Goal: Obtain resource: Obtain resource

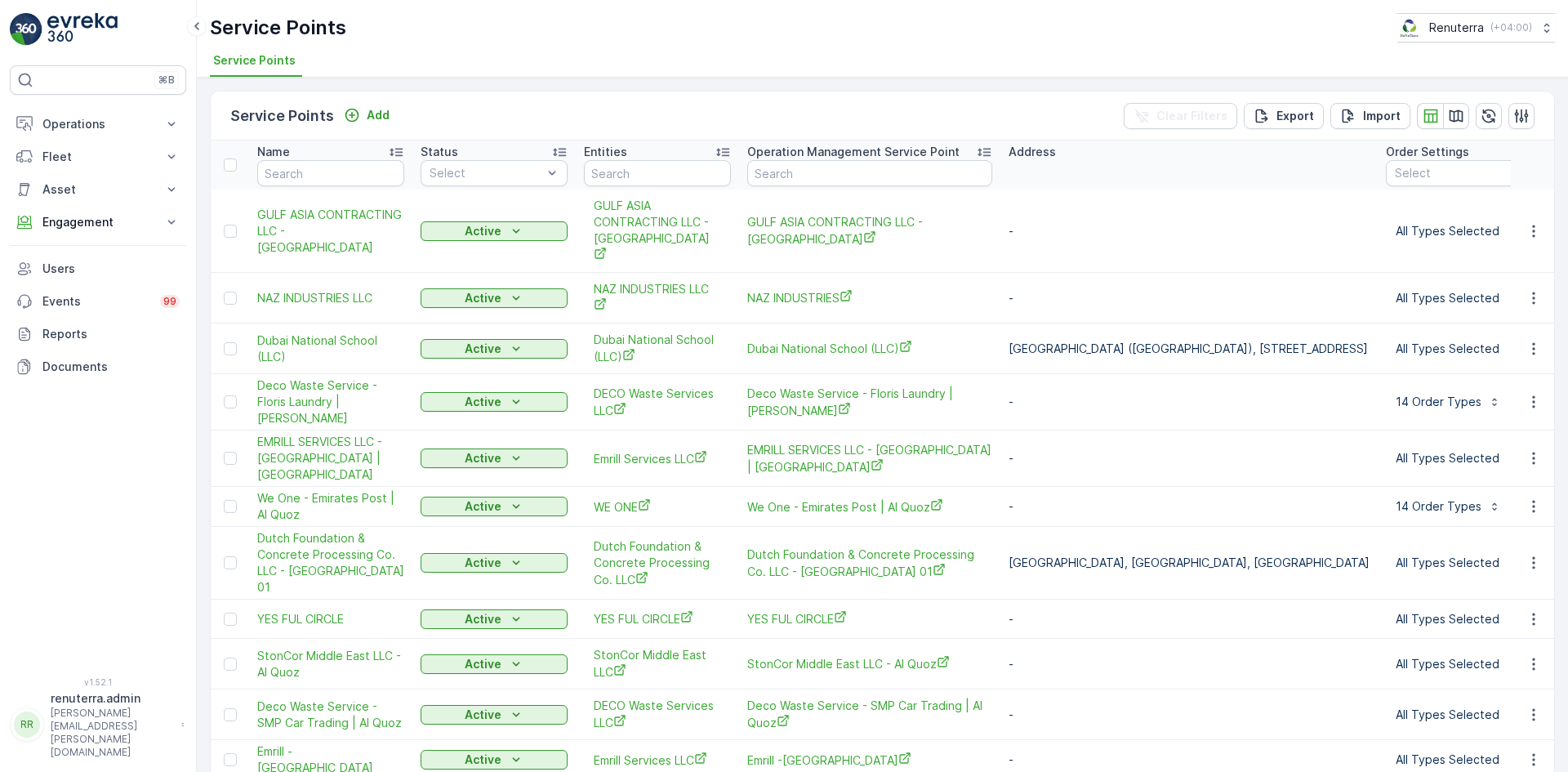
click at [326, 160] on th "Name" at bounding box center [330, 165] width 163 height 49
click at [315, 179] on input "text" at bounding box center [330, 172] width 147 height 26
type input "al neam"
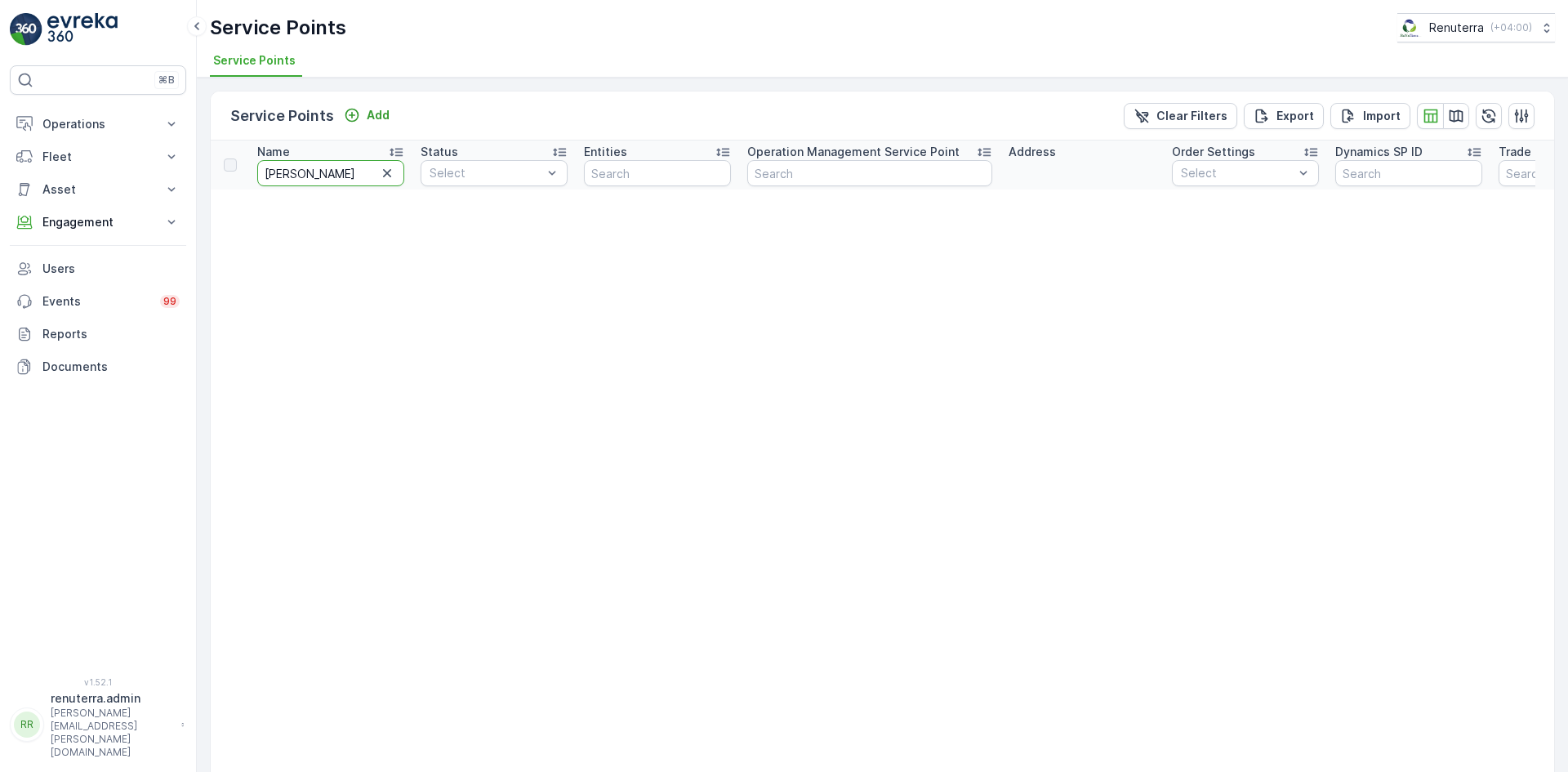
click at [310, 176] on input "al neam" at bounding box center [330, 172] width 147 height 26
type input "al nema"
click at [325, 178] on input "al nema" at bounding box center [330, 172] width 147 height 26
type input "al Nam"
click at [325, 180] on input "al Nam" at bounding box center [330, 172] width 147 height 26
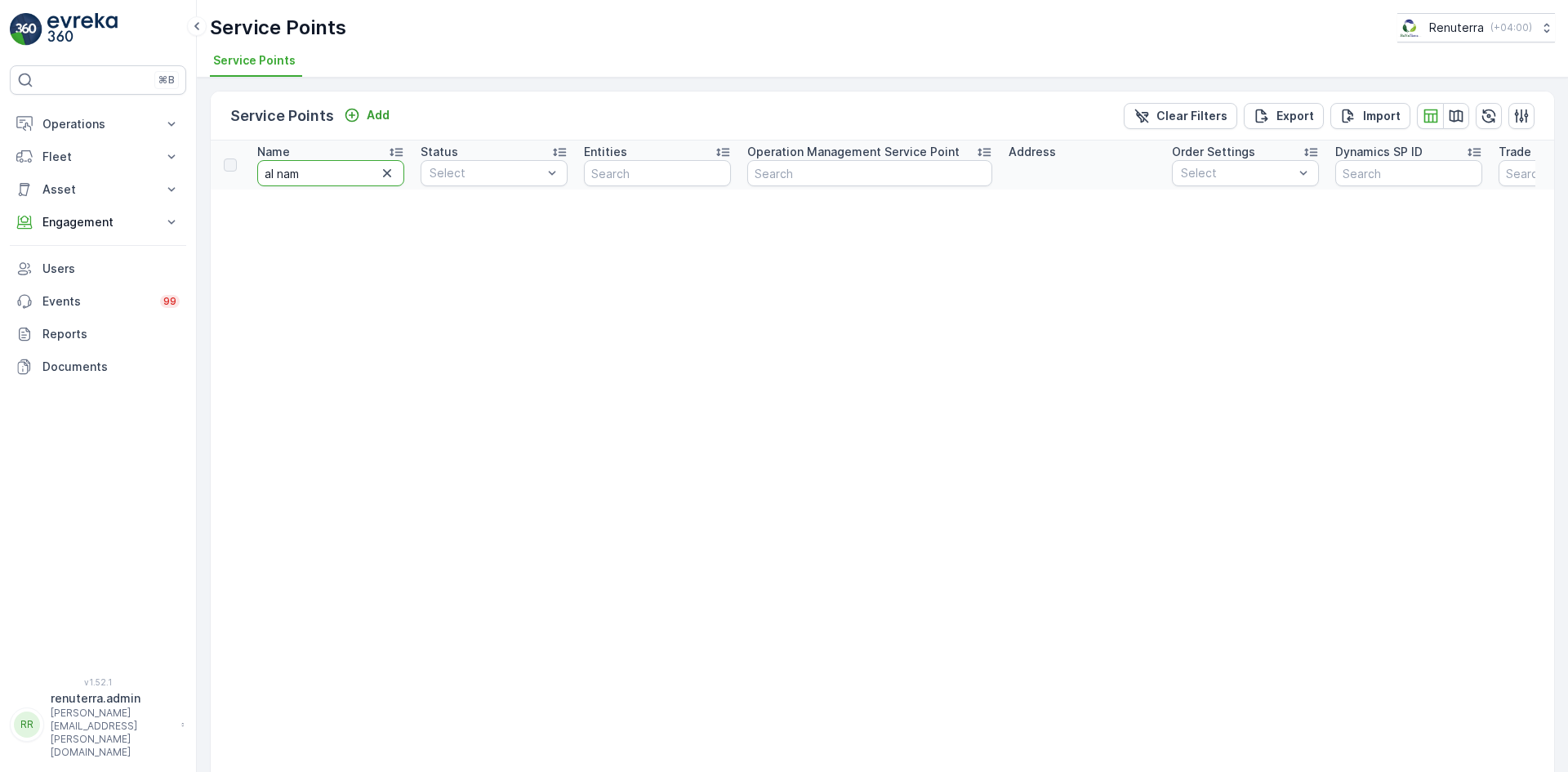
type input "al name"
click at [303, 179] on input "al name" at bounding box center [330, 172] width 147 height 26
type input "a"
type input "wadw"
click at [303, 179] on input "wadw" at bounding box center [330, 172] width 147 height 26
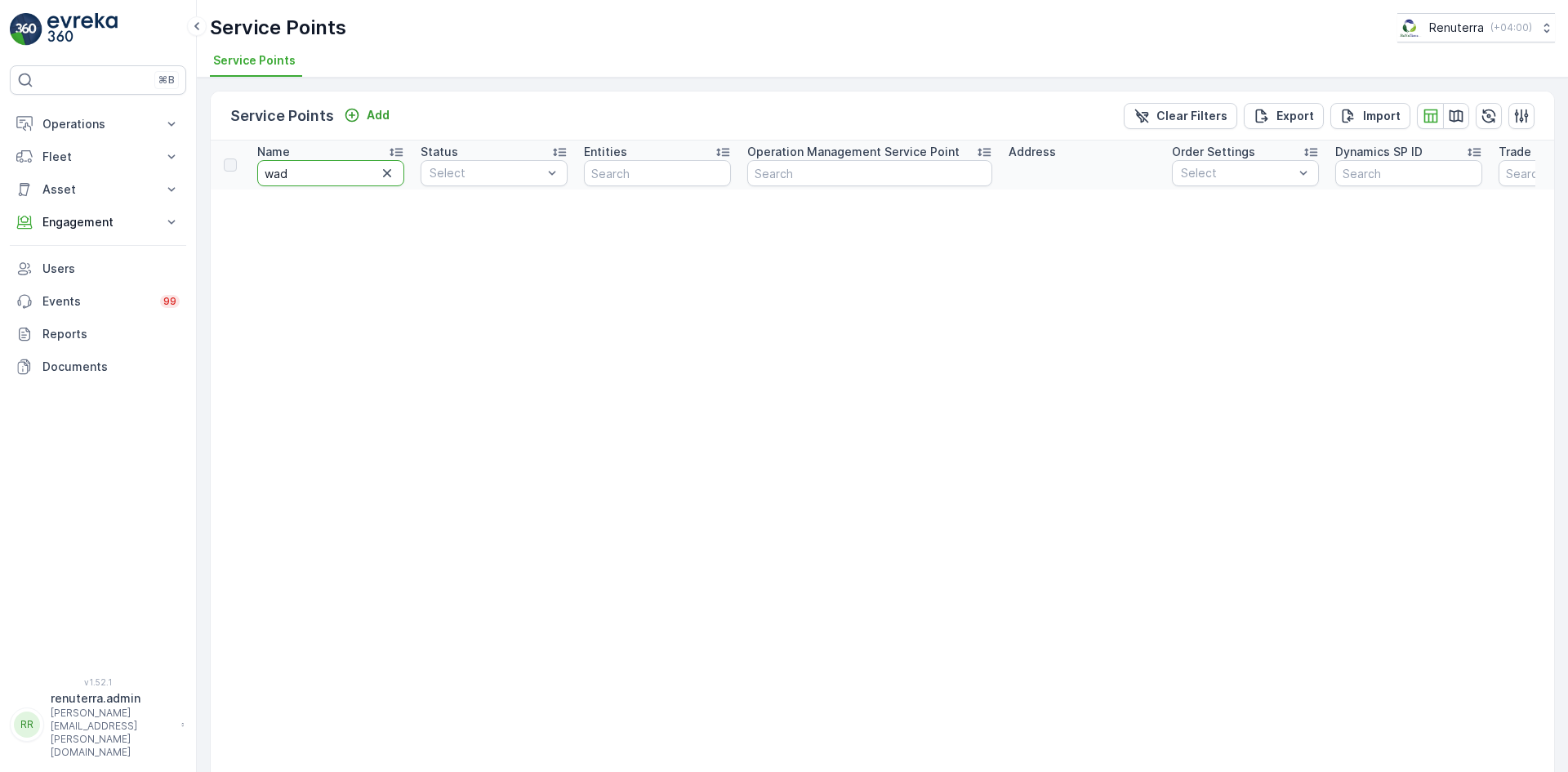
type input "wade"
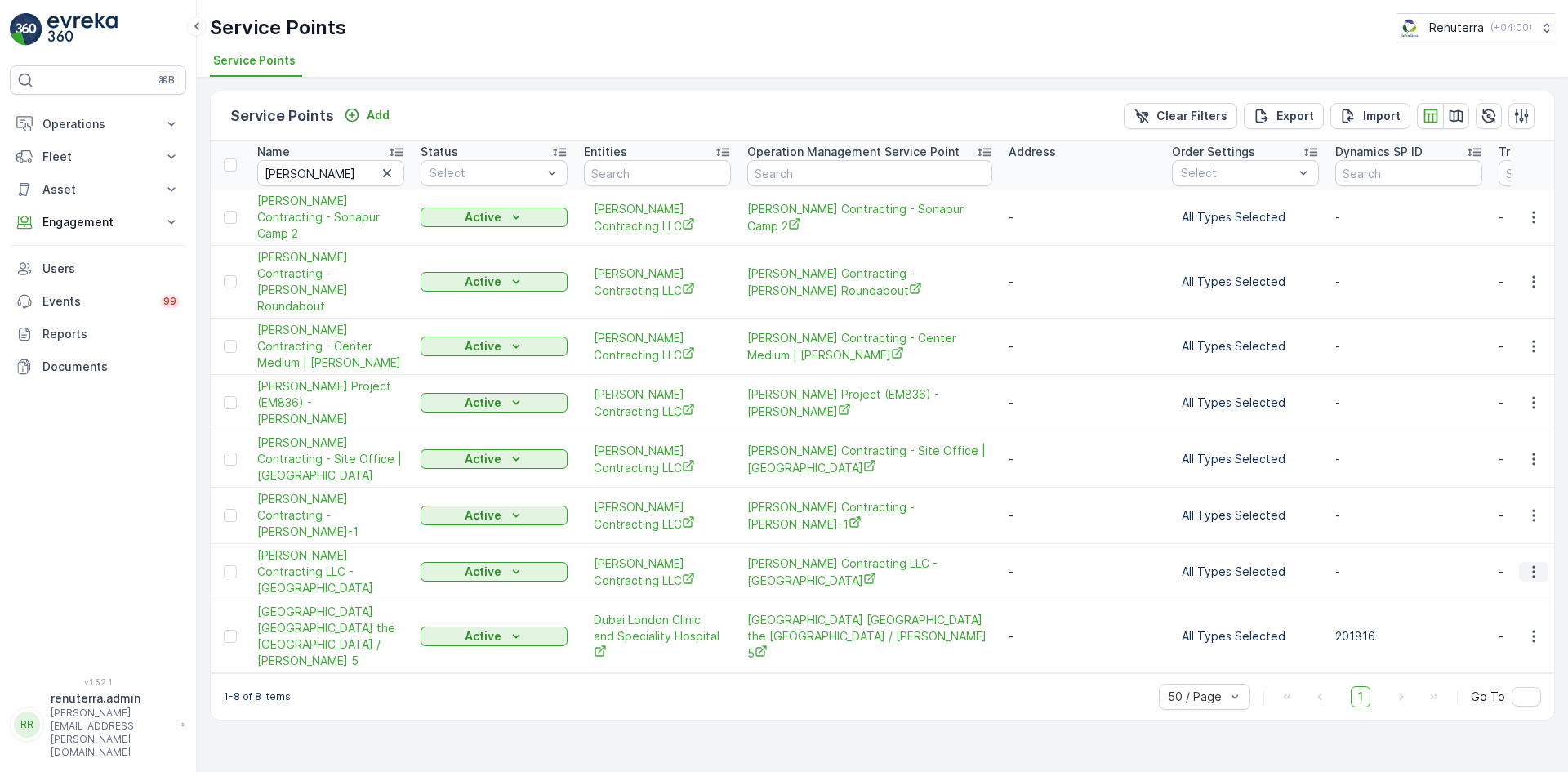
click at [1534, 566] on icon "button" at bounding box center [1533, 572] width 2 height 12
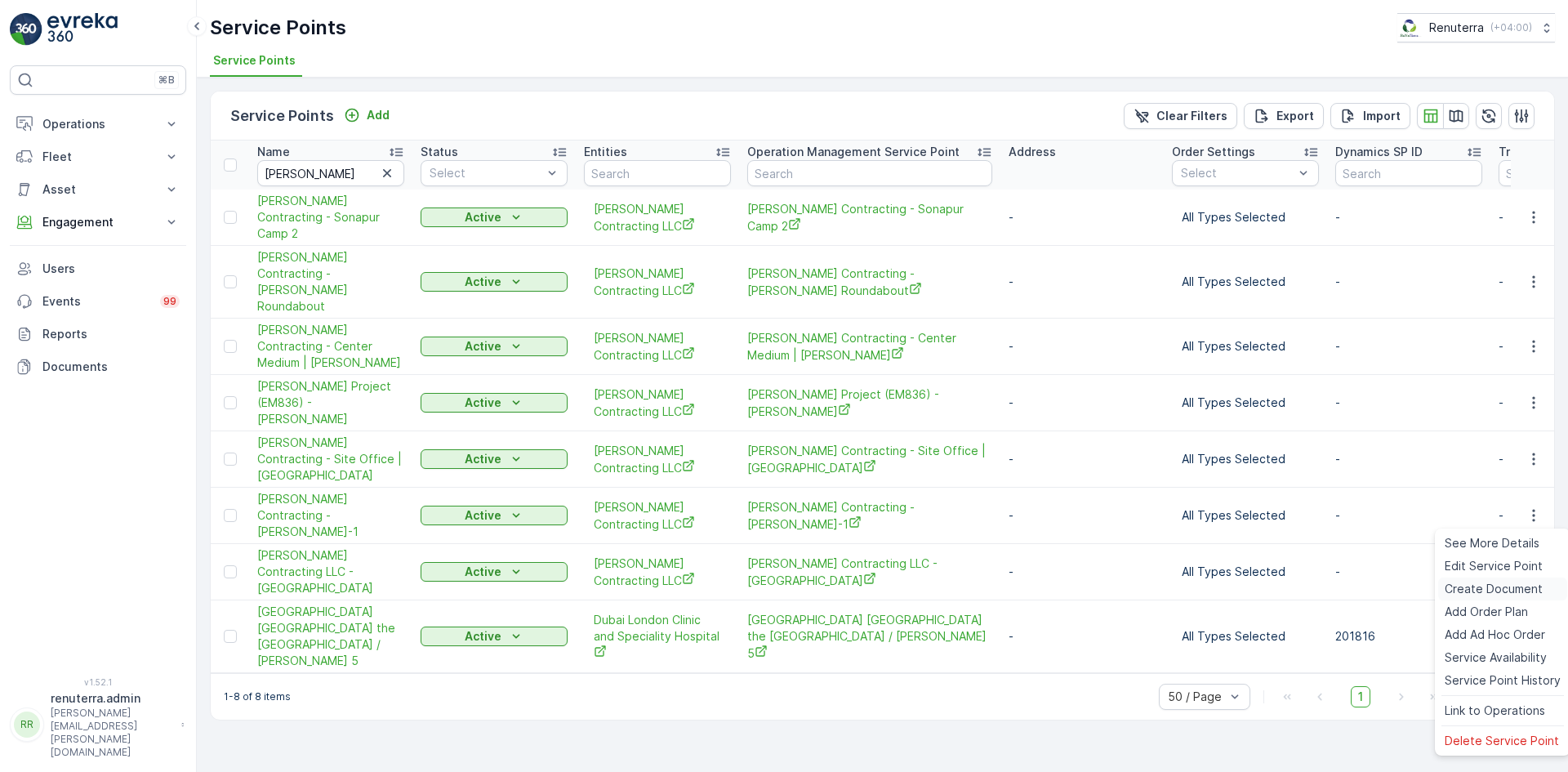
click at [1490, 587] on span "Create Document" at bounding box center [1494, 590] width 98 height 17
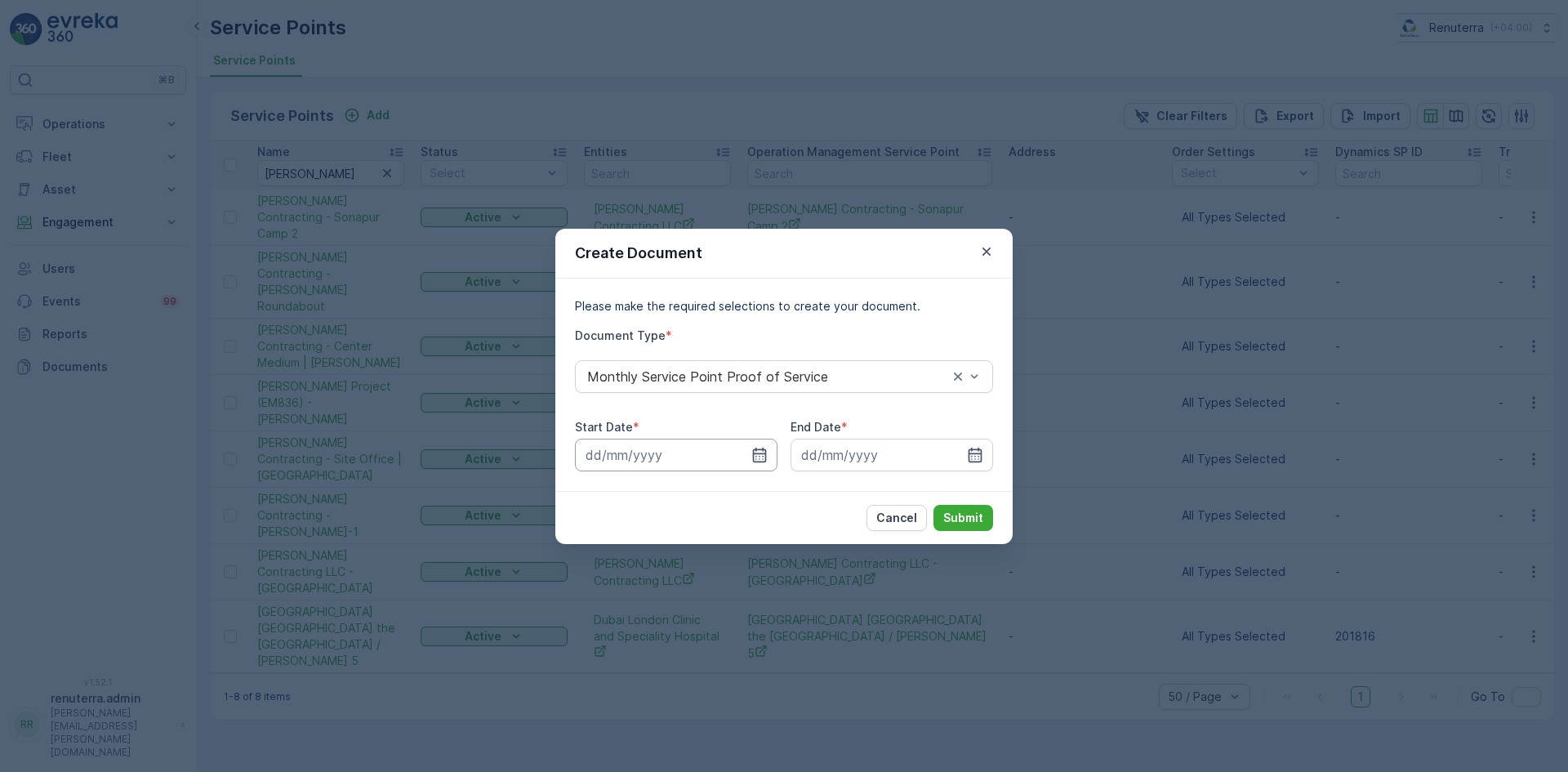
click at [750, 464] on input at bounding box center [676, 455] width 202 height 32
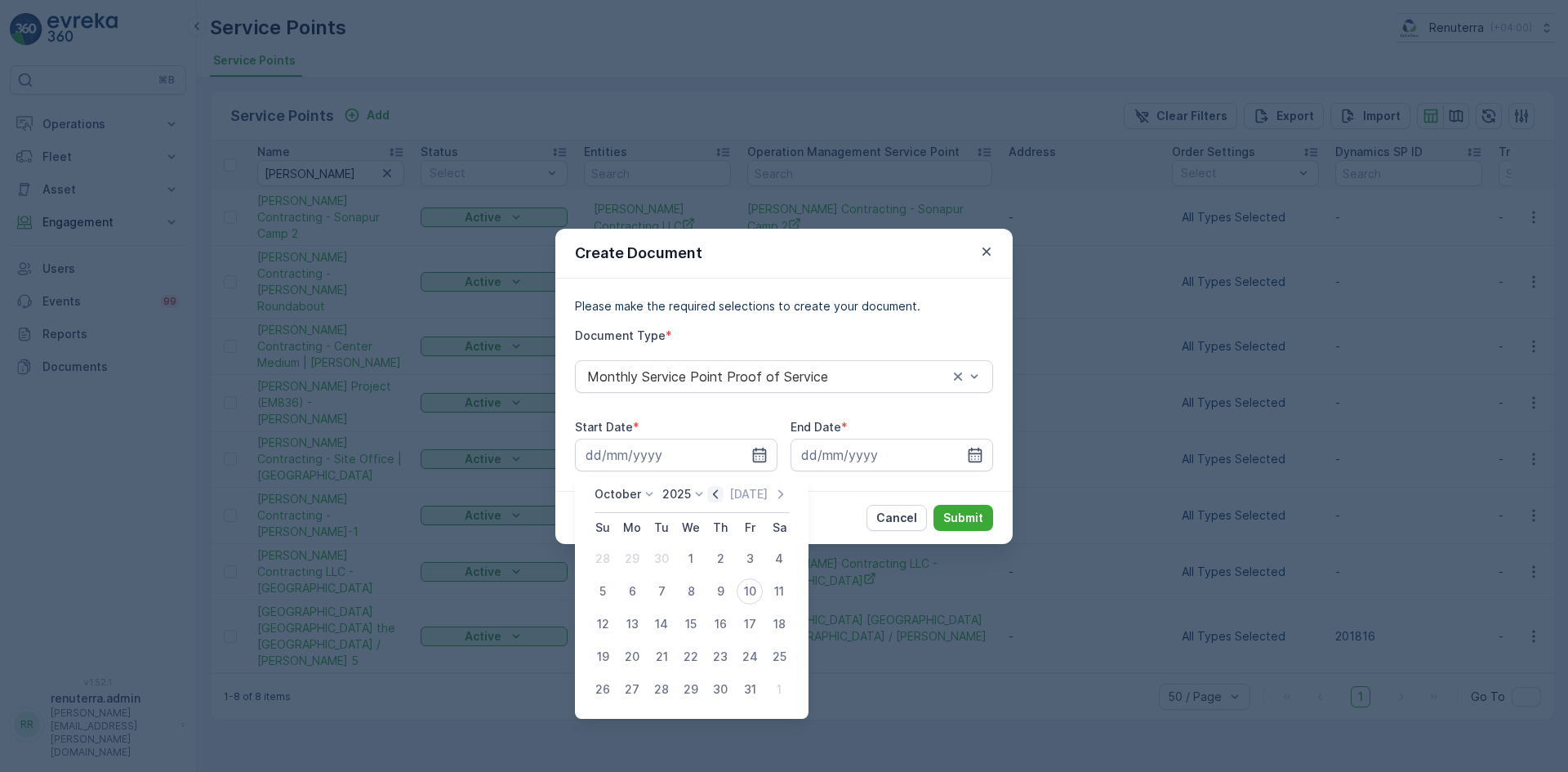
click at [722, 492] on icon "button" at bounding box center [716, 495] width 17 height 17
click at [638, 561] on div "1" at bounding box center [632, 558] width 26 height 26
type input "01.09.2025"
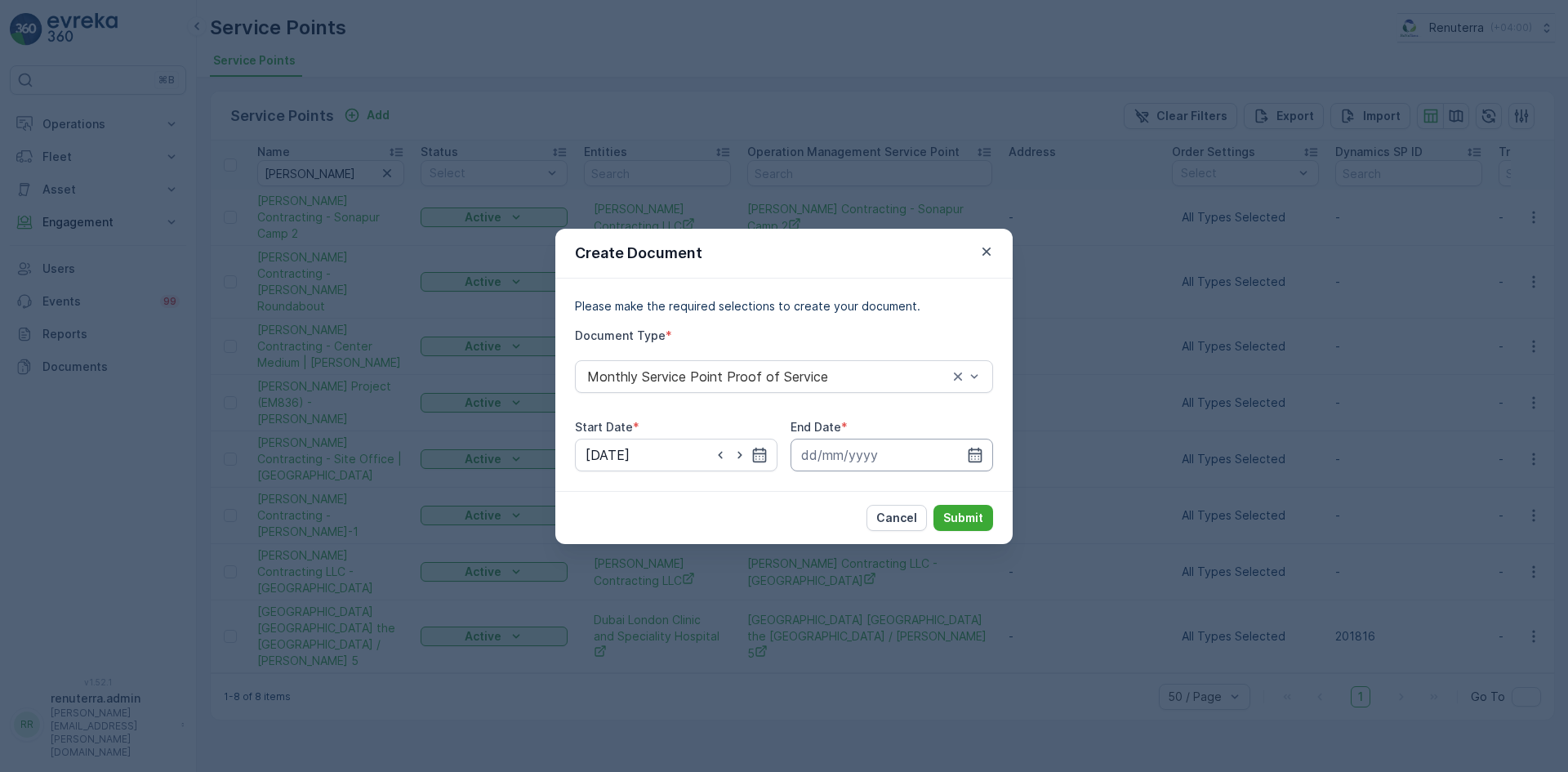
click at [962, 456] on input at bounding box center [891, 455] width 202 height 32
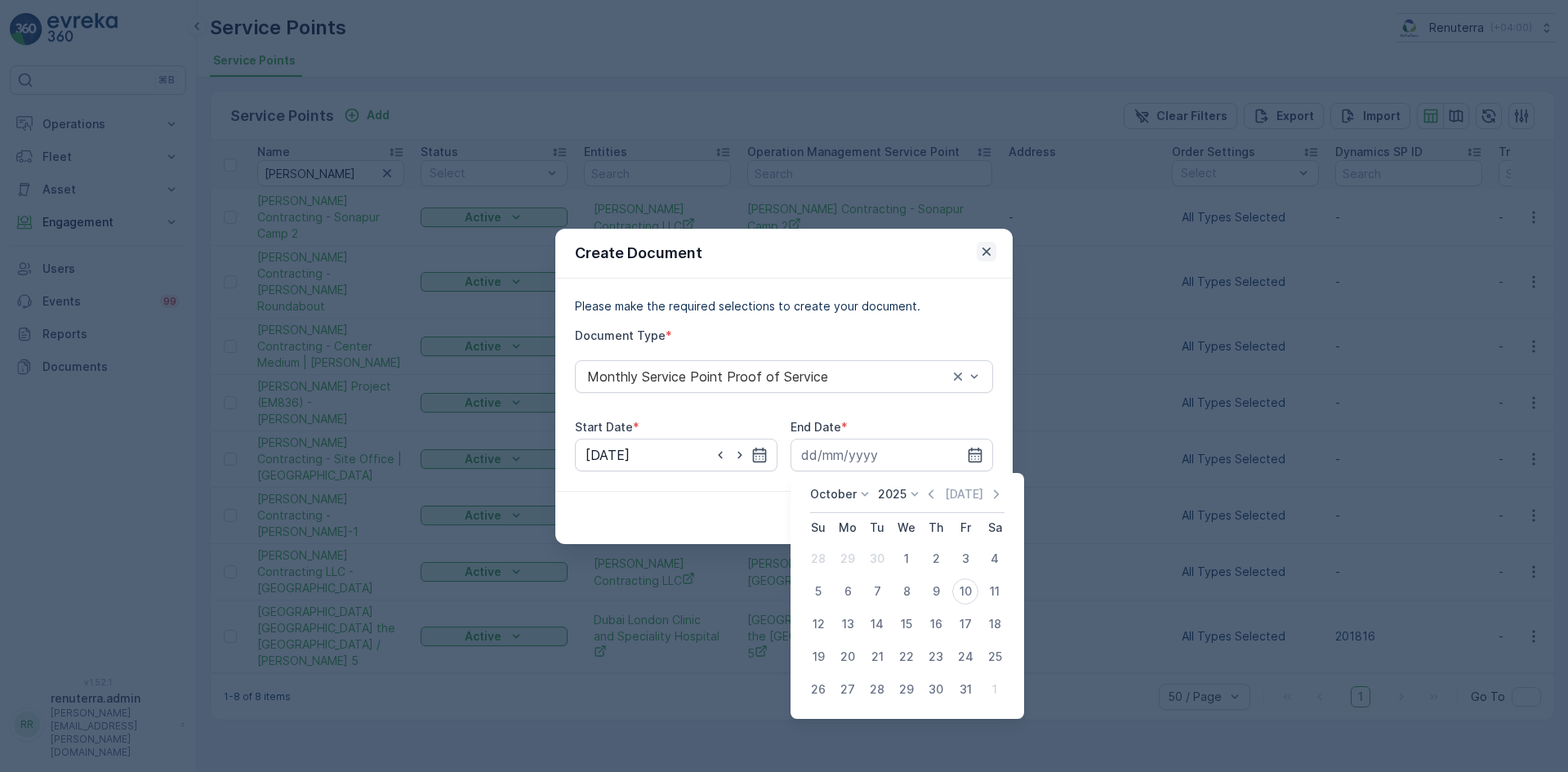
click at [984, 250] on icon "button" at bounding box center [986, 252] width 17 height 17
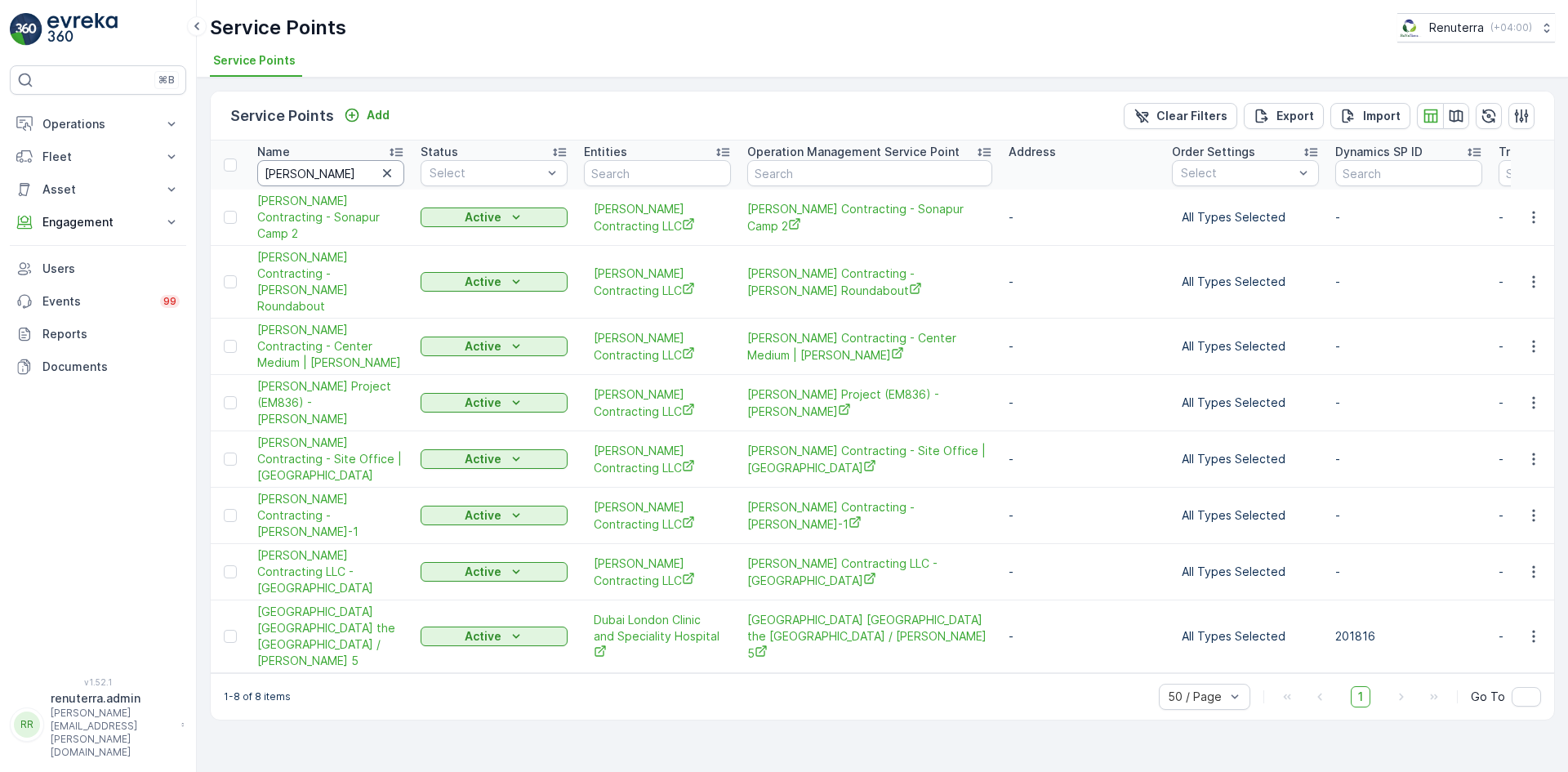
click at [325, 177] on input "wade" at bounding box center [330, 172] width 147 height 26
type input "w"
type input "n"
type input "ber"
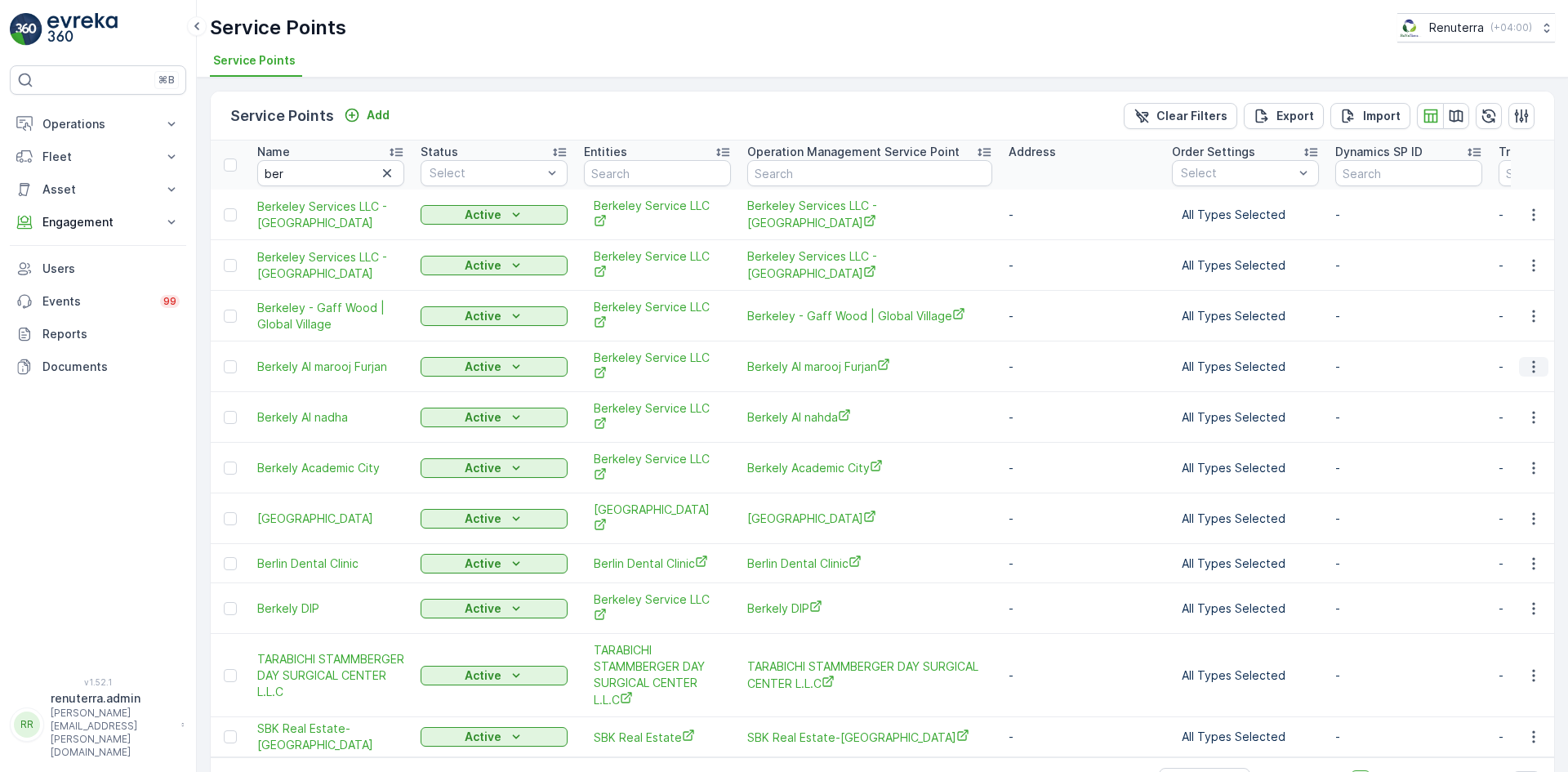
click at [1531, 359] on icon "button" at bounding box center [1534, 367] width 17 height 17
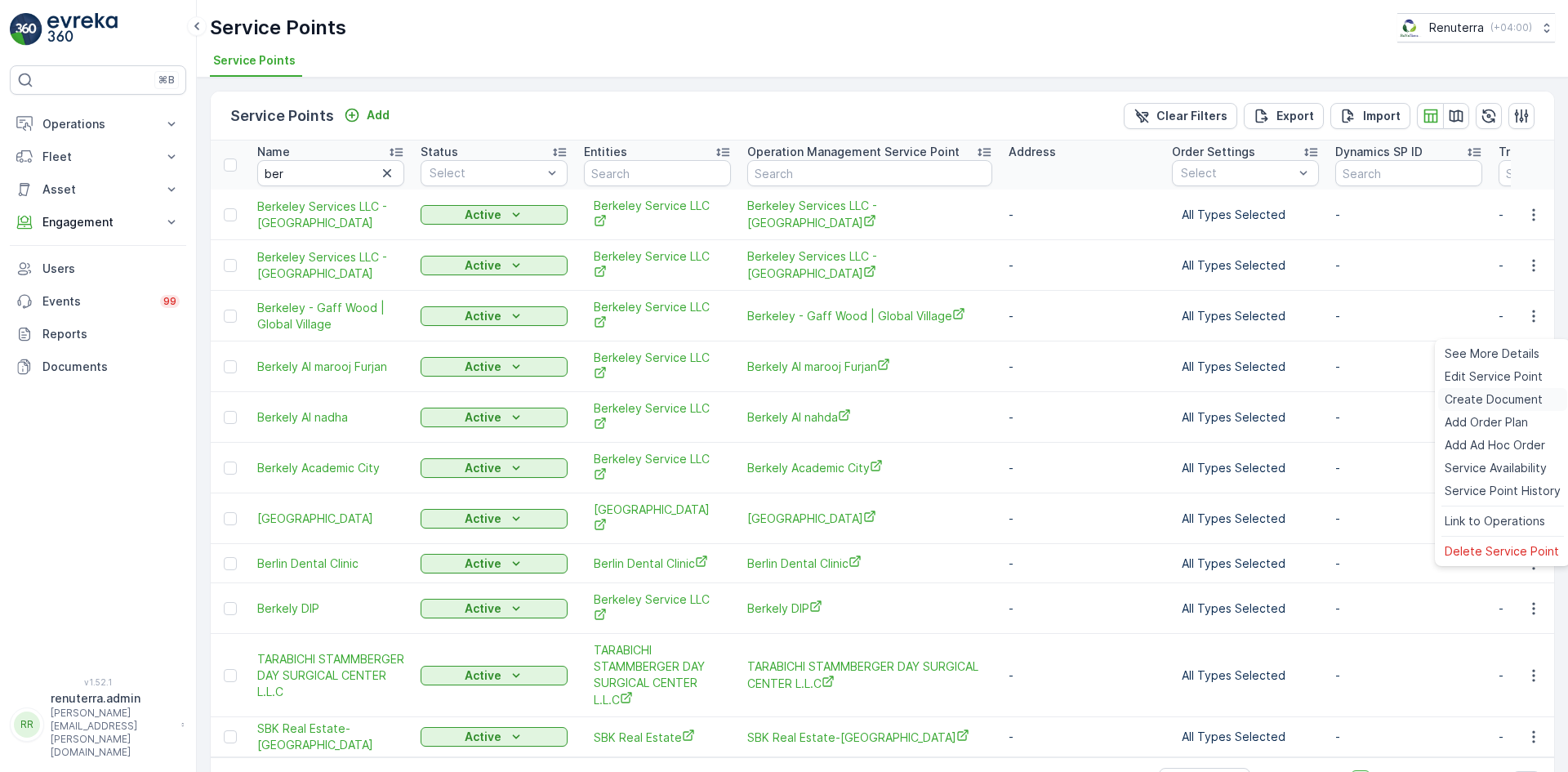
click at [1474, 401] on span "Create Document" at bounding box center [1494, 400] width 98 height 17
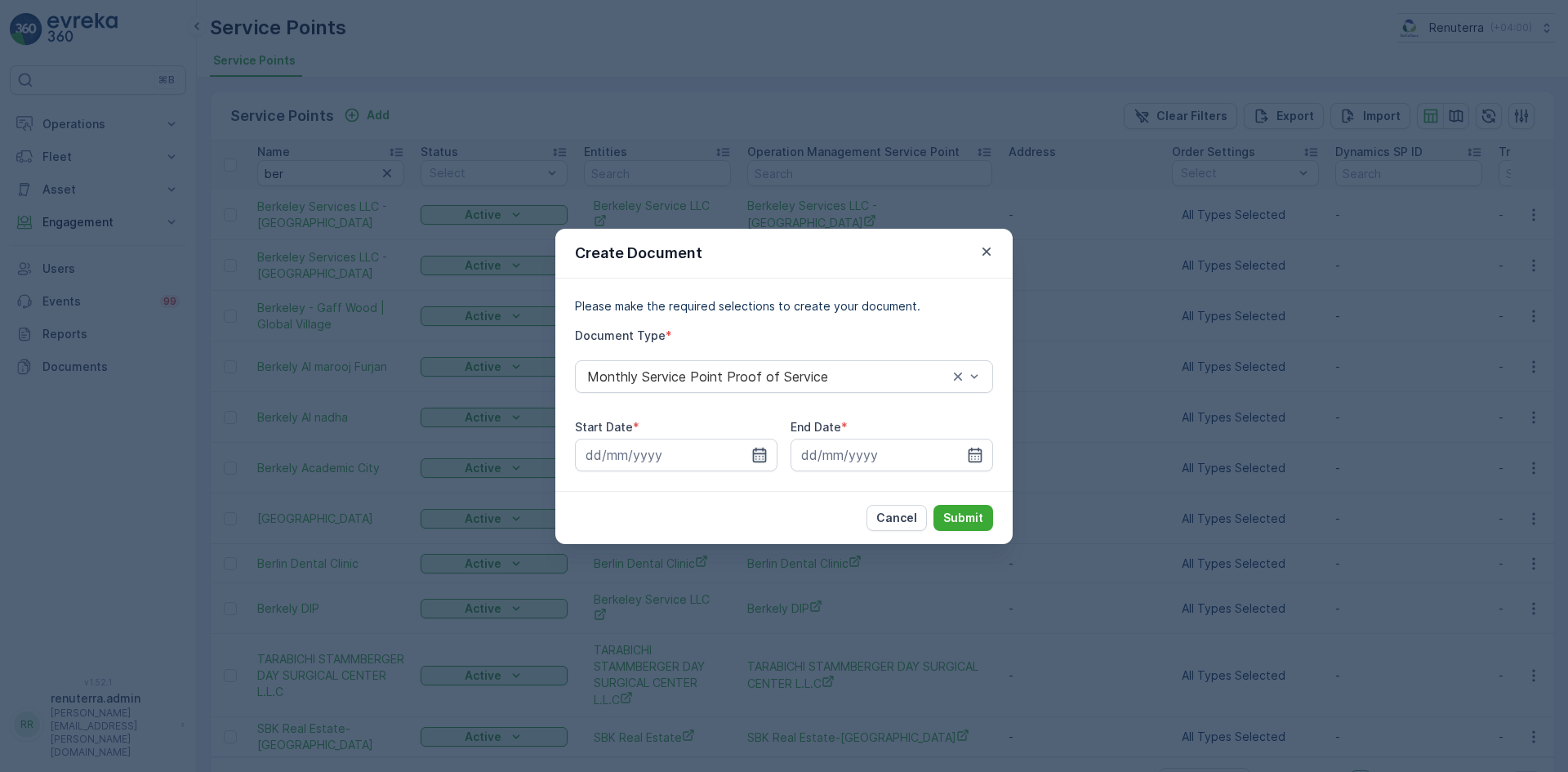
click at [763, 457] on icon "button" at bounding box center [760, 456] width 17 height 17
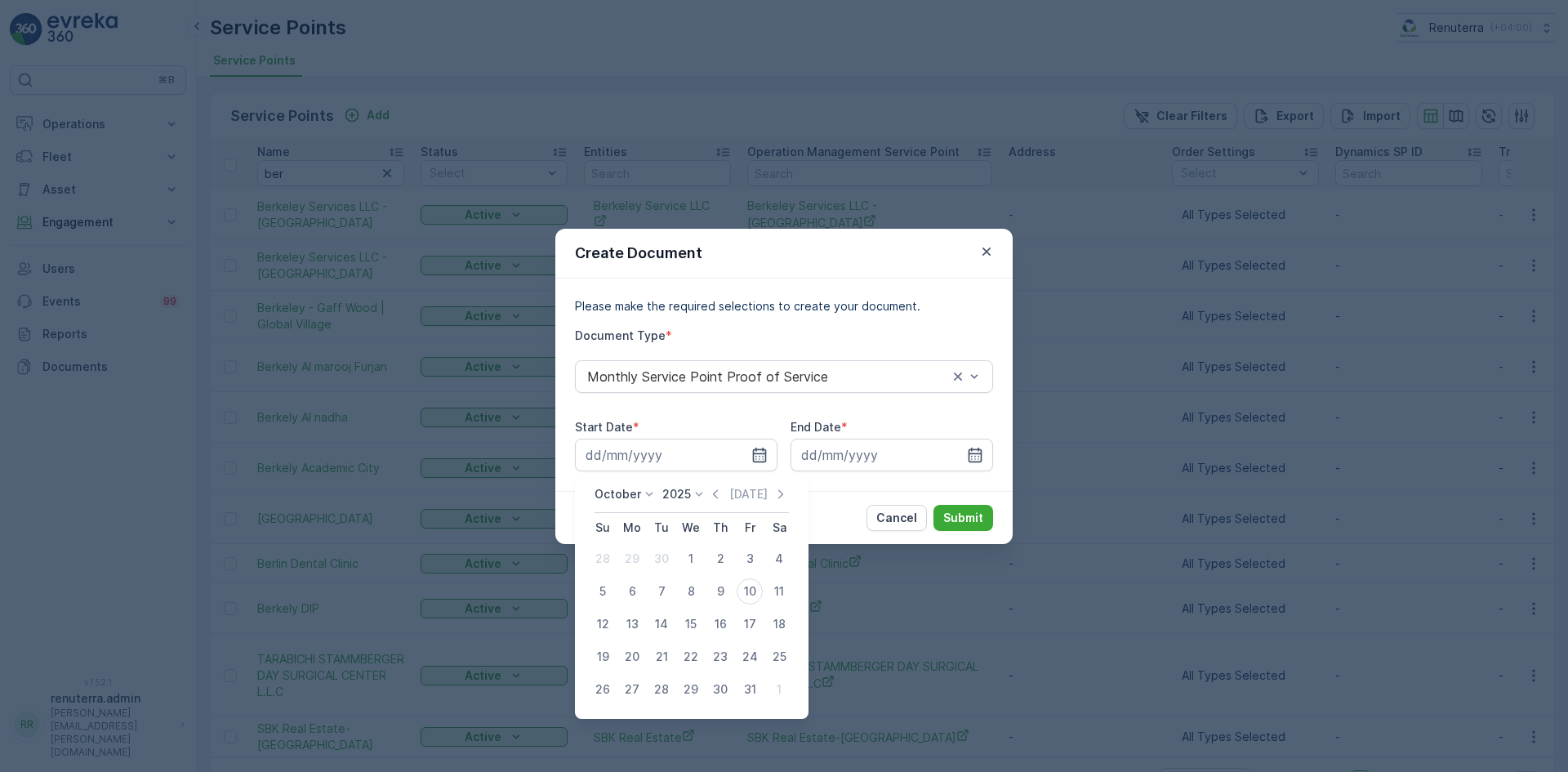
drag, startPoint x: 722, startPoint y: 492, endPoint x: 719, endPoint y: 501, distance: 9.5
click at [722, 495] on icon "button" at bounding box center [716, 495] width 17 height 17
click at [636, 557] on div "1" at bounding box center [632, 558] width 26 height 26
type input "01.09.2025"
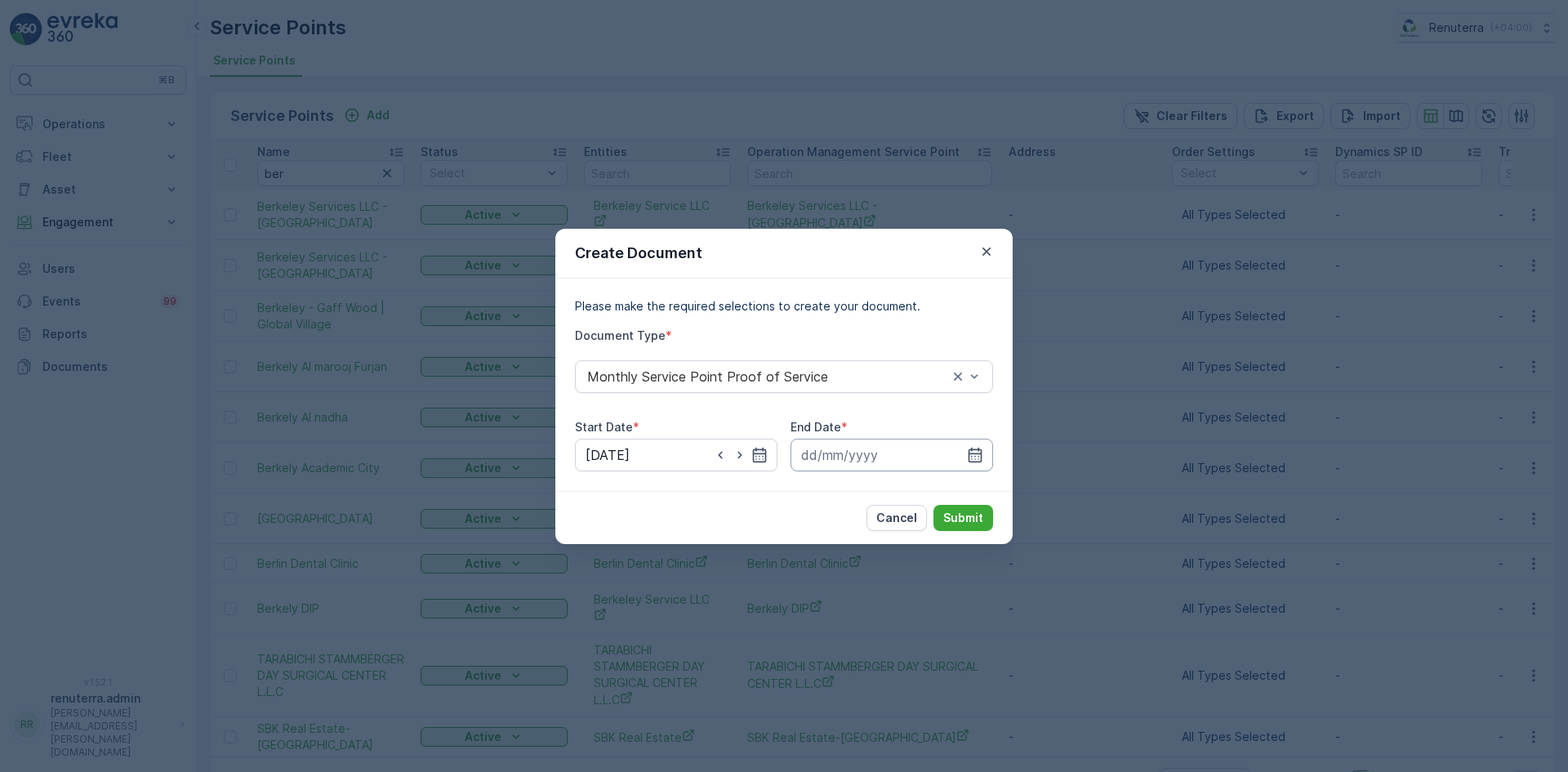
drag, startPoint x: 975, startPoint y: 454, endPoint x: 975, endPoint y: 464, distance: 10.0
click at [975, 455] on icon "button" at bounding box center [975, 456] width 17 height 17
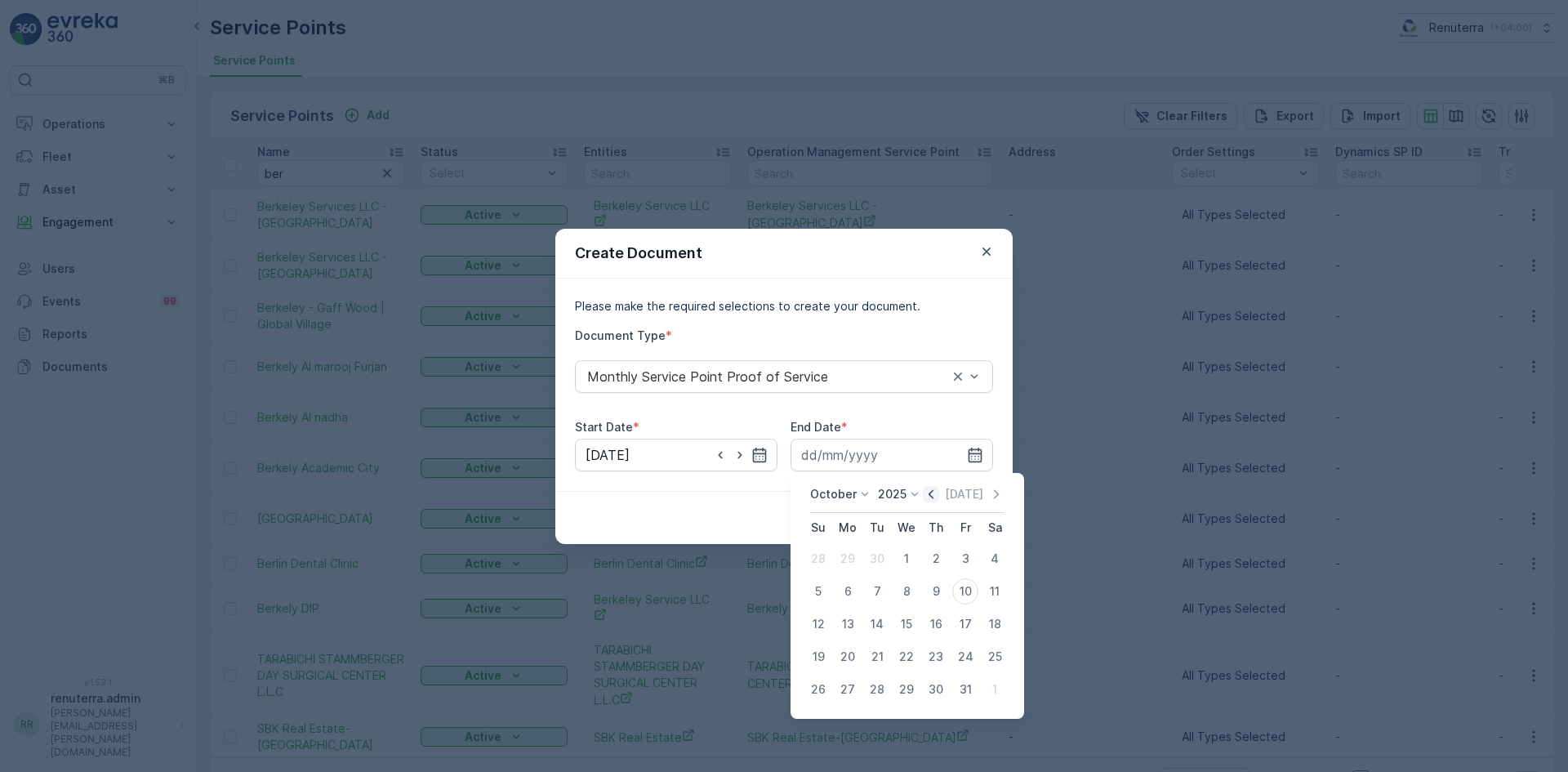
click at [934, 491] on icon "button" at bounding box center [931, 495] width 17 height 17
click at [878, 689] on div "30" at bounding box center [876, 689] width 26 height 26
type input "30.09.2025"
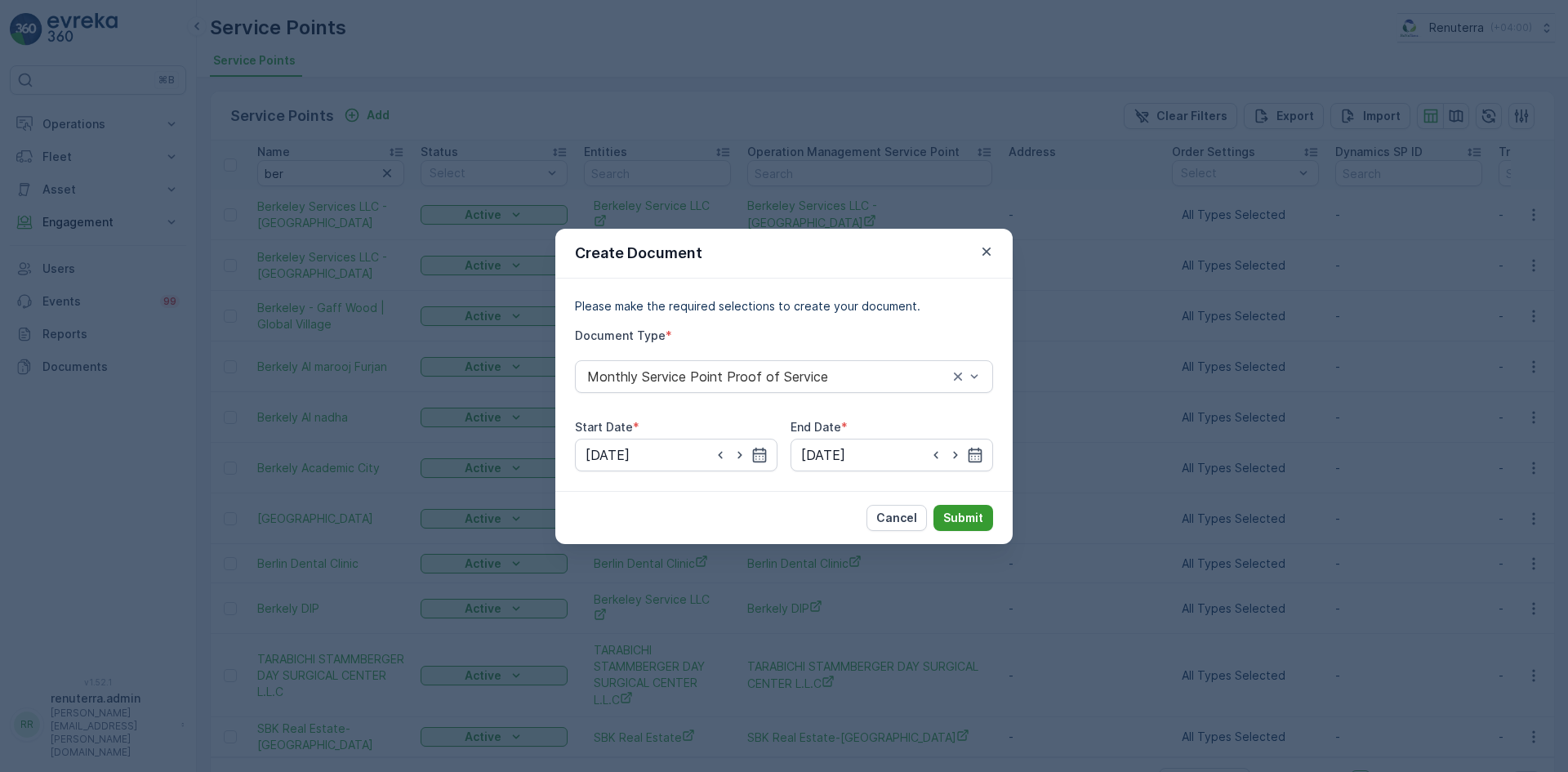
click at [968, 521] on p "Submit" at bounding box center [963, 518] width 40 height 17
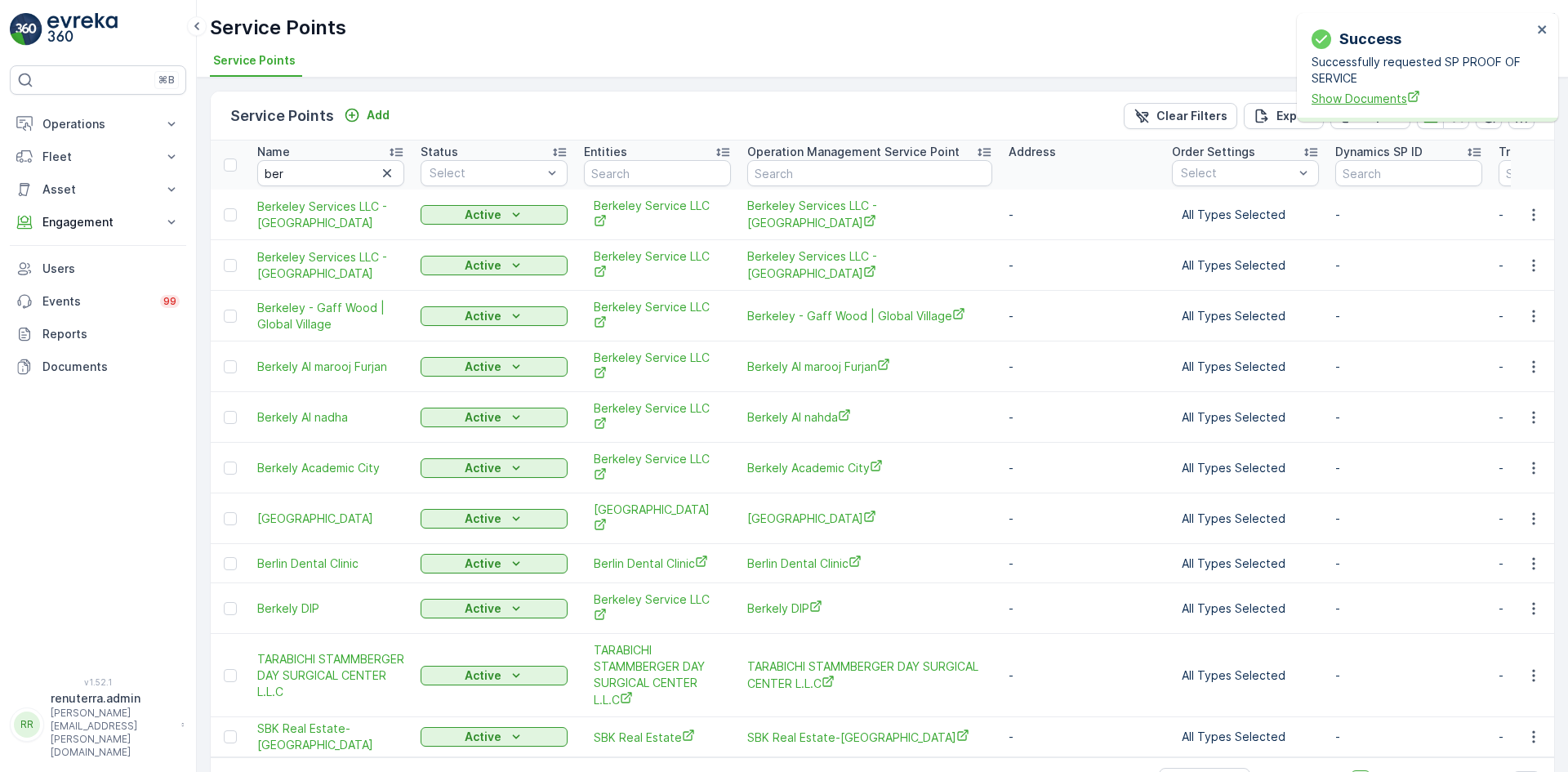
click at [1365, 101] on span "Show Documents" at bounding box center [1422, 98] width 221 height 17
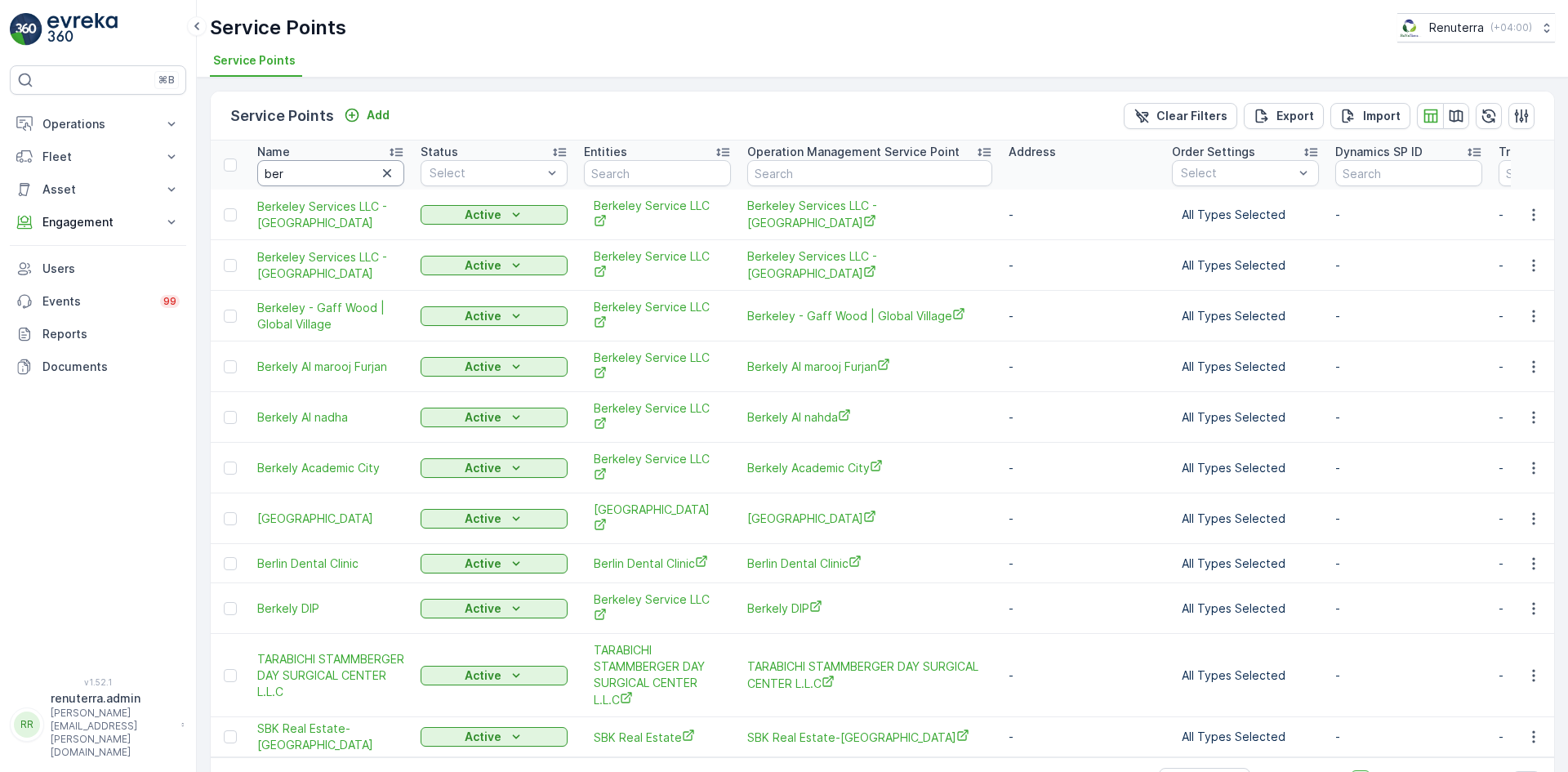
click at [303, 165] on input "ber" at bounding box center [330, 172] width 147 height 26
type input "b"
type input "wade"
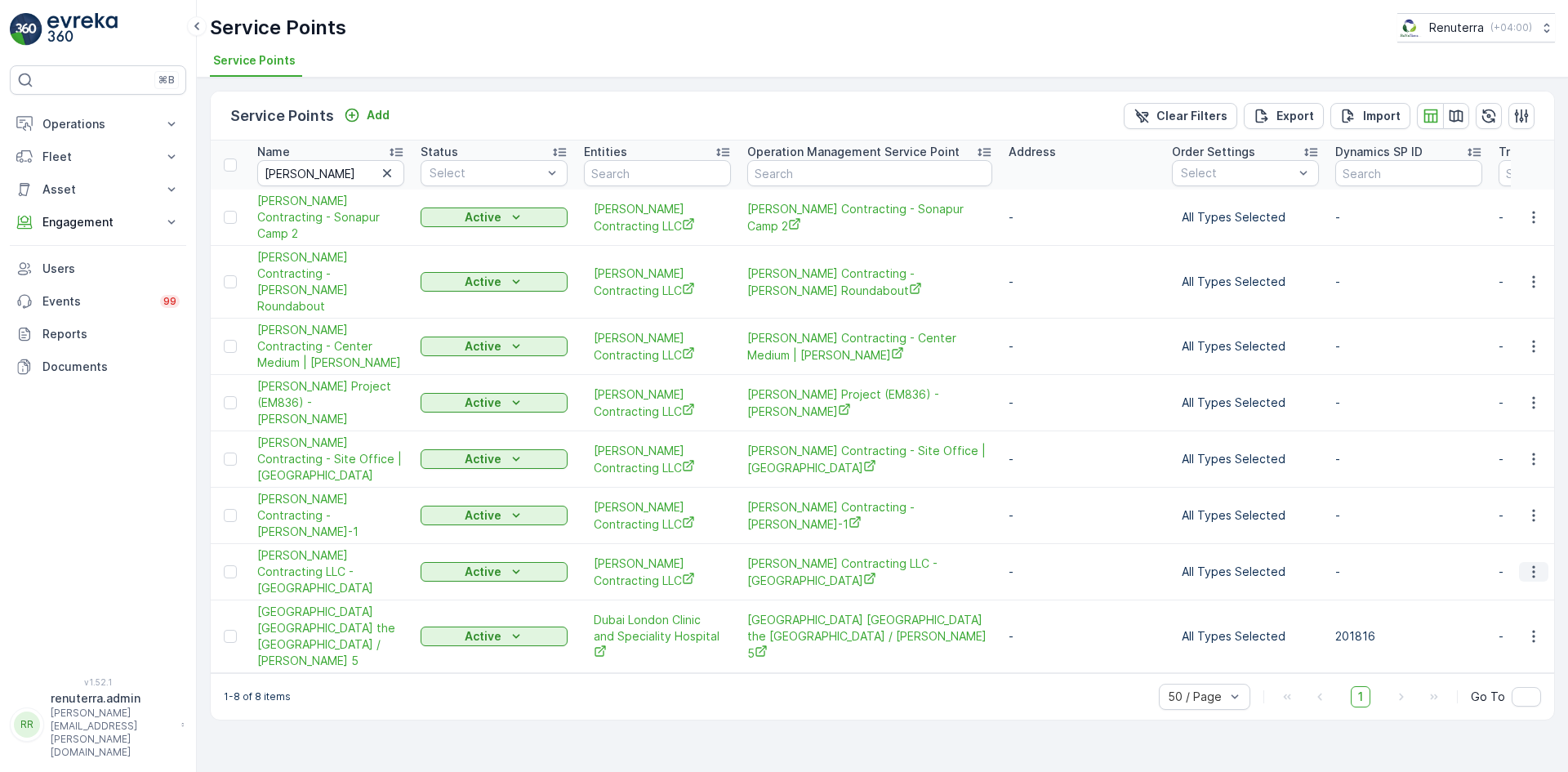
drag, startPoint x: 1511, startPoint y: 527, endPoint x: 1526, endPoint y: 526, distance: 15.0
click at [1517, 544] on td at bounding box center [1532, 572] width 44 height 57
click at [1529, 564] on icon "button" at bounding box center [1534, 572] width 17 height 17
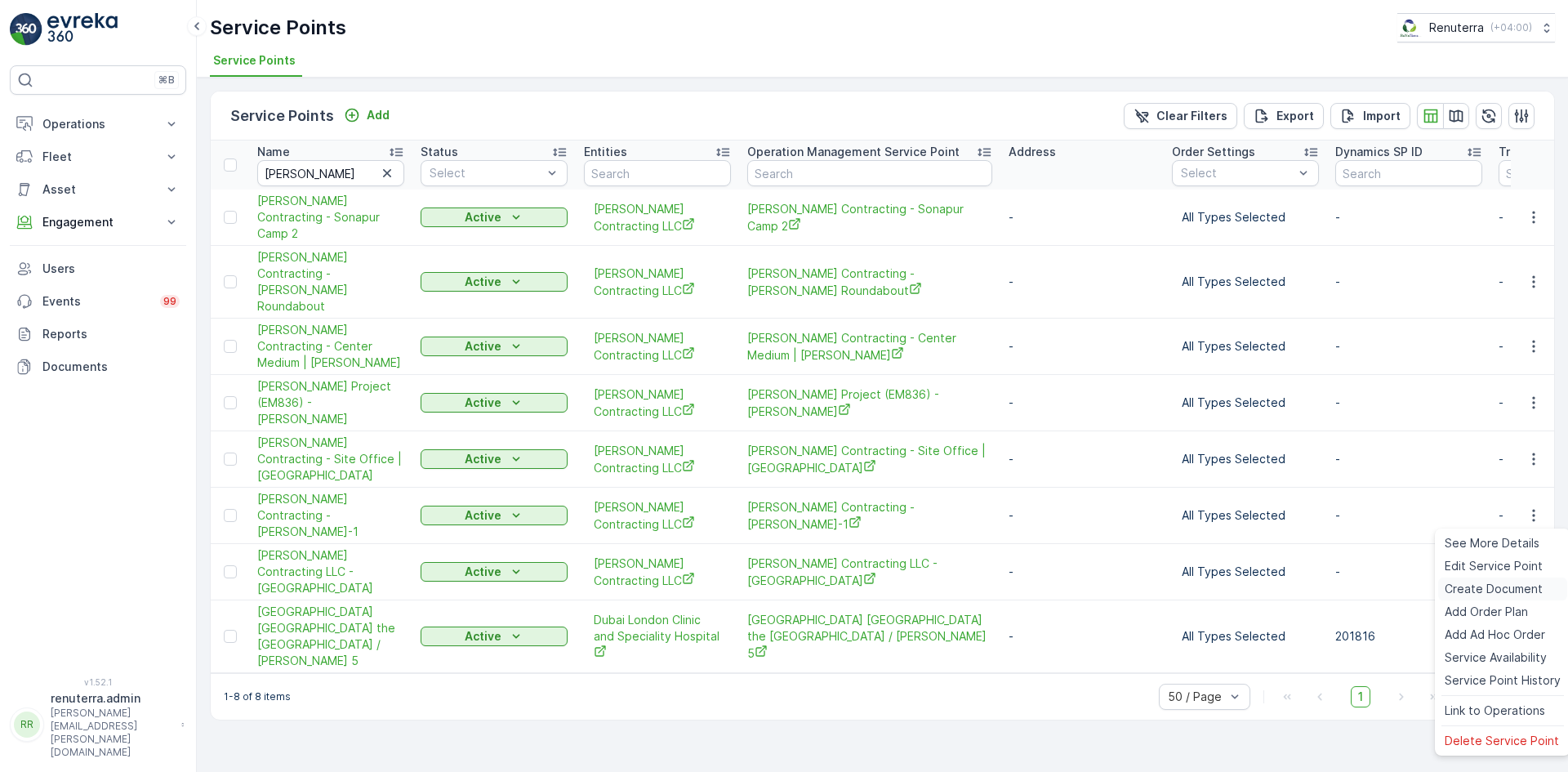
click at [1476, 585] on span "Create Document" at bounding box center [1494, 590] width 98 height 17
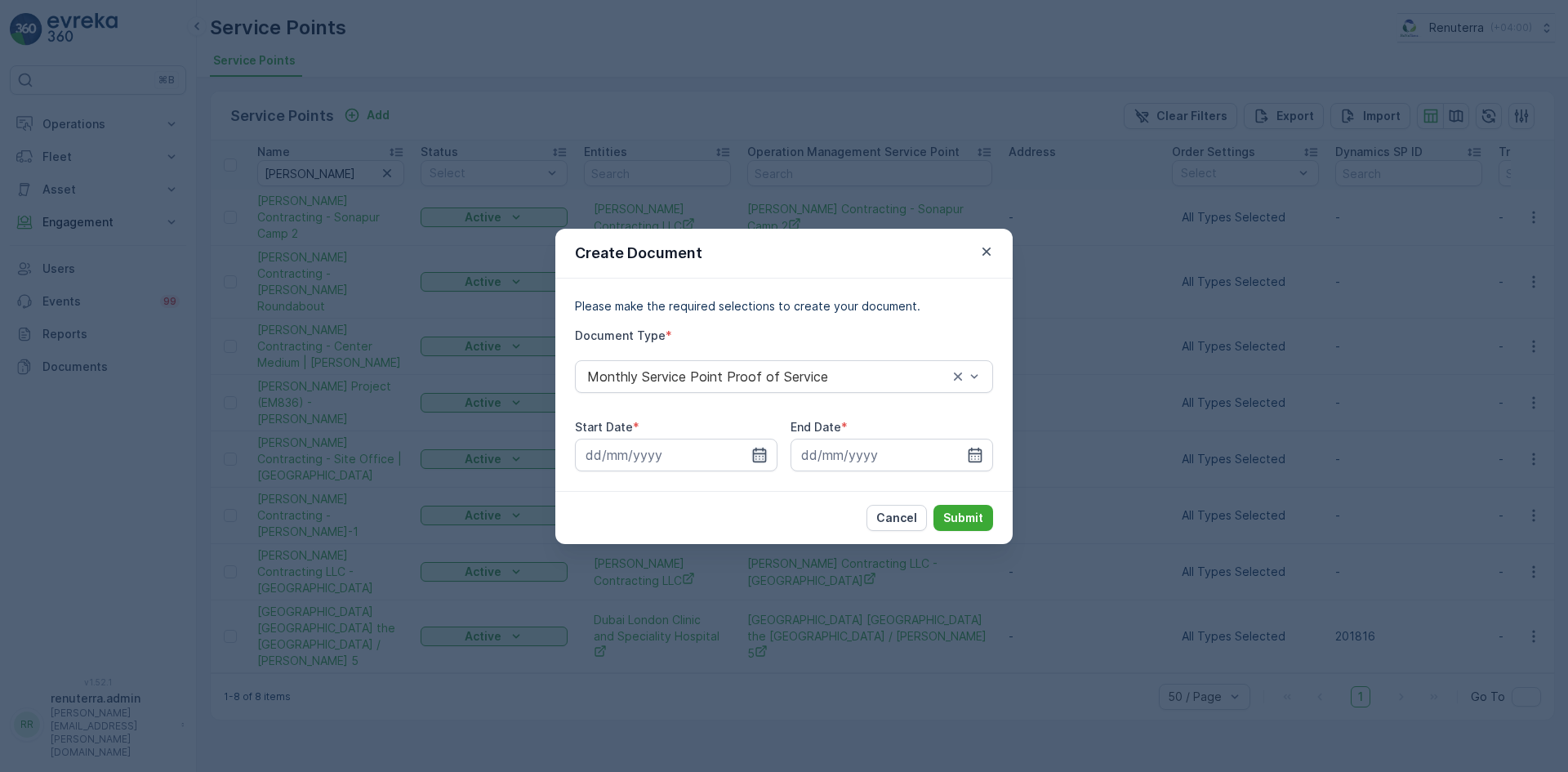
click at [754, 451] on icon "button" at bounding box center [760, 455] width 14 height 15
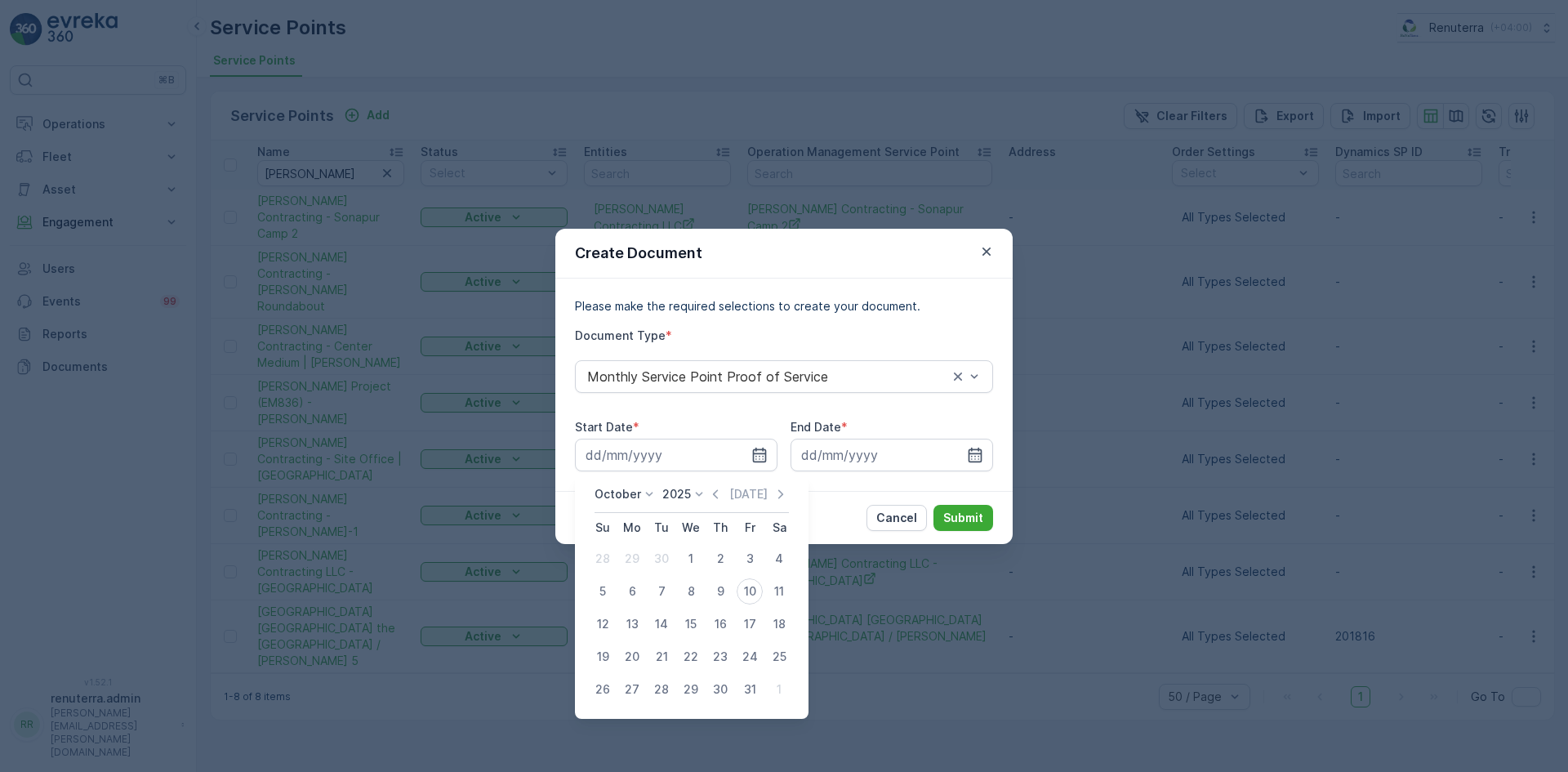
click at [707, 499] on div "October 2025 Today" at bounding box center [692, 500] width 195 height 27
click at [713, 501] on icon "button" at bounding box center [716, 495] width 17 height 17
click at [642, 557] on div "1" at bounding box center [632, 558] width 26 height 26
type input "01.09.2025"
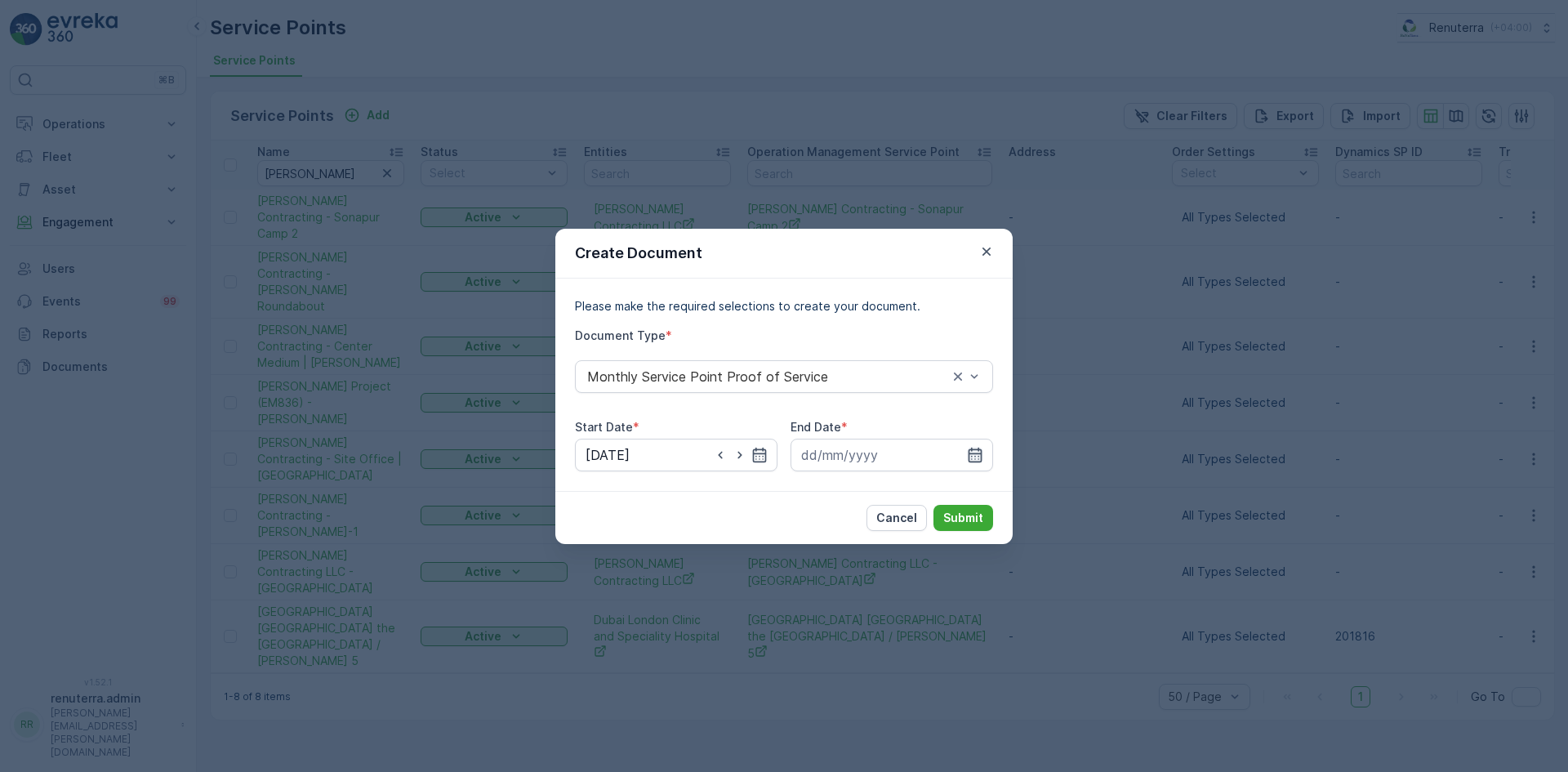
click at [972, 454] on icon "button" at bounding box center [975, 455] width 14 height 15
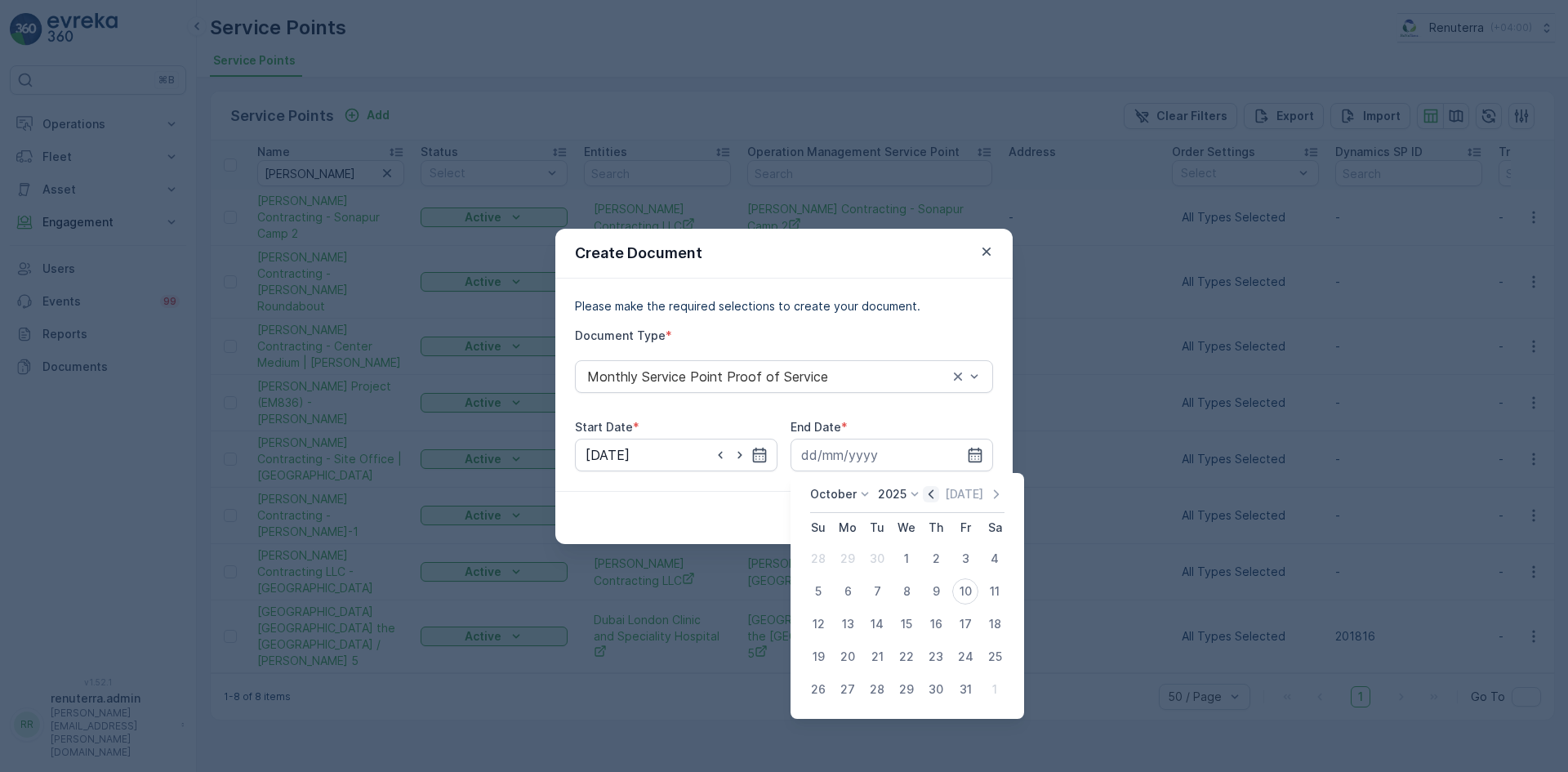
click at [930, 497] on icon "button" at bounding box center [931, 495] width 17 height 17
click at [875, 691] on div "30" at bounding box center [876, 689] width 26 height 26
type input "30.09.2025"
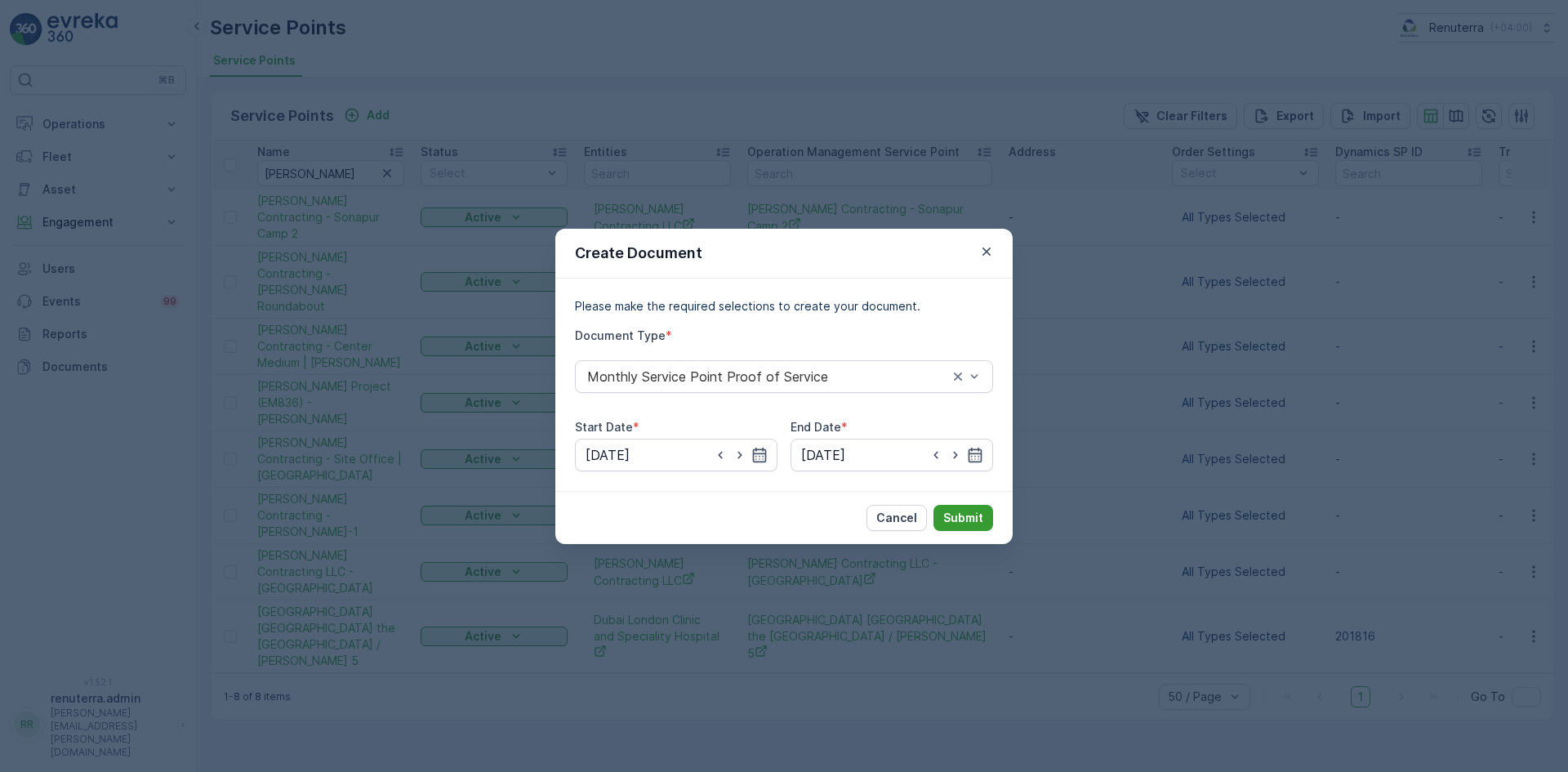
click at [960, 518] on p "Submit" at bounding box center [963, 518] width 40 height 17
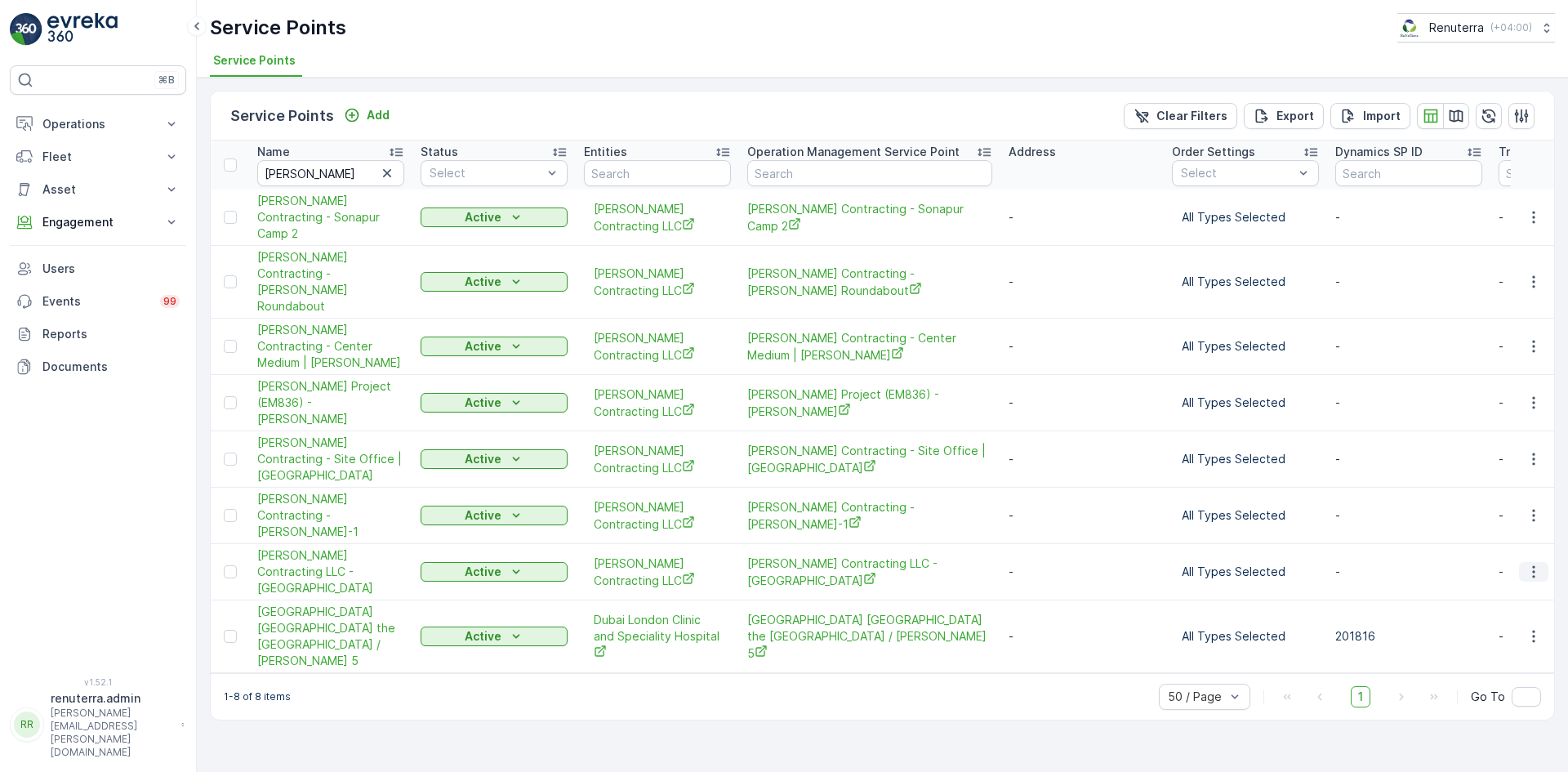
click at [1536, 564] on icon "button" at bounding box center [1534, 572] width 17 height 17
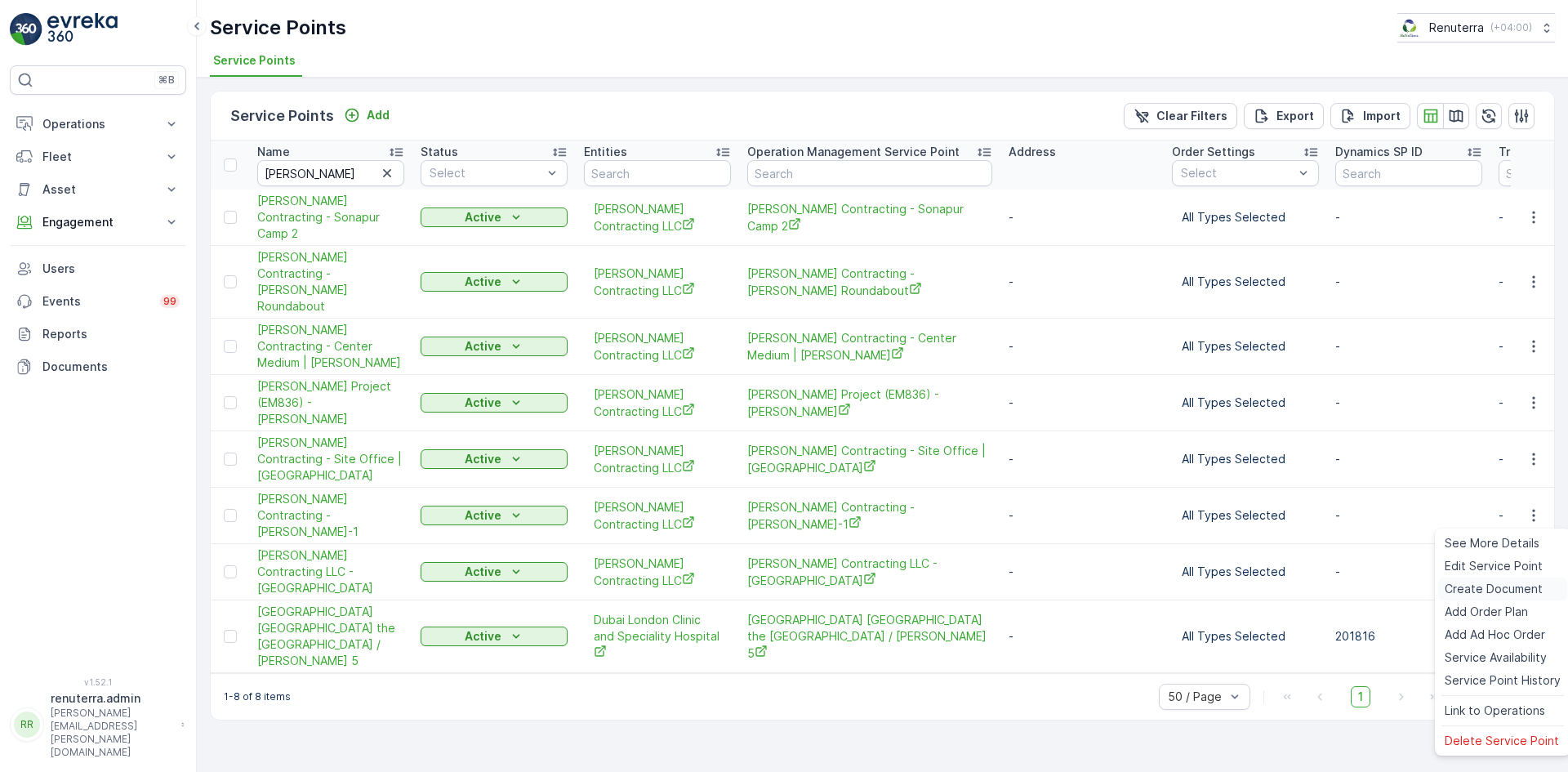
click at [1488, 585] on span "Create Document" at bounding box center [1494, 590] width 98 height 17
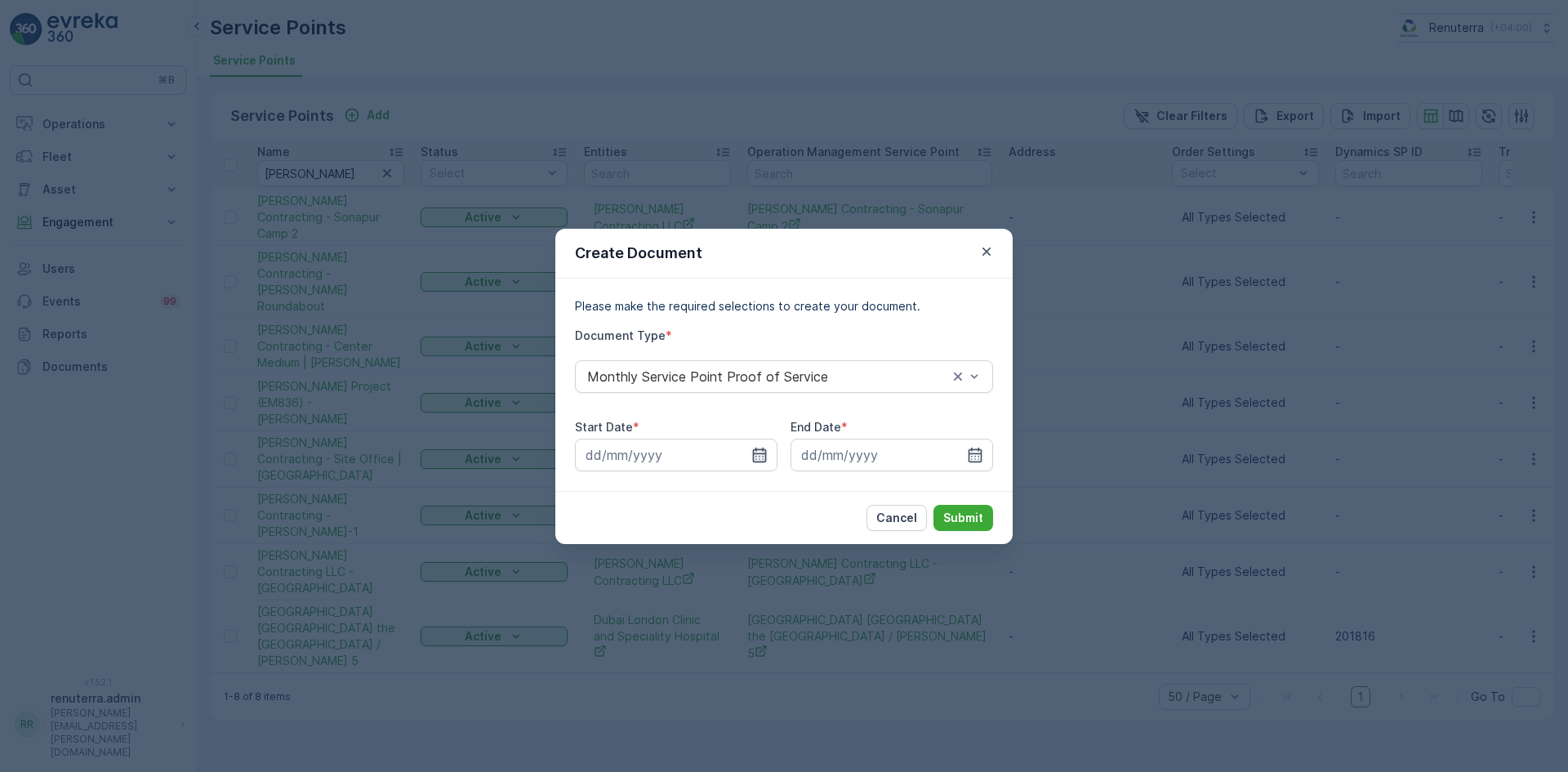
click at [757, 456] on icon "button" at bounding box center [760, 456] width 17 height 17
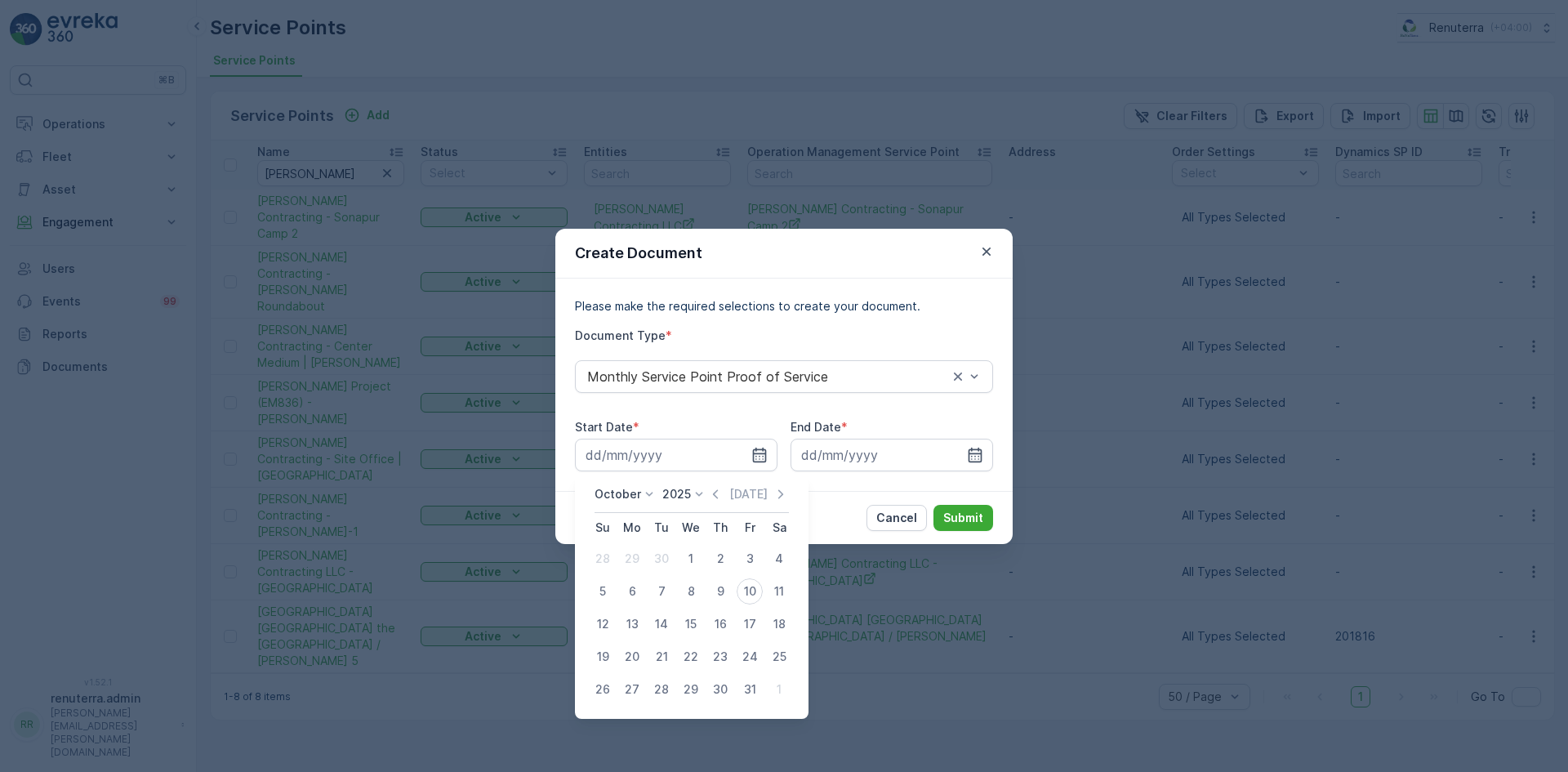
click at [714, 503] on div "October 2025 Today" at bounding box center [692, 500] width 195 height 27
click at [717, 498] on icon "button" at bounding box center [716, 495] width 17 height 17
click at [636, 557] on div "1" at bounding box center [632, 558] width 26 height 26
type input "01.09.2025"
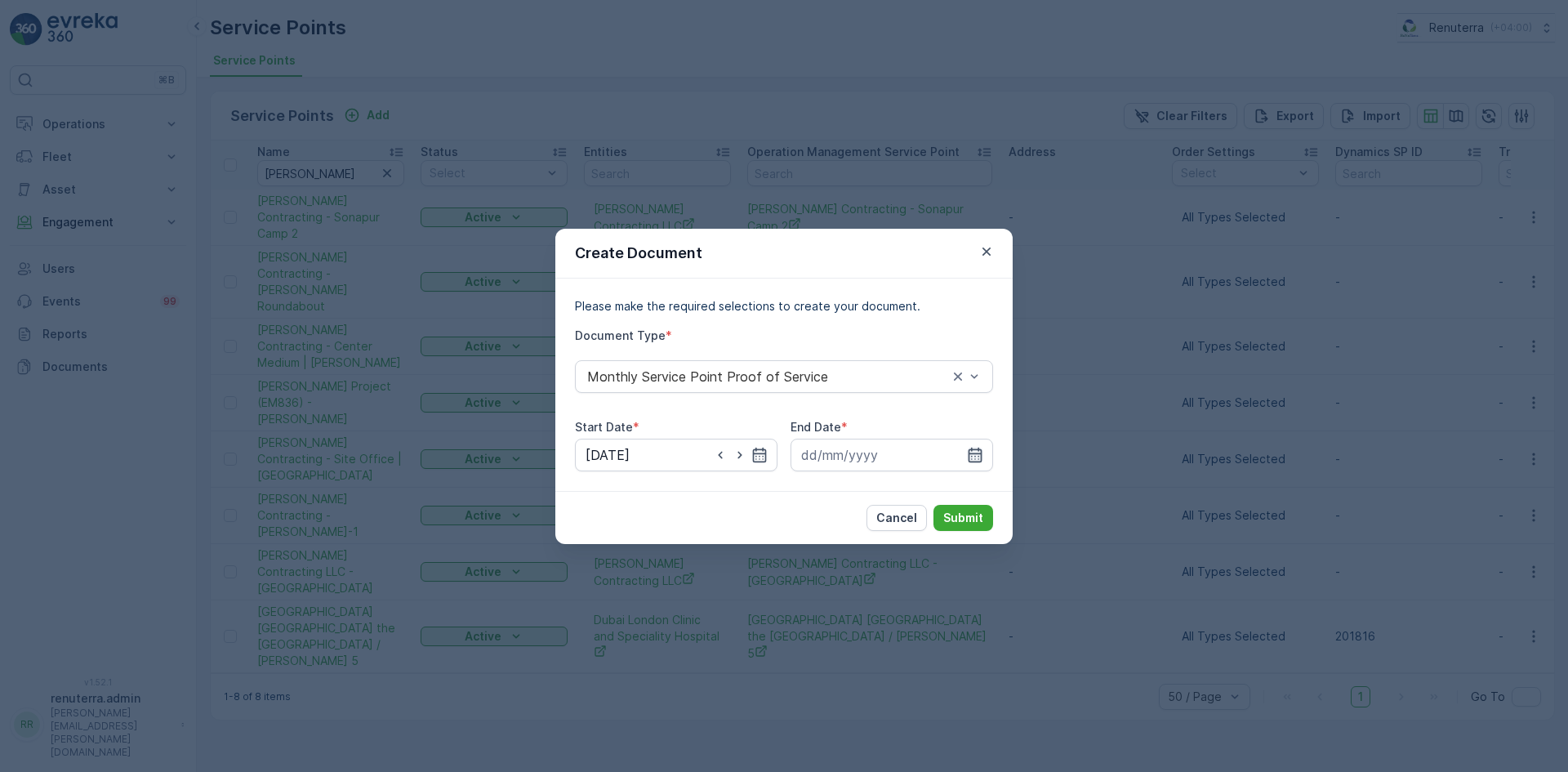
click at [969, 451] on div at bounding box center [891, 455] width 202 height 32
click at [978, 445] on input at bounding box center [891, 455] width 202 height 32
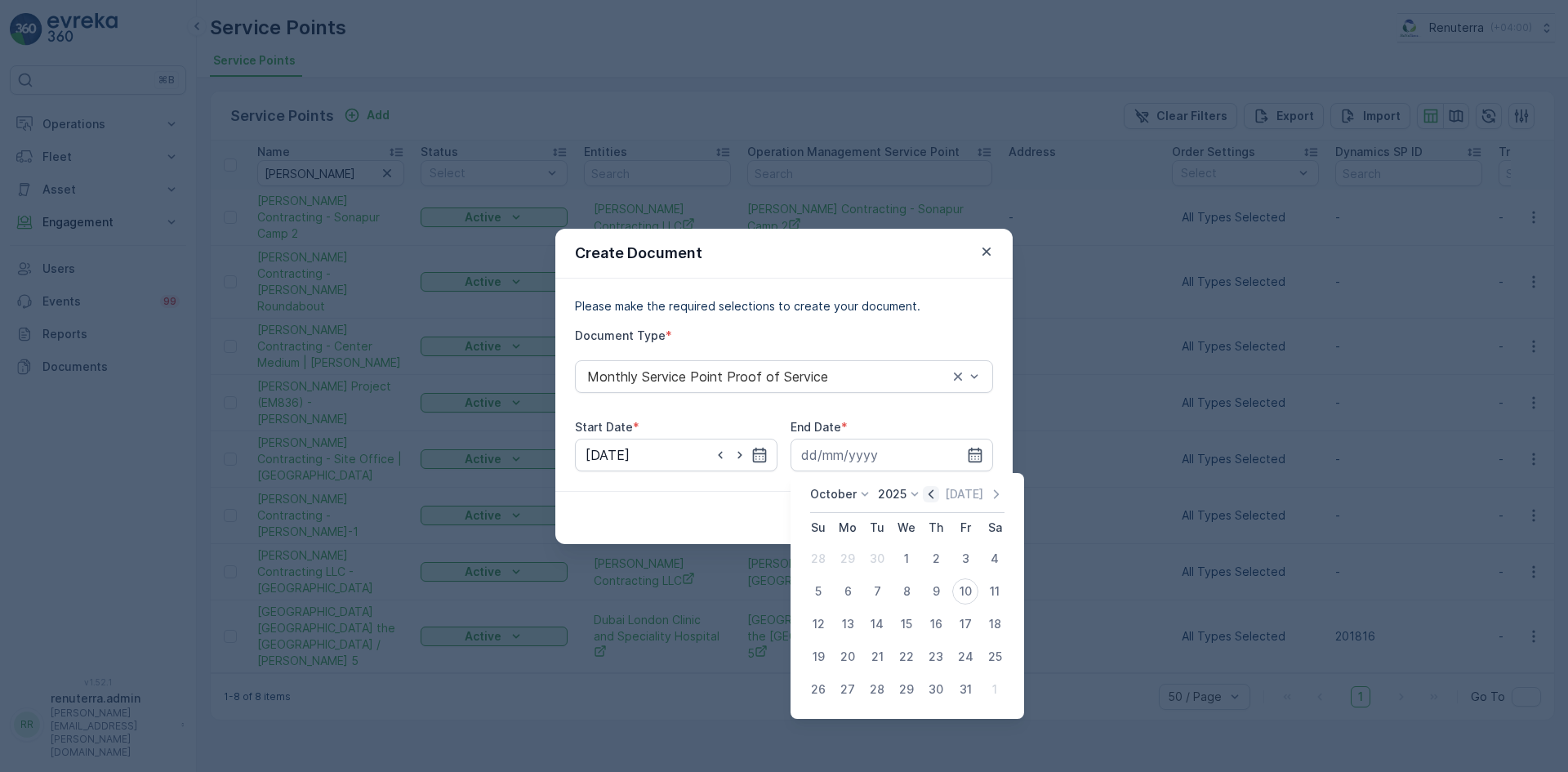
click at [933, 491] on icon "button" at bounding box center [931, 494] width 5 height 9
click at [874, 685] on div "30" at bounding box center [876, 689] width 26 height 26
type input "30.09.2025"
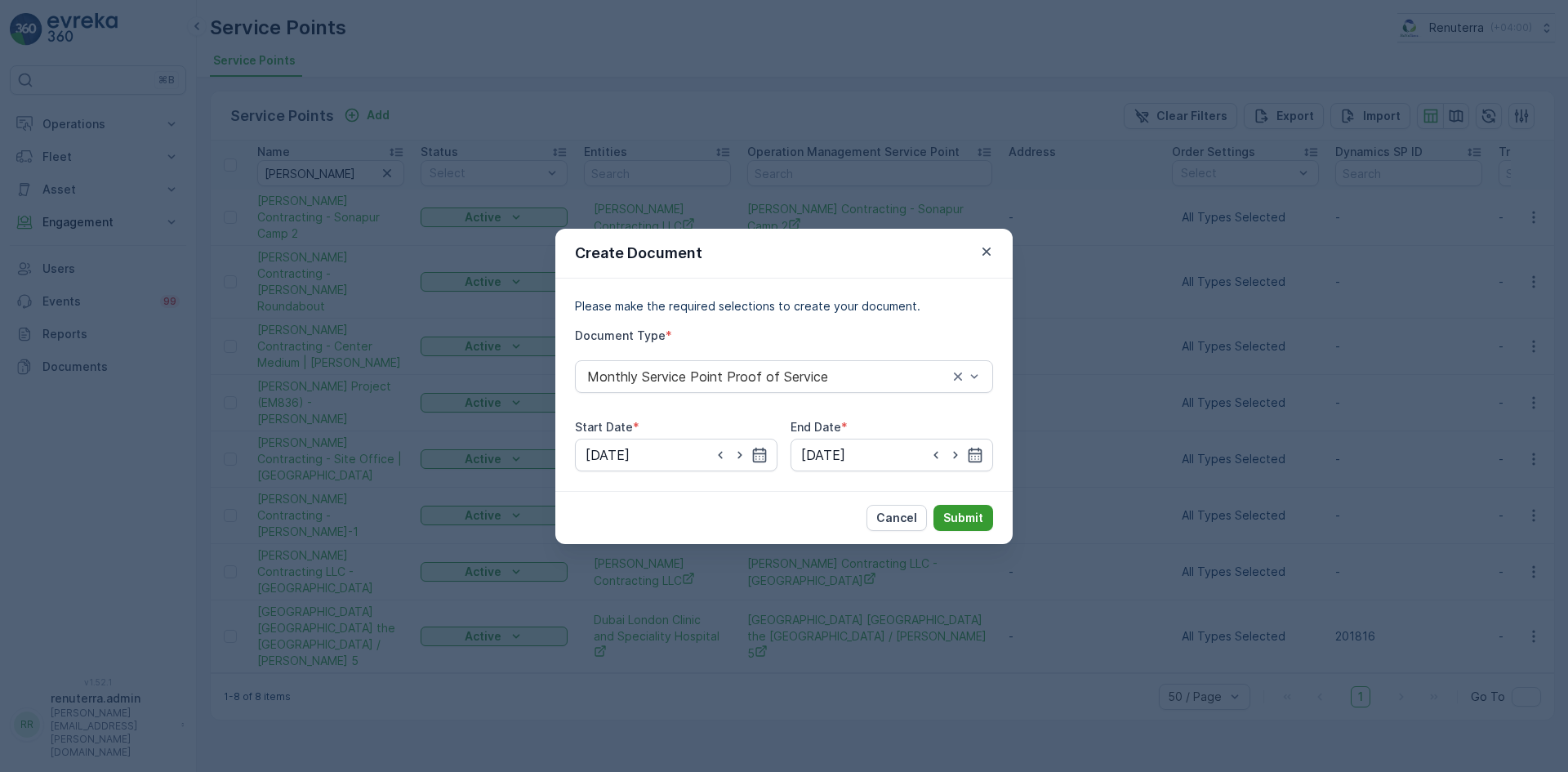
click at [955, 515] on p "Submit" at bounding box center [963, 518] width 40 height 17
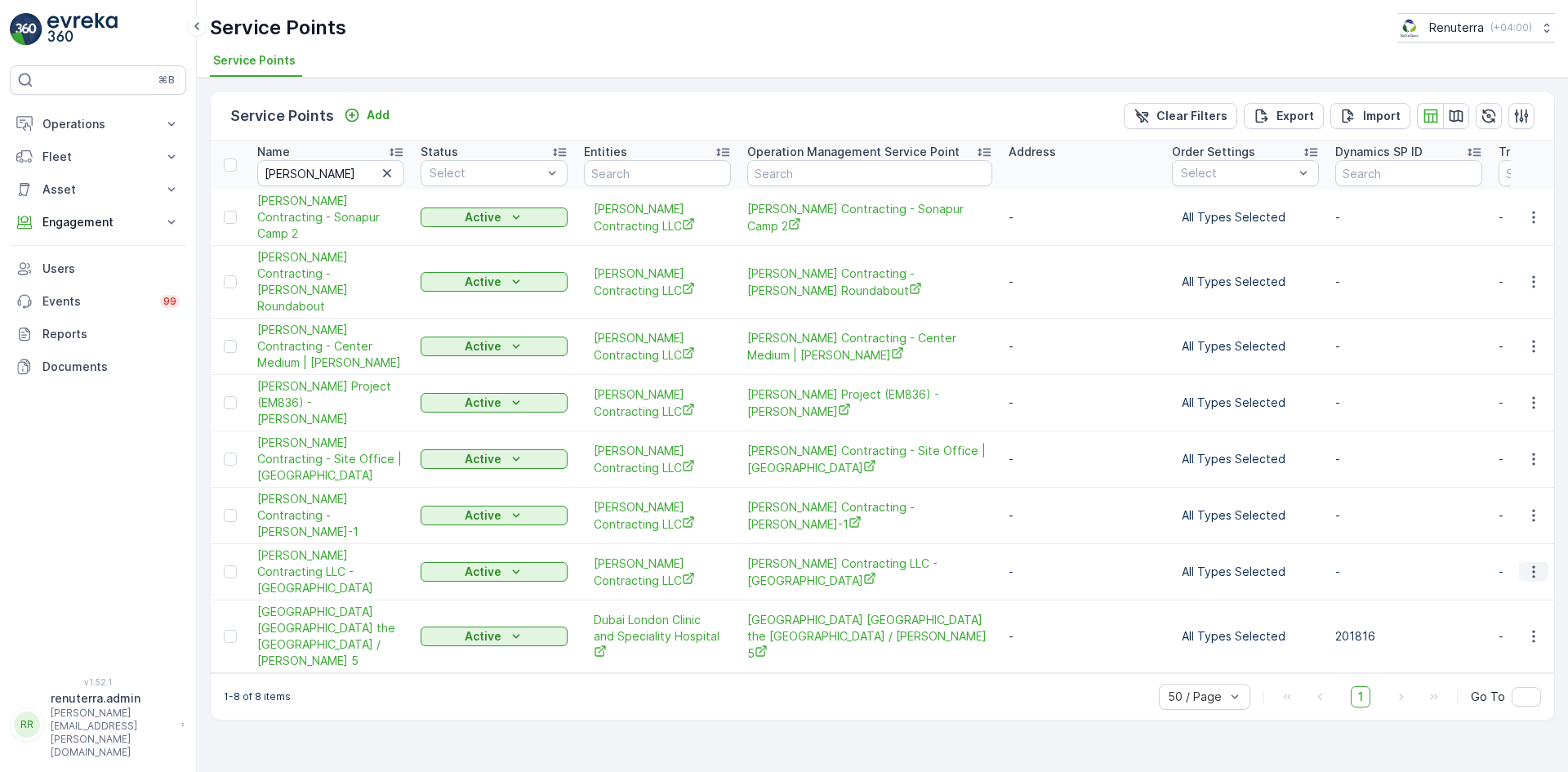
click at [1523, 562] on button "button" at bounding box center [1533, 572] width 29 height 20
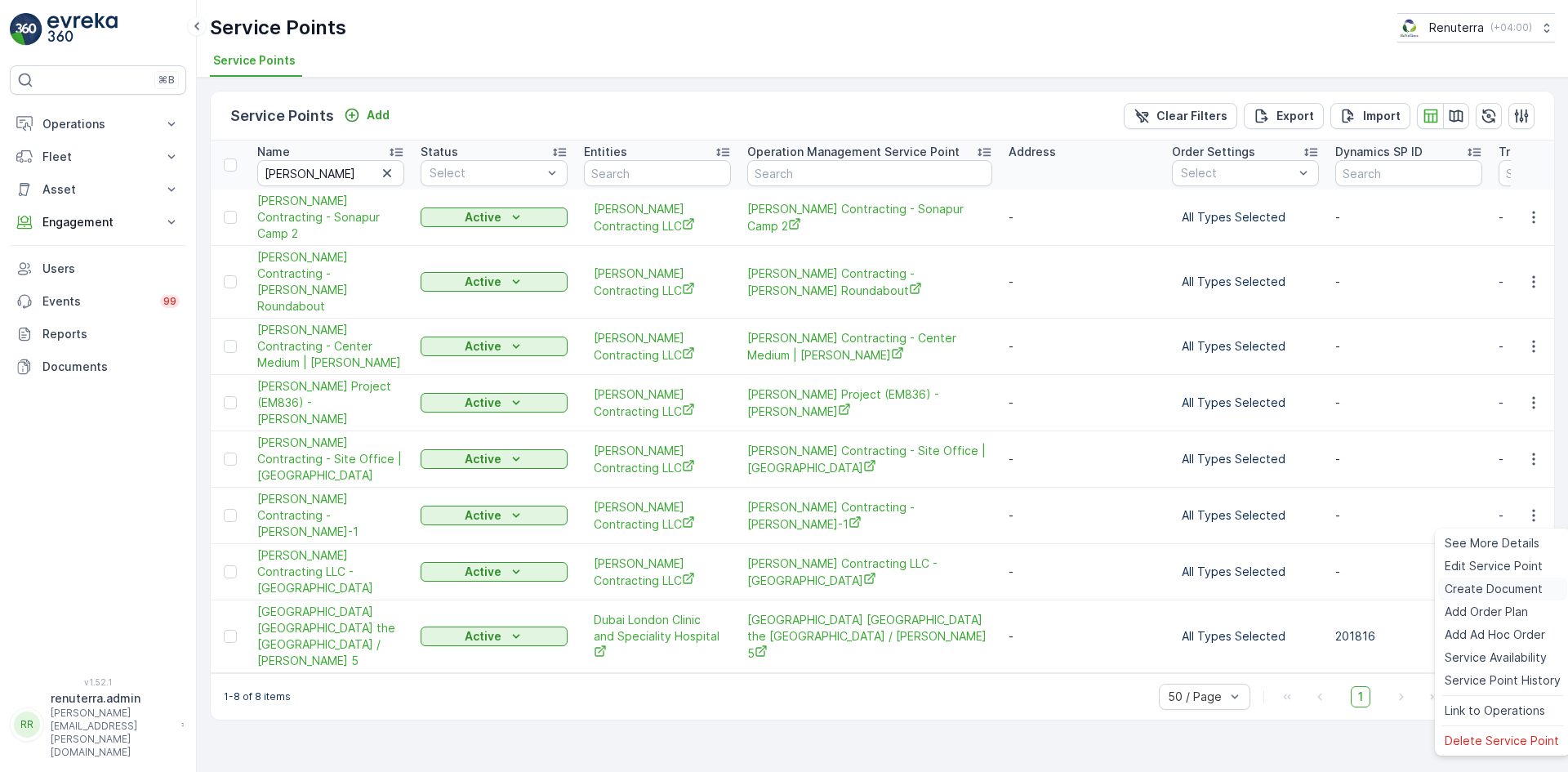
click at [1472, 584] on span "Create Document" at bounding box center [1494, 590] width 98 height 17
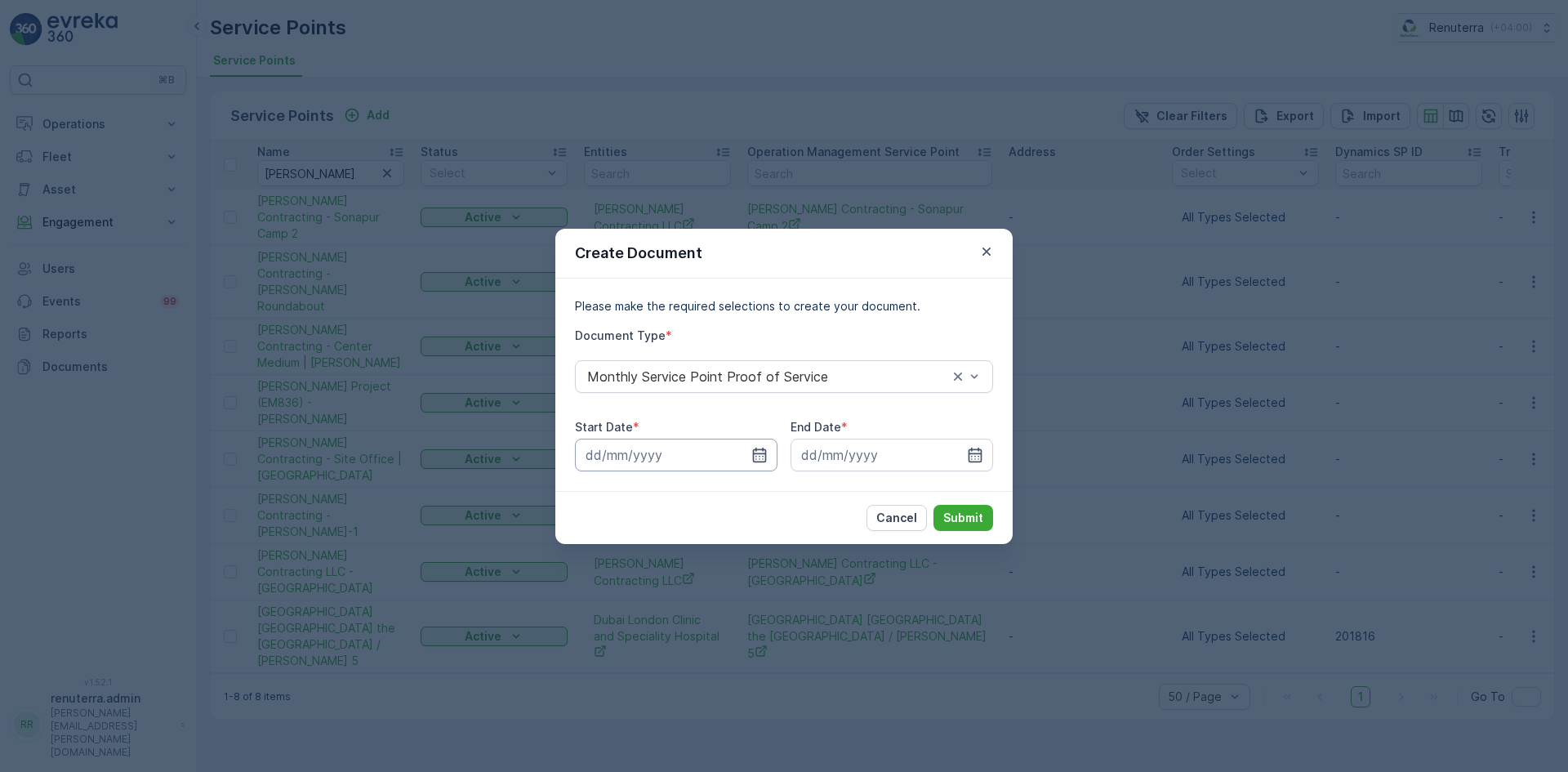
click at [771, 460] on input at bounding box center [676, 455] width 202 height 32
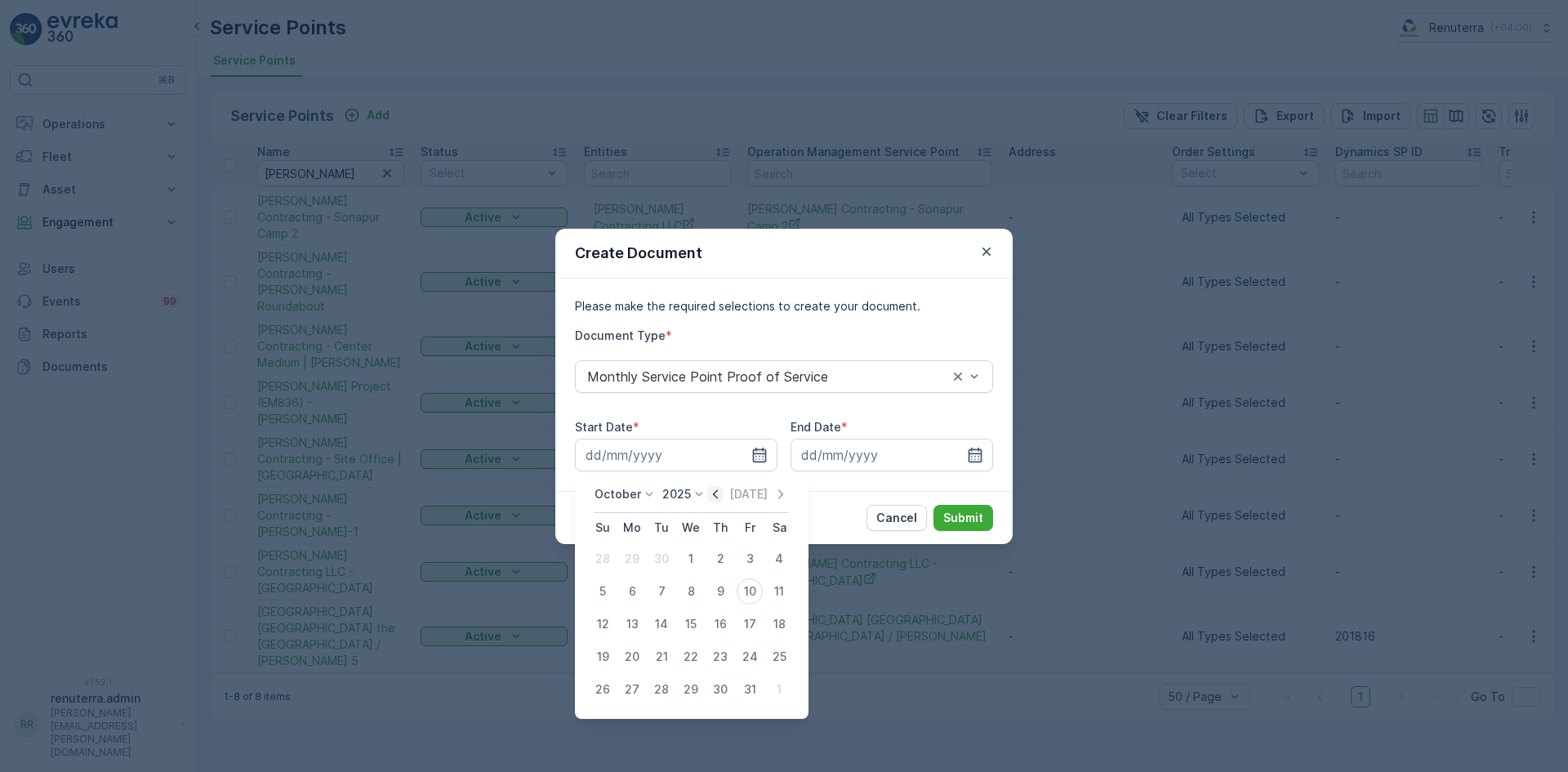
drag, startPoint x: 720, startPoint y: 502, endPoint x: 717, endPoint y: 494, distance: 8.5
click at [720, 499] on div "October 2025 Today" at bounding box center [692, 500] width 195 height 27
click at [717, 494] on icon "button" at bounding box center [716, 494] width 5 height 9
click at [631, 563] on div "1" at bounding box center [632, 558] width 26 height 26
type input "01.09.2025"
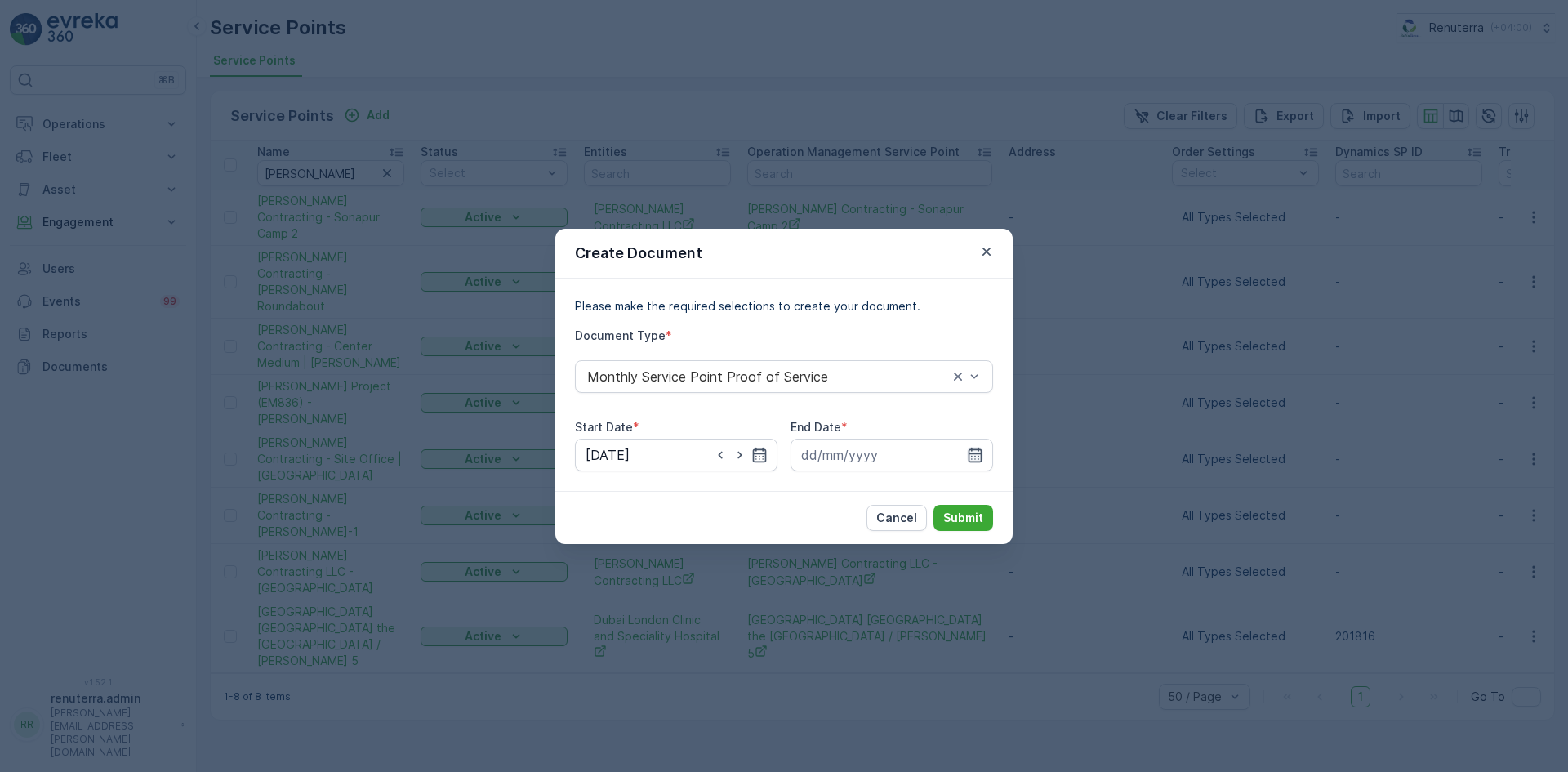
click at [974, 458] on icon "button" at bounding box center [975, 456] width 17 height 17
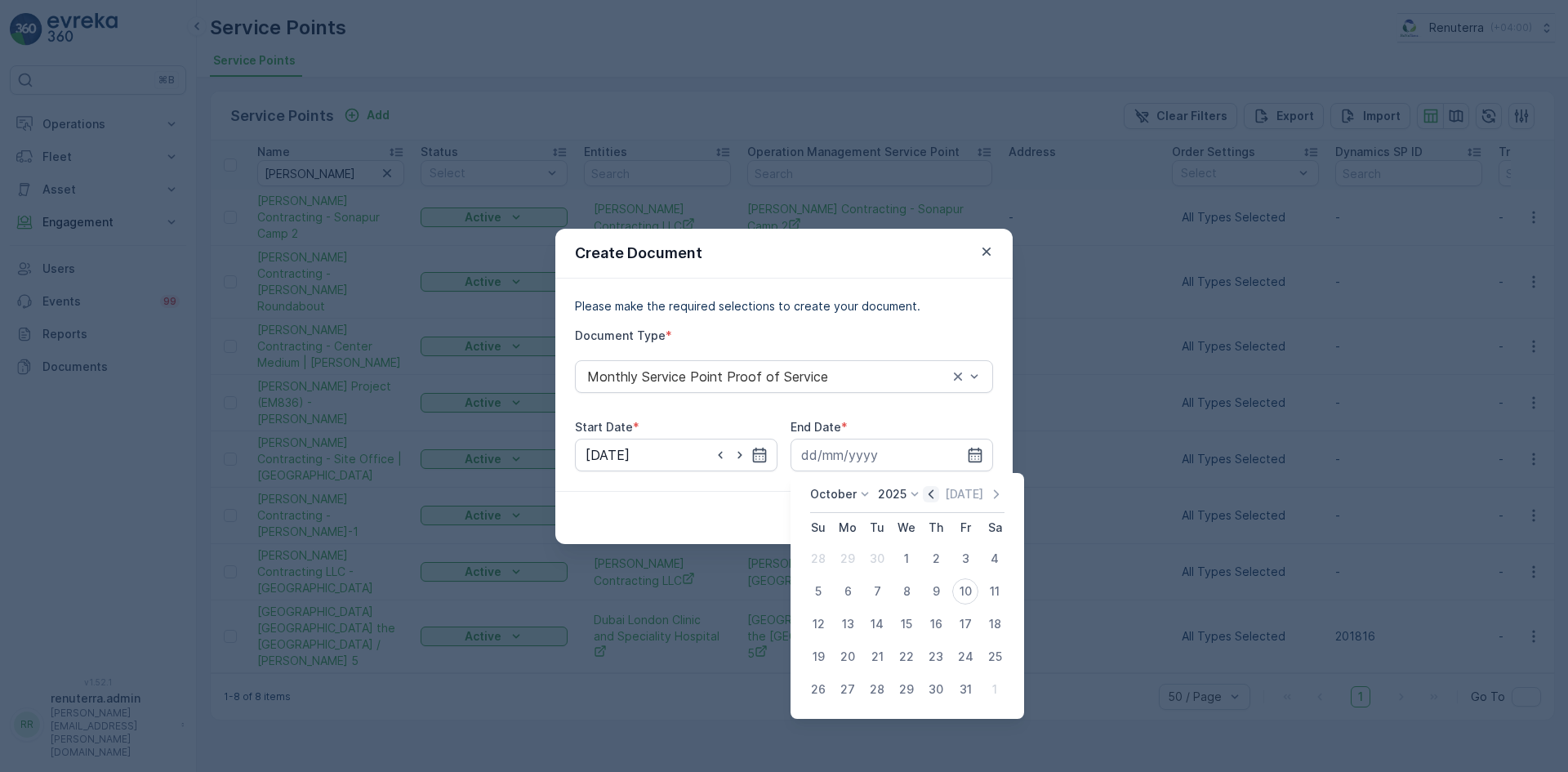
click at [931, 489] on icon "button" at bounding box center [931, 495] width 17 height 17
click at [871, 680] on div "30" at bounding box center [876, 689] width 26 height 26
type input "30.09.2025"
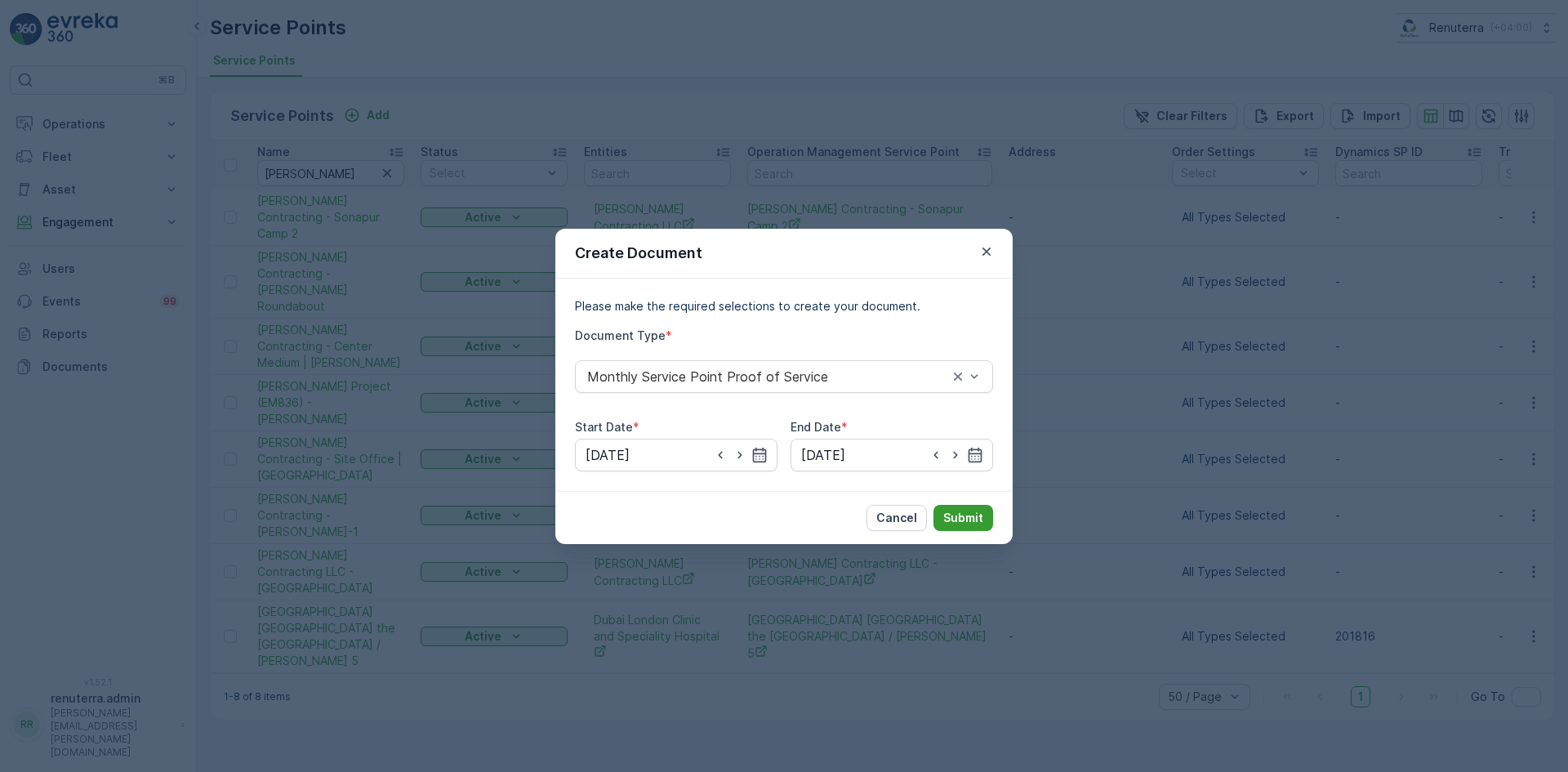
click at [955, 513] on p "Submit" at bounding box center [963, 518] width 40 height 17
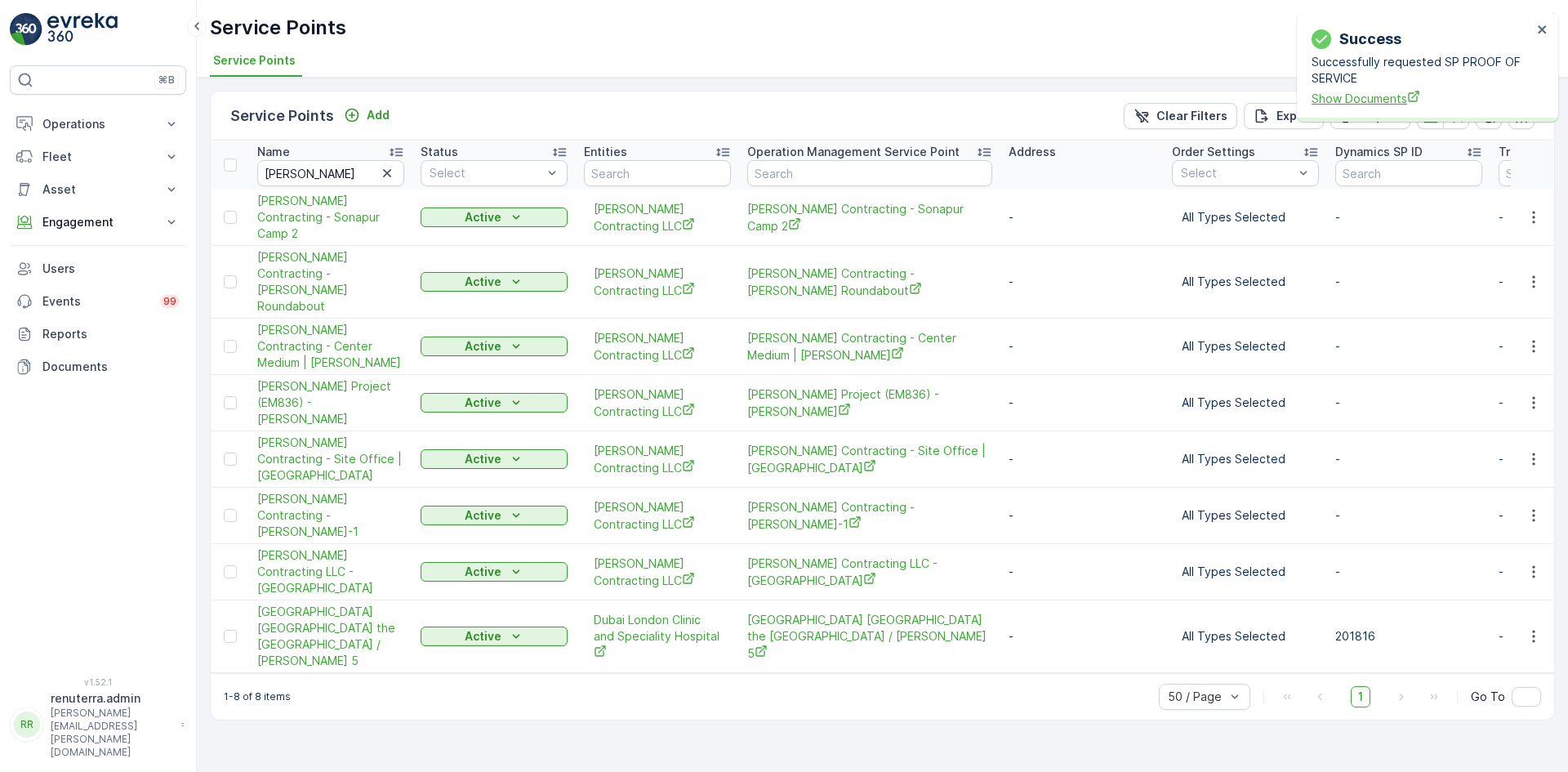
click at [1351, 105] on span "Show Documents" at bounding box center [1422, 98] width 221 height 17
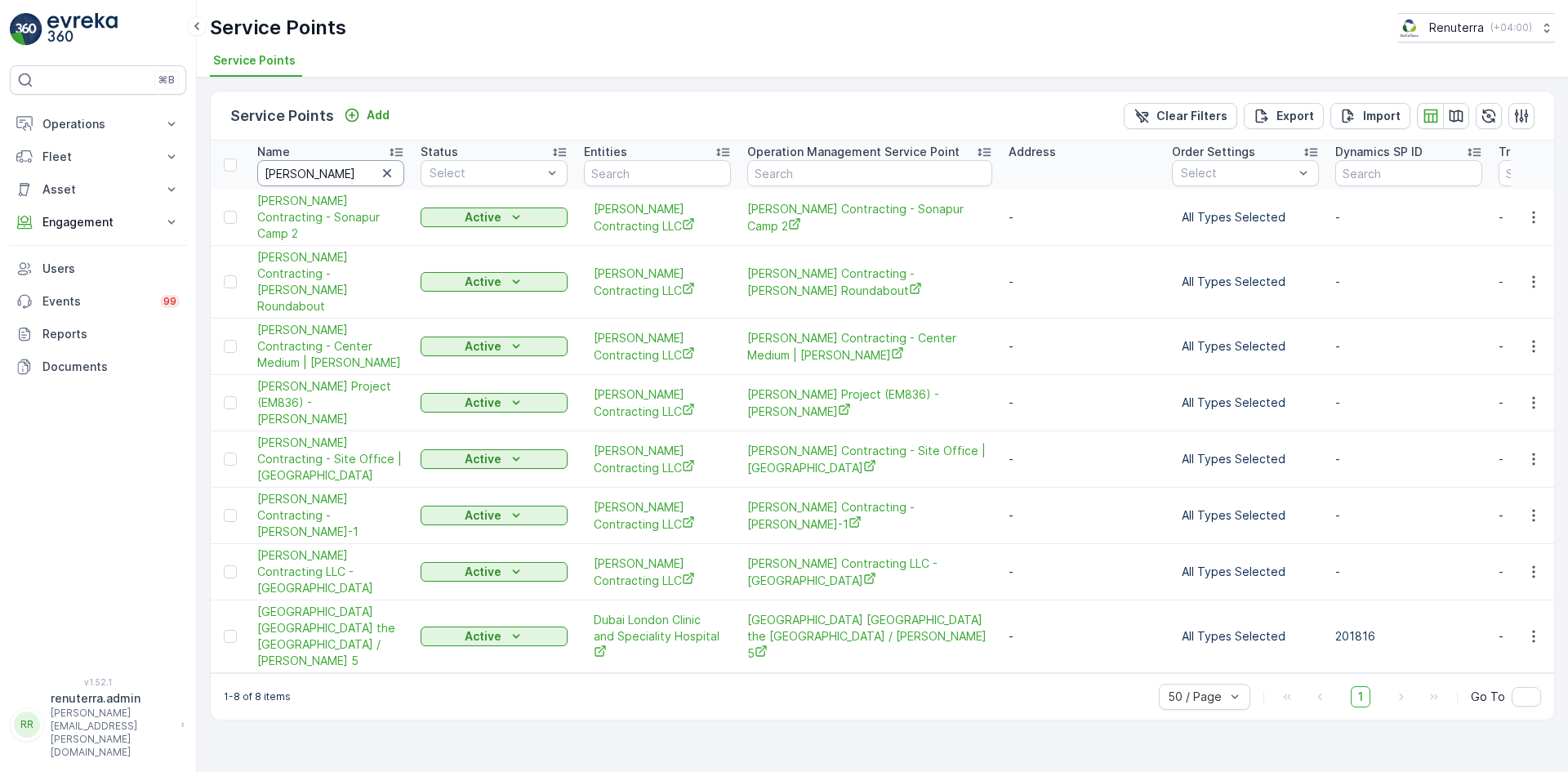
click at [345, 183] on input "wade" at bounding box center [330, 172] width 147 height 26
type input "w"
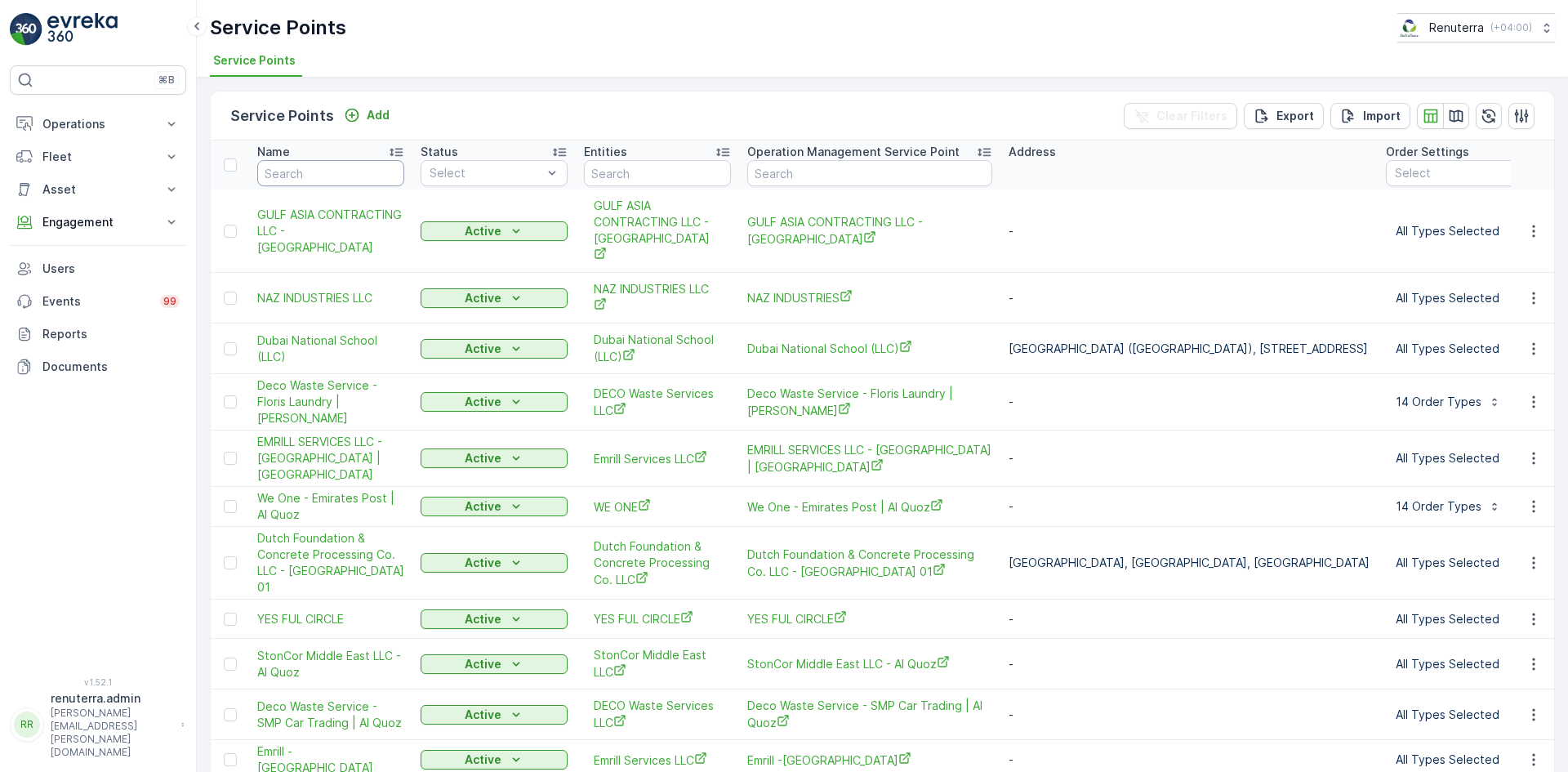
click at [306, 169] on input "text" at bounding box center [330, 172] width 147 height 26
type input "sobha"
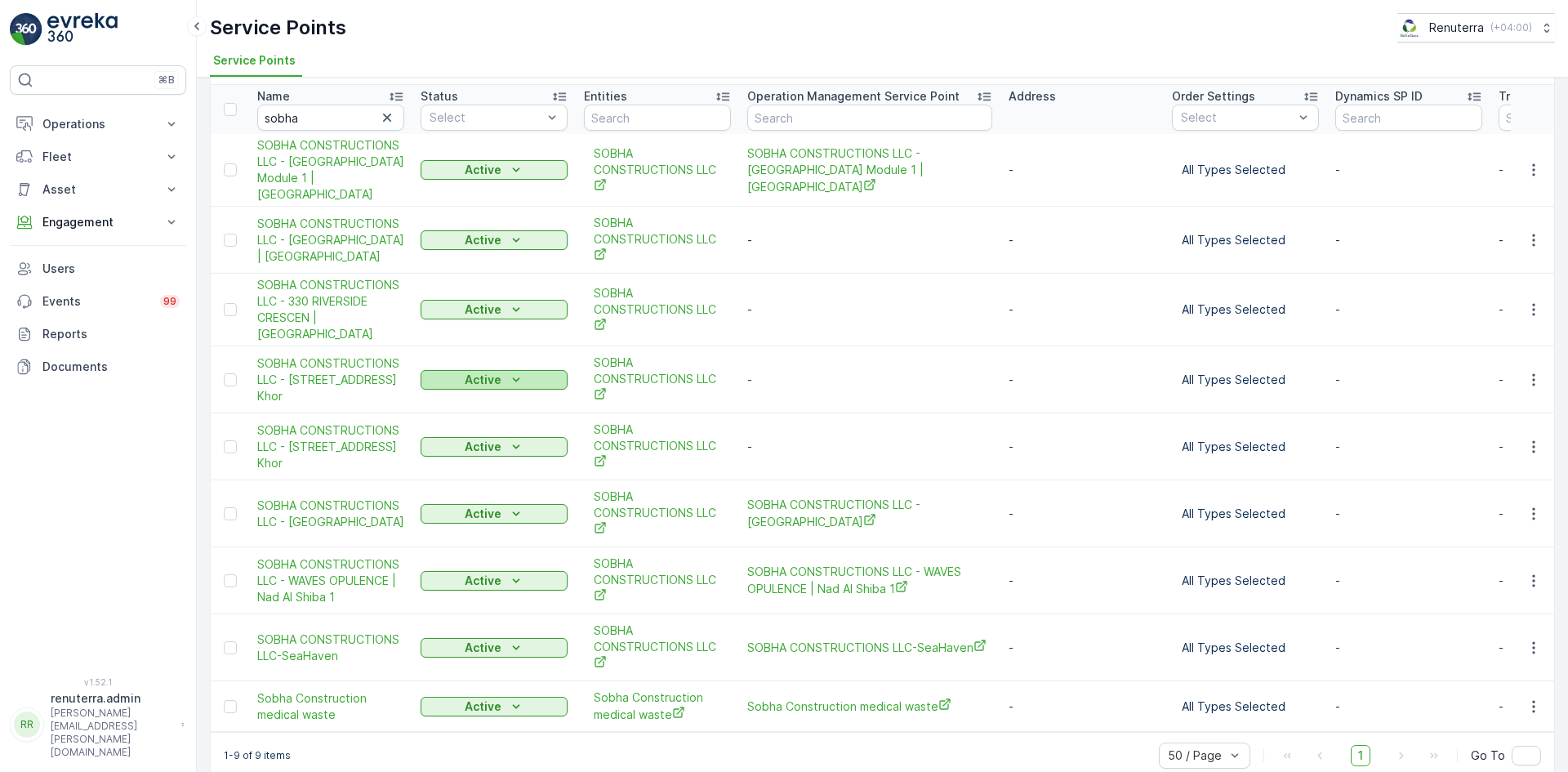
scroll to position [78, 0]
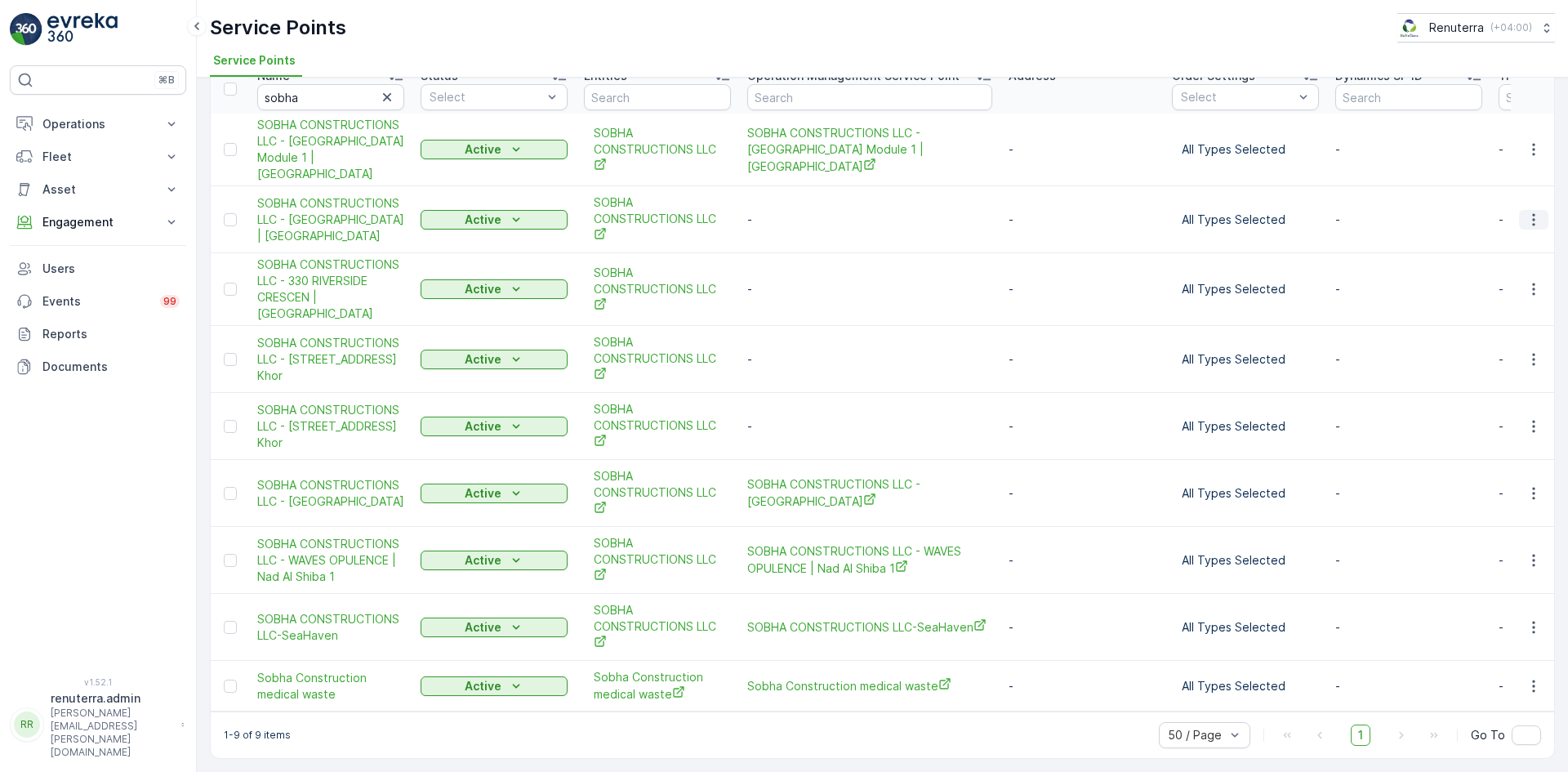
click at [1527, 217] on icon "button" at bounding box center [1534, 220] width 17 height 17
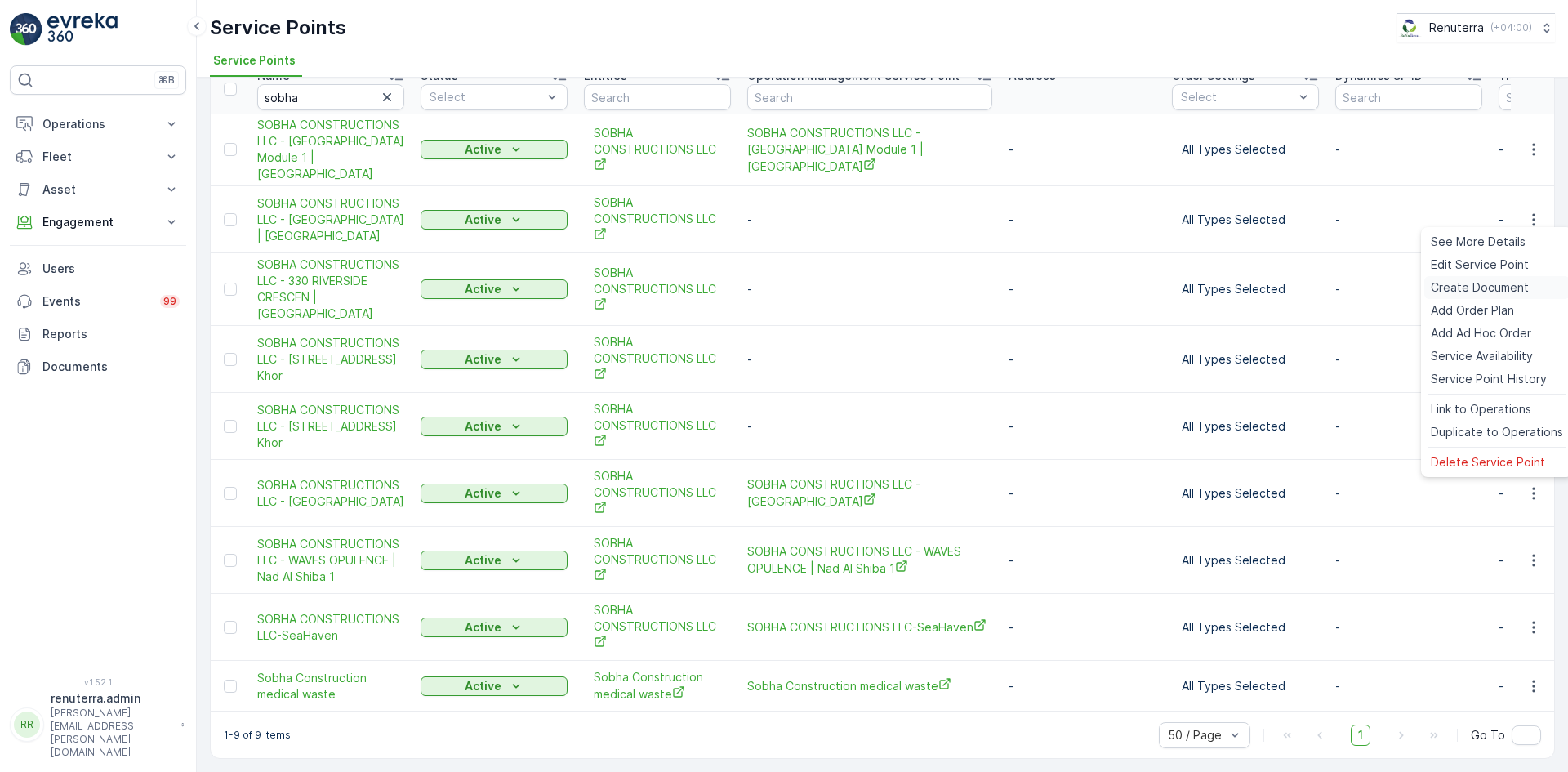
click at [1452, 287] on span "Create Document" at bounding box center [1480, 288] width 98 height 17
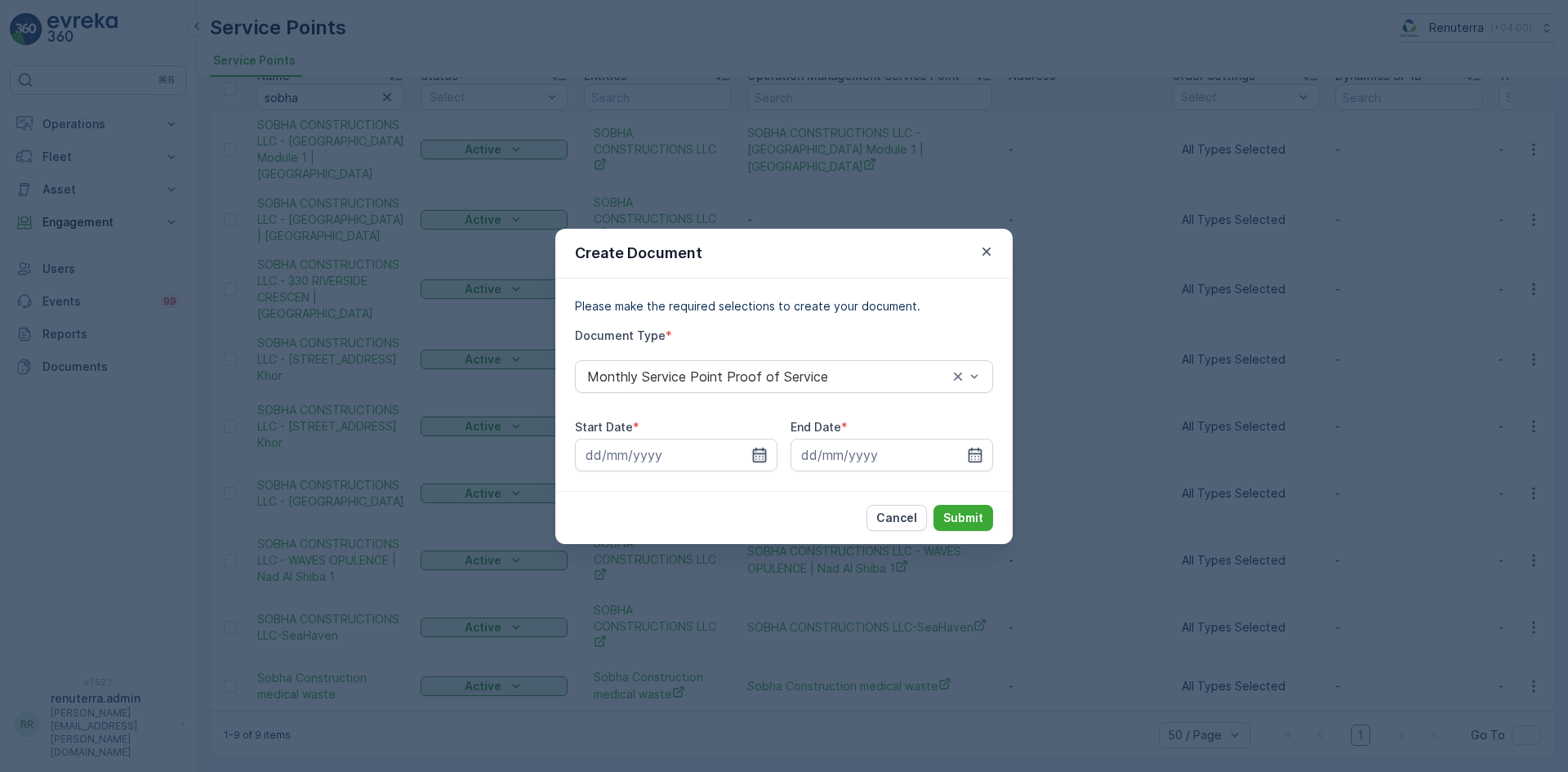
click at [757, 451] on icon "button" at bounding box center [760, 456] width 17 height 17
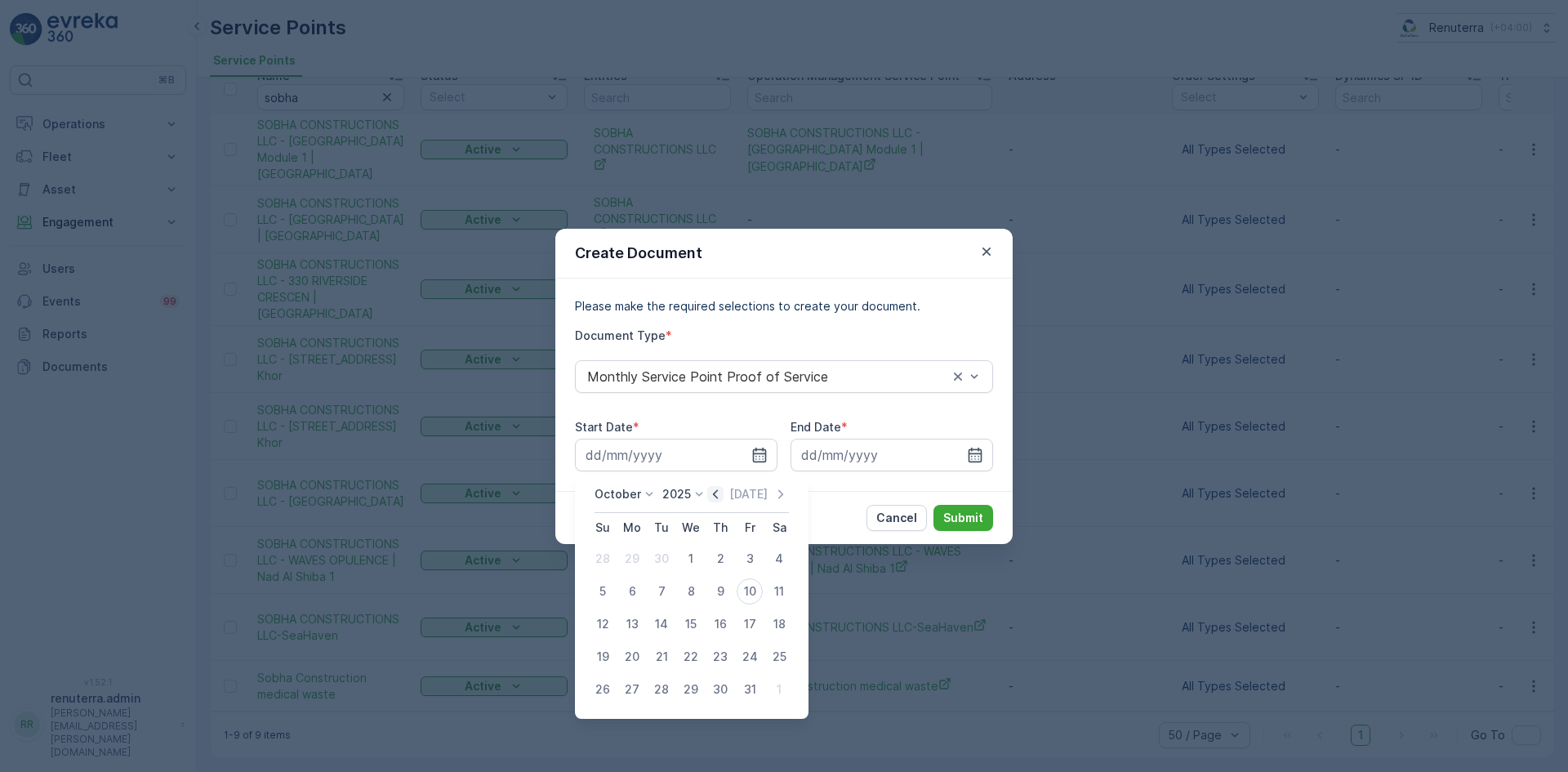
drag, startPoint x: 711, startPoint y: 490, endPoint x: 713, endPoint y: 500, distance: 10.2
click at [711, 491] on icon "button" at bounding box center [716, 495] width 17 height 17
click at [626, 556] on div "1" at bounding box center [632, 558] width 26 height 26
type input "01.09.2025"
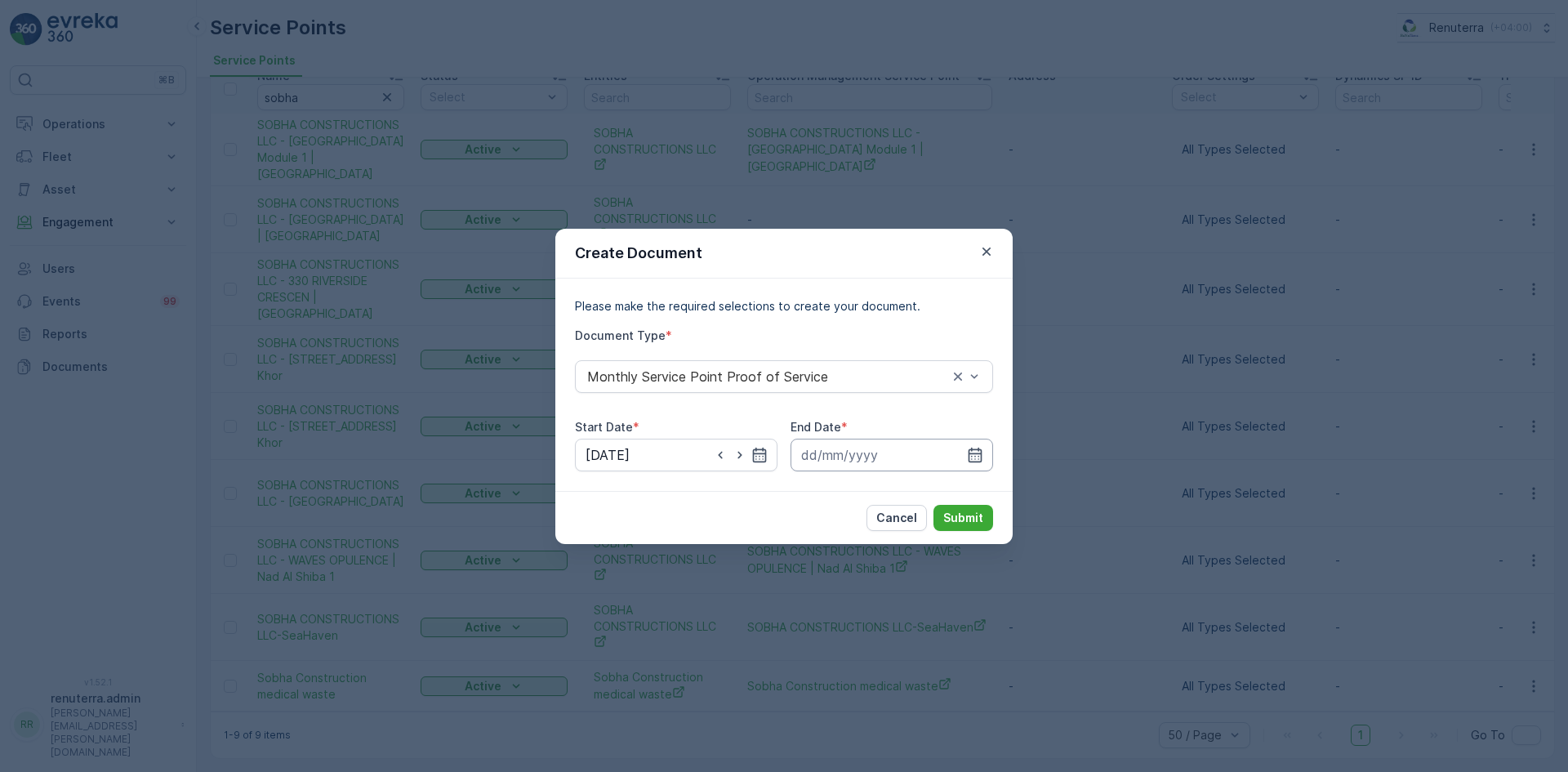
drag, startPoint x: 980, startPoint y: 455, endPoint x: 973, endPoint y: 463, distance: 10.6
click at [980, 456] on icon "button" at bounding box center [975, 455] width 14 height 15
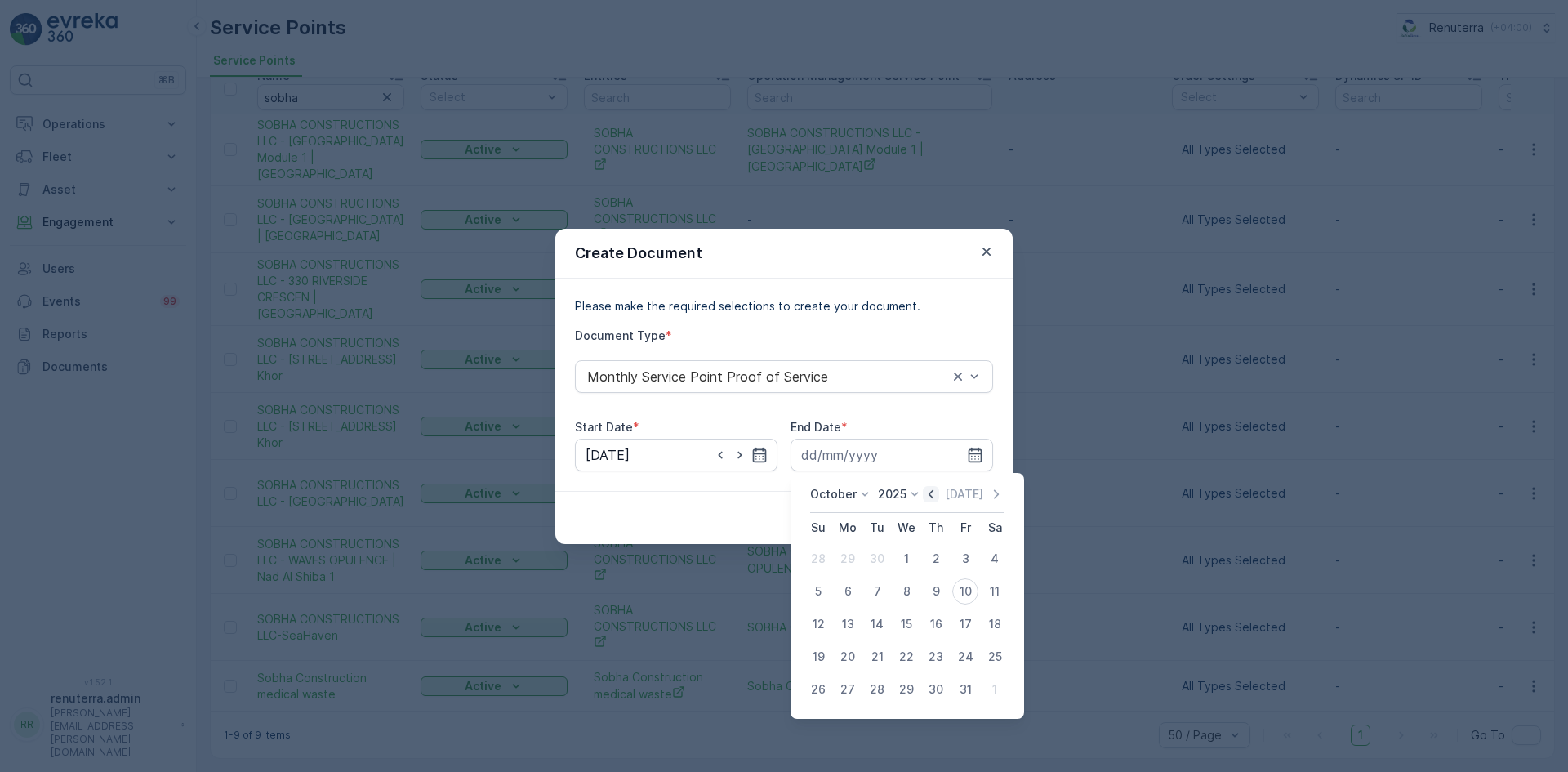
click at [933, 496] on icon "button" at bounding box center [931, 494] width 5 height 9
click at [874, 690] on div "30" at bounding box center [876, 689] width 26 height 26
type input "30.09.2025"
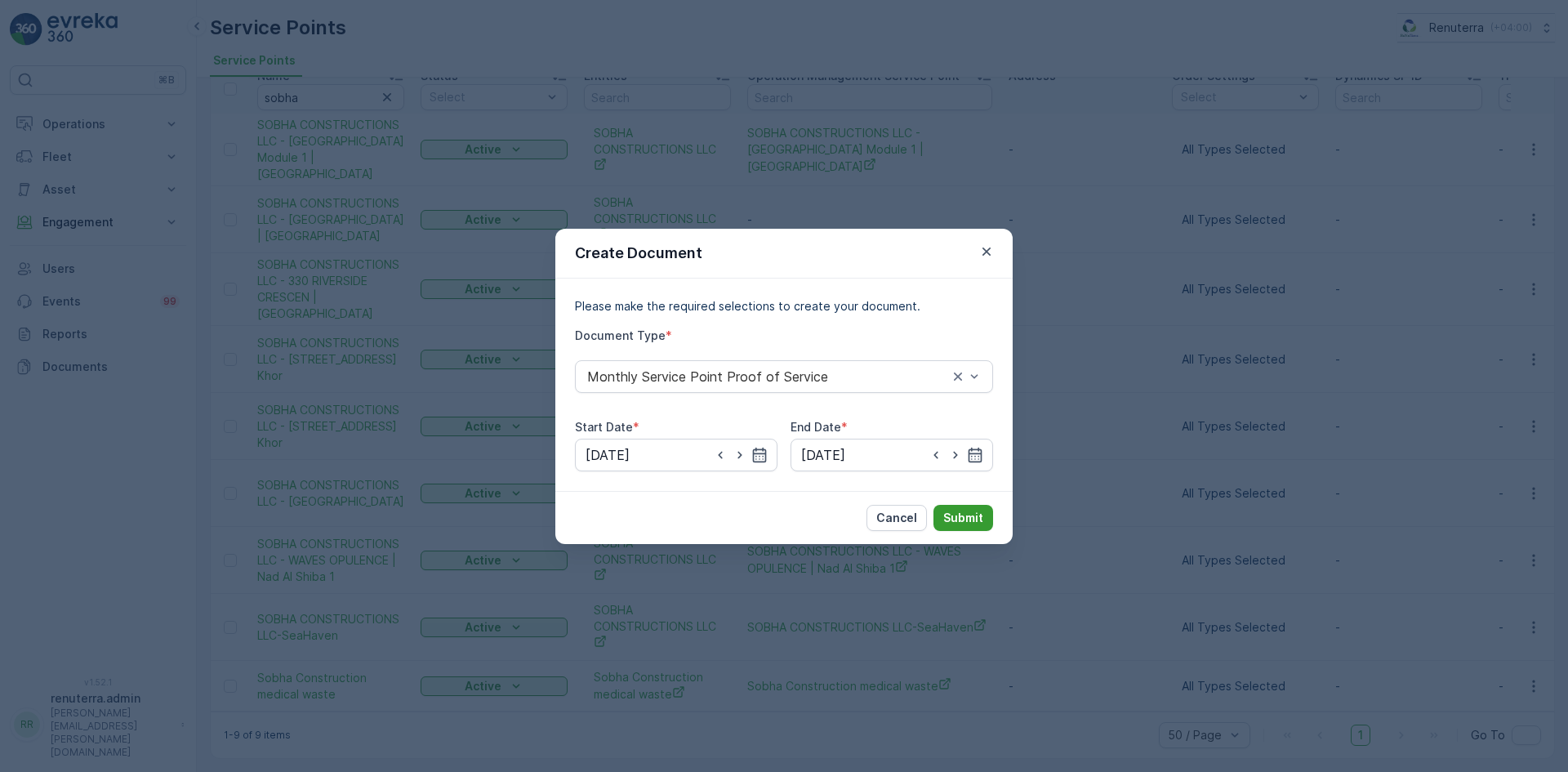
click at [947, 506] on button "Submit" at bounding box center [963, 517] width 60 height 26
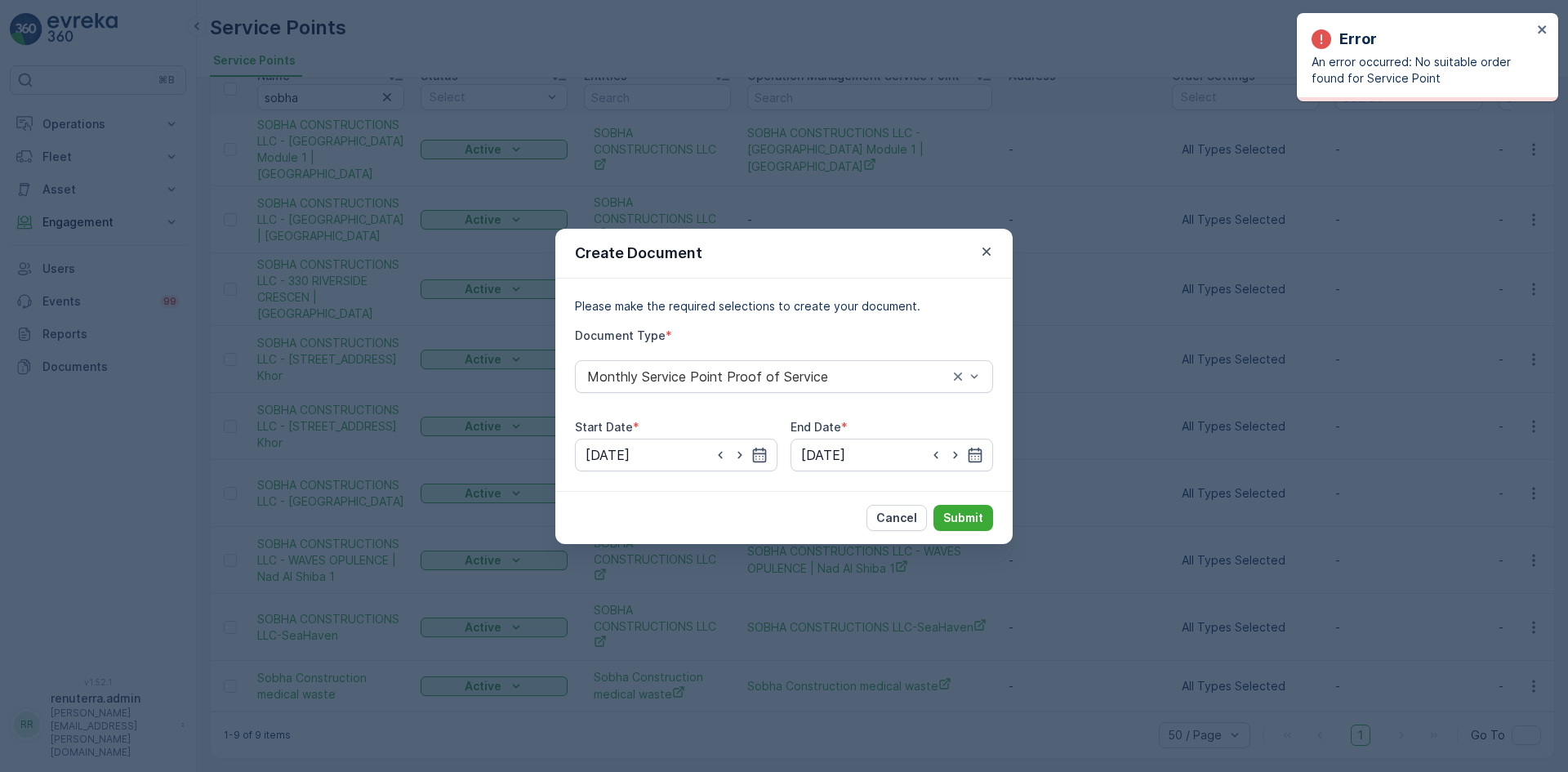
click at [973, 240] on div "Create Document" at bounding box center [783, 254] width 457 height 50
click at [985, 247] on icon "button" at bounding box center [986, 252] width 17 height 17
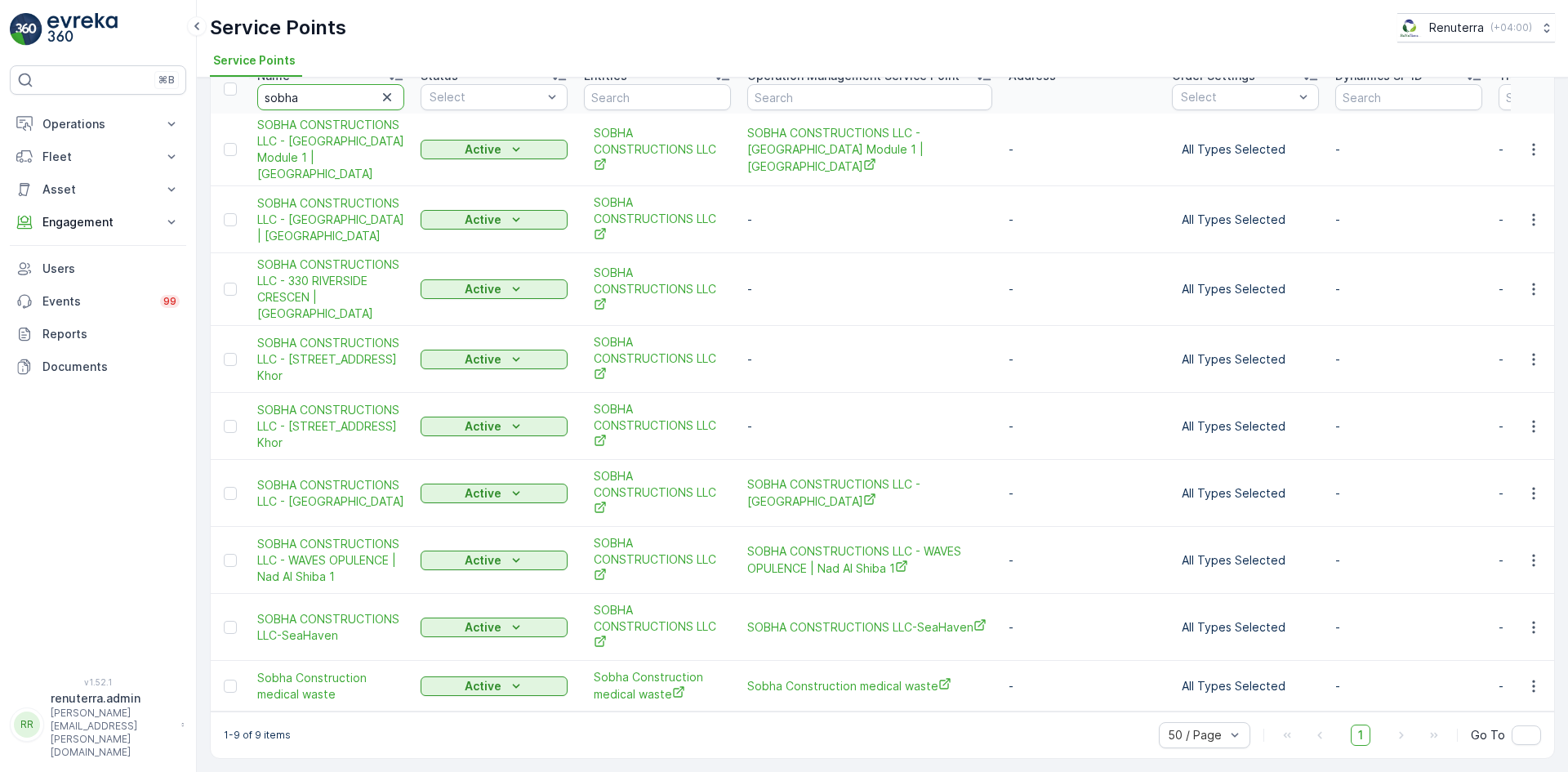
drag, startPoint x: 308, startPoint y: 96, endPoint x: 232, endPoint y: 101, distance: 76.2
click at [232, 101] on tr "Name sobha Status Select Entities Operation Management Service Point Address Or…" at bounding box center [1287, 89] width 2153 height 49
type input "wade"
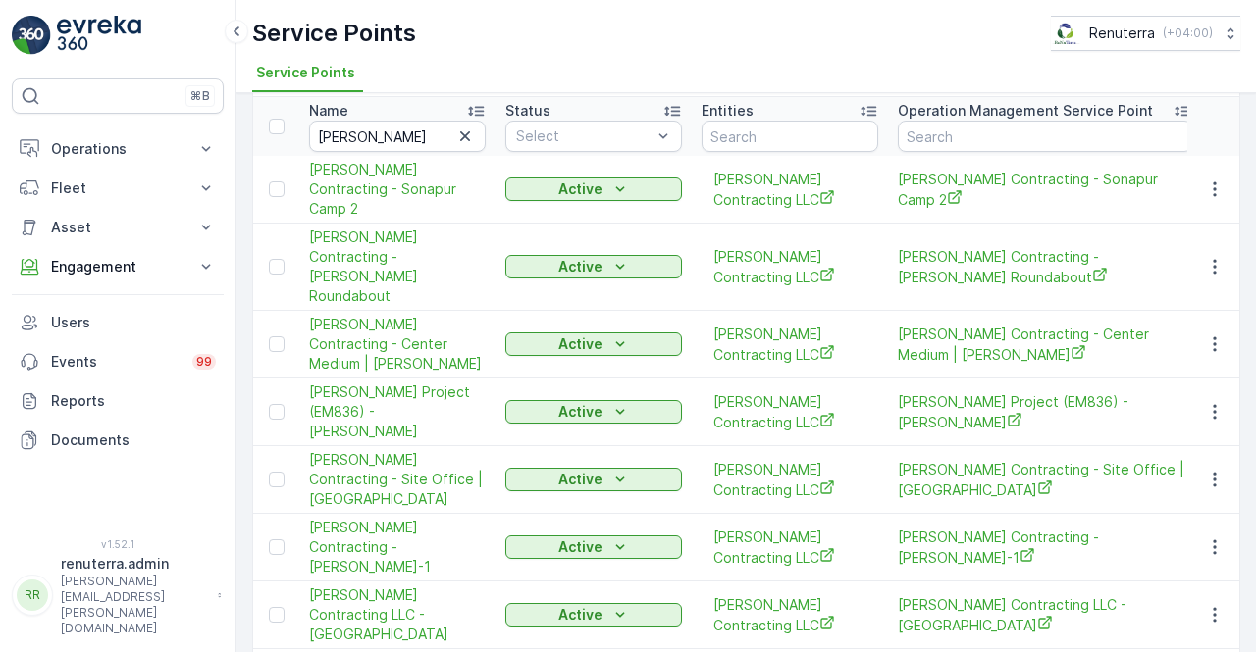
scroll to position [98, 0]
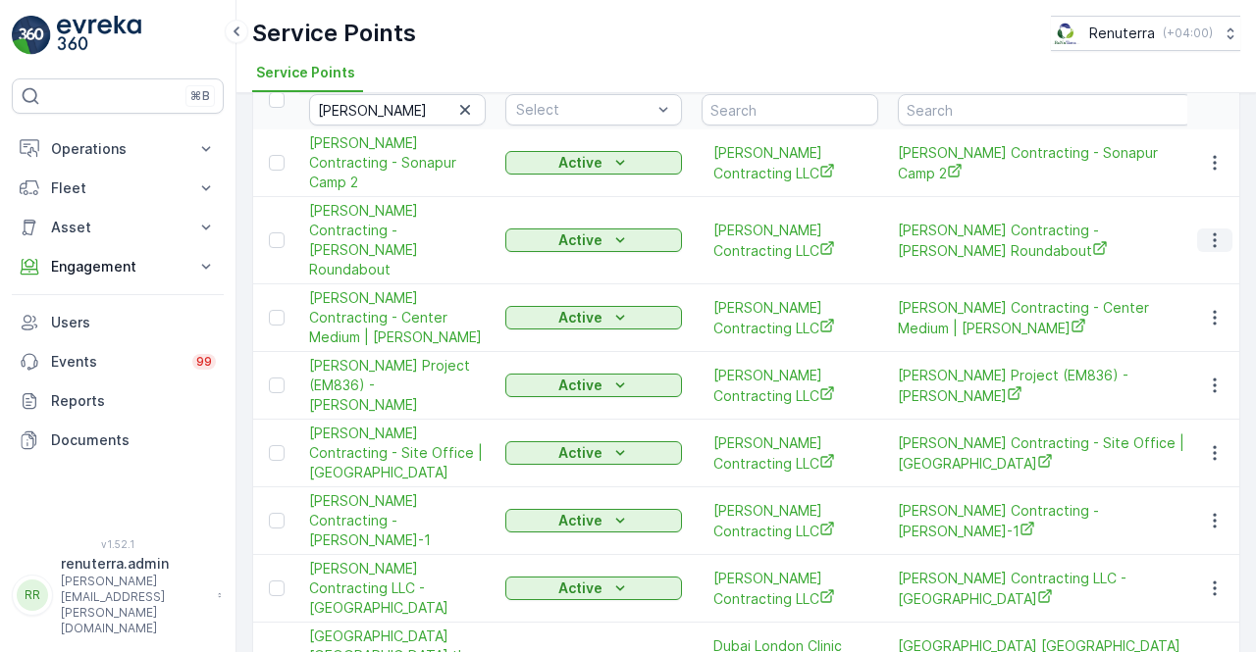
click at [1218, 231] on icon "button" at bounding box center [1215, 241] width 20 height 20
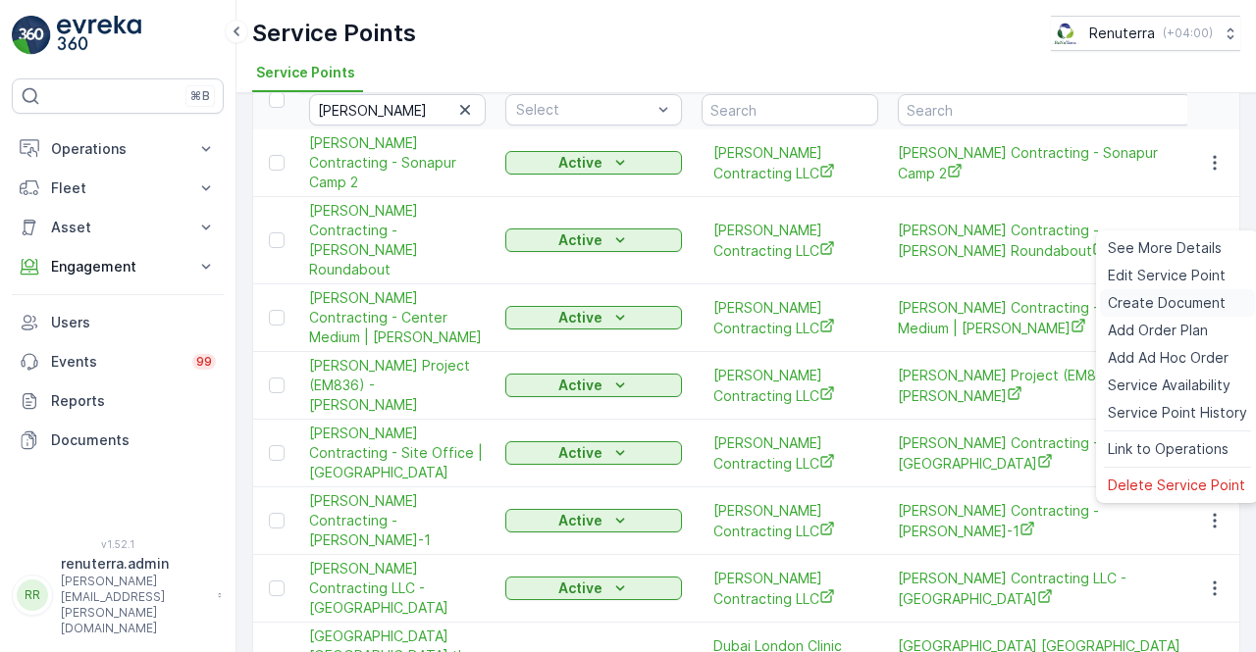
click at [1163, 303] on span "Create Document" at bounding box center [1167, 303] width 118 height 20
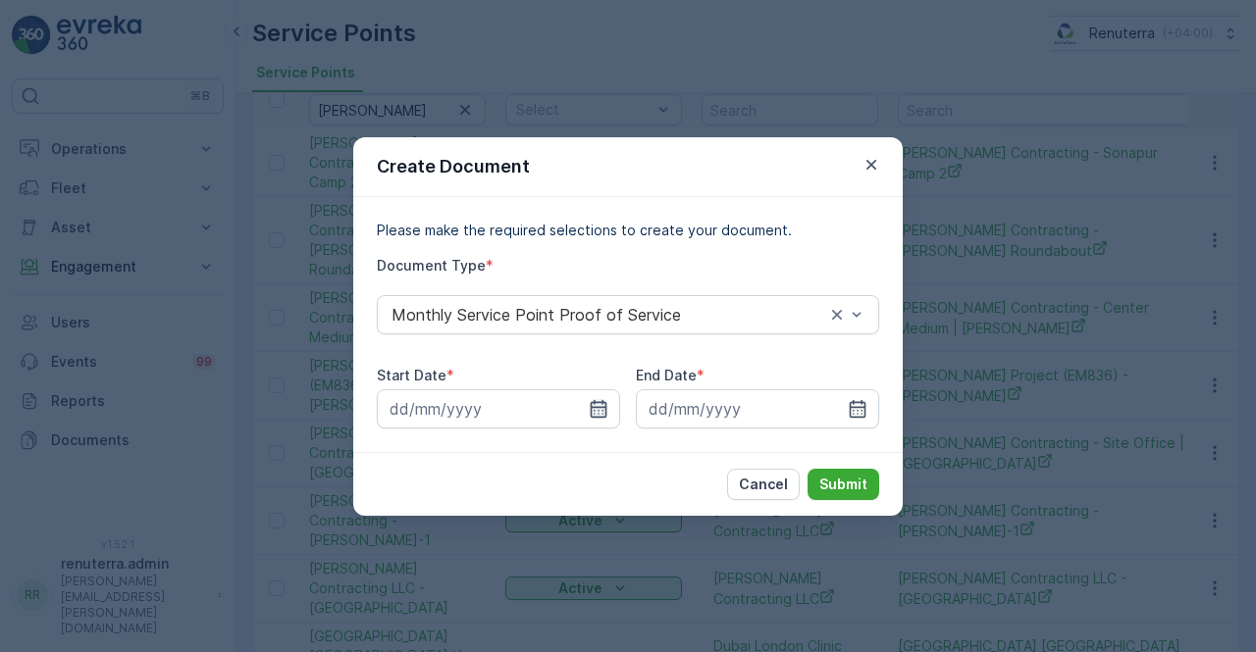
click at [600, 413] on icon "button" at bounding box center [599, 409] width 20 height 20
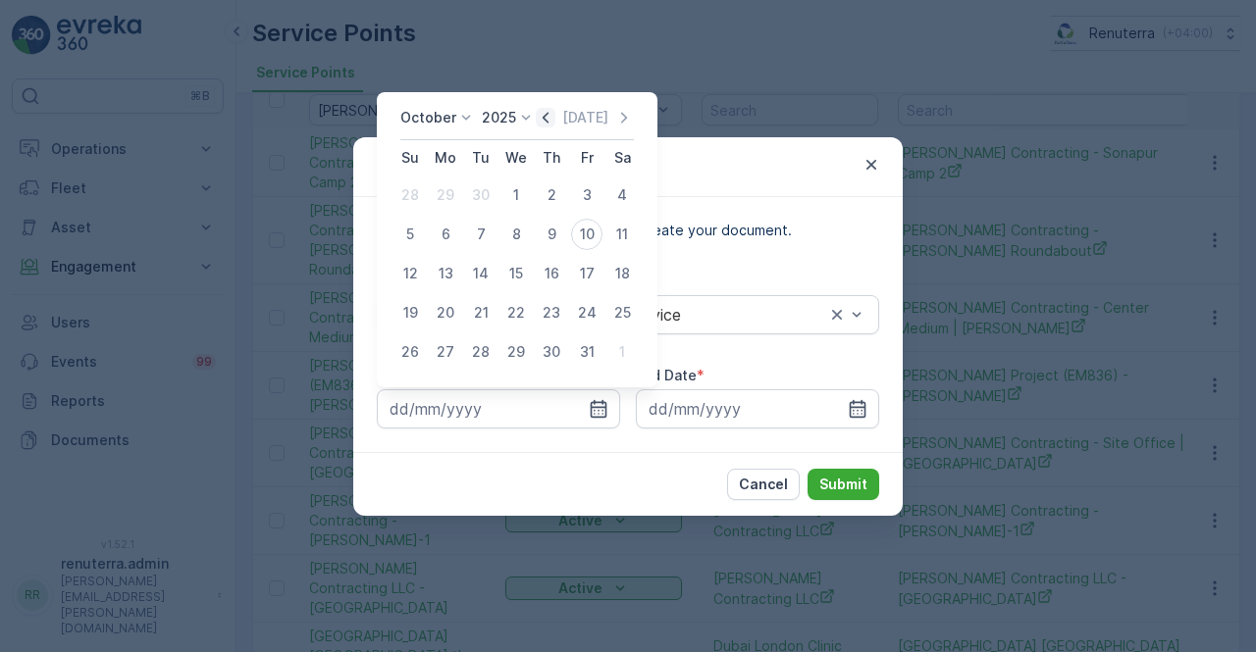
click at [548, 116] on icon "button" at bounding box center [546, 117] width 6 height 11
click at [444, 197] on div "1" at bounding box center [445, 195] width 31 height 31
type input "01.09.2025"
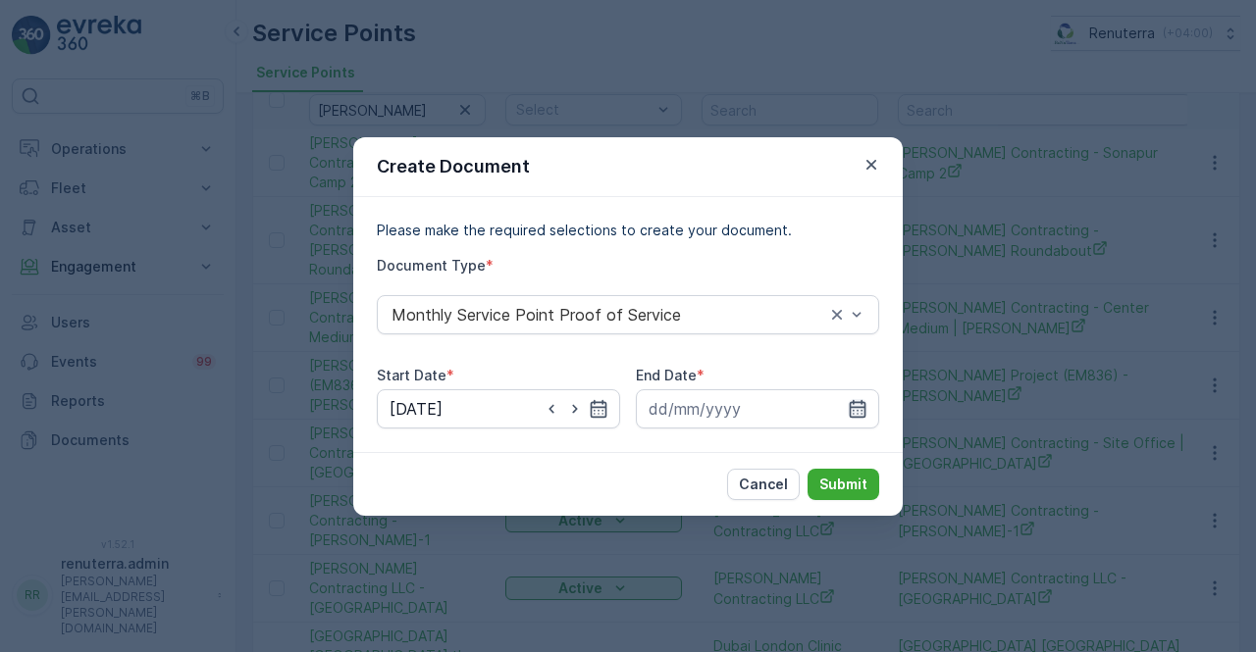
click at [859, 407] on icon "button" at bounding box center [858, 408] width 17 height 18
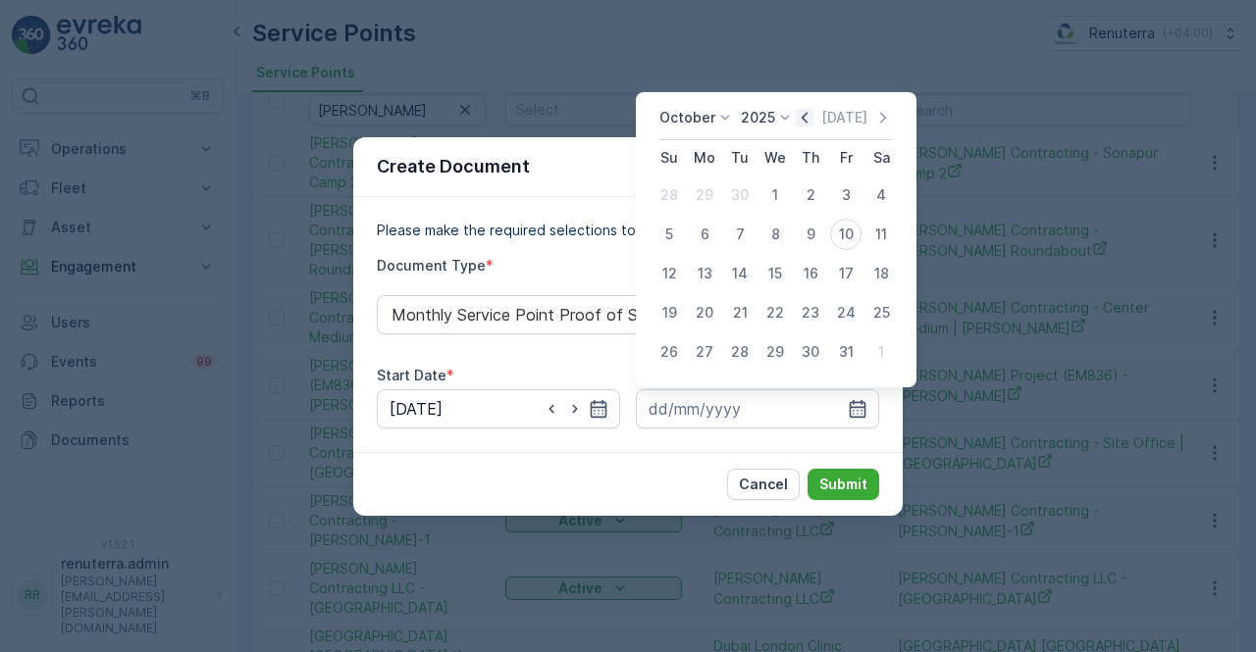
click at [806, 120] on icon "button" at bounding box center [805, 117] width 6 height 11
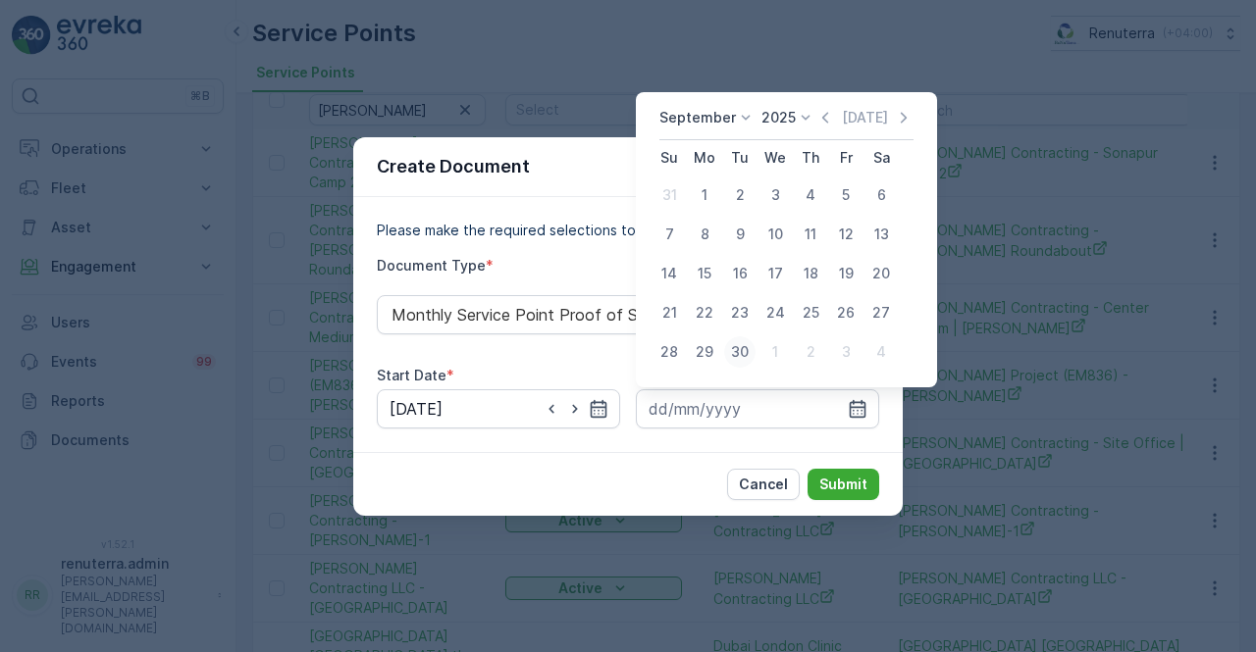
click at [738, 359] on div "30" at bounding box center [739, 352] width 31 height 31
type input "30.09.2025"
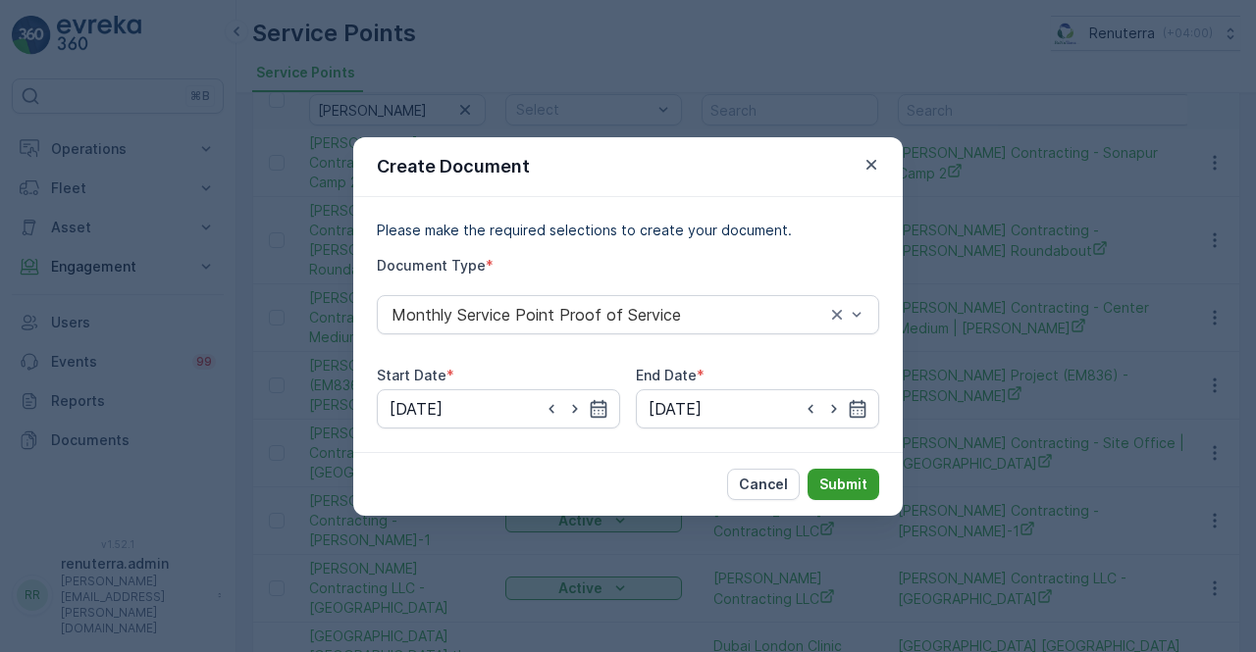
click at [837, 475] on p "Submit" at bounding box center [843, 485] width 48 height 20
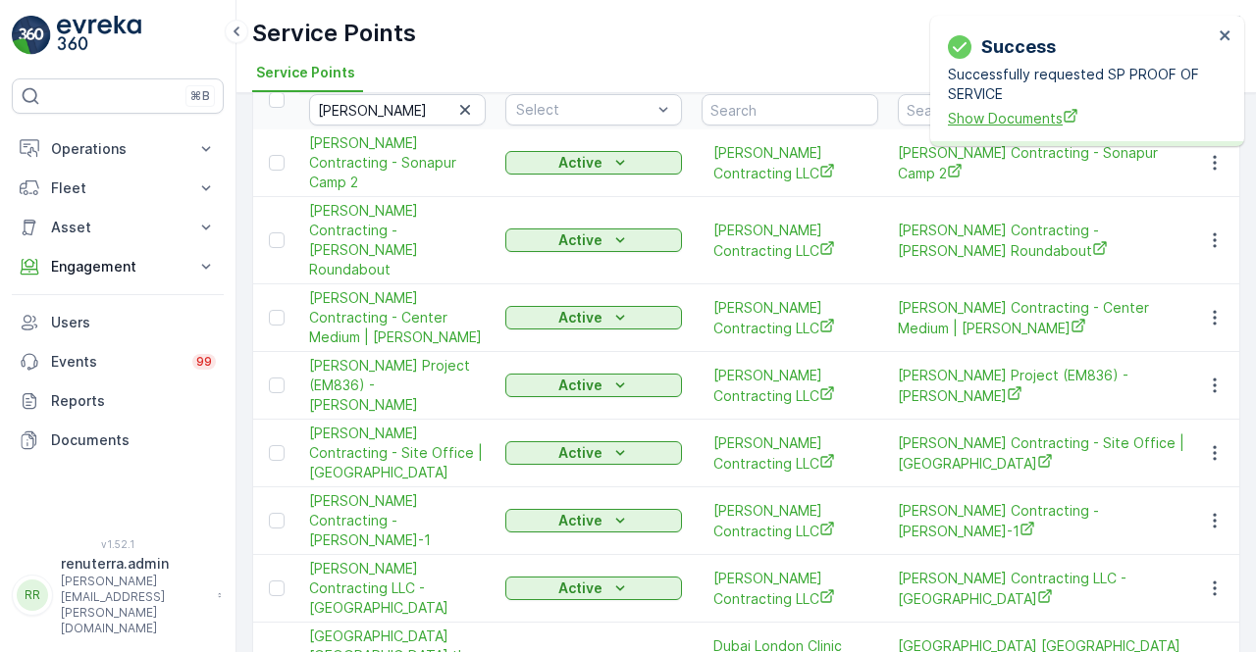
click at [986, 125] on span "Show Documents" at bounding box center [1080, 118] width 265 height 21
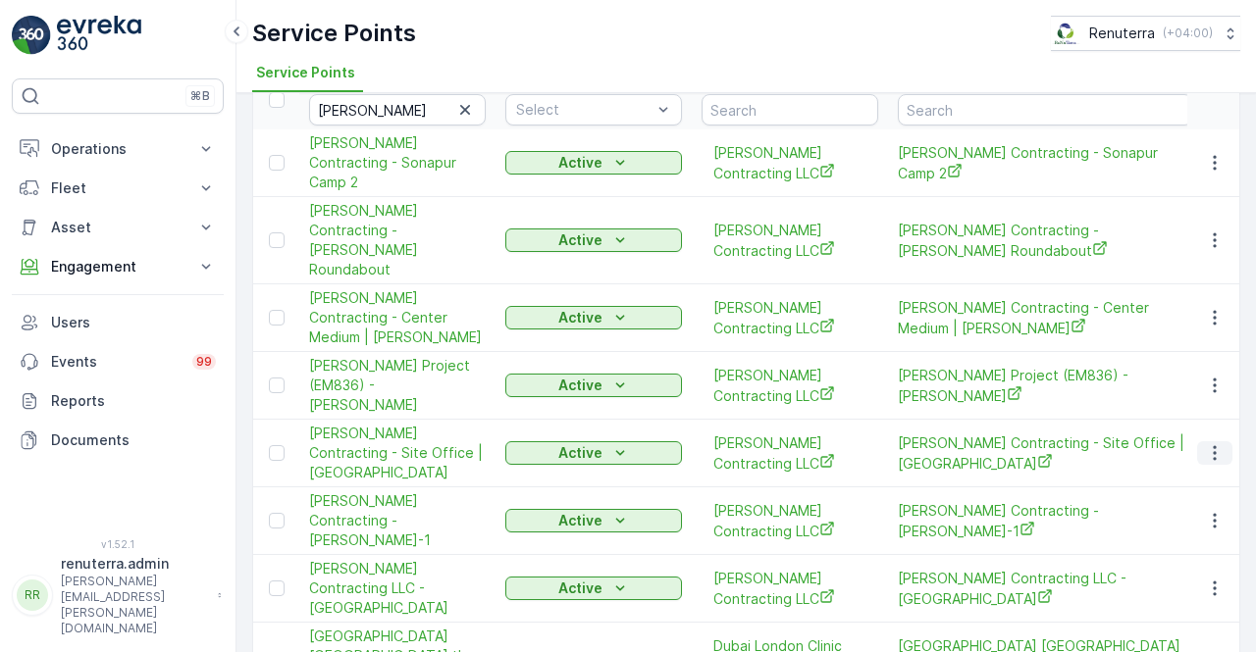
click at [1212, 443] on icon "button" at bounding box center [1215, 453] width 20 height 20
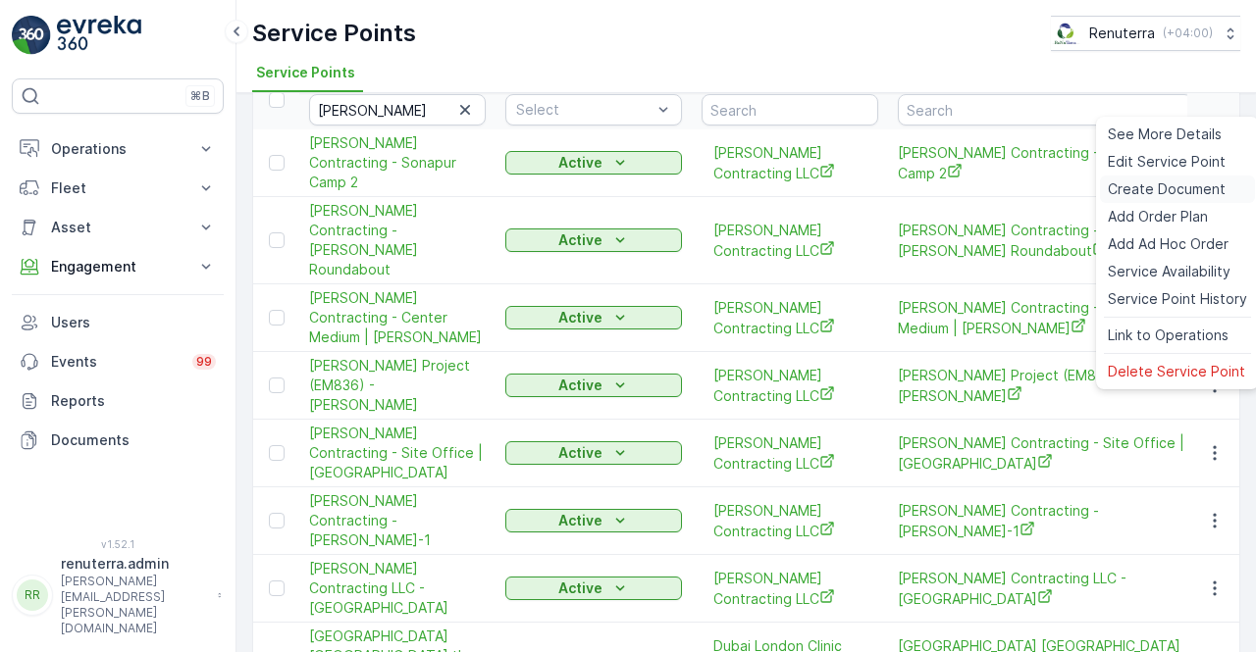
click at [1149, 191] on span "Create Document" at bounding box center [1167, 190] width 118 height 20
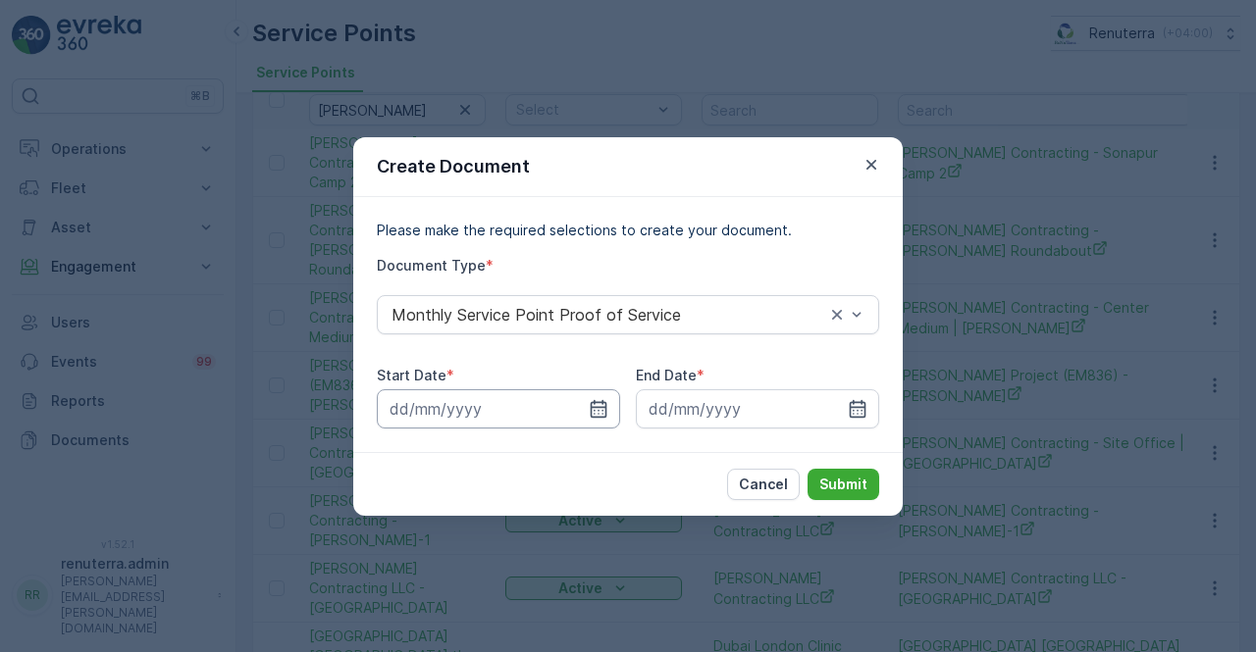
click at [608, 399] on input at bounding box center [498, 409] width 243 height 39
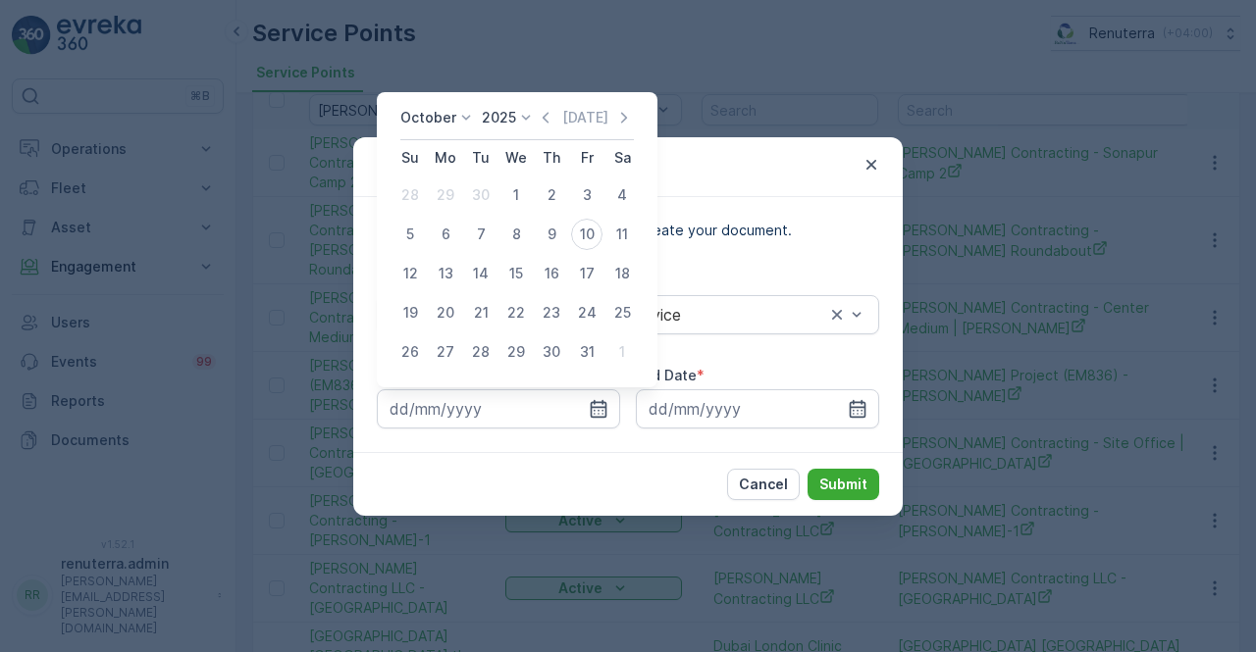
click at [547, 117] on icon "button" at bounding box center [546, 118] width 20 height 20
click at [442, 190] on div "1" at bounding box center [445, 195] width 31 height 31
type input "01.09.2025"
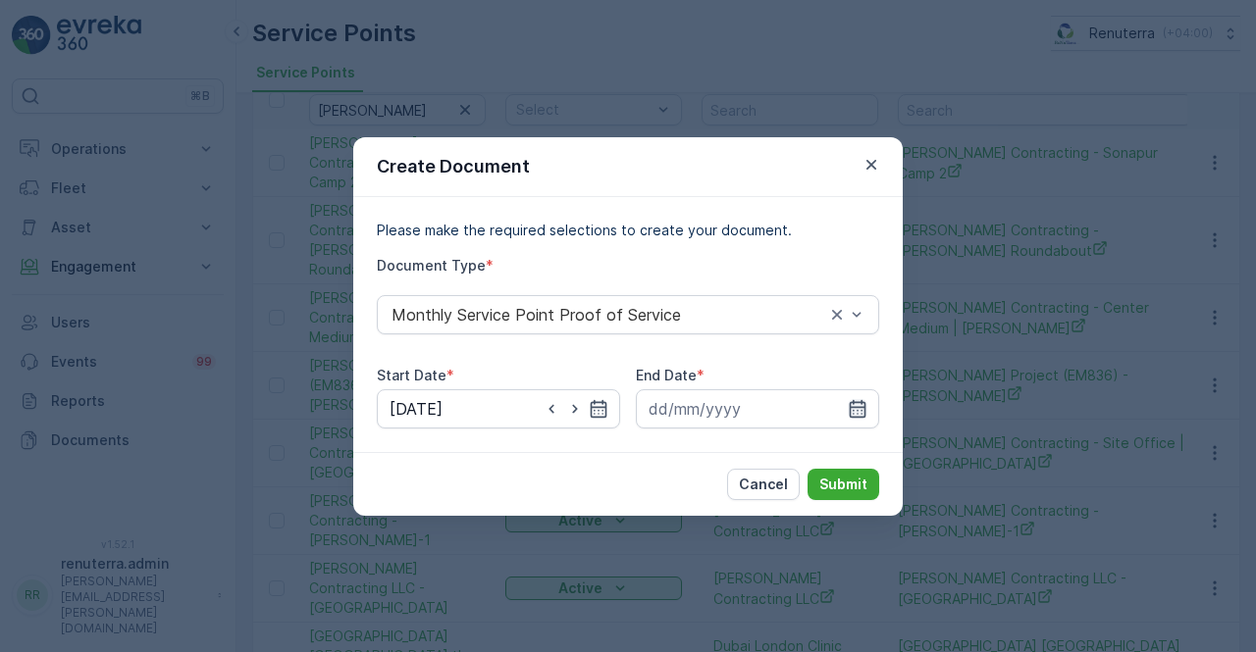
click at [863, 403] on icon "button" at bounding box center [858, 409] width 20 height 20
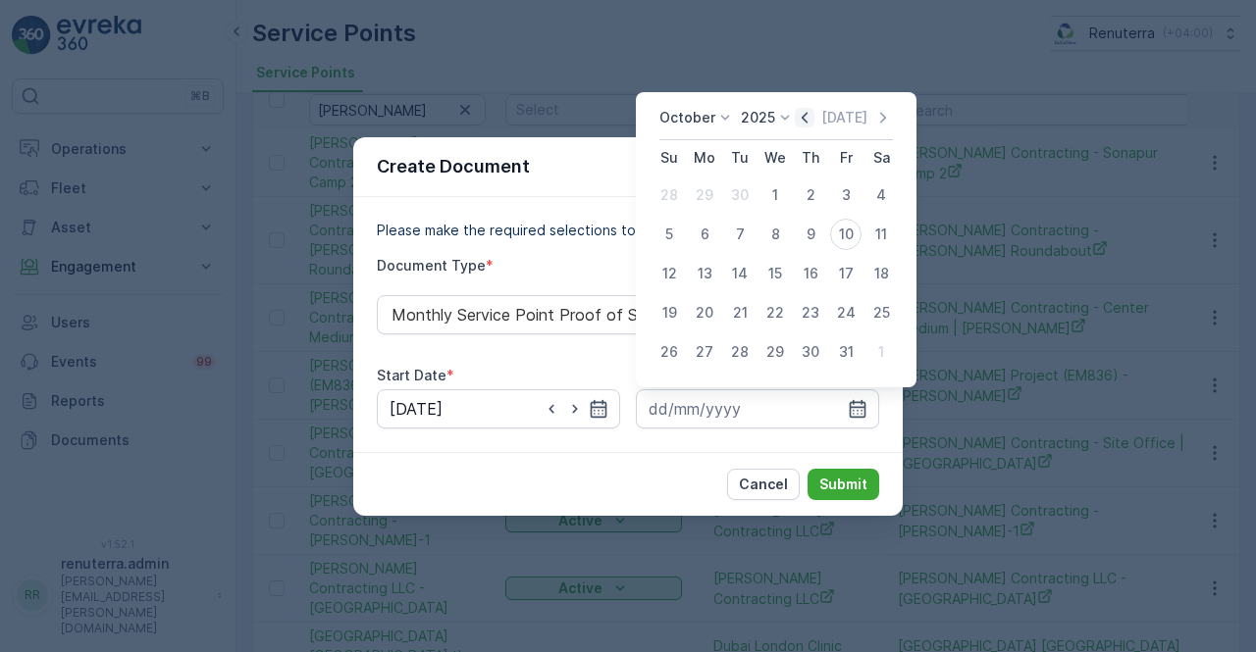
click at [805, 118] on icon "button" at bounding box center [805, 118] width 20 height 20
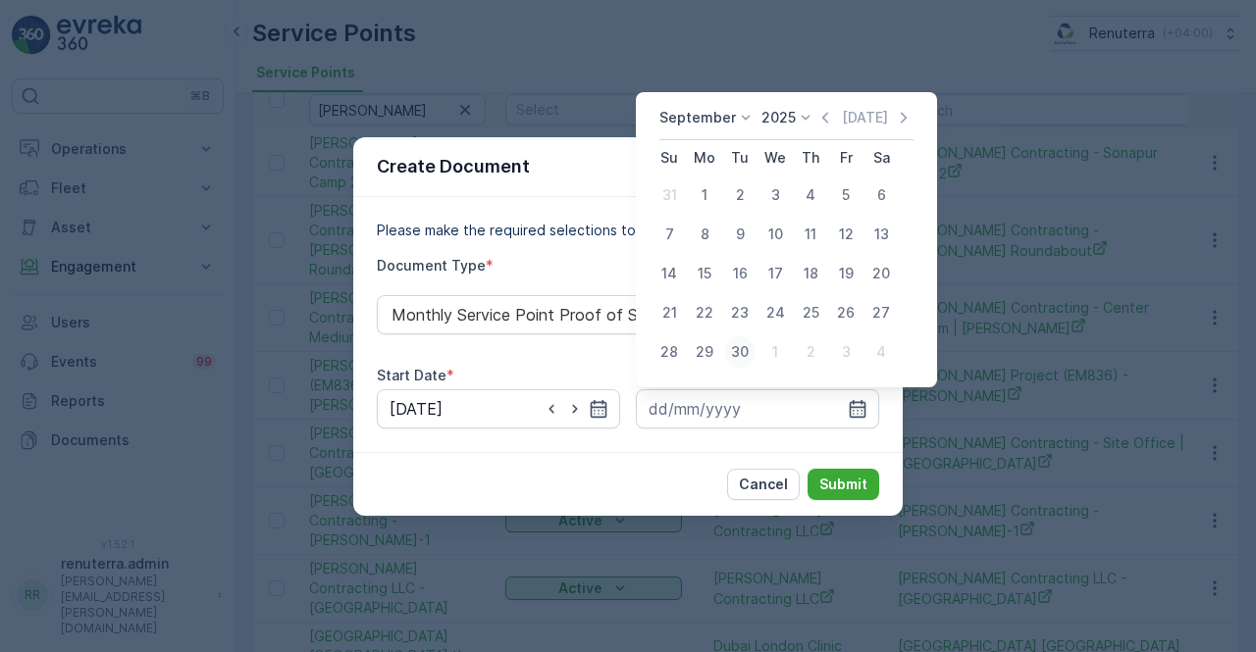
drag, startPoint x: 733, startPoint y: 355, endPoint x: 755, endPoint y: 393, distance: 44.4
click at [734, 358] on div "30" at bounding box center [739, 352] width 31 height 31
type input "30.09.2025"
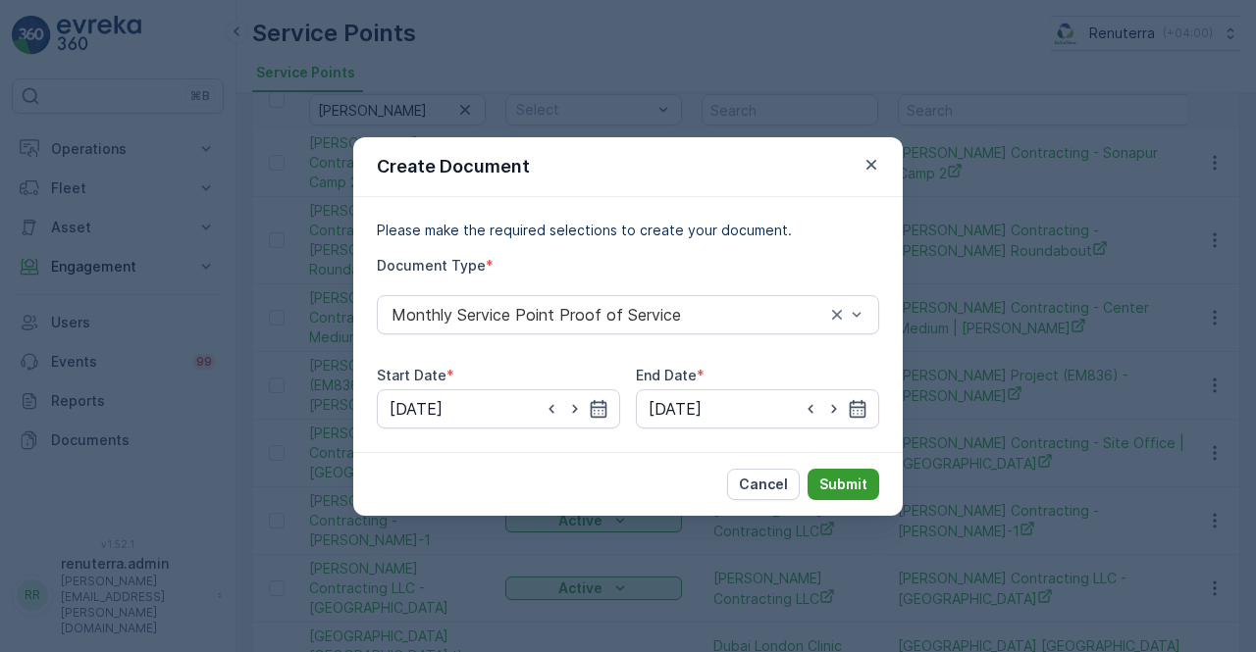
click at [852, 491] on p "Submit" at bounding box center [843, 485] width 48 height 20
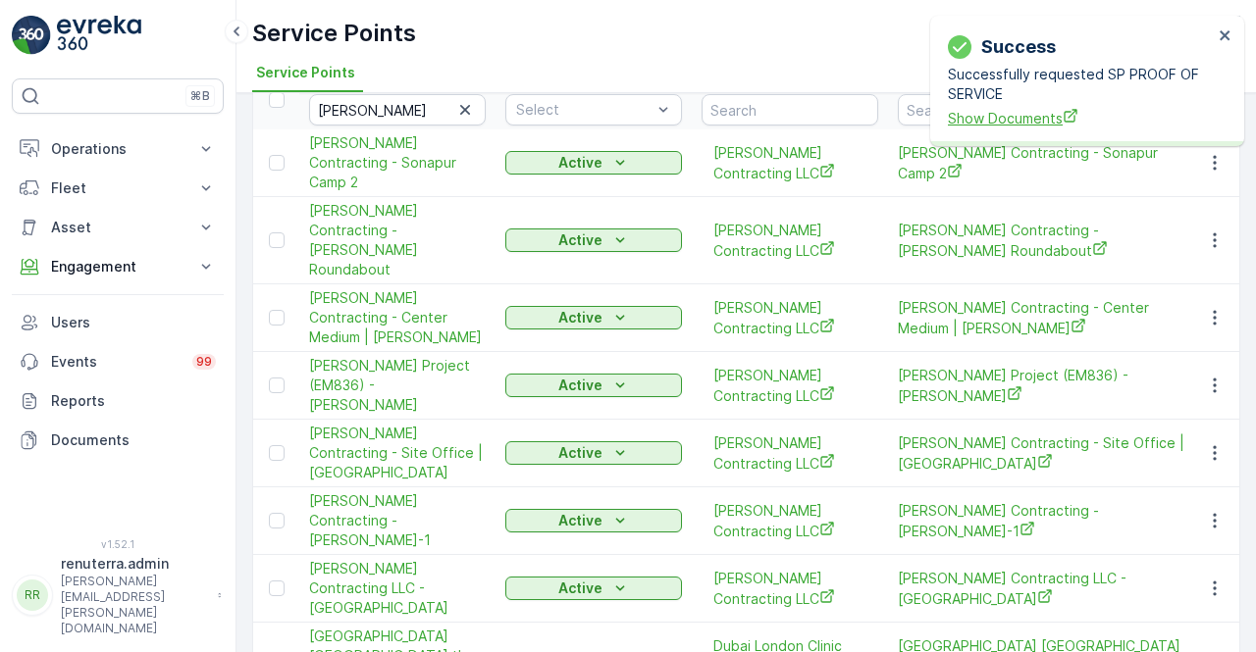
click at [1016, 114] on span "Show Documents" at bounding box center [1080, 118] width 265 height 21
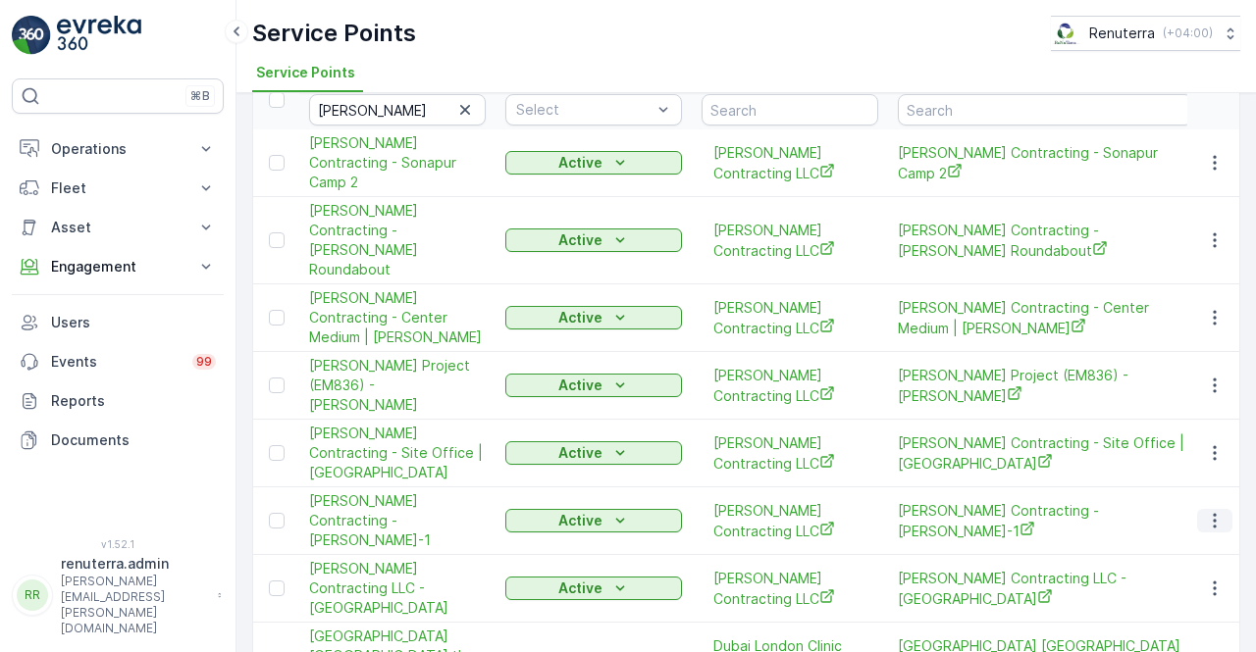
click at [1224, 509] on button "button" at bounding box center [1214, 521] width 35 height 24
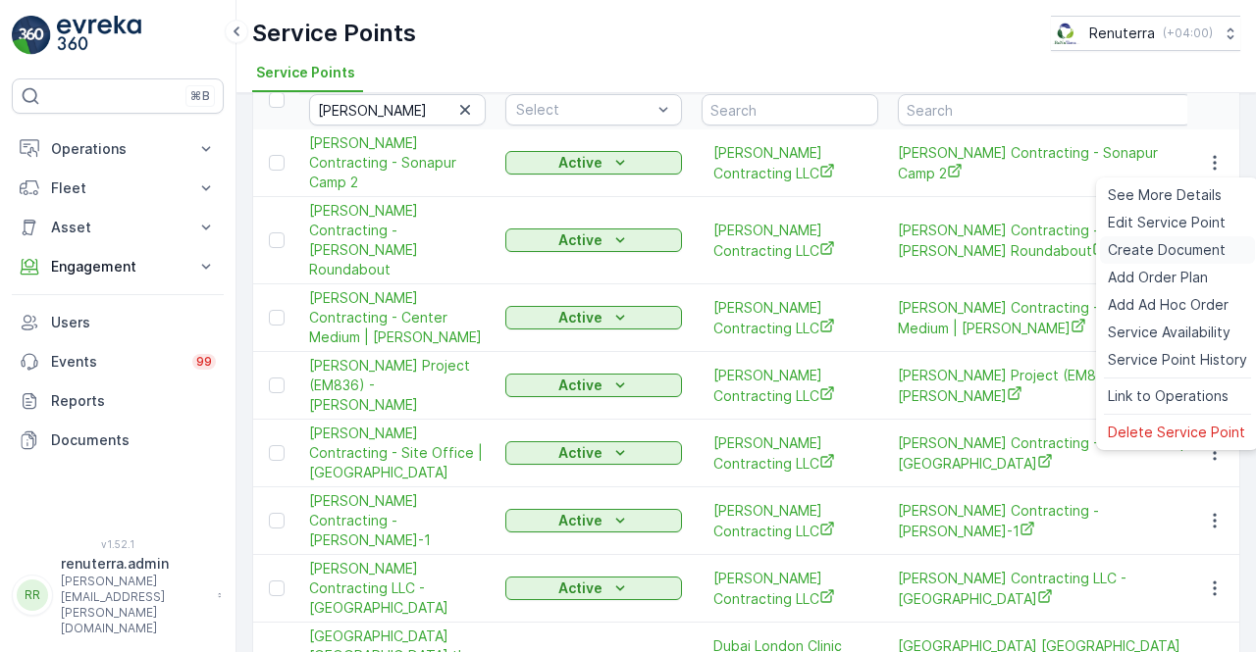
click at [1158, 248] on span "Create Document" at bounding box center [1167, 250] width 118 height 20
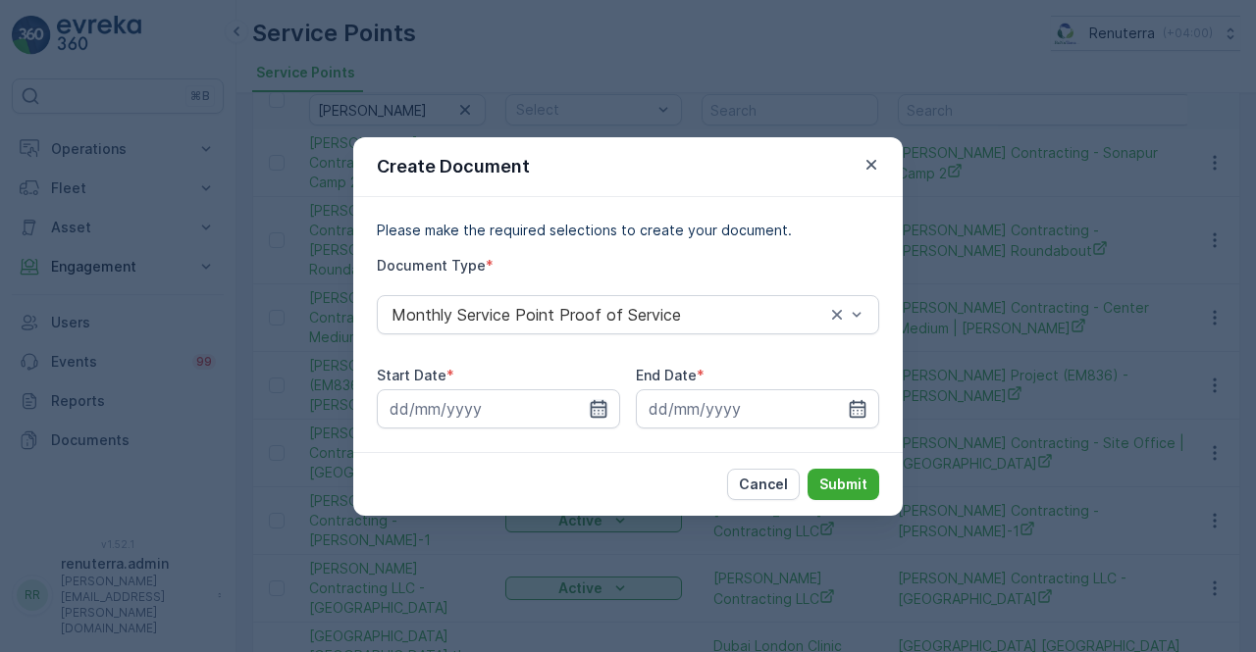
click at [604, 409] on icon "button" at bounding box center [599, 409] width 20 height 20
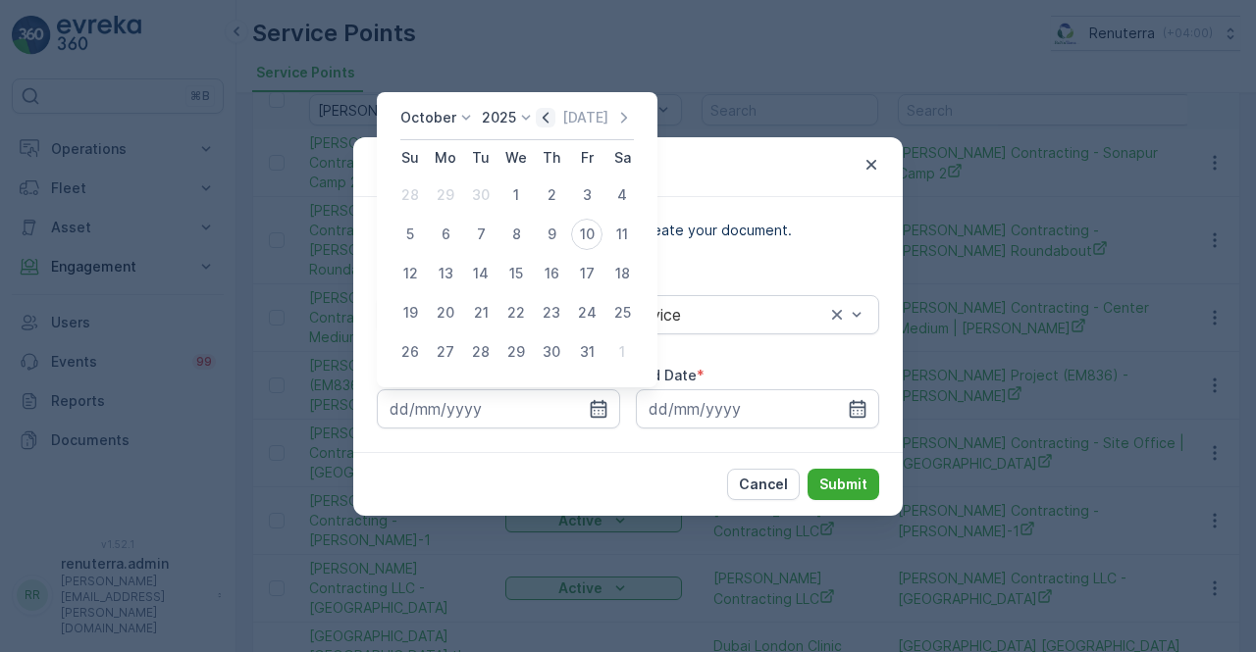
click at [543, 115] on icon "button" at bounding box center [546, 118] width 20 height 20
click at [449, 191] on div "1" at bounding box center [445, 195] width 31 height 31
type input "01.09.2025"
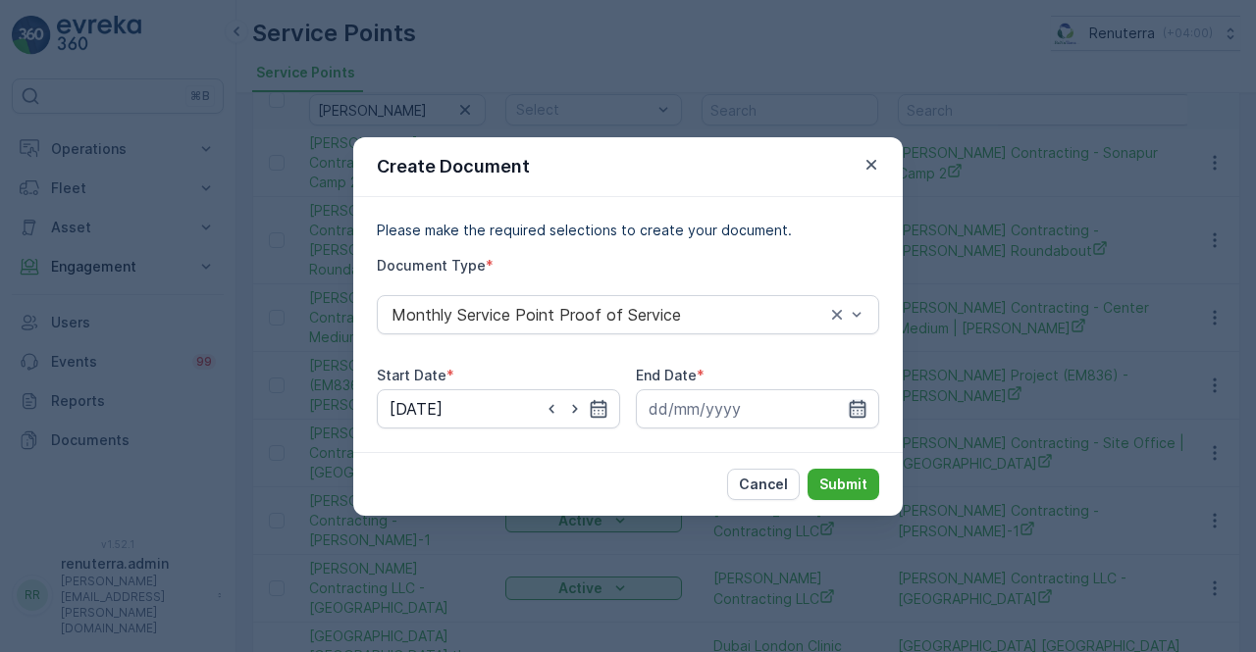
click at [867, 409] on input at bounding box center [757, 409] width 243 height 39
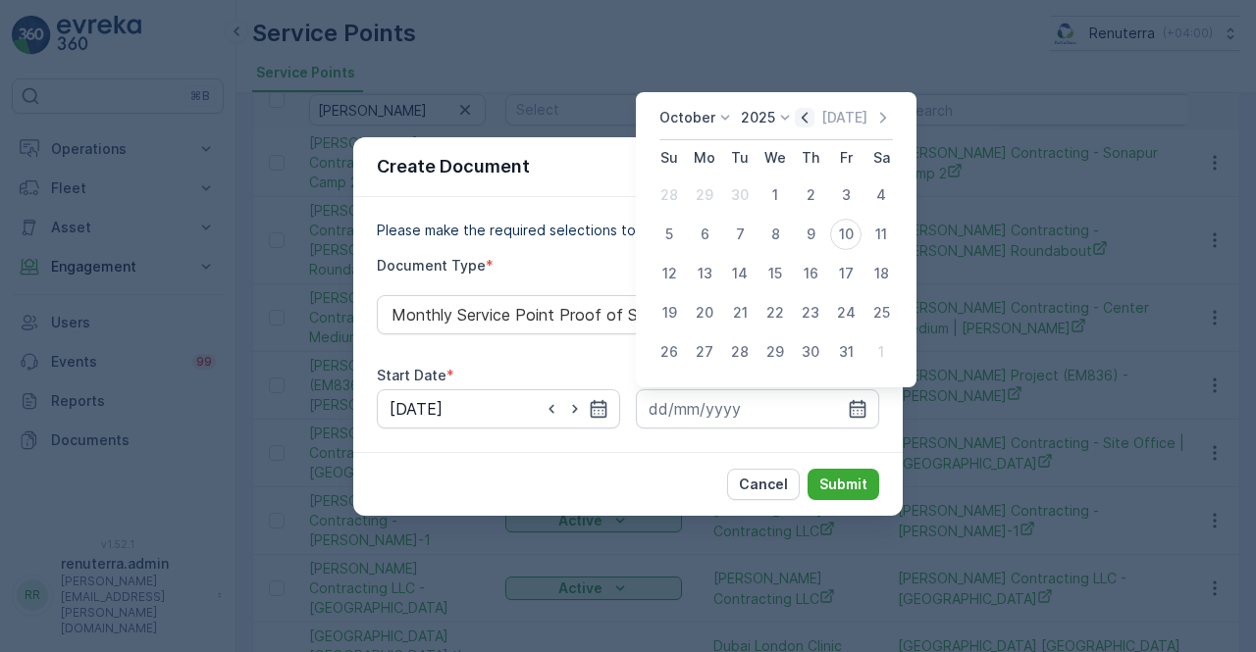
click at [807, 116] on icon "button" at bounding box center [805, 117] width 6 height 11
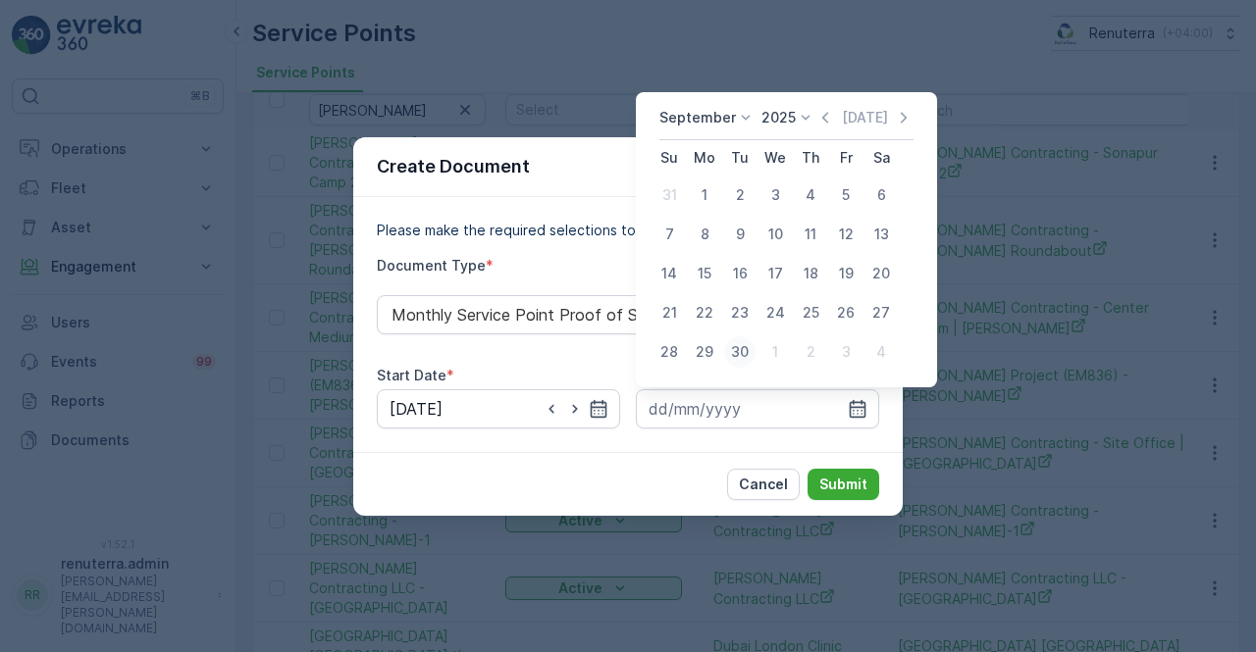
click at [737, 351] on div "30" at bounding box center [739, 352] width 31 height 31
type input "30.09.2025"
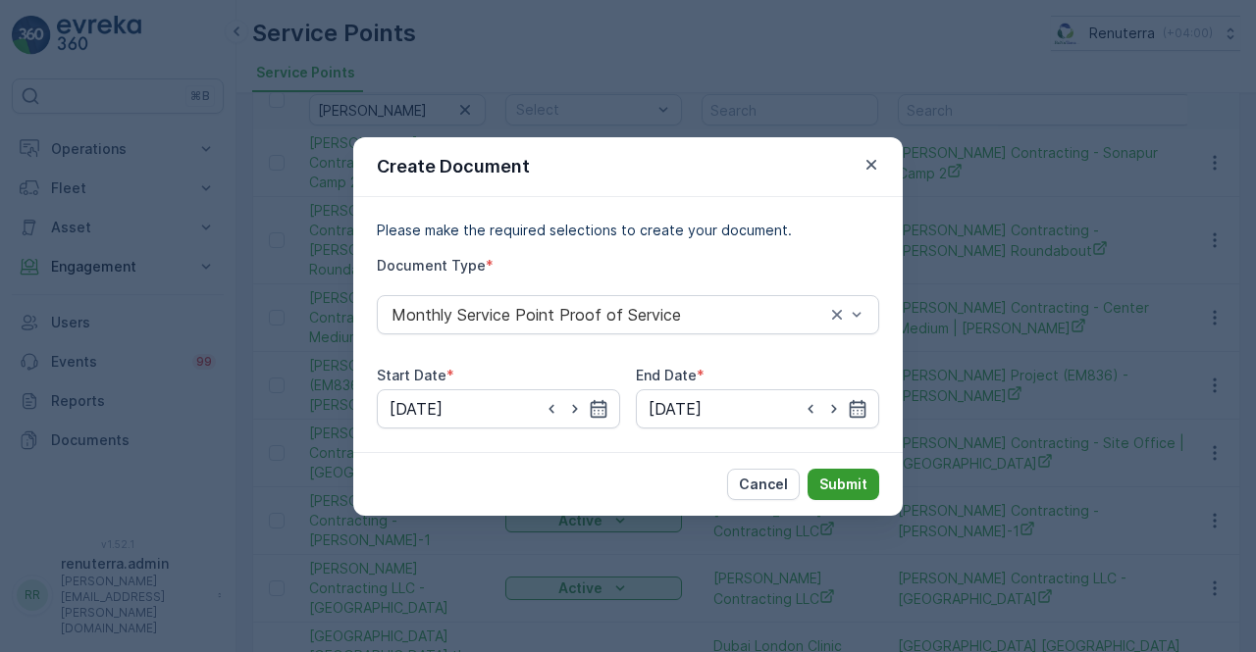
click at [836, 478] on p "Submit" at bounding box center [843, 485] width 48 height 20
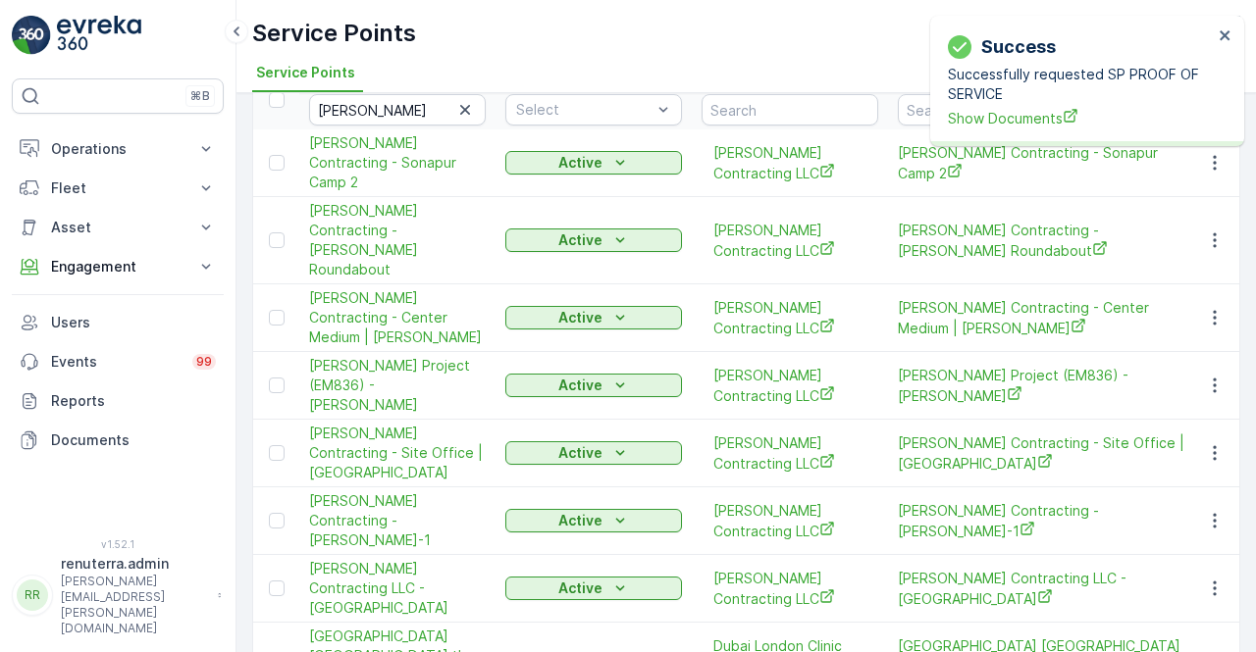
click at [1027, 107] on div "Successfully requested SP PROOF OF SERVICE Show Documents" at bounding box center [1080, 97] width 265 height 64
click at [1011, 119] on span "Show Documents" at bounding box center [1080, 118] width 265 height 21
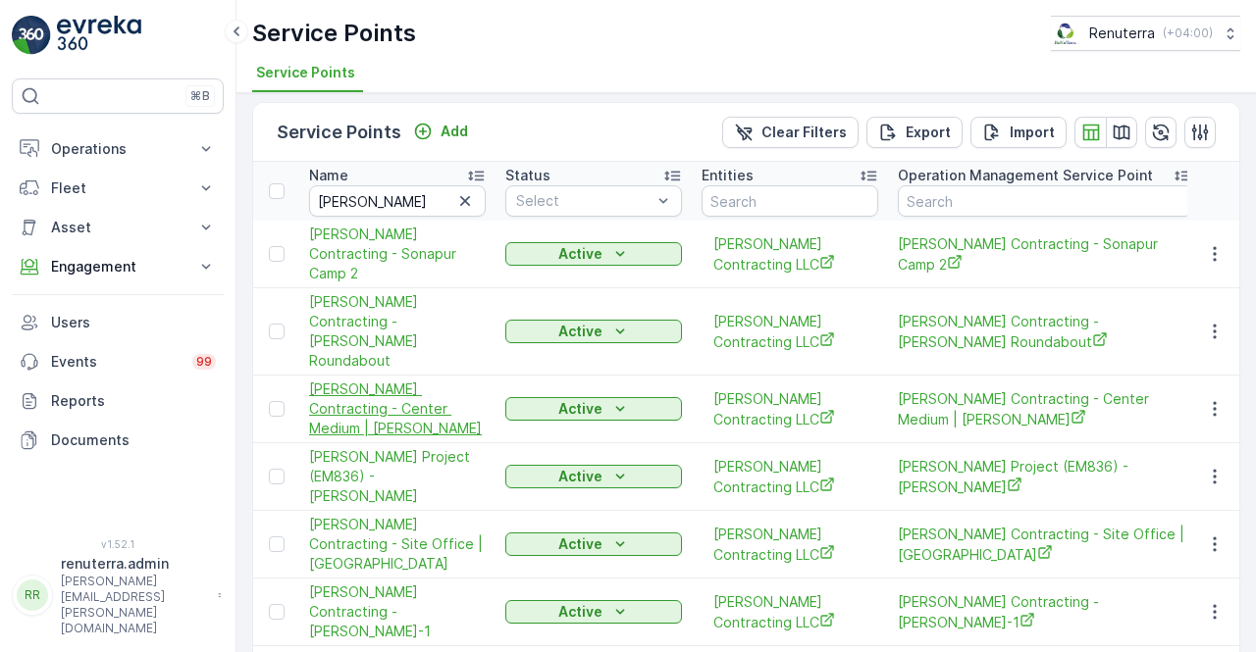
scroll to position [0, 0]
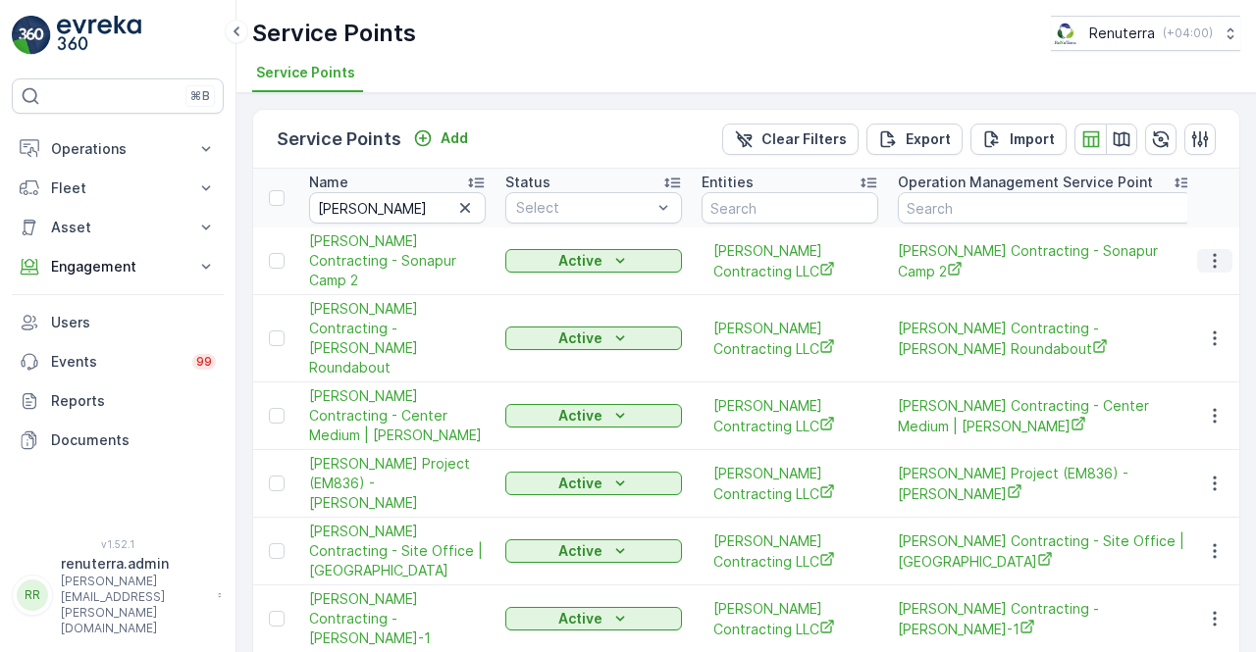
click at [1210, 251] on icon "button" at bounding box center [1215, 261] width 20 height 20
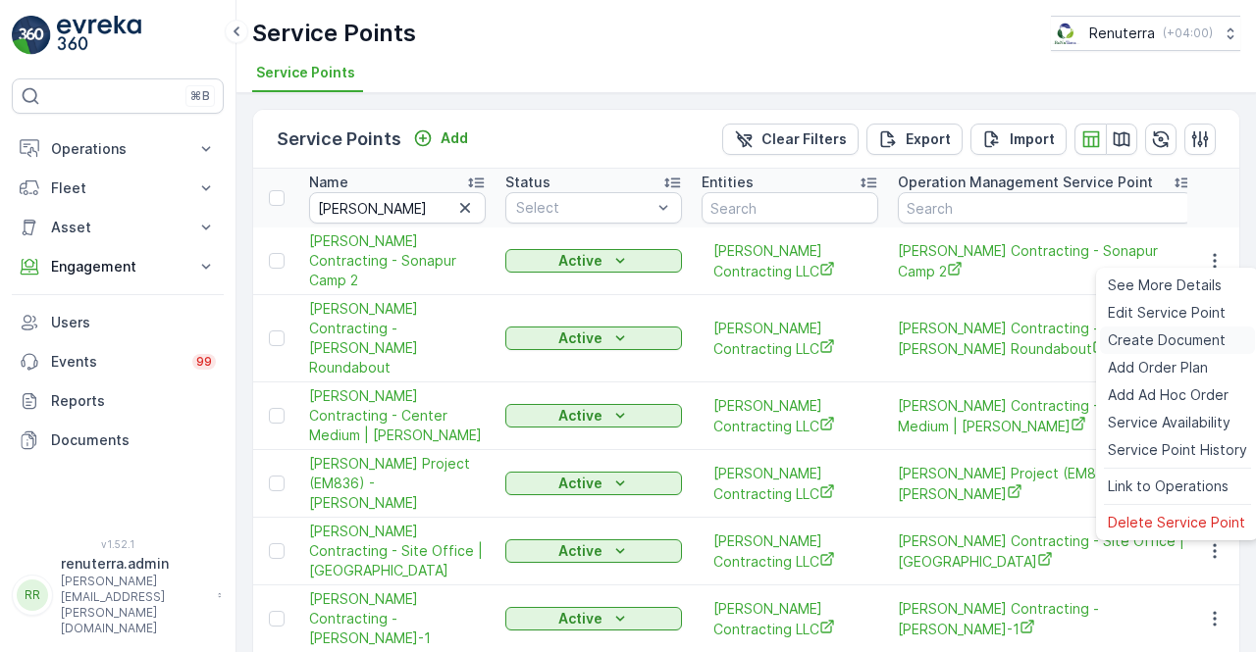
click at [1156, 336] on span "Create Document" at bounding box center [1167, 341] width 118 height 20
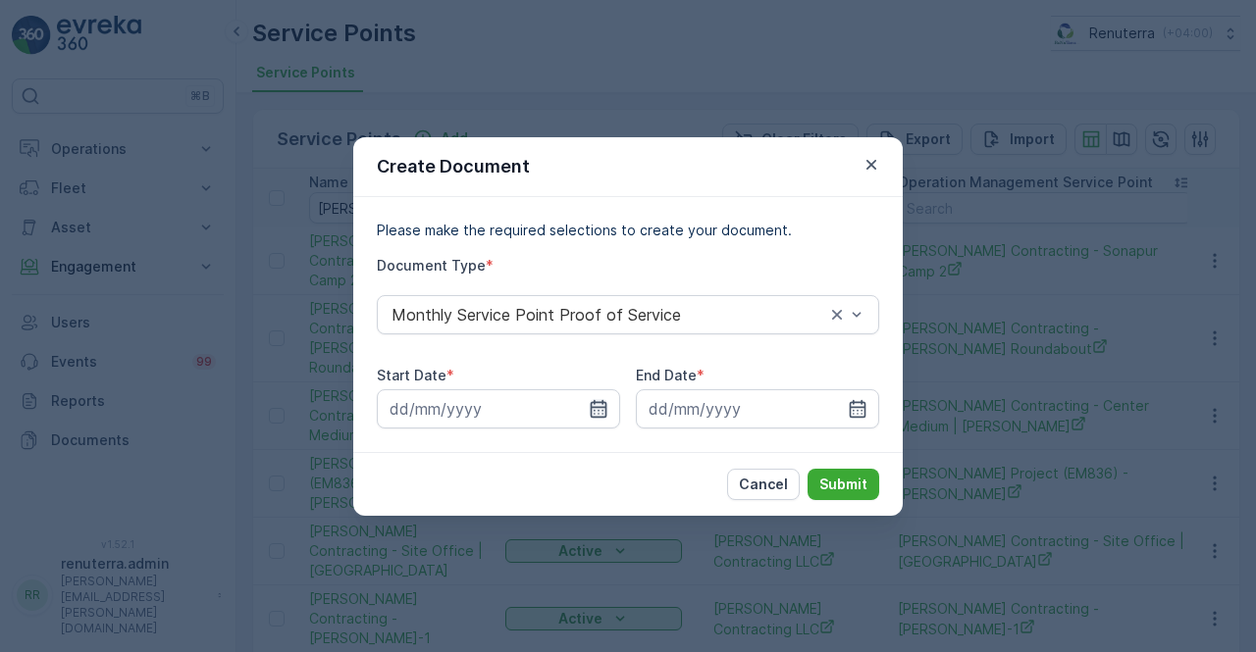
click at [596, 412] on icon "button" at bounding box center [599, 409] width 20 height 20
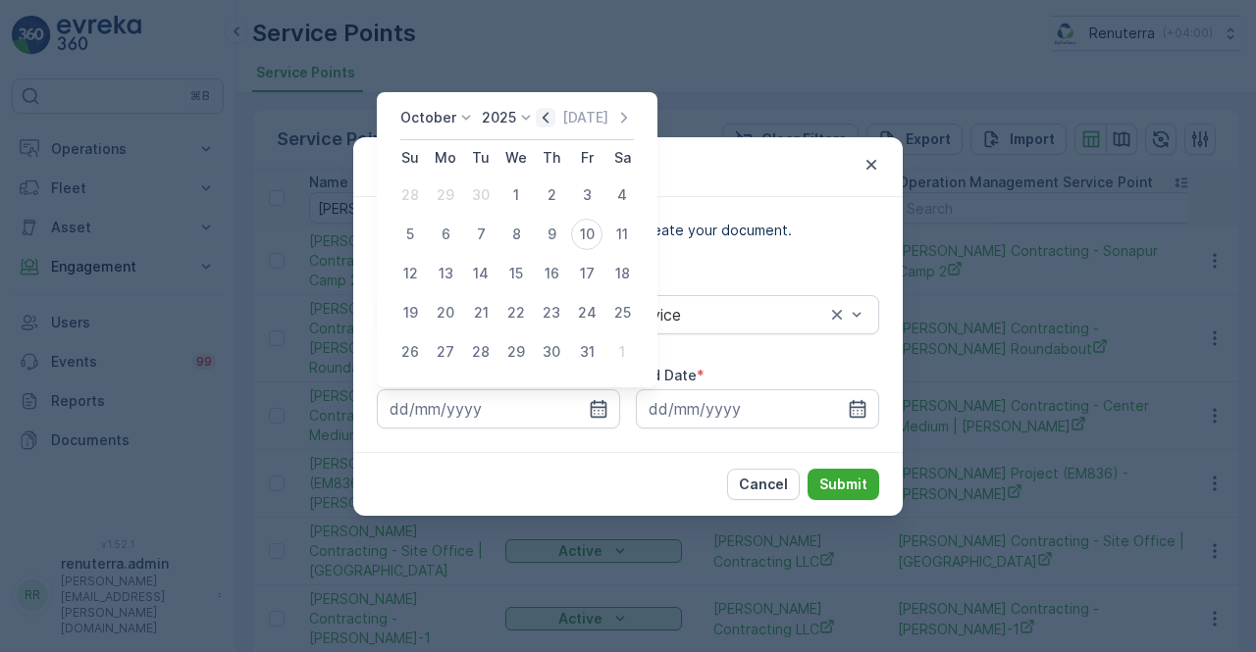
click at [555, 117] on icon "button" at bounding box center [546, 118] width 20 height 20
click at [447, 196] on div "1" at bounding box center [445, 195] width 31 height 31
type input "01.09.2025"
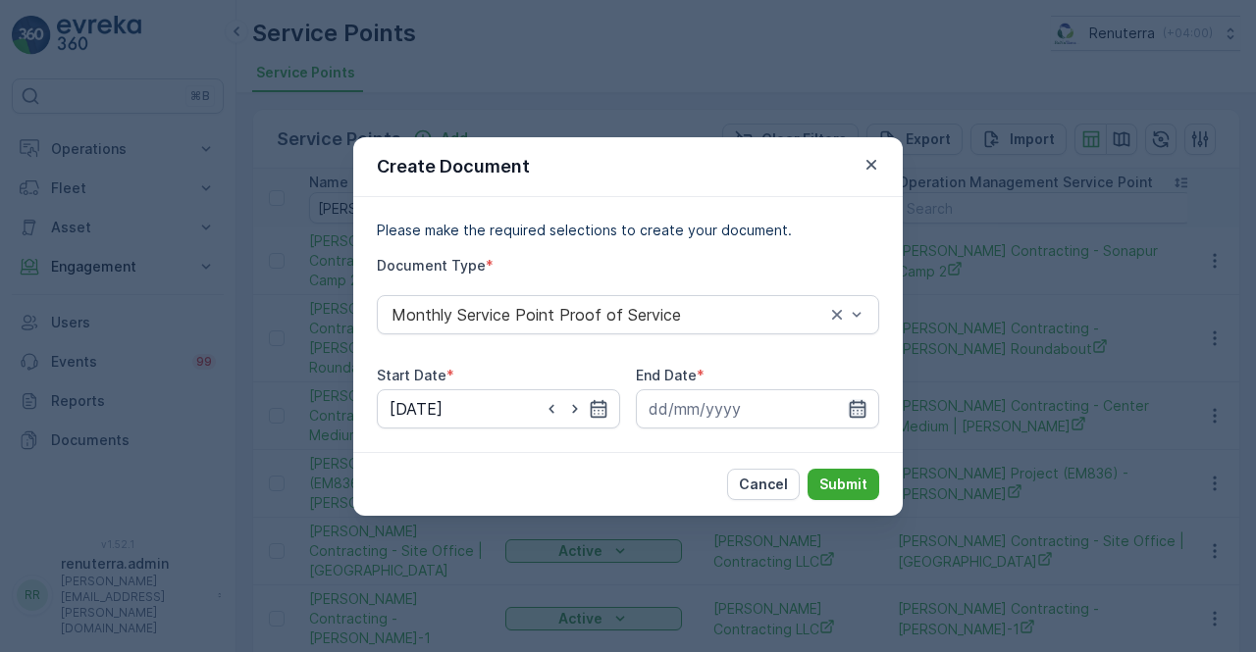
click at [864, 401] on icon "button" at bounding box center [858, 408] width 17 height 18
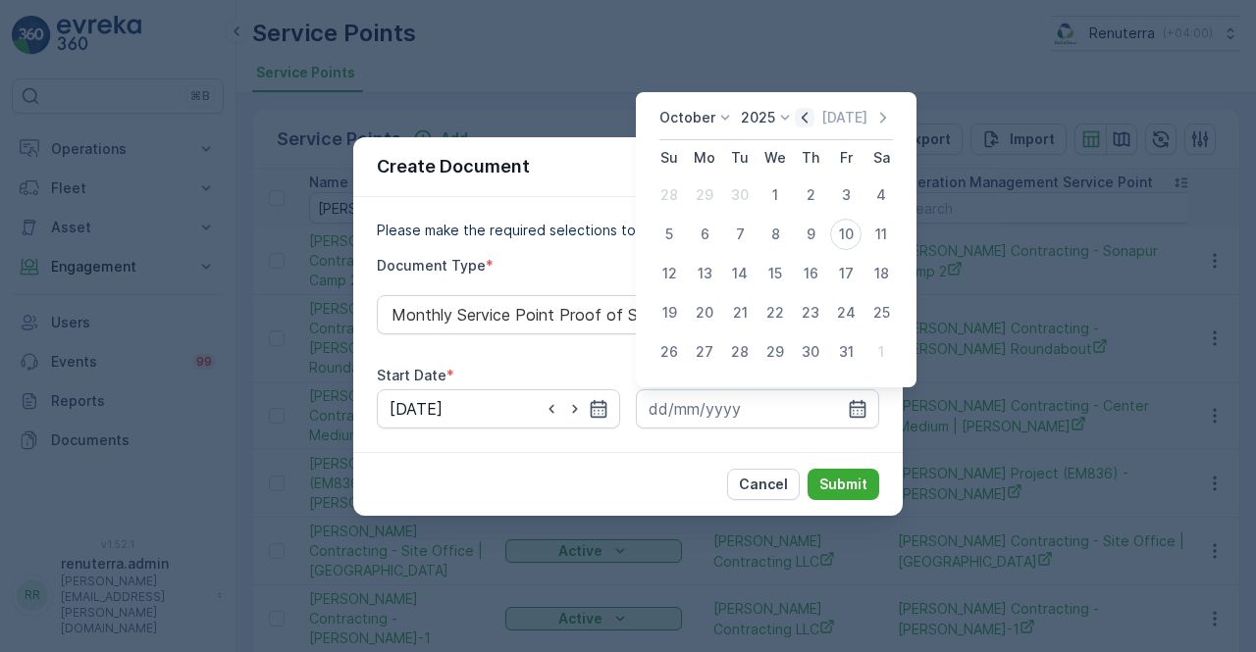
click at [805, 113] on icon "button" at bounding box center [805, 118] width 20 height 20
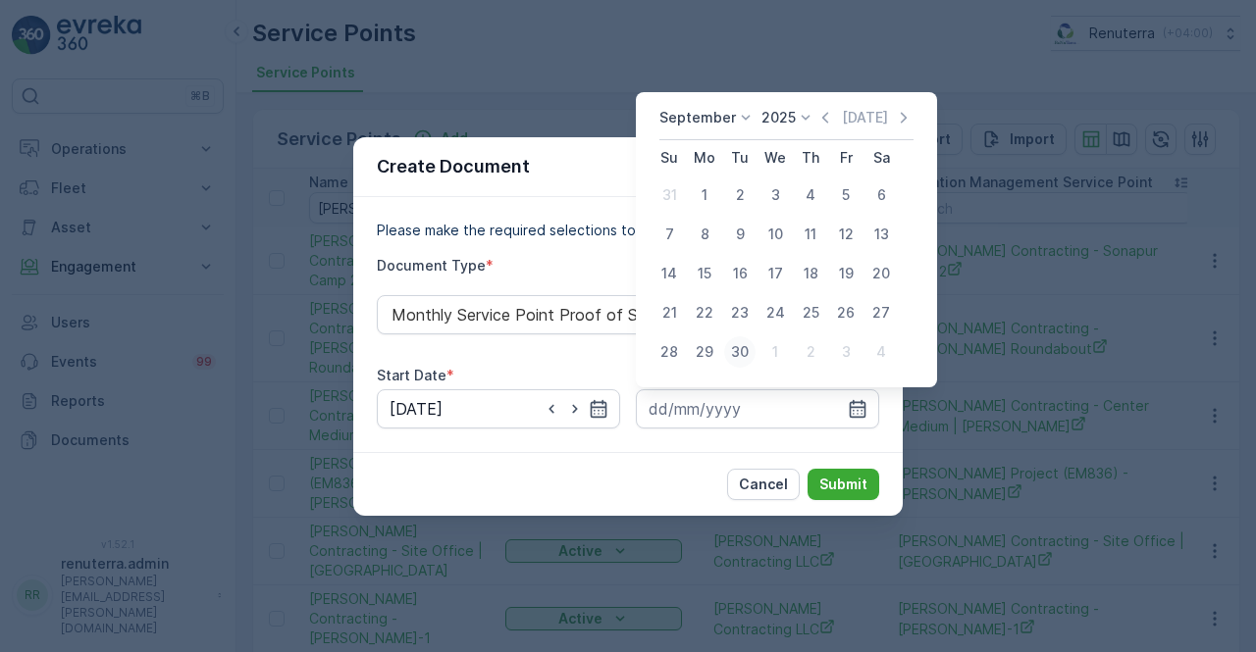
click at [734, 357] on div "30" at bounding box center [739, 352] width 31 height 31
type input "30.09.2025"
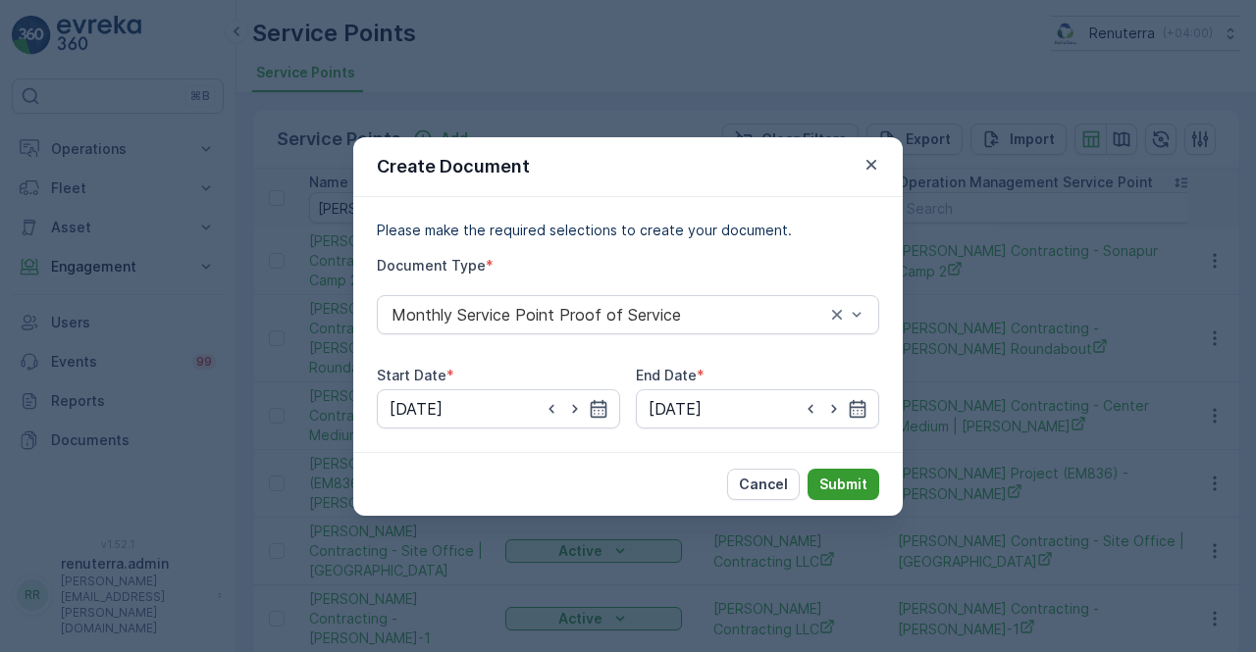
click at [854, 472] on button "Submit" at bounding box center [843, 484] width 72 height 31
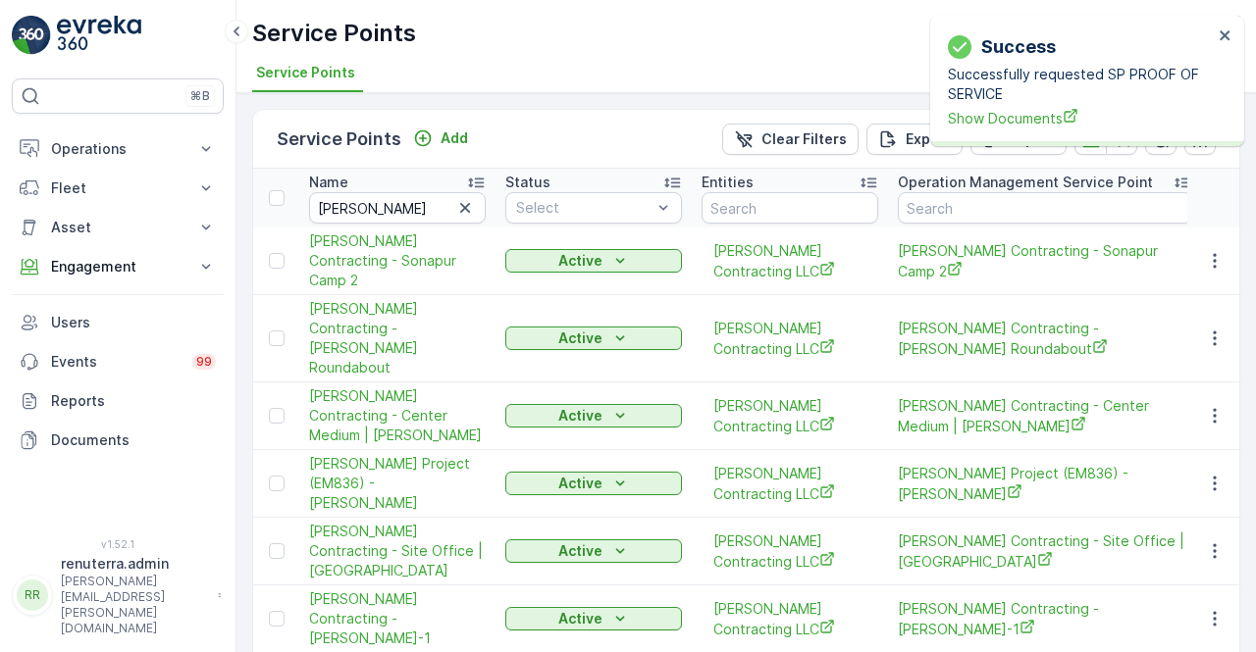
click at [1027, 132] on div "Success Successfully requested SP PROOF OF SERVICE Show Documents" at bounding box center [1080, 80] width 277 height 107
click at [1024, 121] on span "Show Documents" at bounding box center [1080, 118] width 265 height 21
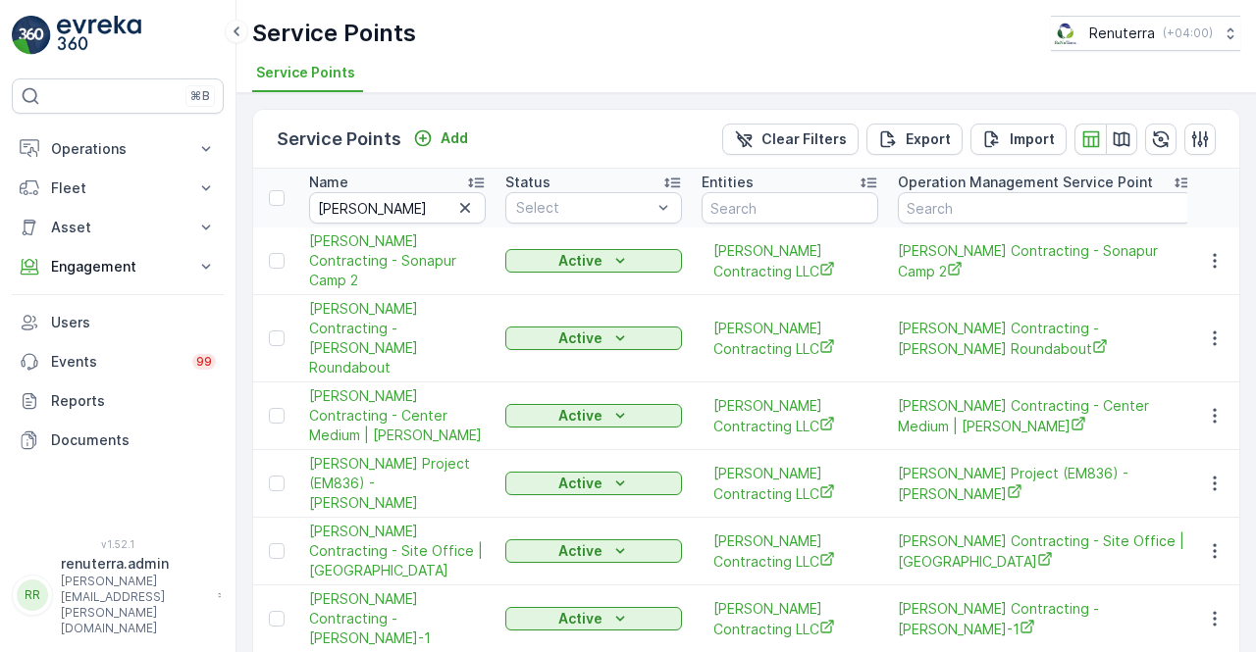
scroll to position [98, 0]
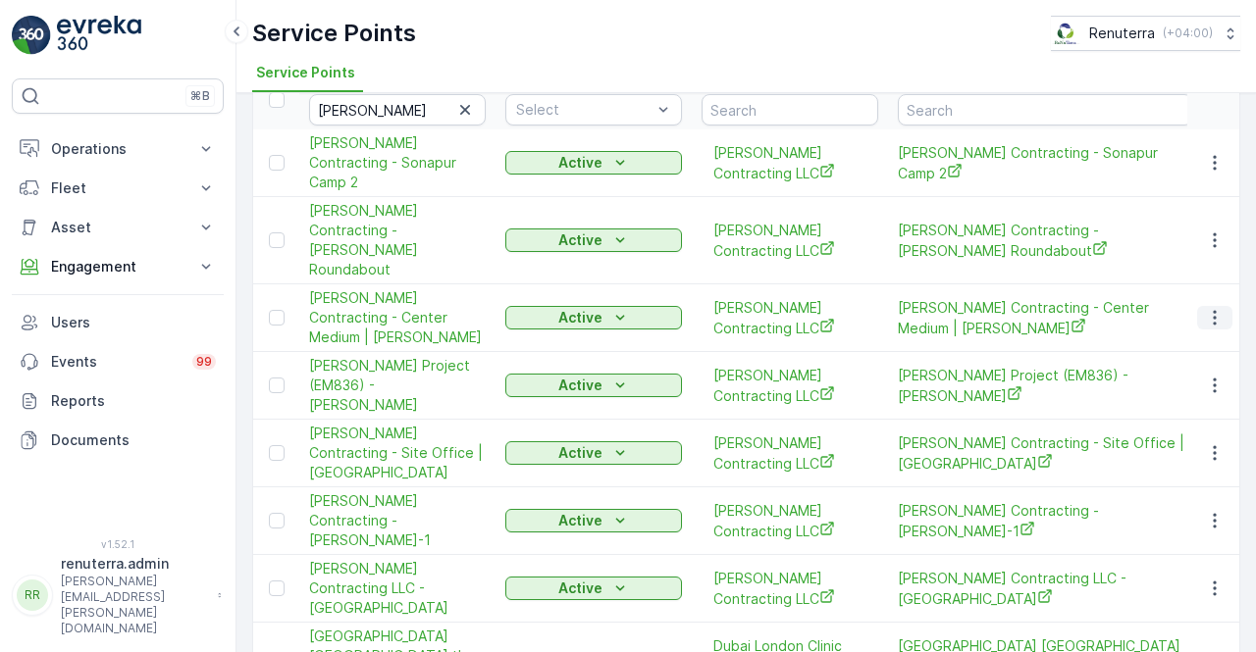
click at [1219, 308] on icon "button" at bounding box center [1215, 318] width 20 height 20
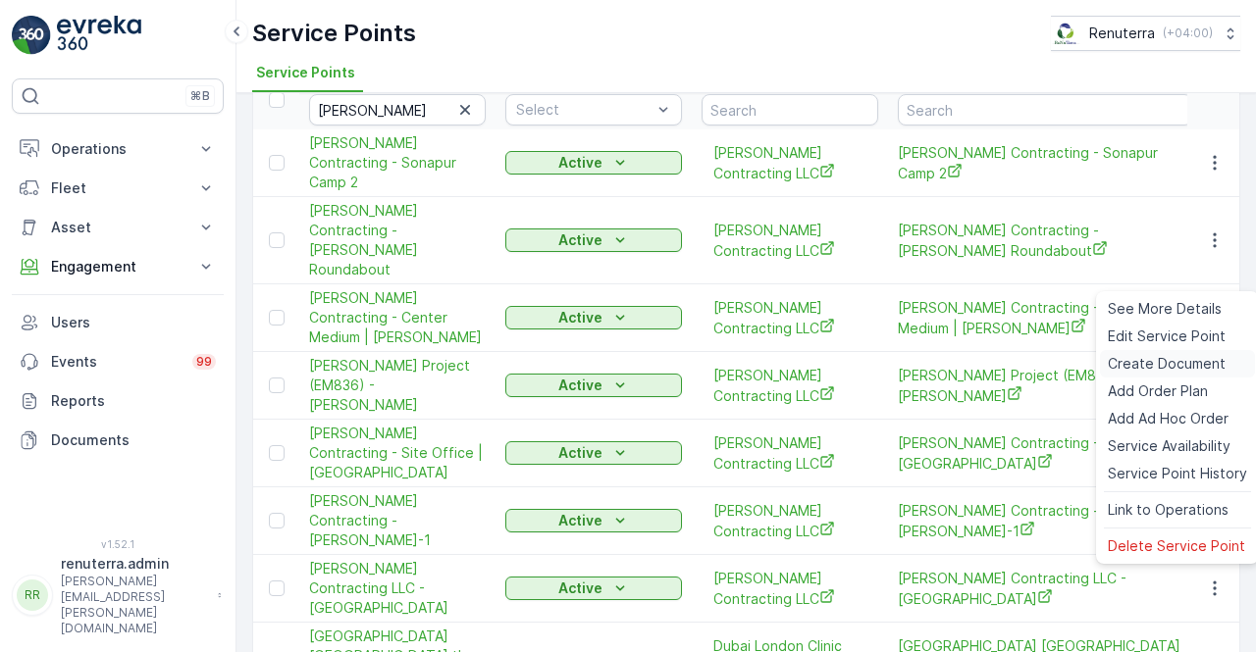
click at [1148, 362] on span "Create Document" at bounding box center [1167, 364] width 118 height 20
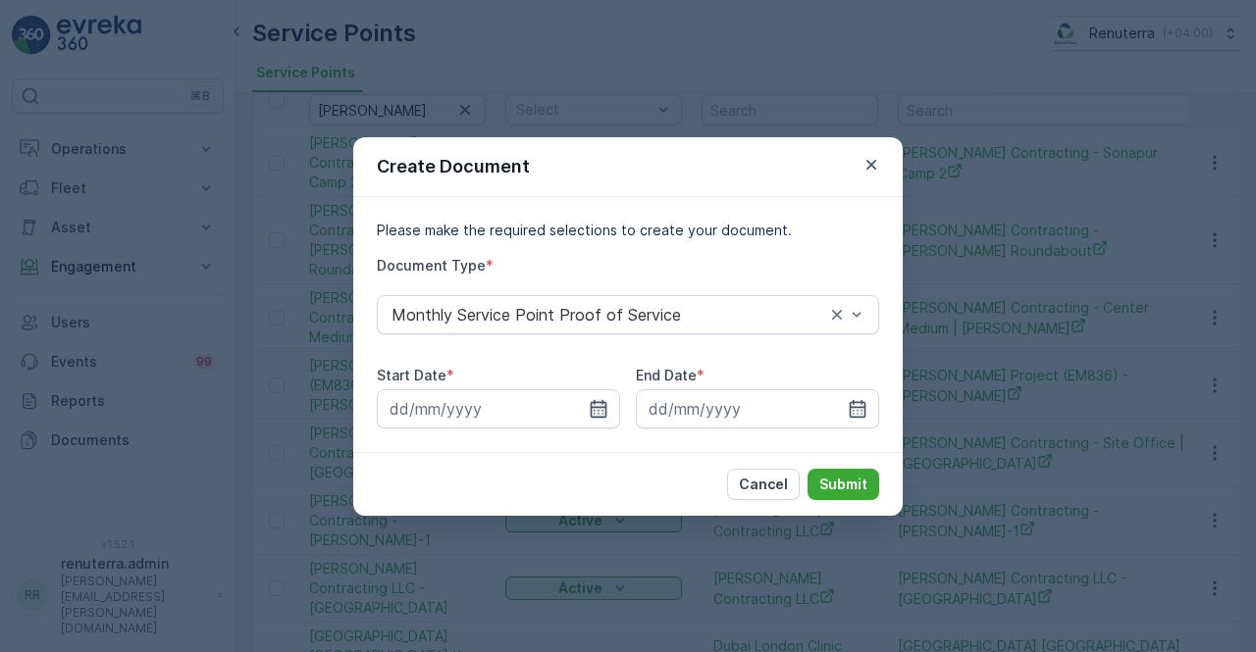
click at [596, 406] on icon "button" at bounding box center [599, 408] width 17 height 18
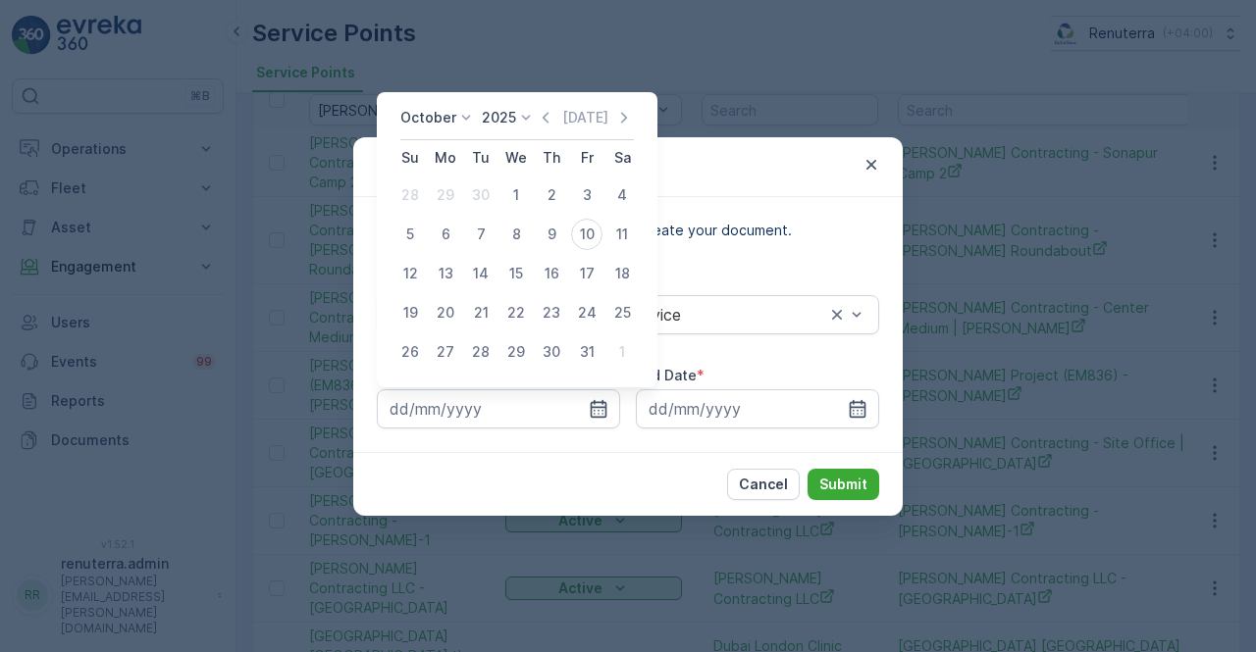
drag, startPoint x: 555, startPoint y: 111, endPoint x: 545, endPoint y: 120, distance: 13.9
click at [554, 111] on icon "button" at bounding box center [546, 118] width 20 height 20
click at [452, 191] on div "1" at bounding box center [445, 195] width 31 height 31
type input "01.09.2025"
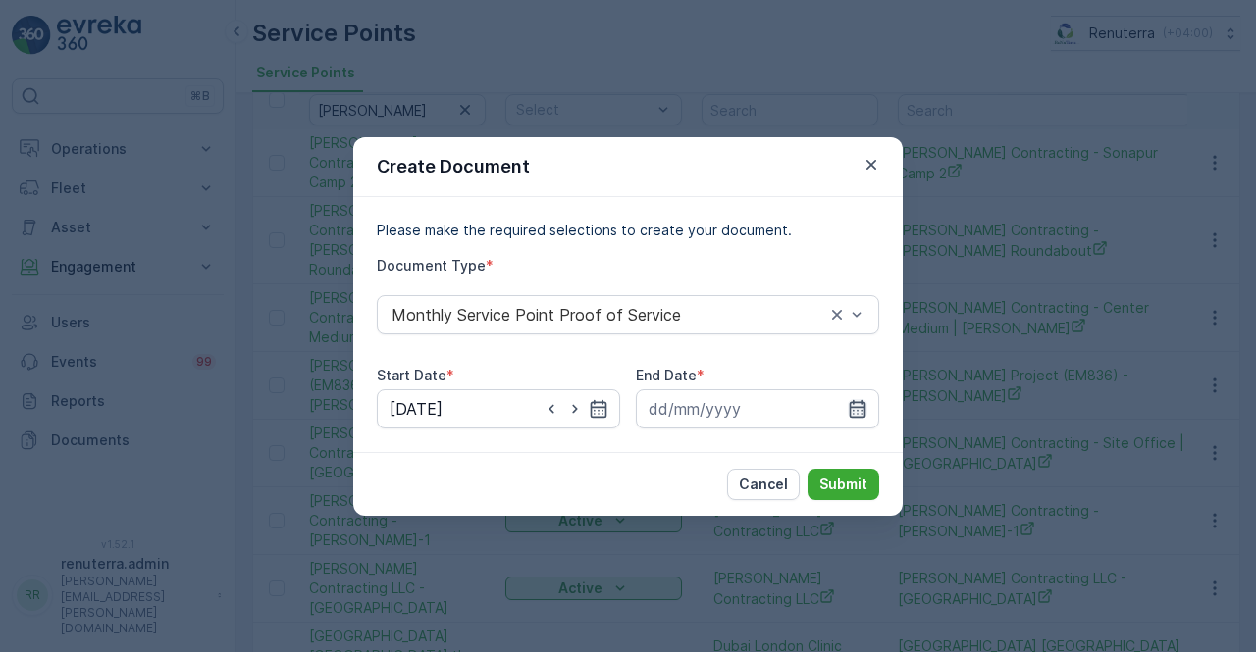
click at [865, 405] on icon "button" at bounding box center [858, 408] width 17 height 18
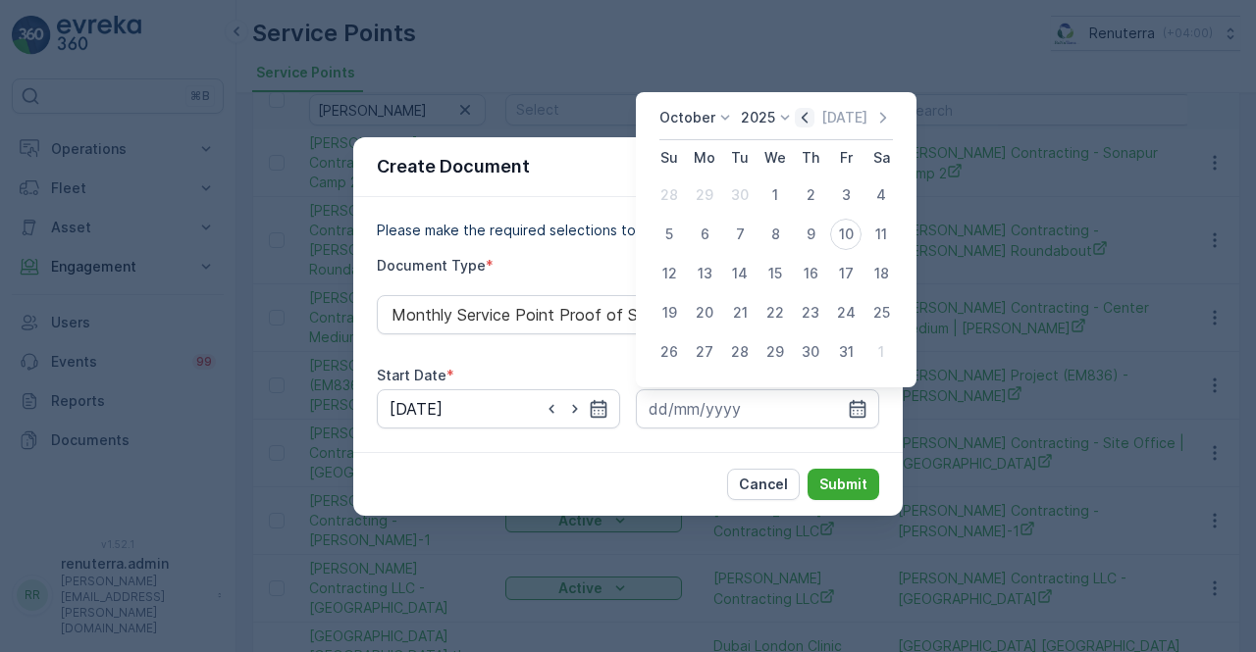
click at [808, 119] on icon "button" at bounding box center [805, 118] width 20 height 20
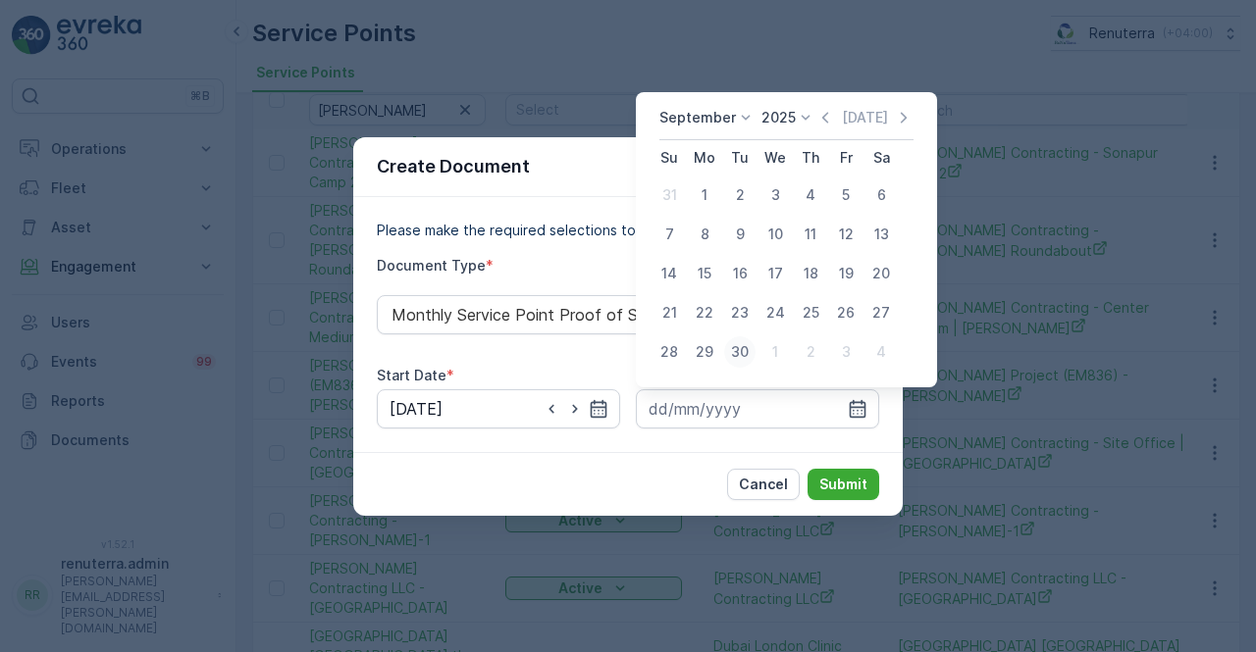
click at [728, 353] on div "30" at bounding box center [739, 352] width 31 height 31
type input "30.09.2025"
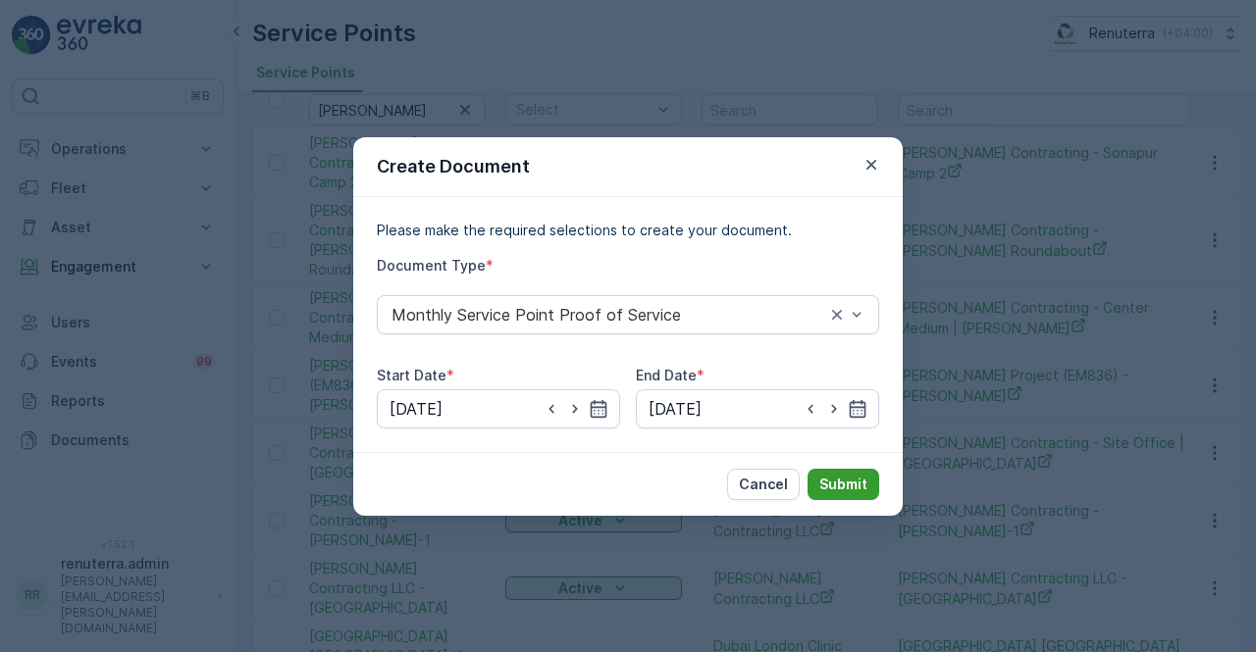
click at [830, 483] on p "Submit" at bounding box center [843, 485] width 48 height 20
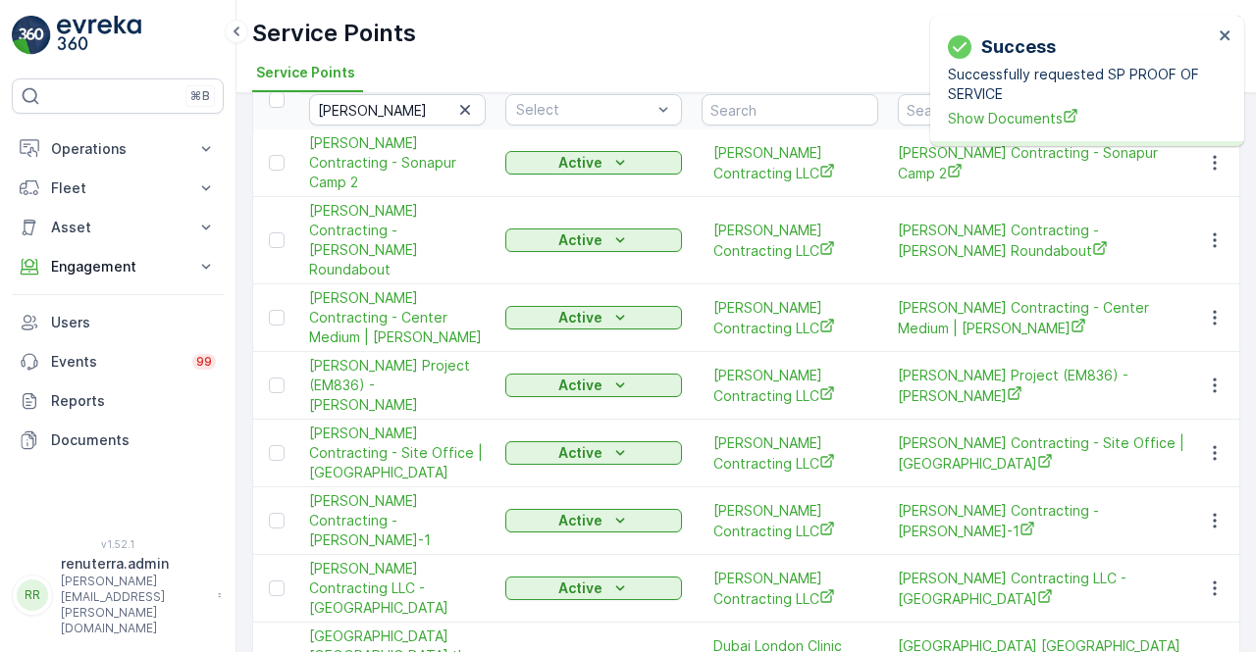
click at [977, 135] on div "Success Successfully requested SP PROOF OF SERVICE Show Documents" at bounding box center [1087, 81] width 314 height 130
click at [987, 119] on span "Show Documents" at bounding box center [1080, 118] width 265 height 21
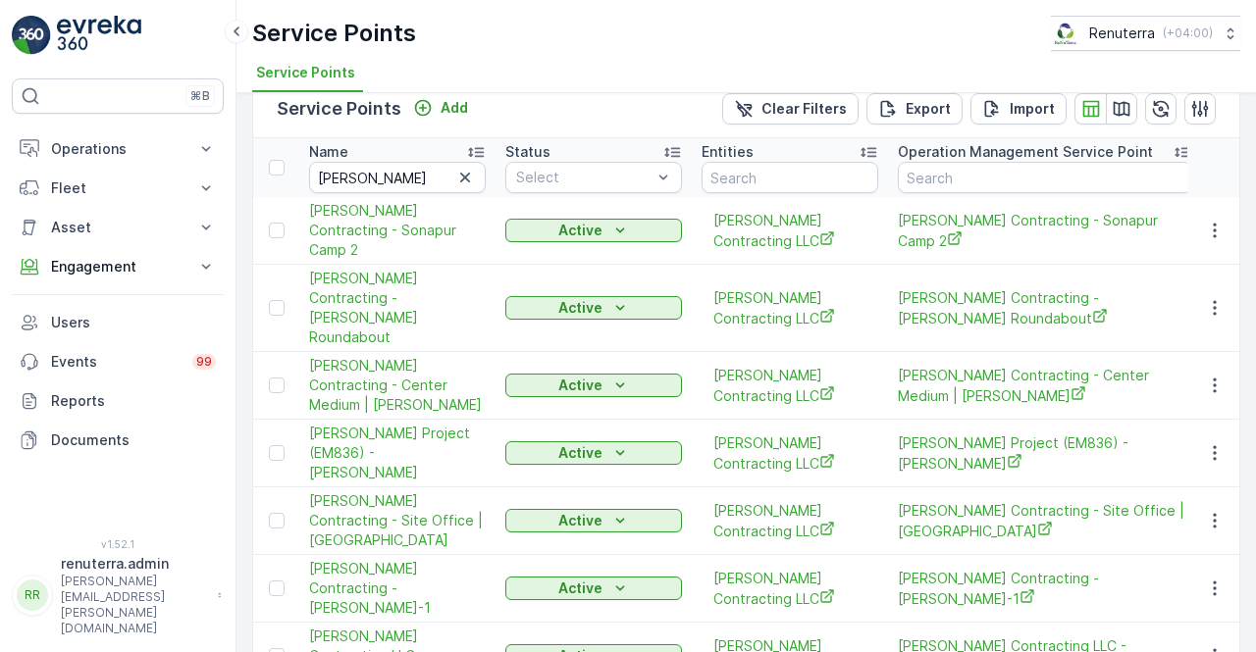
scroll to position [0, 0]
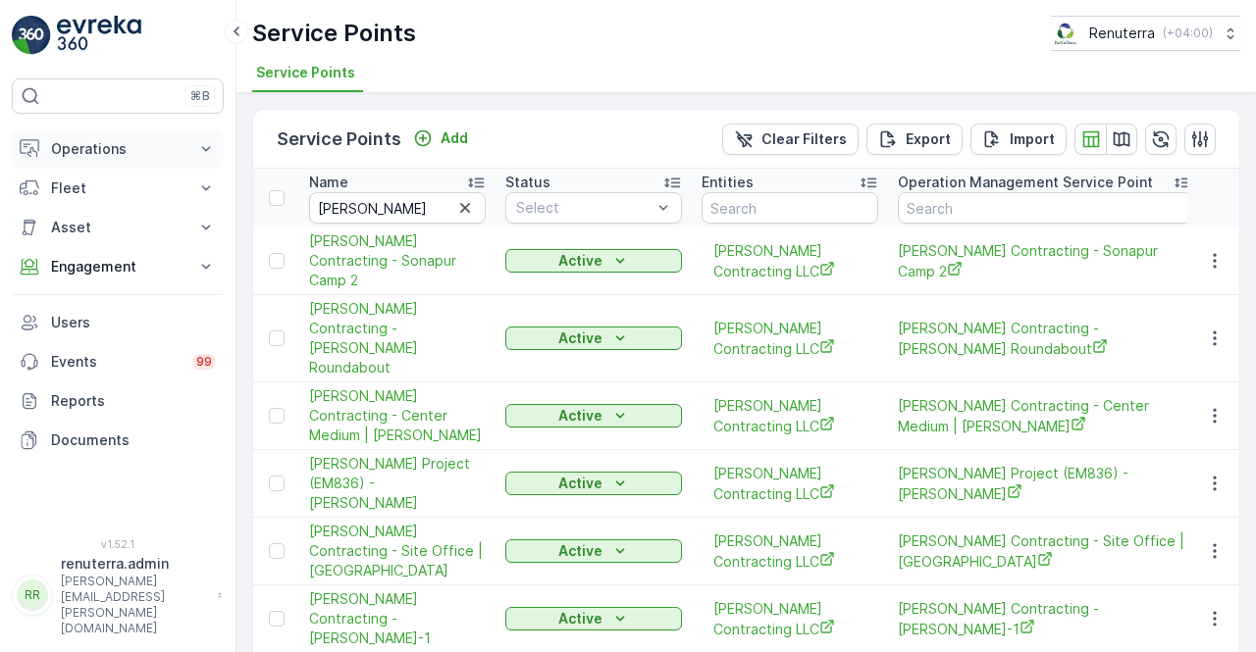
click at [131, 141] on p "Operations" at bounding box center [117, 149] width 133 height 20
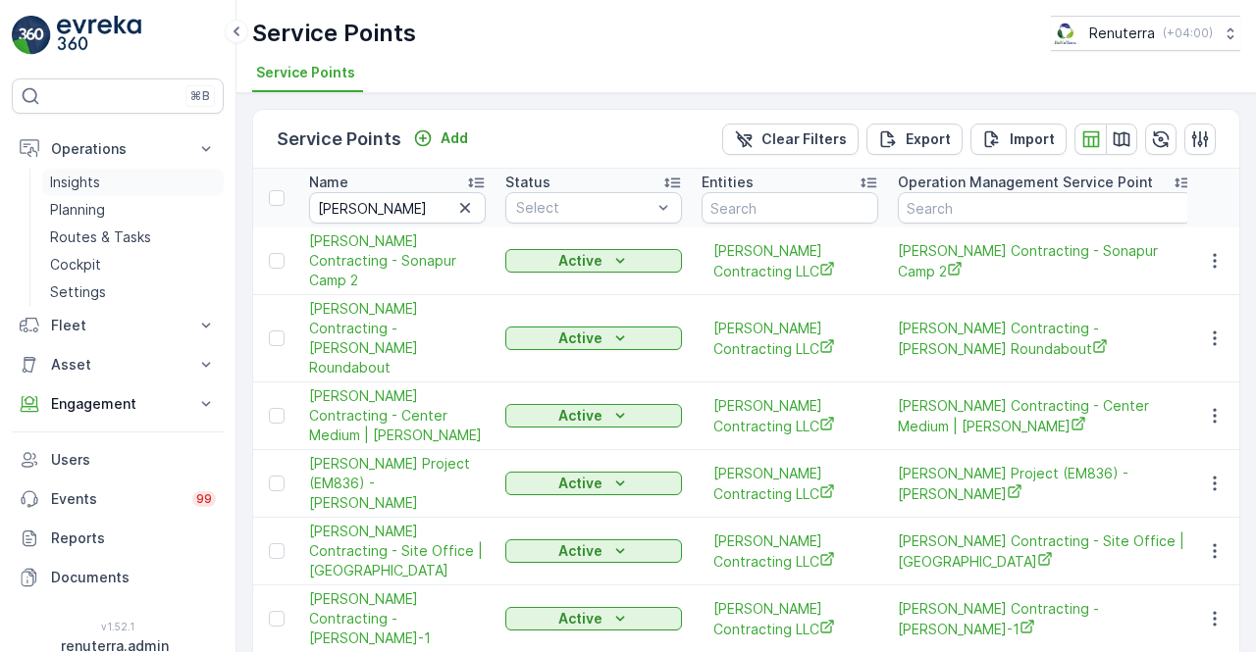
click at [92, 193] on link "Insights" at bounding box center [133, 182] width 182 height 27
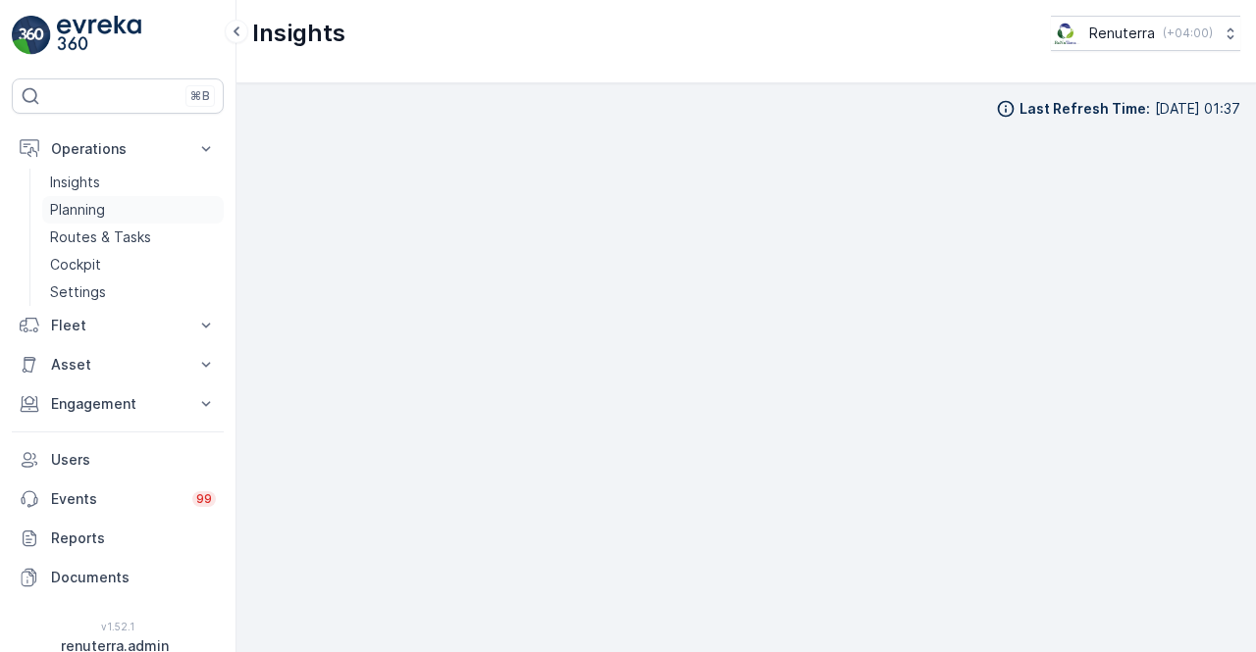
click at [94, 206] on p "Planning" at bounding box center [77, 210] width 55 height 20
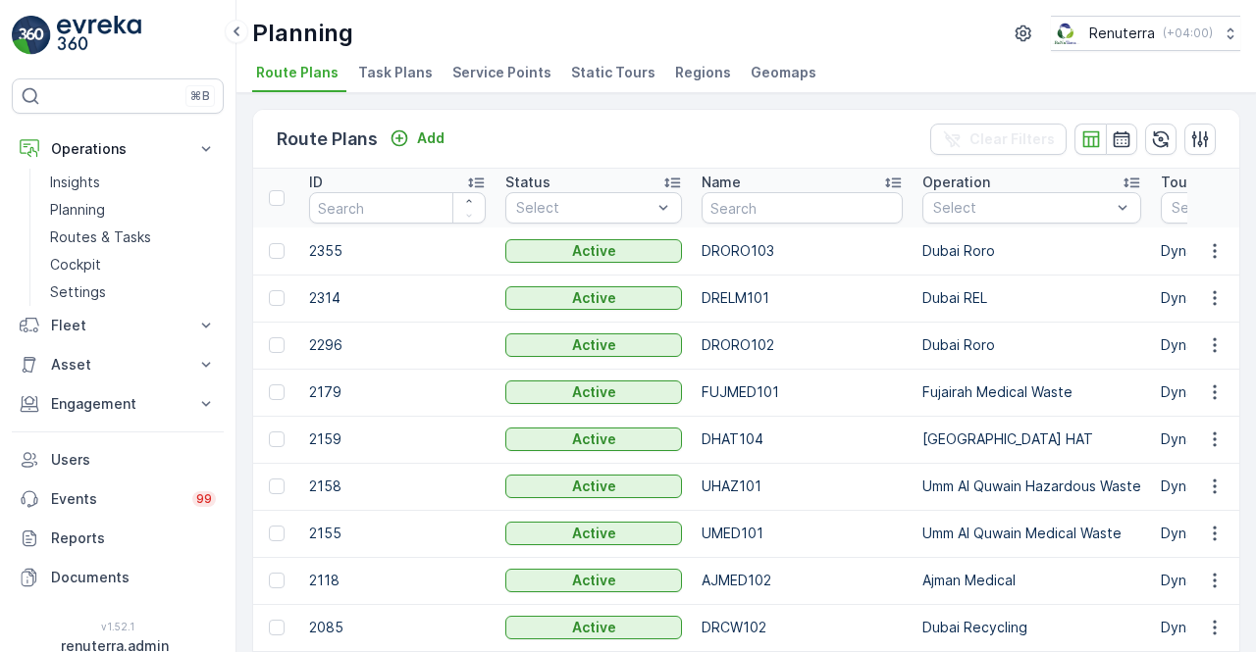
click at [467, 72] on span "Service Points" at bounding box center [501, 73] width 99 height 20
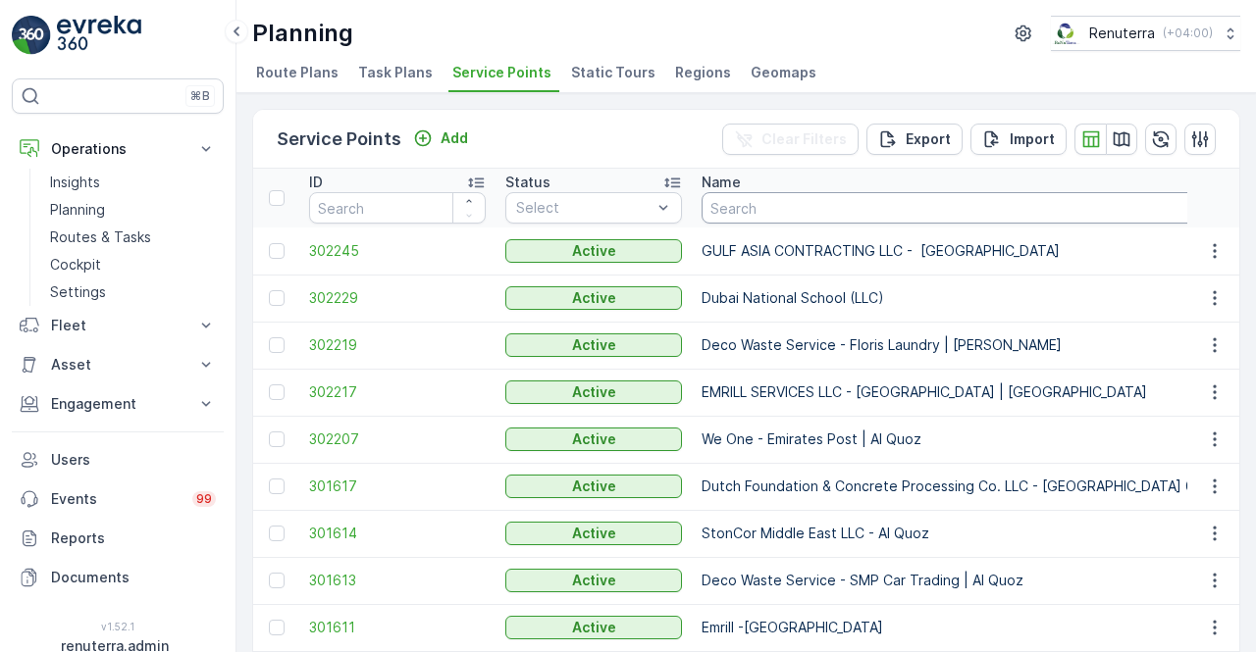
click at [797, 204] on input "text" at bounding box center [1019, 207] width 637 height 31
type input "wade"
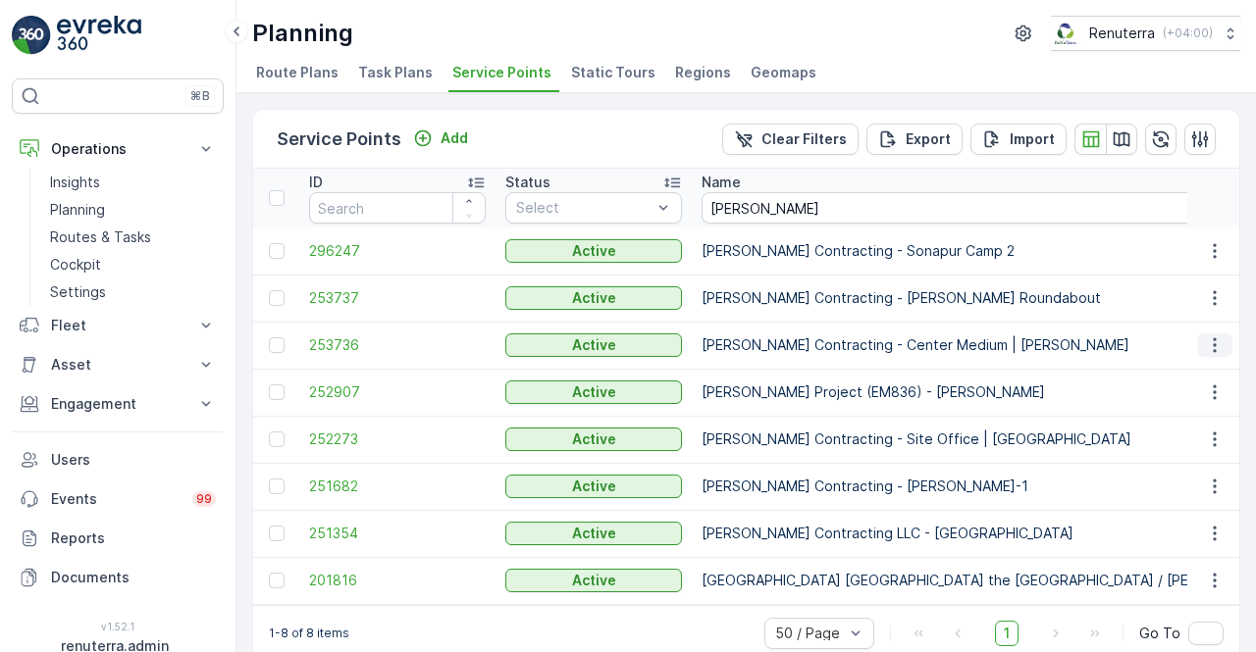
drag, startPoint x: 1197, startPoint y: 342, endPoint x: 1213, endPoint y: 340, distance: 15.8
click at [1212, 340] on button "button" at bounding box center [1214, 346] width 35 height 24
click at [336, 343] on span "253736" at bounding box center [397, 346] width 177 height 20
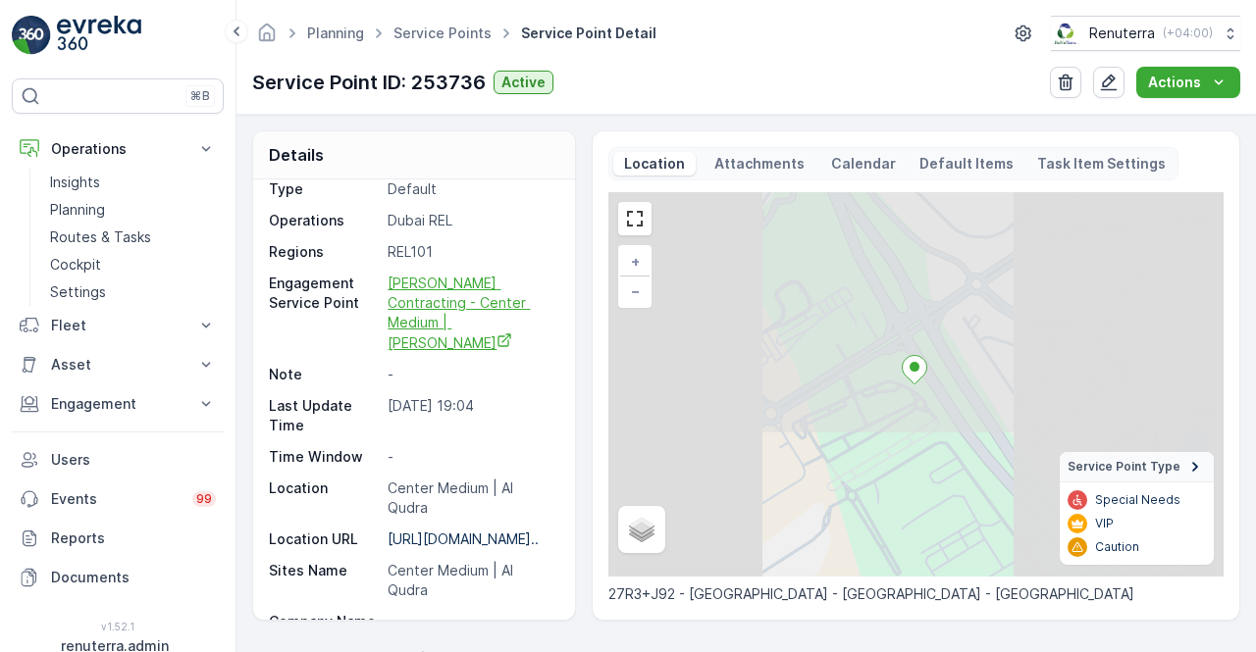
scroll to position [196, 0]
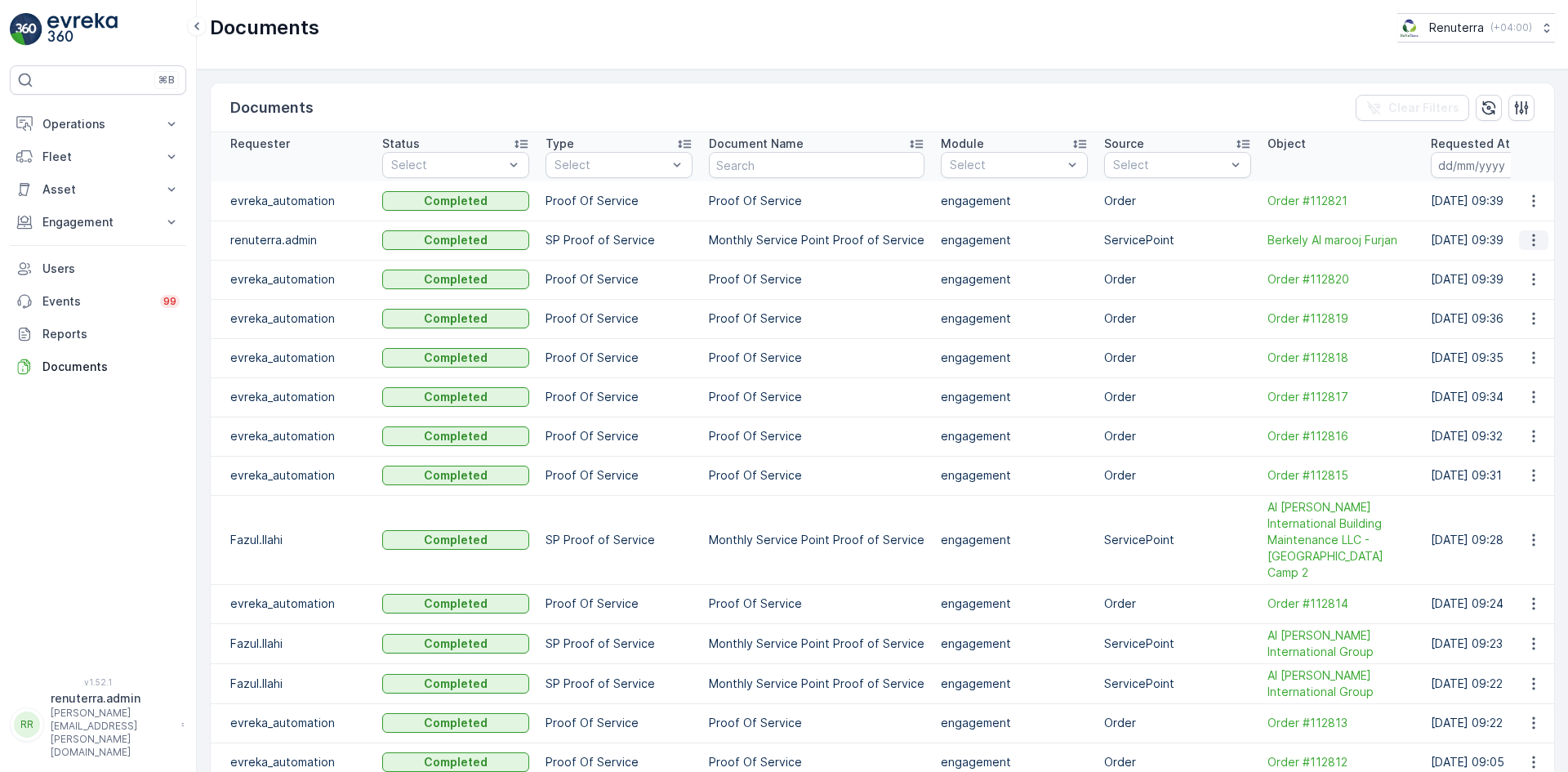
click at [1526, 242] on icon "button" at bounding box center [1534, 241] width 17 height 17
click at [1516, 261] on span "See Details" at bounding box center [1529, 265] width 63 height 17
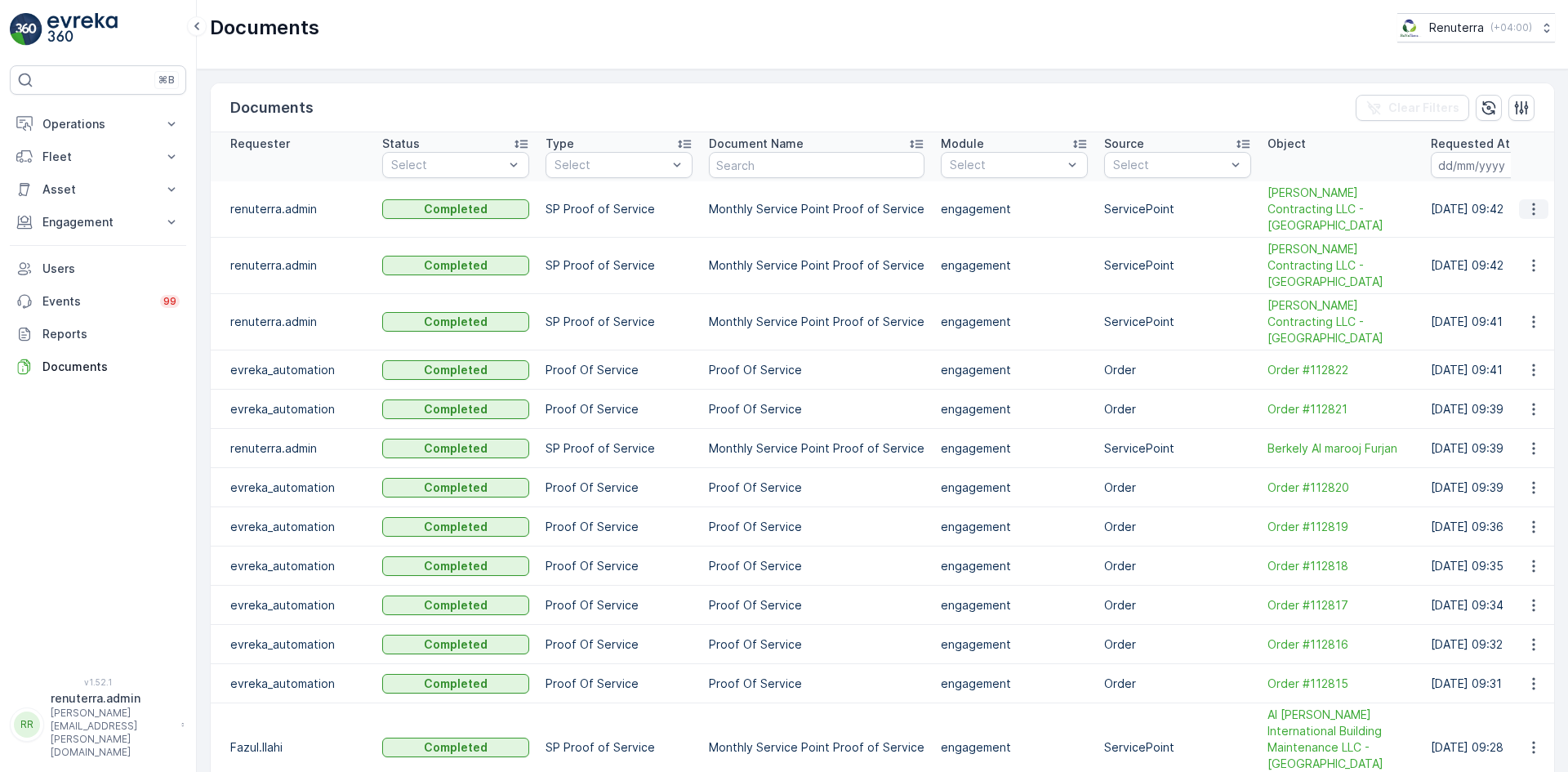
click at [1526, 201] on icon "button" at bounding box center [1534, 209] width 17 height 17
click at [1513, 219] on span "See Details" at bounding box center [1529, 226] width 63 height 17
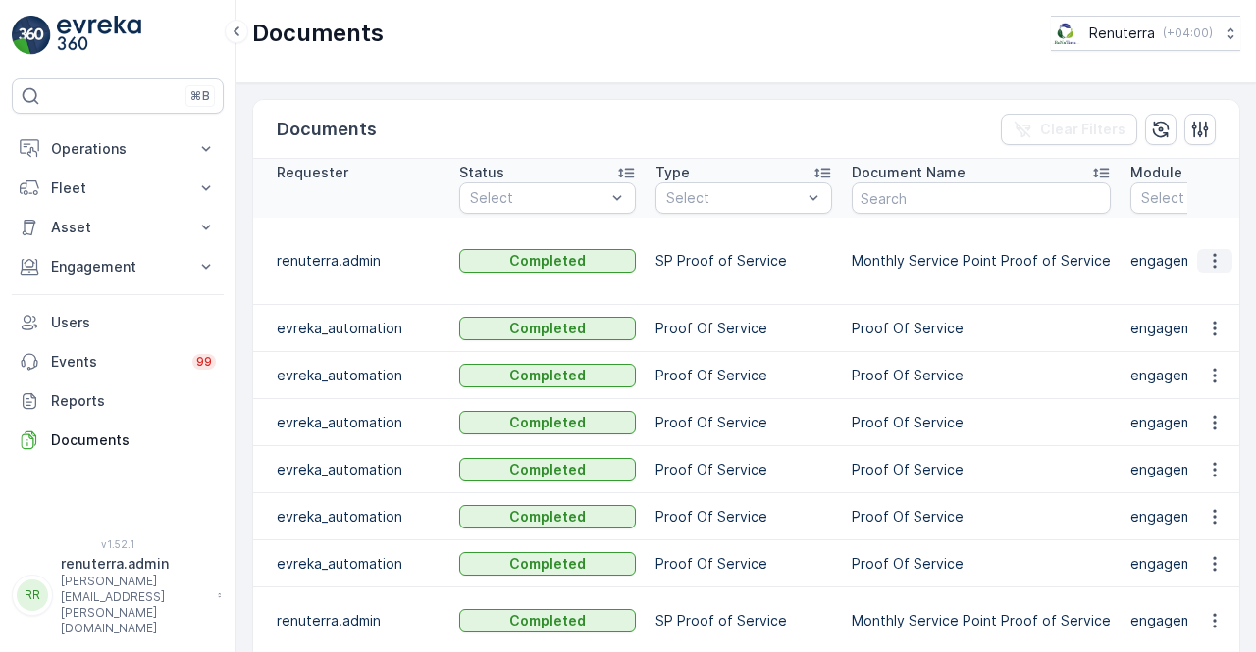
click at [1205, 251] on icon "button" at bounding box center [1215, 261] width 20 height 20
click at [1200, 262] on span "See Details" at bounding box center [1209, 269] width 76 height 20
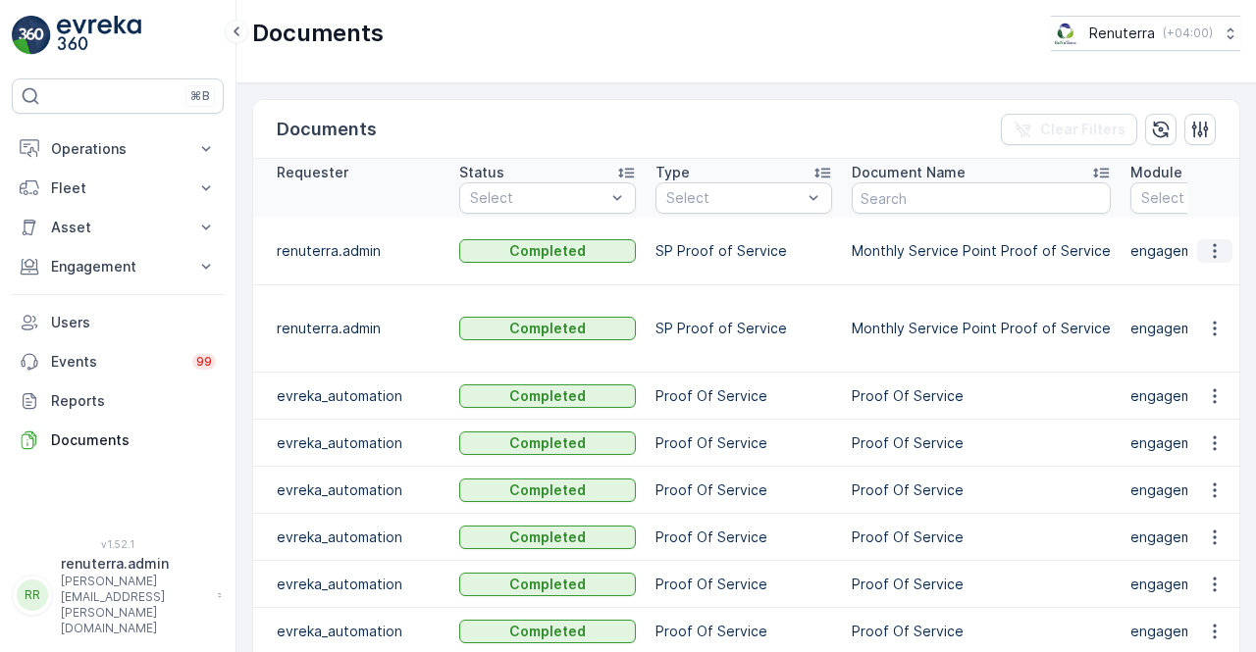
click at [1198, 245] on button "button" at bounding box center [1214, 251] width 35 height 24
click at [1215, 266] on span "See Details" at bounding box center [1209, 269] width 76 height 20
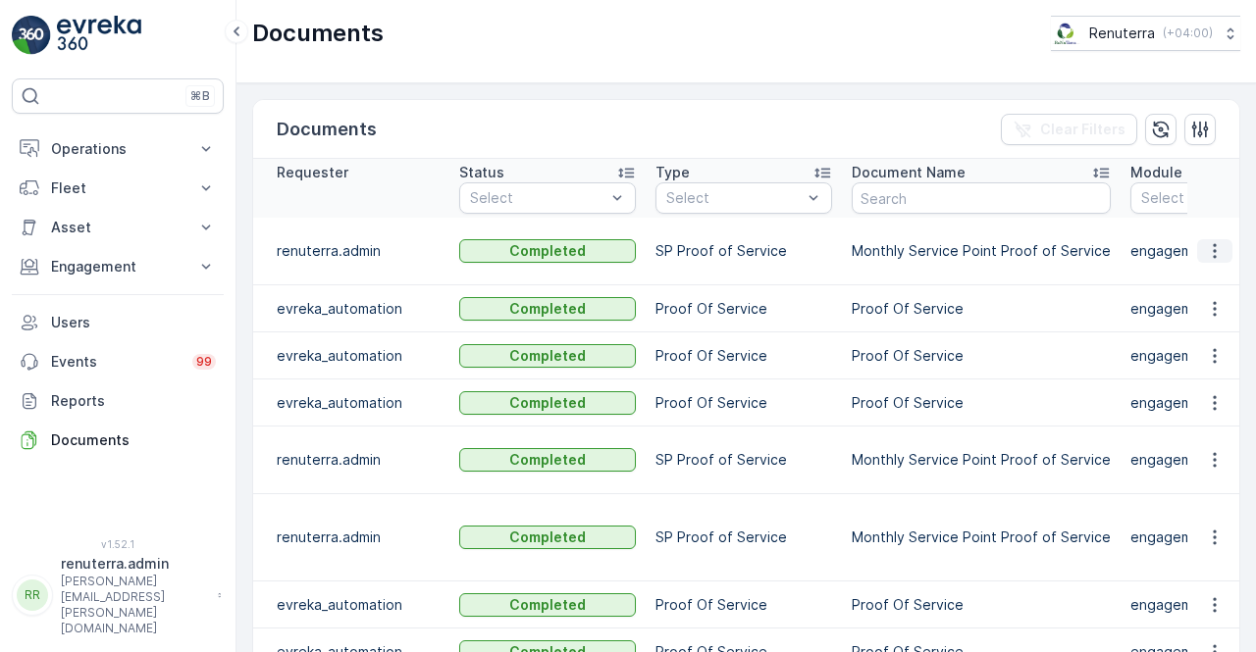
click at [1205, 248] on icon "button" at bounding box center [1215, 251] width 20 height 20
click at [1202, 268] on span "See Details" at bounding box center [1209, 269] width 76 height 20
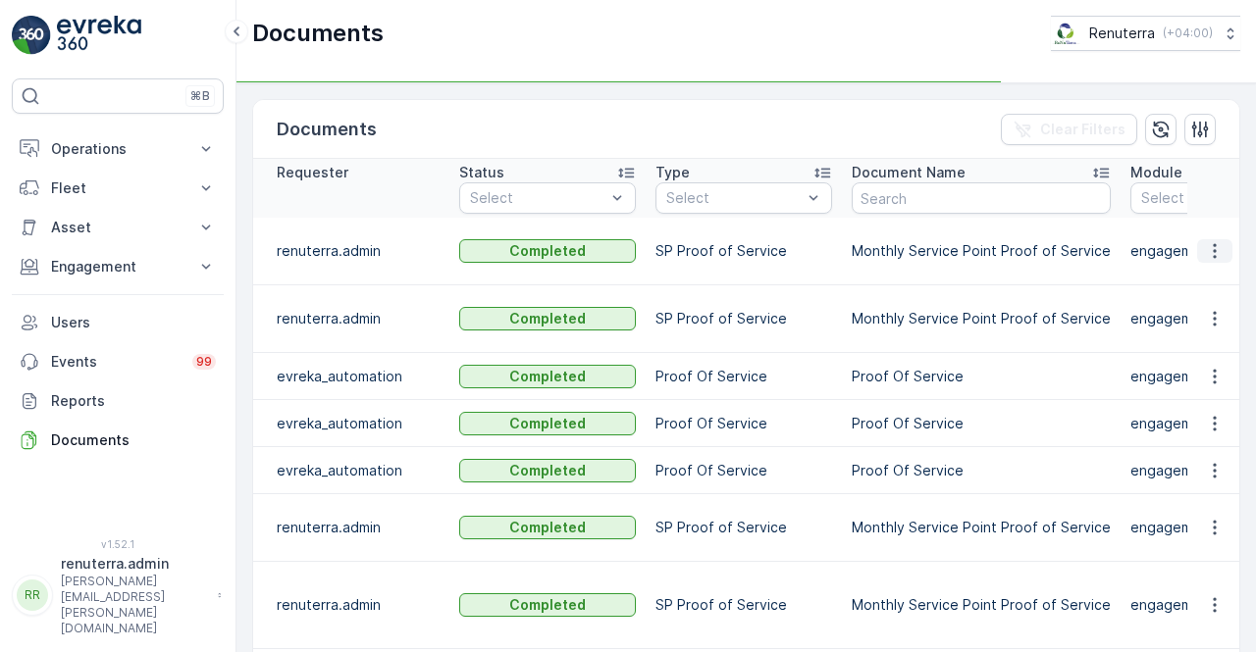
click at [1211, 239] on button "button" at bounding box center [1214, 251] width 35 height 24
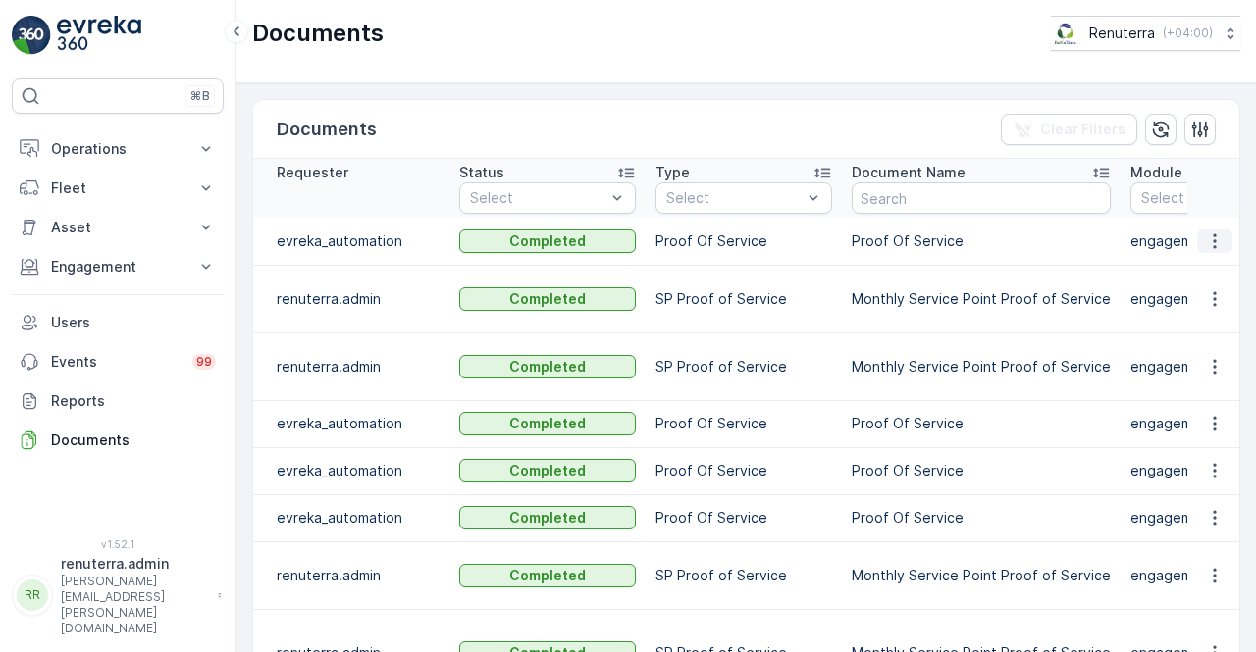
click at [1206, 236] on icon "button" at bounding box center [1215, 242] width 20 height 20
click at [1205, 293] on icon "button" at bounding box center [1215, 299] width 20 height 20
click at [1197, 325] on span "See Details" at bounding box center [1209, 317] width 76 height 20
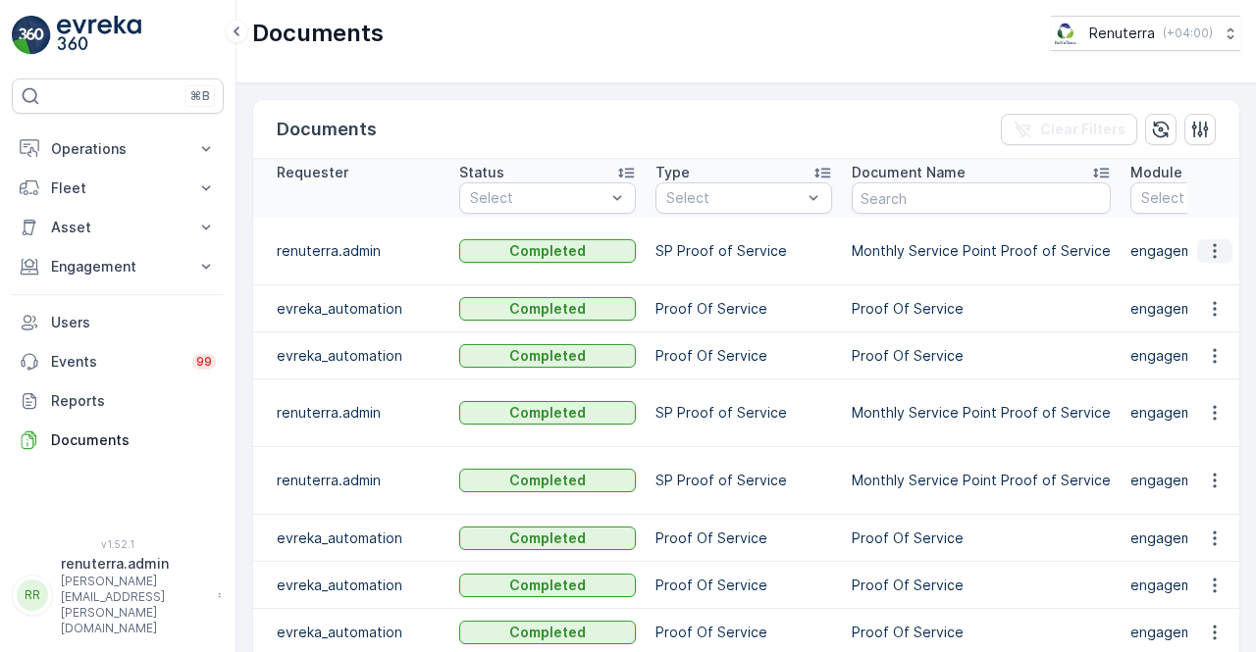
click at [1213, 242] on icon "button" at bounding box center [1215, 251] width 20 height 20
click at [1208, 252] on ul "See Details" at bounding box center [1209, 268] width 99 height 35
click at [1208, 271] on span "See Details" at bounding box center [1209, 269] width 76 height 20
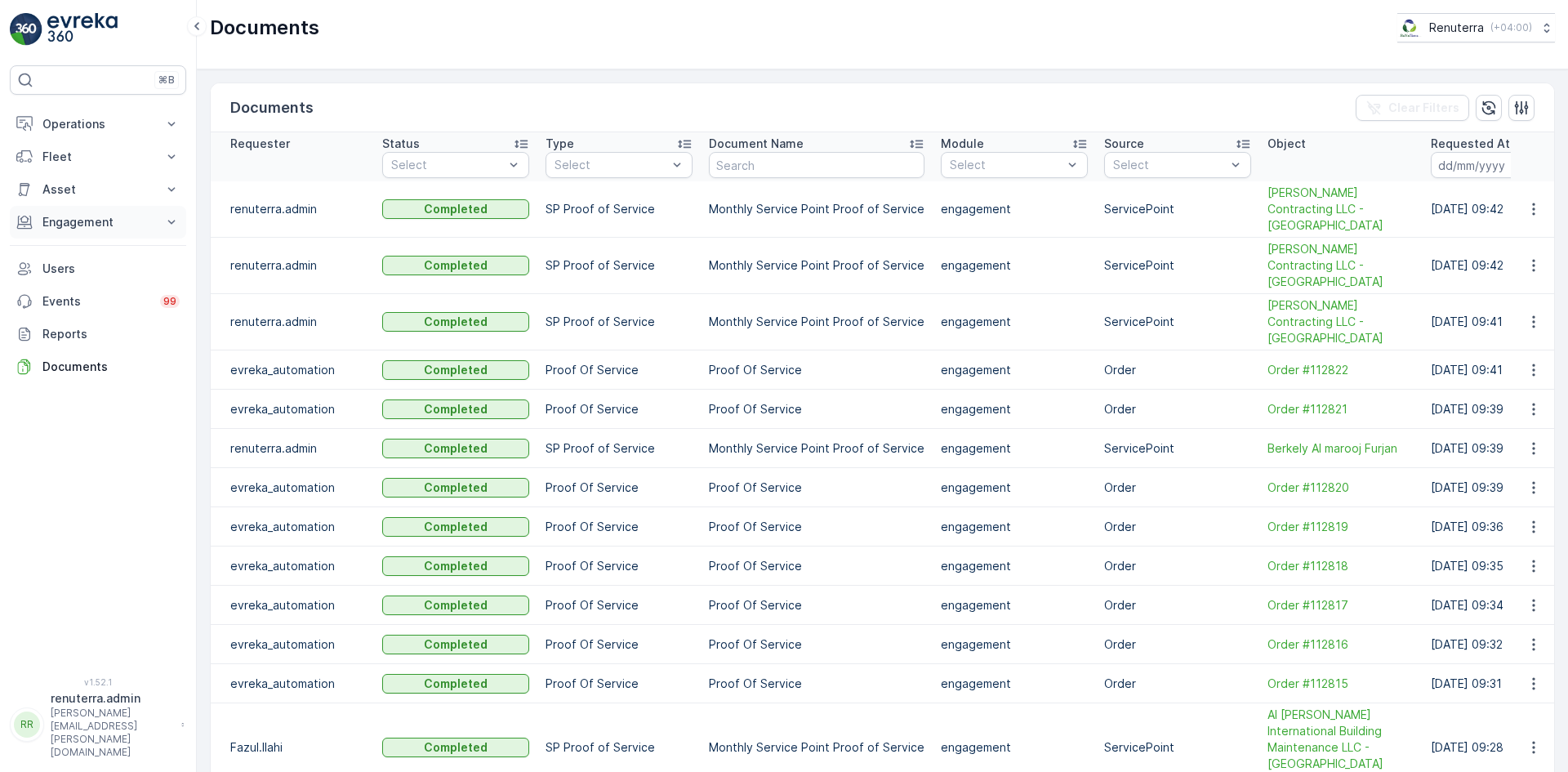
click at [89, 227] on p "Engagement" at bounding box center [97, 222] width 111 height 17
click at [87, 314] on p "Service Points" at bounding box center [81, 319] width 79 height 17
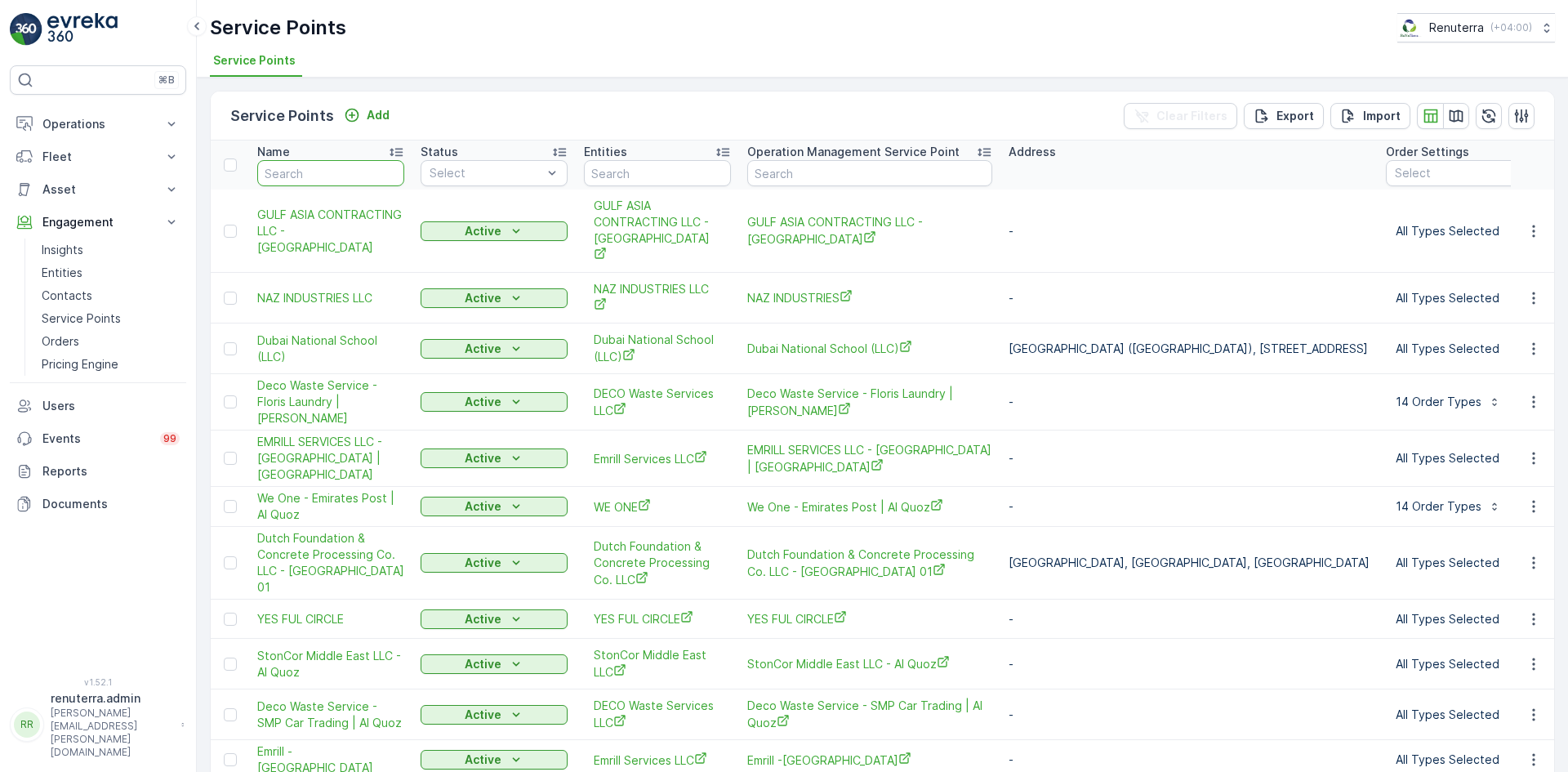
click at [303, 172] on input "text" at bounding box center [330, 172] width 147 height 26
type input "arenco"
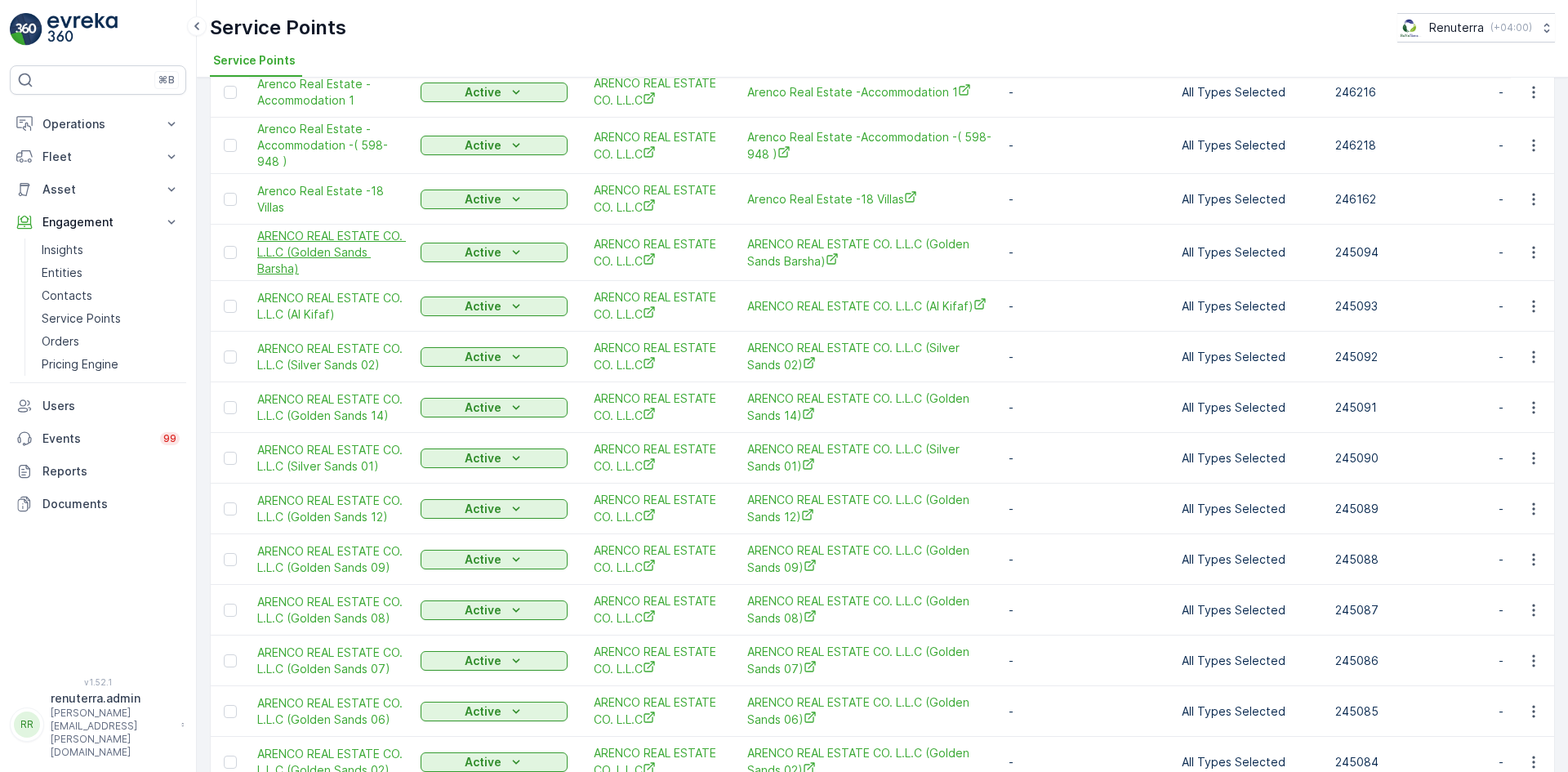
scroll to position [246, 0]
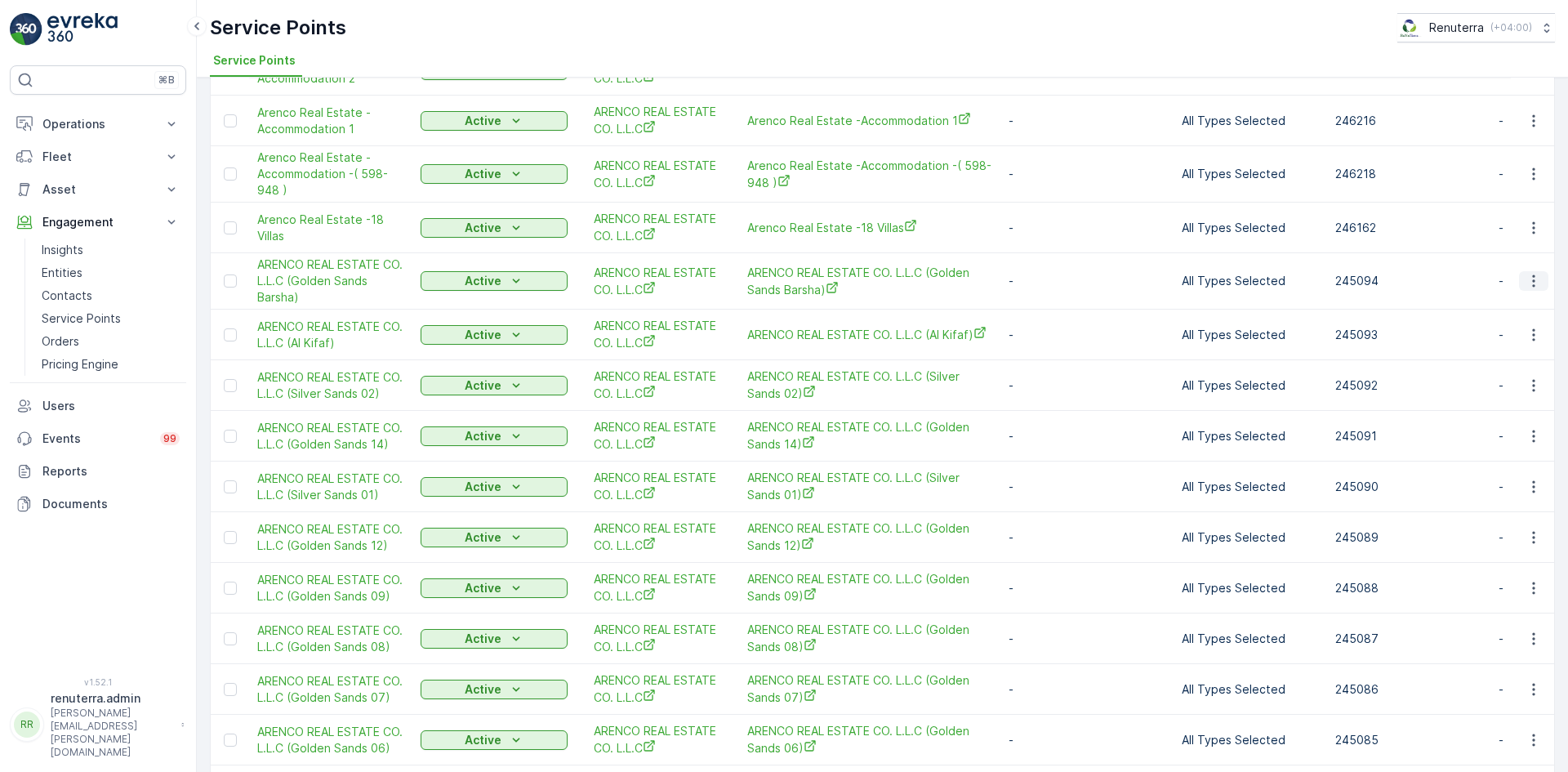
click at [1536, 280] on icon "button" at bounding box center [1534, 281] width 17 height 17
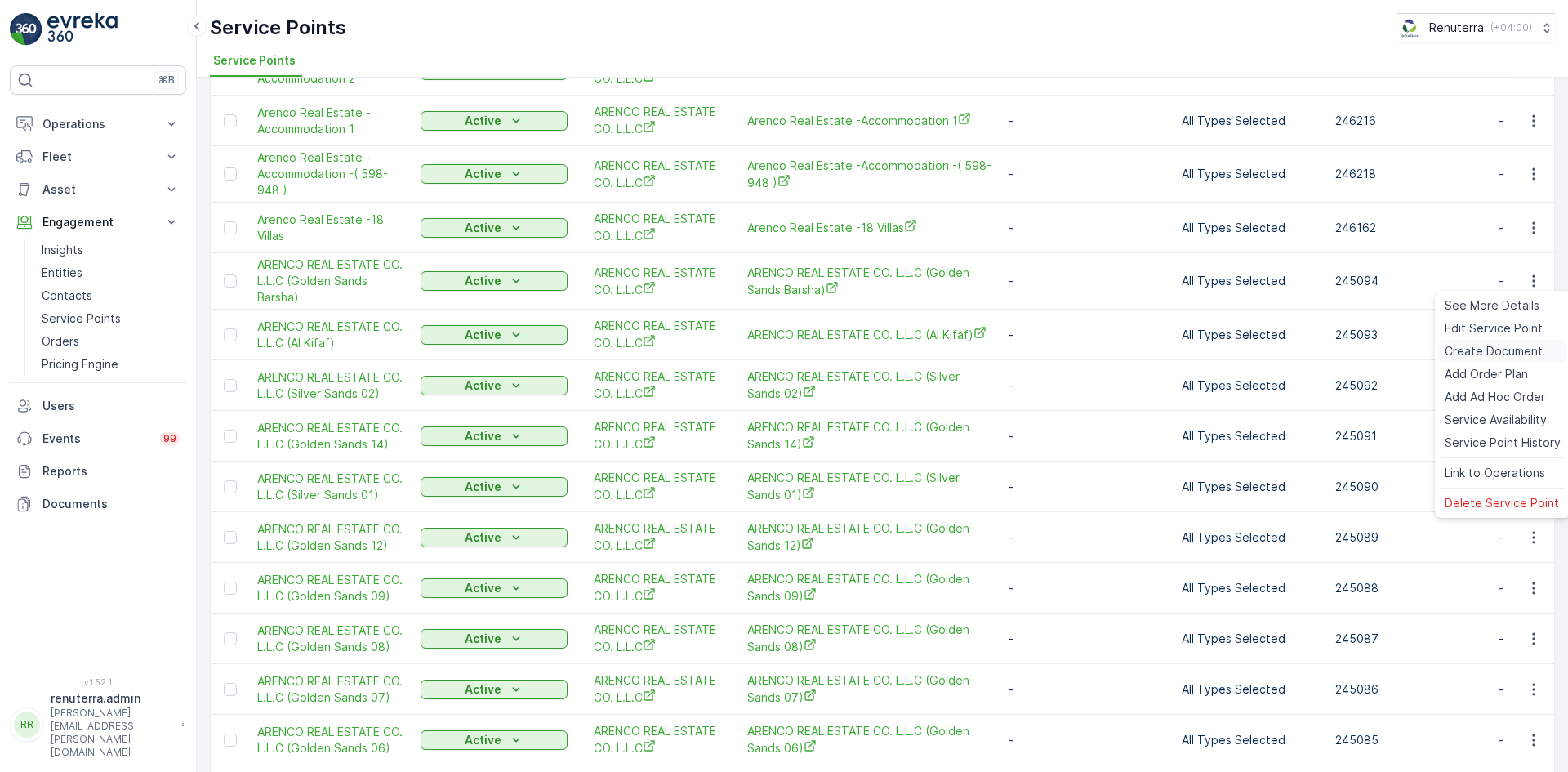
click at [1506, 350] on span "Create Document" at bounding box center [1494, 351] width 98 height 17
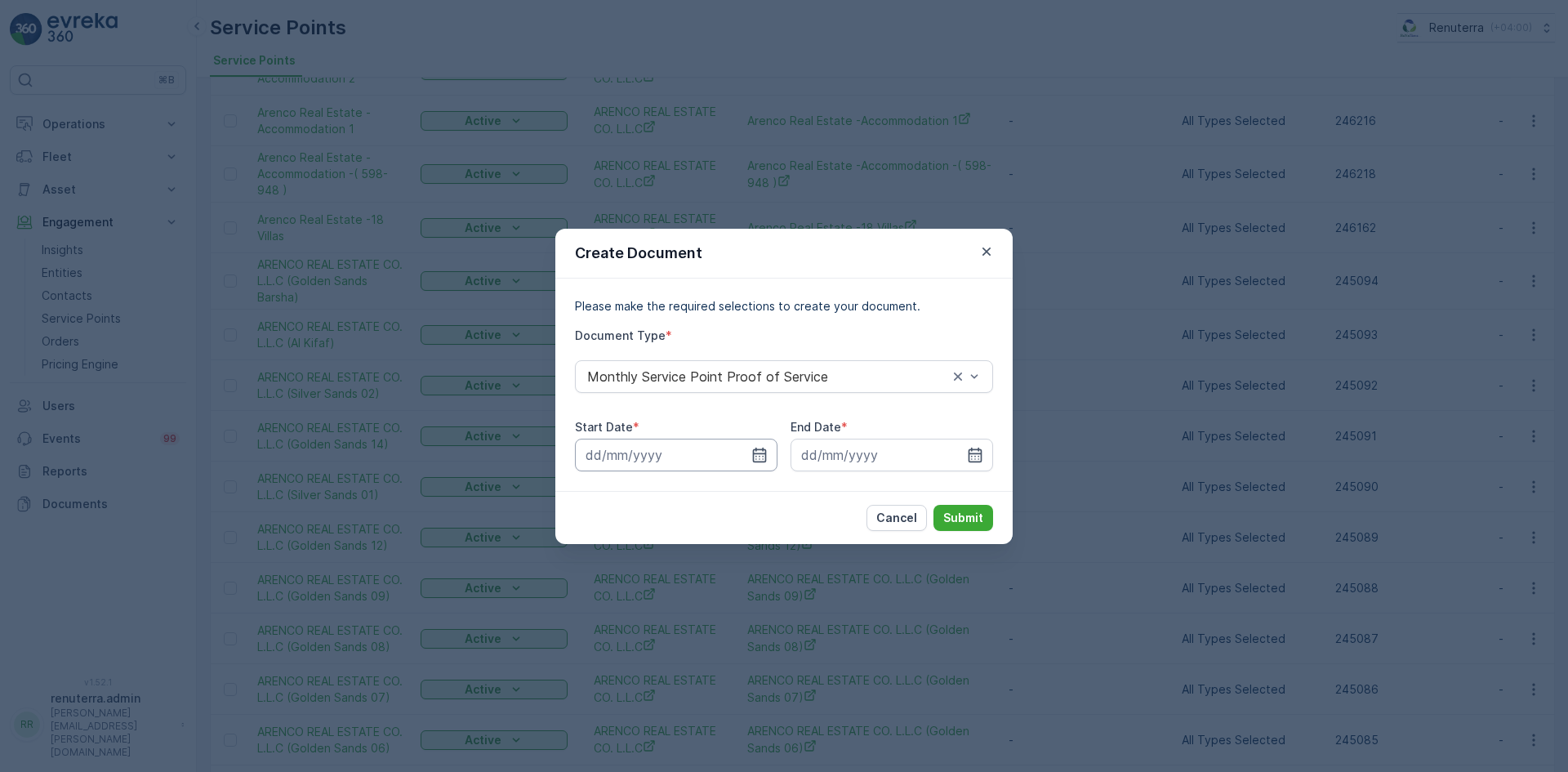
drag, startPoint x: 761, startPoint y: 457, endPoint x: 754, endPoint y: 469, distance: 13.9
click at [759, 457] on icon "button" at bounding box center [760, 456] width 17 height 17
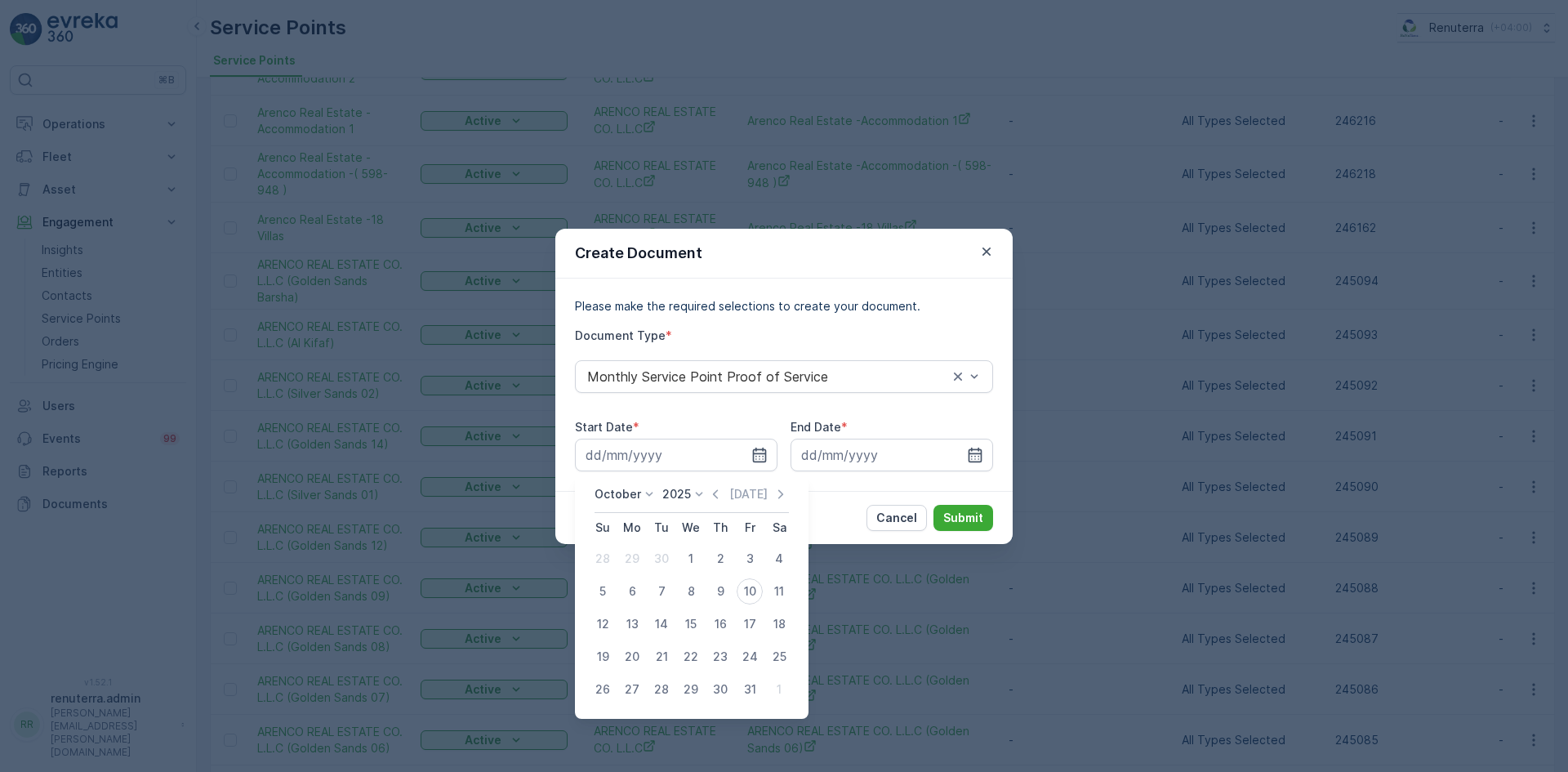
click at [717, 497] on icon "button" at bounding box center [716, 495] width 17 height 17
click at [626, 569] on div "1" at bounding box center [632, 558] width 26 height 26
type input "[DATE]"
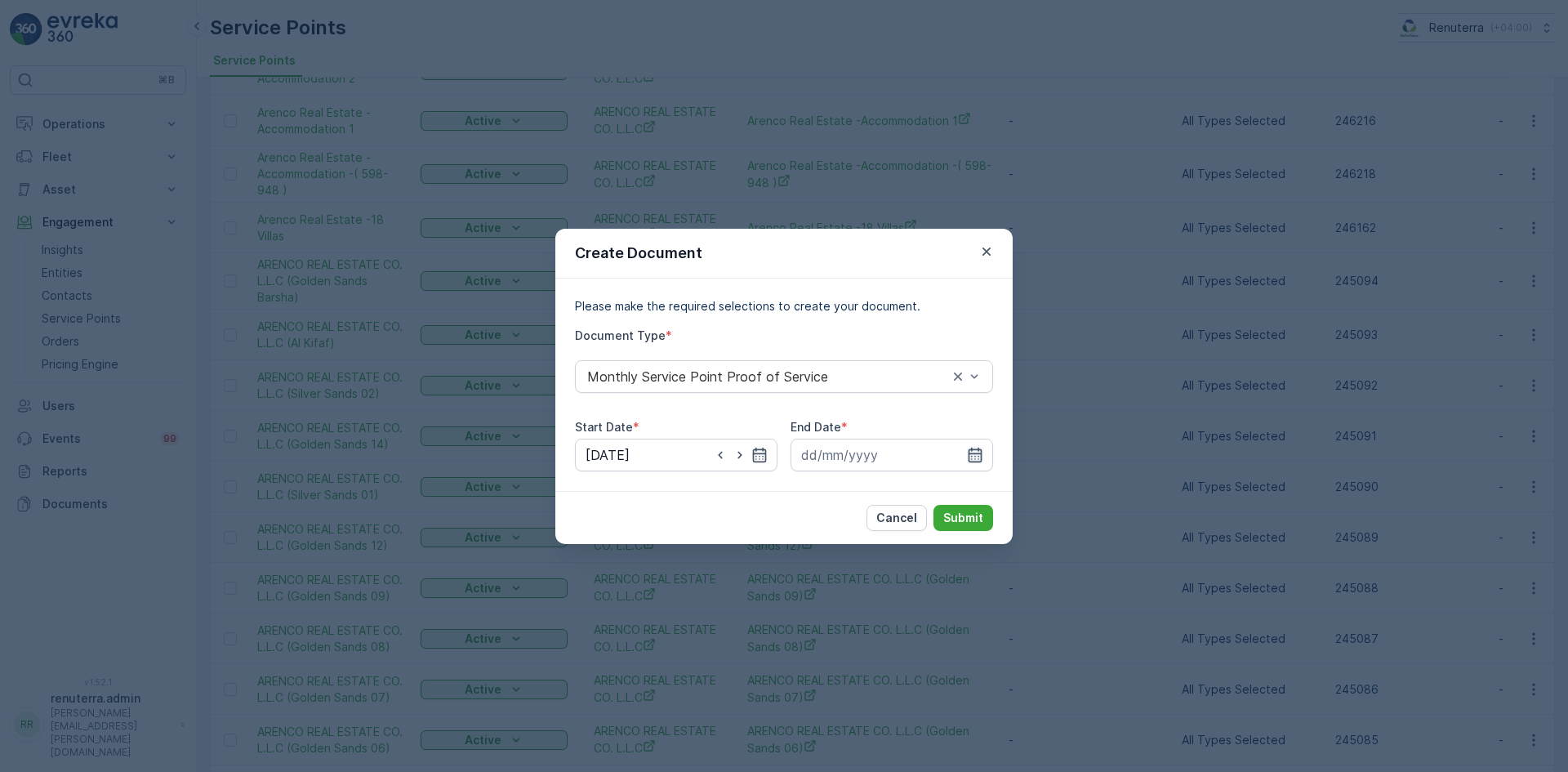
click at [973, 455] on icon "button" at bounding box center [975, 456] width 17 height 17
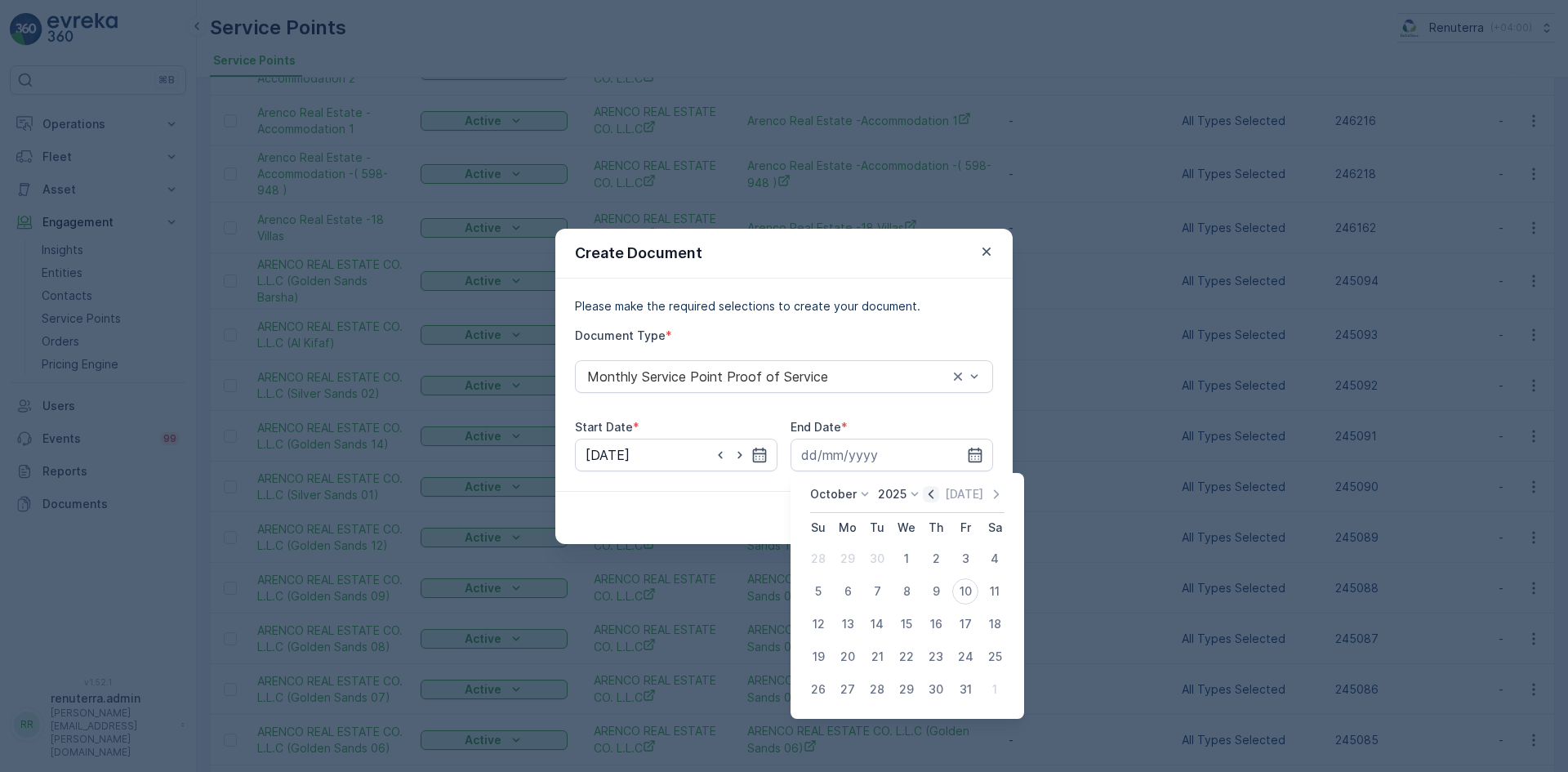
click at [931, 497] on icon "button" at bounding box center [931, 495] width 17 height 17
drag, startPoint x: 863, startPoint y: 690, endPoint x: 902, endPoint y: 645, distance: 59.5
click at [865, 690] on button "30" at bounding box center [876, 689] width 29 height 29
type input "[DATE]"
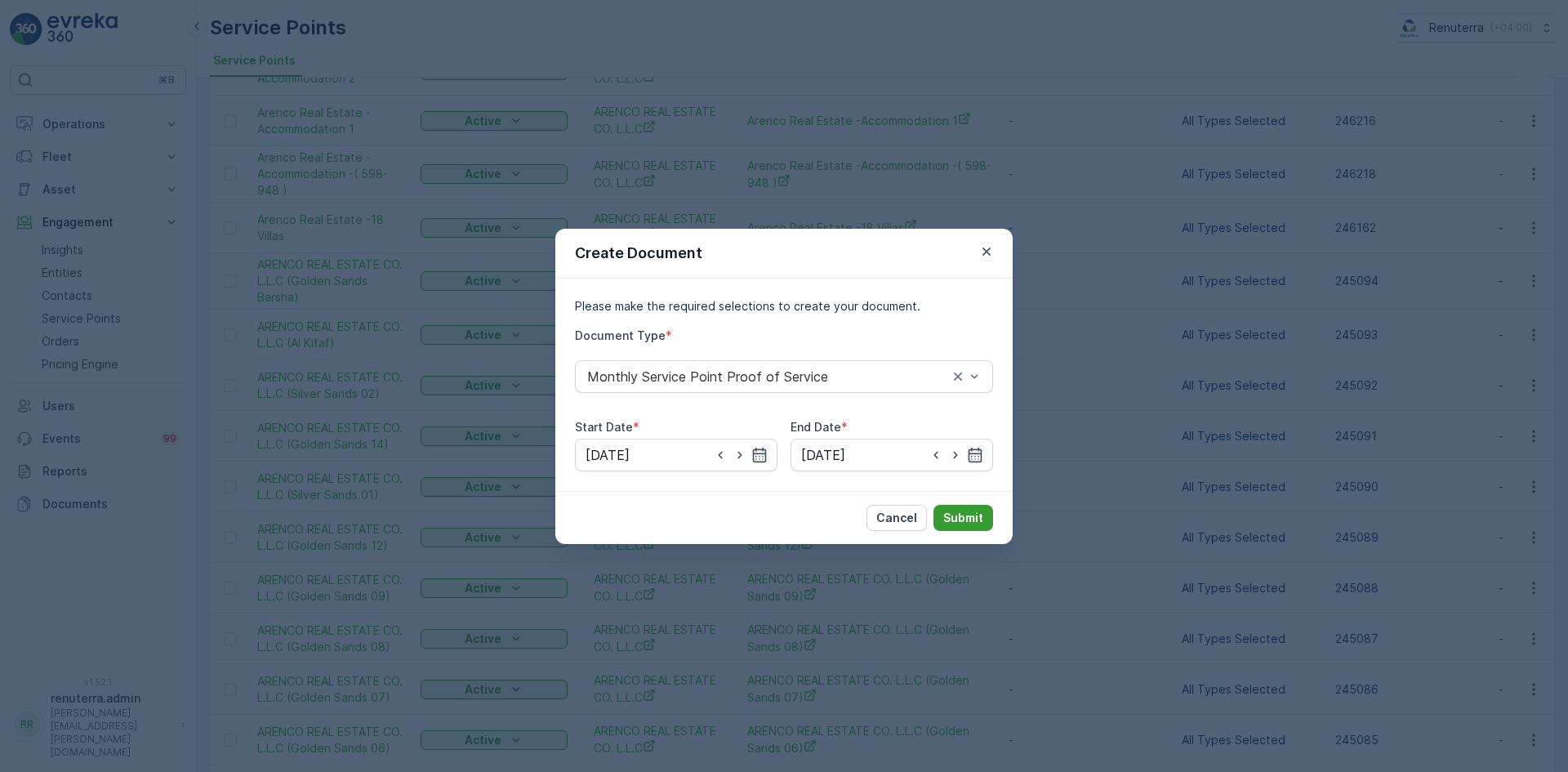
click at [958, 522] on p "Submit" at bounding box center [963, 518] width 40 height 17
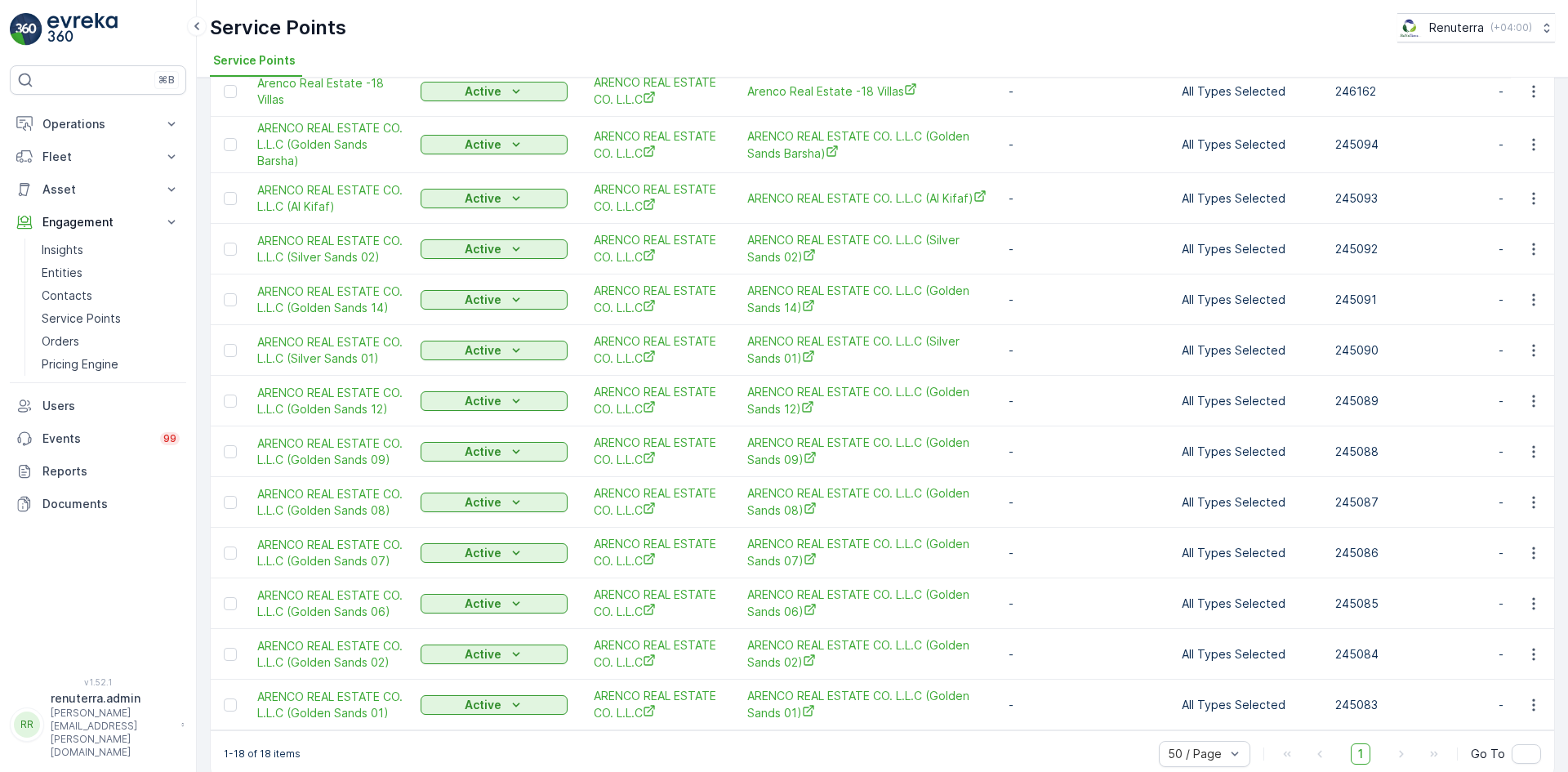
scroll to position [410, 0]
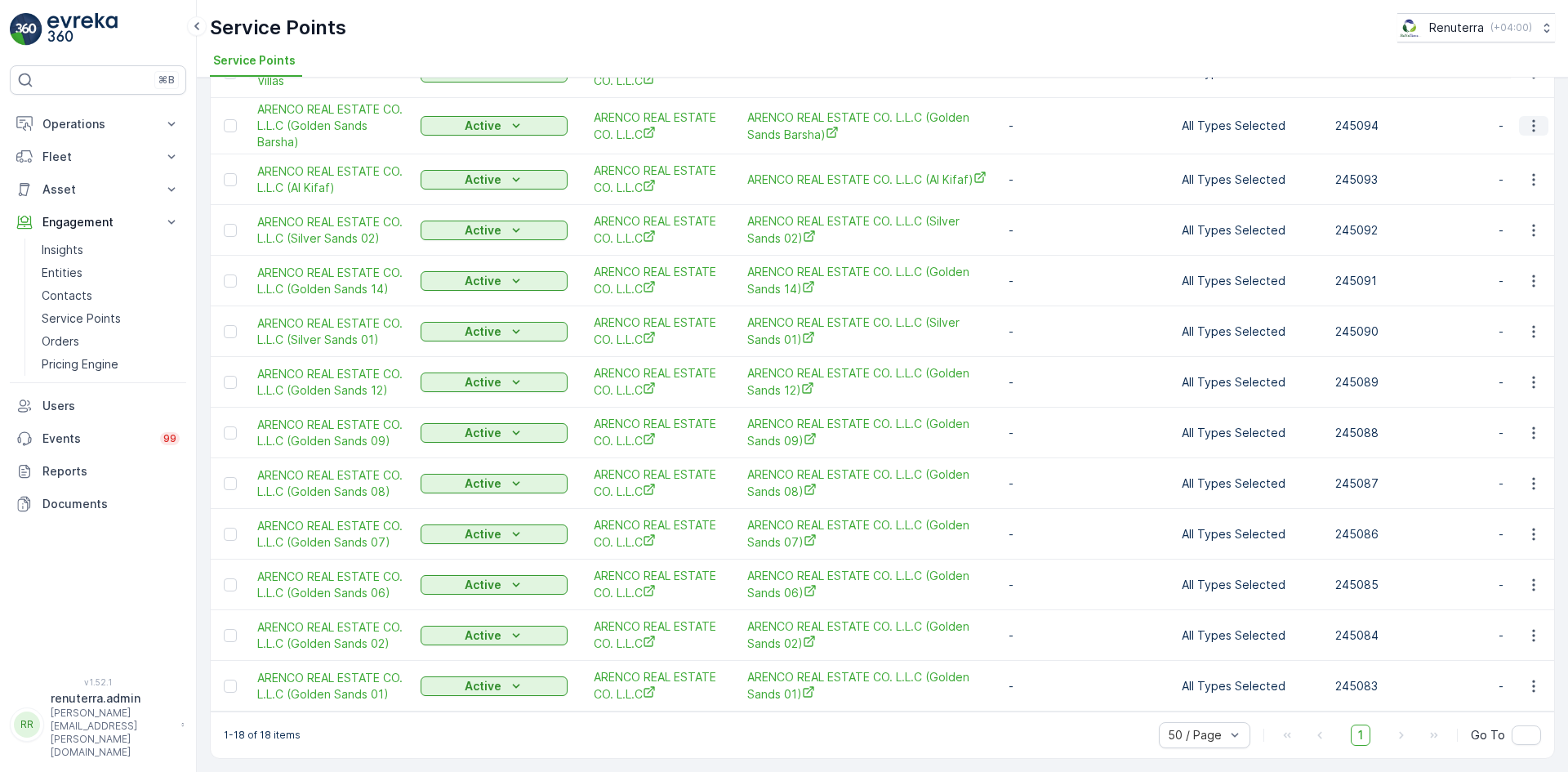
drag, startPoint x: 1536, startPoint y: 116, endPoint x: 1536, endPoint y: 126, distance: 10.0
click at [1536, 117] on icon "button" at bounding box center [1534, 126] width 17 height 17
drag, startPoint x: 1020, startPoint y: 763, endPoint x: 1010, endPoint y: 767, distance: 10.8
click at [1015, 766] on div "Service Points Add Clear Filters Export Import Name arenco Status Select Entiti…" at bounding box center [881, 425] width 1371 height 695
drag, startPoint x: 1538, startPoint y: 115, endPoint x: 1532, endPoint y: 124, distance: 10.8
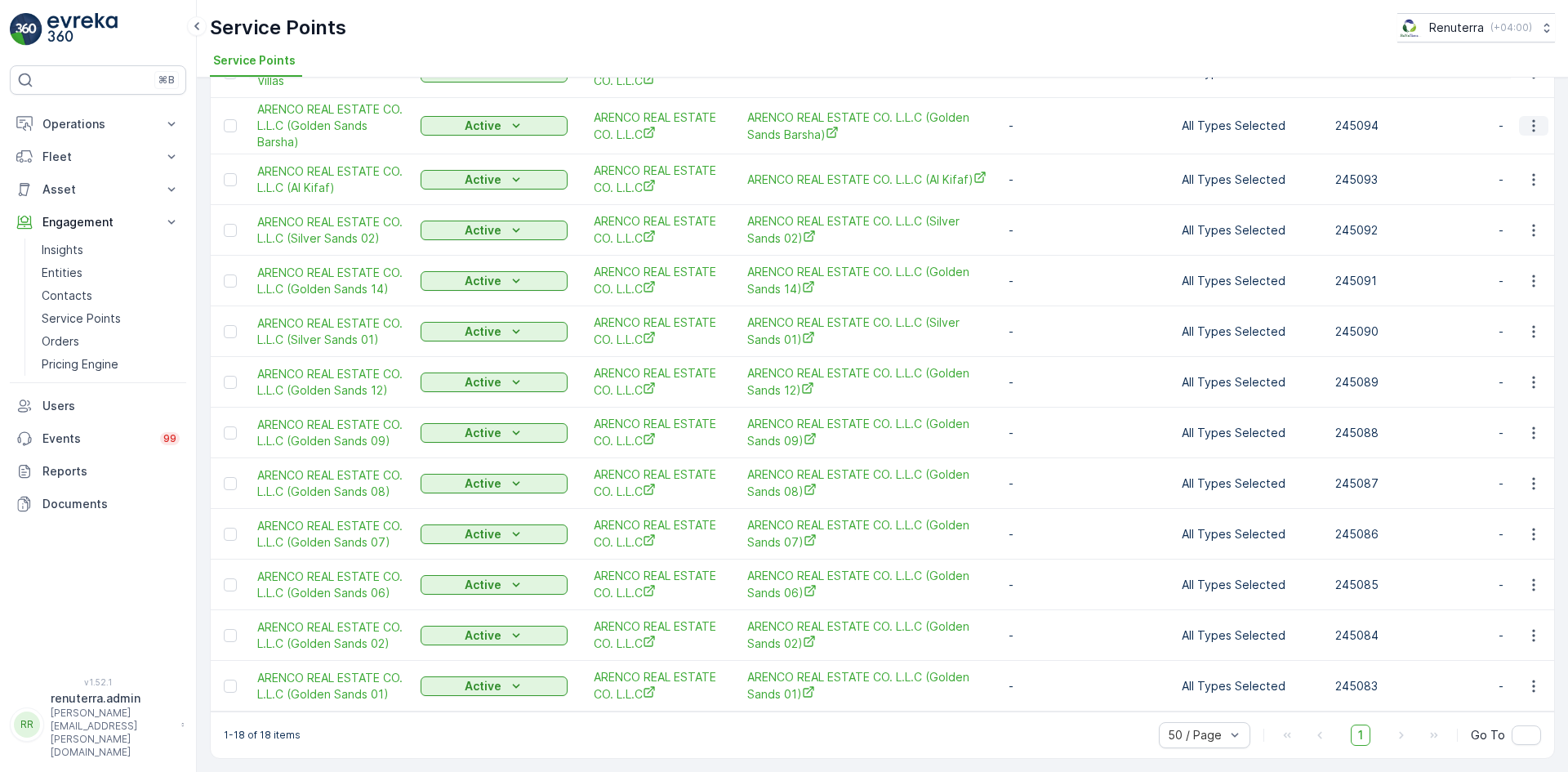
click at [1539, 116] on button "button" at bounding box center [1533, 126] width 29 height 20
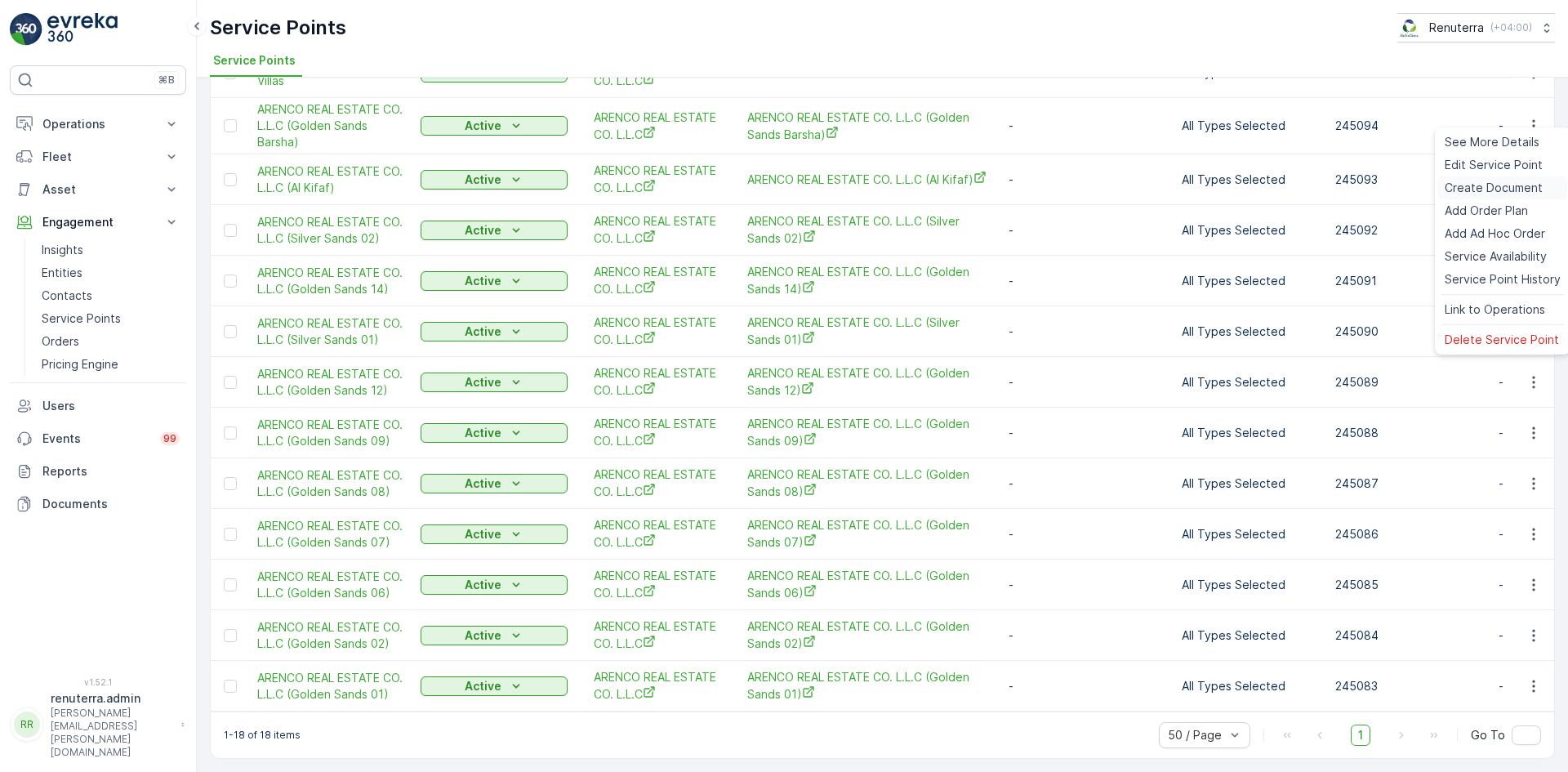
click at [1479, 187] on span "Create Document" at bounding box center [1494, 188] width 98 height 17
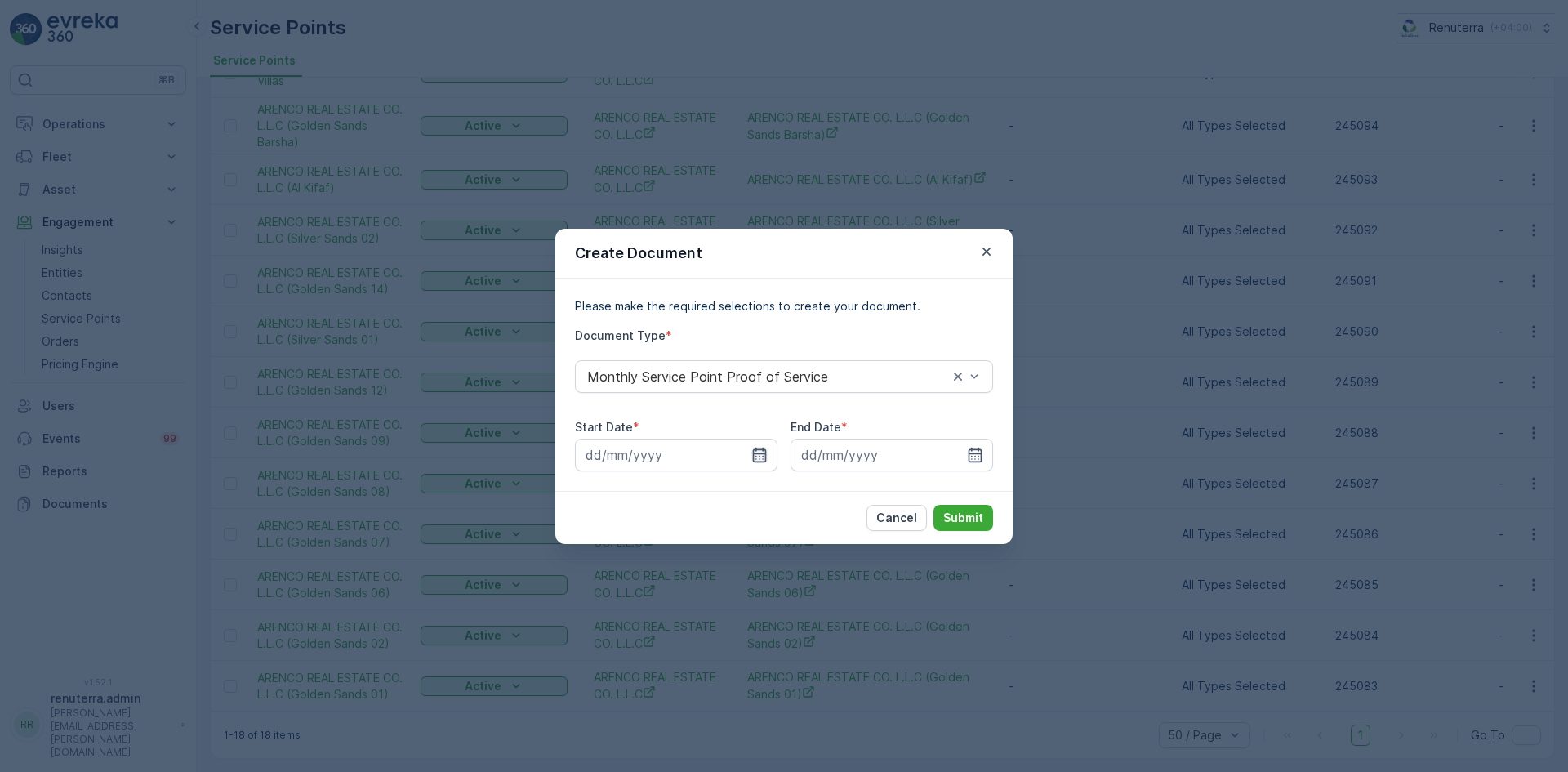
click at [760, 453] on icon "button" at bounding box center [760, 455] width 14 height 15
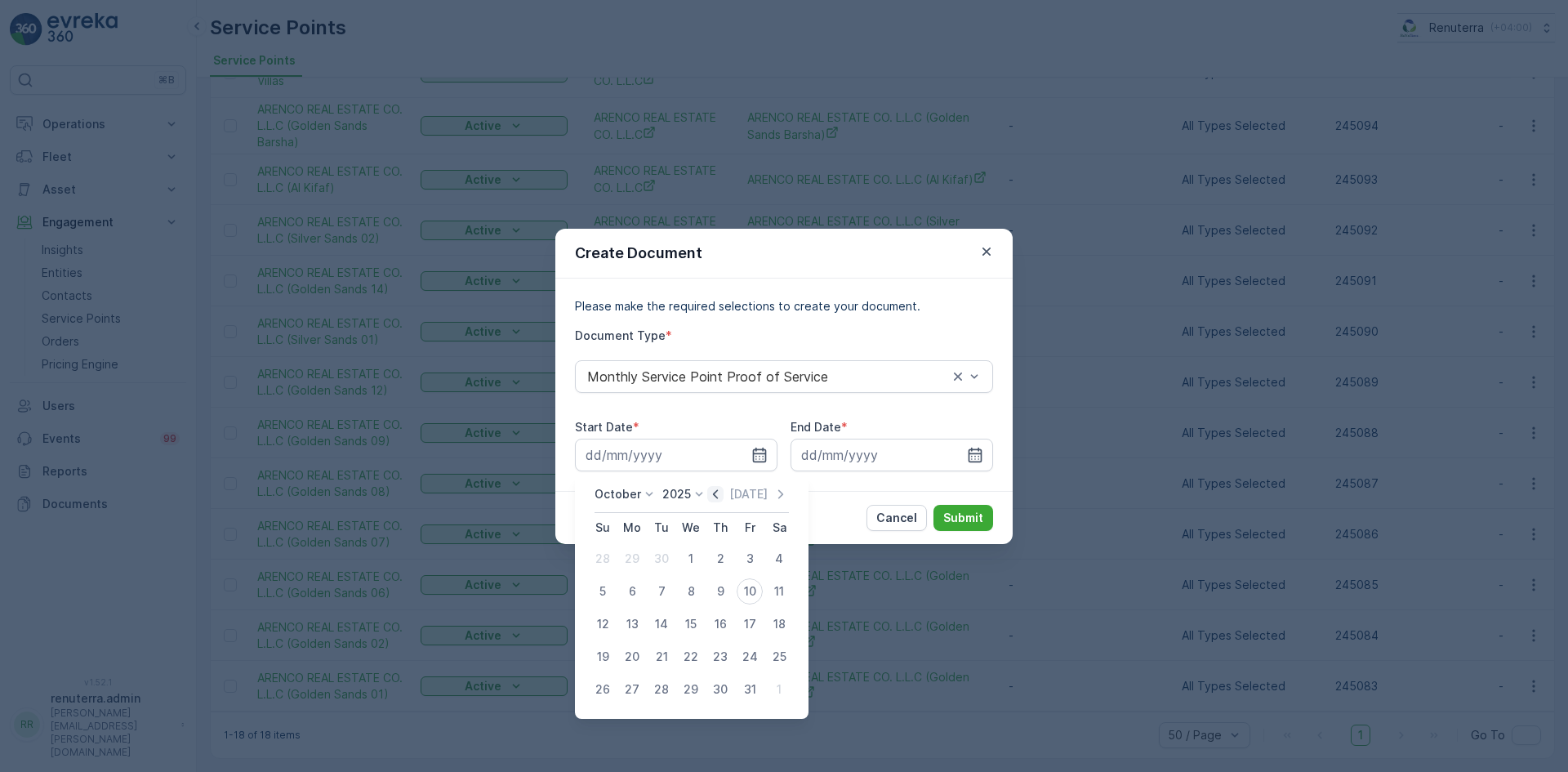
click at [713, 496] on icon "button" at bounding box center [716, 495] width 17 height 17
click at [627, 559] on div "1" at bounding box center [632, 558] width 26 height 26
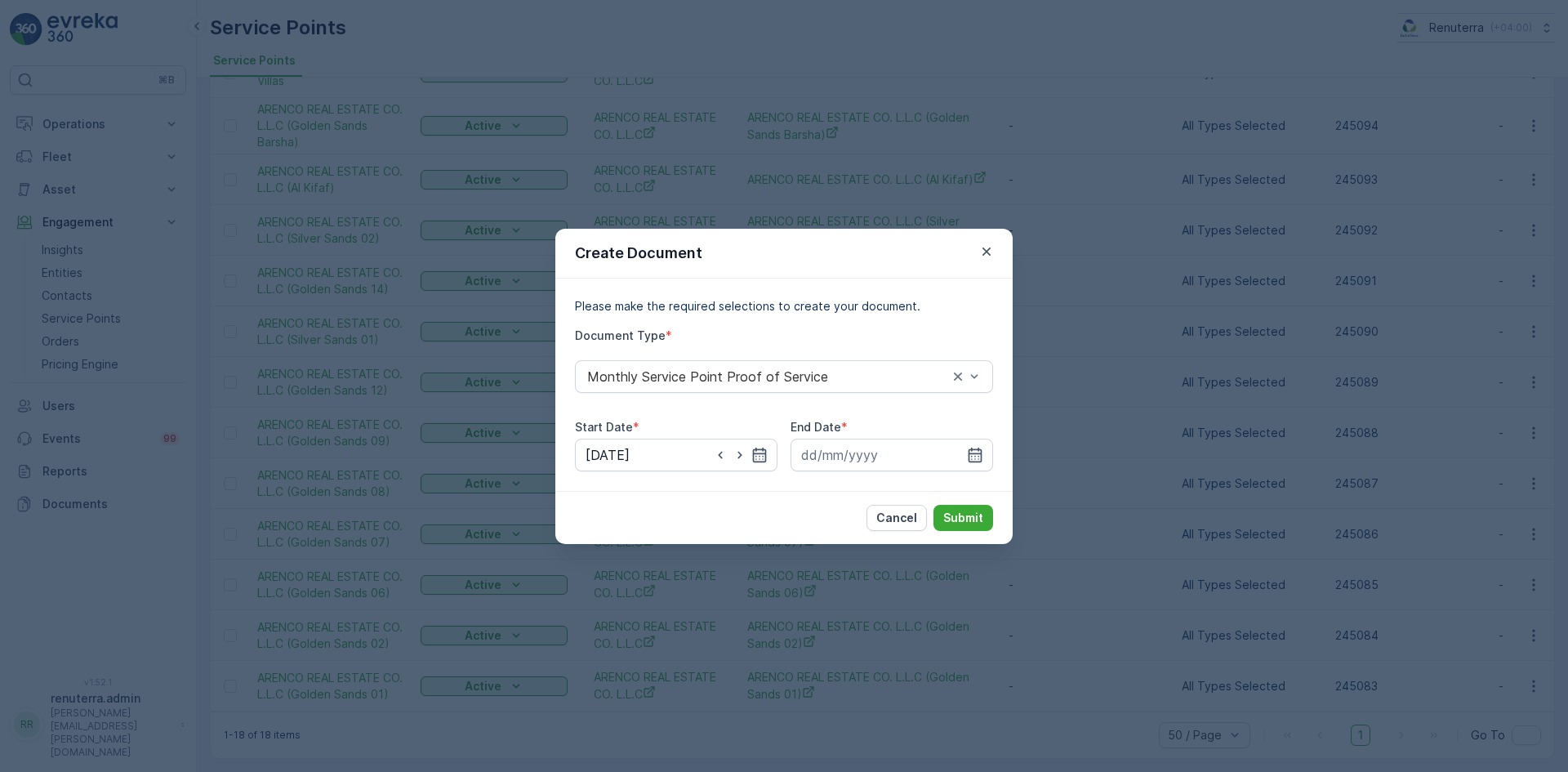
type input "01.09.2025"
drag, startPoint x: 971, startPoint y: 450, endPoint x: 960, endPoint y: 461, distance: 15.6
click at [967, 456] on icon "button" at bounding box center [975, 456] width 17 height 17
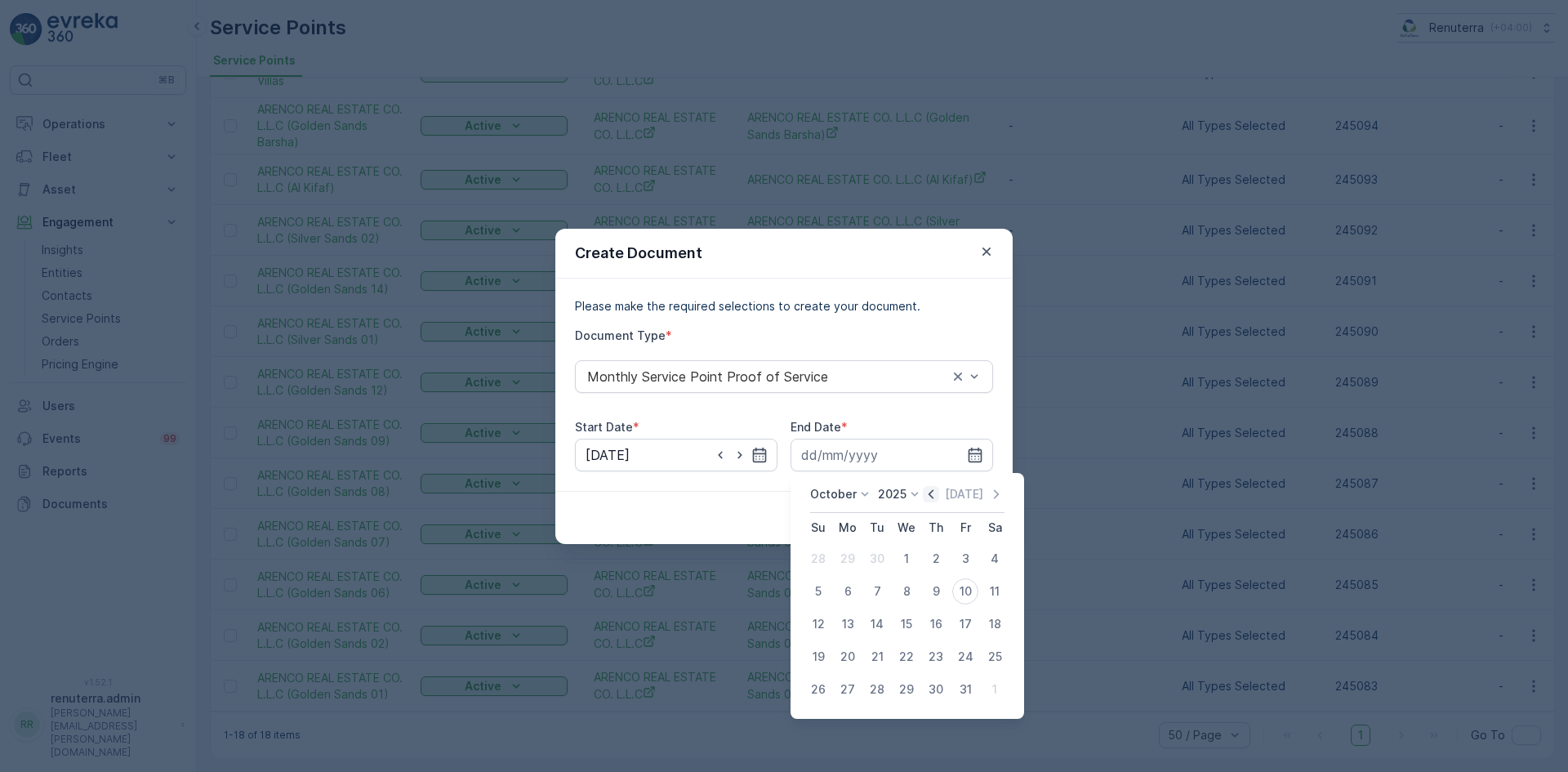
click at [928, 496] on icon "button" at bounding box center [931, 495] width 17 height 17
click at [875, 682] on div "30" at bounding box center [876, 689] width 26 height 26
type input "30.09.2025"
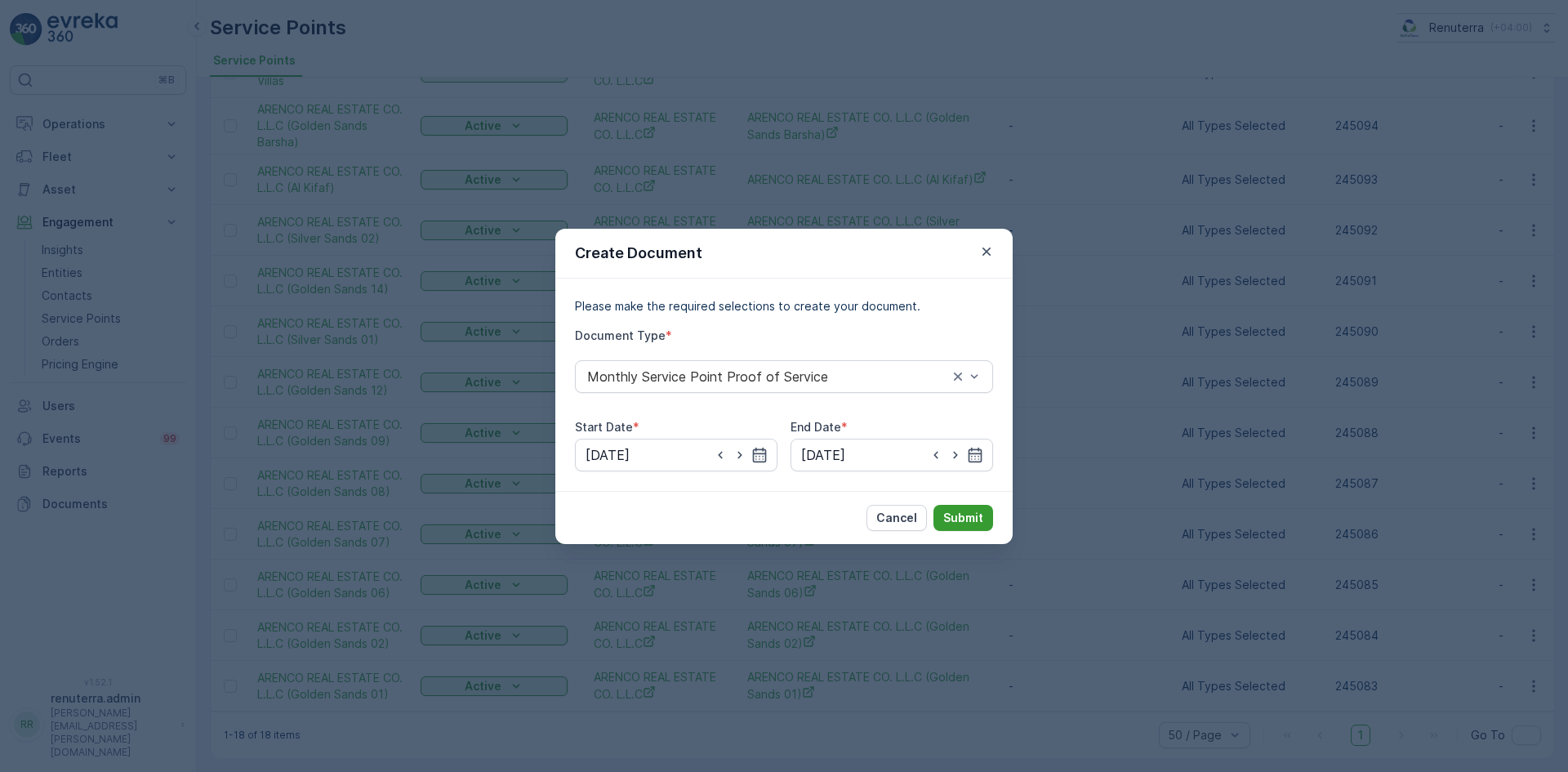
click at [970, 519] on p "Submit" at bounding box center [963, 518] width 40 height 17
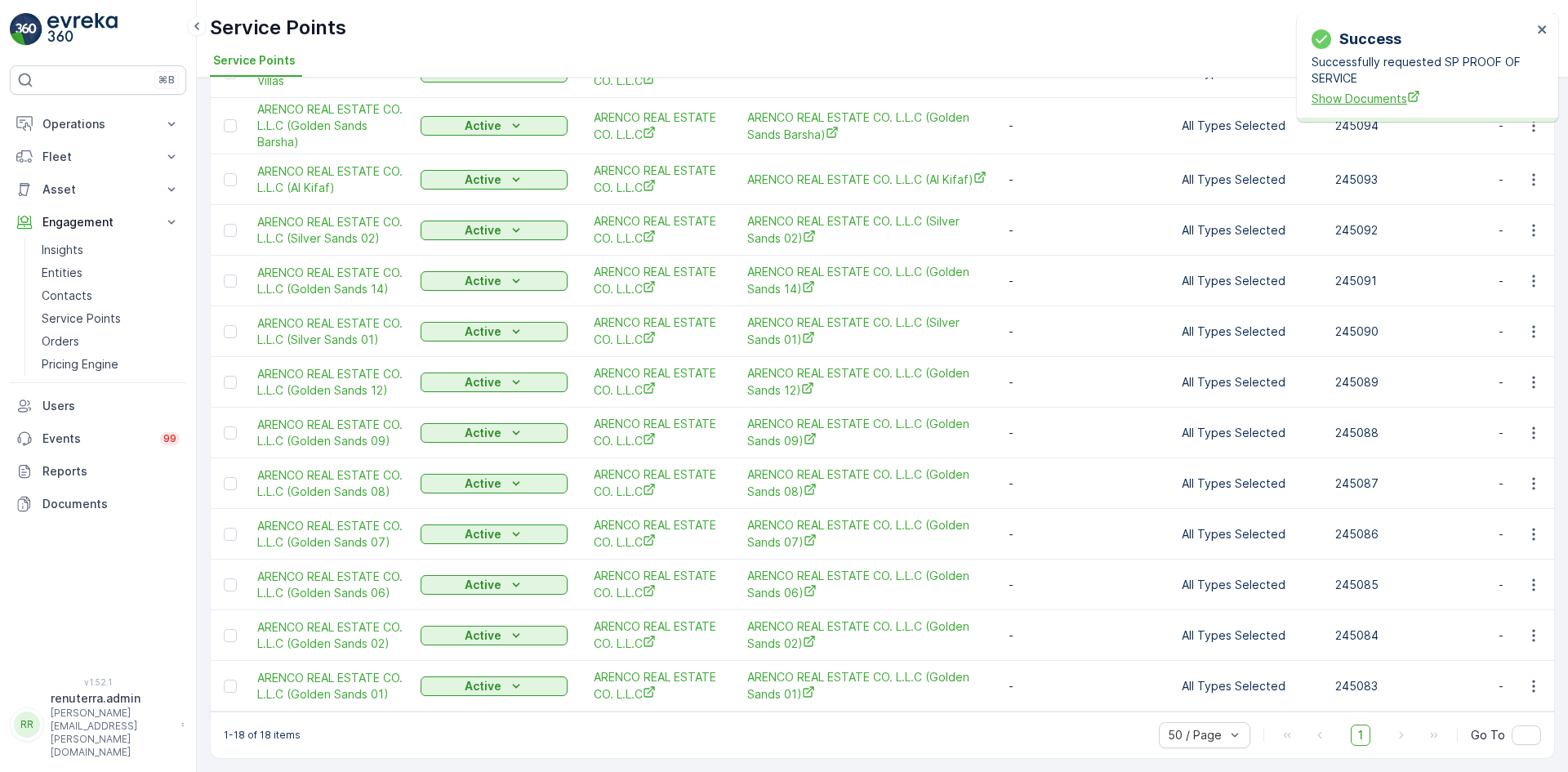
click at [1378, 93] on span "Show Documents" at bounding box center [1422, 98] width 221 height 17
click at [74, 125] on p "Operations" at bounding box center [97, 124] width 111 height 17
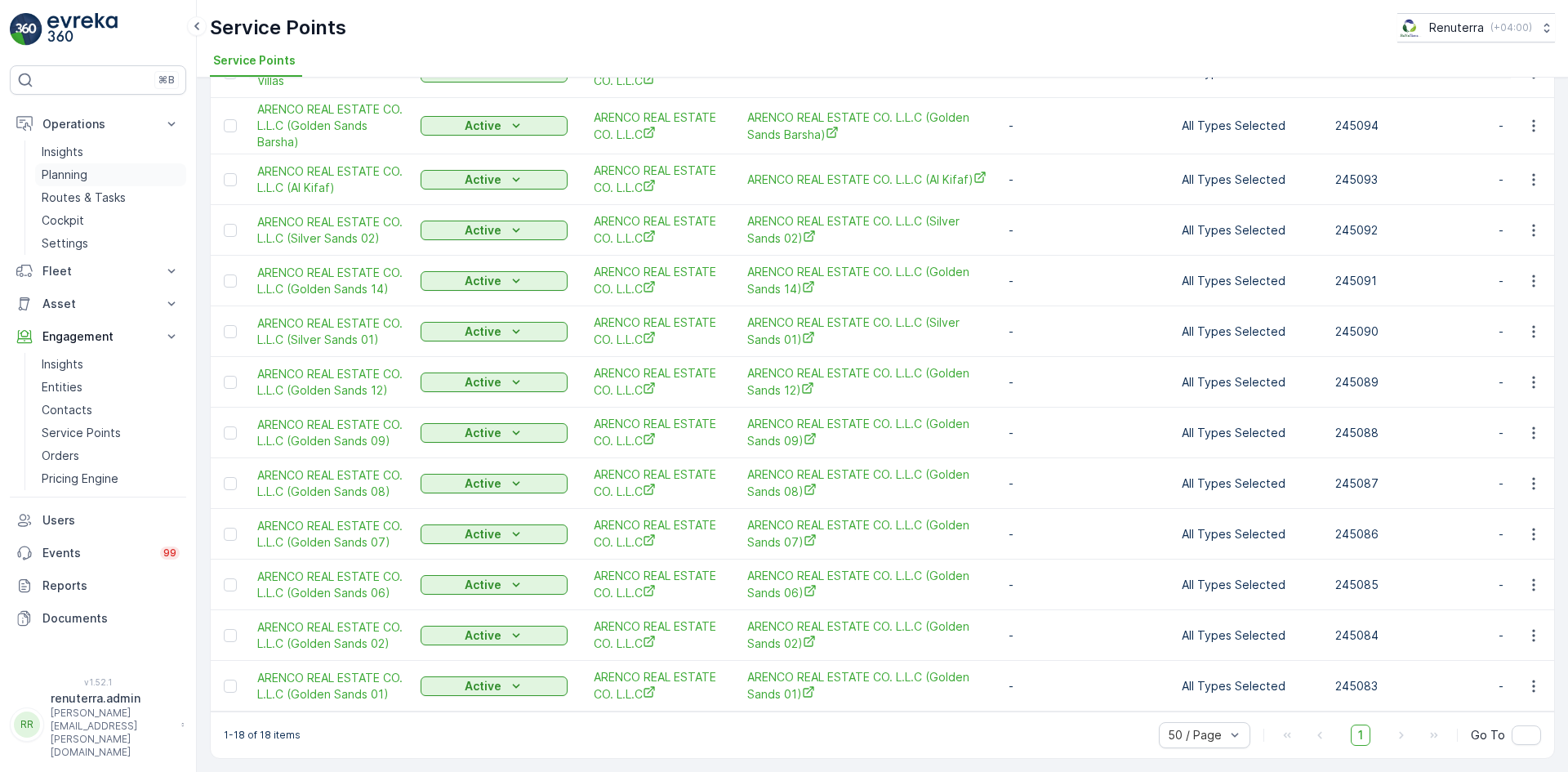
click at [75, 176] on p "Planning" at bounding box center [64, 175] width 46 height 17
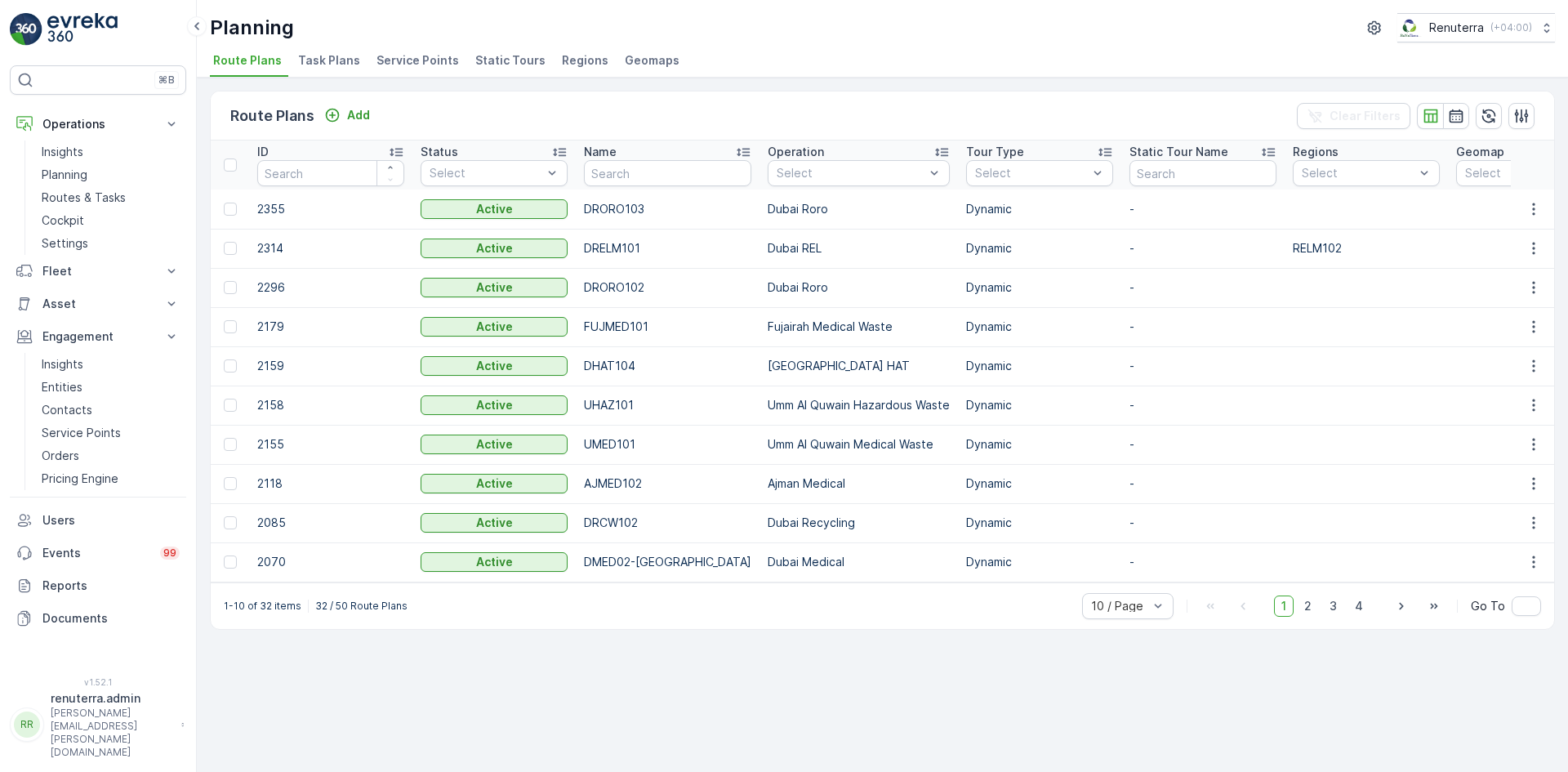
click at [419, 59] on span "Service Points" at bounding box center [417, 61] width 82 height 17
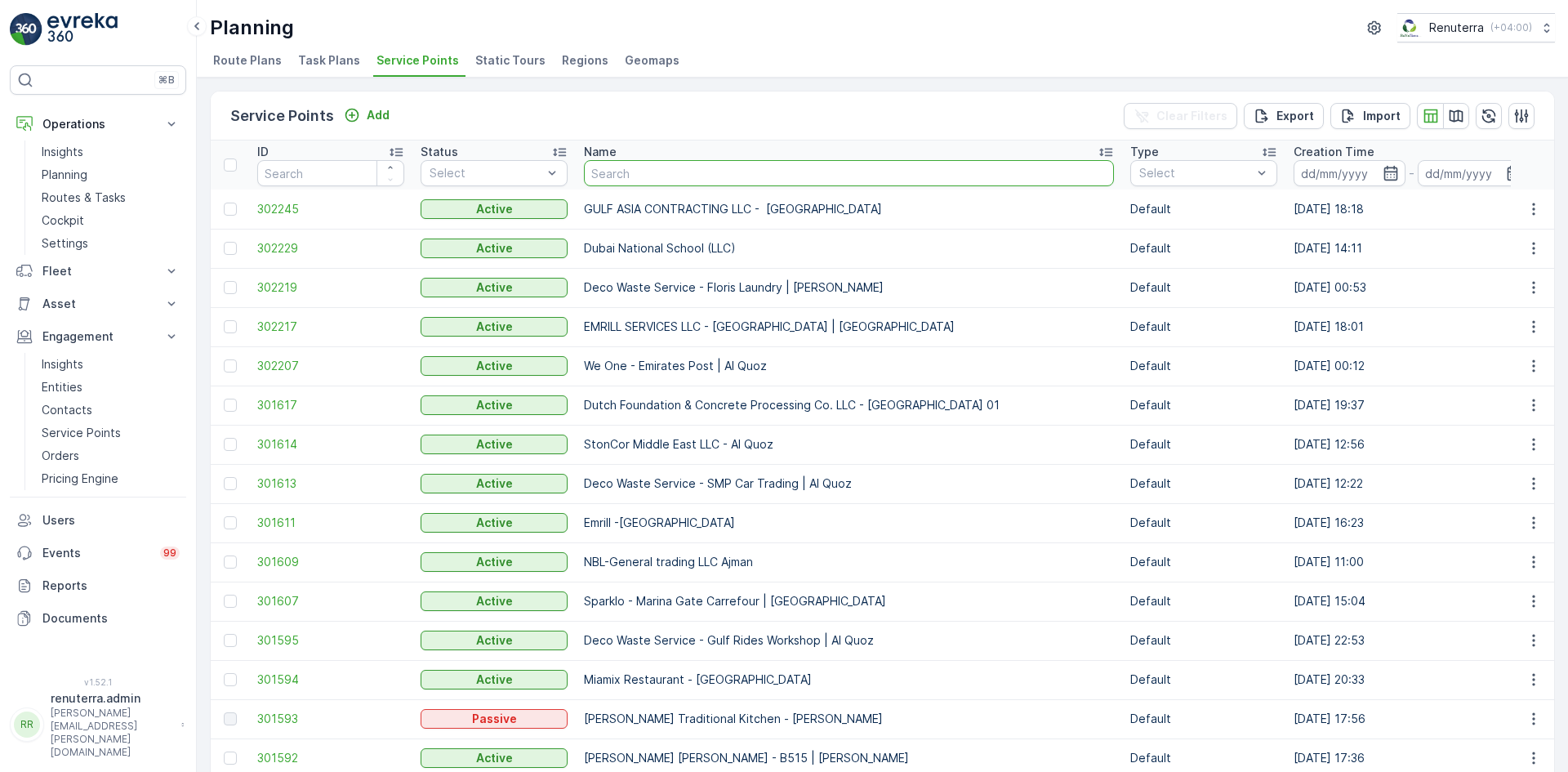
click at [717, 172] on input "text" at bounding box center [848, 172] width 530 height 26
type input "arenco"
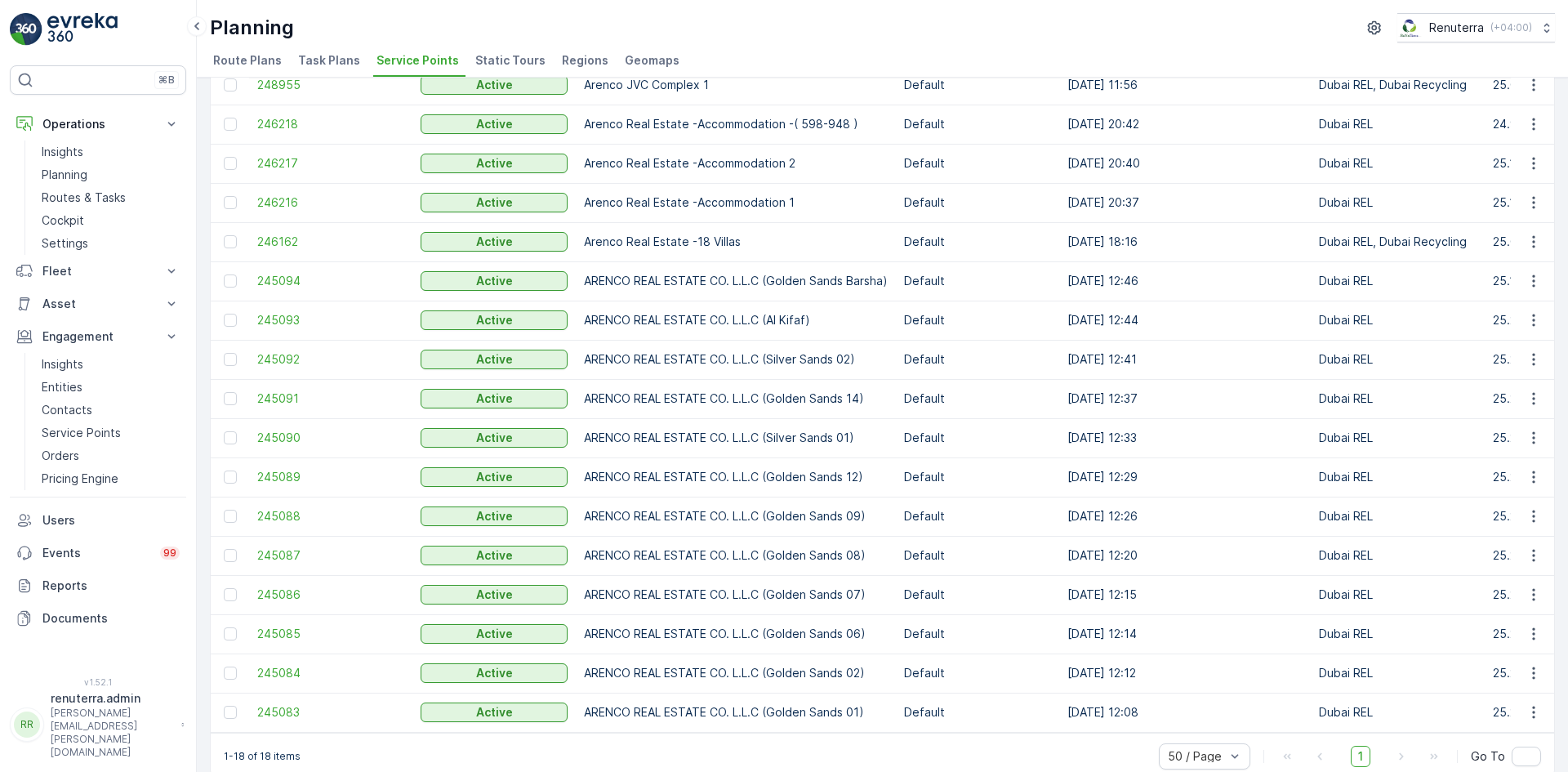
scroll to position [193, 0]
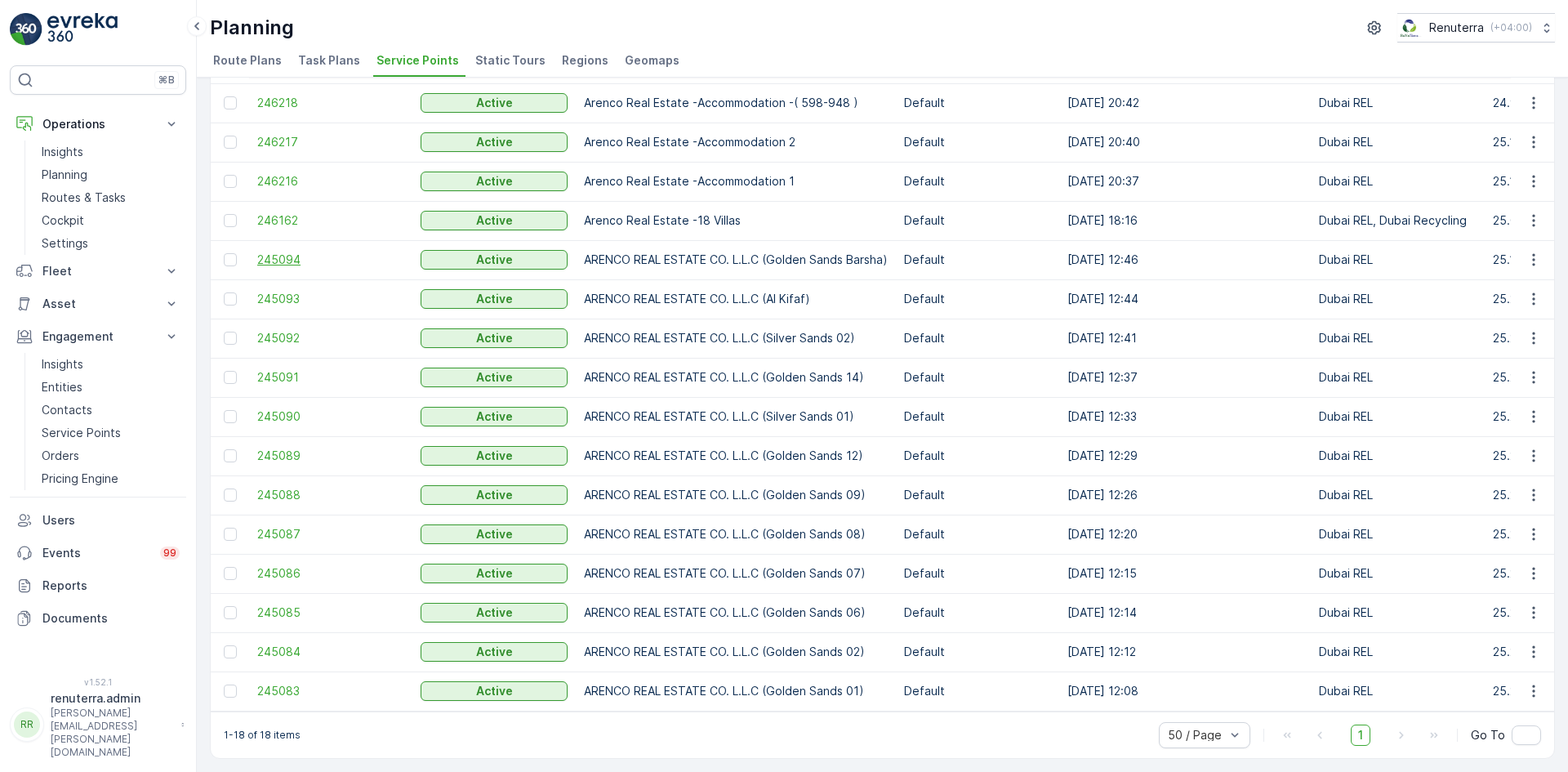
click at [283, 254] on span "245094" at bounding box center [330, 260] width 147 height 17
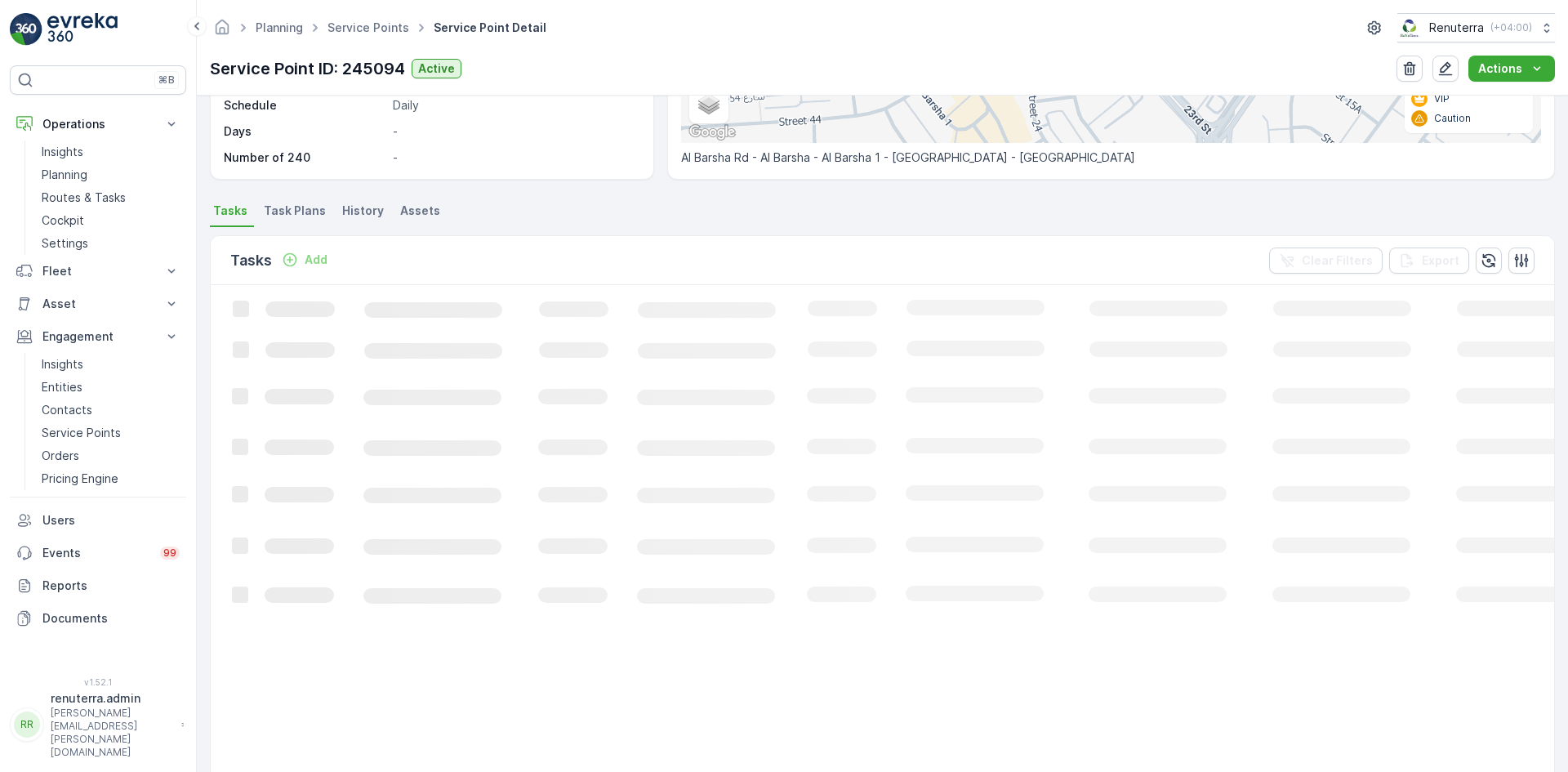
scroll to position [409, 0]
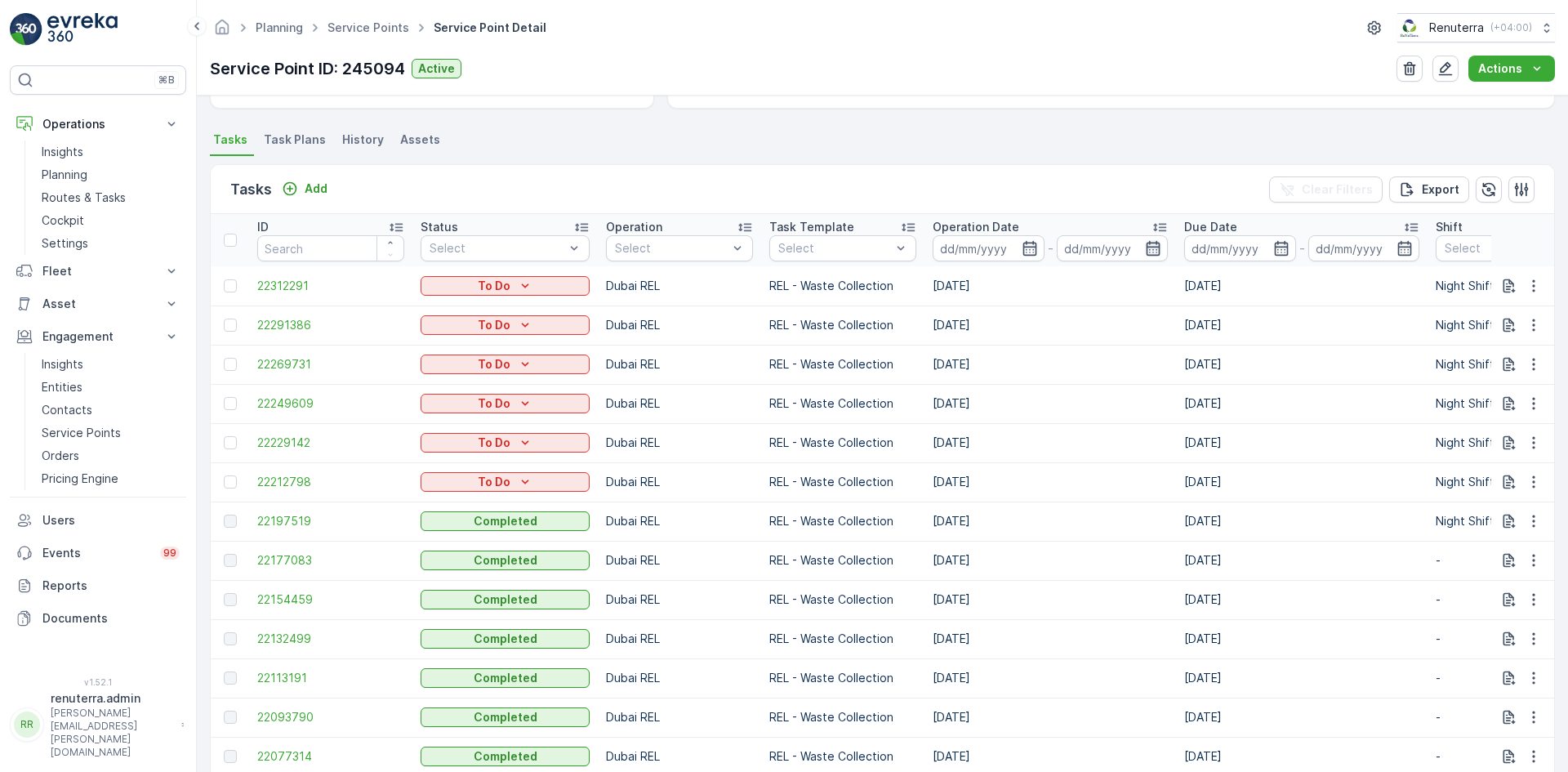
click at [1146, 244] on icon "button" at bounding box center [1153, 248] width 14 height 15
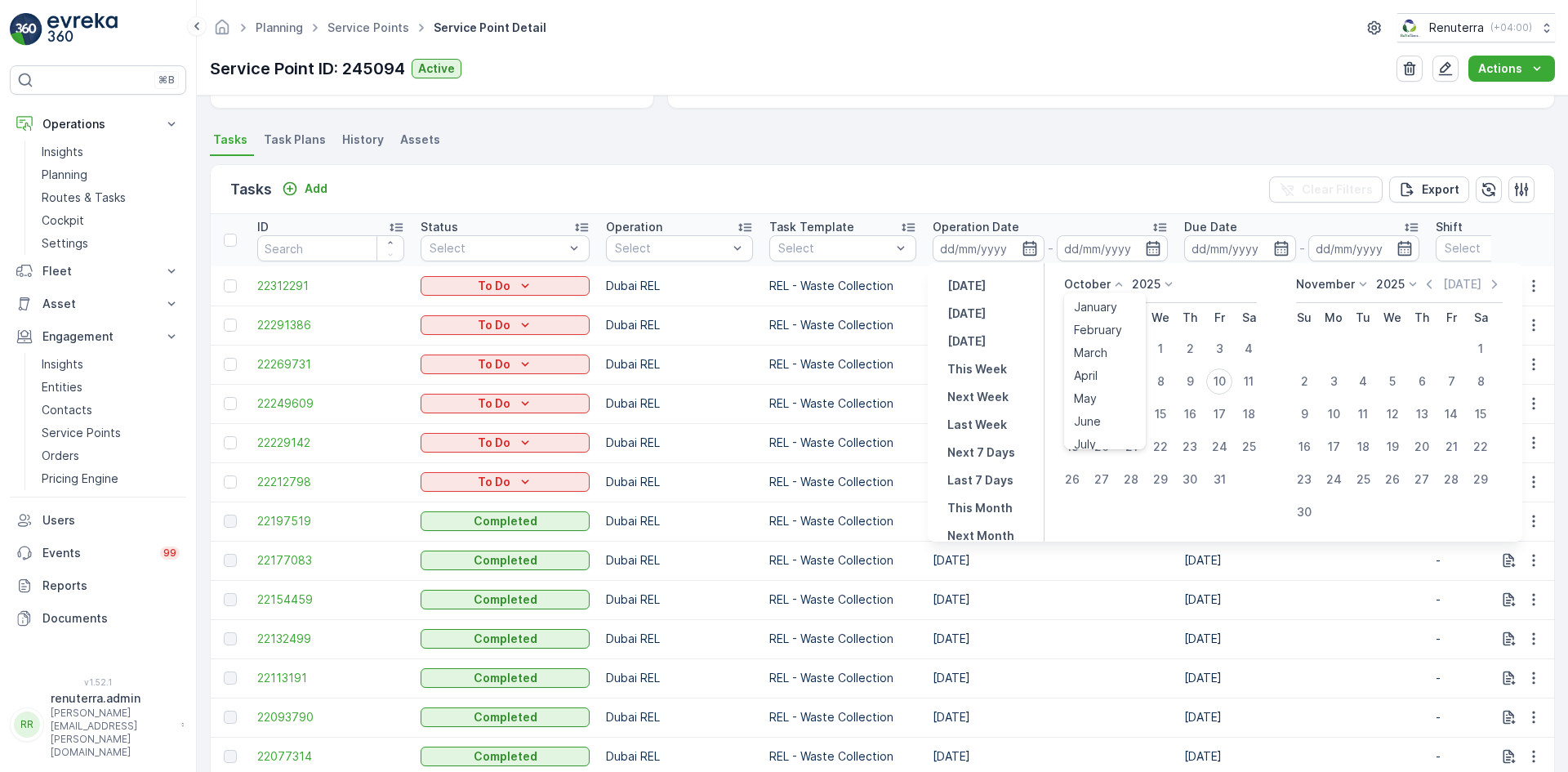
click at [1123, 286] on icon at bounding box center [1119, 285] width 17 height 17
click at [1096, 366] on span "September" at bounding box center [1104, 366] width 62 height 17
click at [1104, 350] on div "1" at bounding box center [1101, 348] width 26 height 26
type input "01.09.2025"
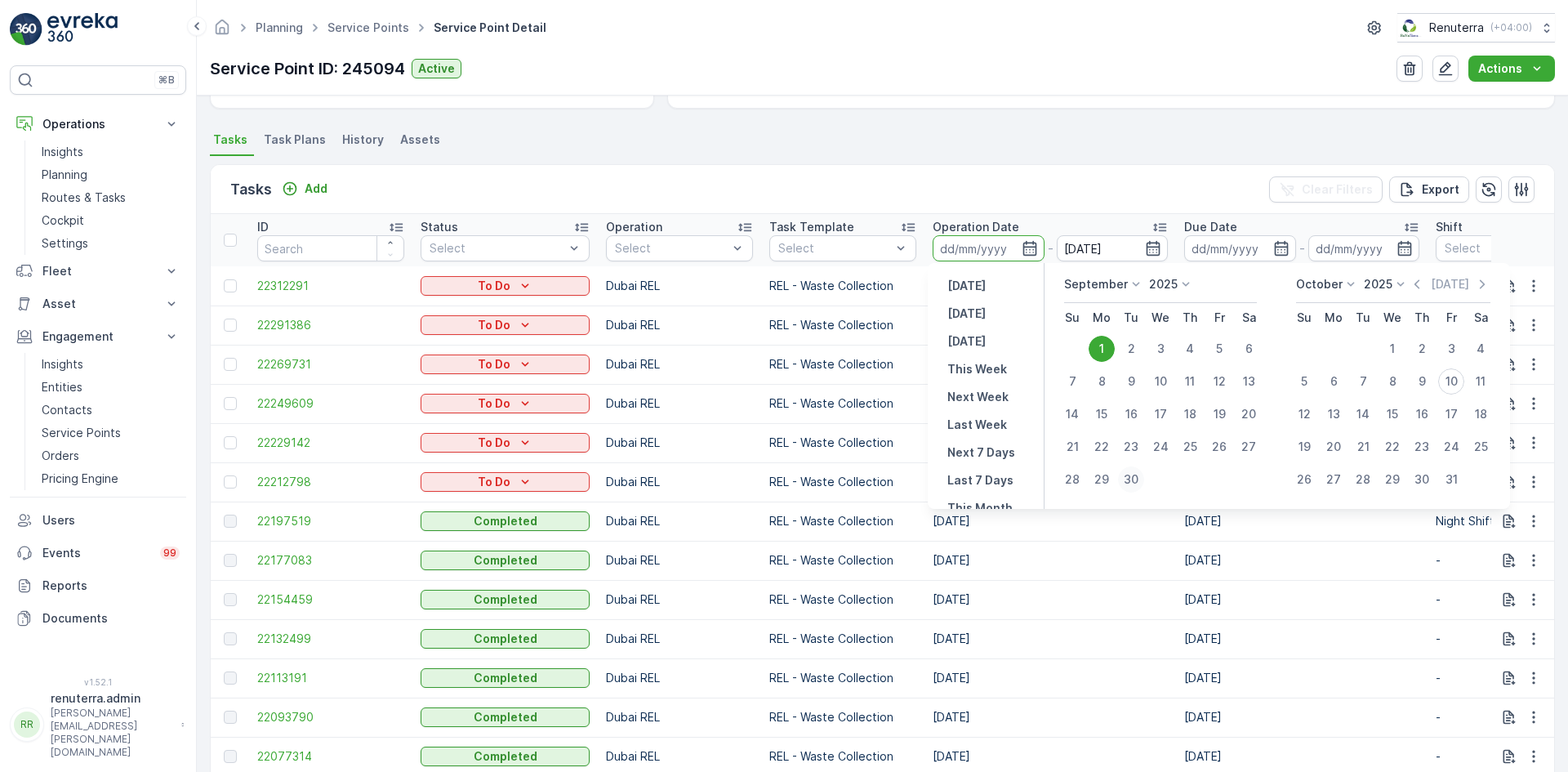
click at [1134, 476] on div "30" at bounding box center [1130, 479] width 26 height 26
type input "30.09.2025"
click at [1106, 348] on div "1" at bounding box center [1101, 348] width 26 height 26
type input "01.09.2025"
click at [1129, 472] on div "30" at bounding box center [1130, 479] width 26 height 26
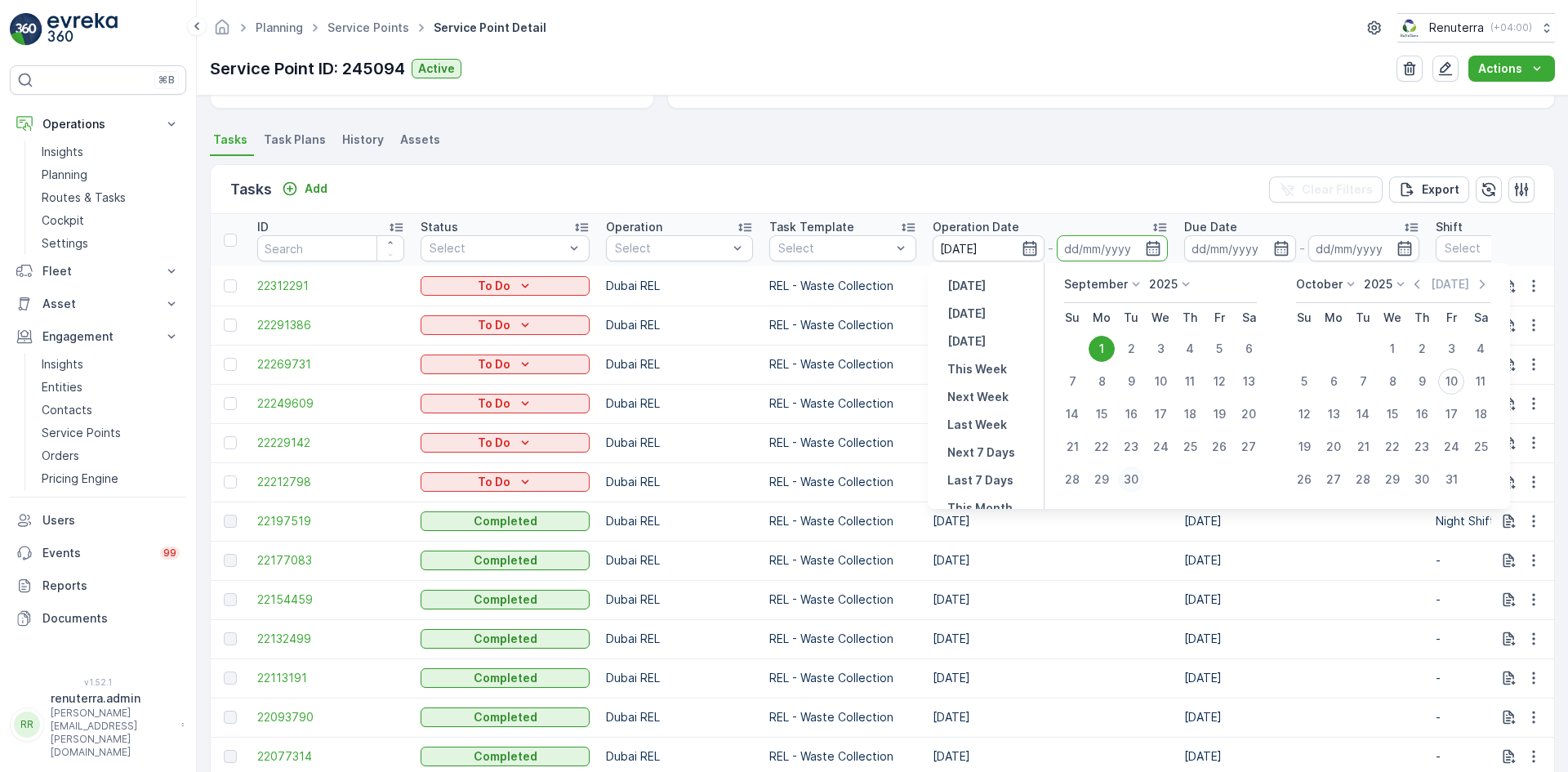
type input "30.09.2025"
click at [1129, 472] on td "10.10.2025" at bounding box center [1050, 481] width 251 height 39
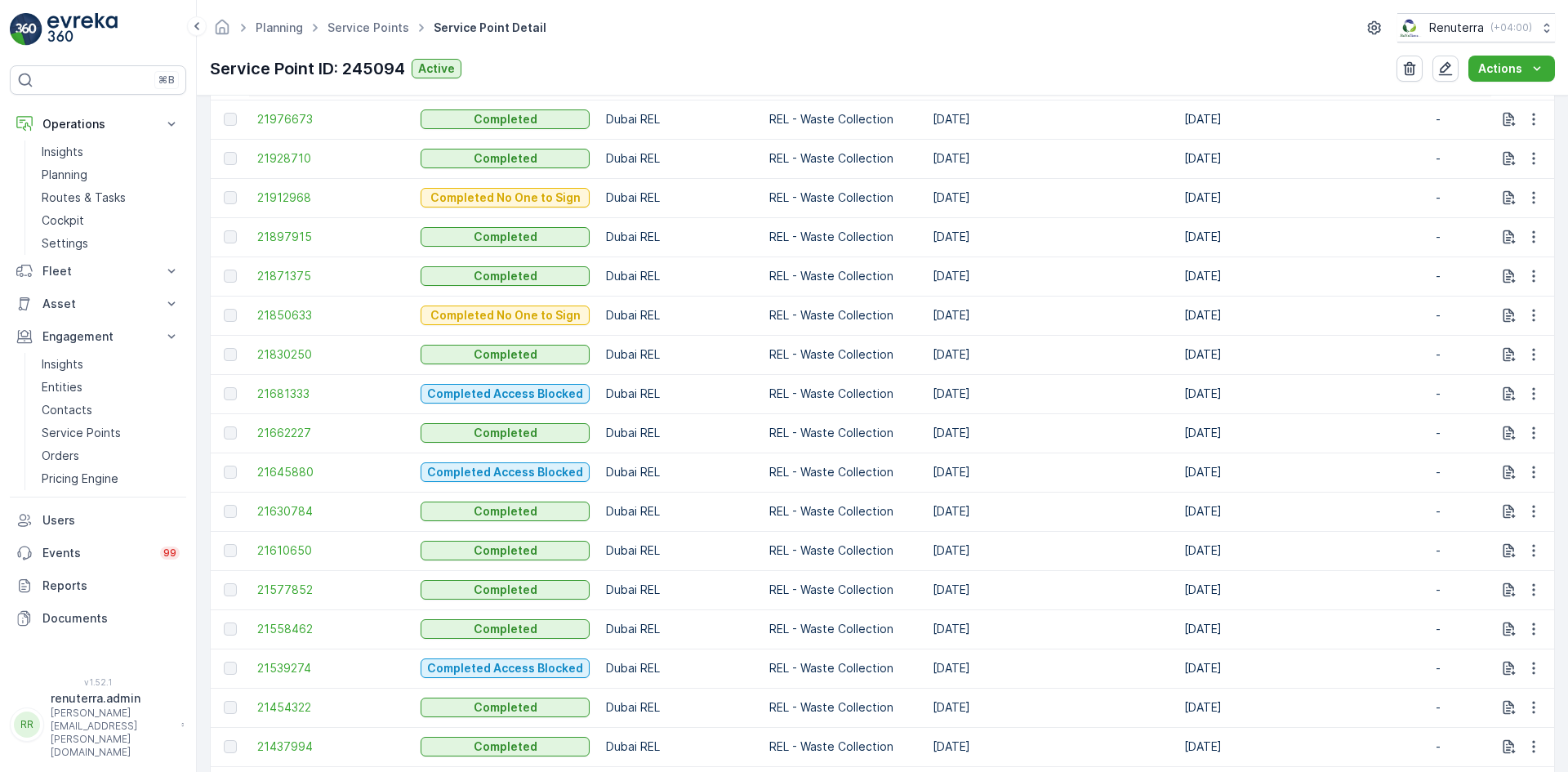
scroll to position [735, 0]
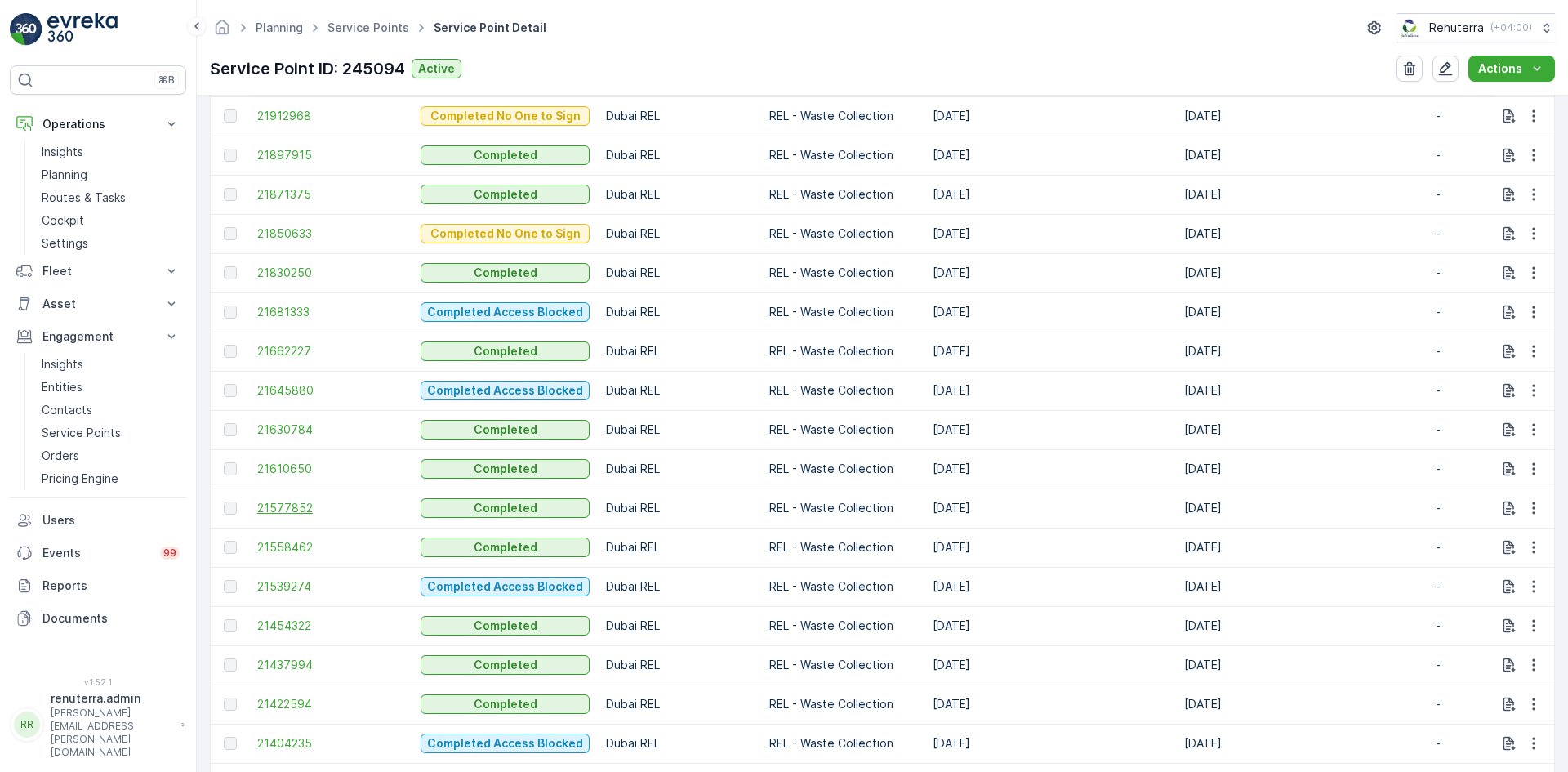
click at [268, 510] on span "21577852" at bounding box center [330, 508] width 147 height 17
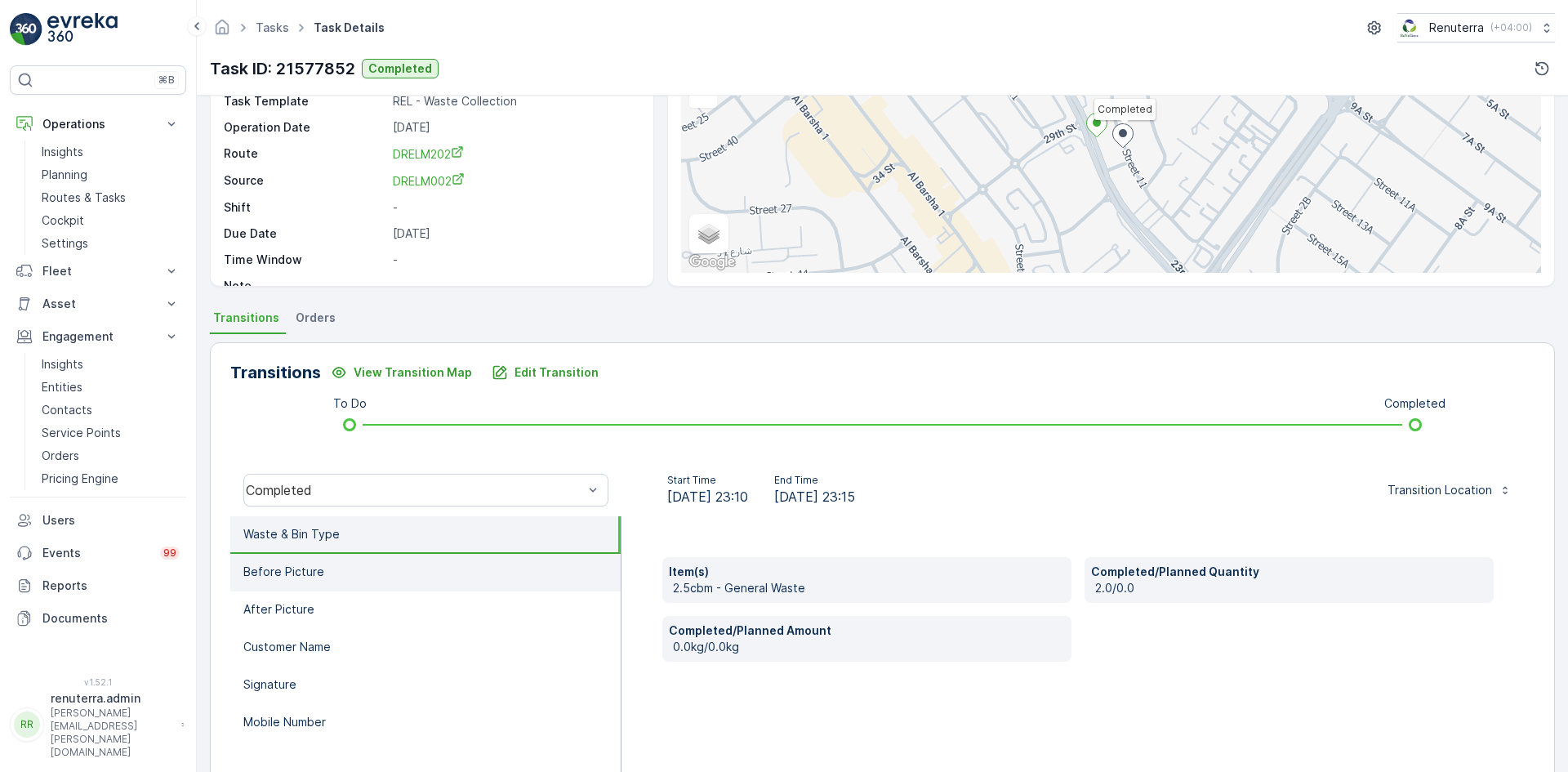
scroll to position [163, 0]
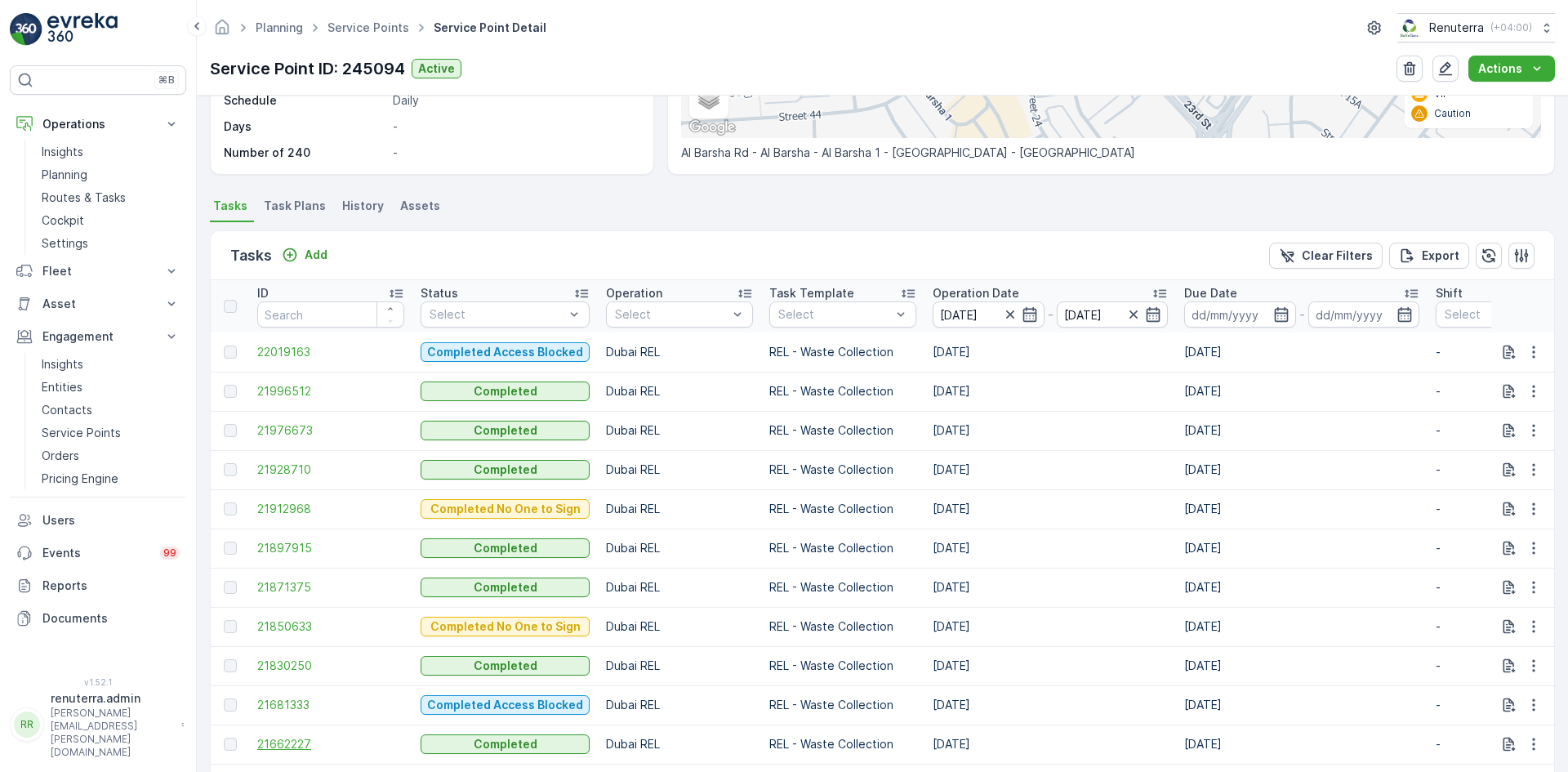
scroll to position [491, 0]
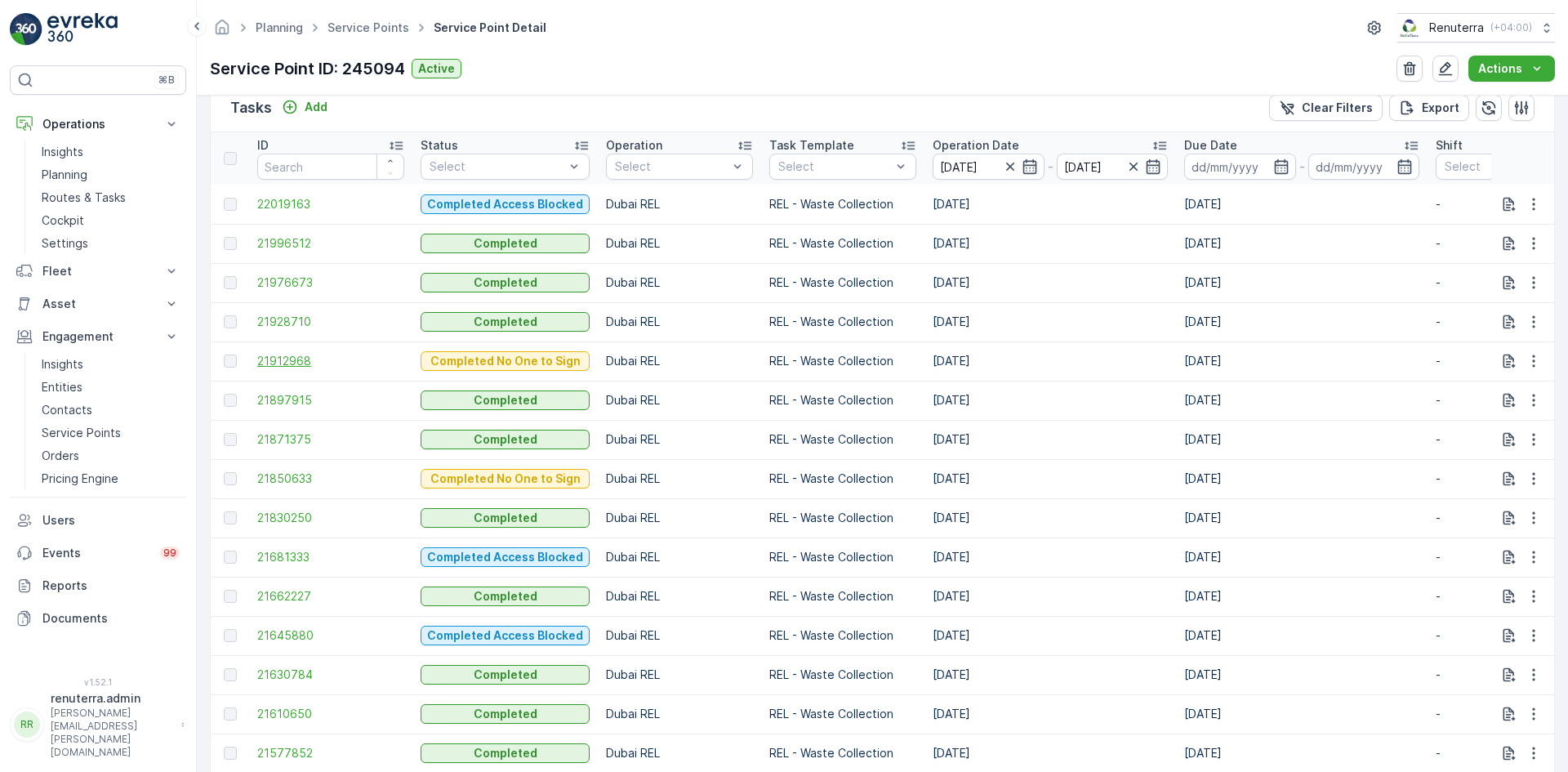
click at [281, 359] on span "21912968" at bounding box center [330, 361] width 147 height 17
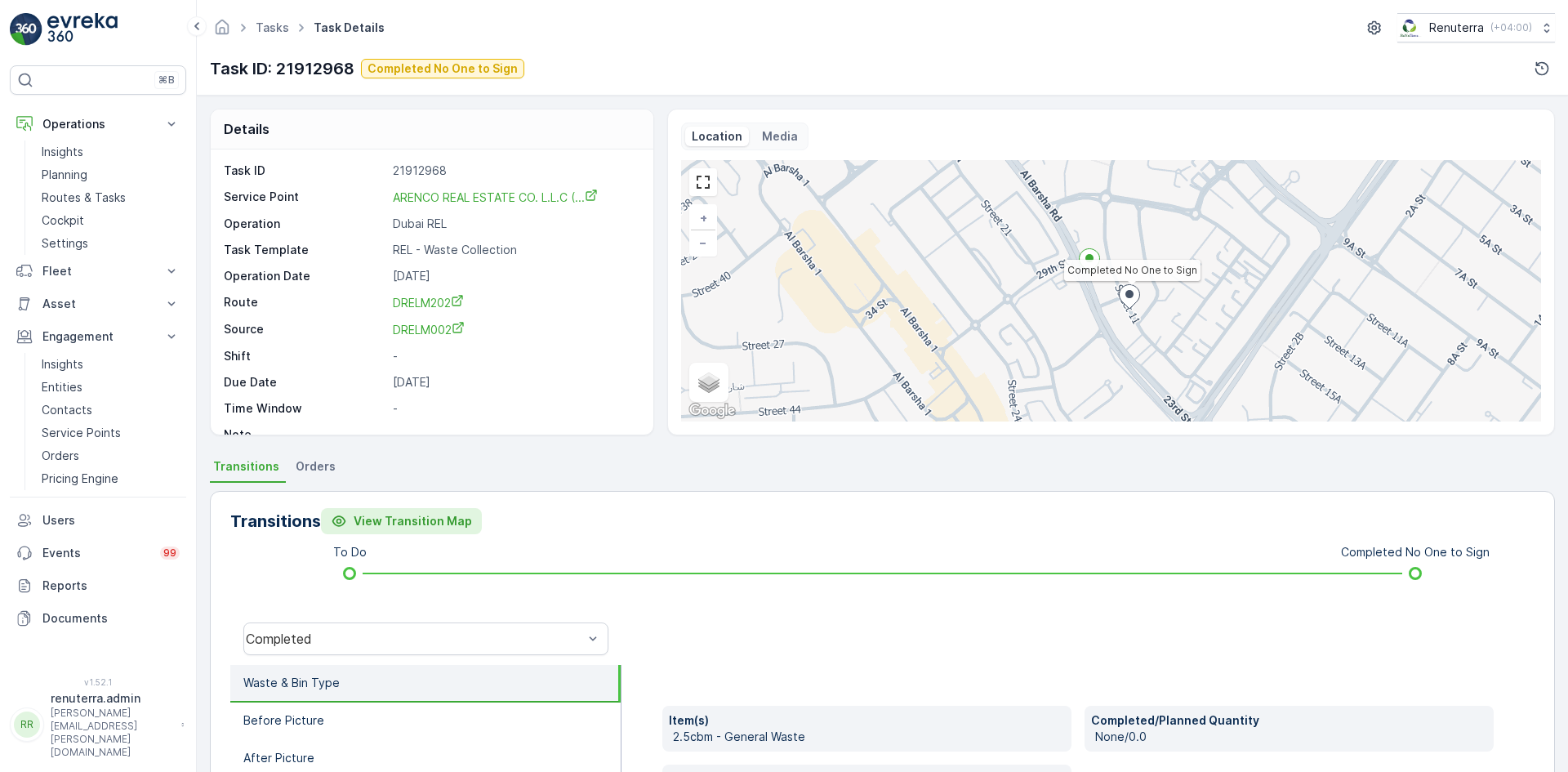
click at [404, 522] on p "View Transition Map" at bounding box center [413, 521] width 118 height 17
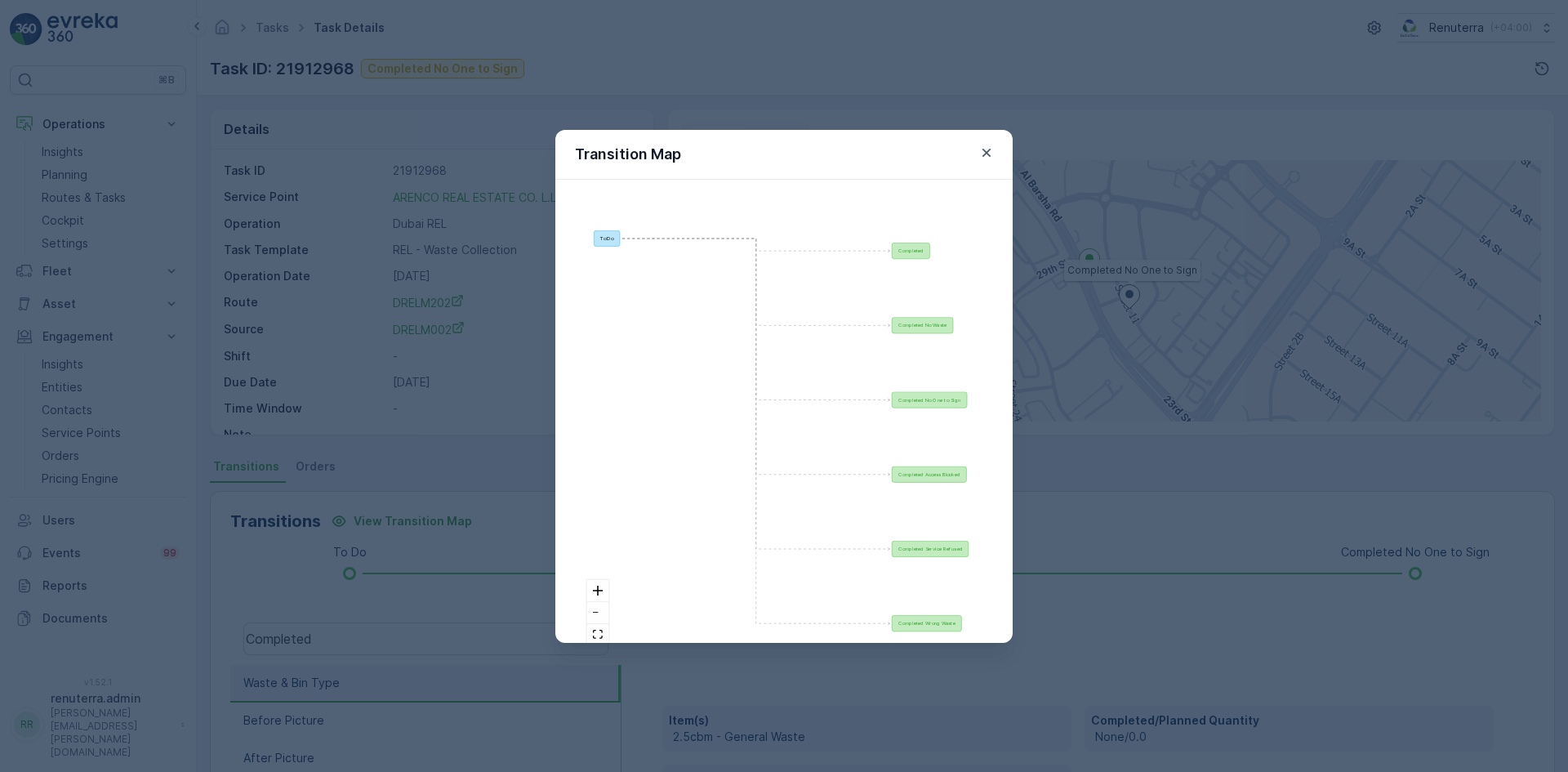
click at [970, 152] on div "Transition Map" at bounding box center [783, 155] width 457 height 50
click at [989, 155] on icon "button" at bounding box center [986, 152] width 8 height 8
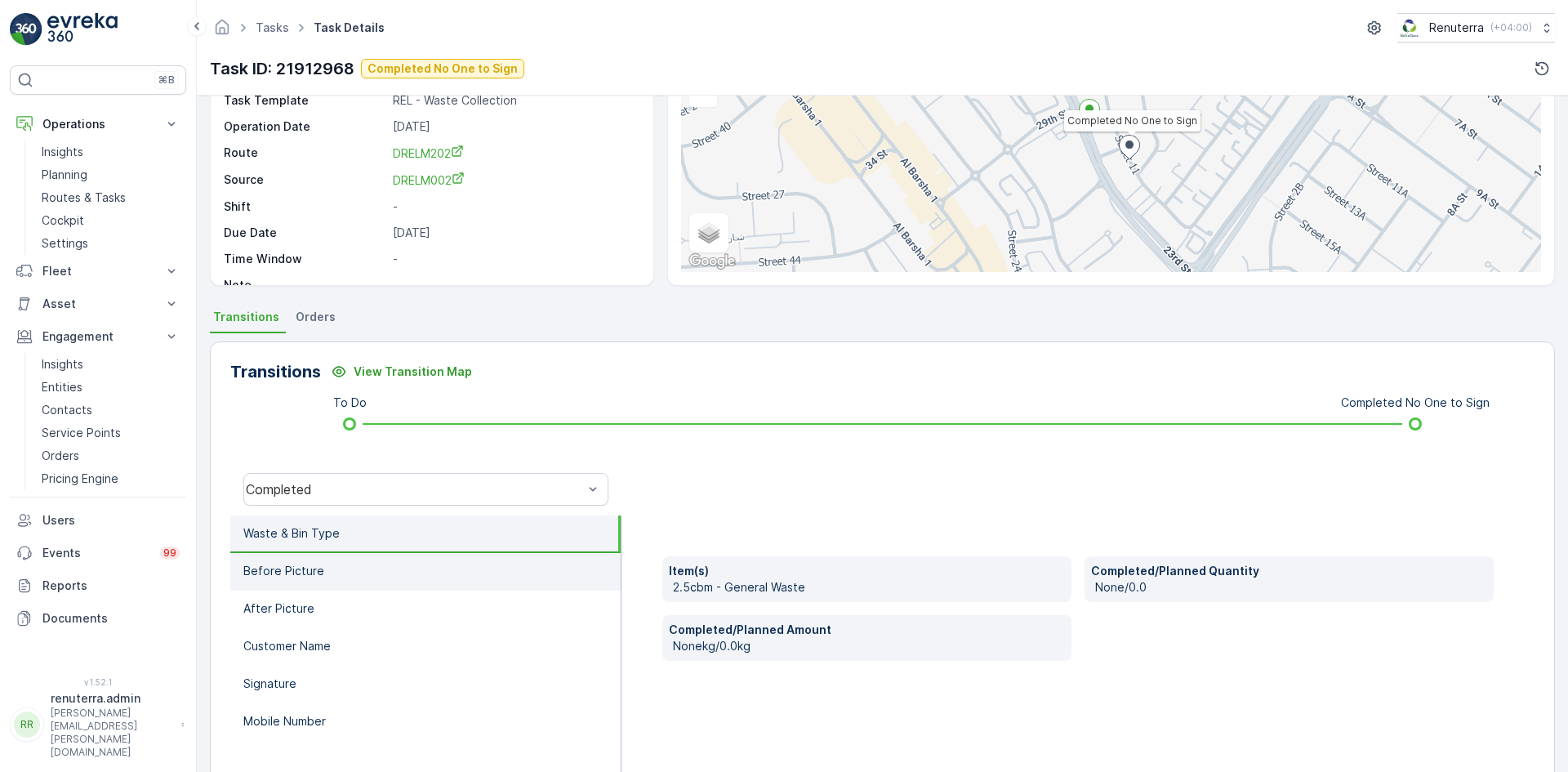
scroll to position [163, 0]
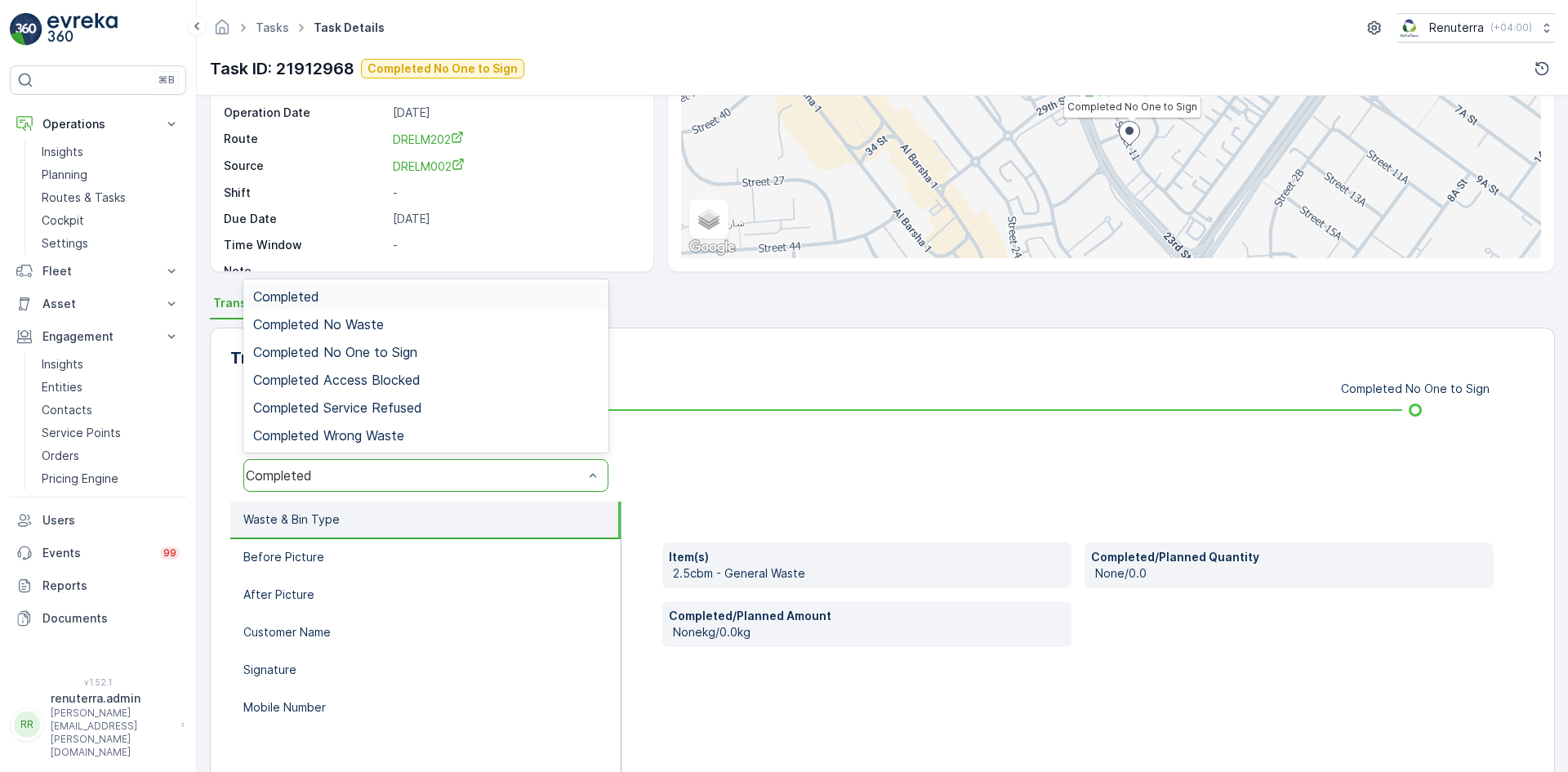
click at [459, 488] on div "Completed" at bounding box center [425, 475] width 365 height 32
click at [436, 351] on div "Completed No One to Sign" at bounding box center [425, 352] width 345 height 15
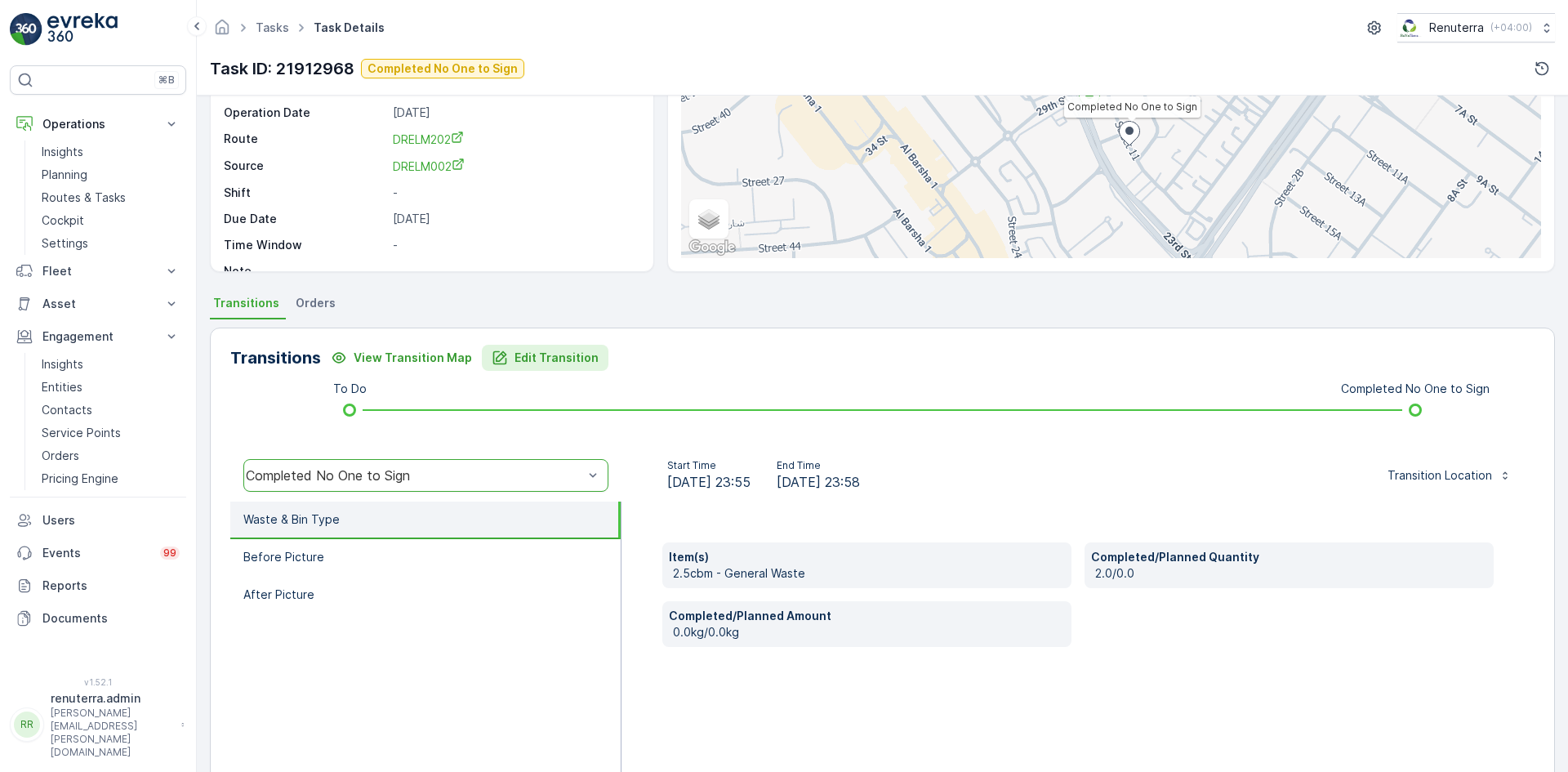
click at [542, 361] on p "Edit Transition" at bounding box center [556, 358] width 84 height 17
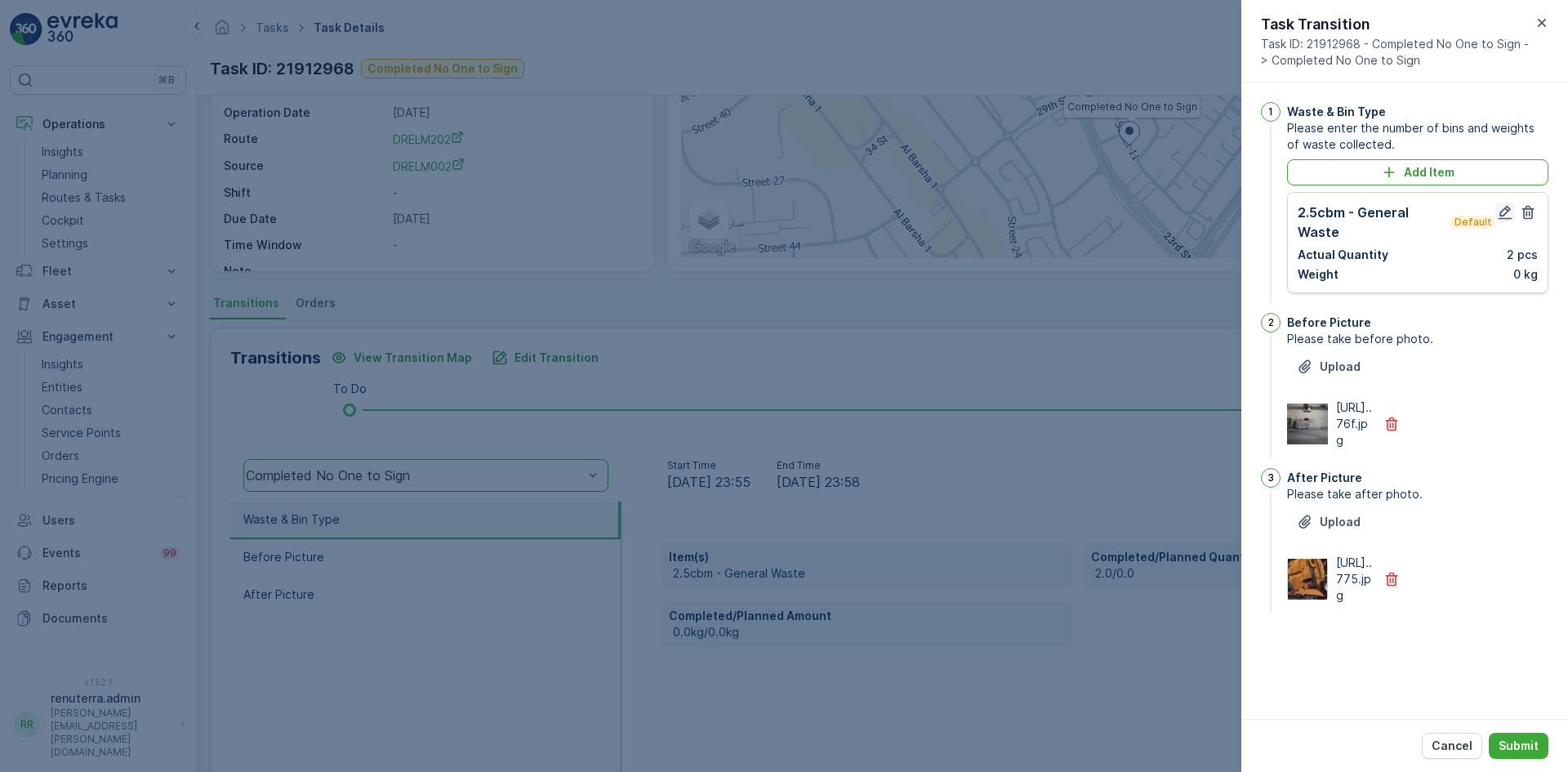
click at [1505, 210] on icon "button" at bounding box center [1505, 212] width 17 height 17
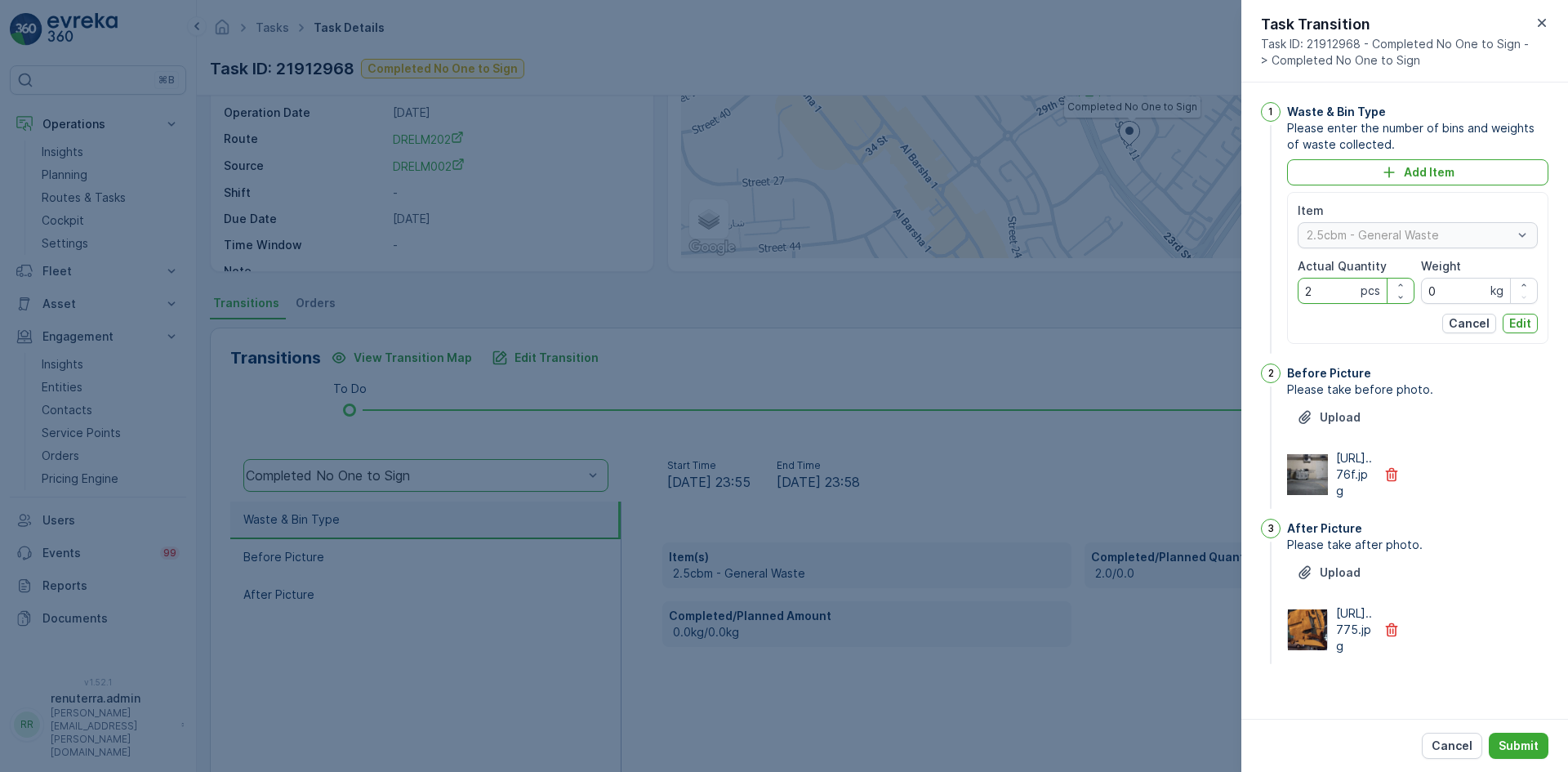
drag, startPoint x: 1315, startPoint y: 299, endPoint x: 1295, endPoint y: 299, distance: 20.0
click at [1299, 299] on Quantity "2" at bounding box center [1356, 291] width 117 height 26
type Quantity "0"
click at [1521, 750] on p "Submit" at bounding box center [1518, 746] width 40 height 17
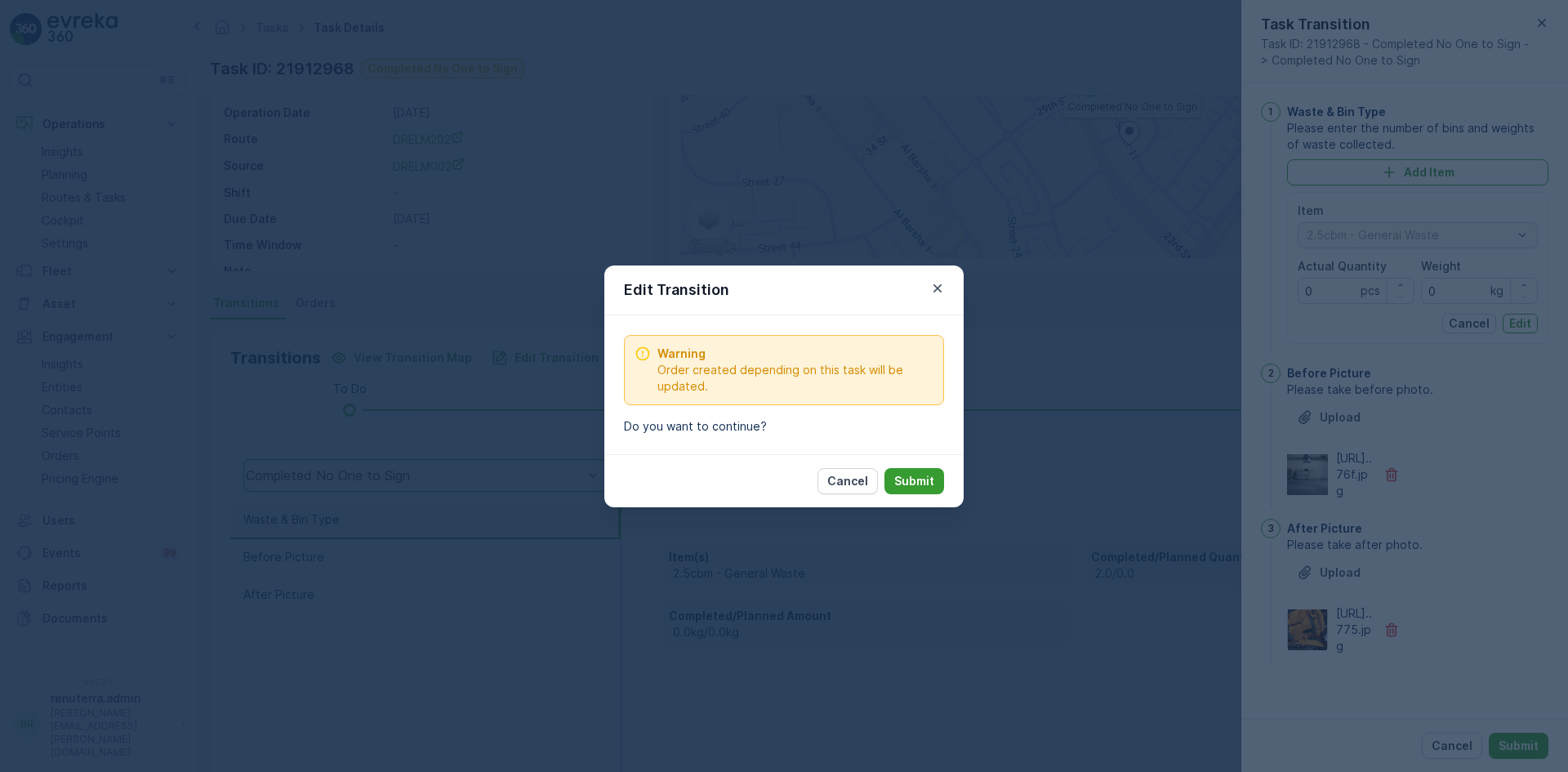
click at [903, 474] on p "Submit" at bounding box center [914, 481] width 40 height 17
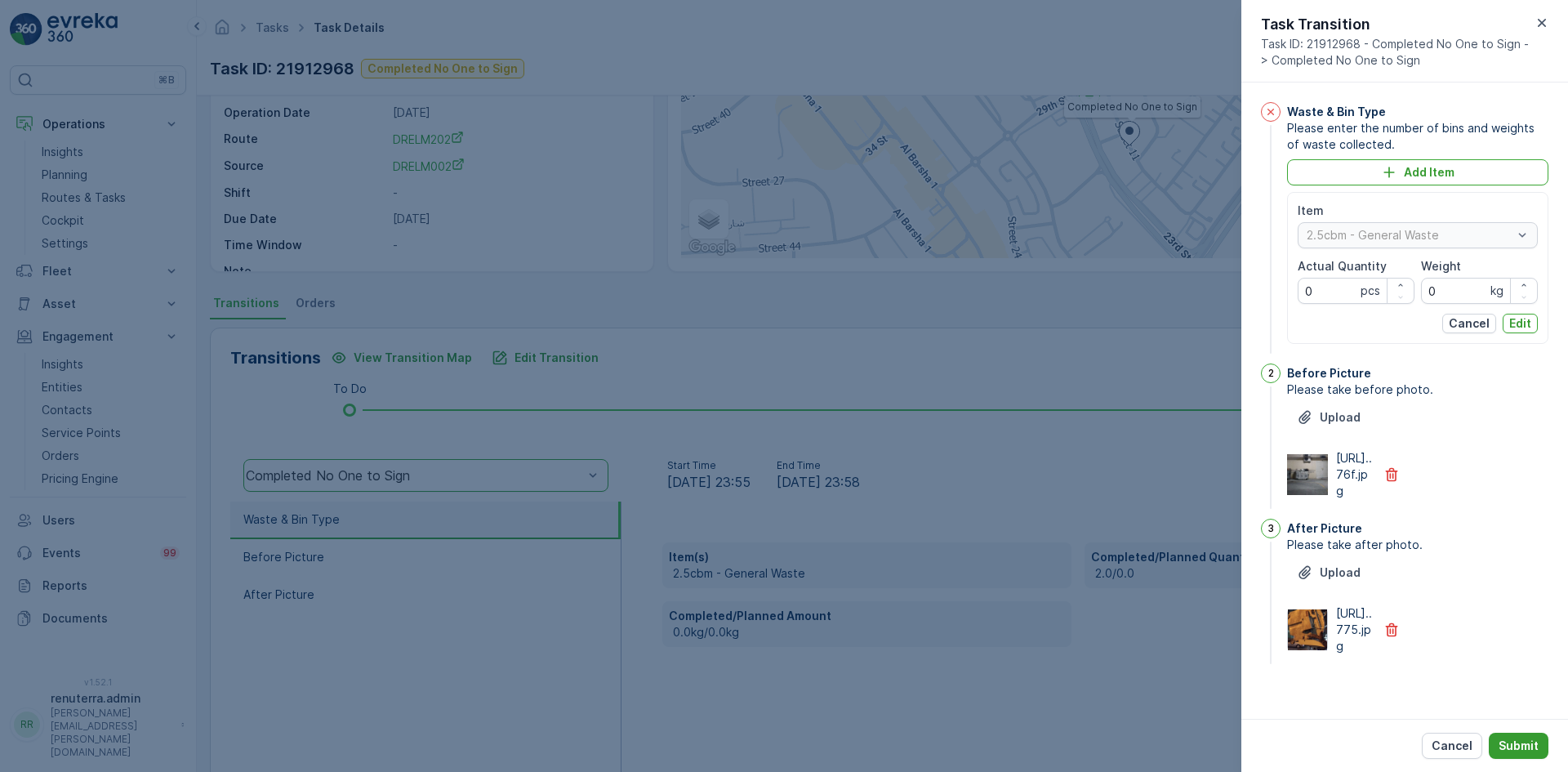
click at [1529, 747] on p "Submit" at bounding box center [1518, 746] width 40 height 17
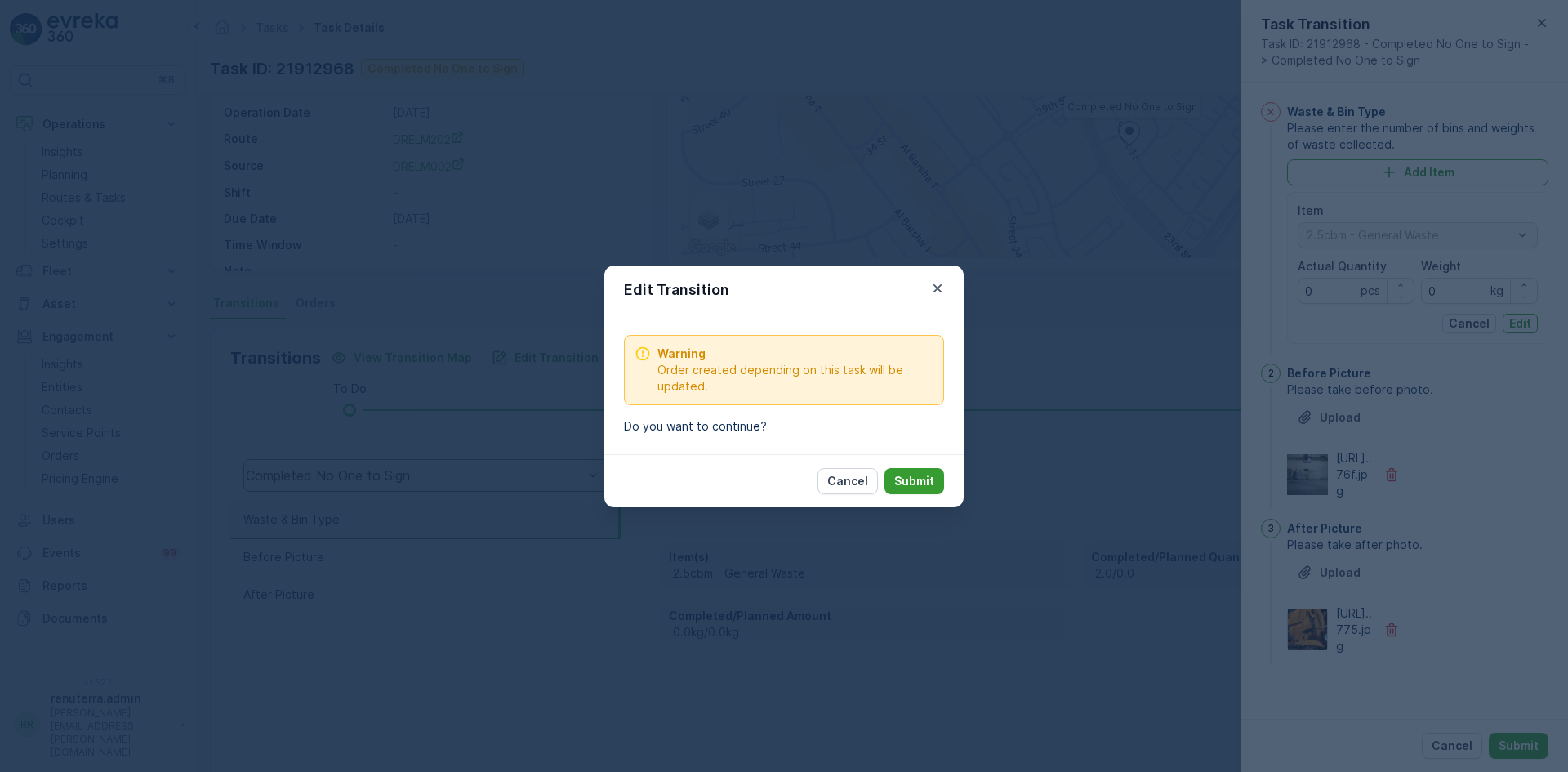
click at [925, 486] on p "Submit" at bounding box center [914, 481] width 40 height 17
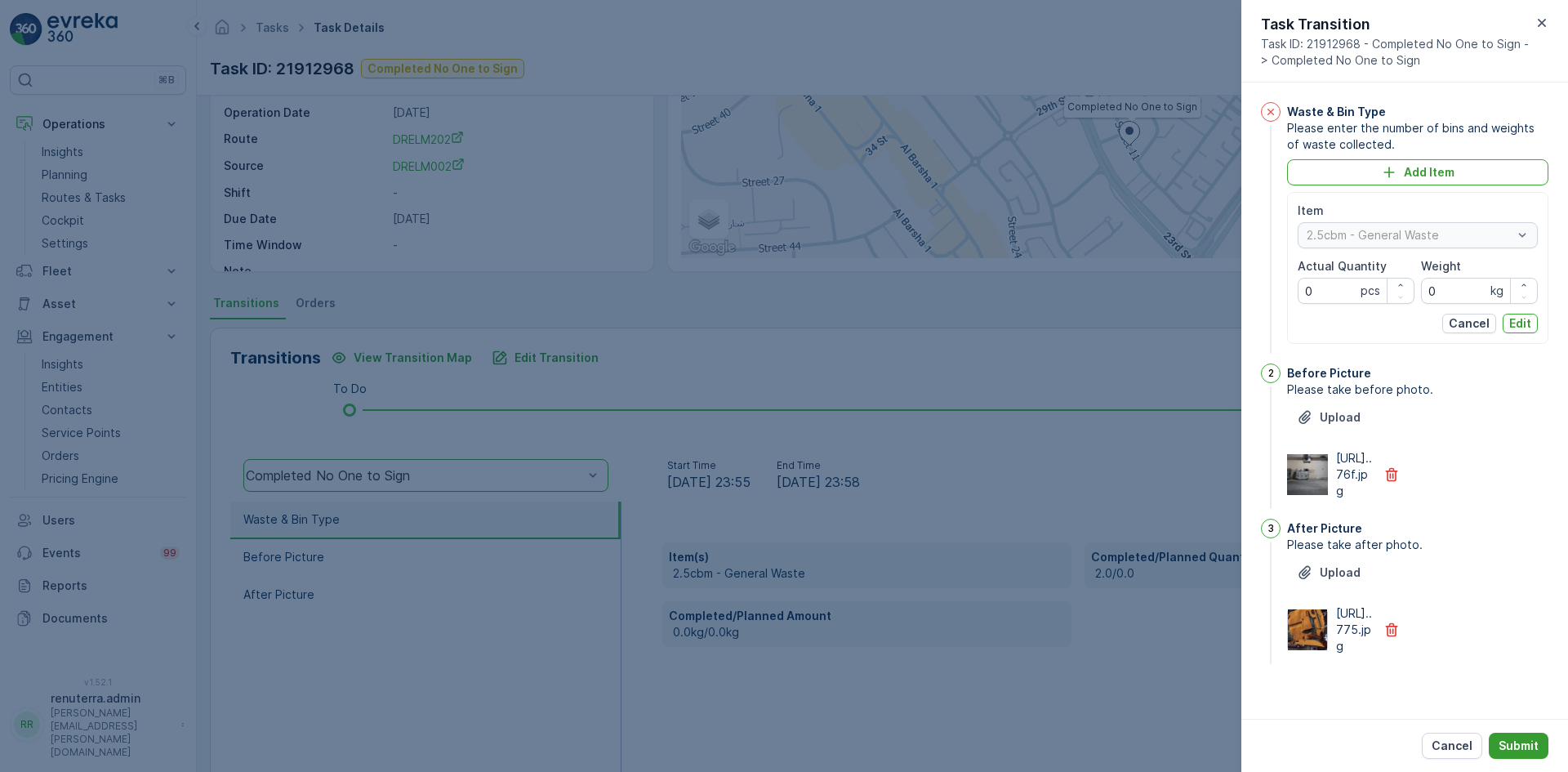
click at [1509, 732] on div "Cancel Submit" at bounding box center [1404, 745] width 326 height 53
click at [1504, 739] on p "Submit" at bounding box center [1518, 746] width 40 height 17
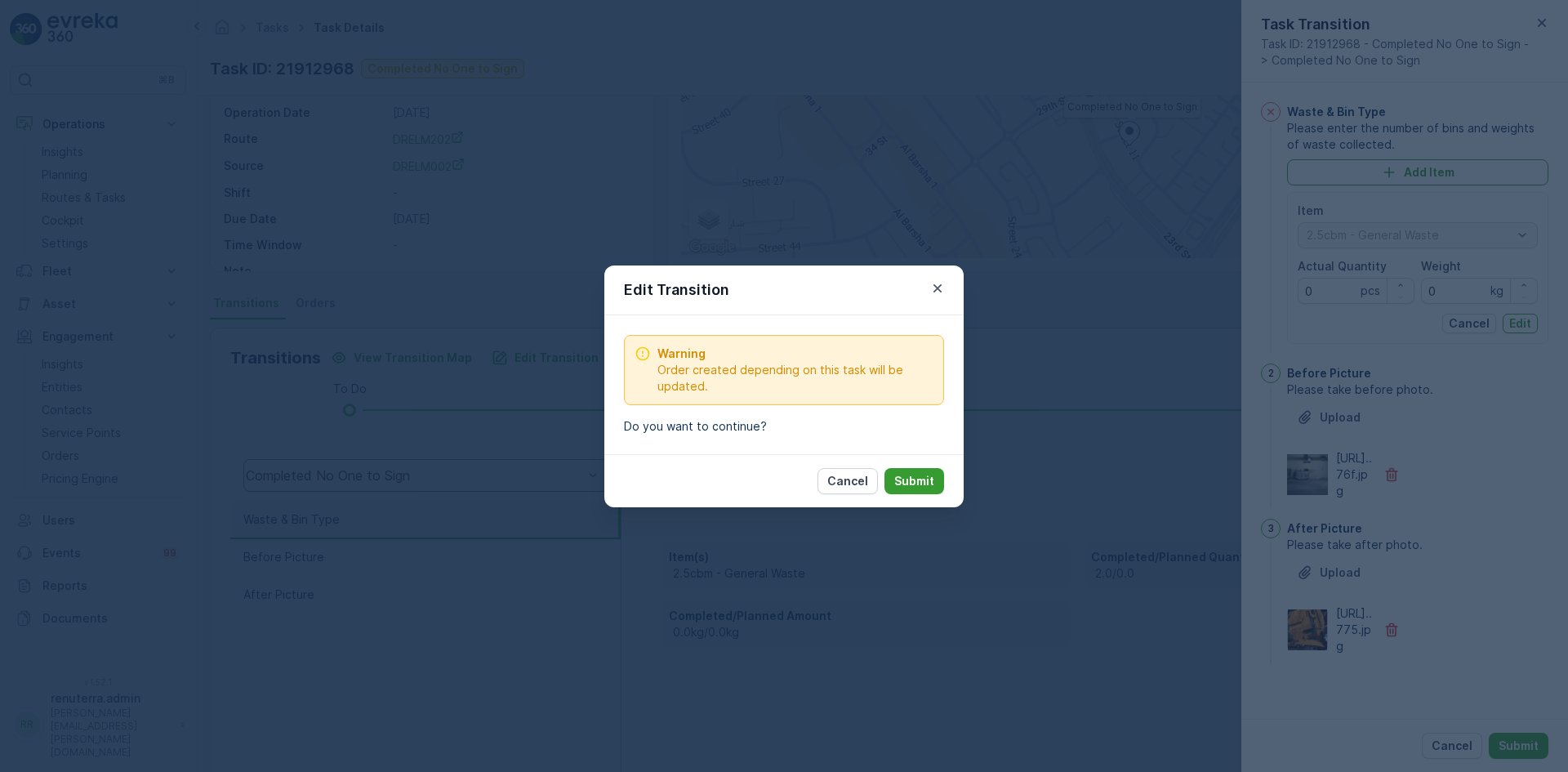
click at [911, 479] on p "Submit" at bounding box center [914, 481] width 40 height 17
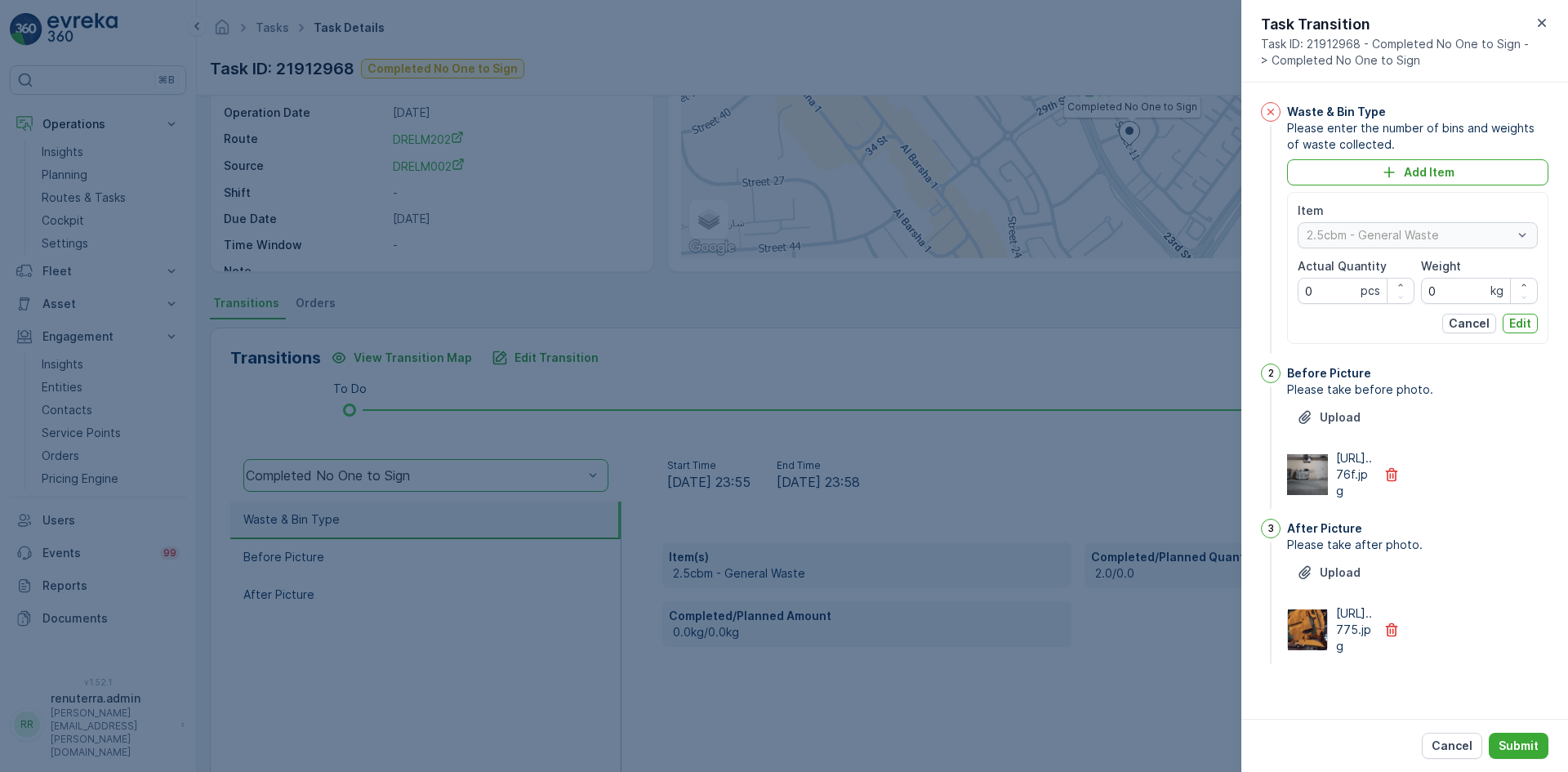
click at [603, 296] on div at bounding box center [784, 386] width 1568 height 772
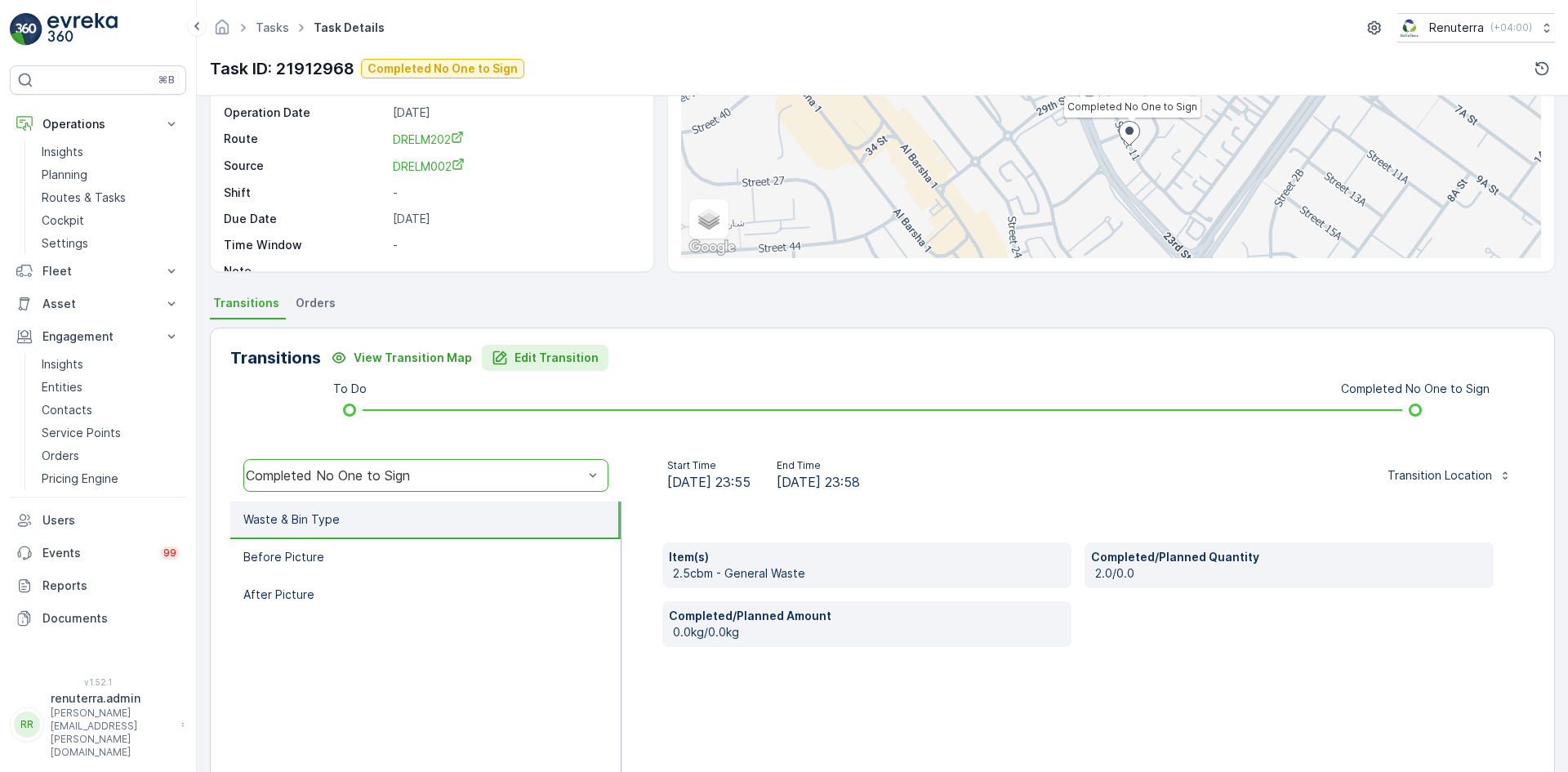
click at [514, 359] on p "Edit Transition" at bounding box center [556, 358] width 84 height 17
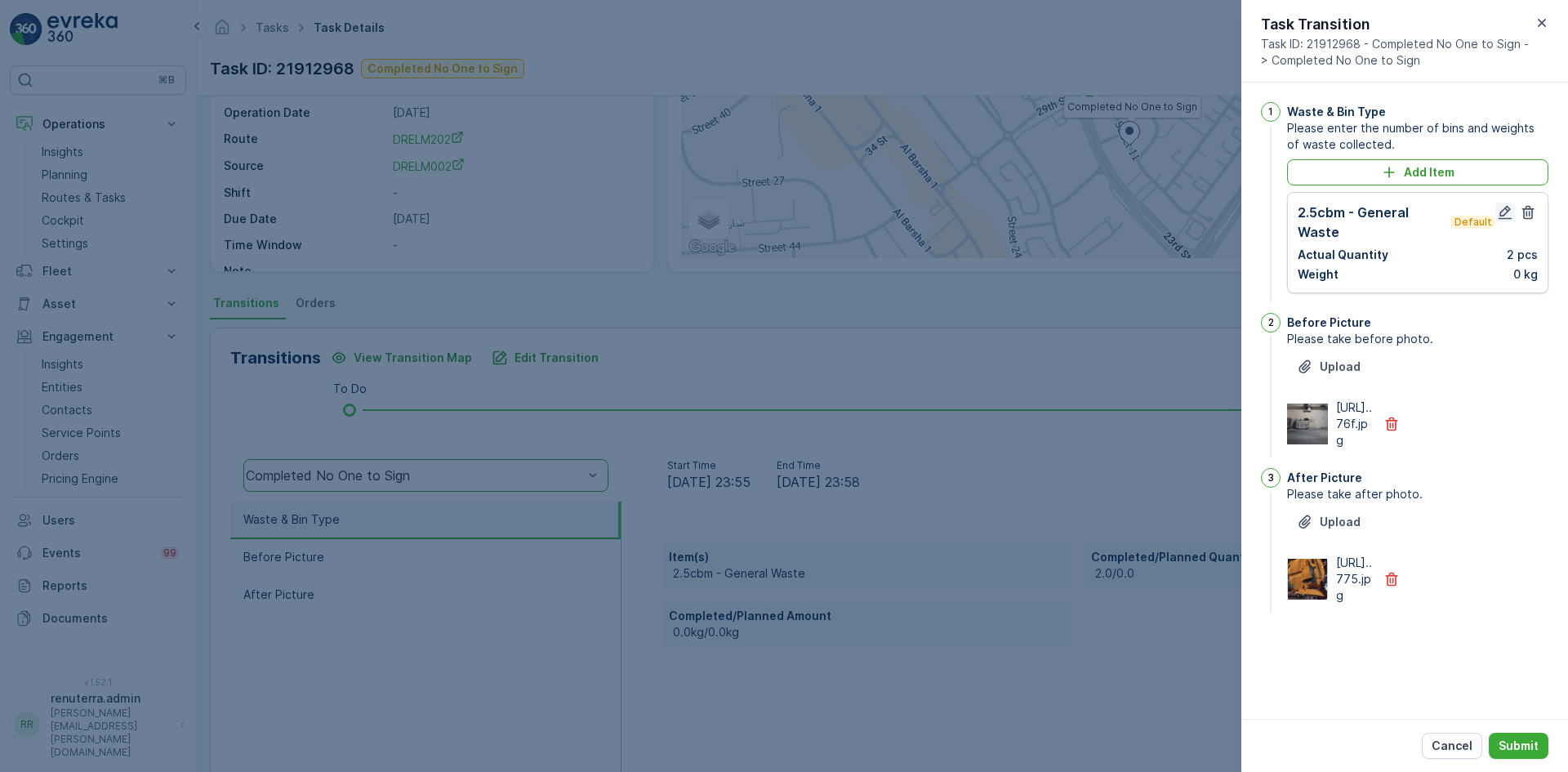
click at [1499, 217] on icon "button" at bounding box center [1505, 212] width 17 height 17
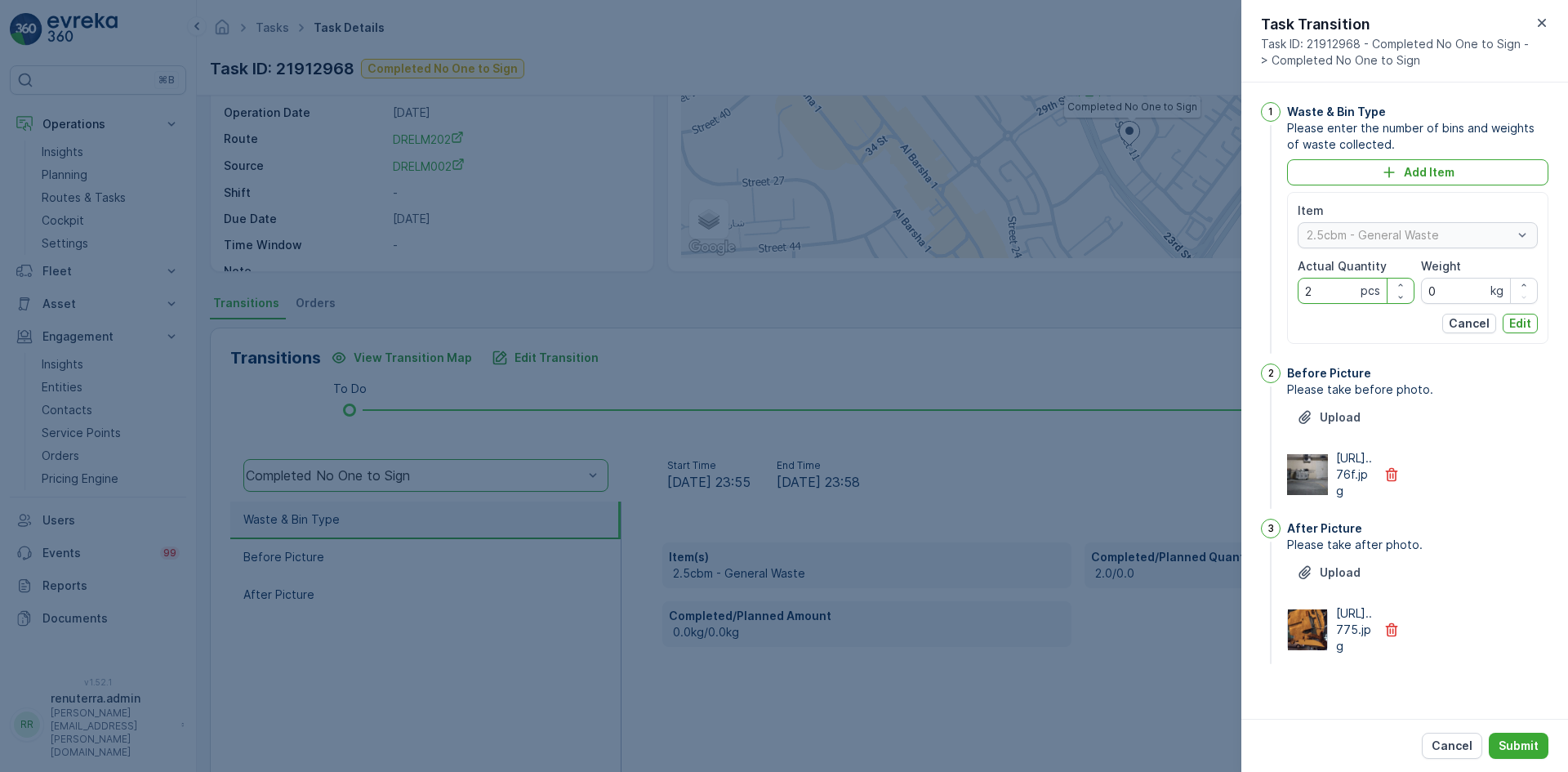
drag, startPoint x: 1334, startPoint y: 290, endPoint x: 1301, endPoint y: 295, distance: 33.4
click at [1301, 295] on Quantity "2" at bounding box center [1356, 291] width 117 height 26
type Quantity "0"
click at [1505, 316] on div "Cancel Edit" at bounding box center [1417, 324] width 240 height 20
click at [1511, 320] on p "Edit" at bounding box center [1520, 324] width 22 height 17
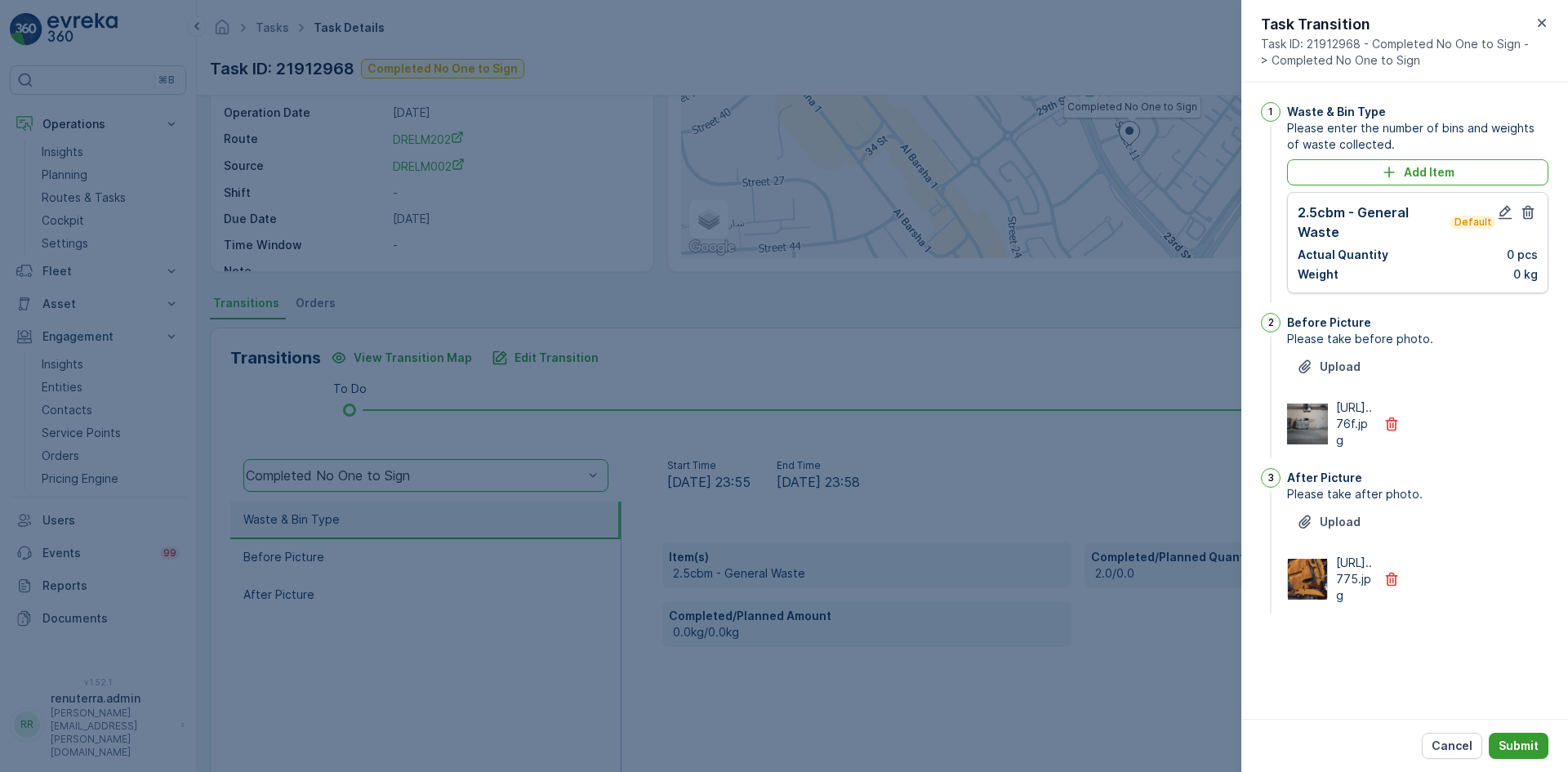
click at [1506, 750] on p "Submit" at bounding box center [1518, 746] width 40 height 17
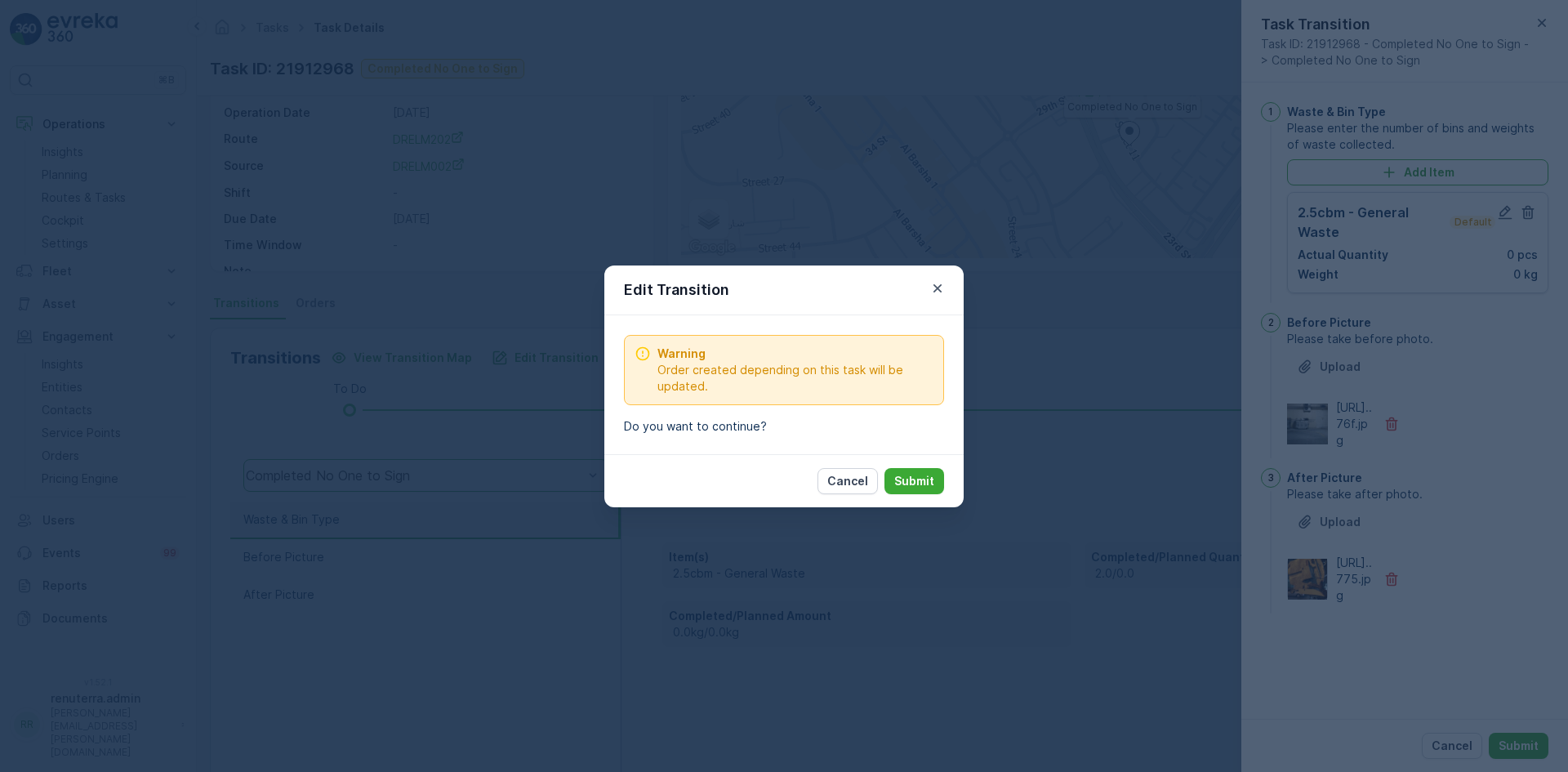
click at [911, 485] on p "Submit" at bounding box center [914, 481] width 40 height 17
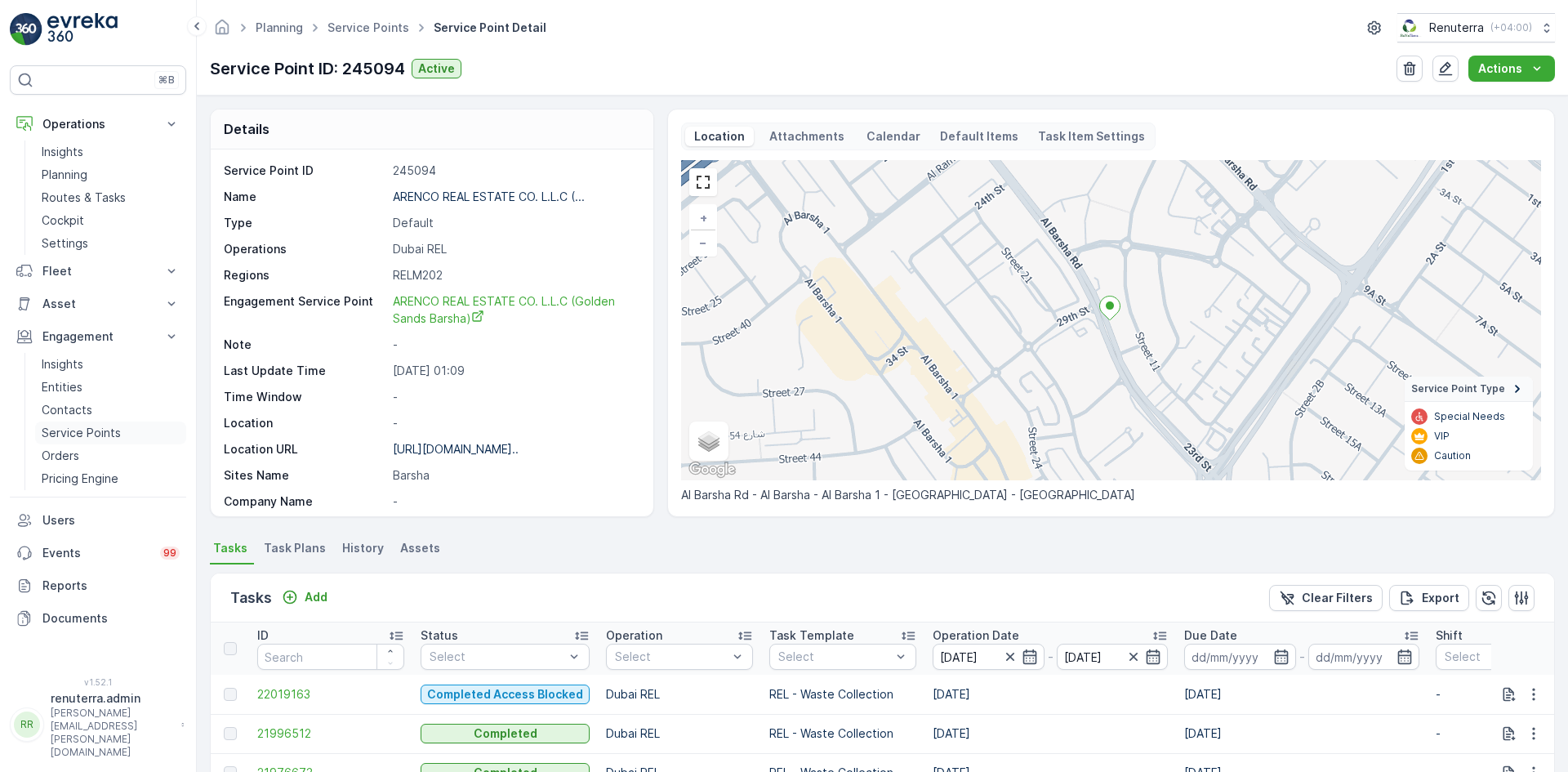
click at [114, 436] on p "Service Points" at bounding box center [81, 433] width 79 height 17
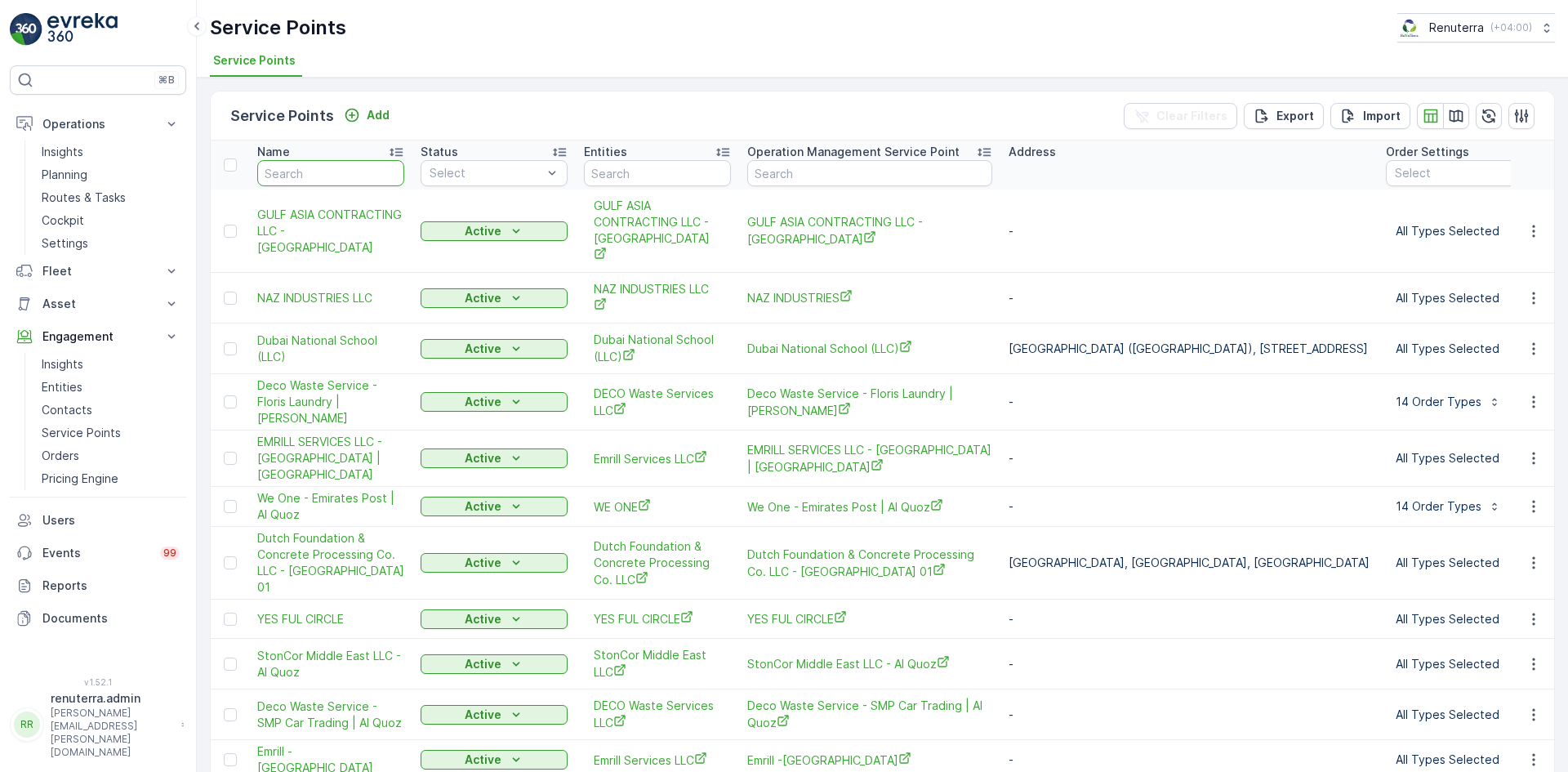
click at [318, 177] on input "text" at bounding box center [330, 172] width 147 height 26
type input "arenco"
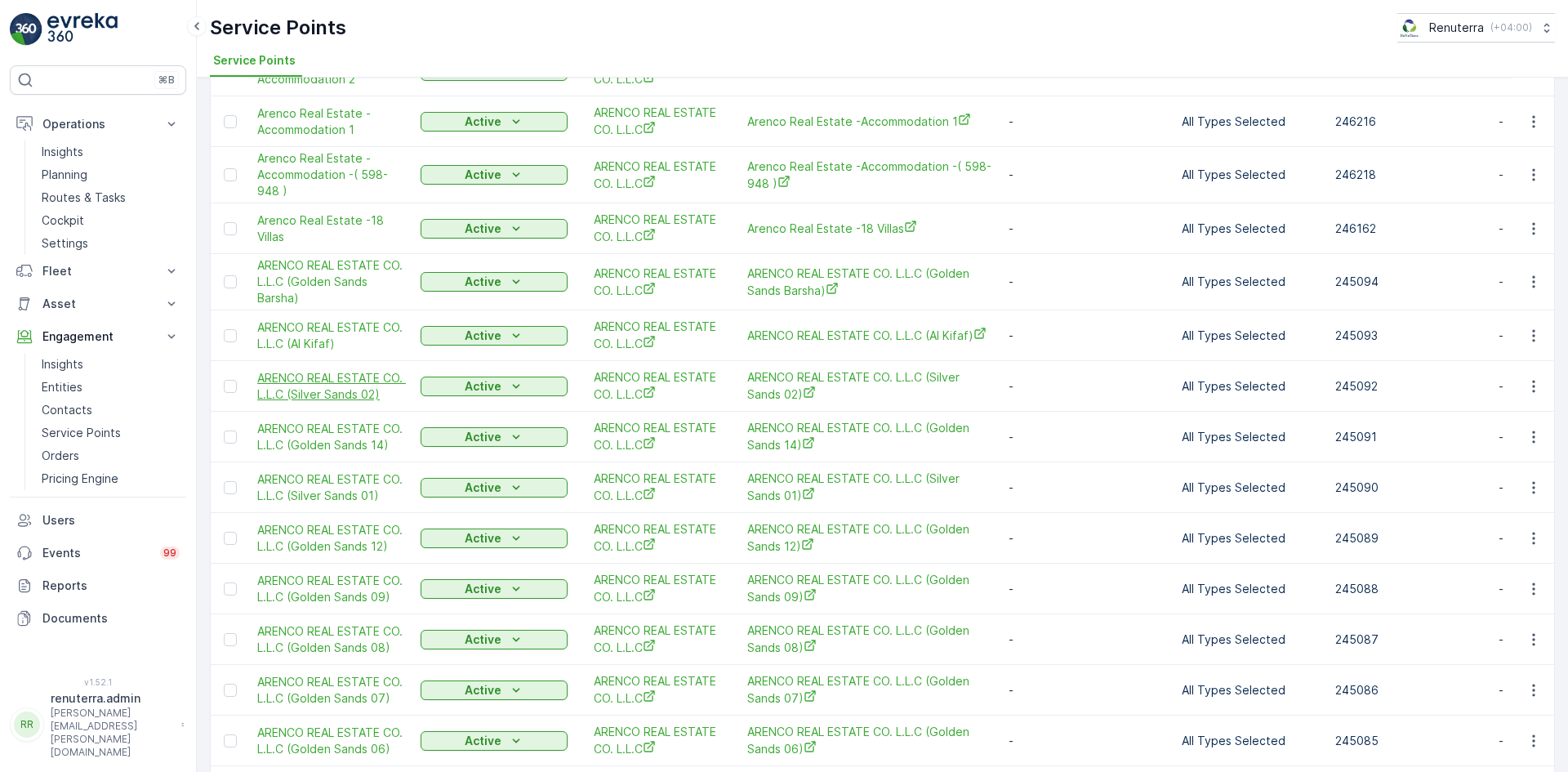
scroll to position [326, 0]
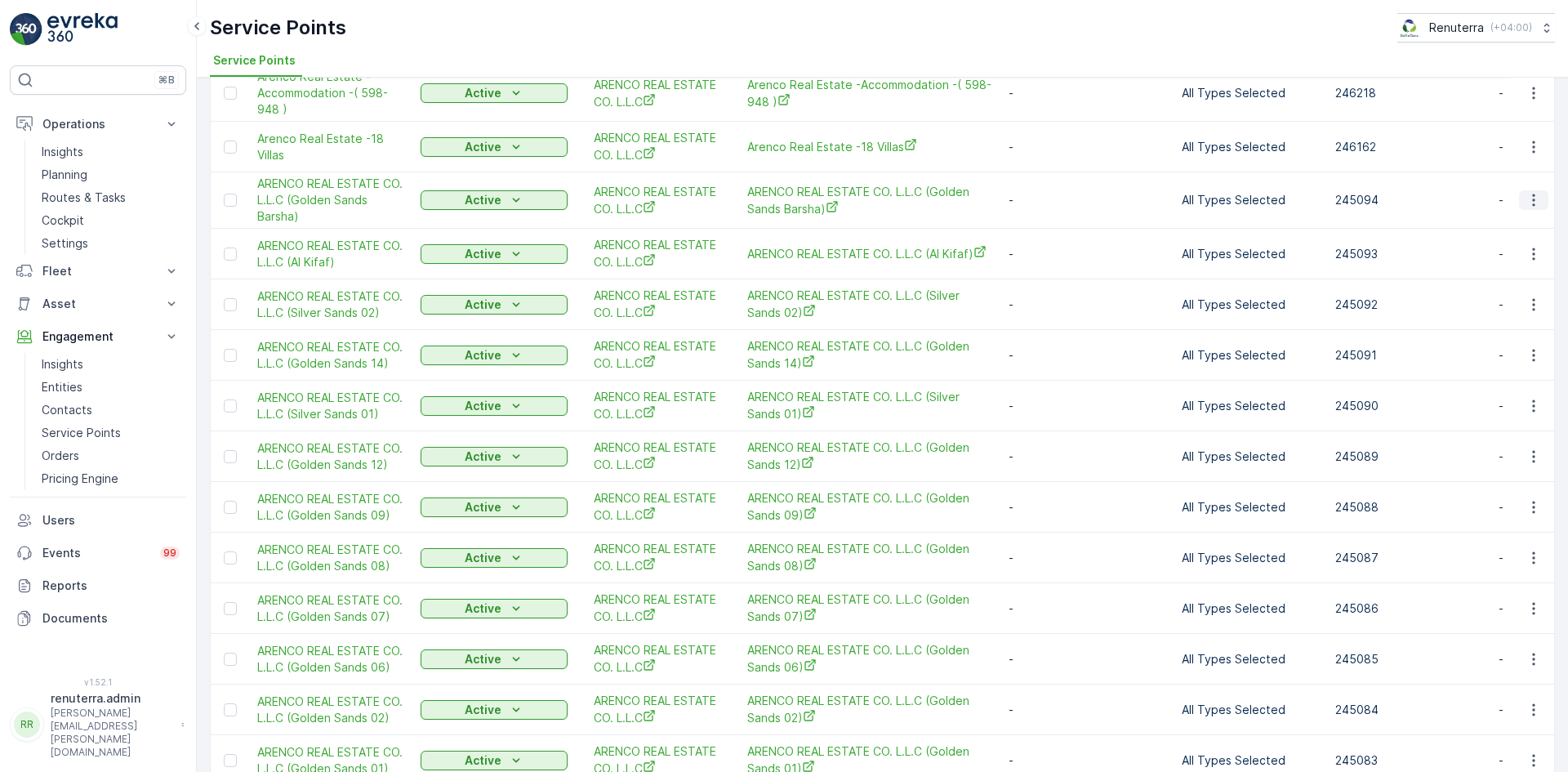
click at [1531, 201] on icon "button" at bounding box center [1534, 201] width 17 height 17
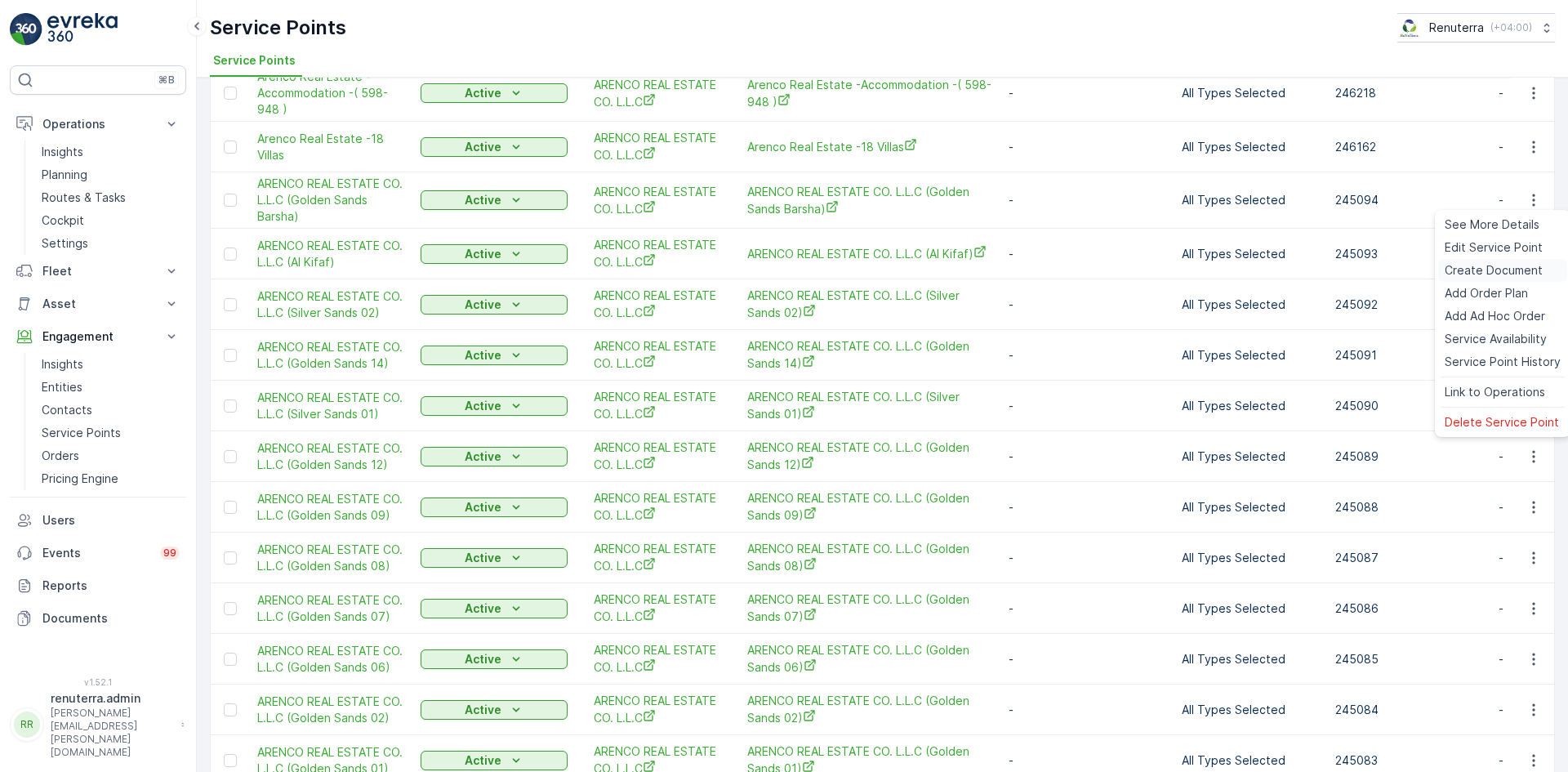
click at [1493, 270] on span "Create Document" at bounding box center [1494, 271] width 98 height 17
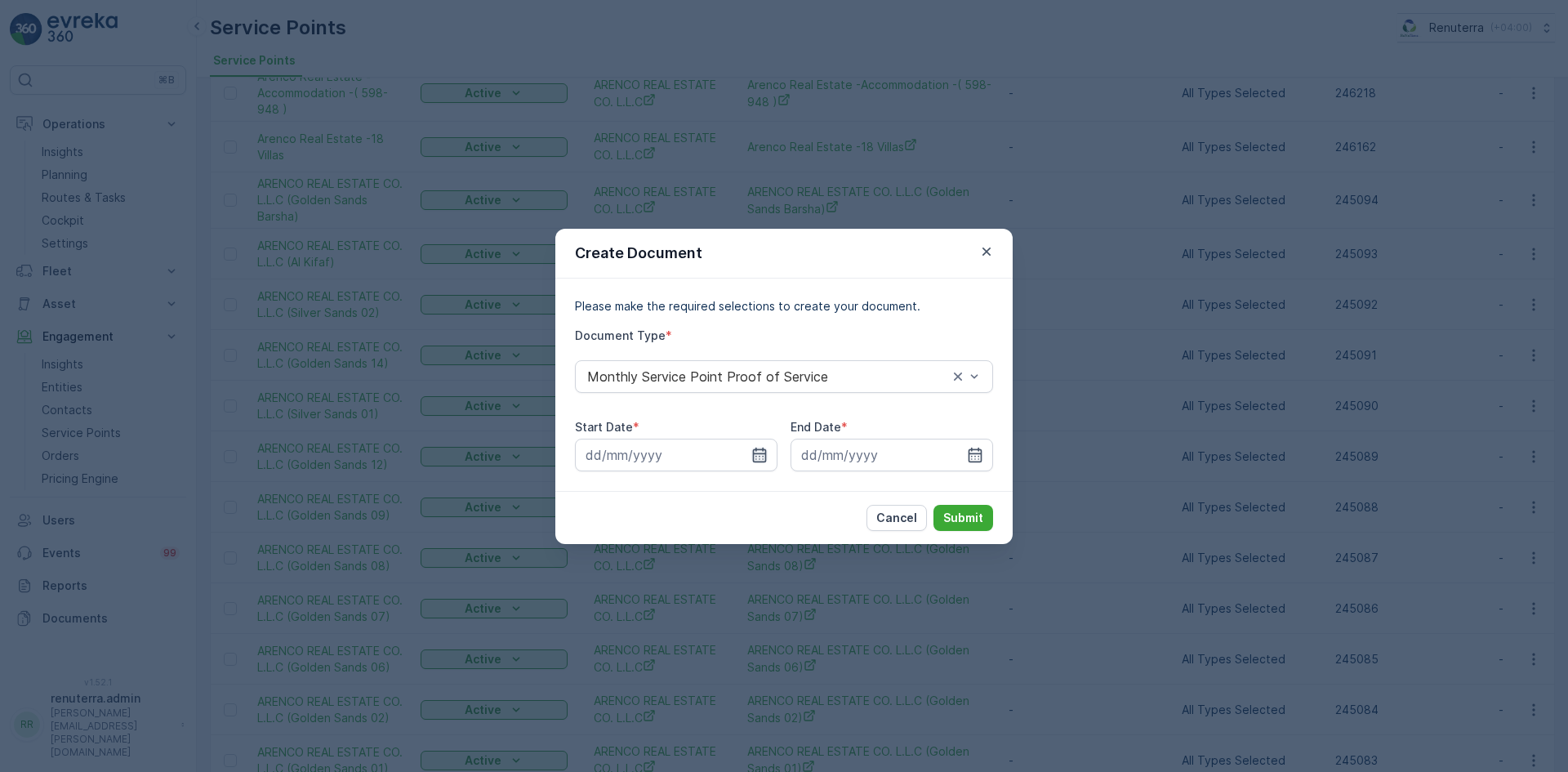
click at [762, 462] on icon "button" at bounding box center [760, 456] width 17 height 17
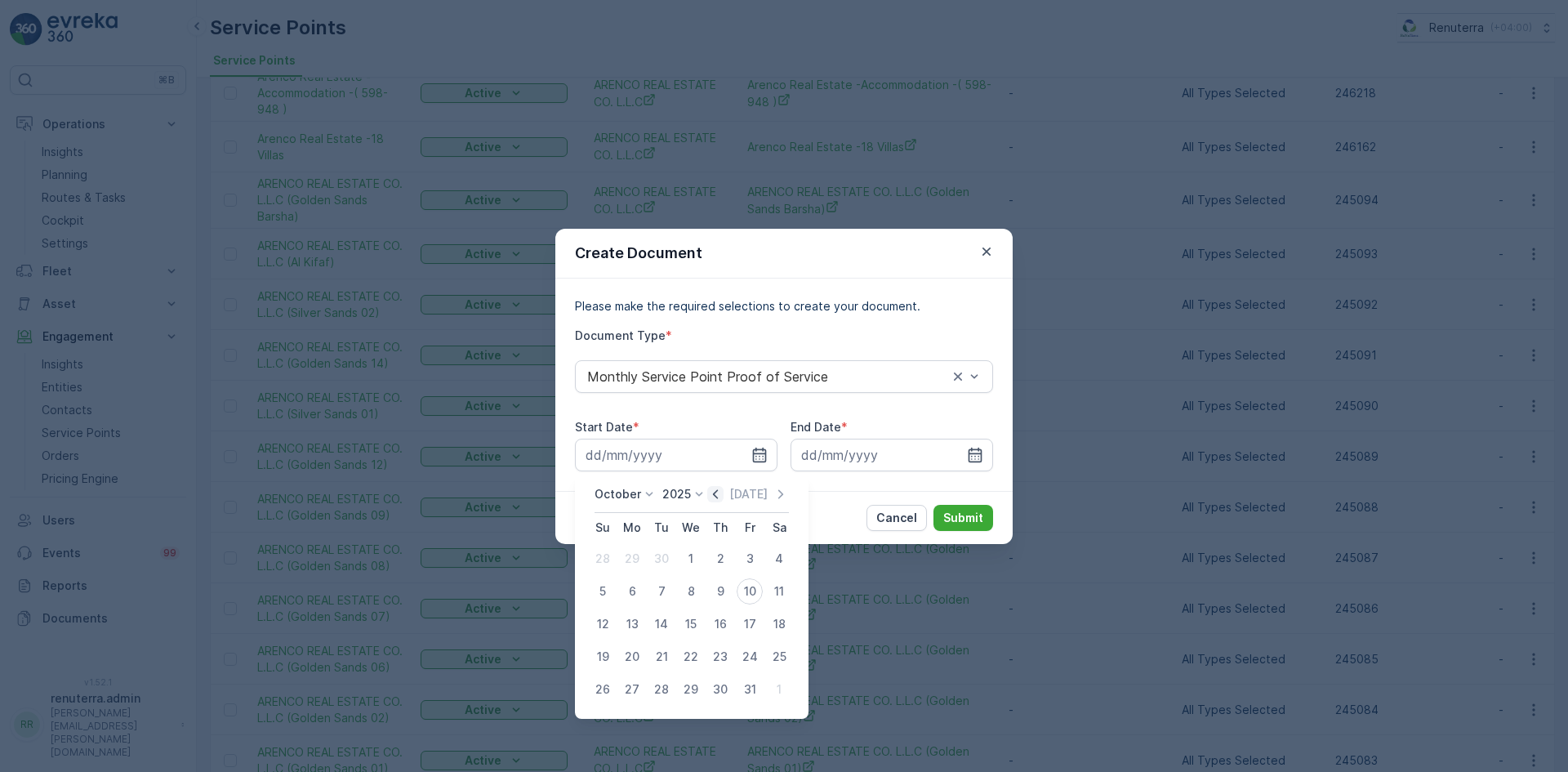
drag, startPoint x: 717, startPoint y: 490, endPoint x: 697, endPoint y: 510, distance: 28.3
click at [716, 491] on icon "button" at bounding box center [716, 495] width 17 height 17
click at [623, 561] on div "1" at bounding box center [632, 558] width 26 height 26
type input "01.09.2025"
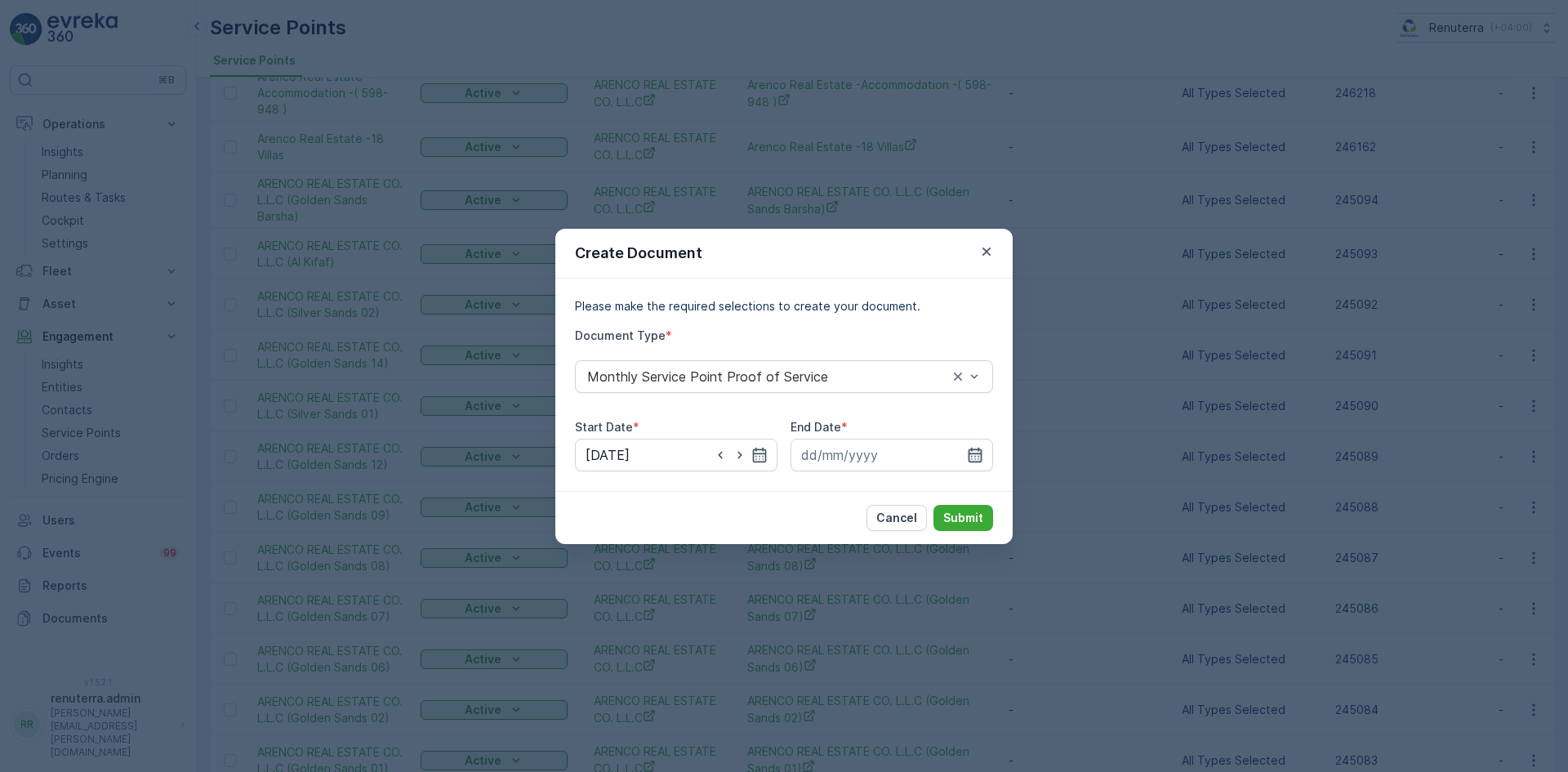
click at [981, 458] on icon "button" at bounding box center [975, 455] width 14 height 15
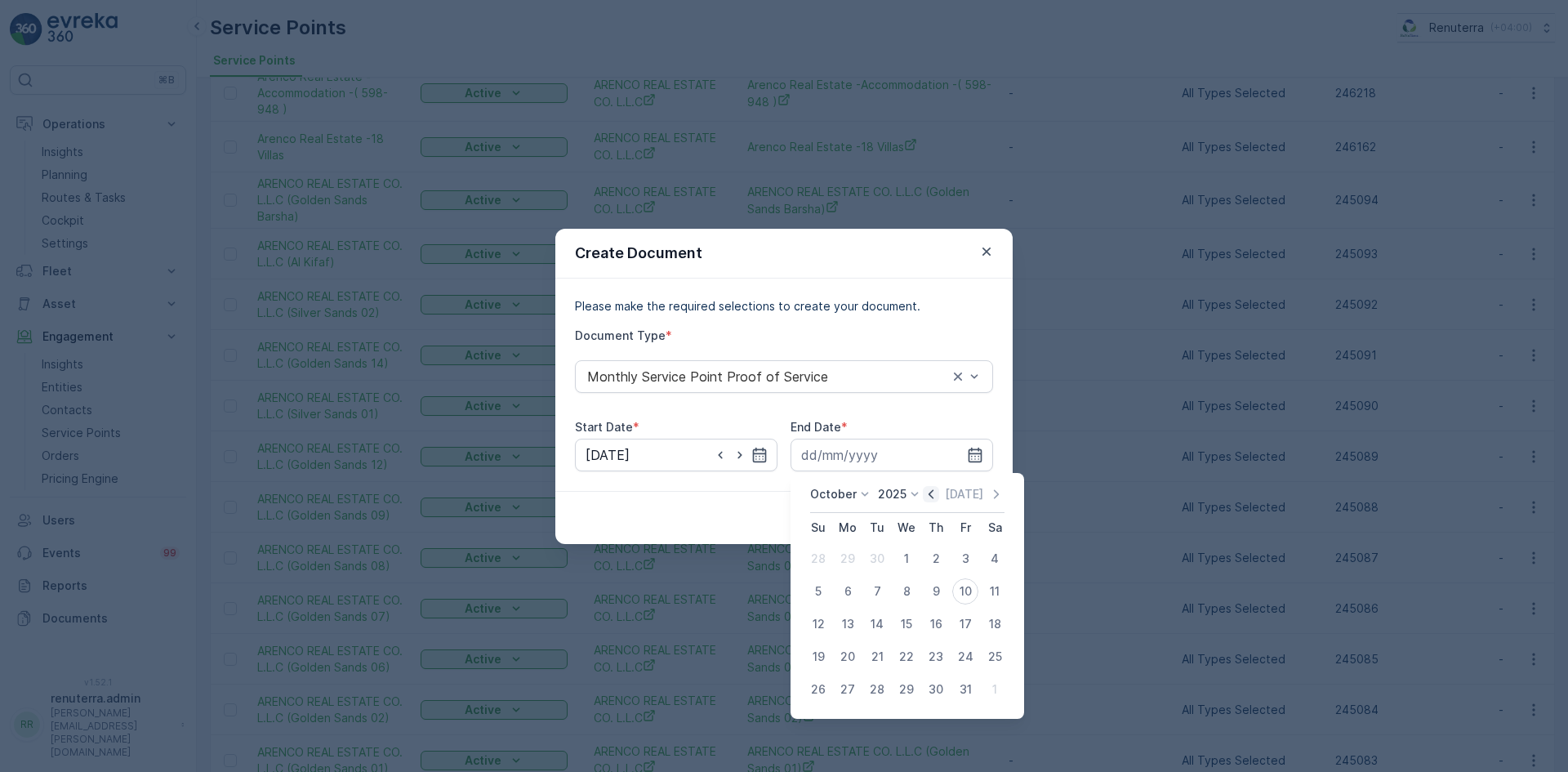
click at [934, 495] on icon "button" at bounding box center [931, 495] width 17 height 17
click at [863, 690] on button "30" at bounding box center [876, 689] width 29 height 29
type input "30.09.2025"
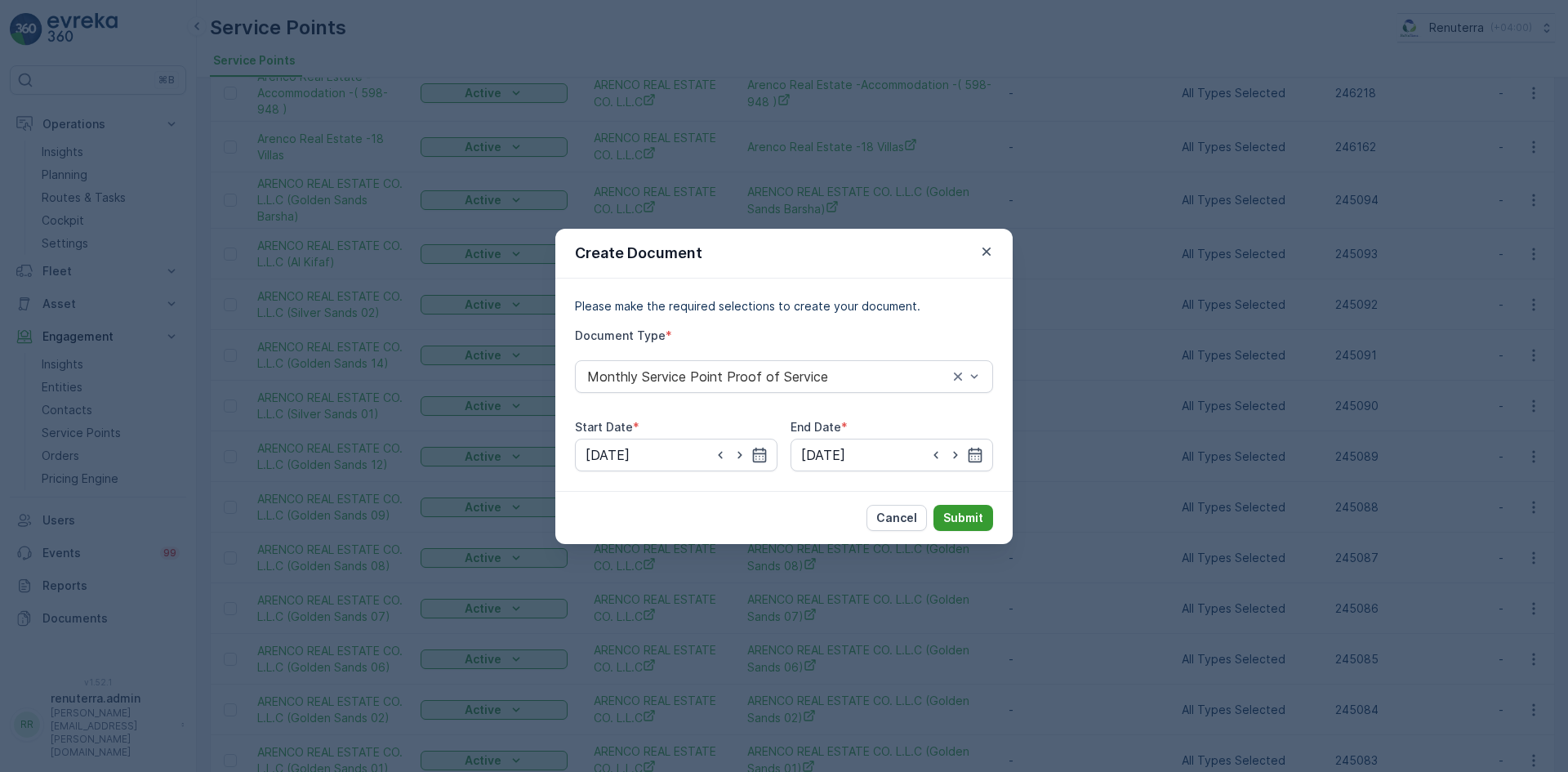
click at [953, 506] on button "Submit" at bounding box center [963, 517] width 60 height 26
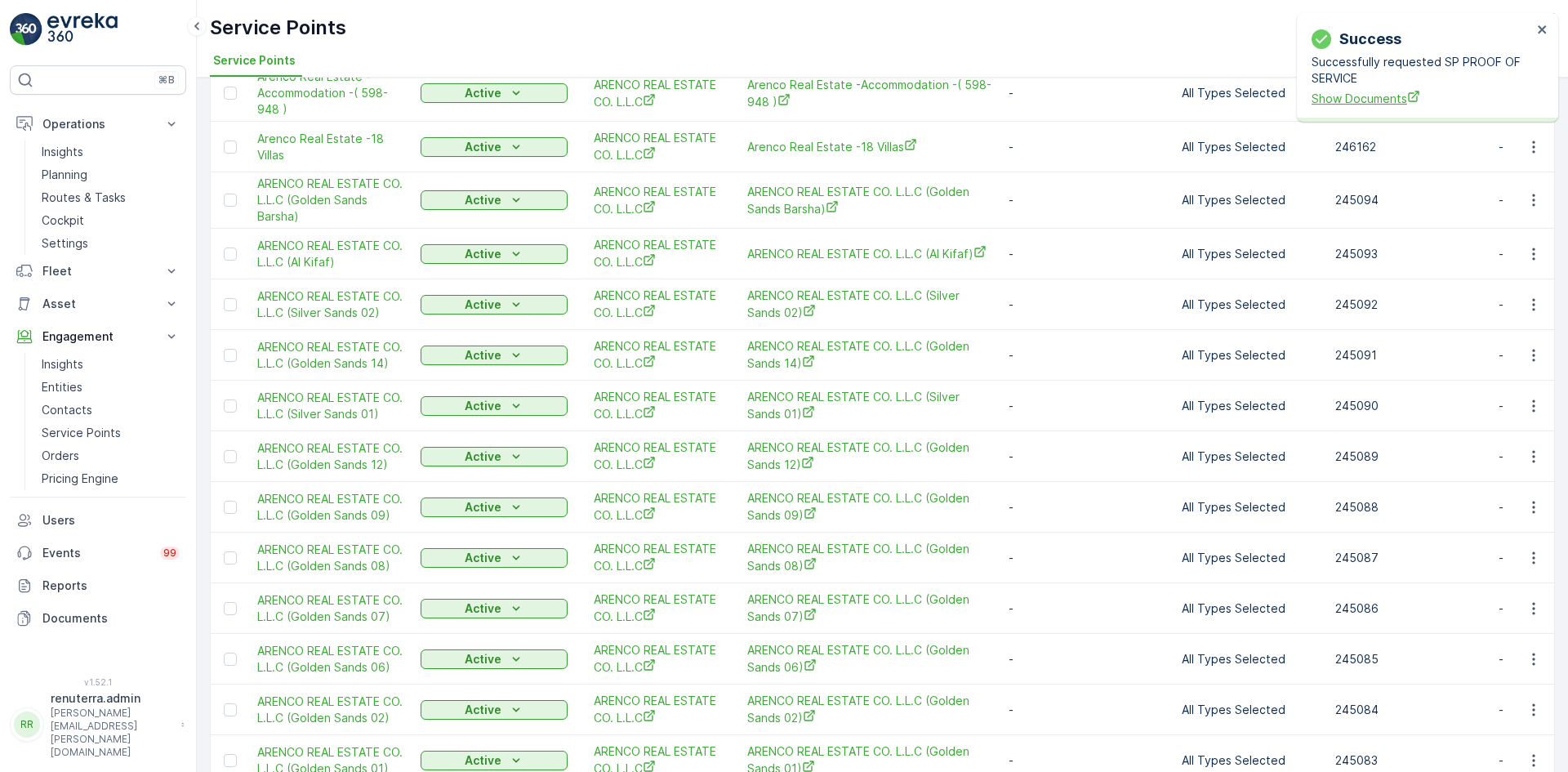
click at [1357, 93] on span "Show Documents" at bounding box center [1422, 98] width 221 height 17
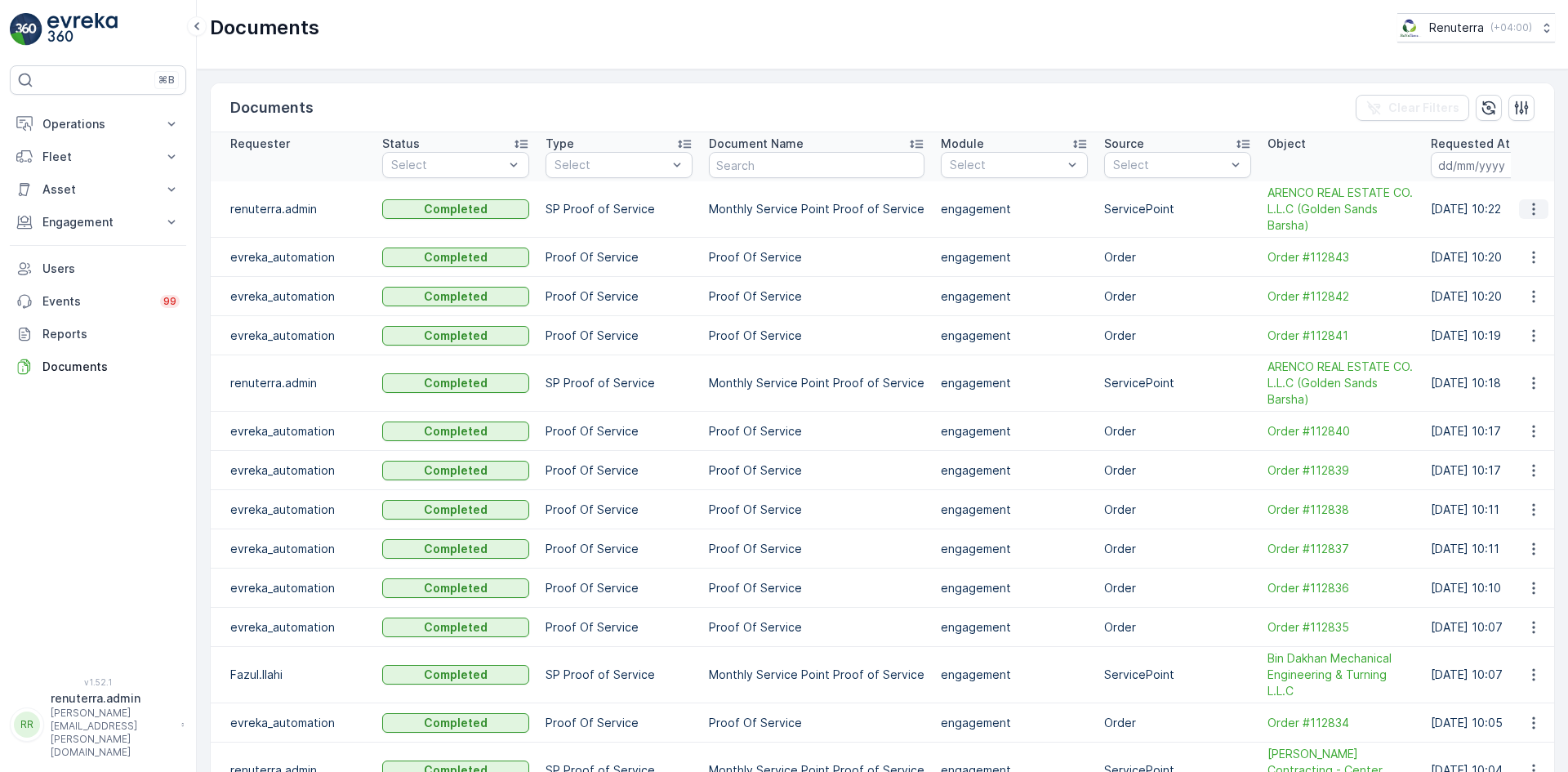
click at [1532, 203] on icon "button" at bounding box center [1533, 209] width 2 height 12
click at [1512, 228] on span "See Details" at bounding box center [1529, 234] width 63 height 17
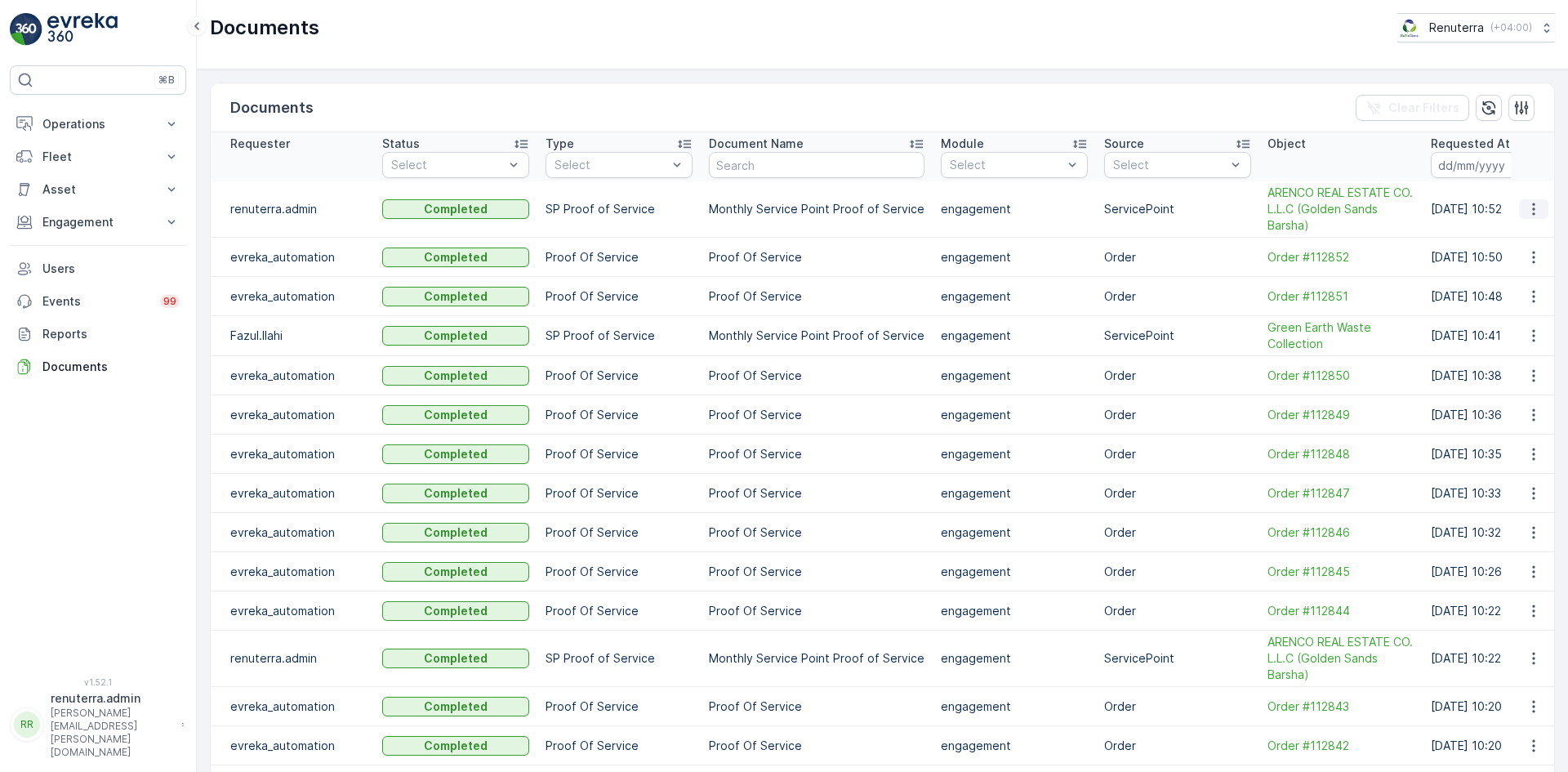
click at [1535, 207] on icon "button" at bounding box center [1534, 209] width 17 height 17
click at [1531, 218] on button "button" at bounding box center [1533, 209] width 29 height 20
click at [1527, 217] on icon "button" at bounding box center [1534, 209] width 17 height 17
click at [1526, 233] on span "See Details" at bounding box center [1529, 234] width 63 height 17
click at [92, 227] on p "Engagement" at bounding box center [97, 222] width 111 height 17
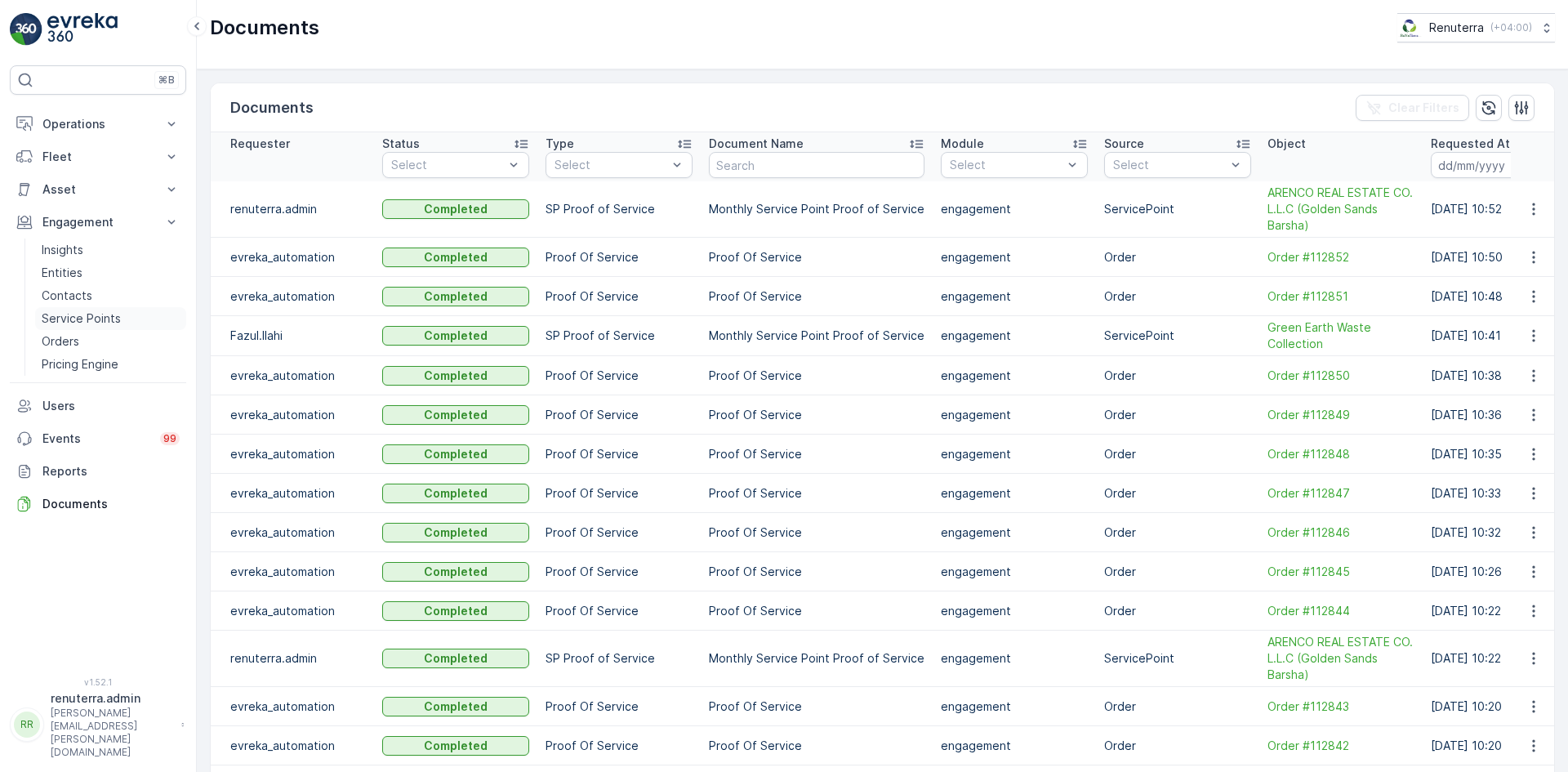
click at [100, 311] on p "Service Points" at bounding box center [81, 319] width 79 height 17
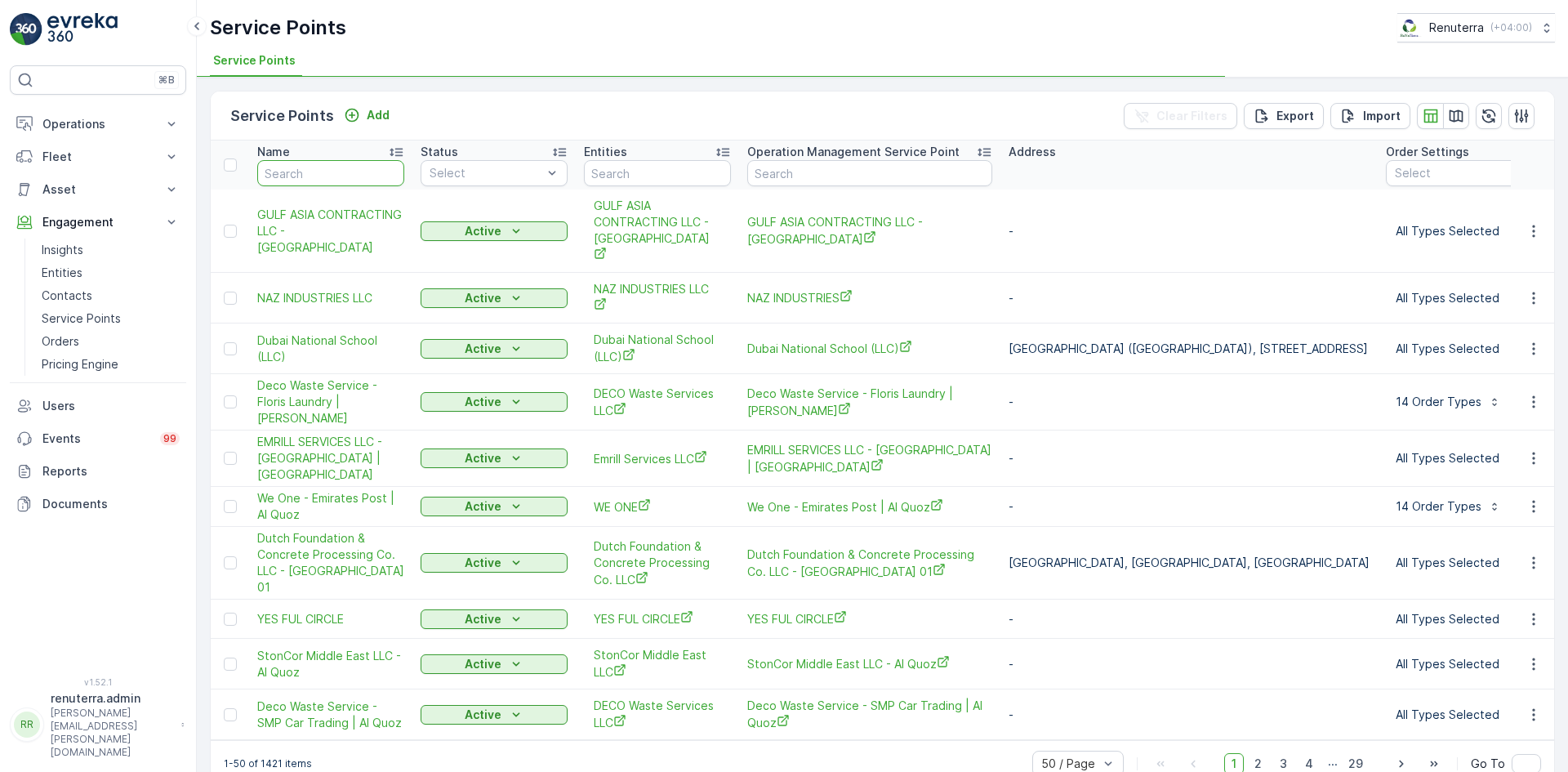
click at [330, 177] on input "text" at bounding box center [330, 172] width 147 height 26
type input "z"
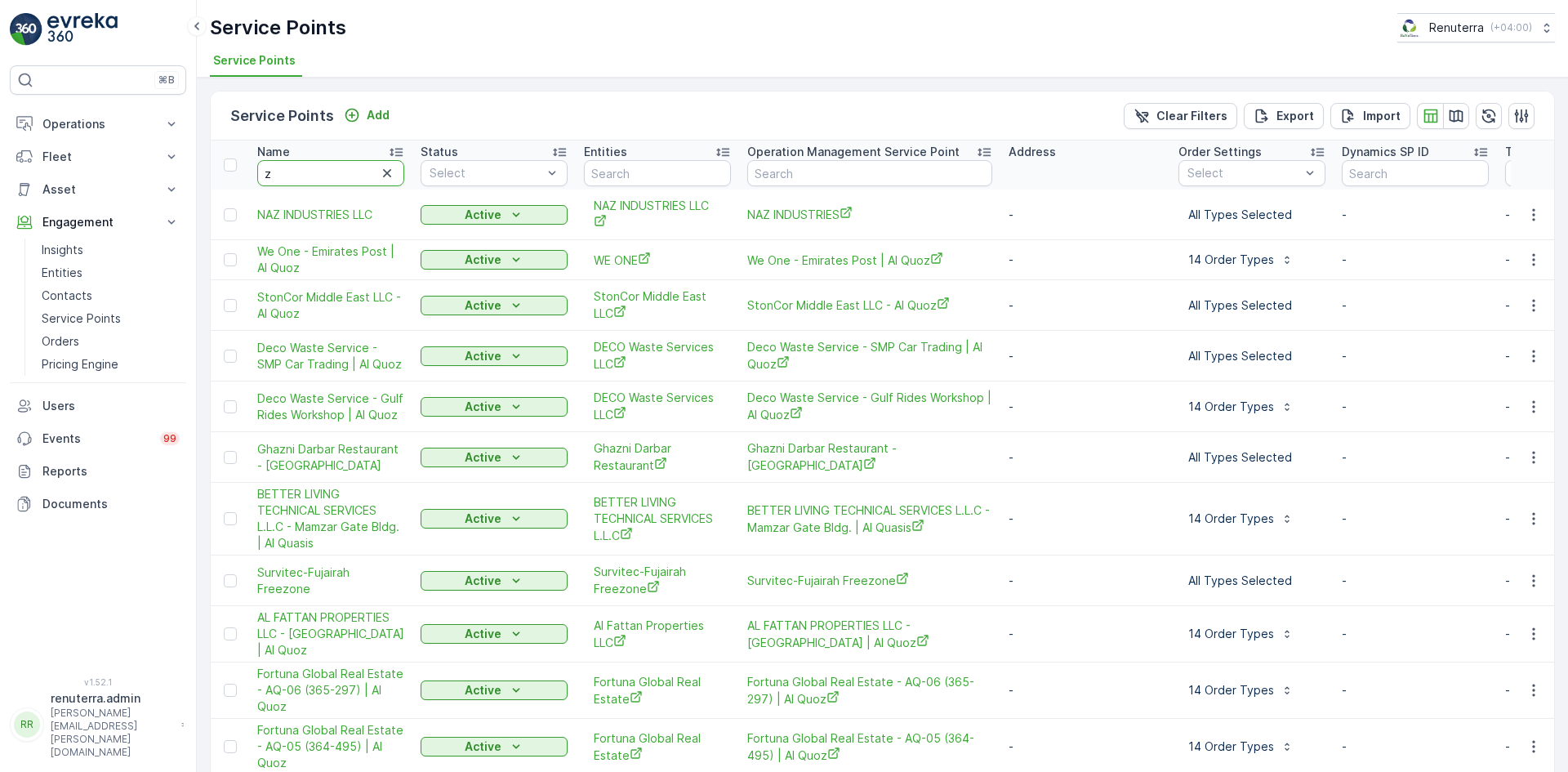
click at [290, 172] on input "z" at bounding box center [330, 172] width 147 height 26
type input "zenath"
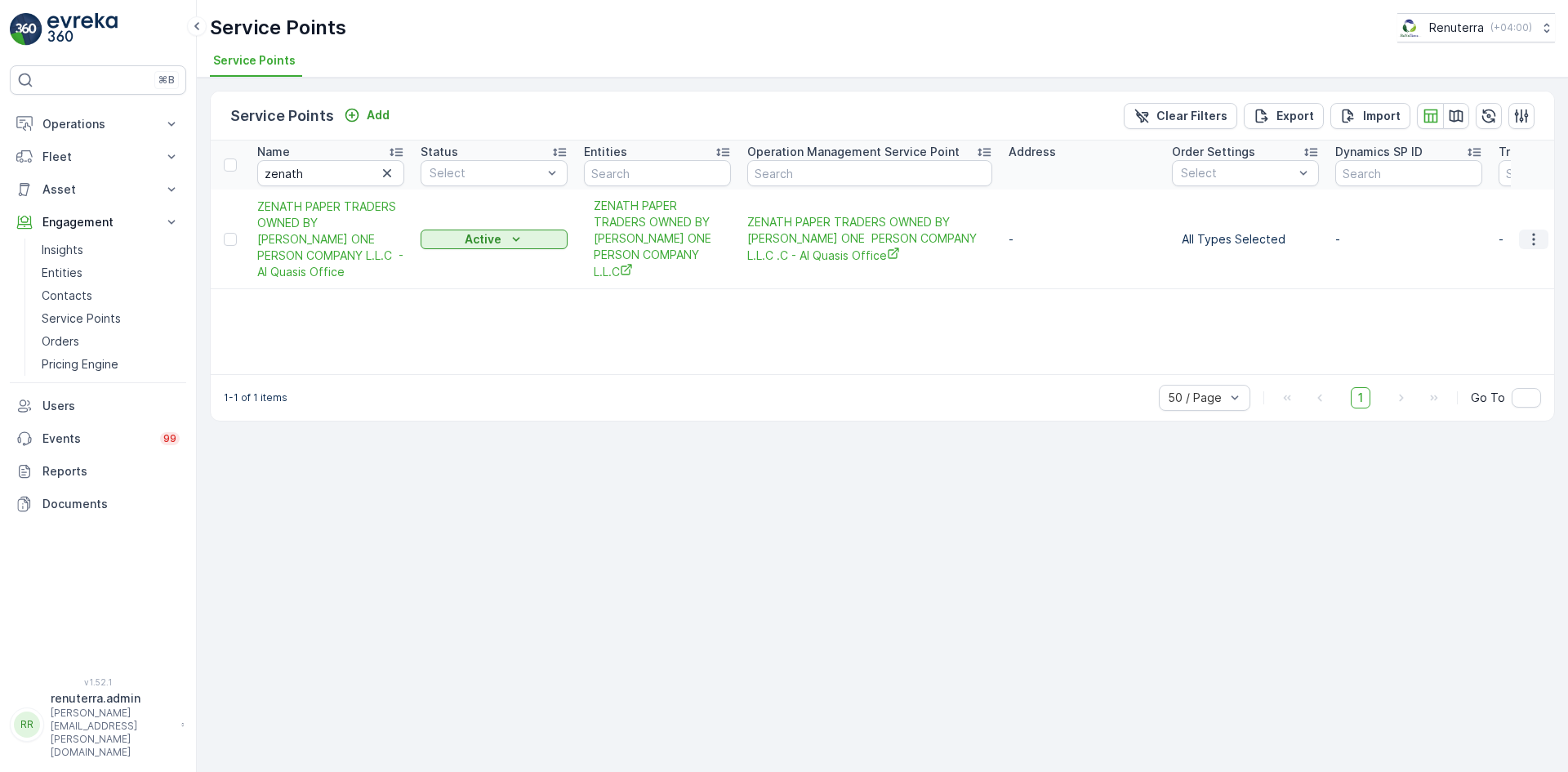
click at [1535, 246] on icon "button" at bounding box center [1534, 240] width 17 height 17
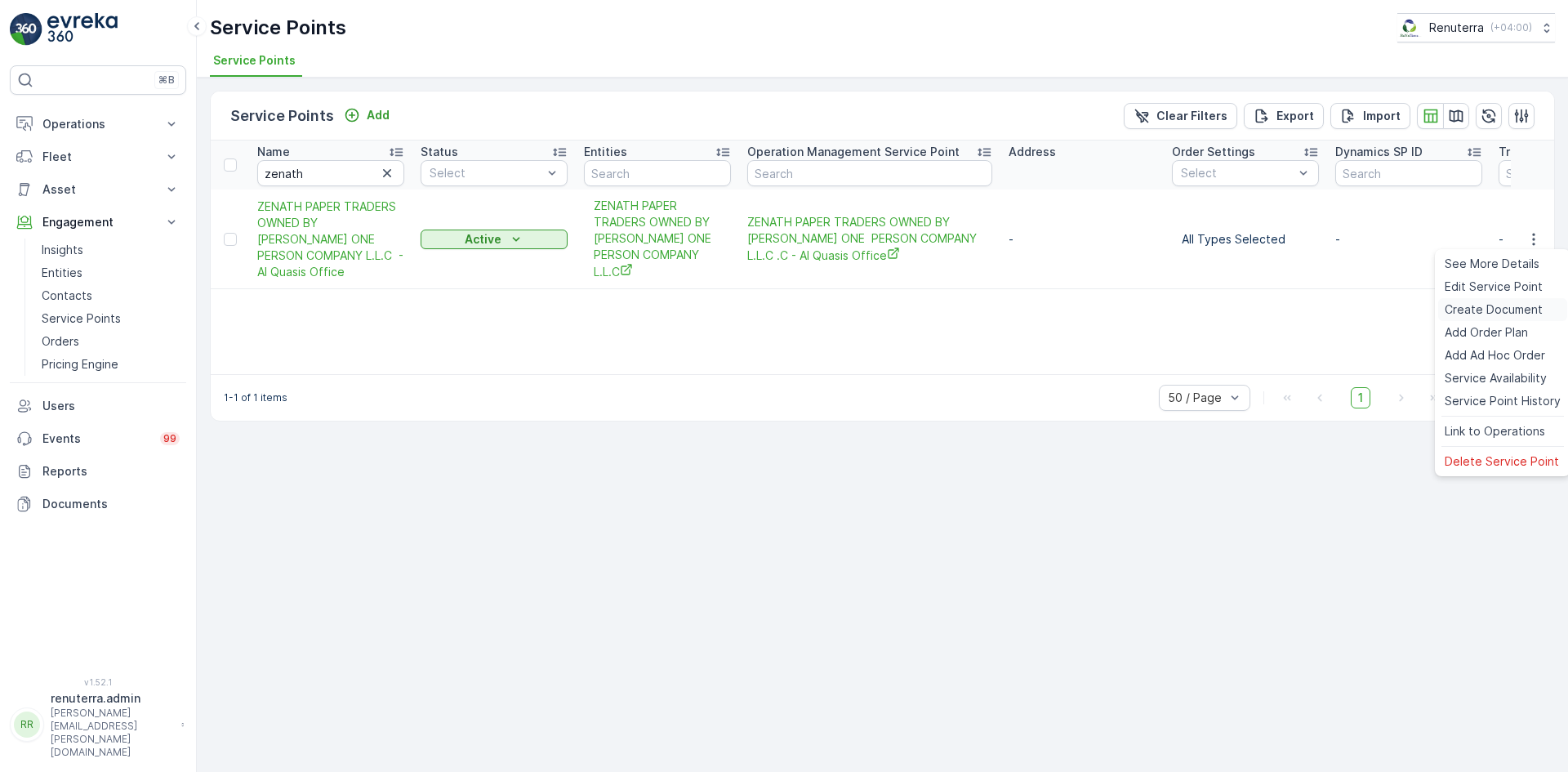
click at [1506, 308] on span "Create Document" at bounding box center [1494, 310] width 98 height 17
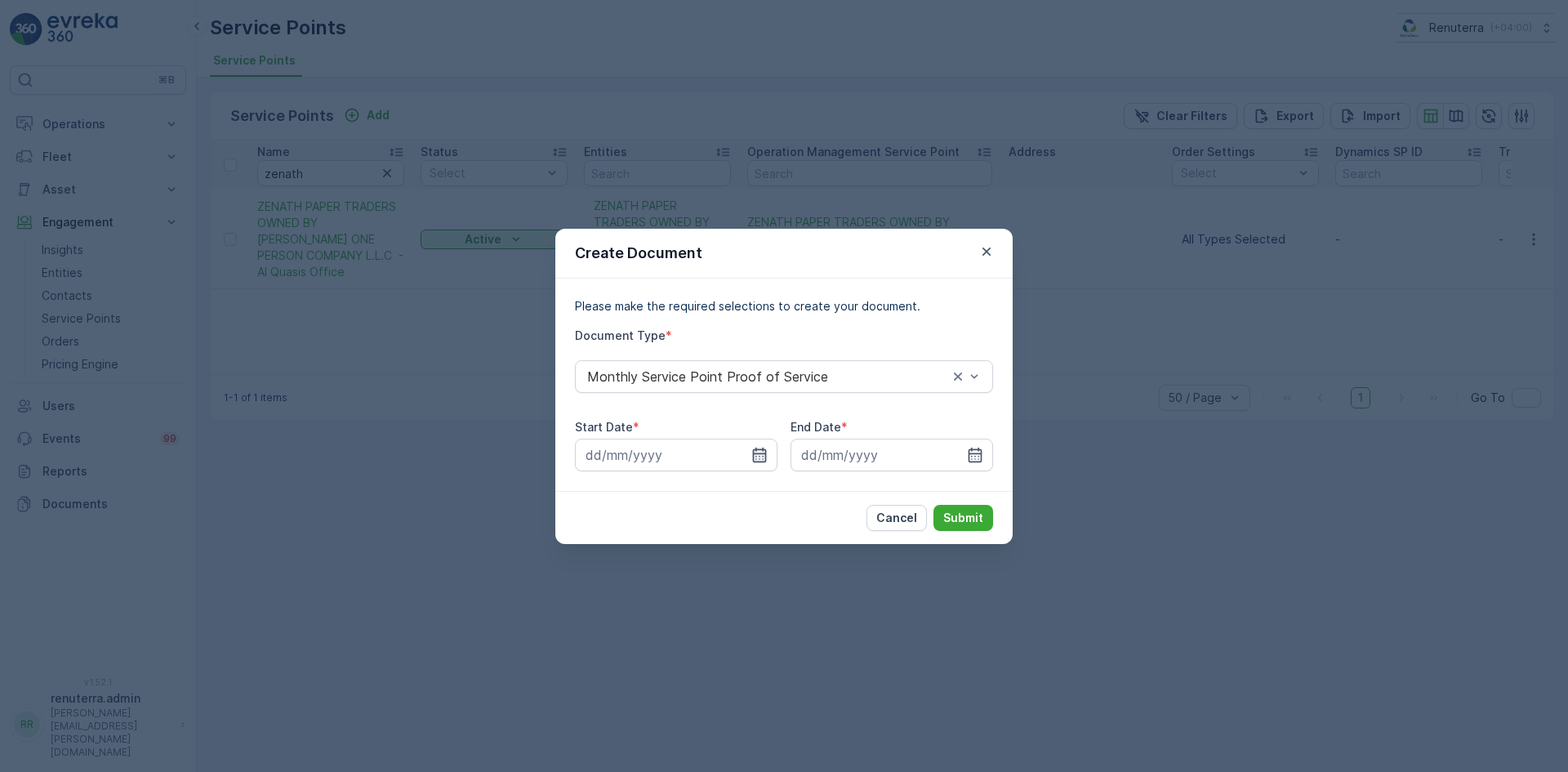
click at [763, 461] on icon "button" at bounding box center [760, 455] width 14 height 15
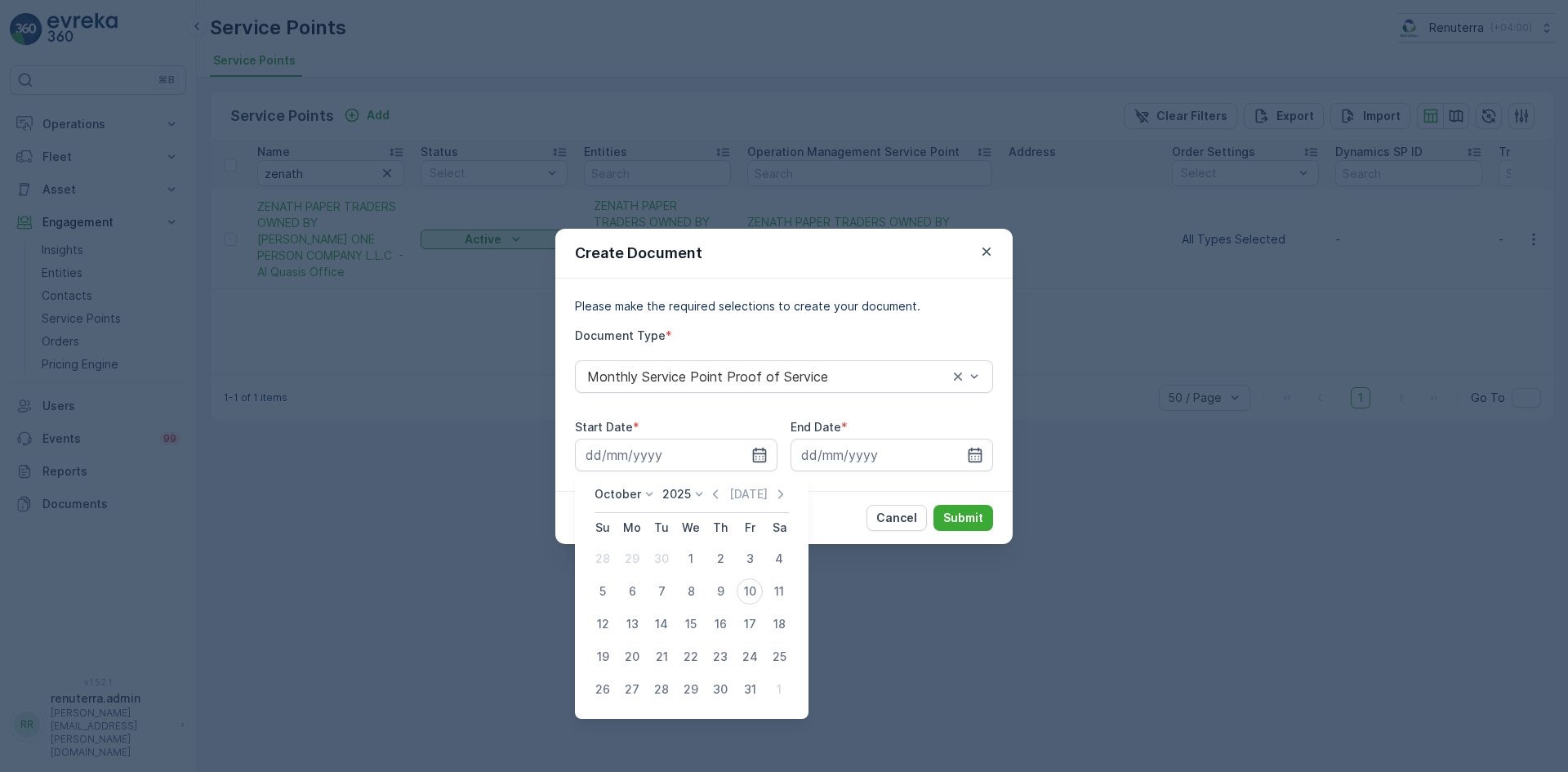
click at [713, 498] on icon "button" at bounding box center [716, 495] width 17 height 17
click at [633, 561] on div "1" at bounding box center [632, 558] width 26 height 26
type input "01.09.2025"
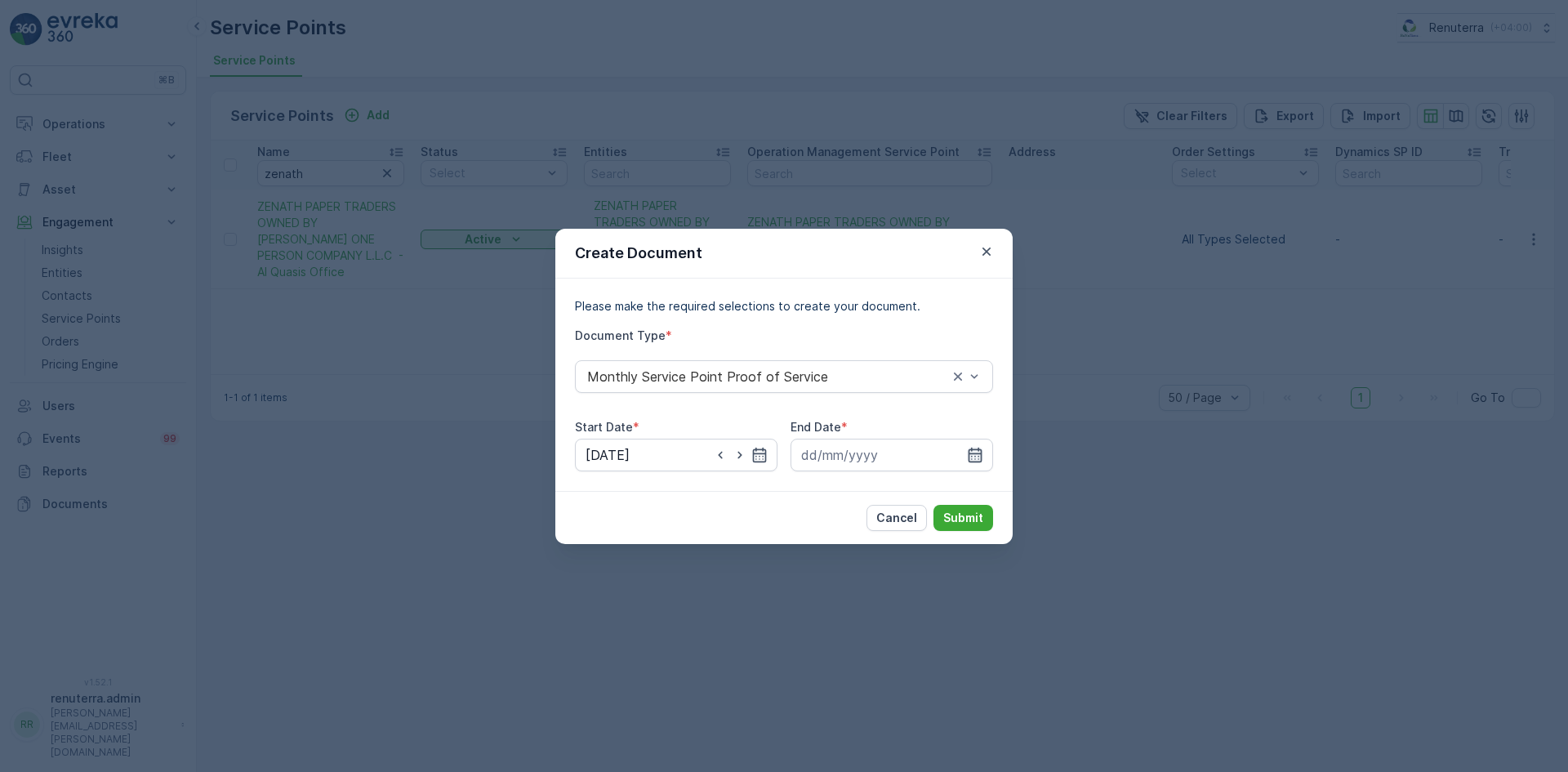
drag, startPoint x: 988, startPoint y: 453, endPoint x: 975, endPoint y: 458, distance: 13.9
click at [987, 452] on input at bounding box center [891, 455] width 202 height 32
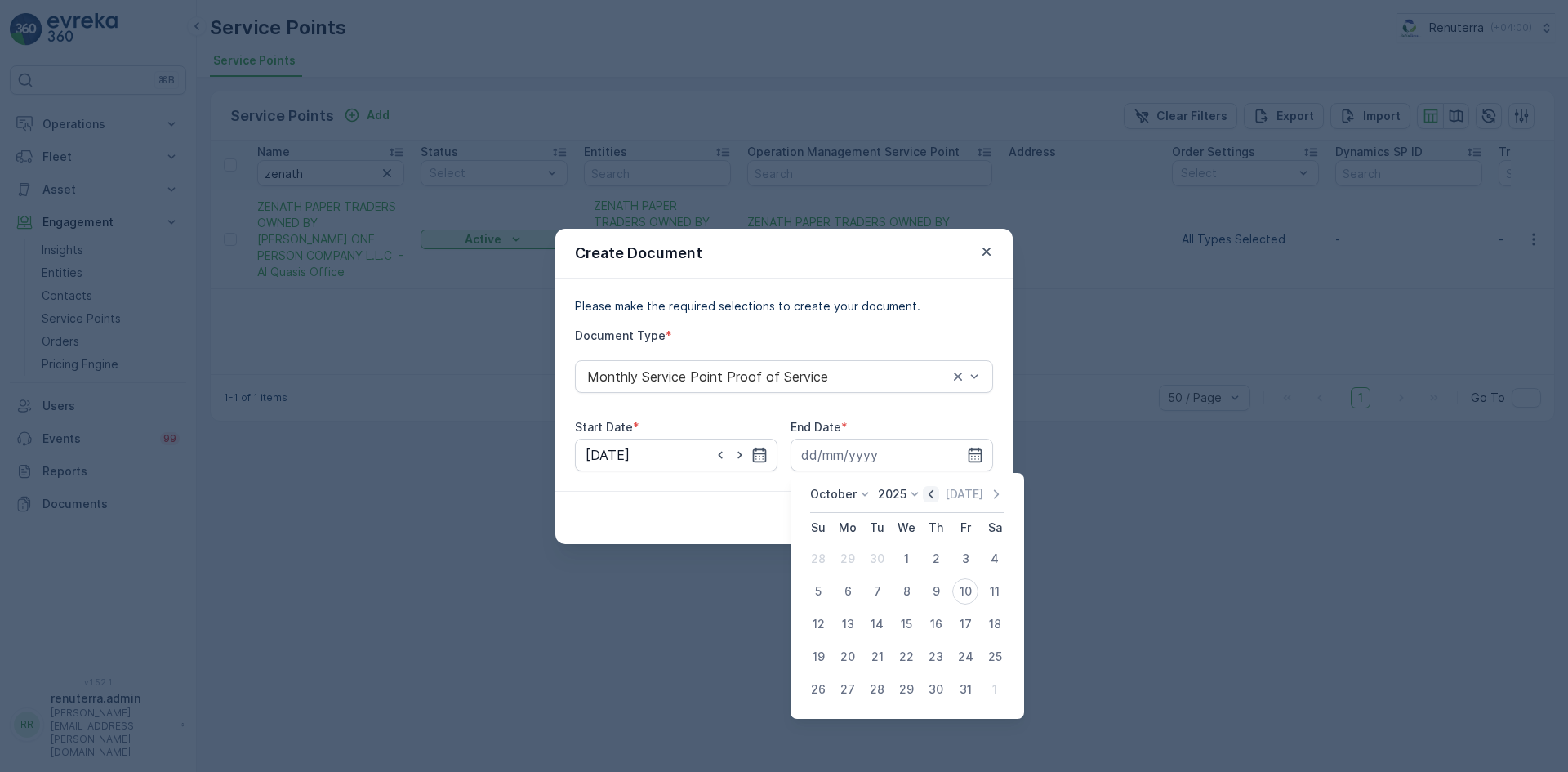
click at [924, 490] on div "October 2025 Today" at bounding box center [907, 500] width 195 height 27
click at [929, 493] on icon "button" at bounding box center [931, 495] width 17 height 17
click at [880, 695] on div "30" at bounding box center [876, 689] width 26 height 26
type input "30.09.2025"
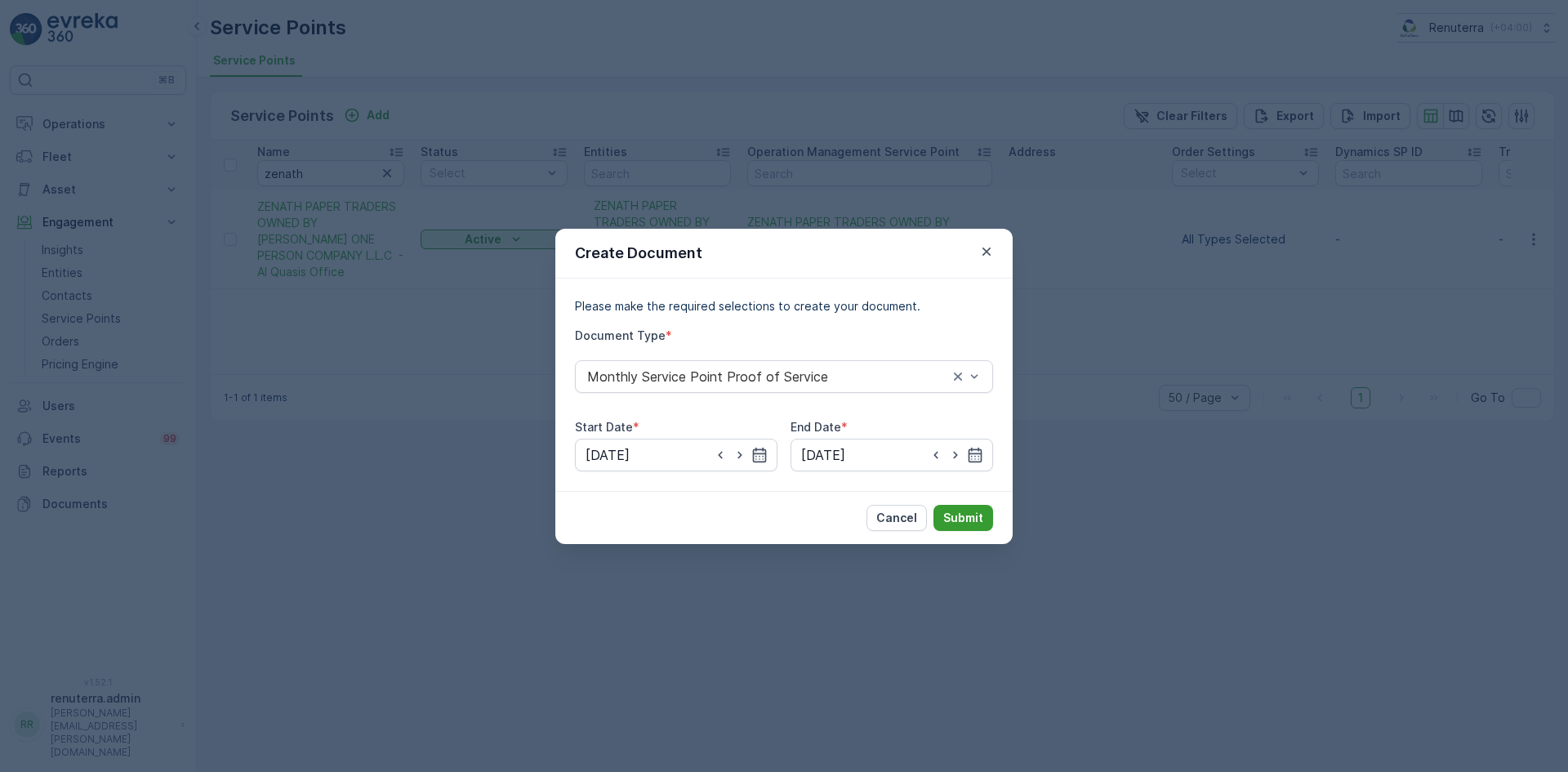
click at [962, 513] on p "Submit" at bounding box center [963, 518] width 40 height 17
click at [990, 242] on button "button" at bounding box center [986, 252] width 20 height 20
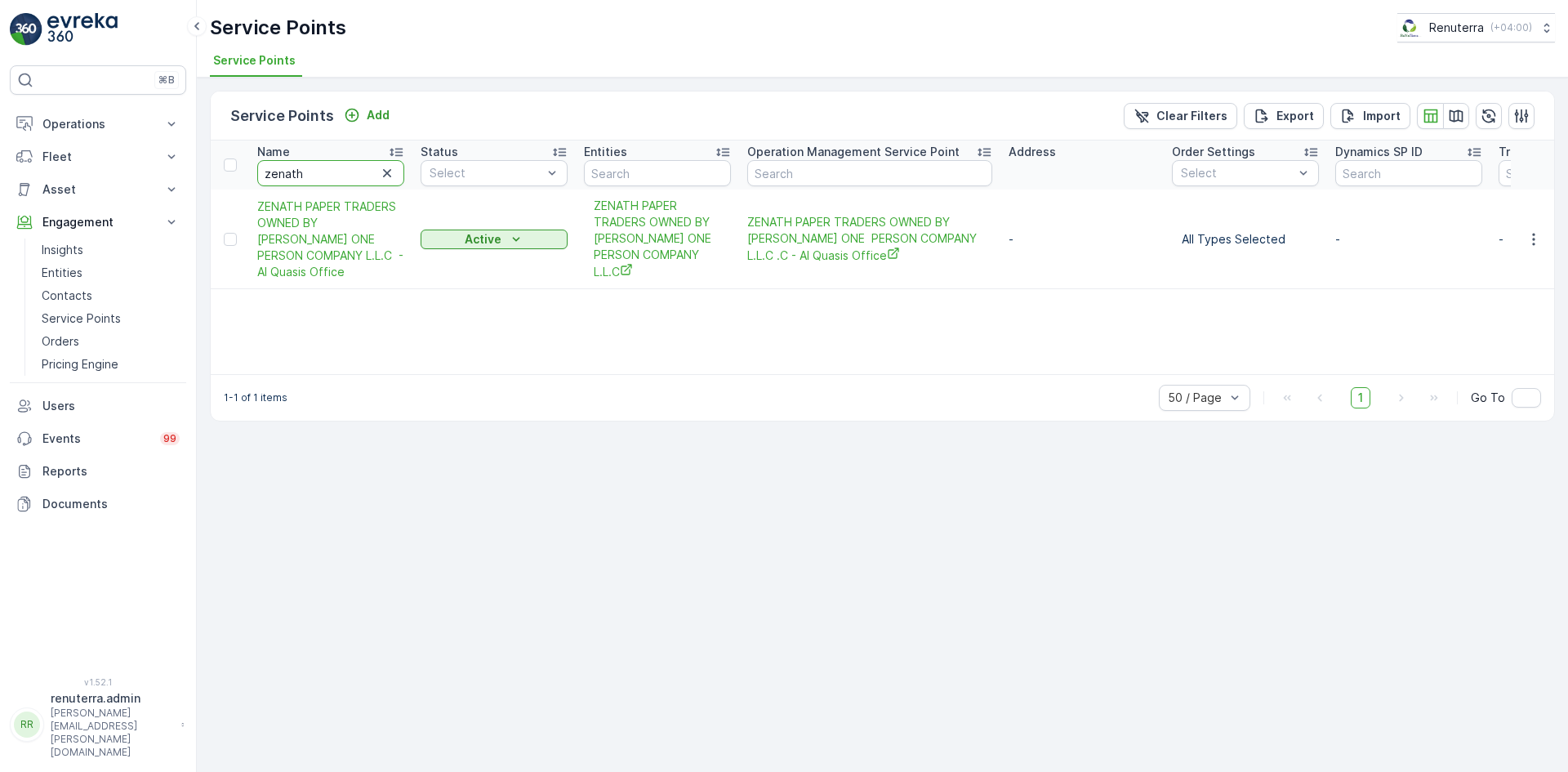
click at [305, 172] on input "zenath" at bounding box center [330, 172] width 147 height 26
type input "z"
type input "masar"
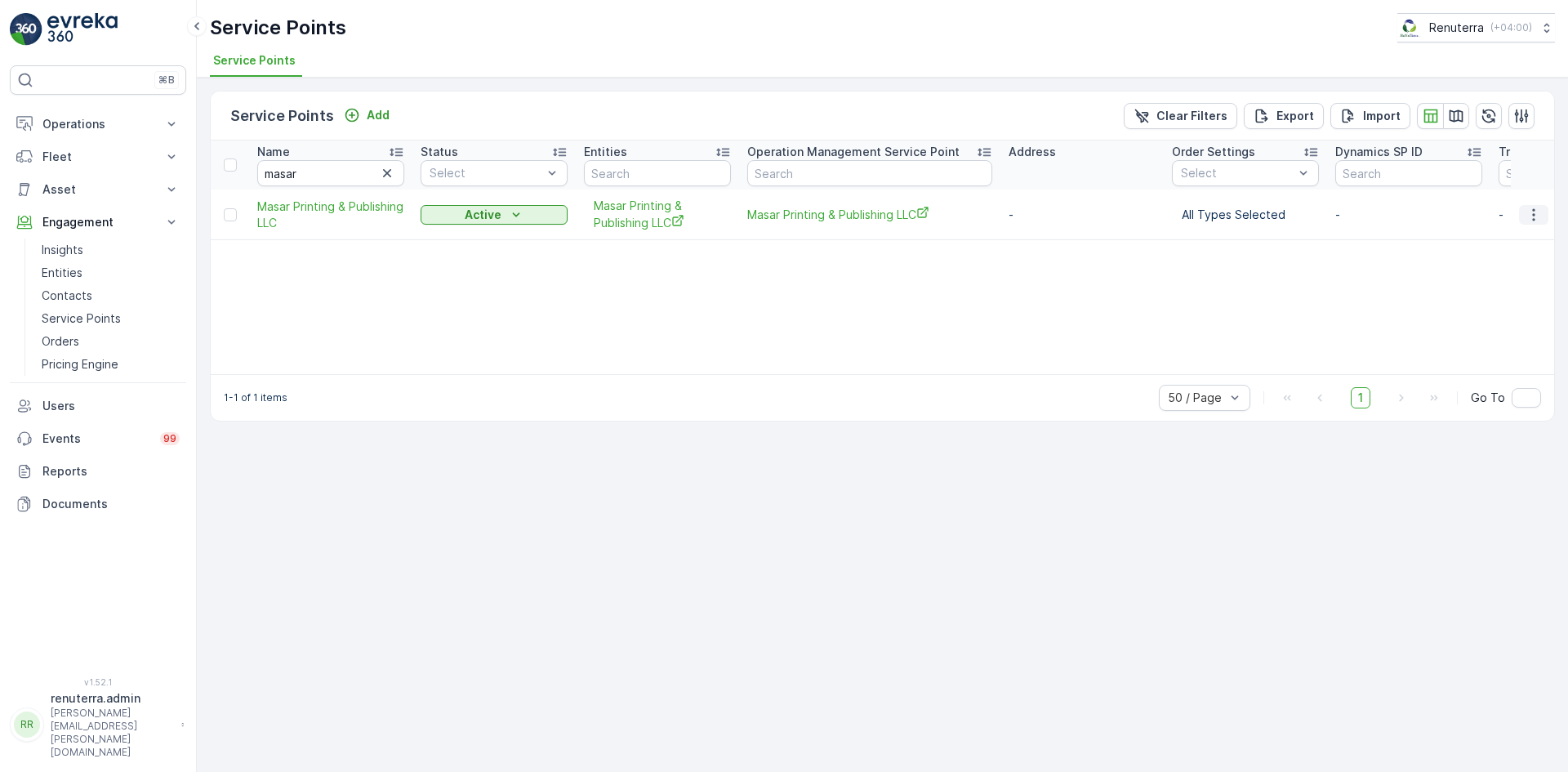
click at [1526, 211] on icon "button" at bounding box center [1534, 215] width 17 height 17
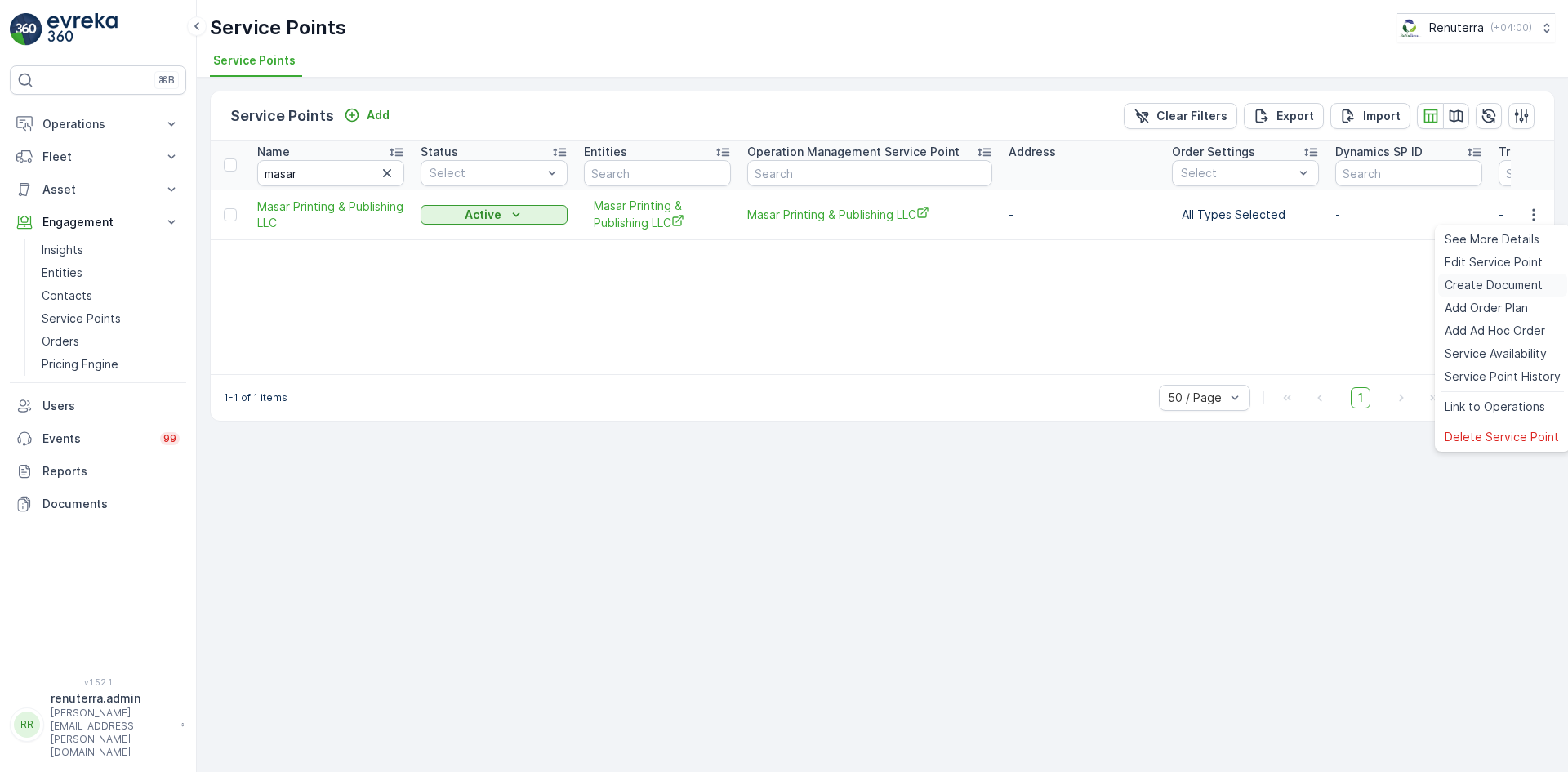
click at [1474, 278] on div "Create Document" at bounding box center [1502, 285] width 129 height 22
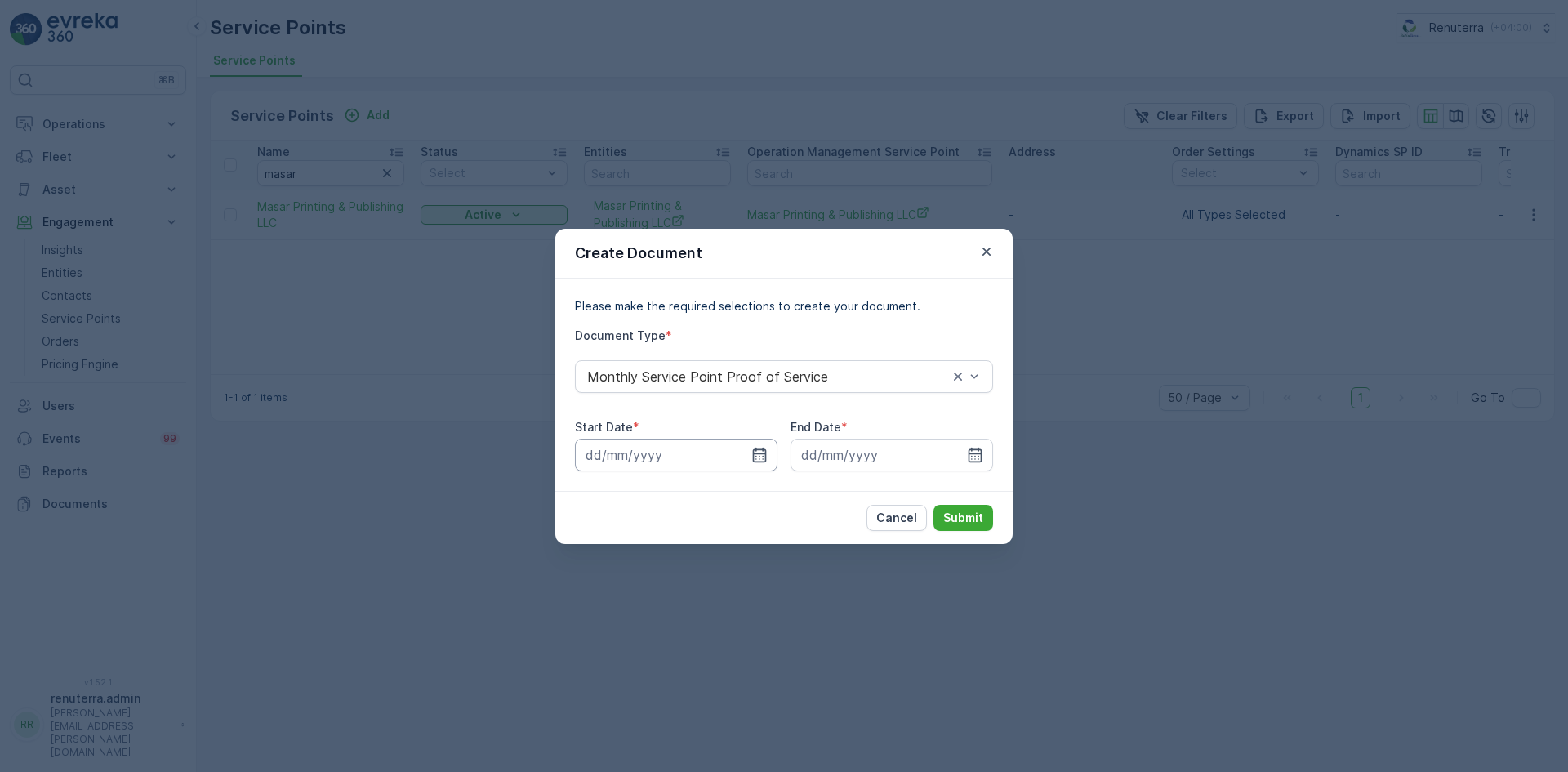
click at [752, 445] on input at bounding box center [676, 455] width 202 height 32
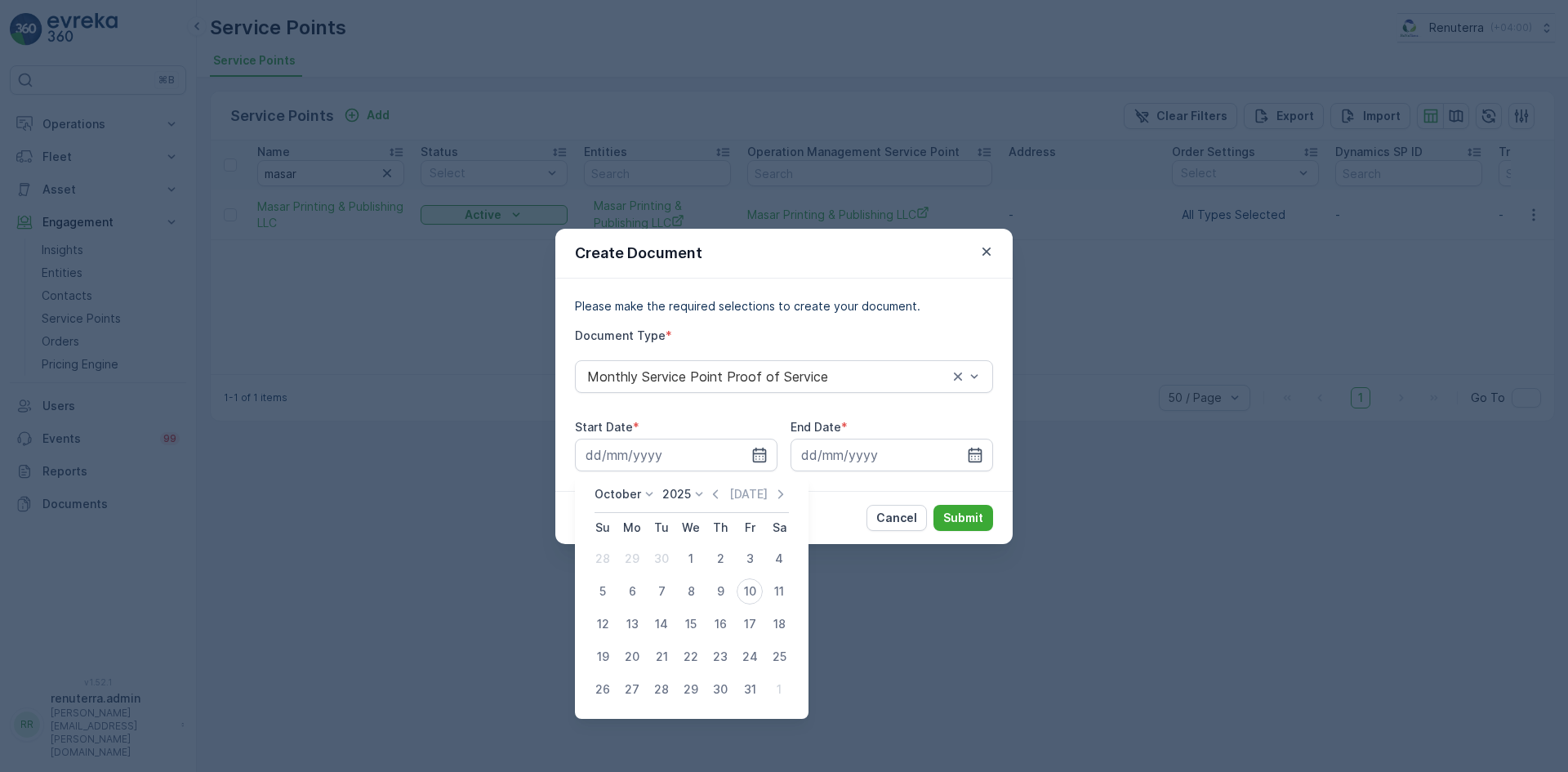
click at [712, 497] on icon "button" at bounding box center [716, 495] width 17 height 17
drag, startPoint x: 627, startPoint y: 565, endPoint x: 647, endPoint y: 565, distance: 20.0
click at [628, 565] on div "1" at bounding box center [632, 558] width 26 height 26
type input "01.09.2025"
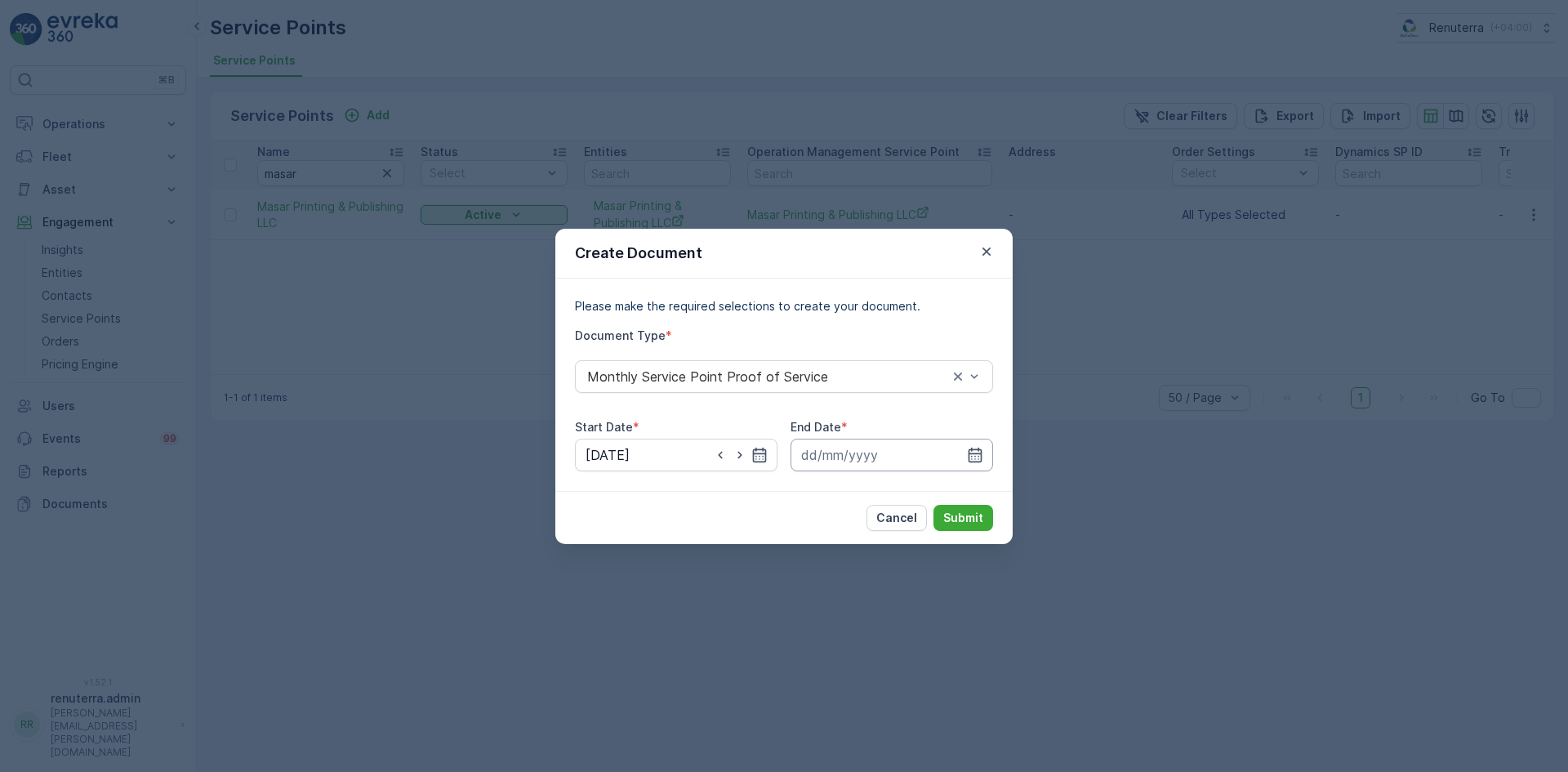
click at [980, 444] on input at bounding box center [891, 455] width 202 height 32
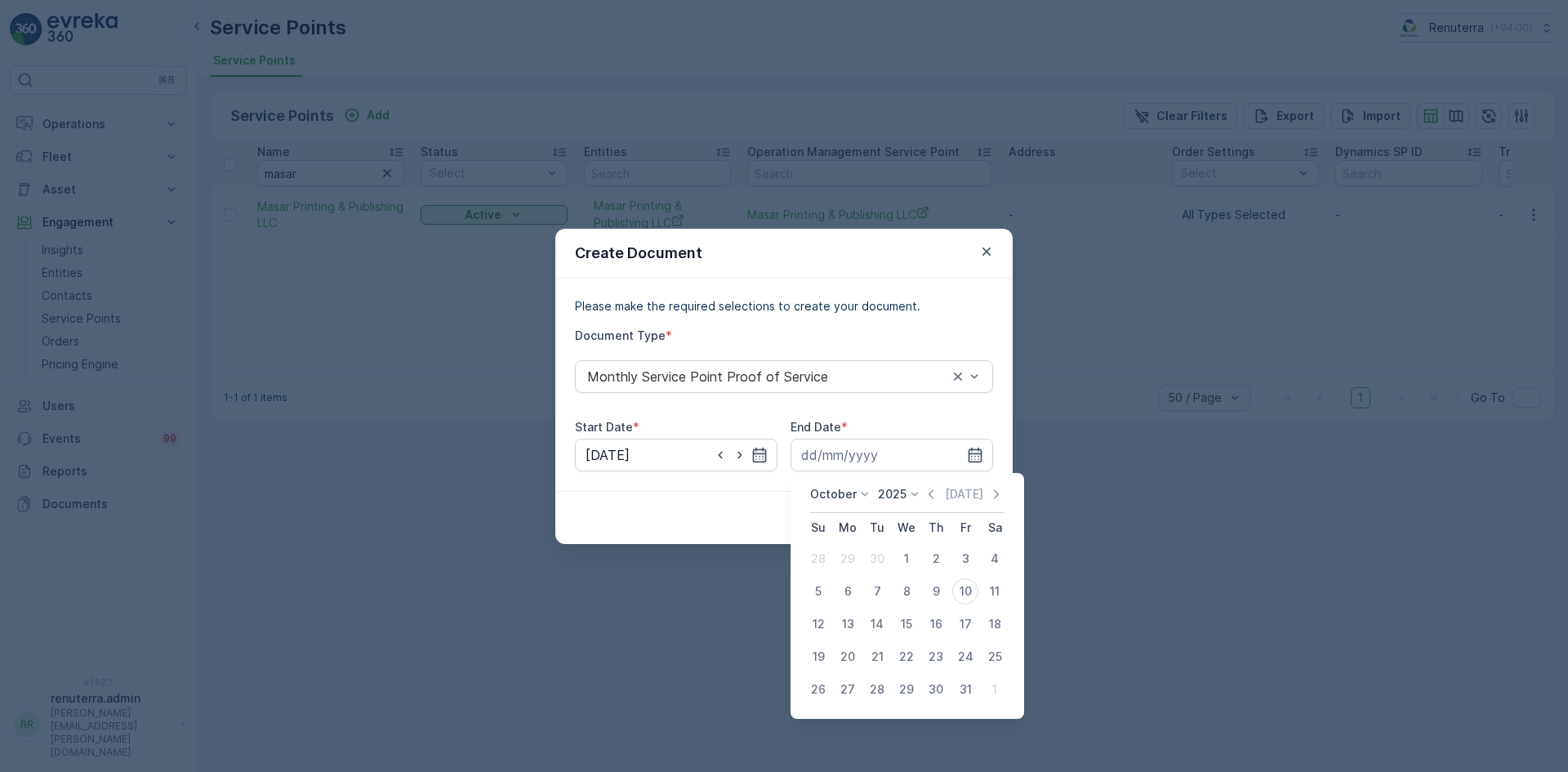
drag, startPoint x: 931, startPoint y: 497, endPoint x: 912, endPoint y: 535, distance: 42.5
click at [931, 501] on icon "button" at bounding box center [931, 495] width 17 height 17
drag, startPoint x: 892, startPoint y: 678, endPoint x: 880, endPoint y: 684, distance: 13.4
click at [886, 681] on tr "28 29 30 1 2 3 4" at bounding box center [906, 689] width 206 height 32
click at [880, 685] on div "30" at bounding box center [876, 689] width 26 height 26
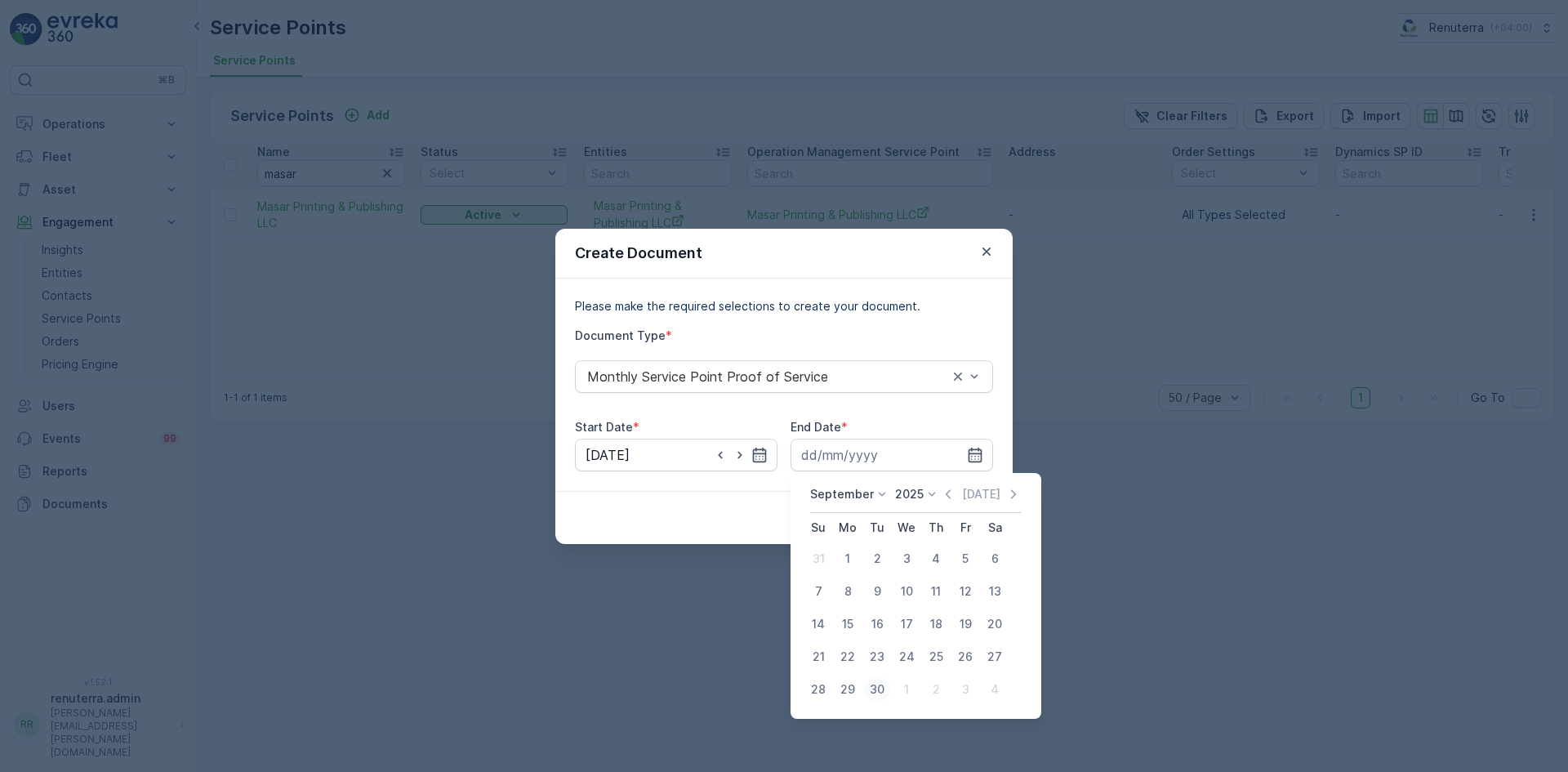
type input "30.09.2025"
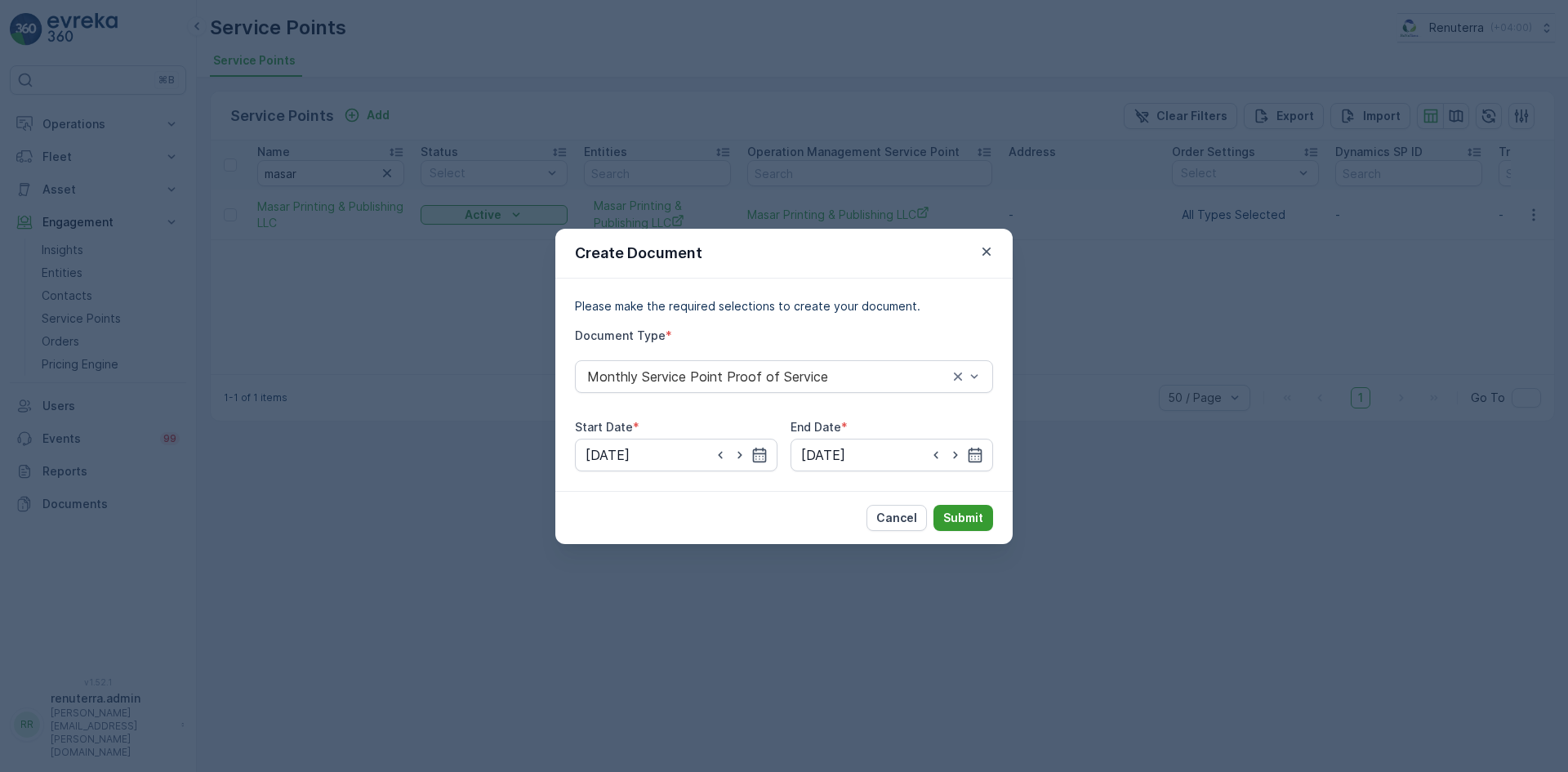
click at [959, 526] on button "Submit" at bounding box center [963, 517] width 60 height 26
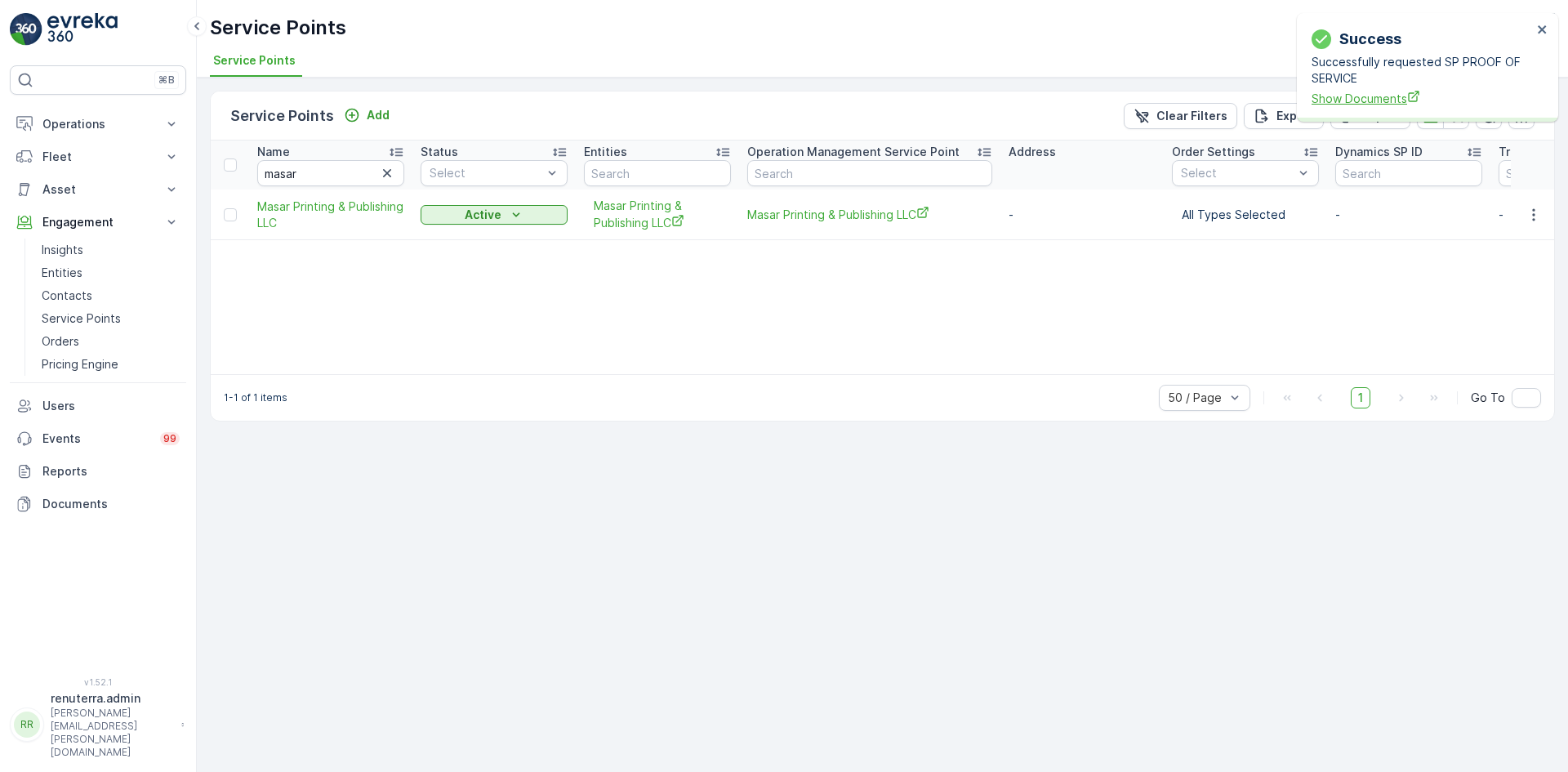
click at [1368, 98] on span "Show Documents" at bounding box center [1422, 98] width 221 height 17
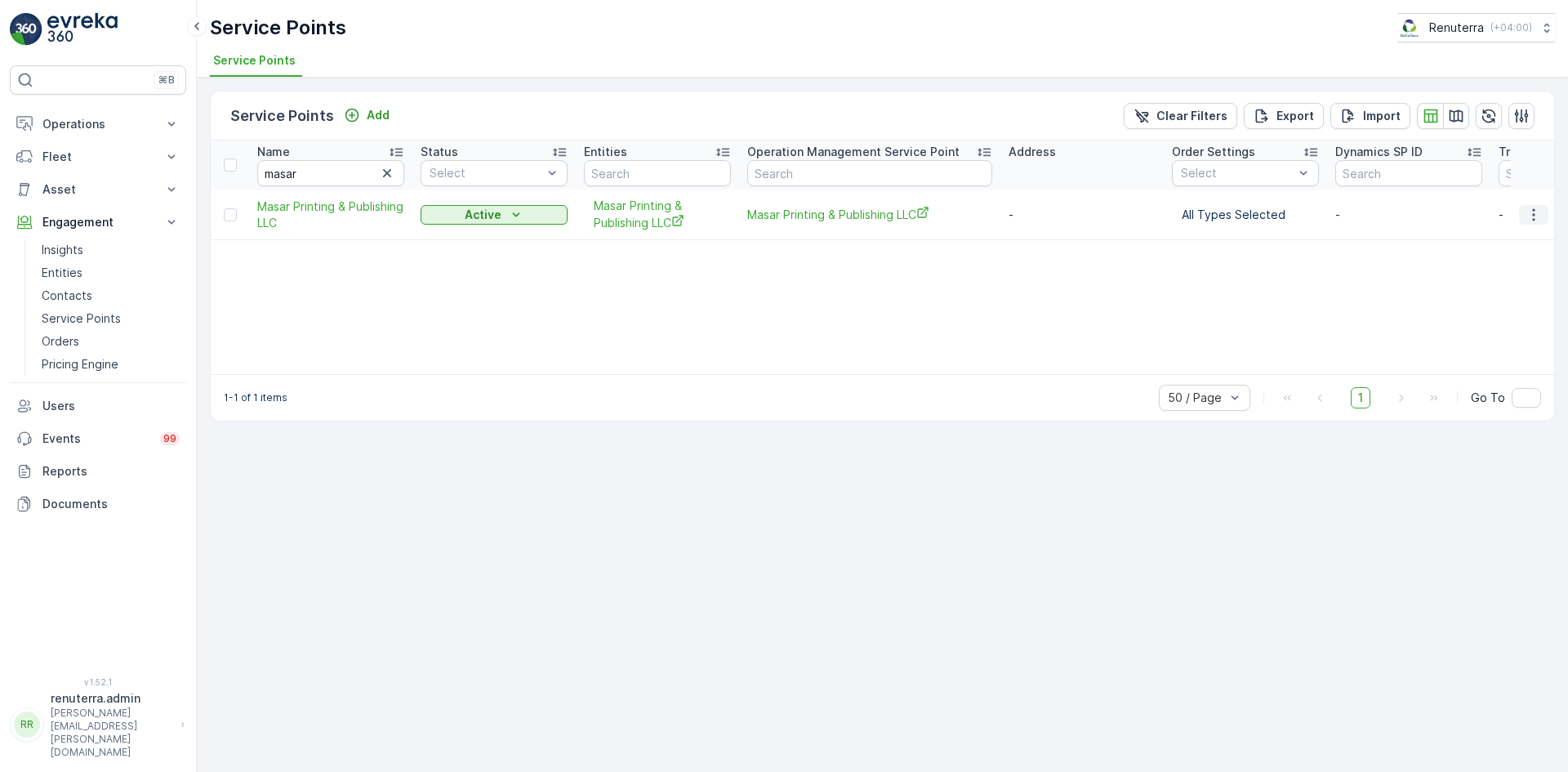
click at [1536, 212] on icon "button" at bounding box center [1534, 215] width 17 height 17
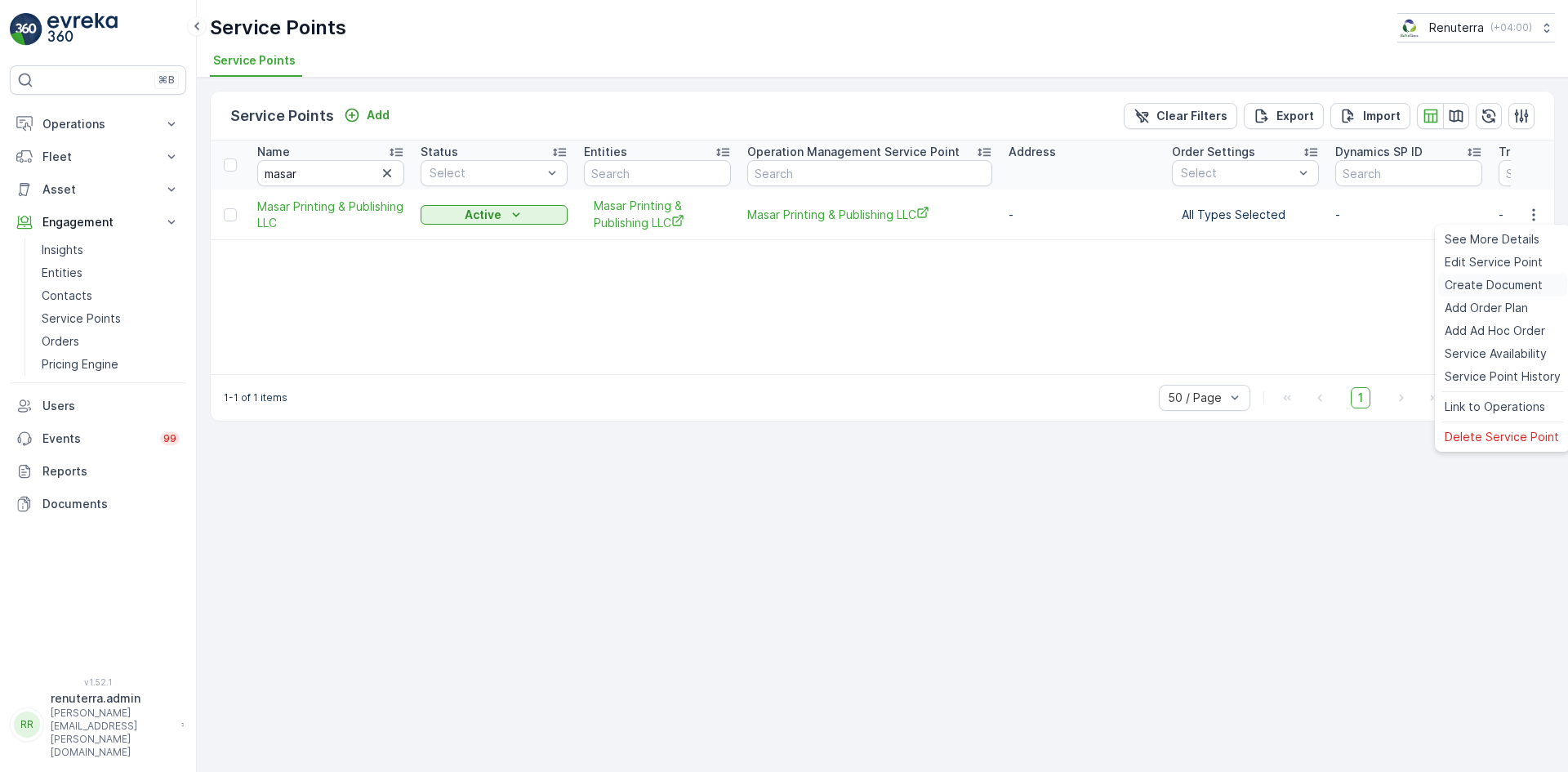
drag, startPoint x: 1457, startPoint y: 284, endPoint x: 1450, endPoint y: 280, distance: 8.1
click at [1450, 280] on span "Create Document" at bounding box center [1494, 286] width 98 height 17
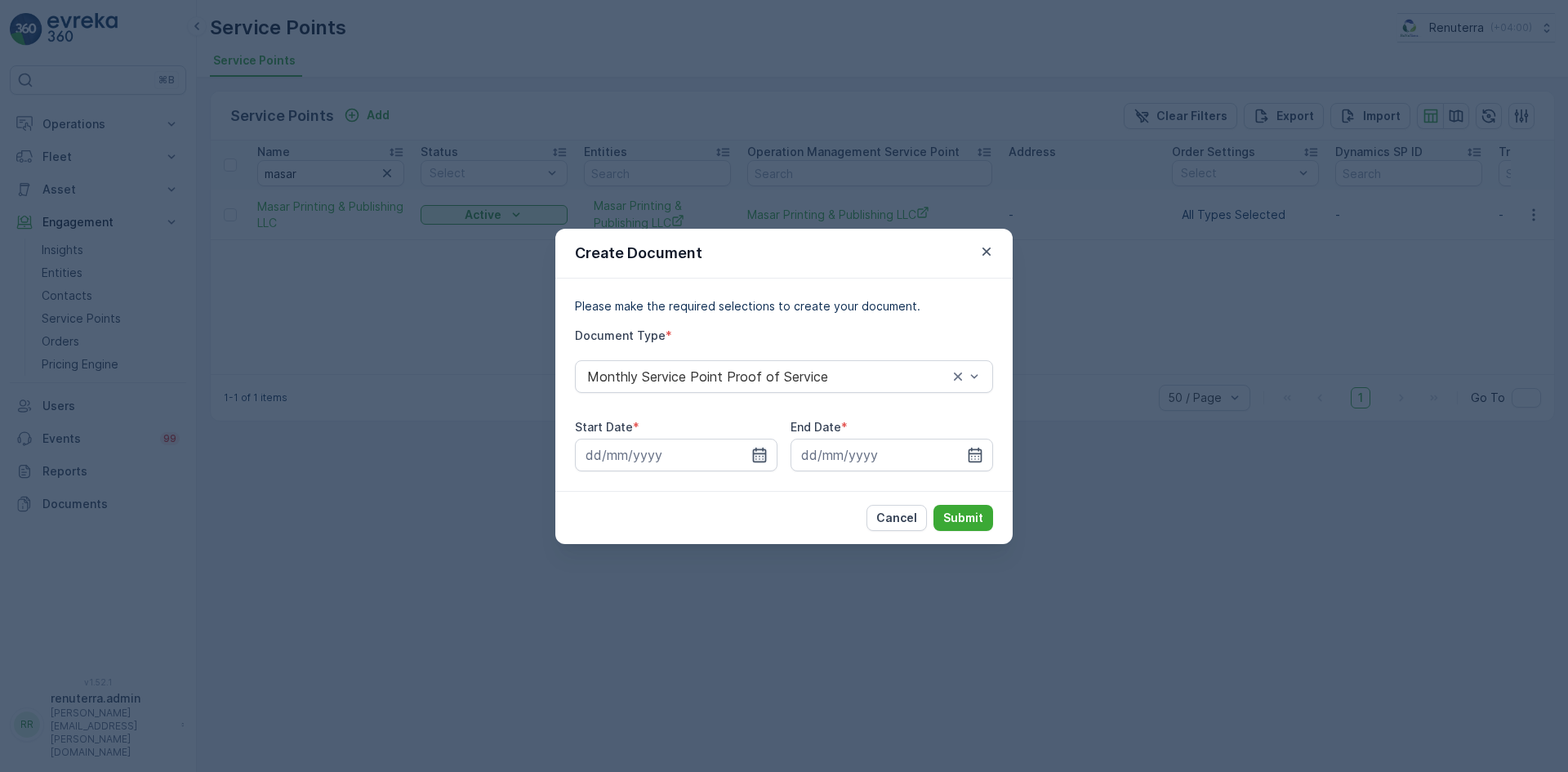
click at [757, 456] on icon "button" at bounding box center [760, 456] width 17 height 17
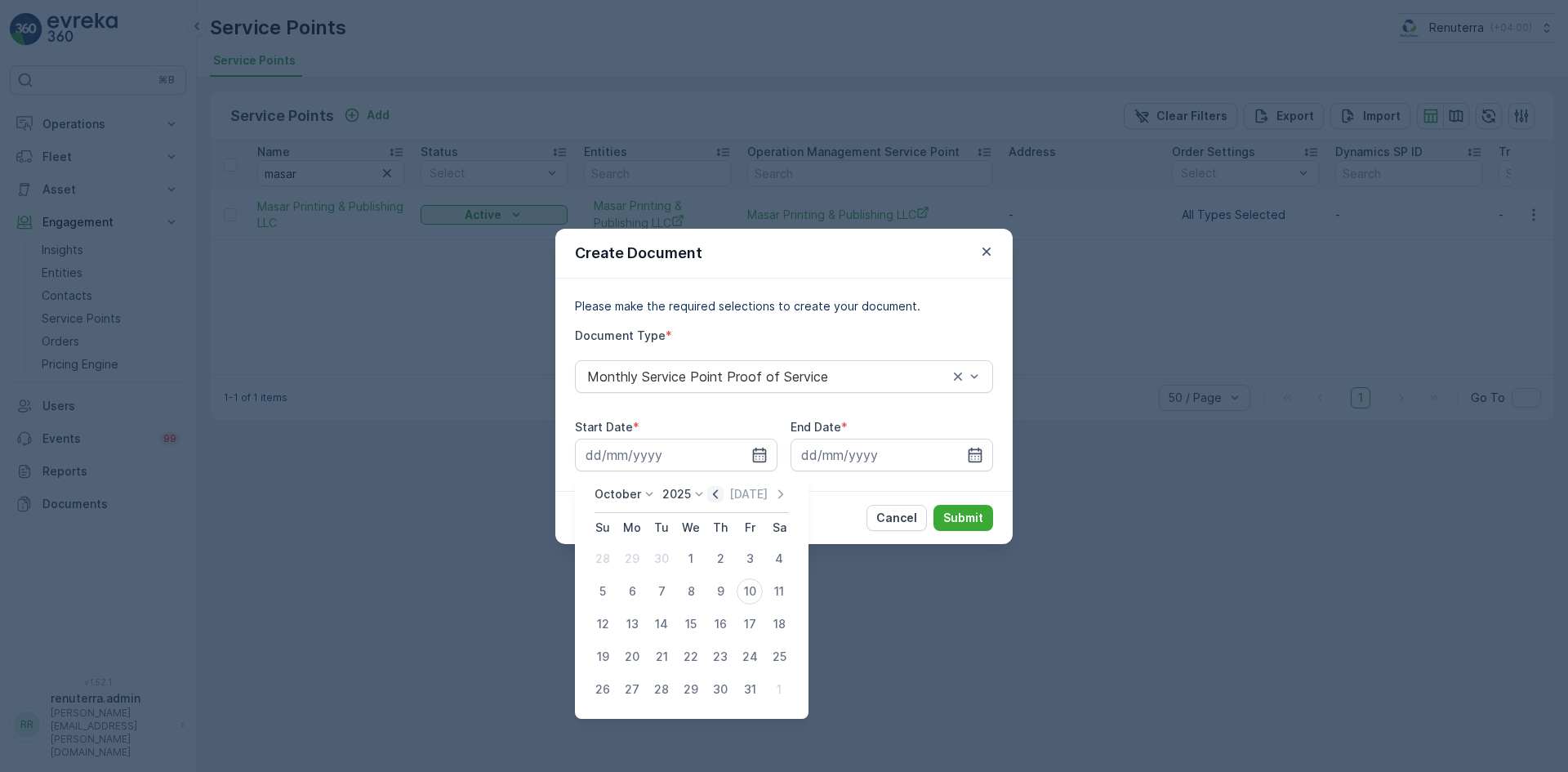
click at [712, 497] on icon "button" at bounding box center [716, 495] width 17 height 17
click at [627, 560] on div "1" at bounding box center [632, 558] width 26 height 26
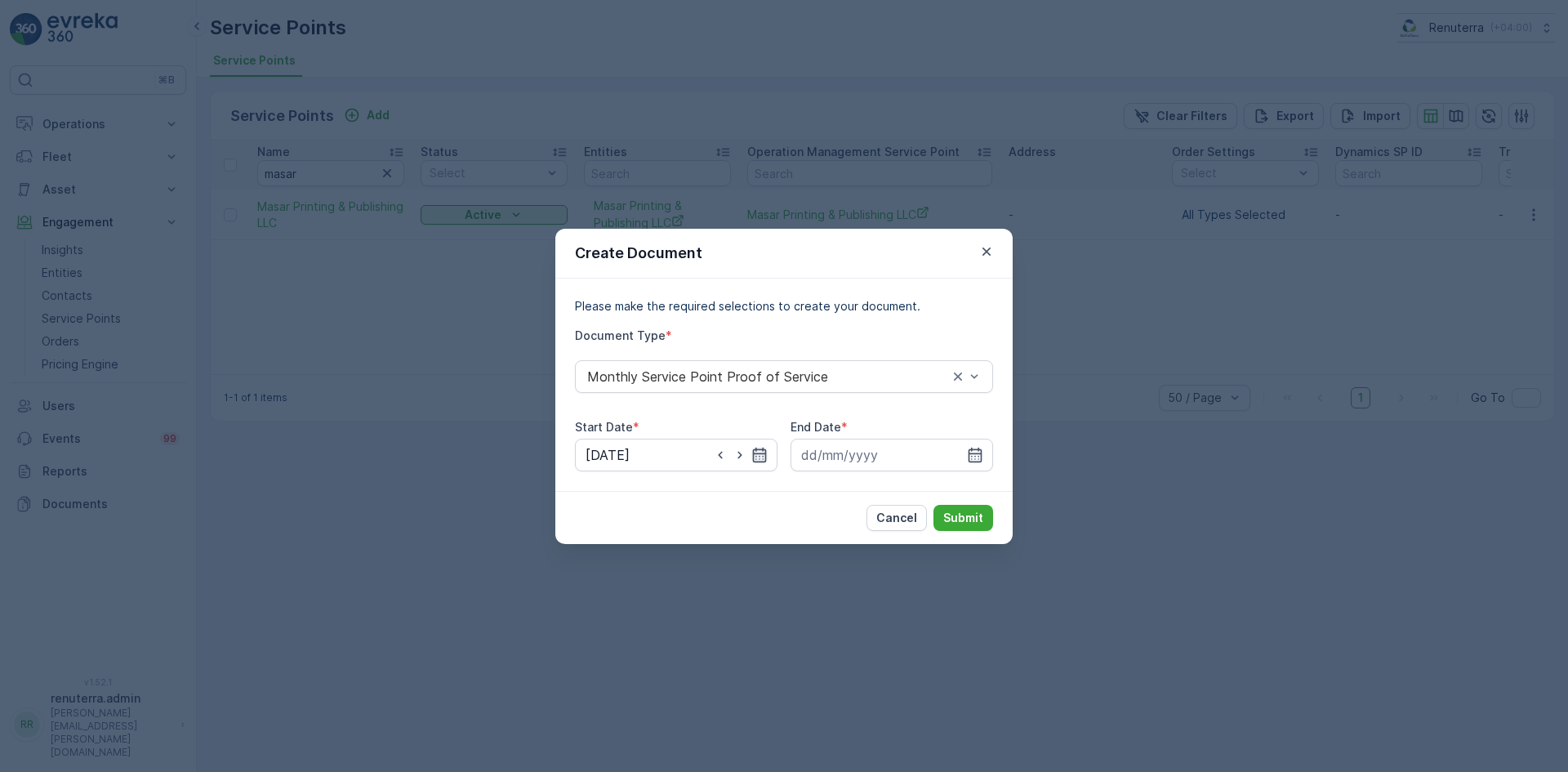
click at [757, 450] on icon "button" at bounding box center [760, 455] width 14 height 15
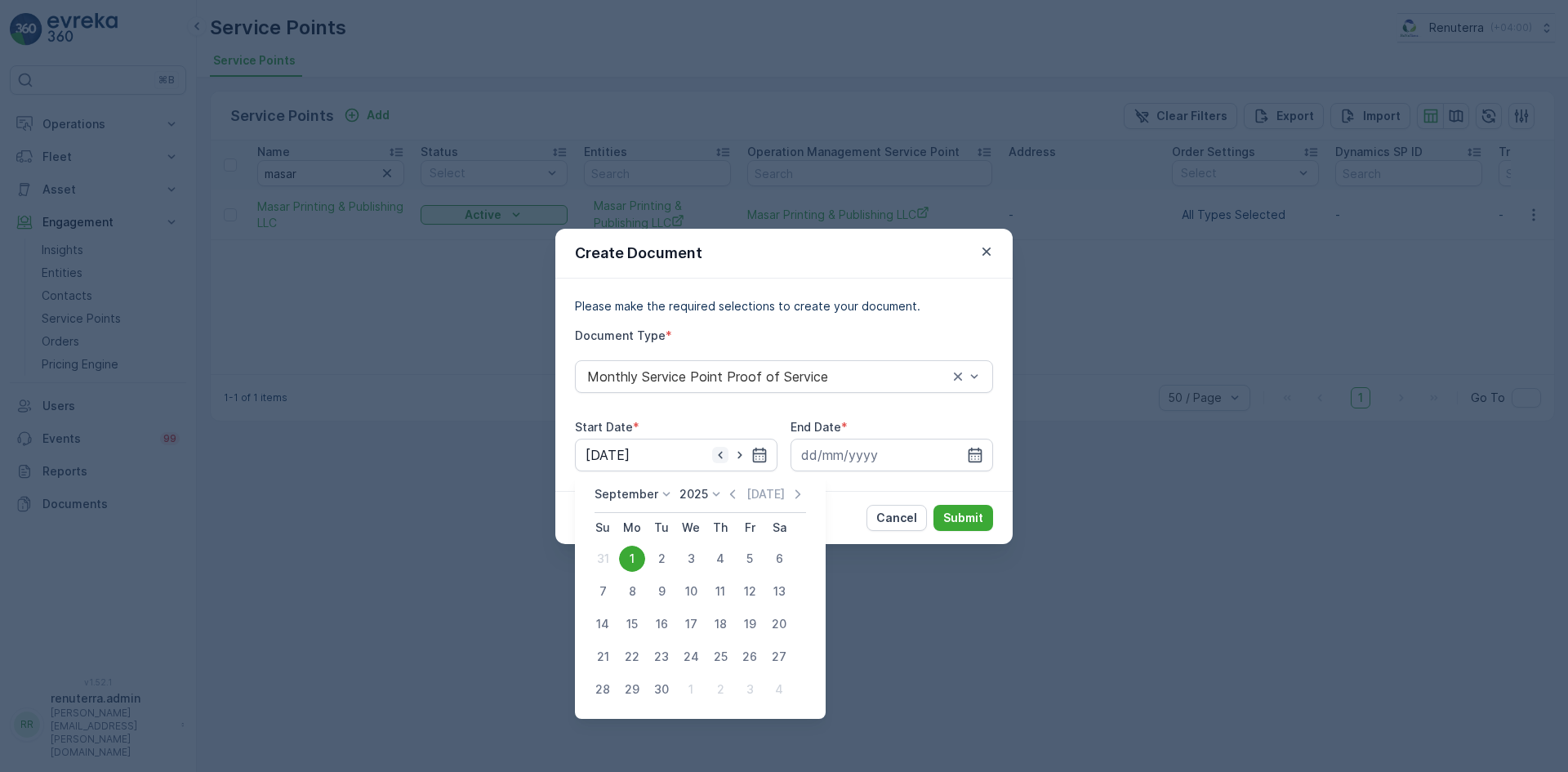
click at [718, 456] on icon "button" at bounding box center [721, 456] width 17 height 17
click at [718, 459] on icon "button" at bounding box center [721, 456] width 17 height 17
click at [720, 458] on icon "button" at bounding box center [721, 456] width 17 height 17
click at [757, 449] on icon "button" at bounding box center [760, 455] width 14 height 15
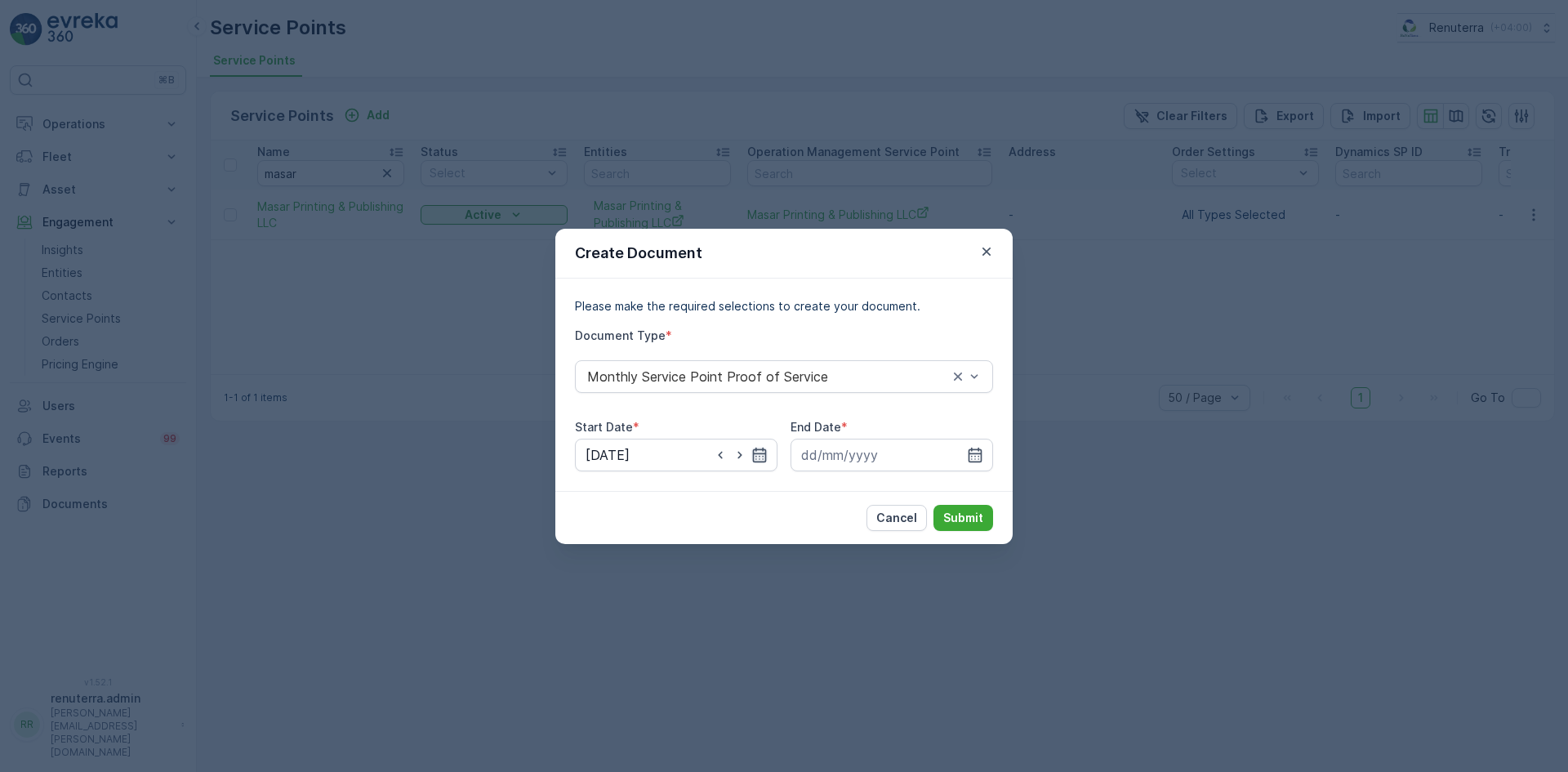
click at [758, 455] on icon "button" at bounding box center [760, 456] width 17 height 17
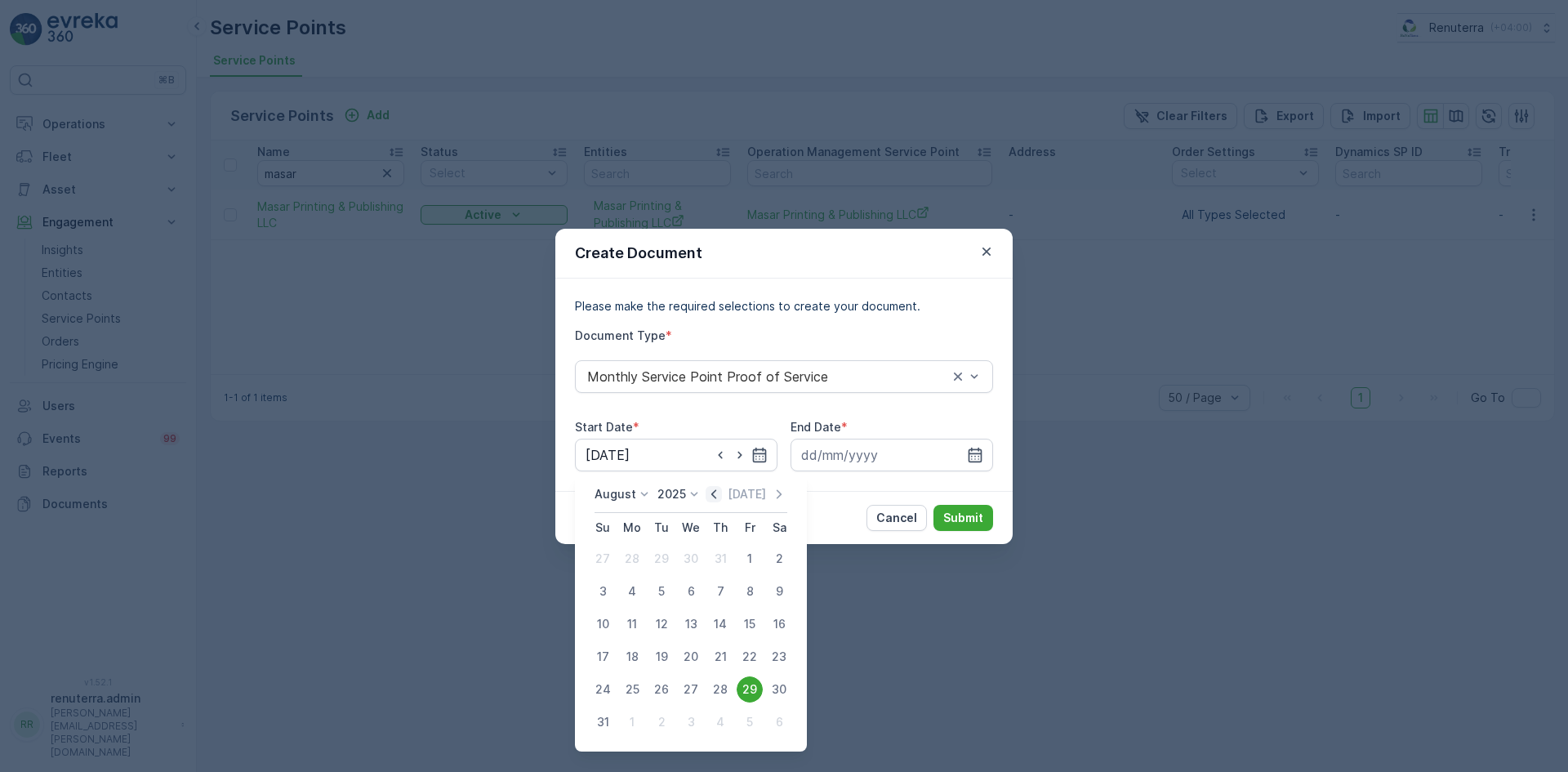
click at [717, 498] on icon "button" at bounding box center [714, 495] width 17 height 17
drag, startPoint x: 784, startPoint y: 495, endPoint x: 774, endPoint y: 500, distance: 11.2
click at [782, 496] on icon "button" at bounding box center [779, 495] width 17 height 17
click at [750, 557] on div "1" at bounding box center [749, 558] width 26 height 26
type input "01.08.2025"
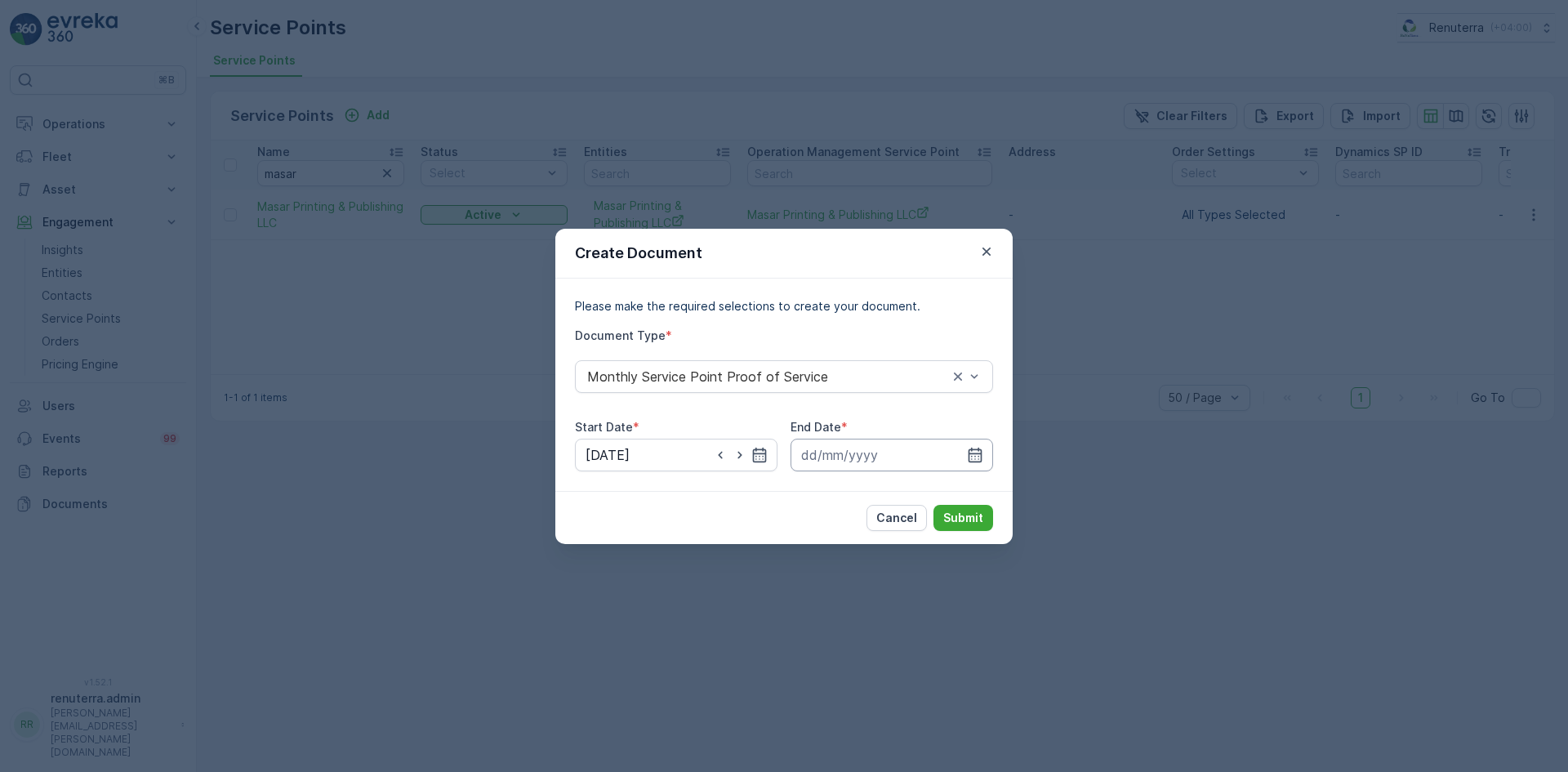
click at [965, 451] on input at bounding box center [891, 455] width 202 height 32
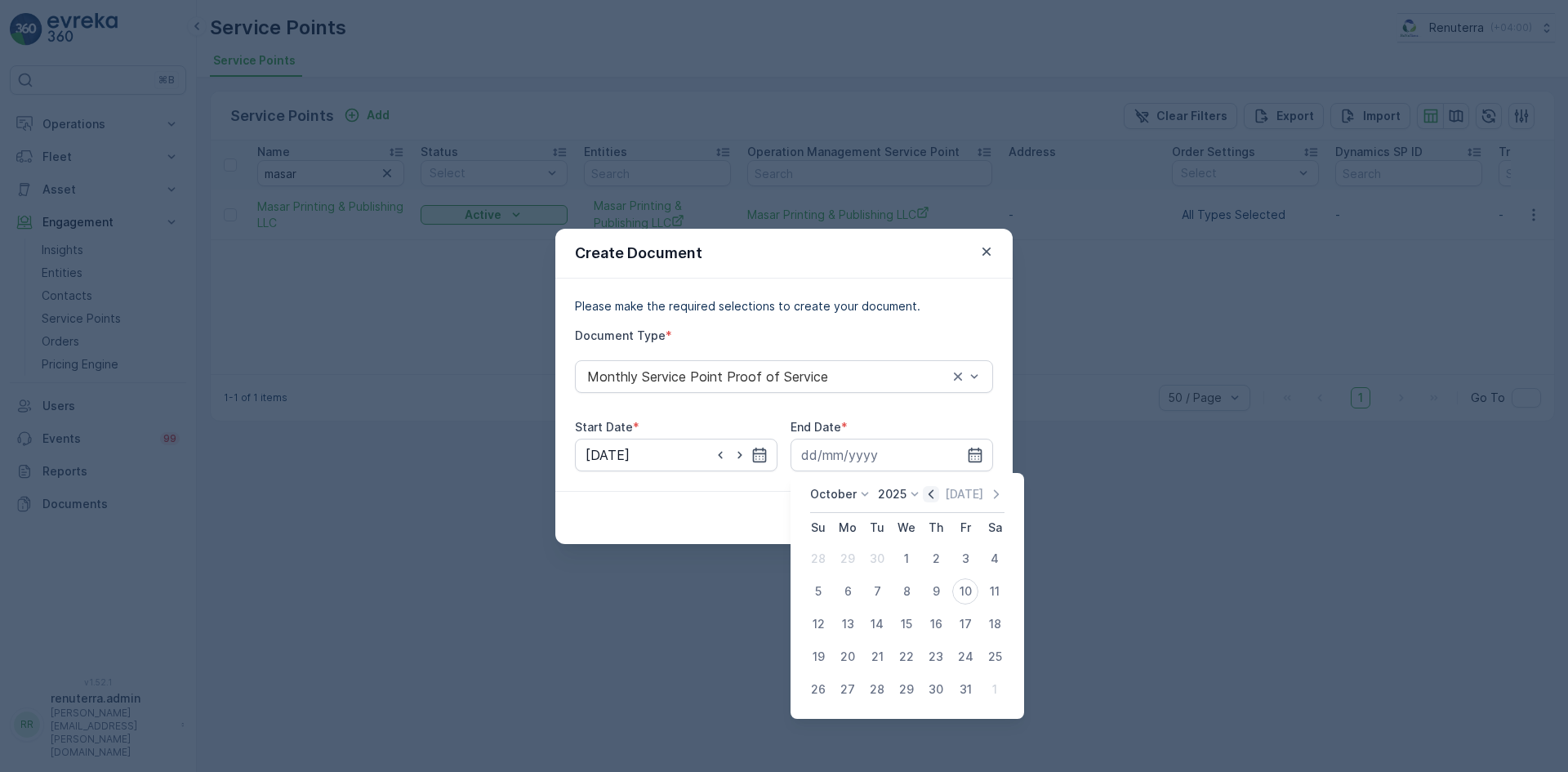
click at [930, 487] on icon "button" at bounding box center [931, 495] width 17 height 17
click at [945, 493] on icon "button" at bounding box center [948, 494] width 5 height 9
click at [827, 722] on div "31" at bounding box center [817, 722] width 26 height 26
type input "31.08.2025"
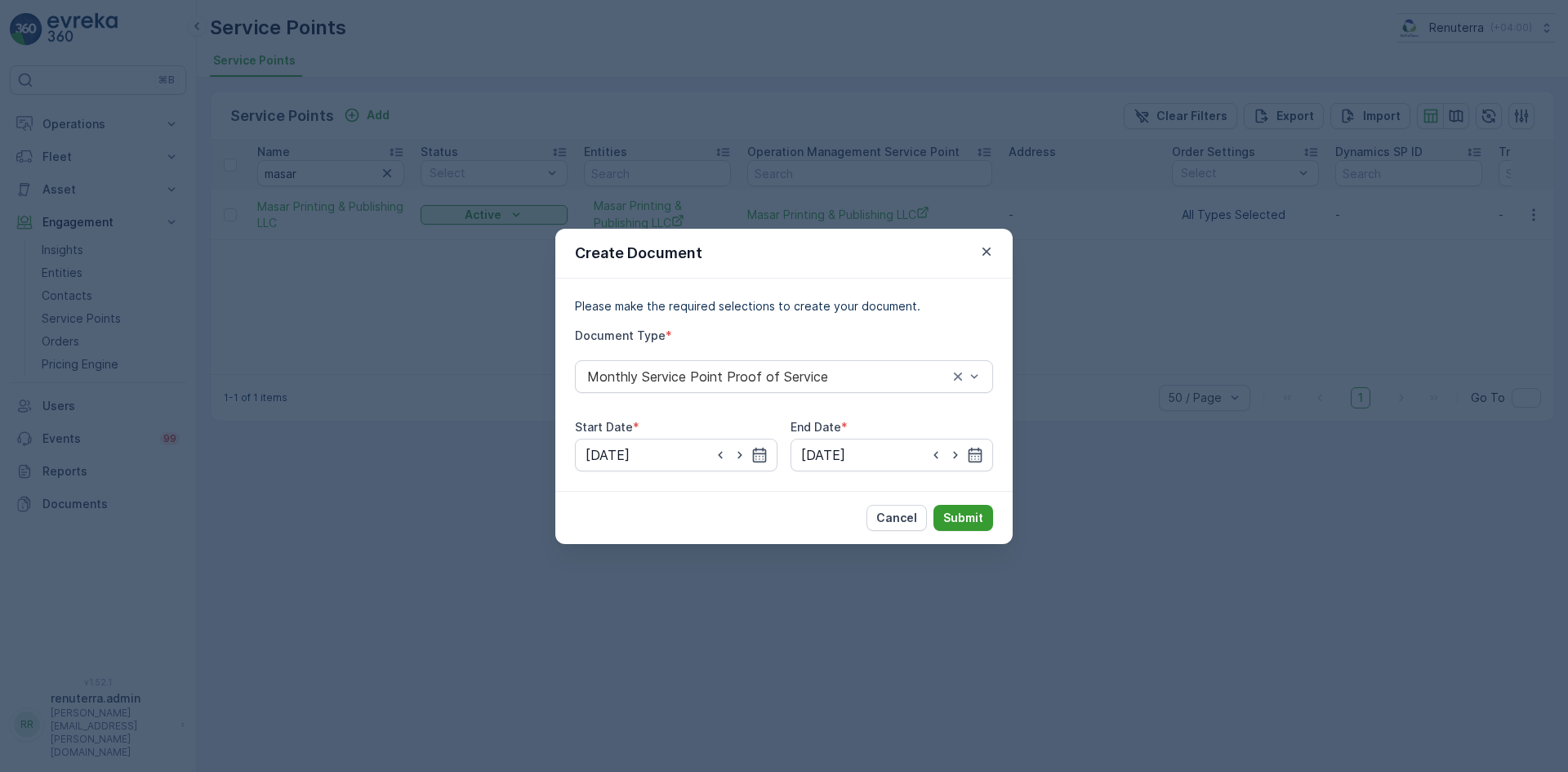
click at [950, 511] on p "Submit" at bounding box center [963, 518] width 40 height 17
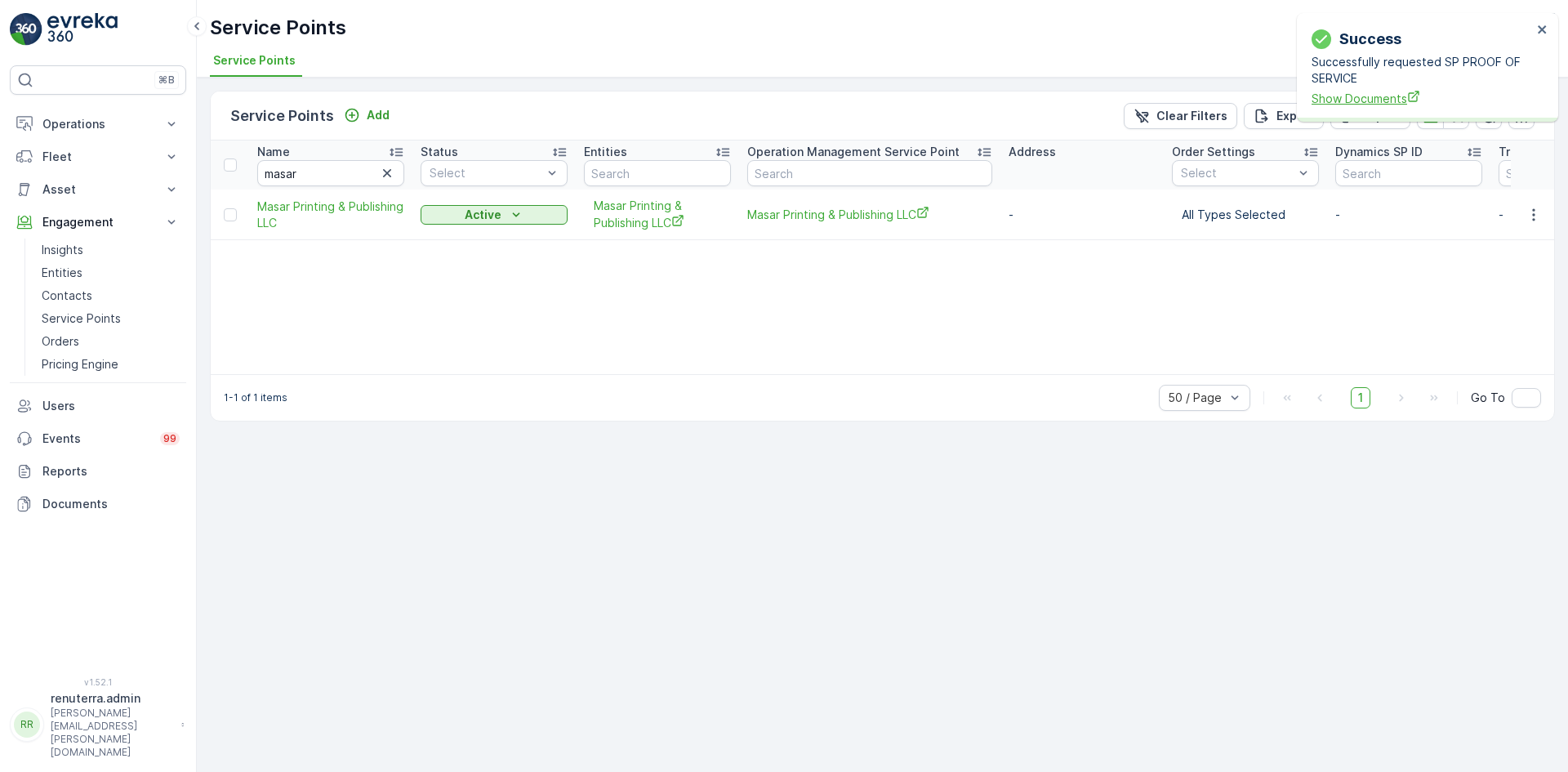
click at [1362, 102] on span "Show Documents" at bounding box center [1422, 98] width 221 height 17
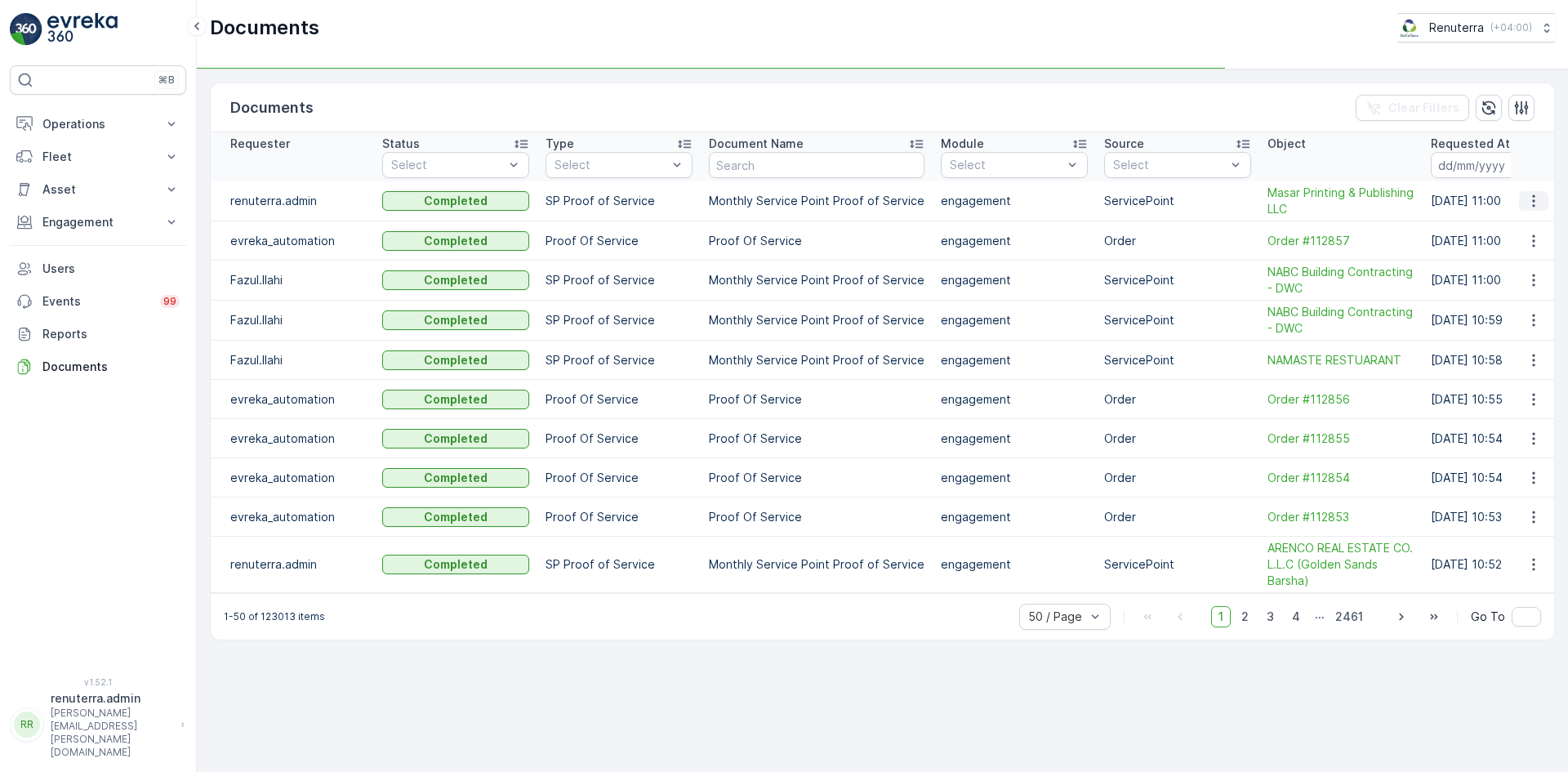
click at [1533, 204] on icon "button" at bounding box center [1534, 202] width 17 height 17
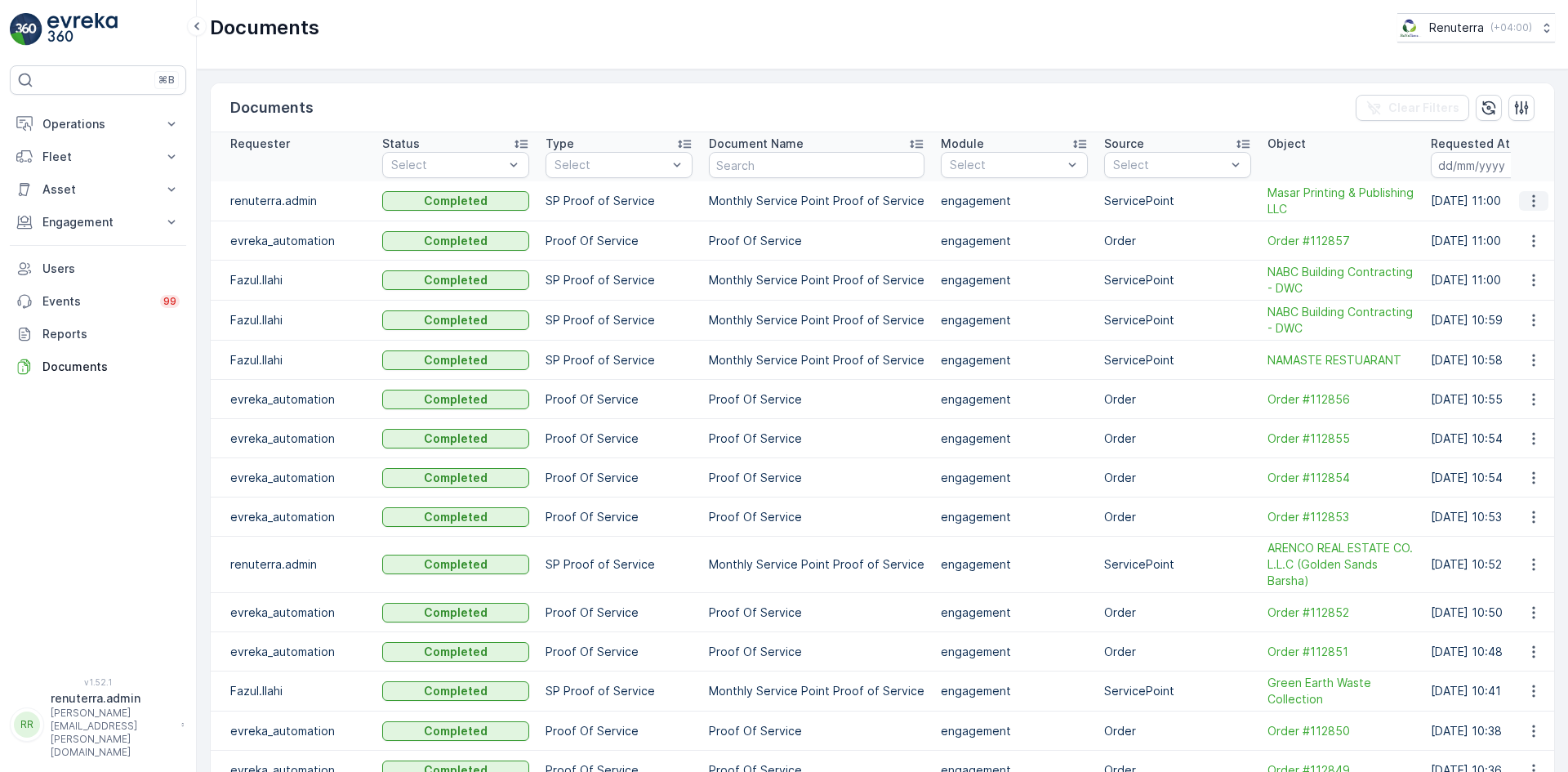
click at [1530, 202] on icon "button" at bounding box center [1534, 202] width 17 height 17
drag, startPoint x: 1528, startPoint y: 209, endPoint x: 1526, endPoint y: 227, distance: 18.1
click at [1526, 227] on span "See Details" at bounding box center [1529, 226] width 63 height 17
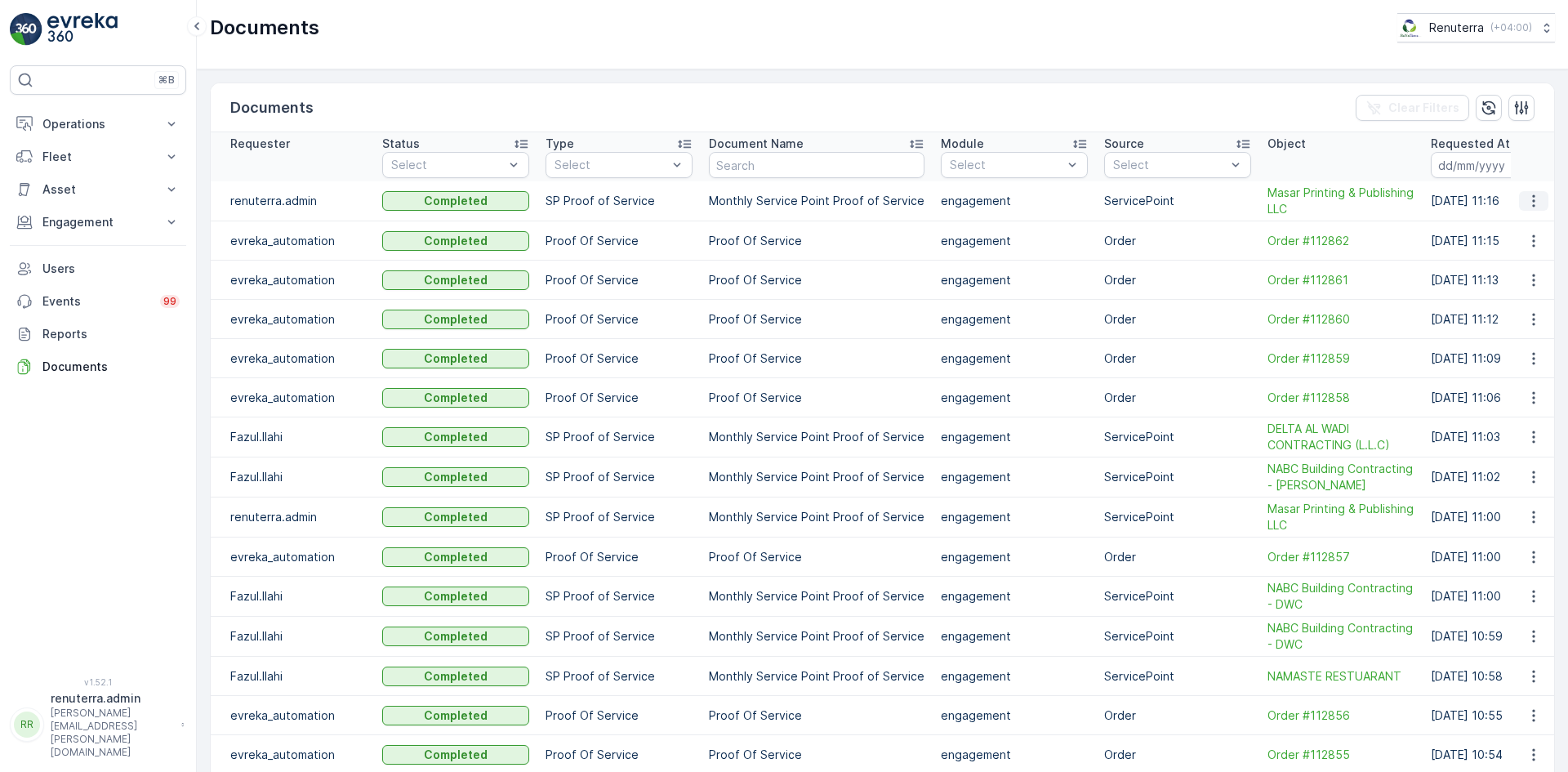
click at [1532, 201] on icon "button" at bounding box center [1533, 201] width 2 height 12
click at [1529, 218] on span "See Details" at bounding box center [1529, 226] width 63 height 17
click at [1526, 520] on icon "button" at bounding box center [1534, 517] width 17 height 17
click at [1516, 535] on div "See Details" at bounding box center [1529, 541] width 76 height 22
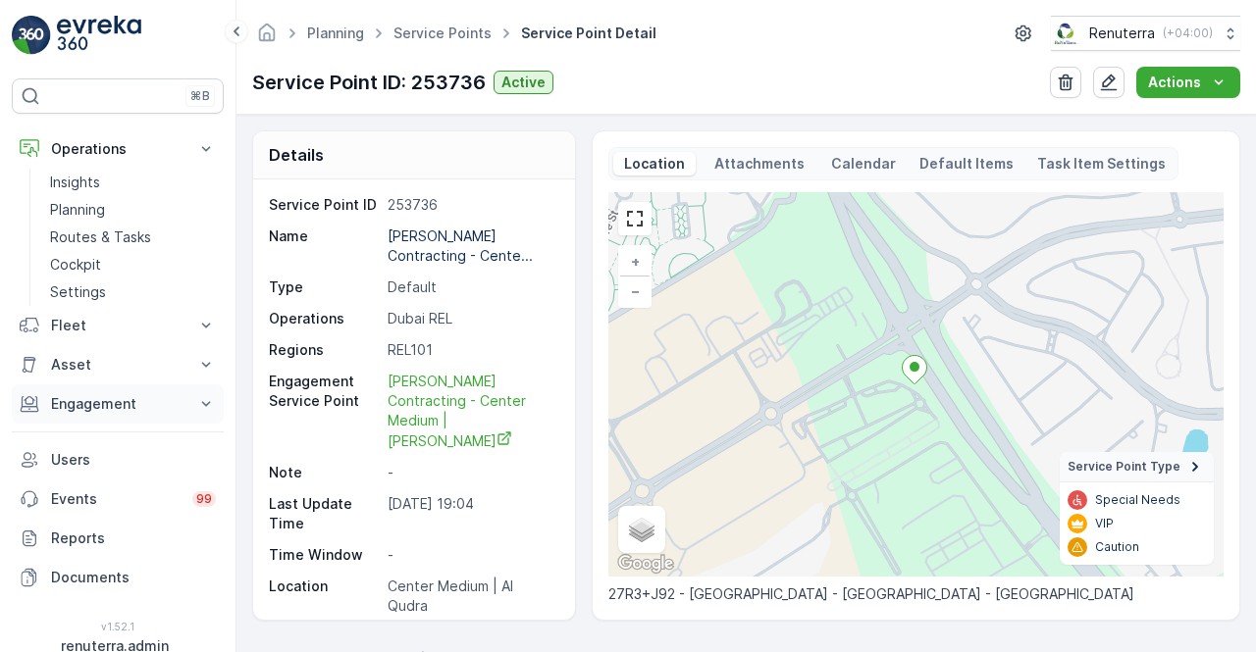
click at [184, 404] on button "Engagement" at bounding box center [118, 404] width 212 height 39
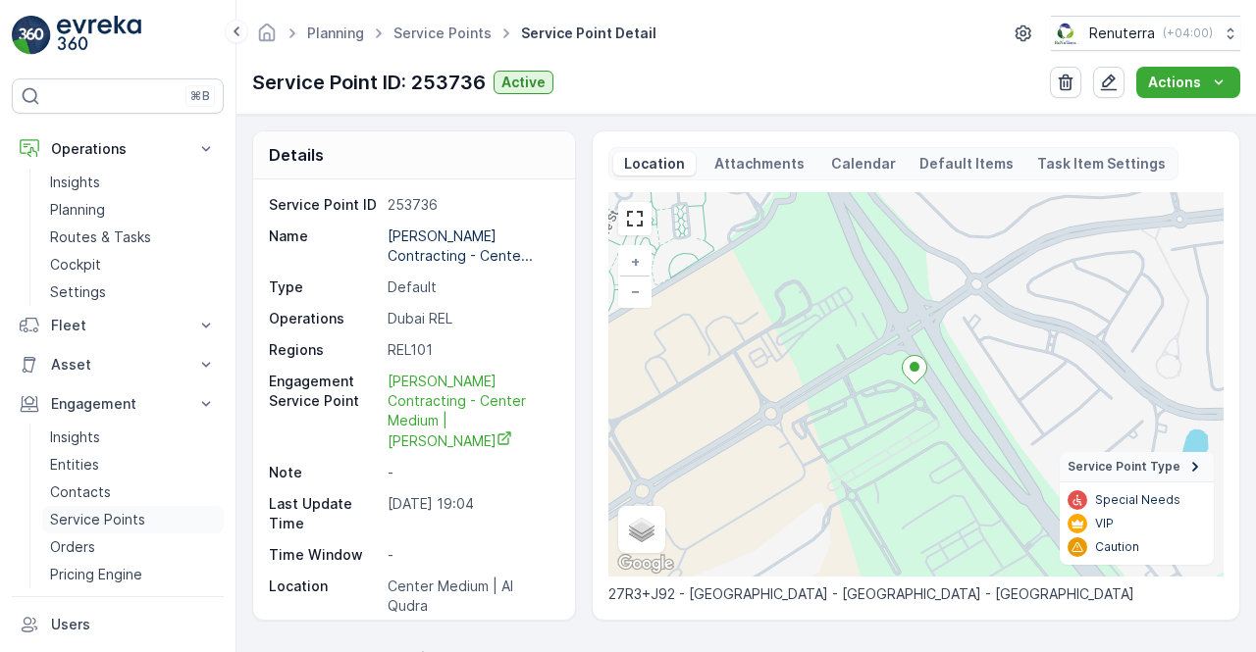
click at [127, 516] on p "Service Points" at bounding box center [97, 520] width 95 height 20
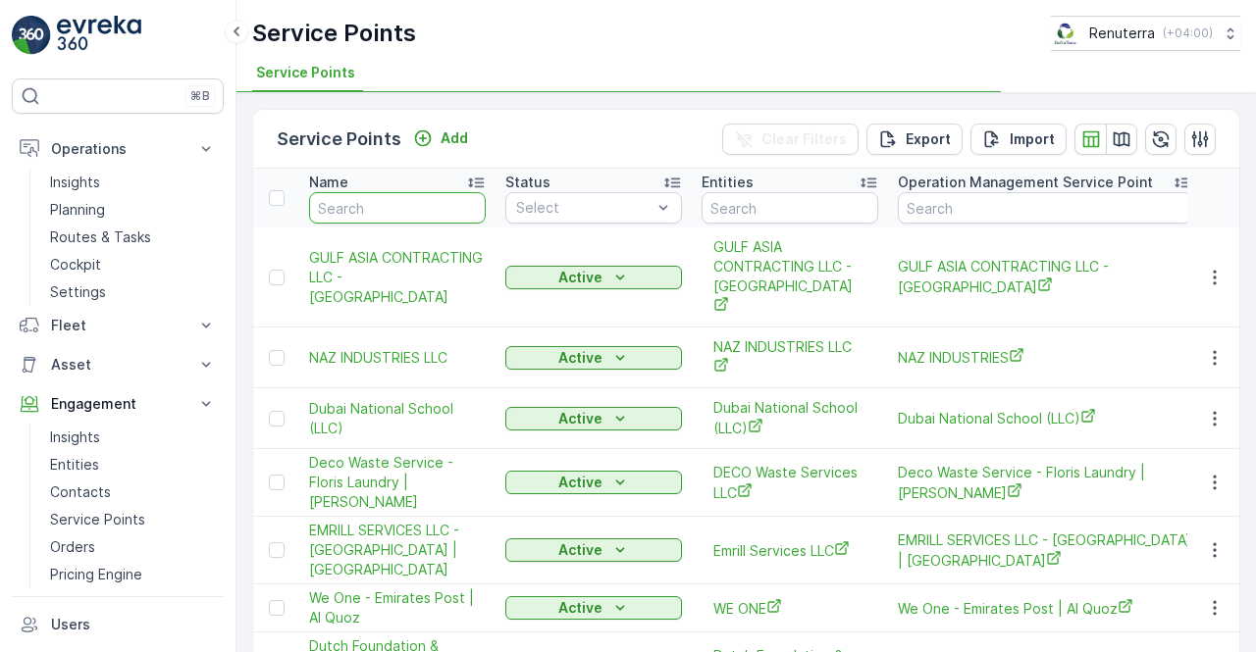
click at [390, 213] on input "text" at bounding box center [397, 207] width 177 height 31
type input "[PERSON_NAME]"
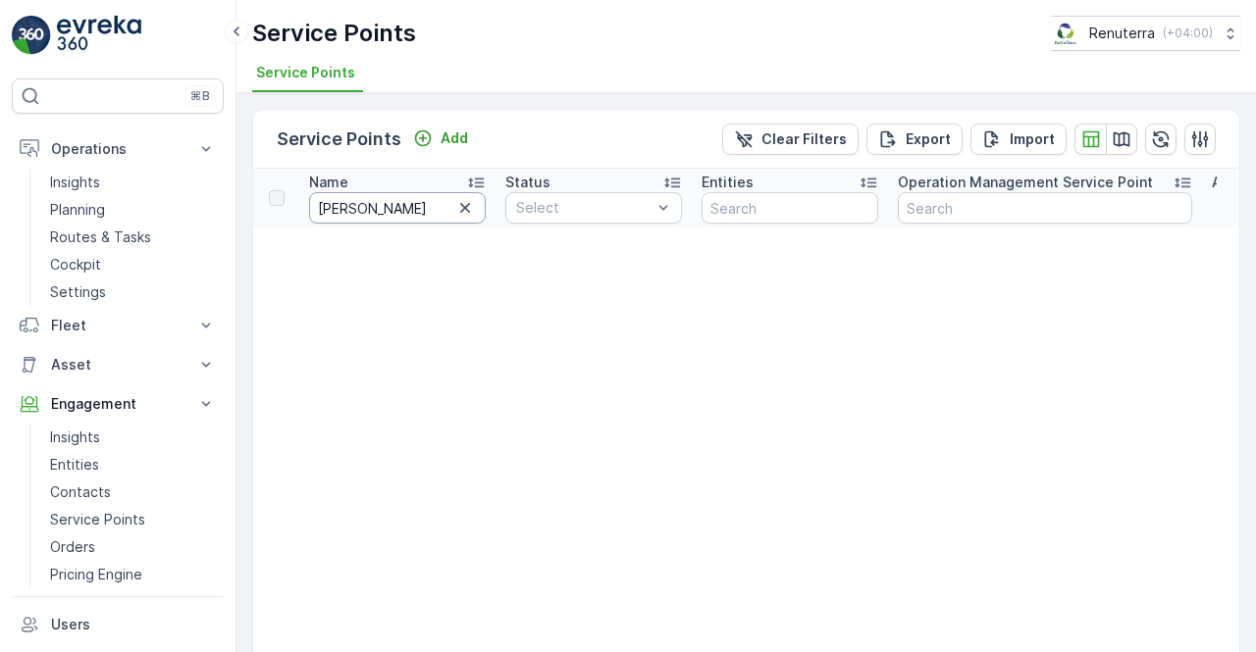
click at [390, 213] on input "[PERSON_NAME]" at bounding box center [397, 207] width 177 height 31
type input "berk"
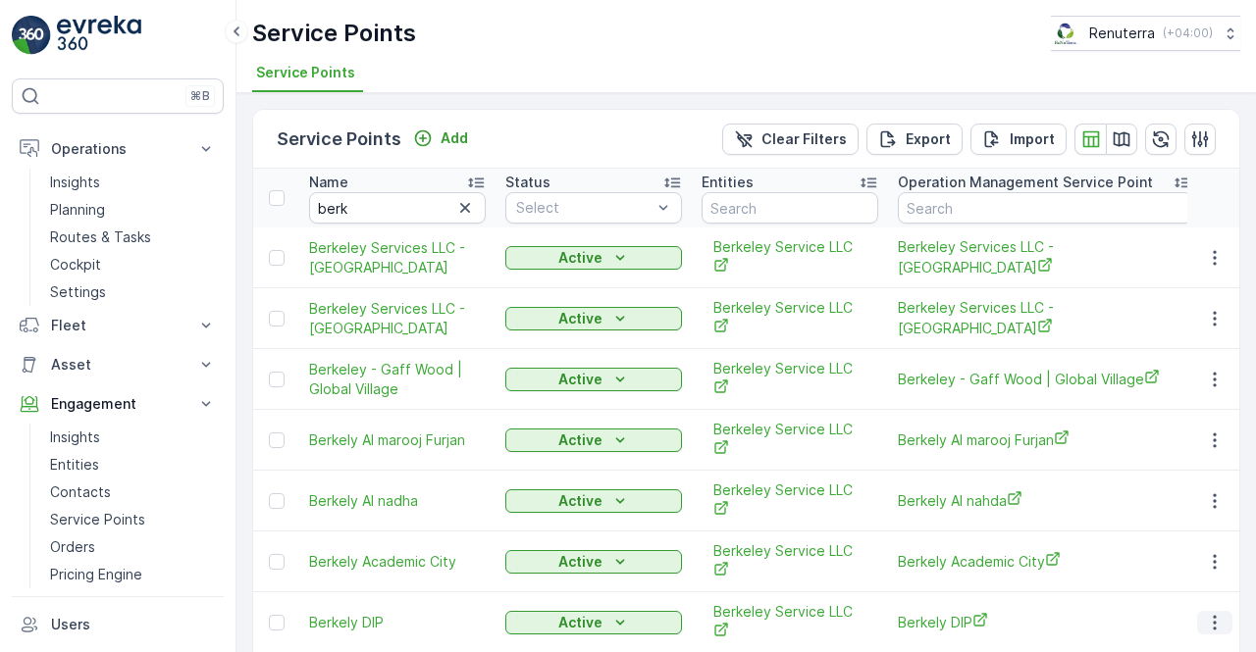
click at [1216, 615] on icon "button" at bounding box center [1214, 622] width 3 height 15
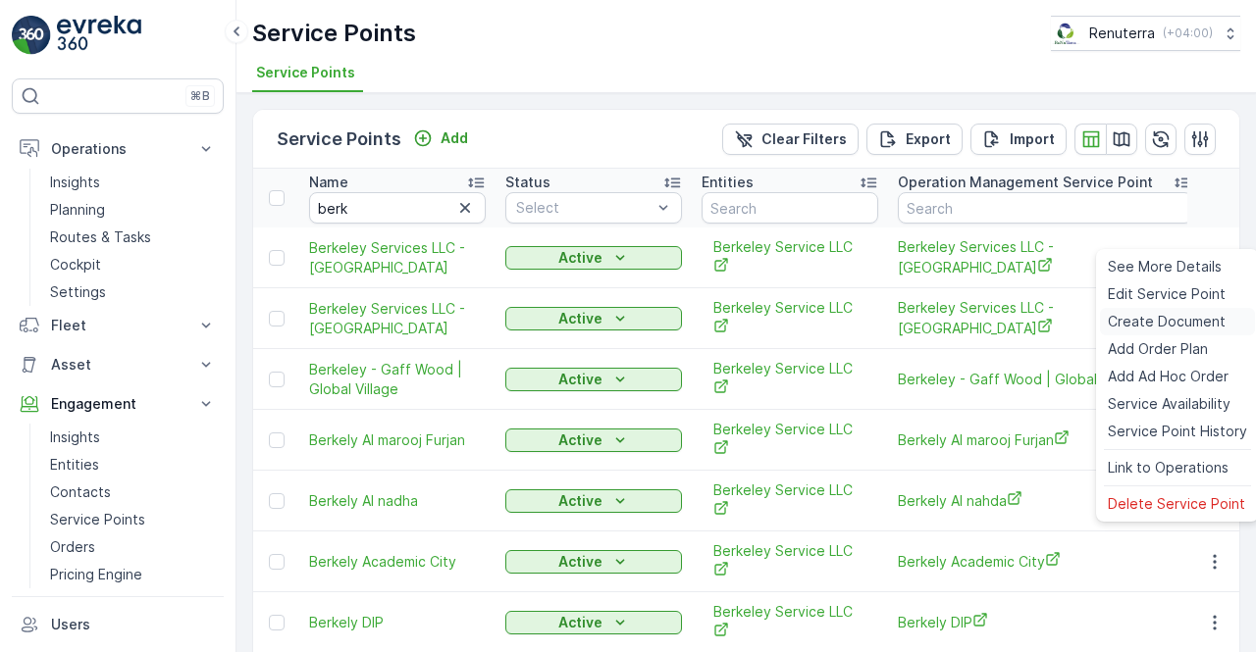
click at [1126, 325] on span "Create Document" at bounding box center [1167, 322] width 118 height 20
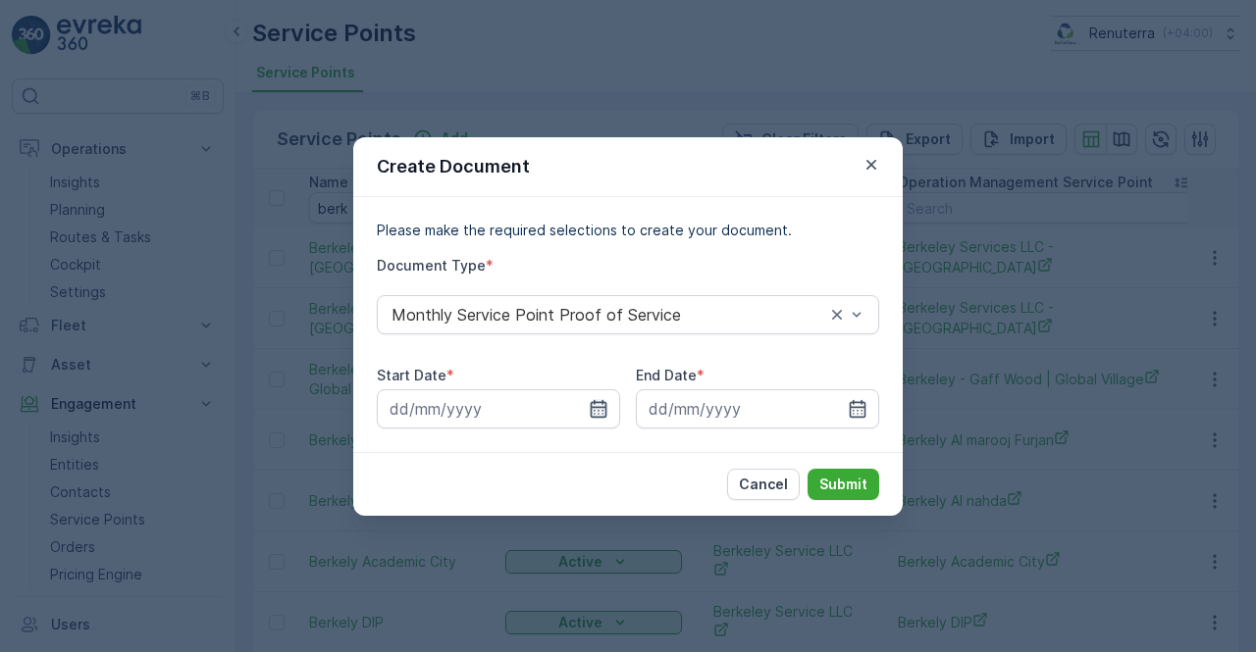
click at [594, 417] on icon "button" at bounding box center [599, 408] width 17 height 18
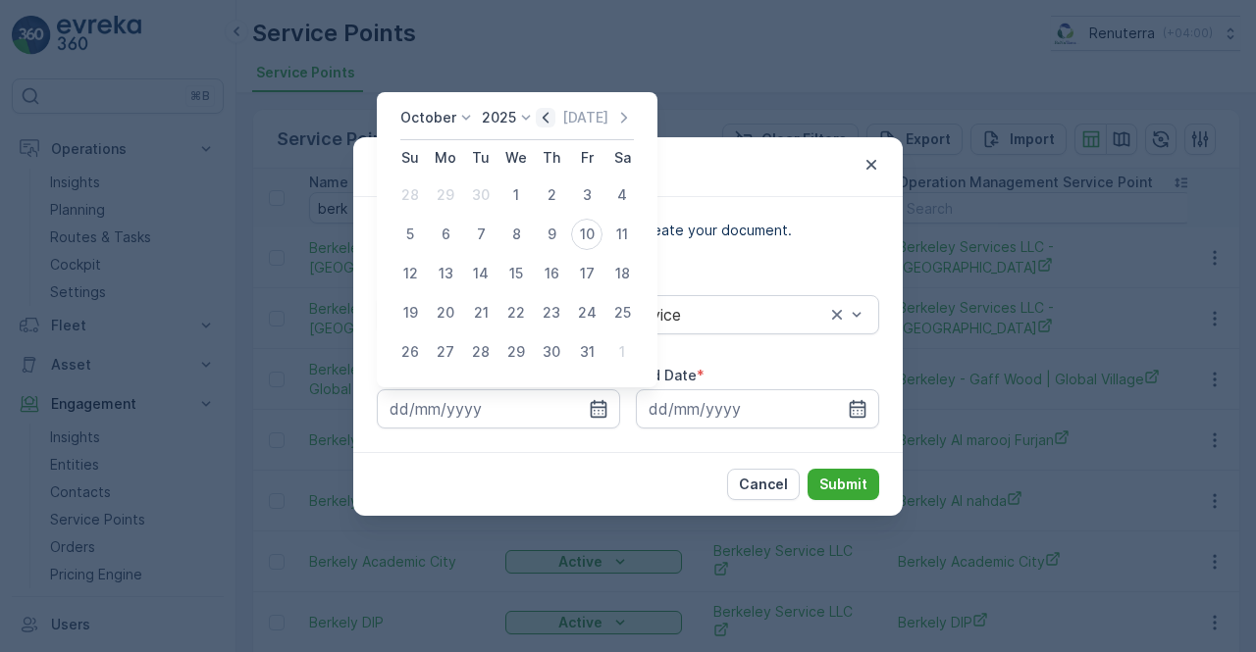
click at [554, 115] on icon "button" at bounding box center [546, 118] width 20 height 20
click at [446, 198] on div "1" at bounding box center [445, 195] width 31 height 31
type input "[DATE]"
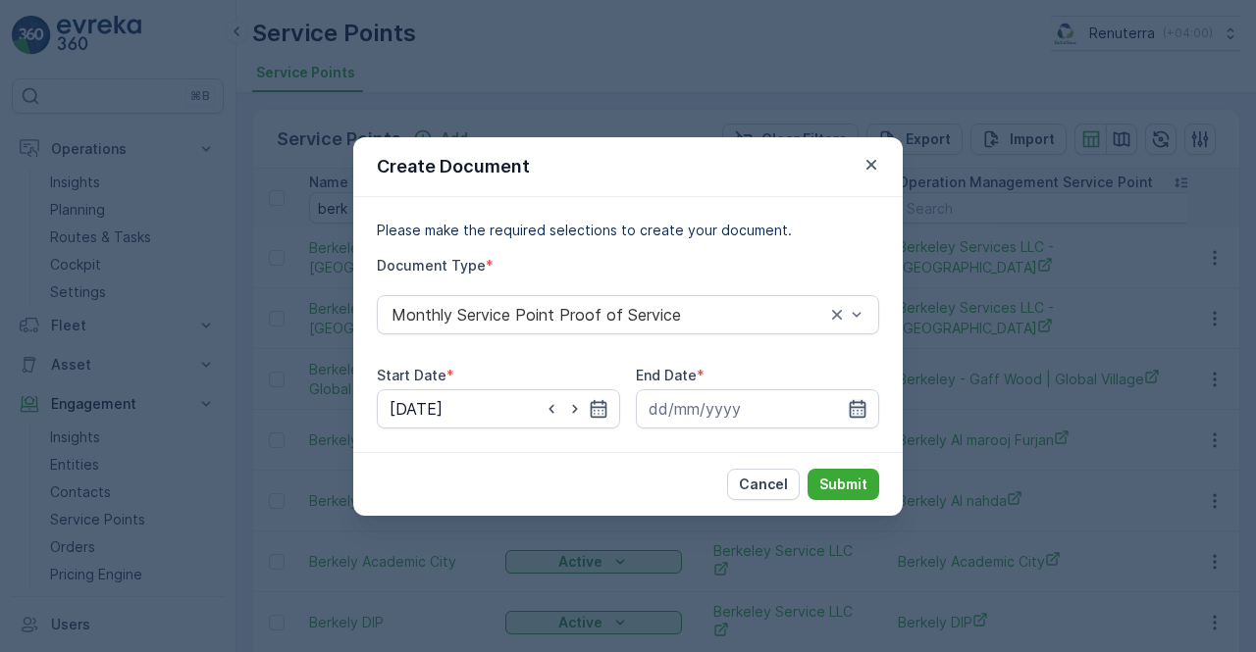
click at [865, 399] on div at bounding box center [757, 409] width 243 height 39
click at [851, 407] on icon "button" at bounding box center [858, 408] width 17 height 18
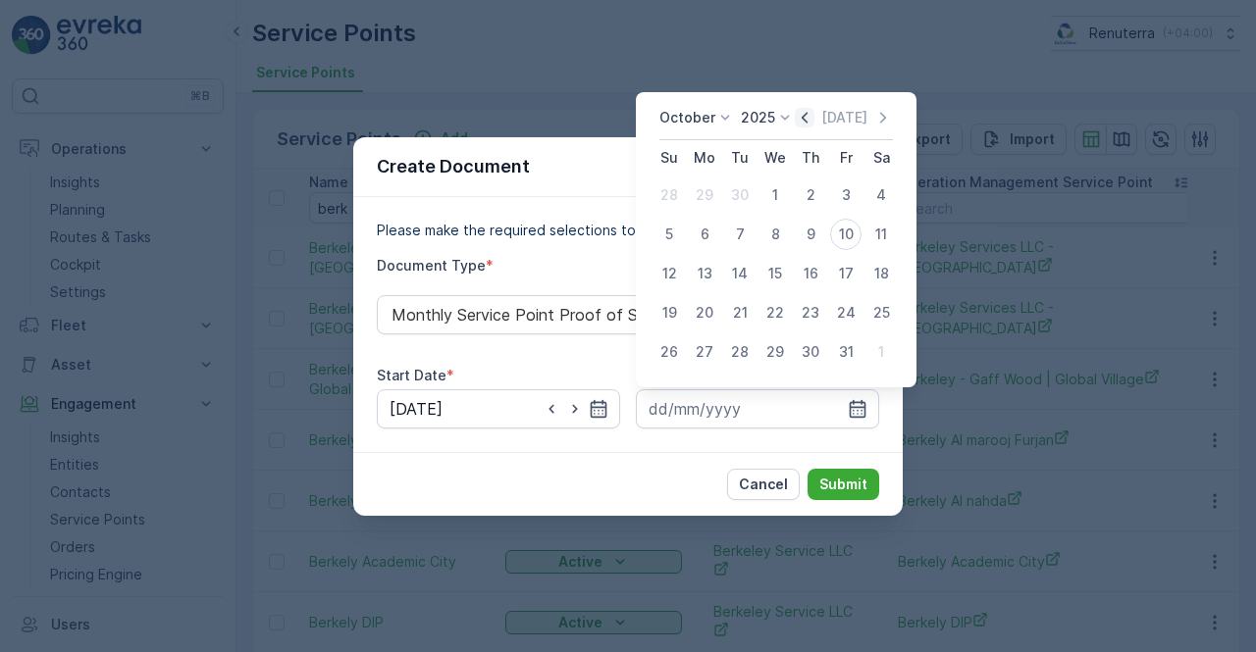
click at [809, 117] on icon "button" at bounding box center [805, 118] width 20 height 20
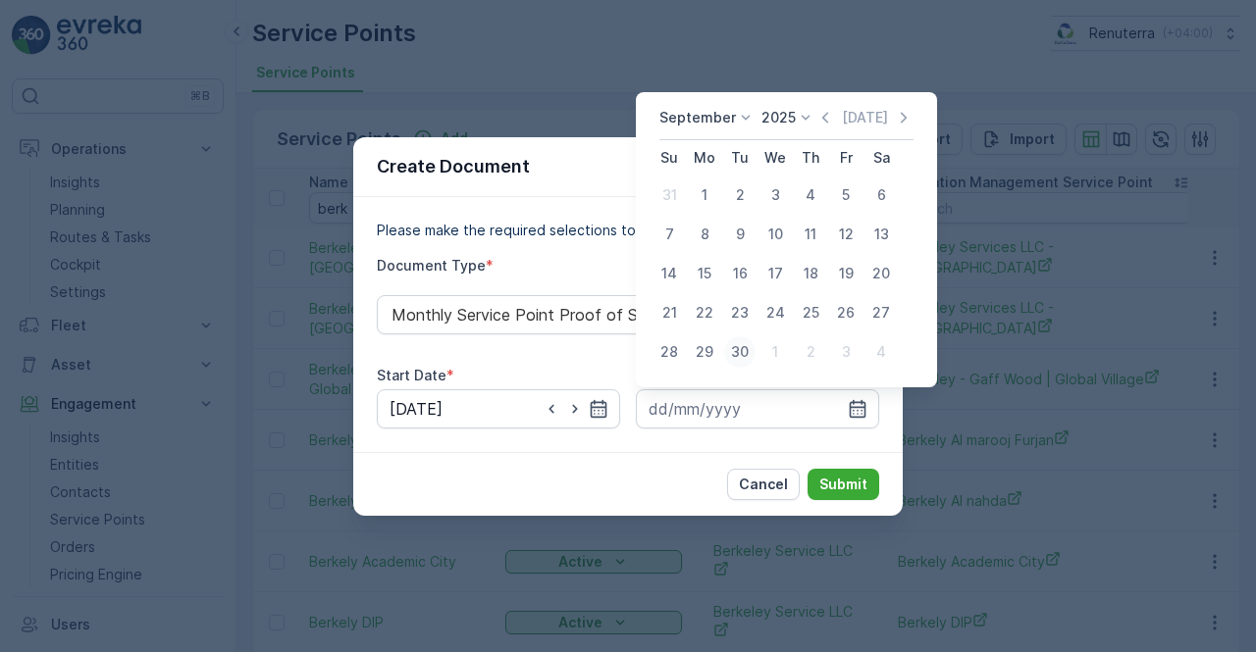
click at [748, 351] on div "30" at bounding box center [739, 352] width 31 height 31
type input "[DATE]"
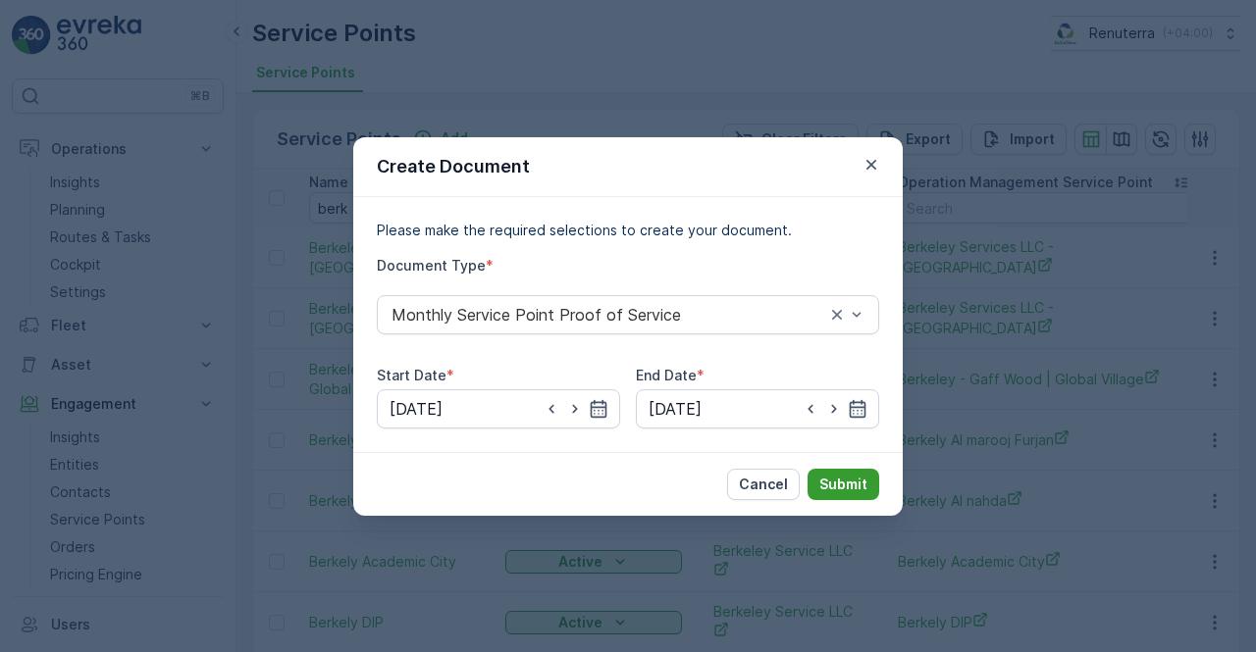
click at [836, 486] on p "Submit" at bounding box center [843, 485] width 48 height 20
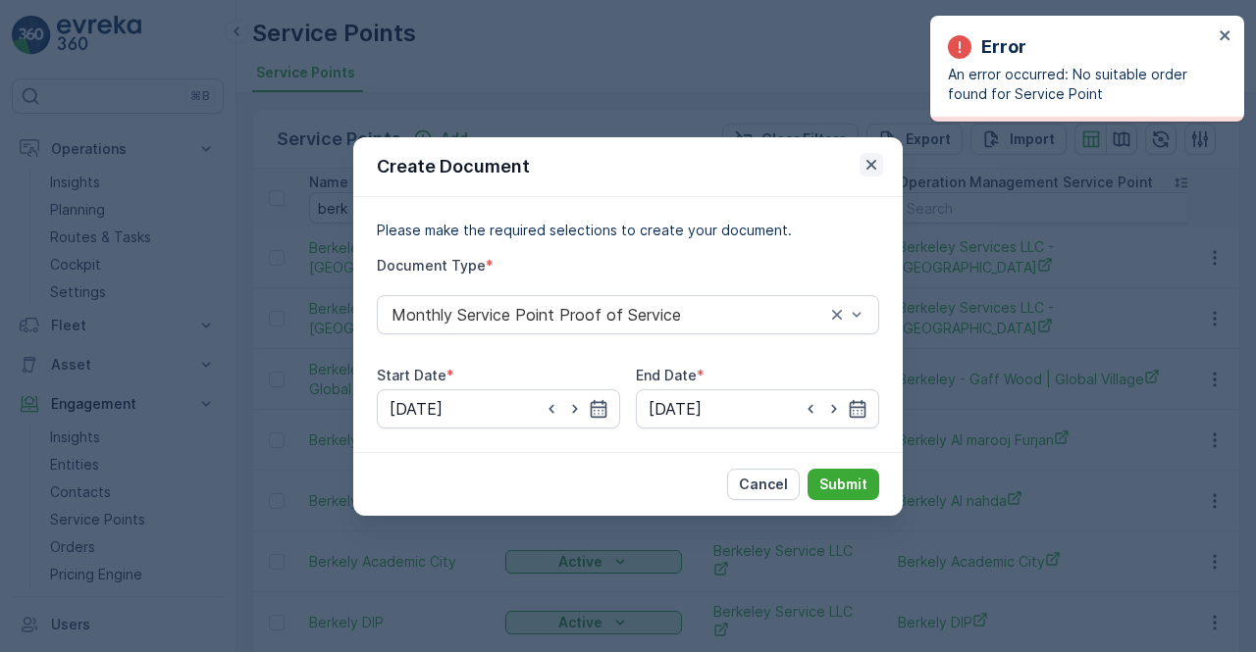
click at [876, 159] on icon "button" at bounding box center [871, 165] width 20 height 20
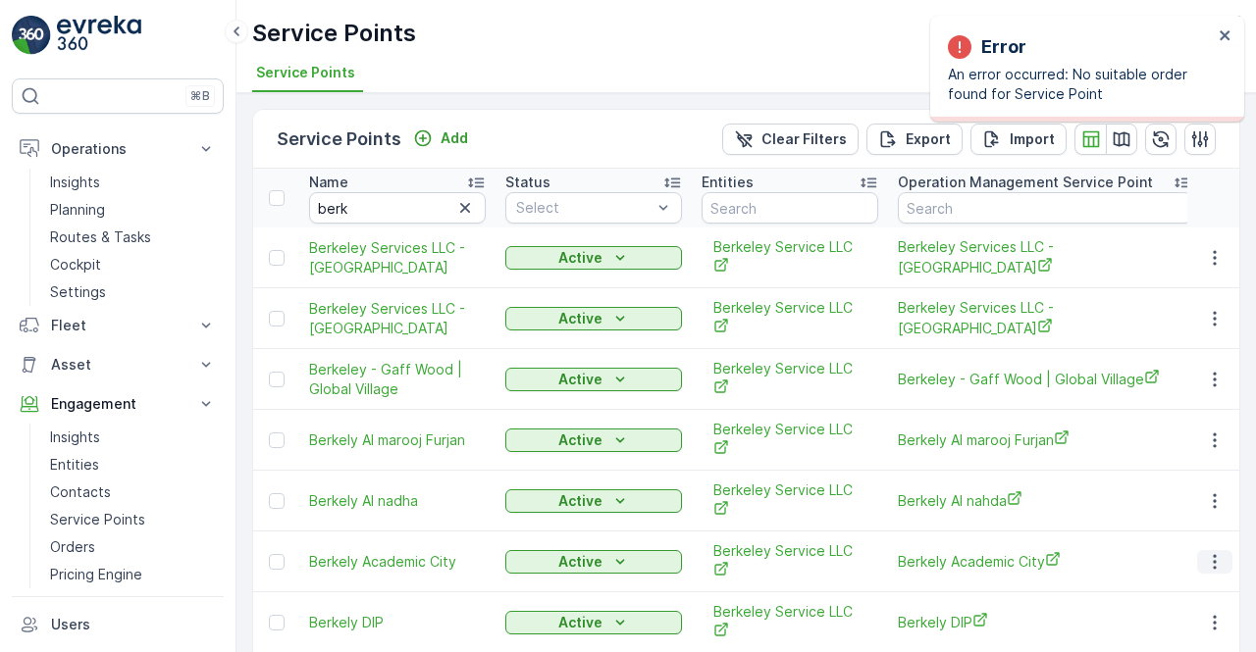
click at [1217, 552] on icon "button" at bounding box center [1215, 562] width 20 height 20
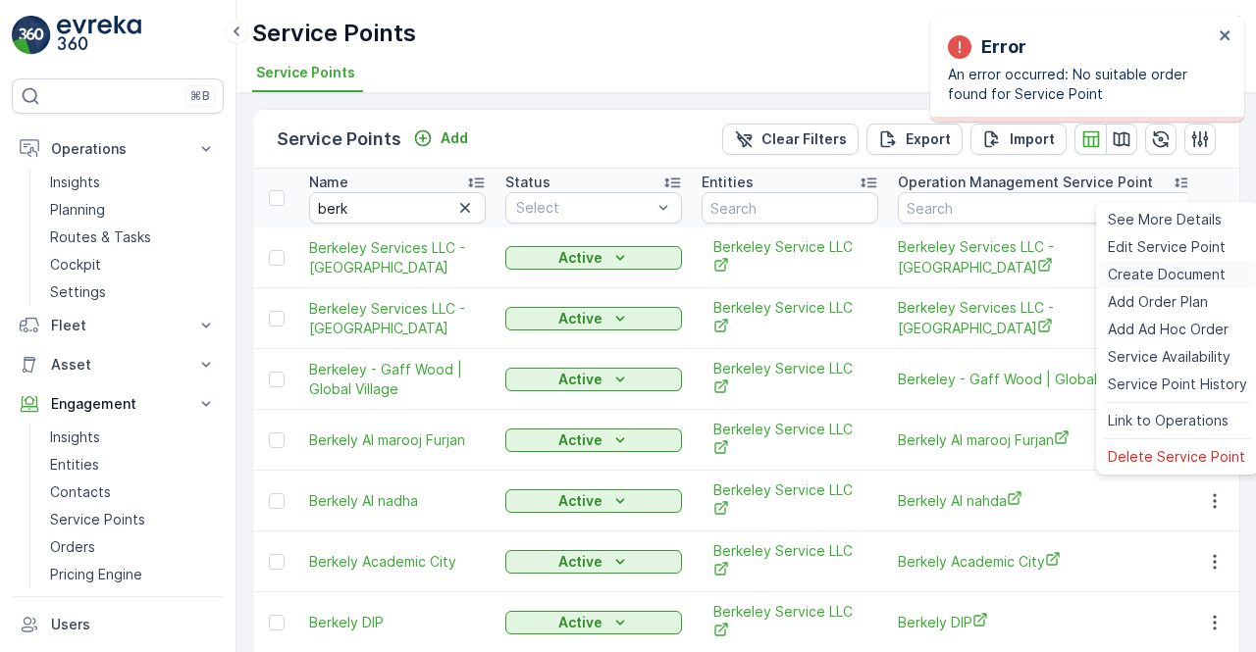
click at [1156, 275] on span "Create Document" at bounding box center [1167, 275] width 118 height 20
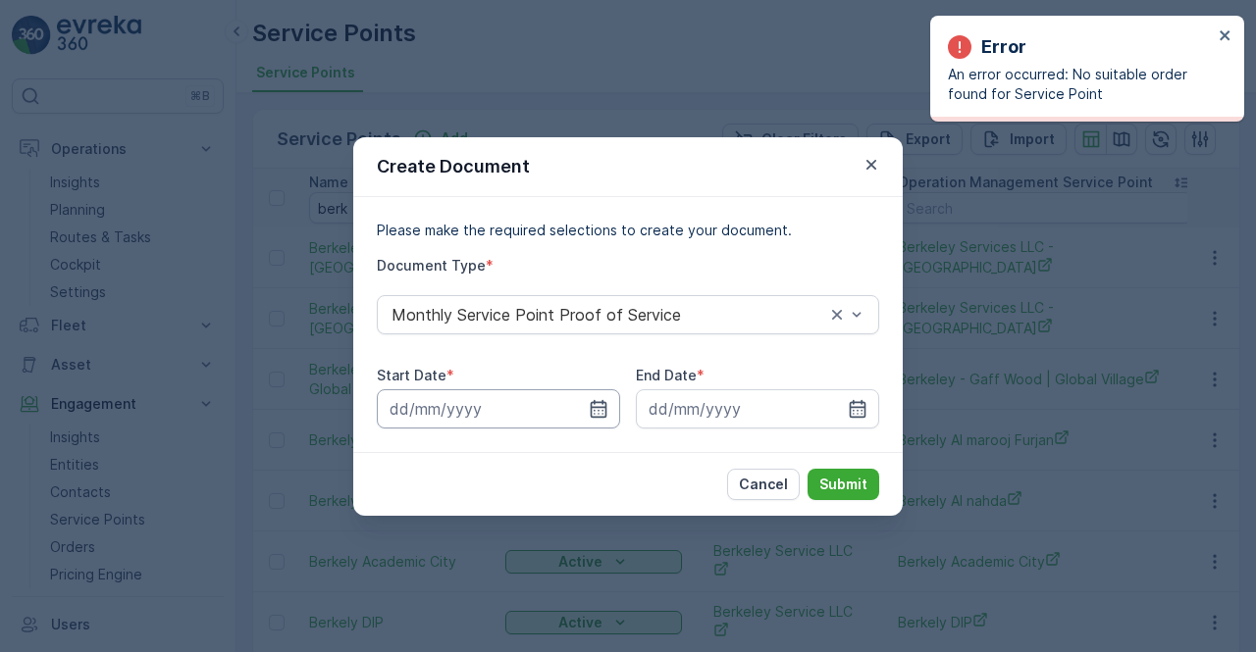
click at [587, 408] on input at bounding box center [498, 409] width 243 height 39
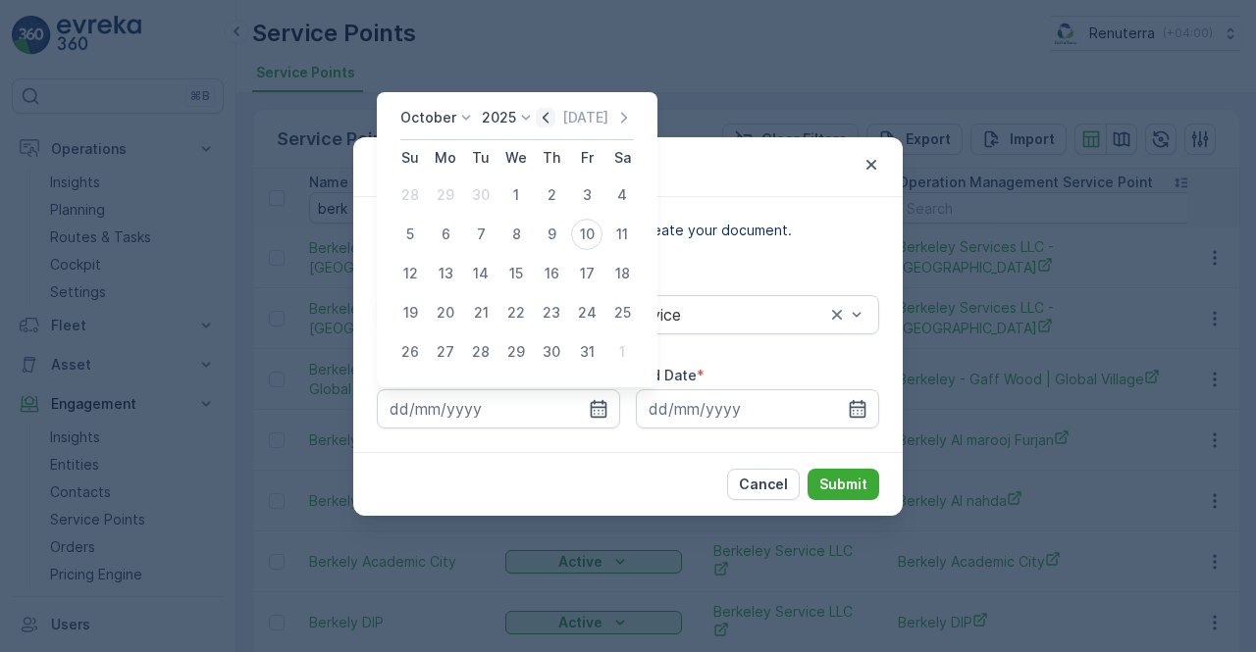
click at [545, 118] on icon "button" at bounding box center [546, 118] width 20 height 20
drag, startPoint x: 443, startPoint y: 185, endPoint x: 443, endPoint y: 250, distance: 64.8
click at [442, 186] on div "1" at bounding box center [445, 195] width 31 height 31
type input "01.09.2025"
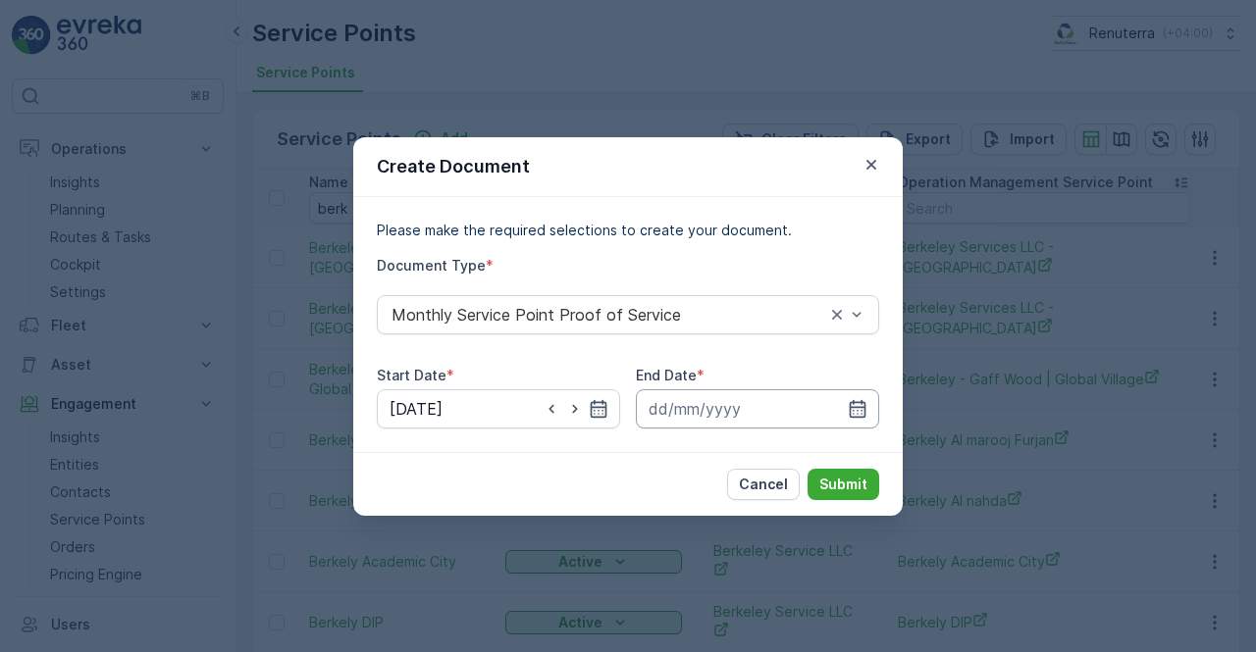
drag, startPoint x: 872, startPoint y: 397, endPoint x: 839, endPoint y: 405, distance: 34.3
click at [871, 397] on input at bounding box center [757, 409] width 243 height 39
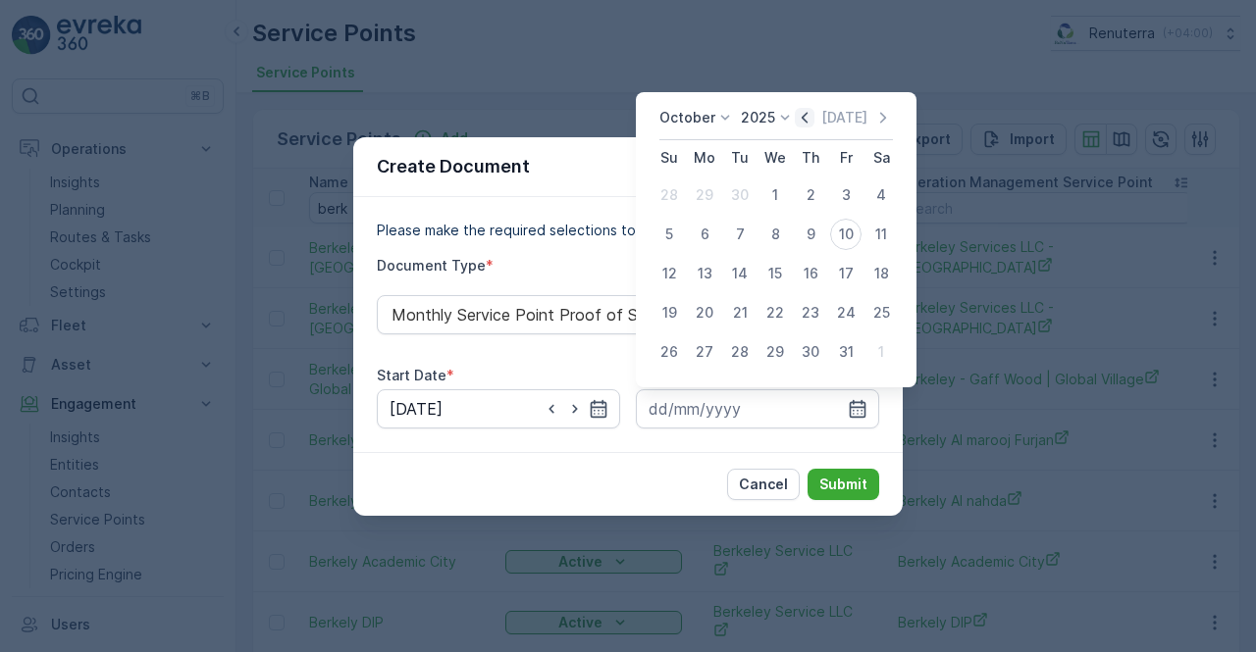
click at [807, 116] on icon "button" at bounding box center [805, 117] width 6 height 11
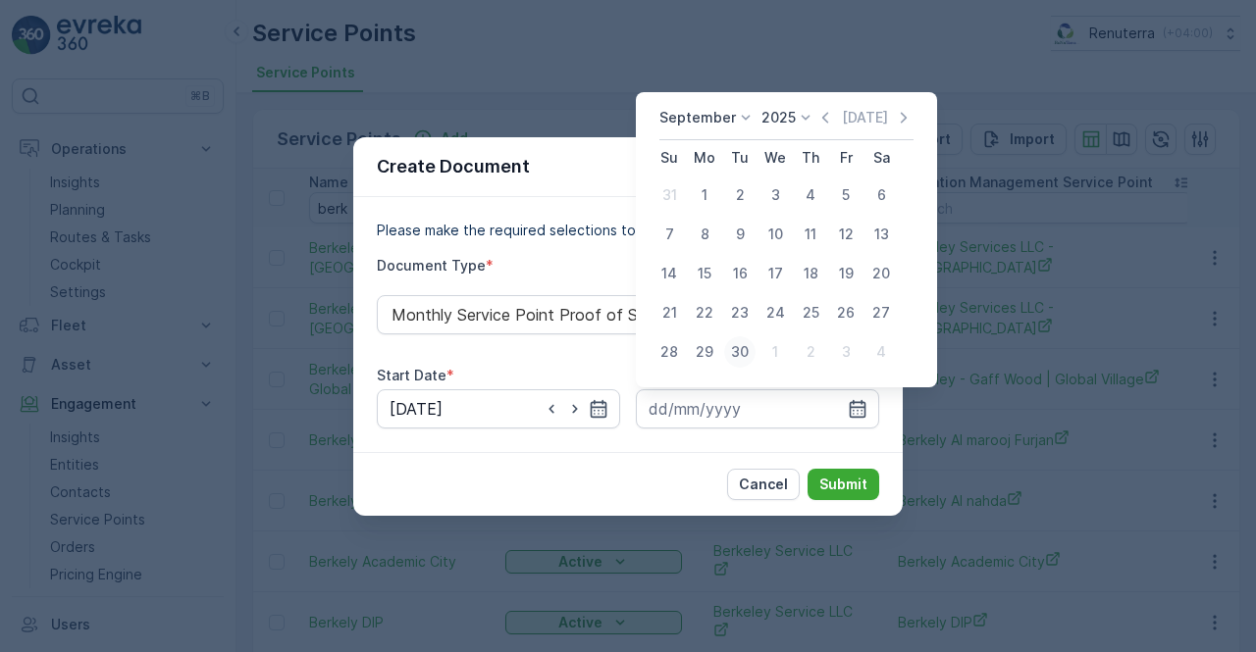
click at [741, 351] on div "30" at bounding box center [739, 352] width 31 height 31
type input "30.09.2025"
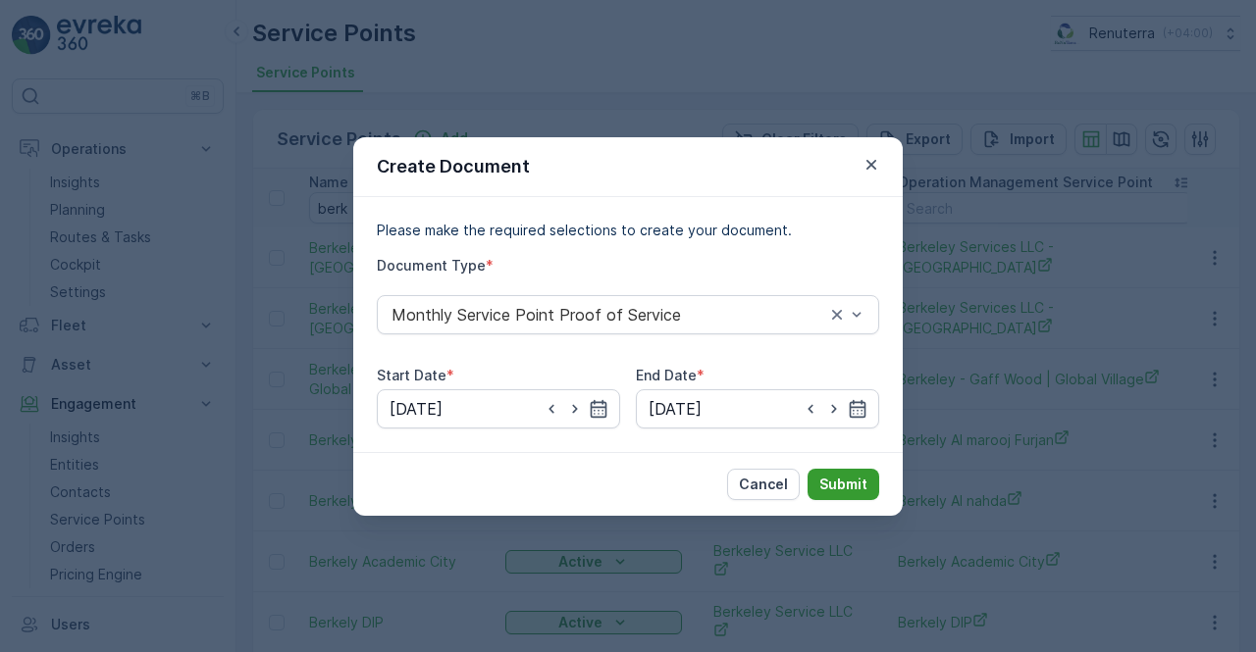
click at [842, 473] on button "Submit" at bounding box center [843, 484] width 72 height 31
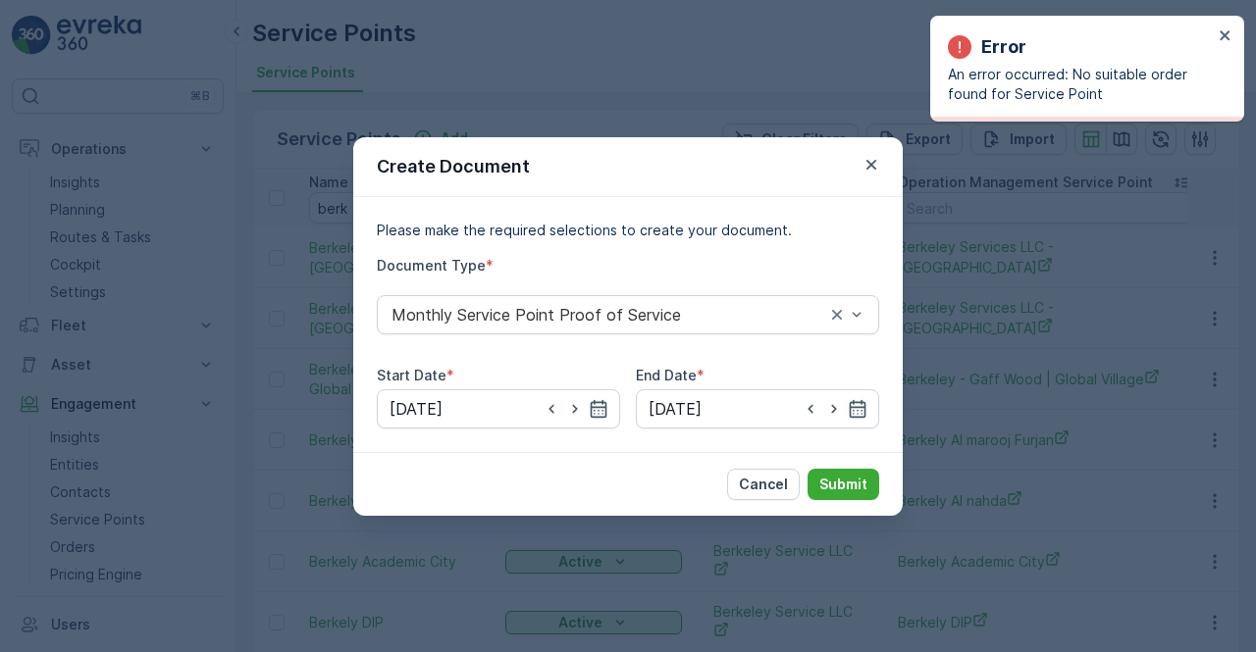
click at [877, 142] on div "Create Document" at bounding box center [627, 167] width 549 height 60
click at [869, 160] on icon "button" at bounding box center [871, 165] width 20 height 20
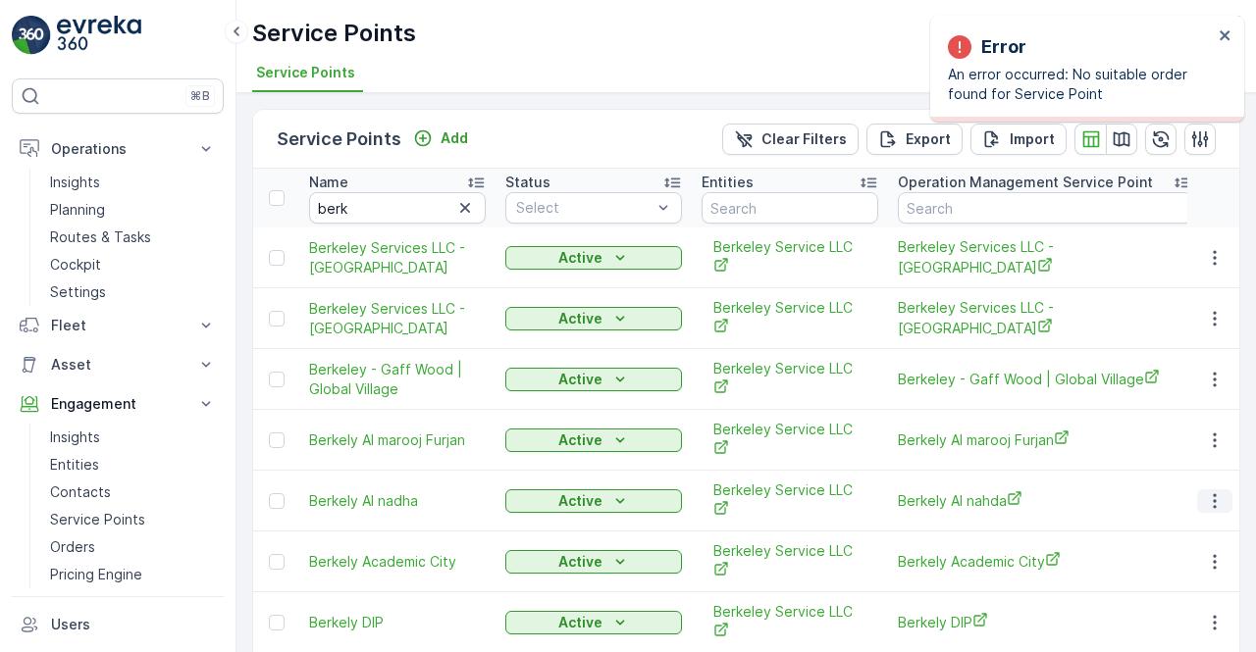
click at [1205, 490] on button "button" at bounding box center [1214, 502] width 35 height 24
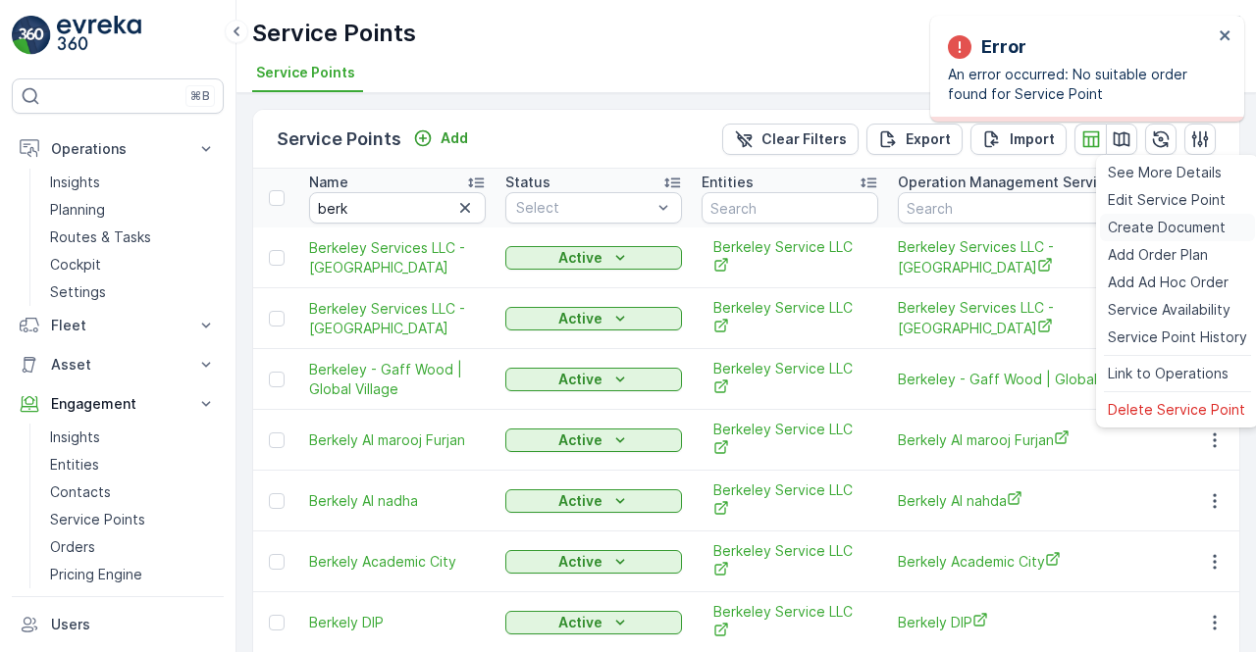
click at [1150, 233] on span "Create Document" at bounding box center [1167, 228] width 118 height 20
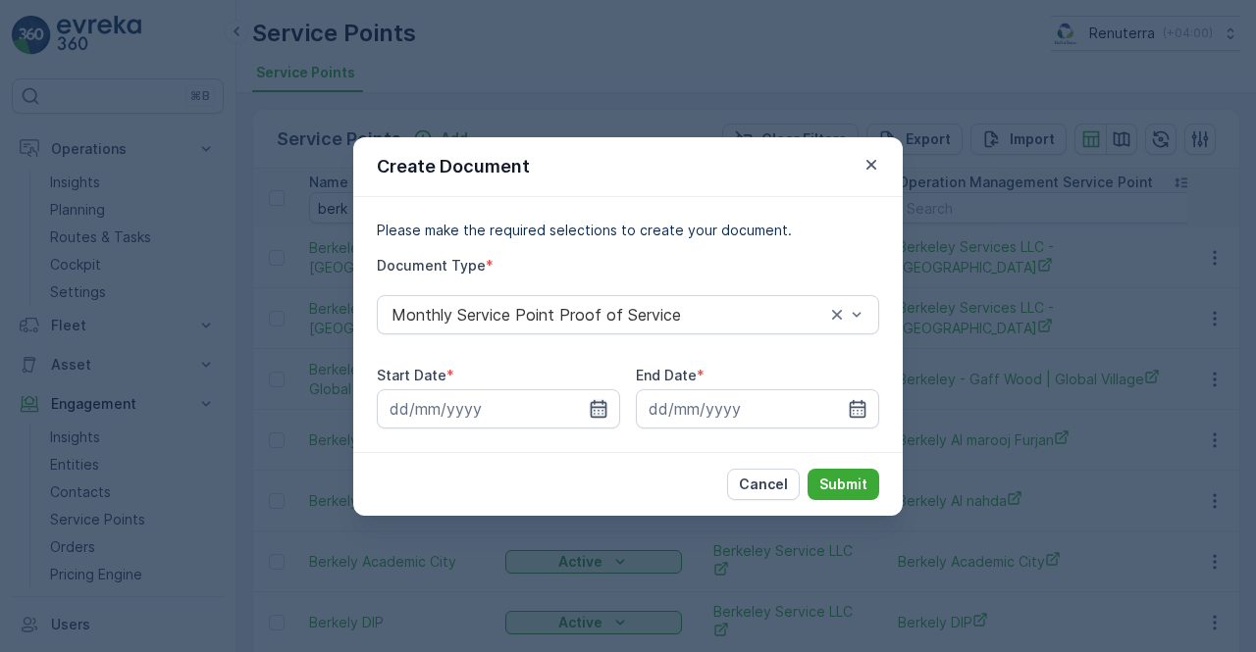
click at [595, 406] on icon "button" at bounding box center [599, 409] width 20 height 20
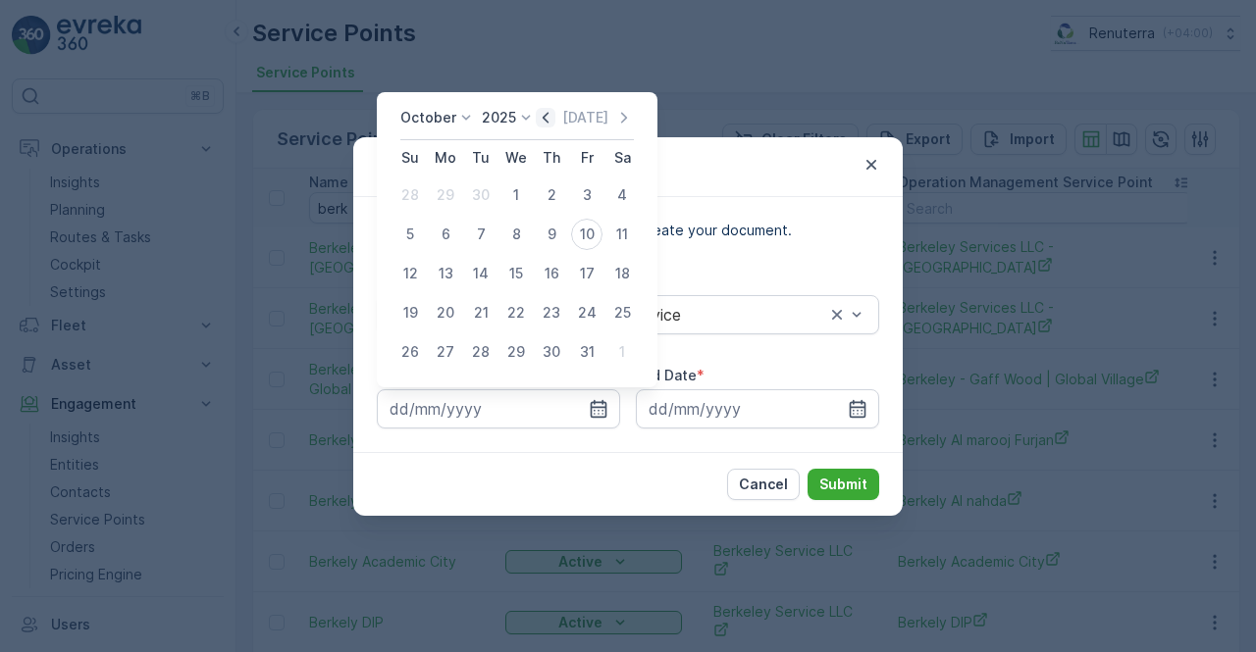
click at [547, 121] on icon "button" at bounding box center [546, 118] width 20 height 20
click at [442, 193] on div "1" at bounding box center [445, 195] width 31 height 31
type input "01.09.2025"
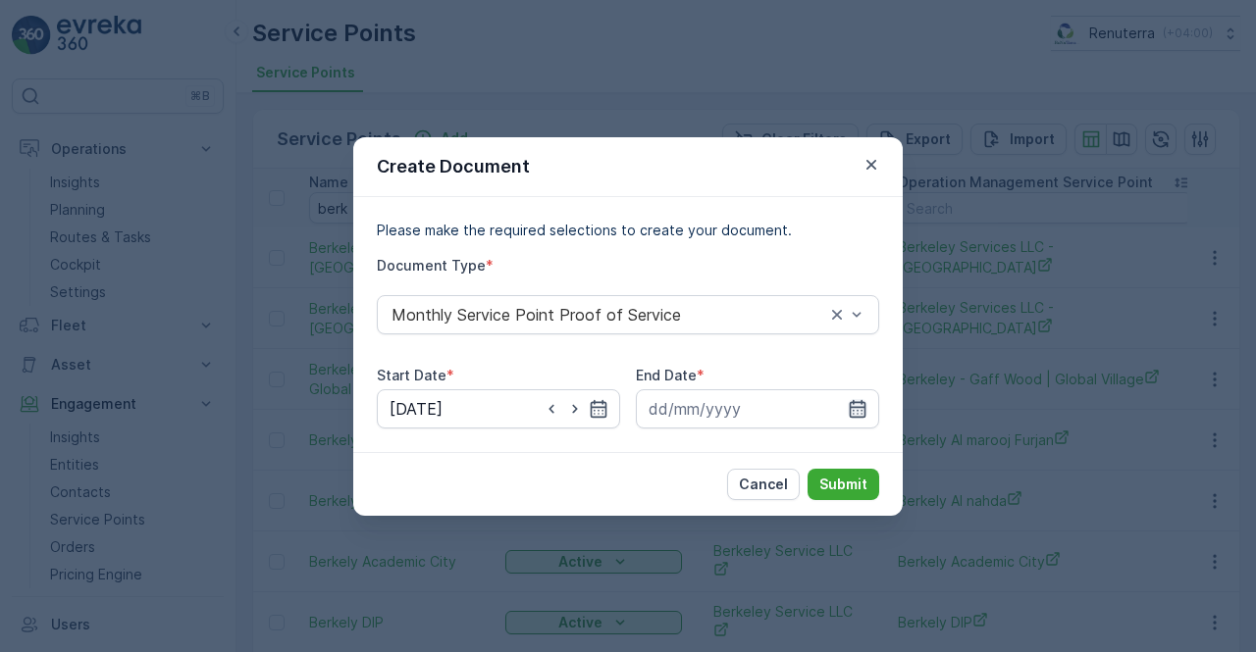
click at [855, 409] on icon "button" at bounding box center [858, 409] width 20 height 20
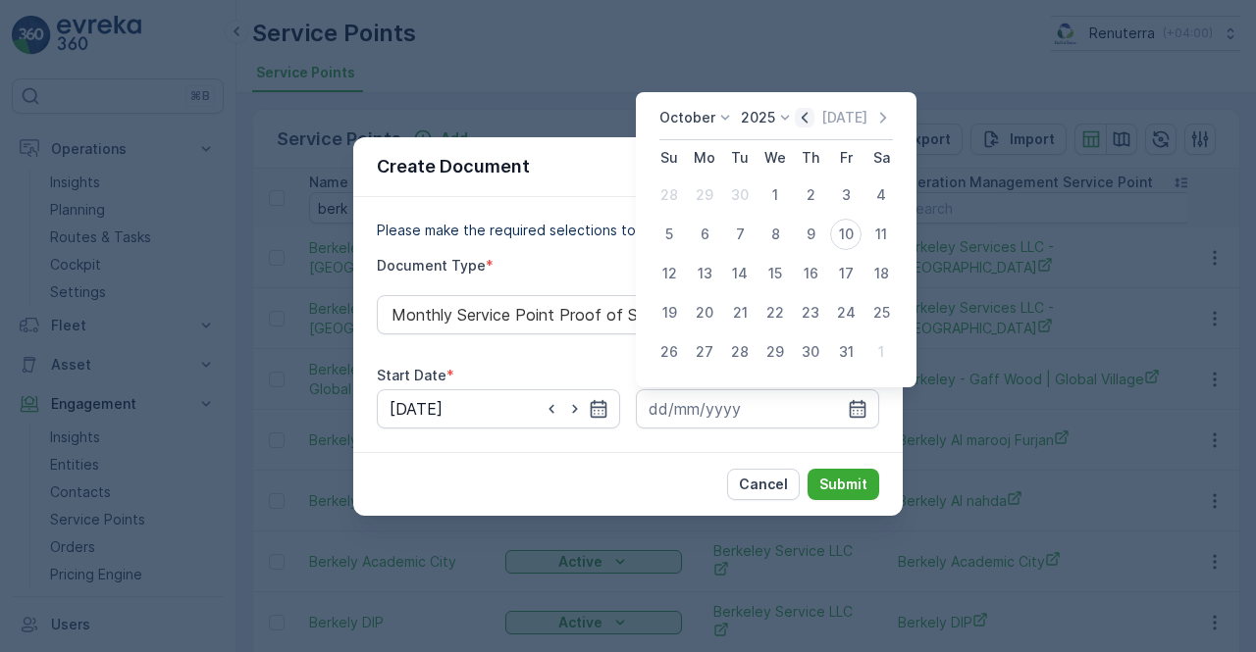
click at [810, 119] on icon "button" at bounding box center [805, 118] width 20 height 20
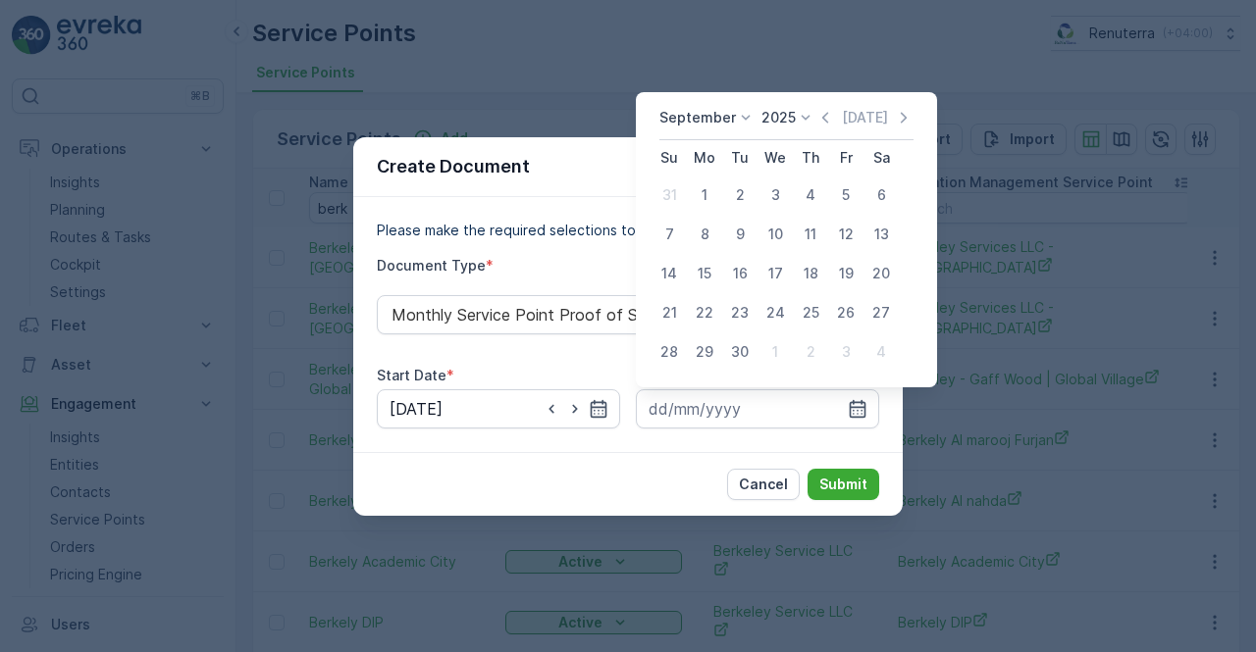
click at [735, 350] on div "30" at bounding box center [739, 352] width 31 height 31
type input "30.09.2025"
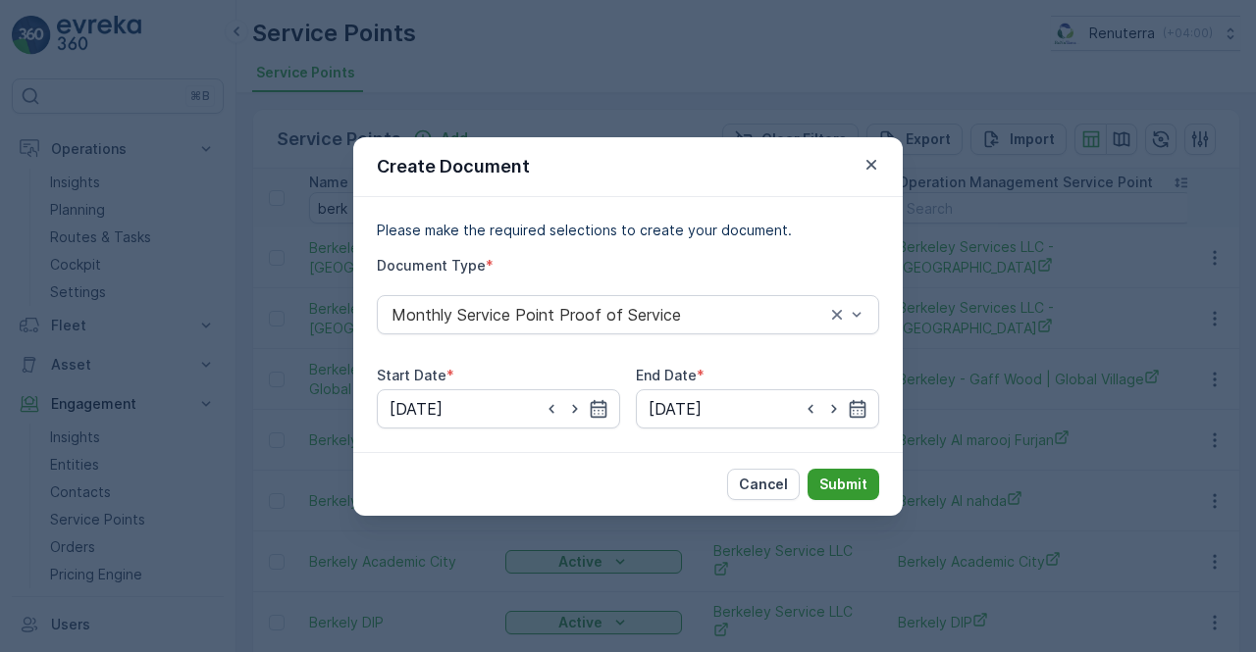
click at [830, 480] on p "Submit" at bounding box center [843, 485] width 48 height 20
click at [848, 486] on p "Submit" at bounding box center [843, 485] width 48 height 20
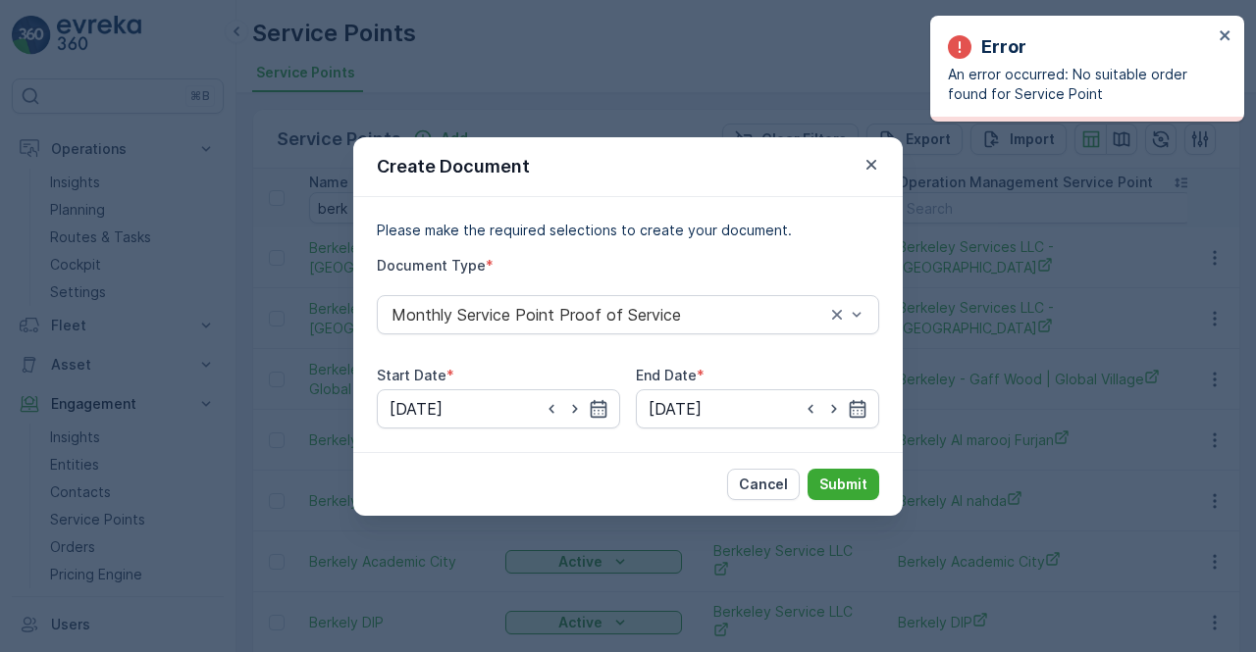
drag, startPoint x: 867, startPoint y: 153, endPoint x: 859, endPoint y: 176, distance: 23.9
click at [863, 158] on button "button" at bounding box center [871, 165] width 24 height 24
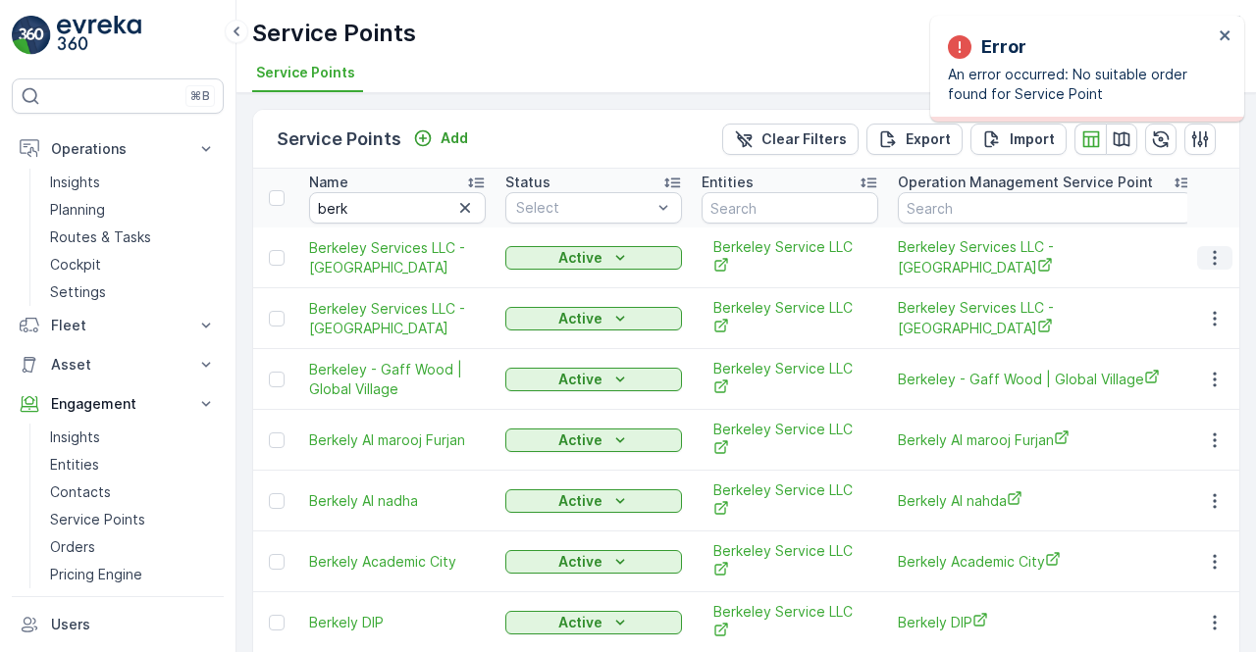
click at [1216, 248] on icon "button" at bounding box center [1215, 258] width 20 height 20
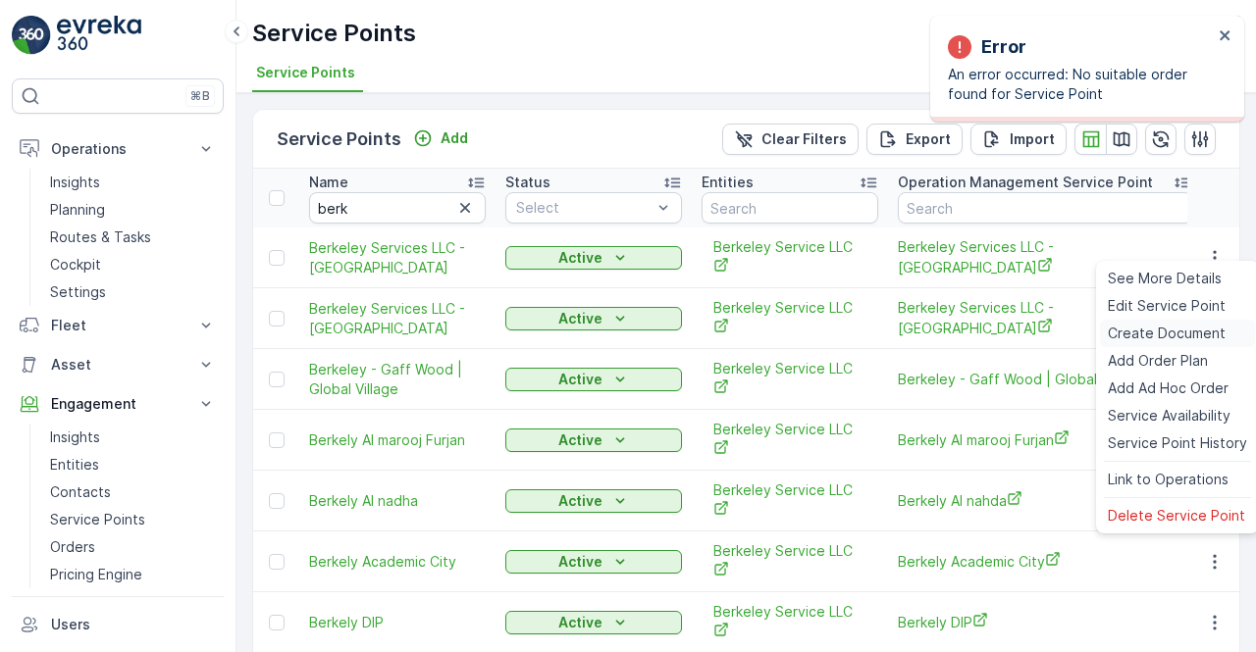
click at [1152, 335] on span "Create Document" at bounding box center [1167, 334] width 118 height 20
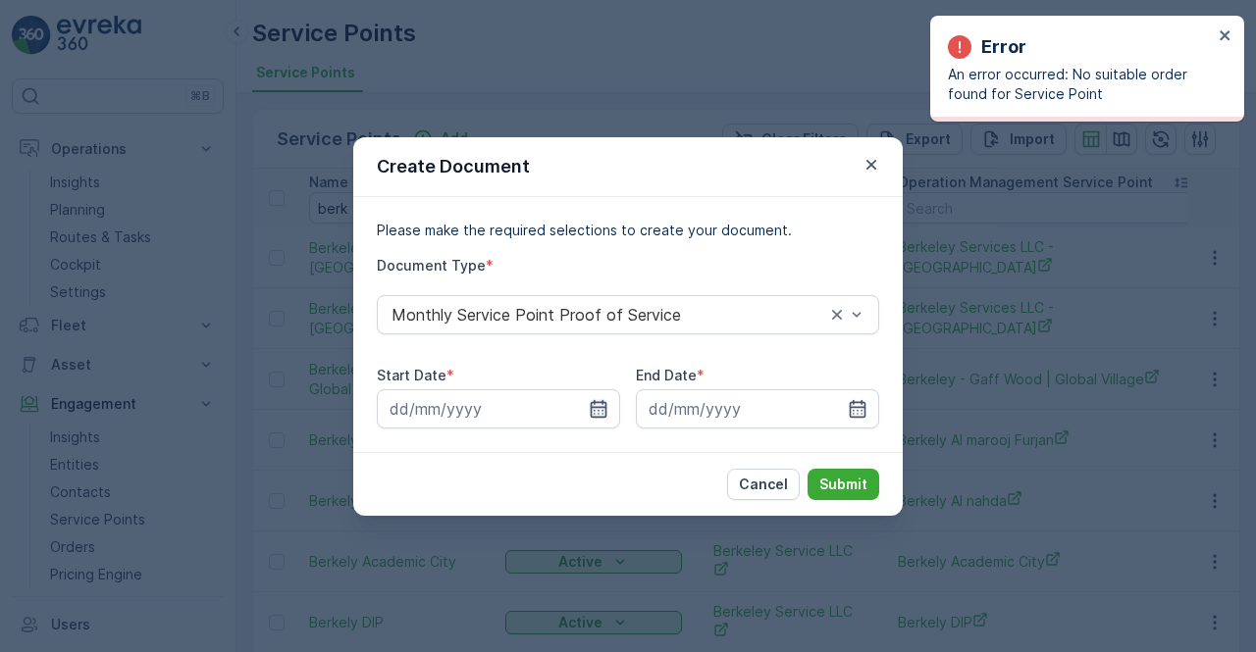
click at [597, 407] on icon "button" at bounding box center [599, 408] width 17 height 18
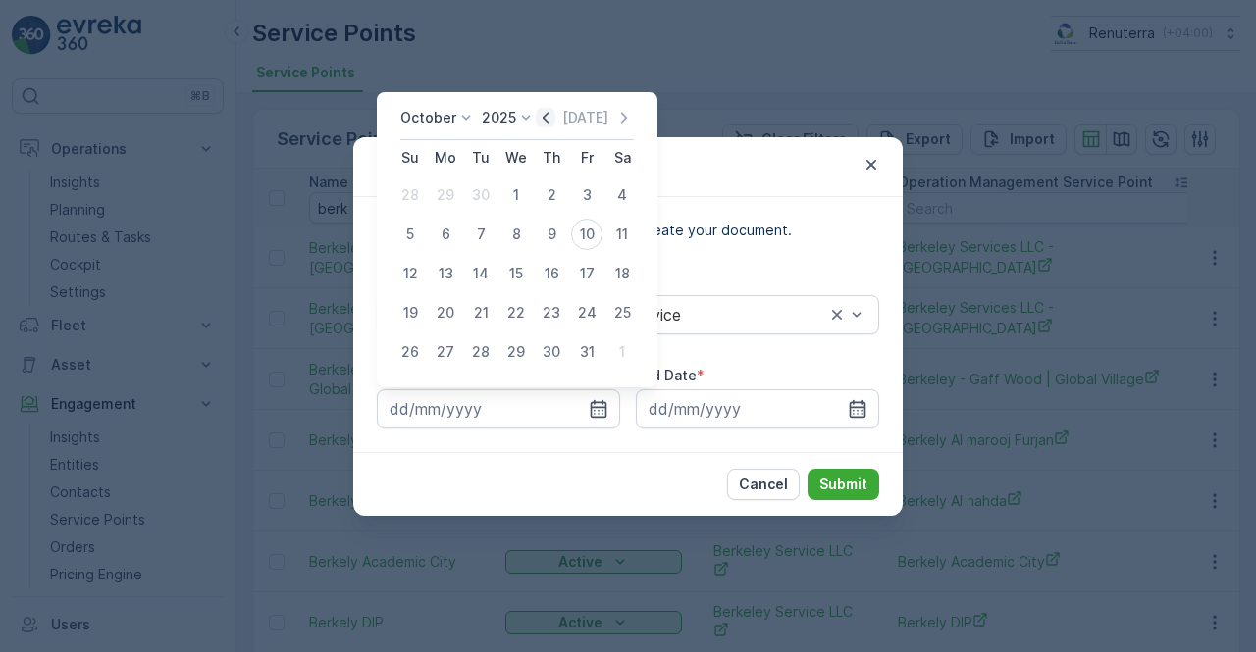
click at [553, 119] on icon "button" at bounding box center [546, 118] width 20 height 20
click at [447, 192] on div "1" at bounding box center [445, 195] width 31 height 31
type input "01.09.2025"
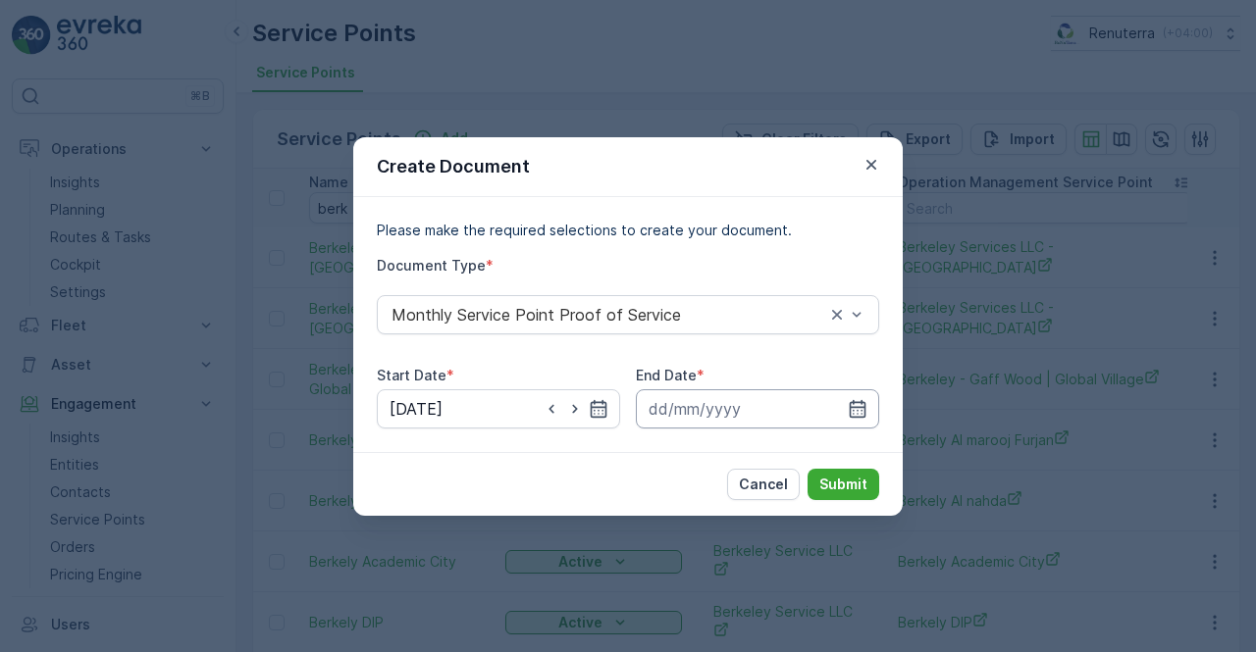
click at [844, 405] on input at bounding box center [757, 409] width 243 height 39
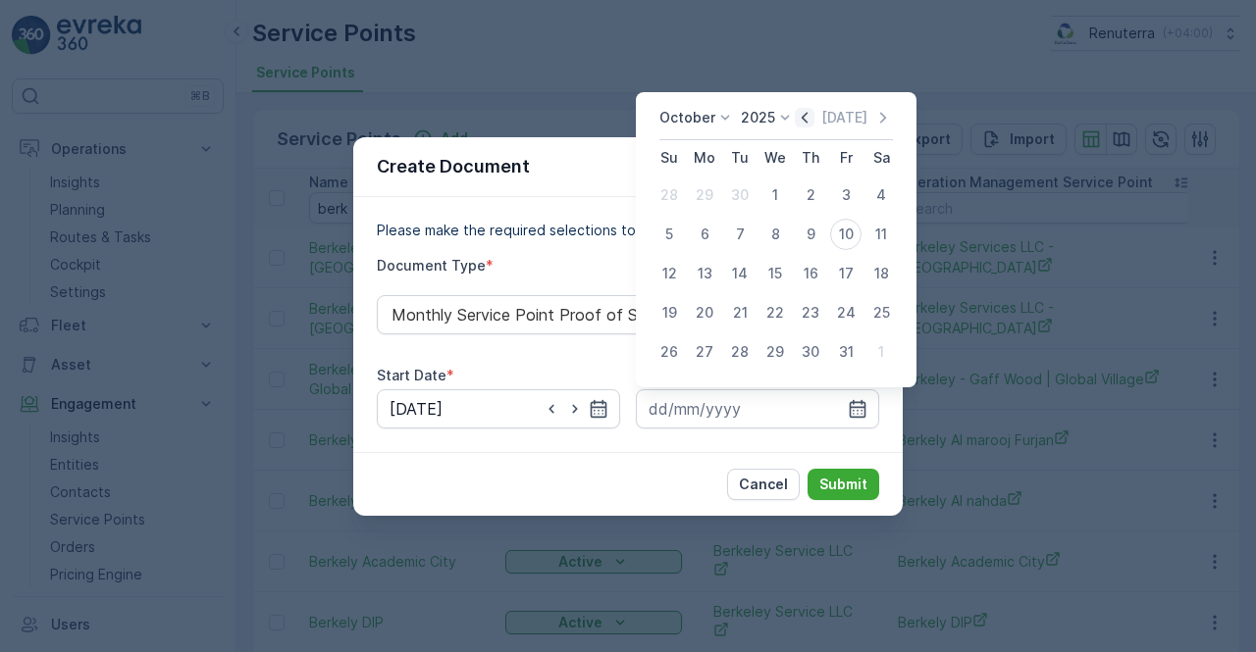
click at [810, 116] on icon "button" at bounding box center [805, 118] width 20 height 20
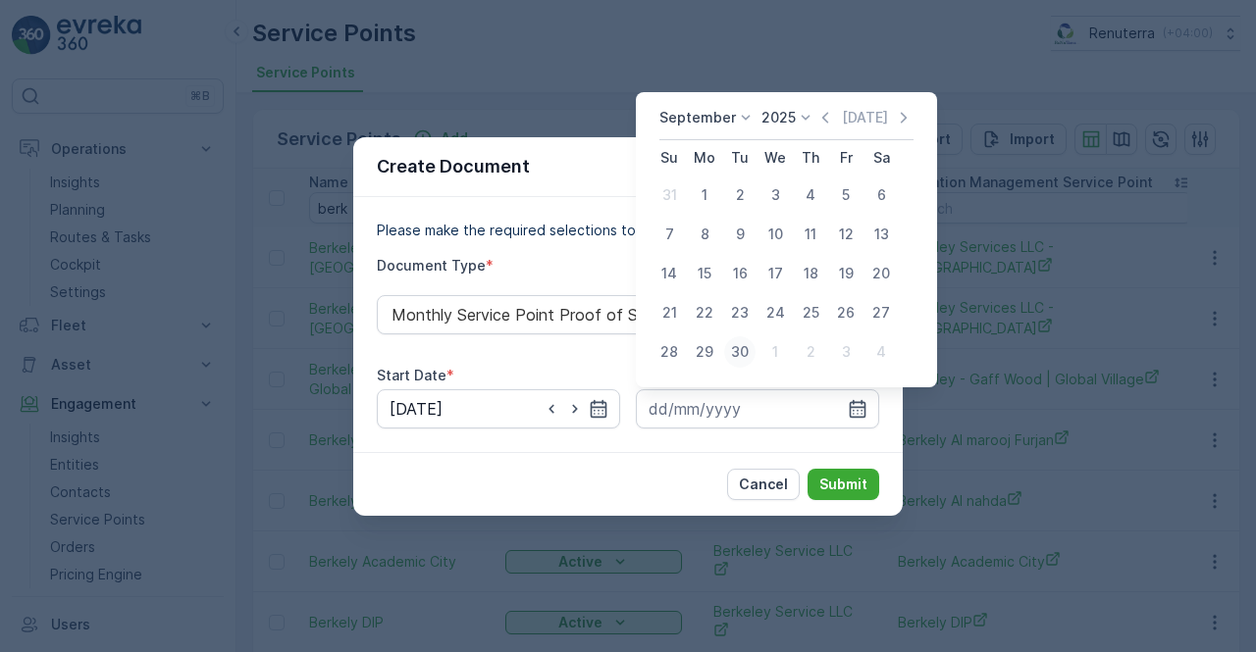
click at [742, 354] on div "30" at bounding box center [739, 352] width 31 height 31
type input "30.09.2025"
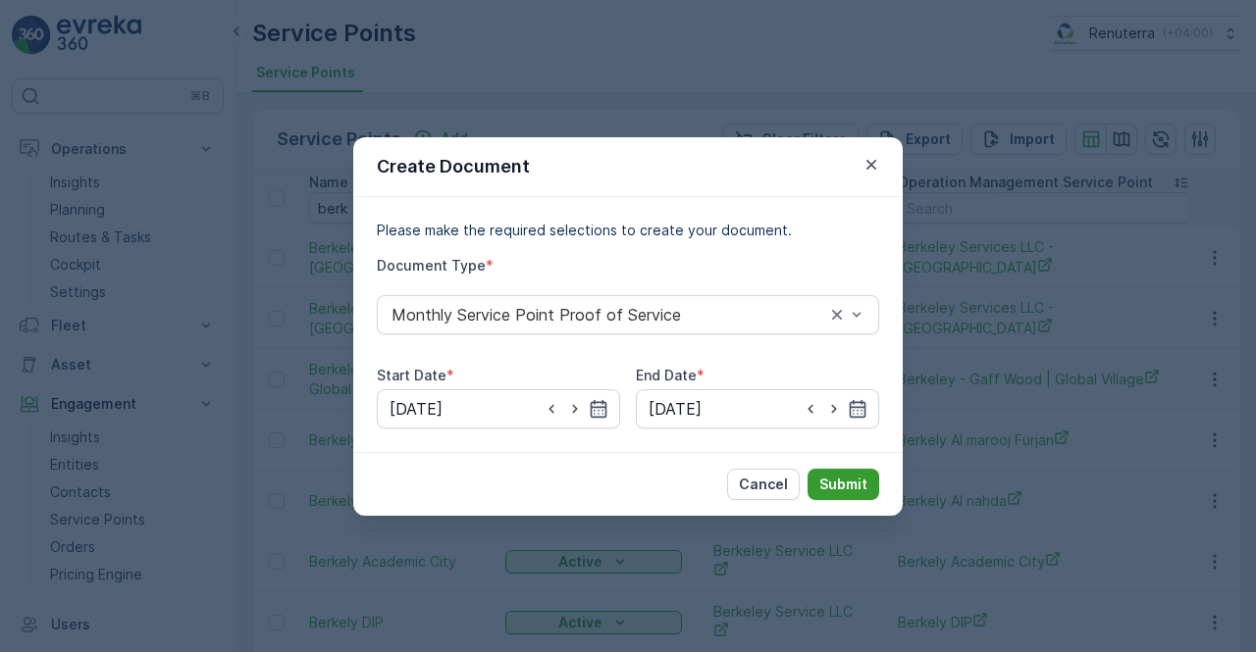
click at [867, 490] on button "Submit" at bounding box center [843, 484] width 72 height 31
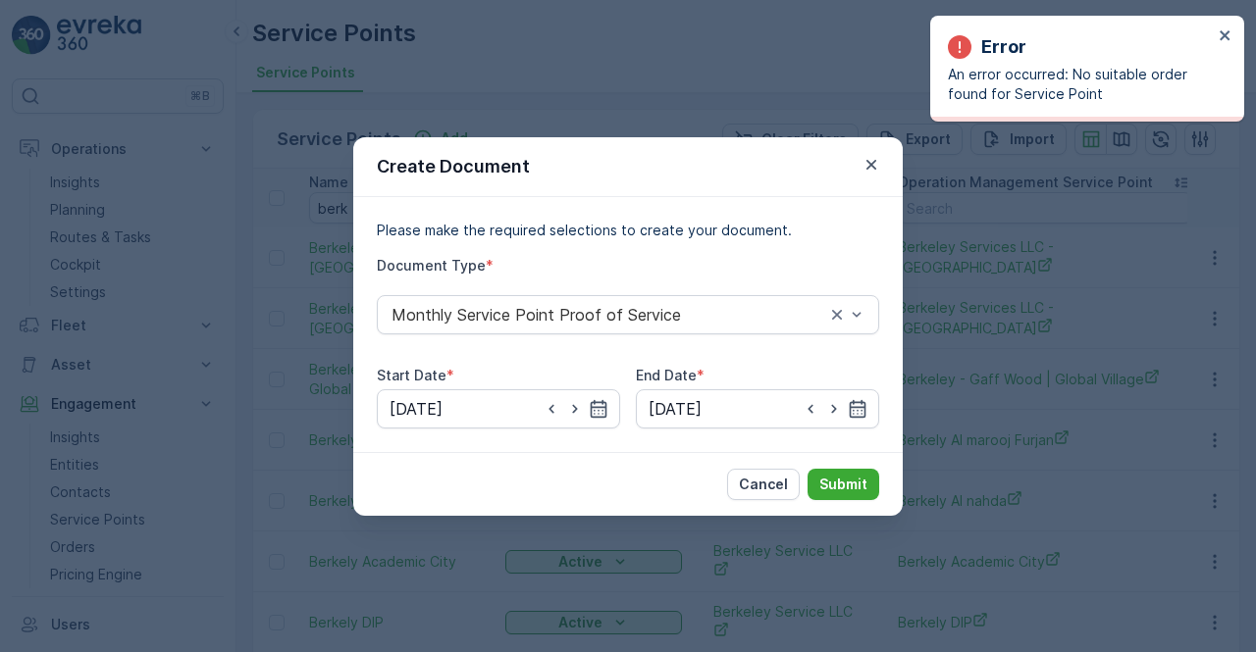
drag, startPoint x: 879, startPoint y: 159, endPoint x: 867, endPoint y: 164, distance: 12.8
click at [875, 160] on icon "button" at bounding box center [871, 165] width 20 height 20
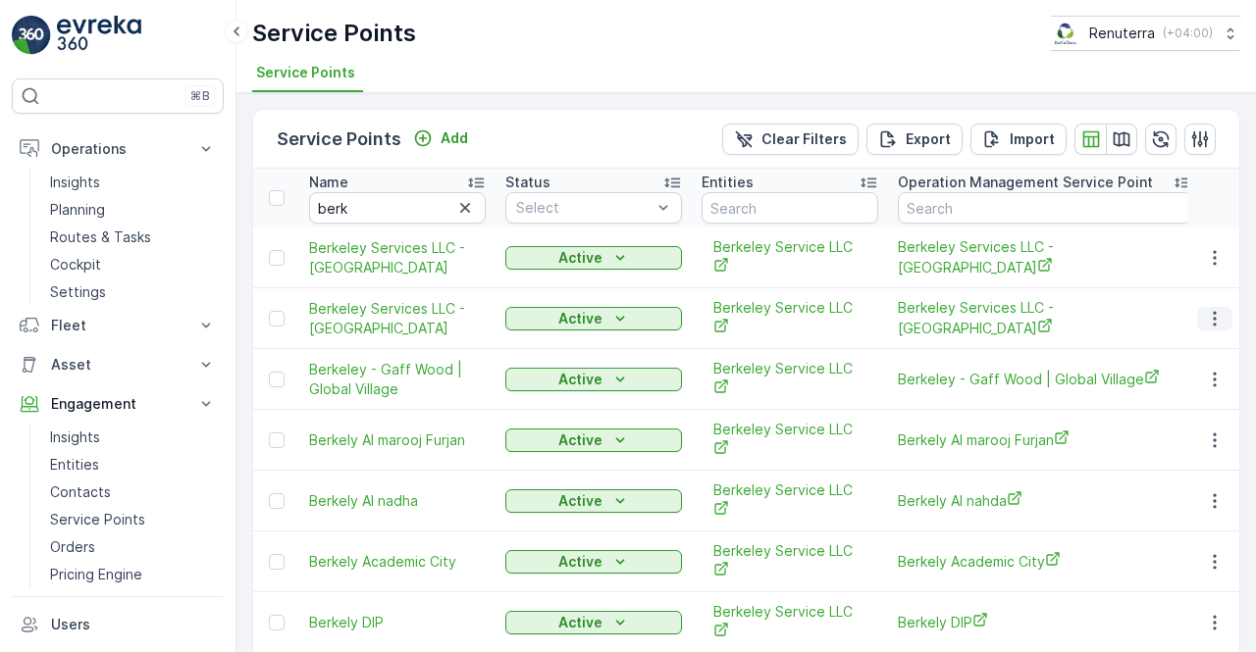
drag, startPoint x: 1221, startPoint y: 293, endPoint x: 1217, endPoint y: 305, distance: 12.8
click at [1223, 309] on icon "button" at bounding box center [1215, 319] width 20 height 20
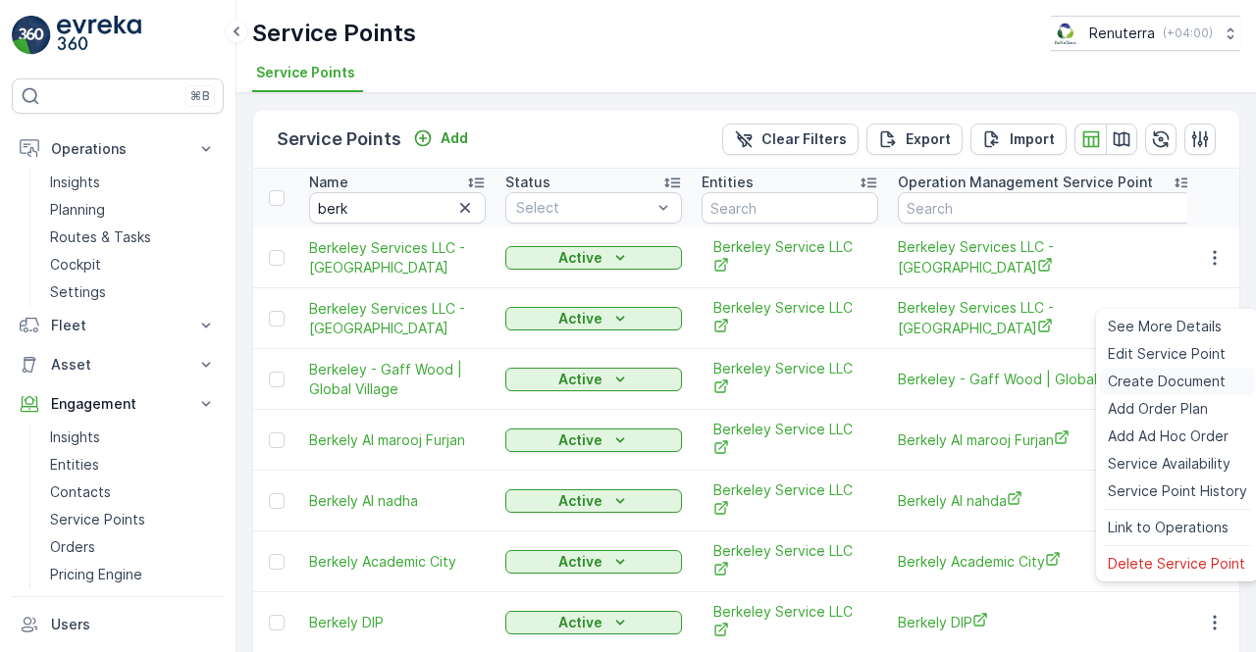
click at [1145, 378] on span "Create Document" at bounding box center [1167, 382] width 118 height 20
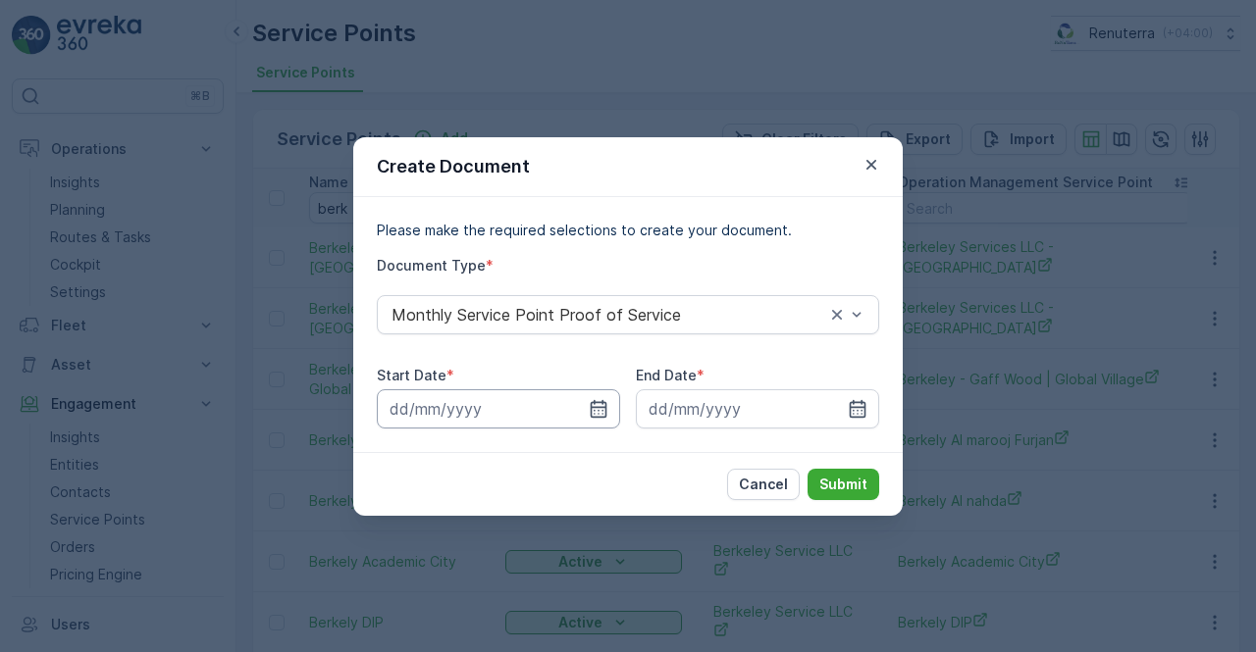
click at [610, 416] on input at bounding box center [498, 409] width 243 height 39
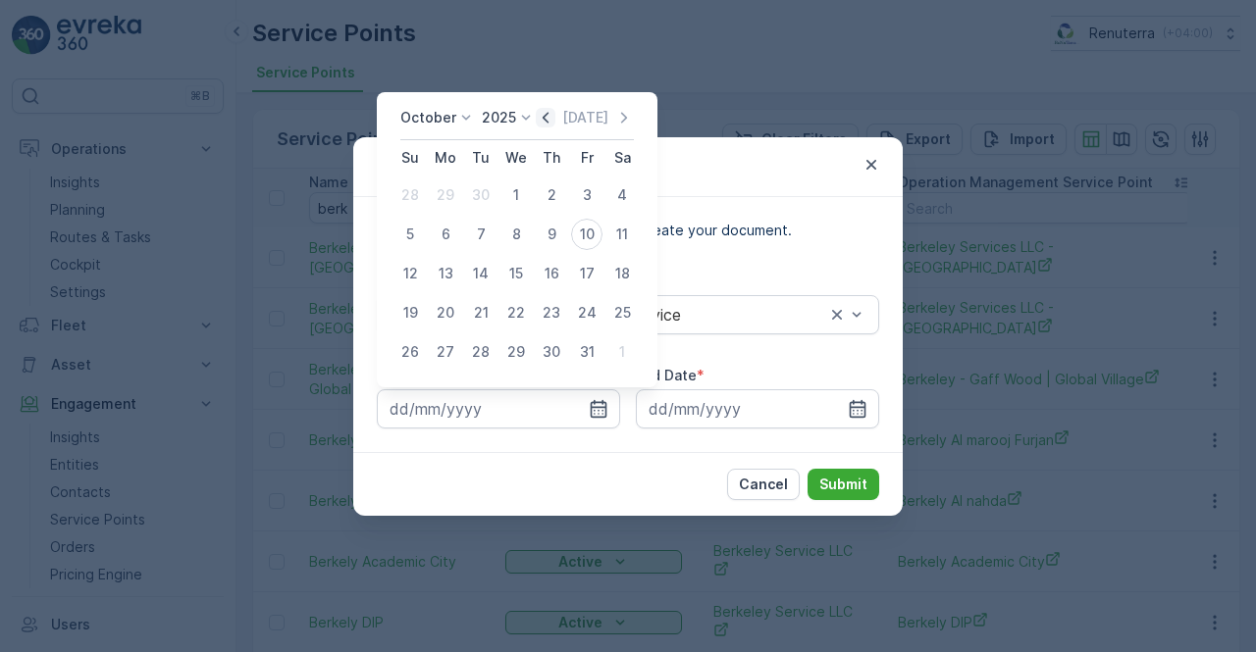
drag, startPoint x: 557, startPoint y: 107, endPoint x: 547, endPoint y: 121, distance: 16.9
click at [558, 106] on div "October 2025 Today Su Mo Tu We Th Fr Sa 28 29 30 1 2 3 4 5 6 7 8 9 10 11 12 13 …" at bounding box center [517, 239] width 281 height 295
click at [546, 119] on icon "button" at bounding box center [546, 117] width 6 height 11
drag, startPoint x: 448, startPoint y: 191, endPoint x: 447, endPoint y: 203, distance: 11.8
click at [447, 192] on div "1" at bounding box center [445, 195] width 31 height 31
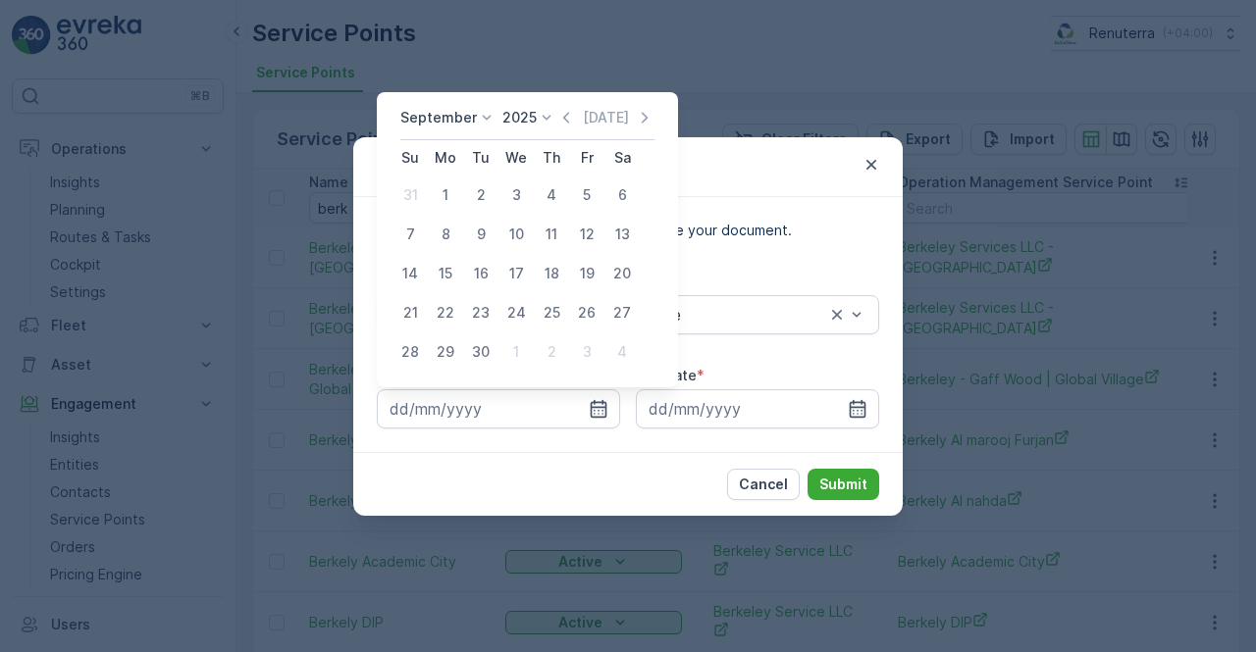
type input "01.09.2025"
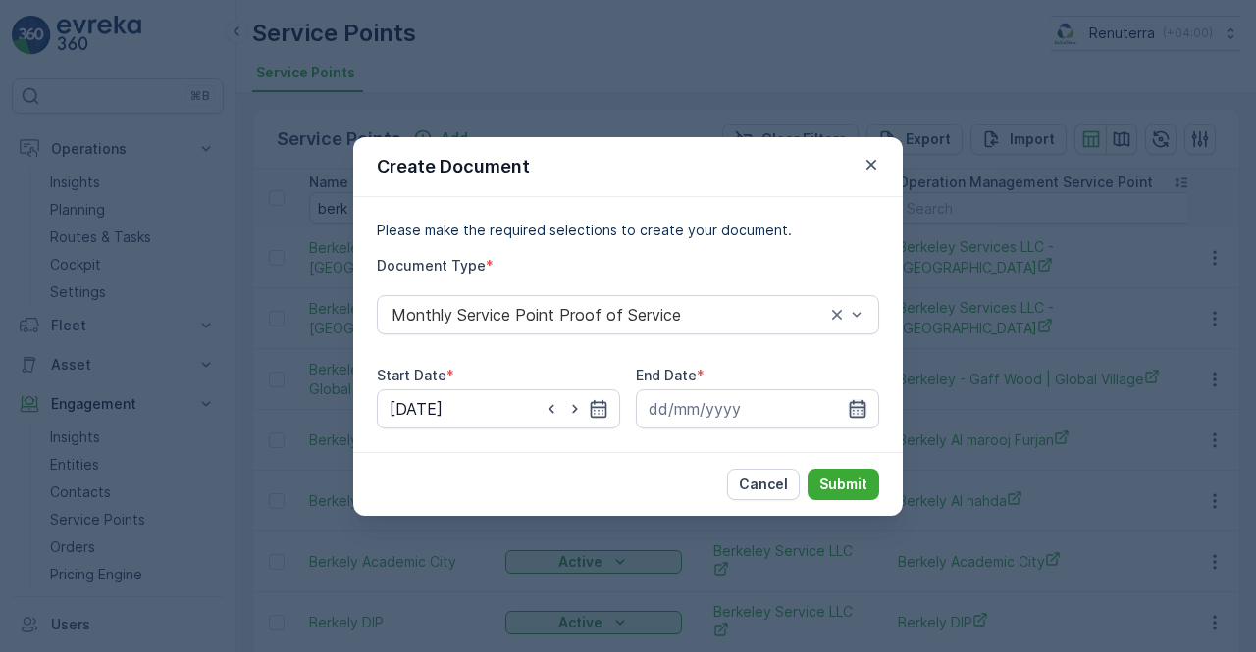
drag, startPoint x: 873, startPoint y: 419, endPoint x: 851, endPoint y: 413, distance: 23.3
click at [865, 419] on input at bounding box center [757, 409] width 243 height 39
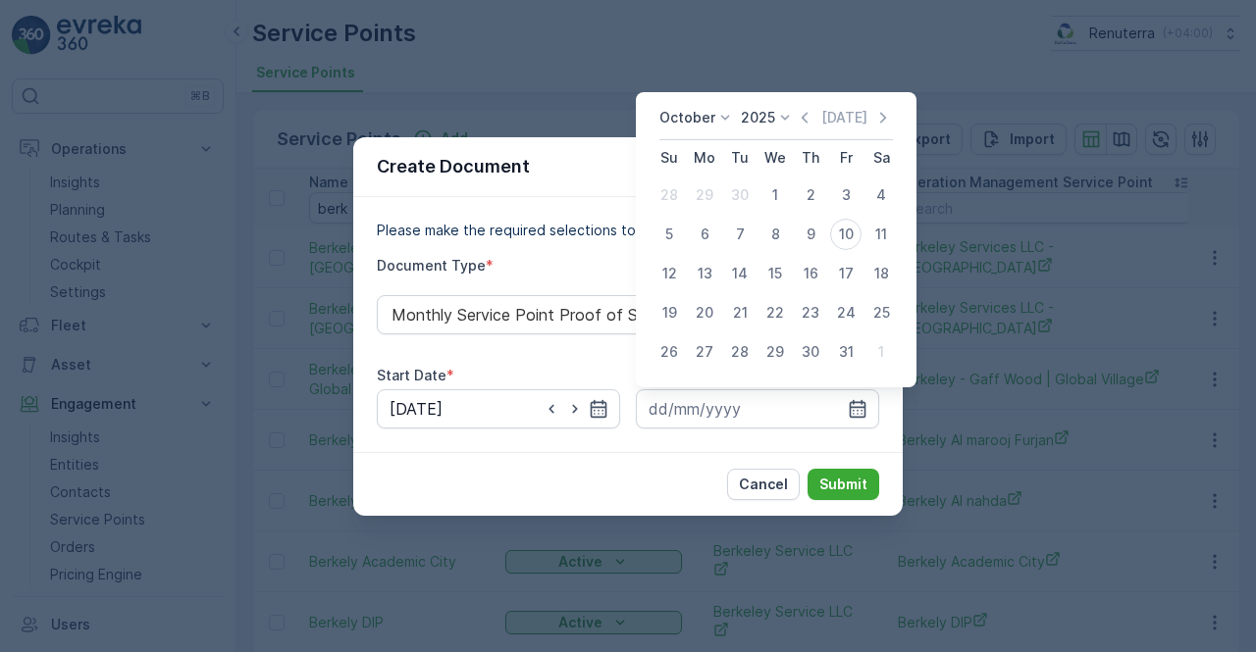
click at [807, 119] on icon "button" at bounding box center [805, 117] width 6 height 11
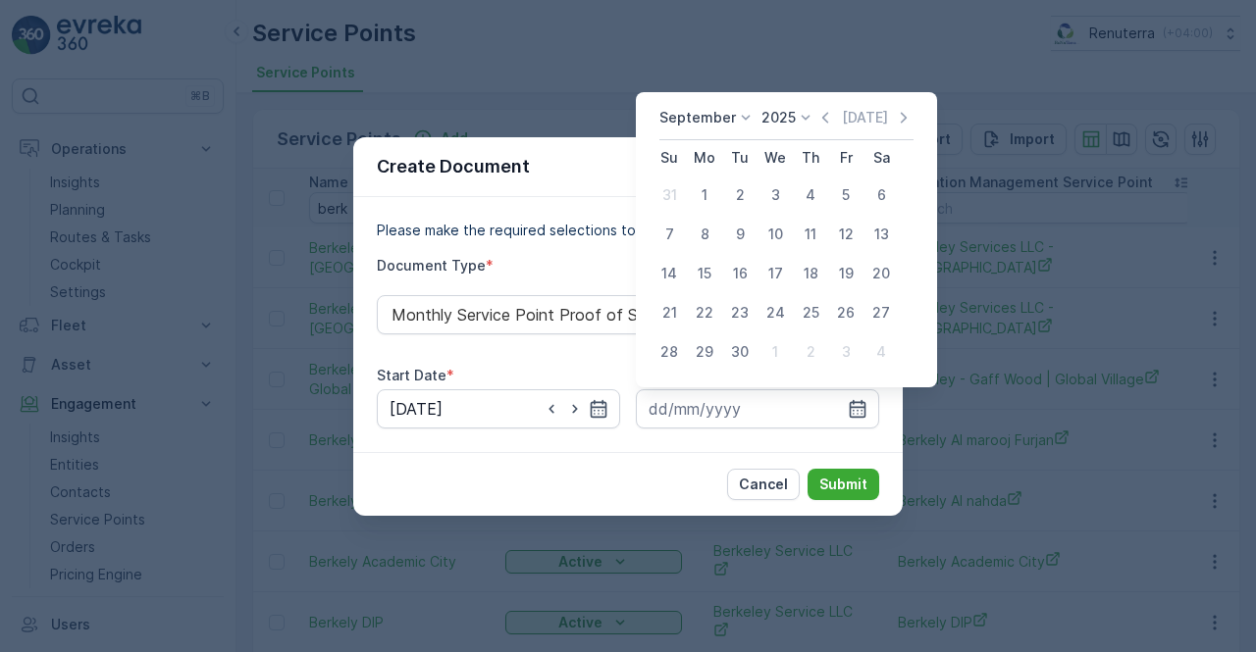
drag, startPoint x: 733, startPoint y: 352, endPoint x: 733, endPoint y: 364, distance: 11.8
click at [733, 356] on div "30" at bounding box center [739, 352] width 31 height 31
type input "30.09.2025"
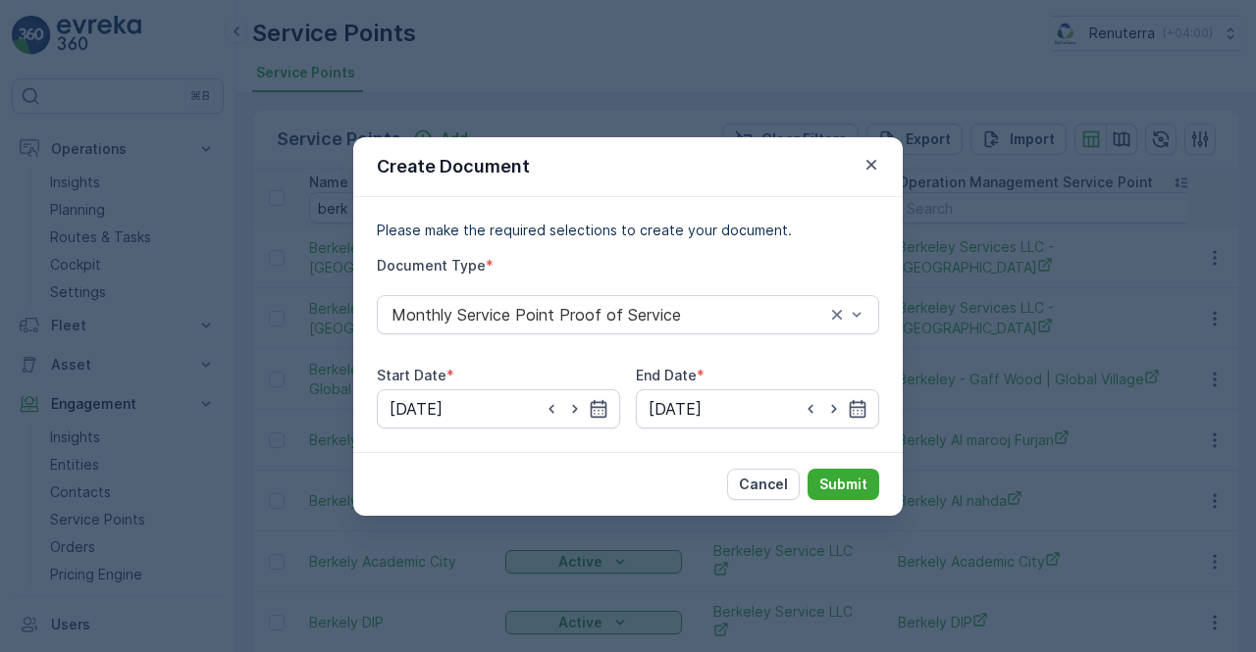
click at [850, 500] on div "Cancel Submit" at bounding box center [627, 484] width 549 height 64
click at [850, 491] on p "Submit" at bounding box center [843, 485] width 48 height 20
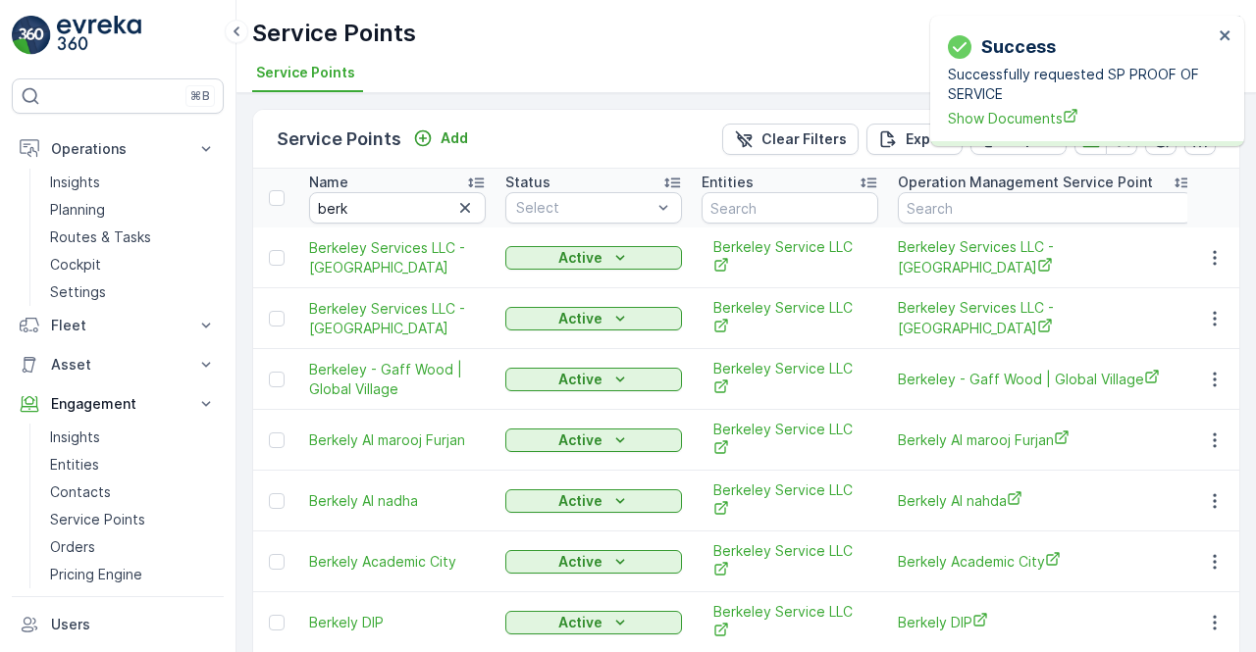
click at [1011, 130] on div "Success Successfully requested SP PROOF OF SERVICE Show Documents" at bounding box center [1080, 80] width 277 height 107
click at [1010, 119] on span "Show Documents" at bounding box center [1080, 118] width 265 height 21
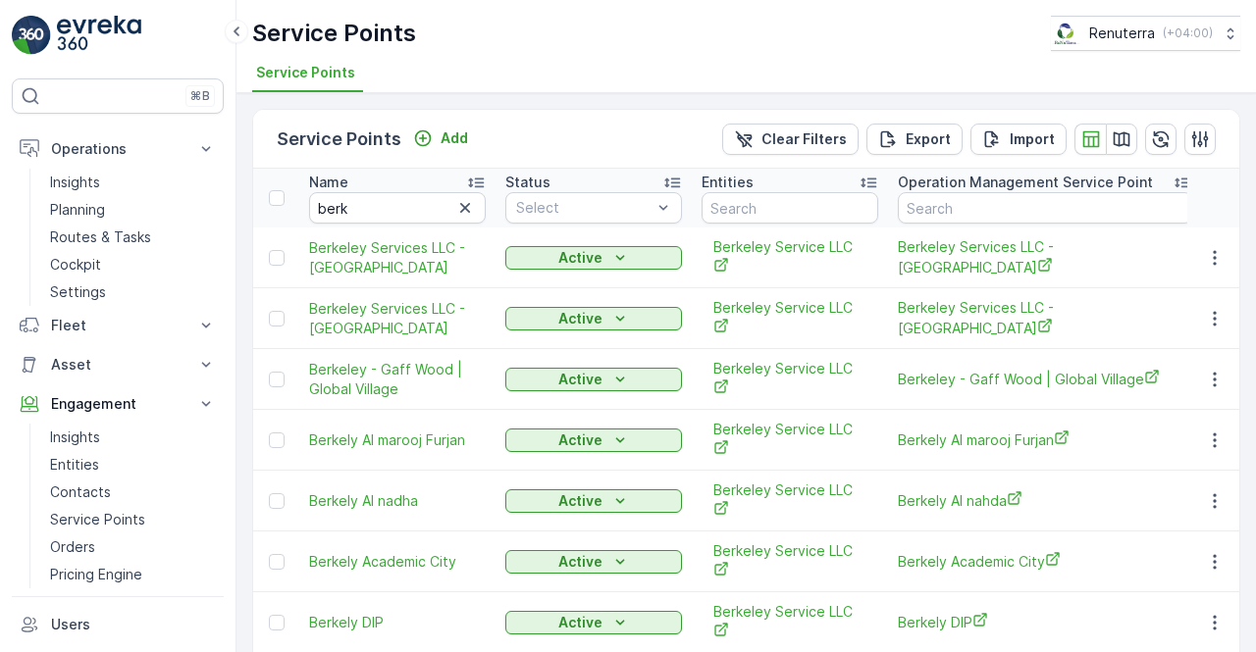
drag, startPoint x: 397, startPoint y: 303, endPoint x: 292, endPoint y: 358, distance: 118.5
click at [292, 358] on td at bounding box center [276, 379] width 46 height 61
click at [355, 211] on input "berk" at bounding box center [397, 207] width 177 height 31
click at [1217, 429] on button "button" at bounding box center [1214, 441] width 35 height 24
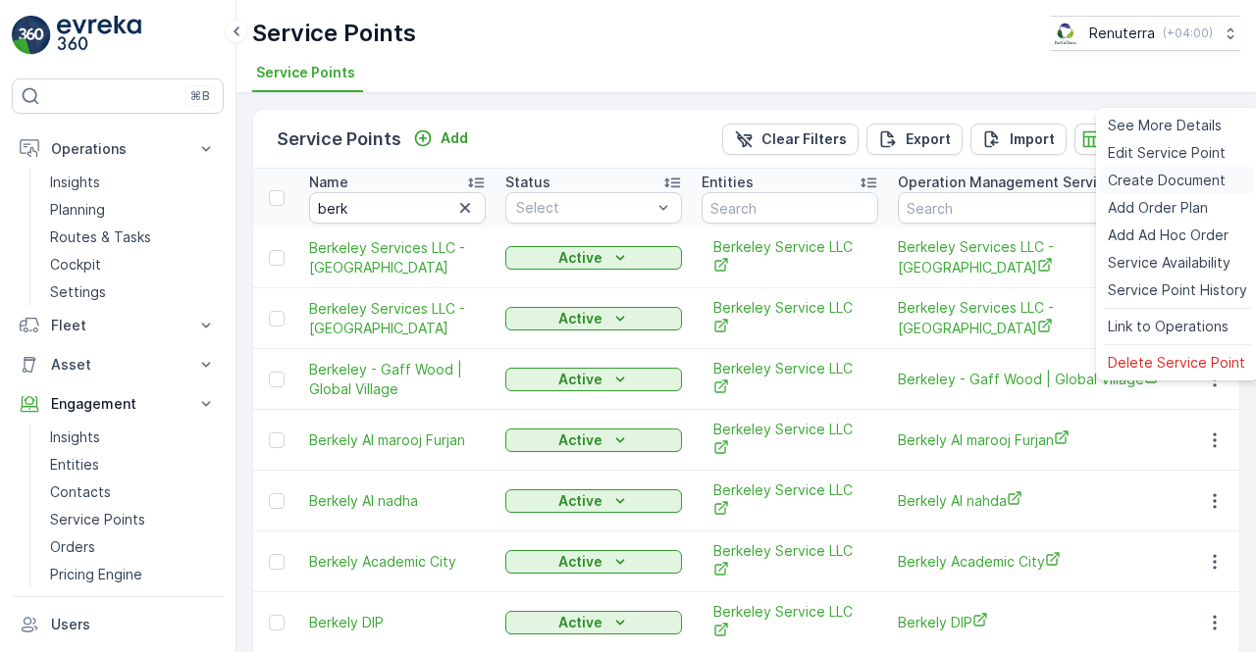
click at [1140, 180] on span "Create Document" at bounding box center [1167, 181] width 118 height 20
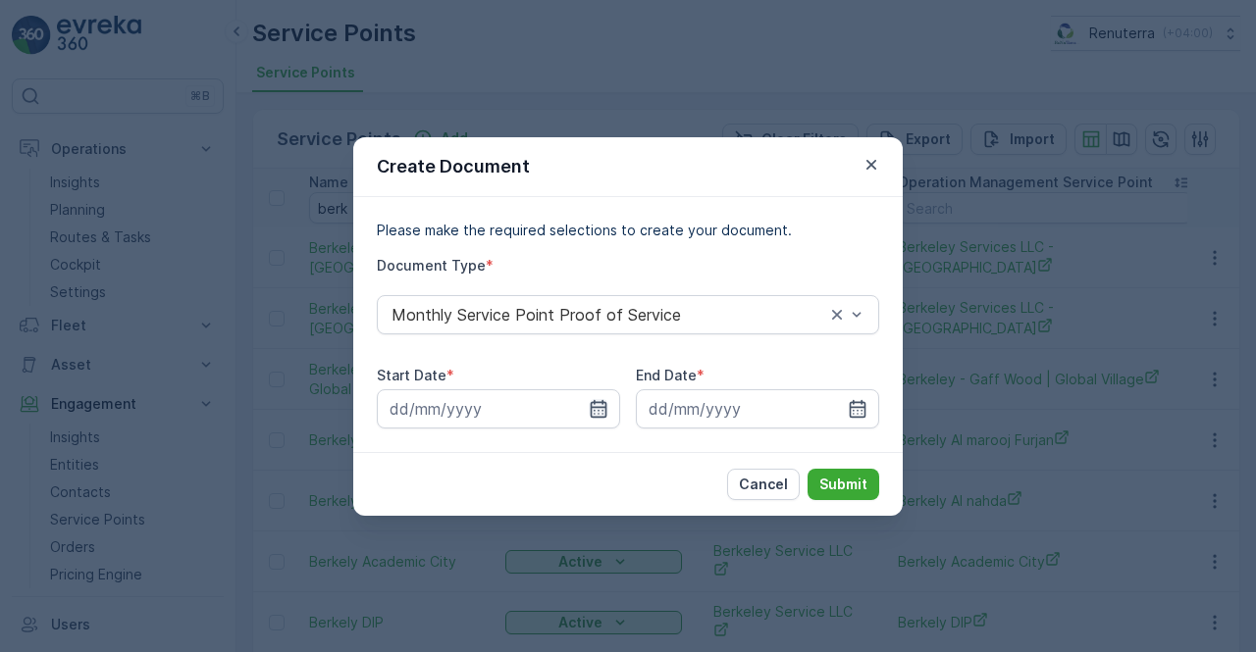
click at [597, 407] on icon "button" at bounding box center [599, 408] width 17 height 18
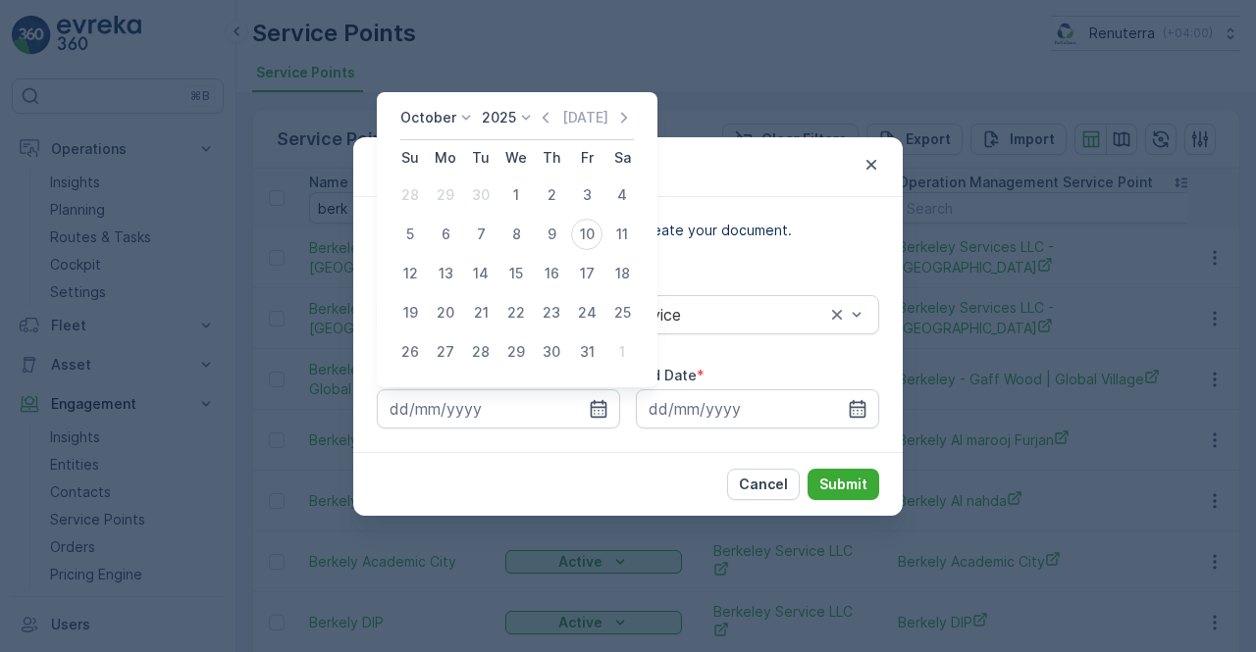
click at [555, 116] on icon "button" at bounding box center [546, 118] width 20 height 20
click at [442, 199] on div "1" at bounding box center [445, 195] width 31 height 31
type input "01.09.2025"
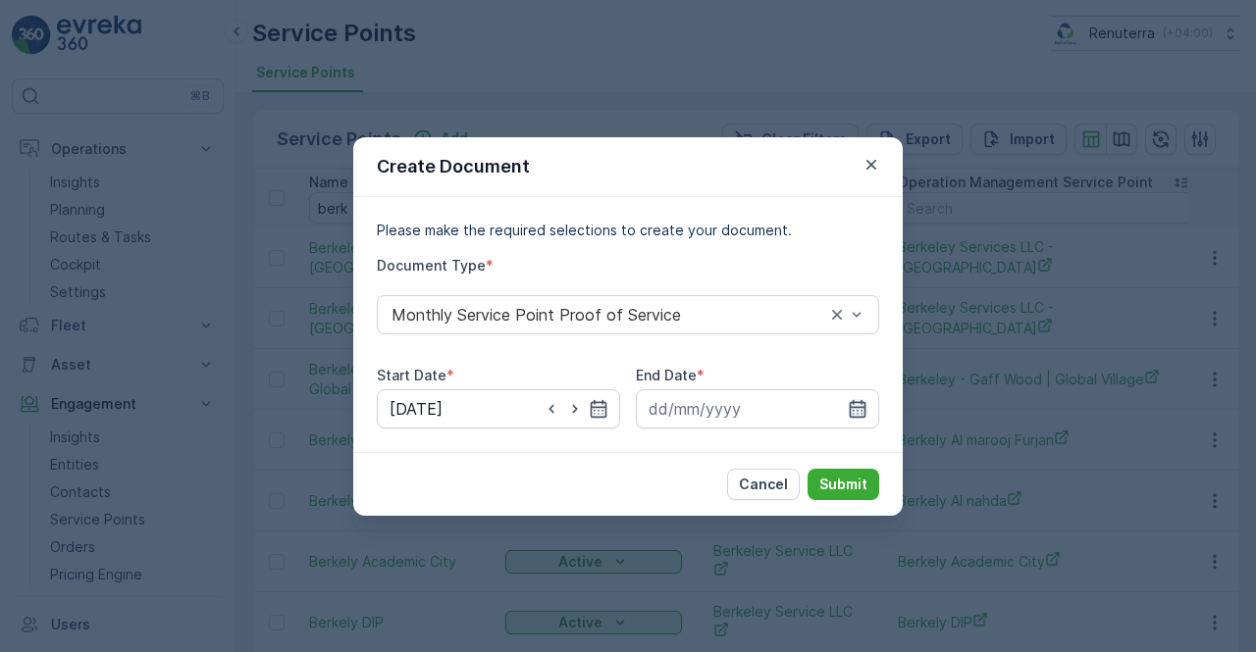
click at [848, 405] on icon "button" at bounding box center [858, 409] width 20 height 20
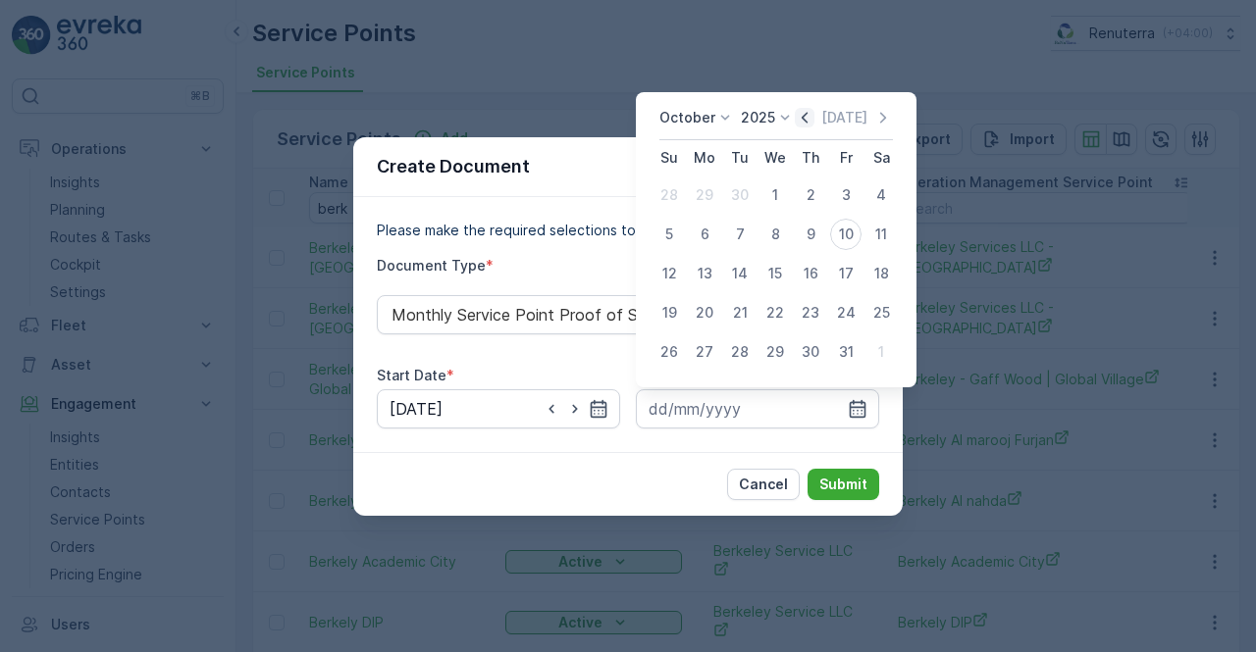
click at [805, 123] on icon "button" at bounding box center [805, 118] width 20 height 20
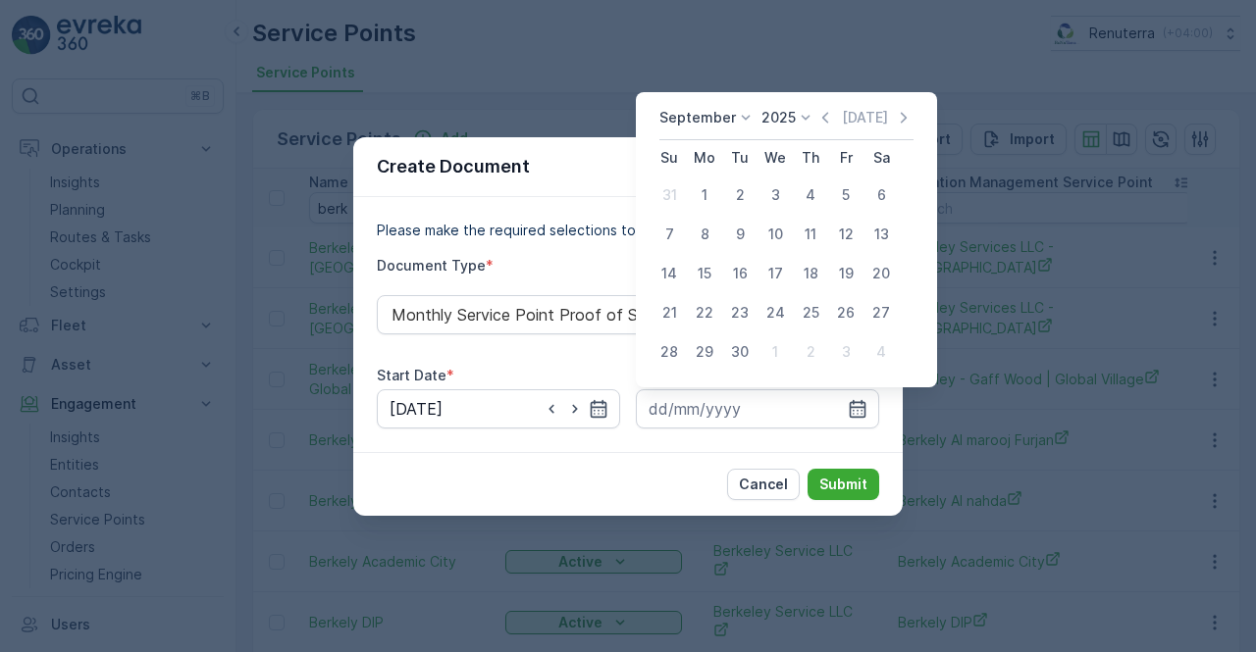
click at [744, 344] on div "30" at bounding box center [739, 352] width 31 height 31
type input "30.09.2025"
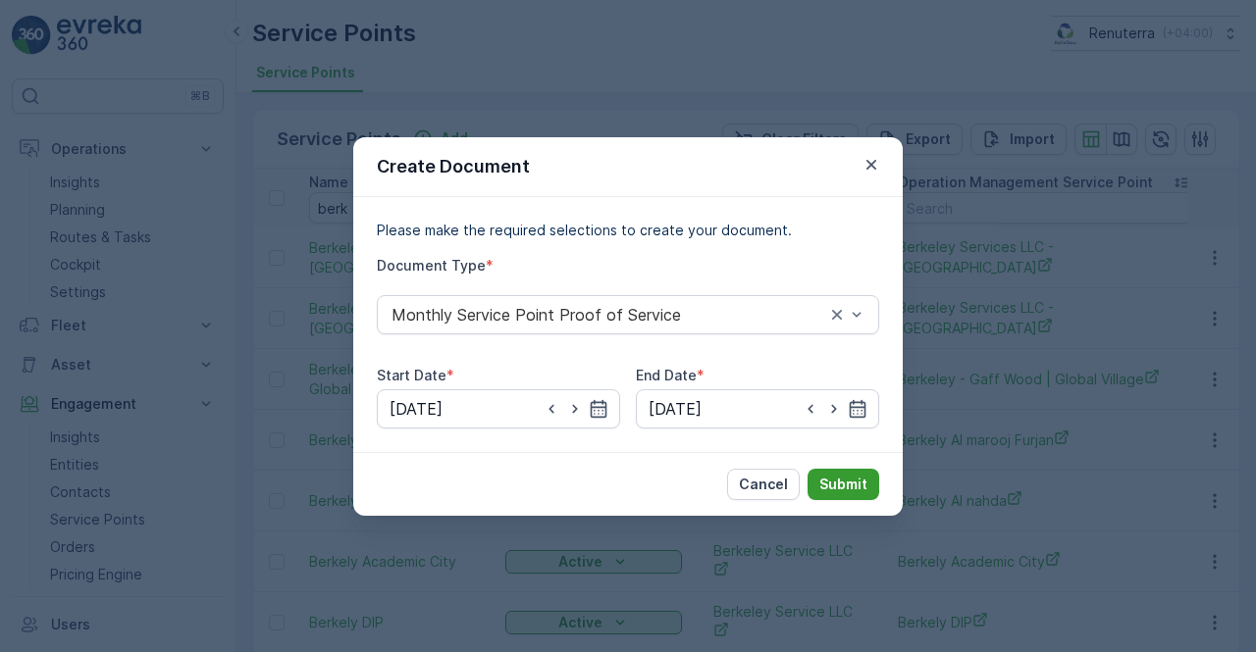
click at [838, 477] on p "Submit" at bounding box center [843, 485] width 48 height 20
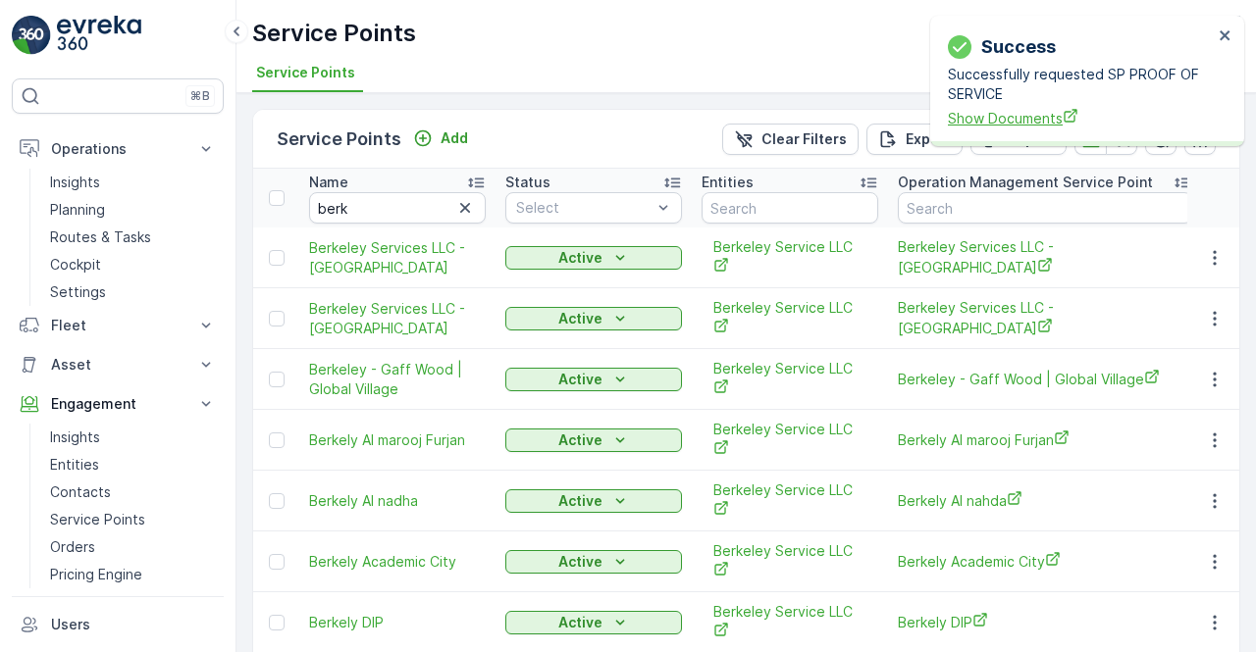
click at [1066, 111] on icon "Show Documents" at bounding box center [1071, 116] width 16 height 16
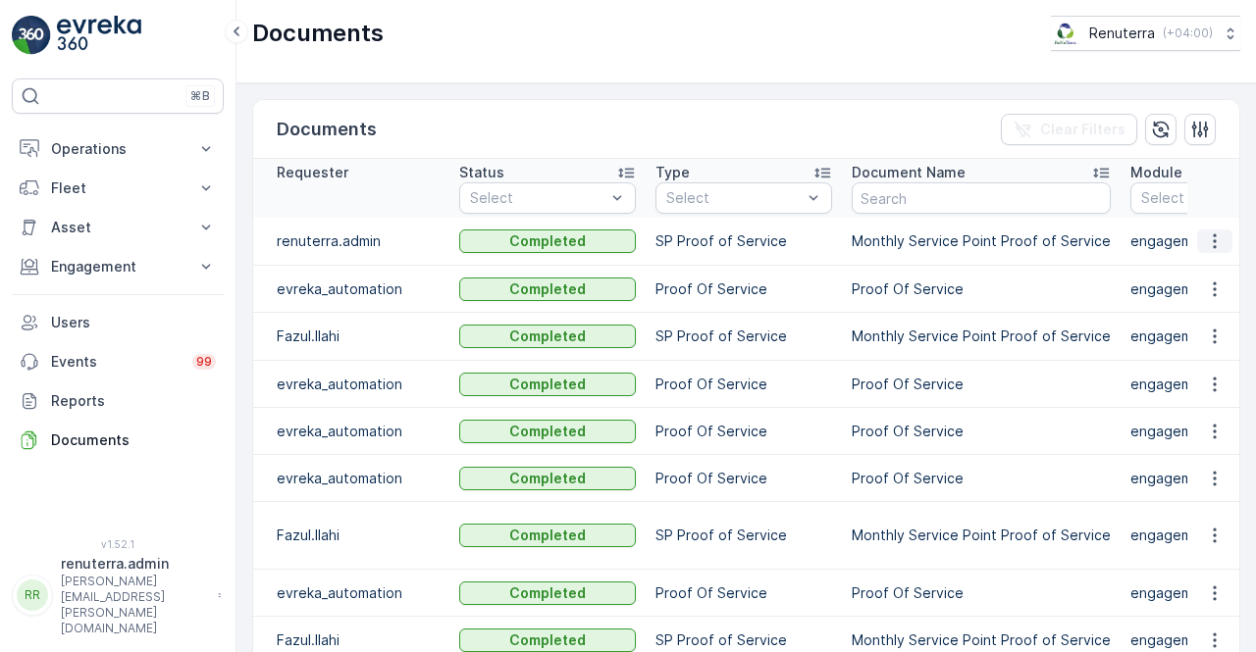
drag, startPoint x: 1205, startPoint y: 235, endPoint x: 1209, endPoint y: 250, distance: 15.2
click at [1205, 235] on icon "button" at bounding box center [1215, 242] width 20 height 20
click at [1204, 266] on td at bounding box center [1213, 289] width 53 height 47
click at [1205, 243] on icon "button" at bounding box center [1215, 242] width 20 height 20
click at [1213, 234] on icon "button" at bounding box center [1215, 242] width 20 height 20
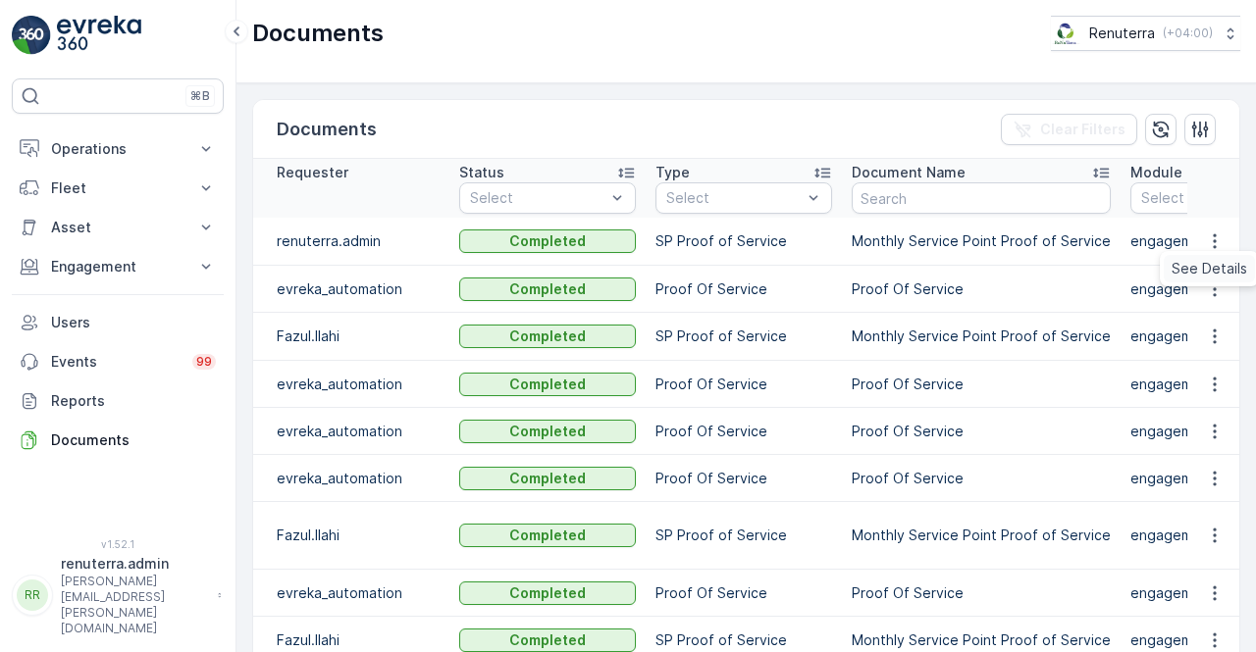
click at [1209, 264] on span "See Details" at bounding box center [1209, 269] width 76 height 20
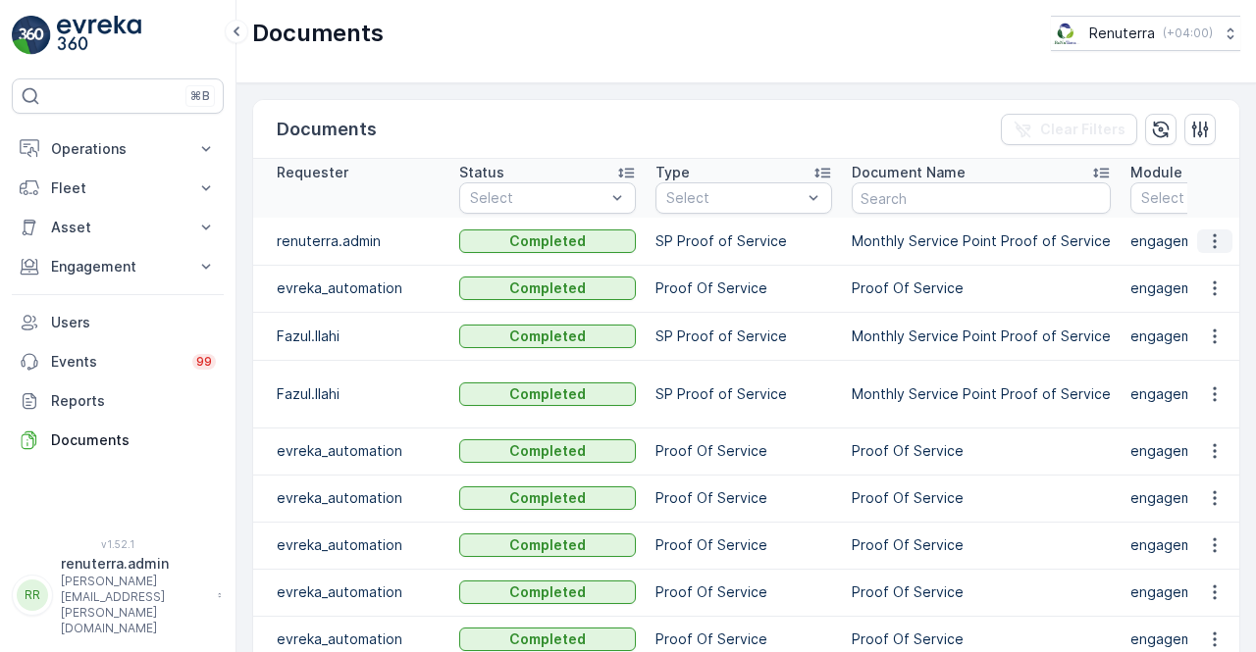
click at [1220, 241] on icon "button" at bounding box center [1215, 242] width 20 height 20
click at [1213, 270] on span "See Details" at bounding box center [1209, 269] width 76 height 20
